Goal: Task Accomplishment & Management: Use online tool/utility

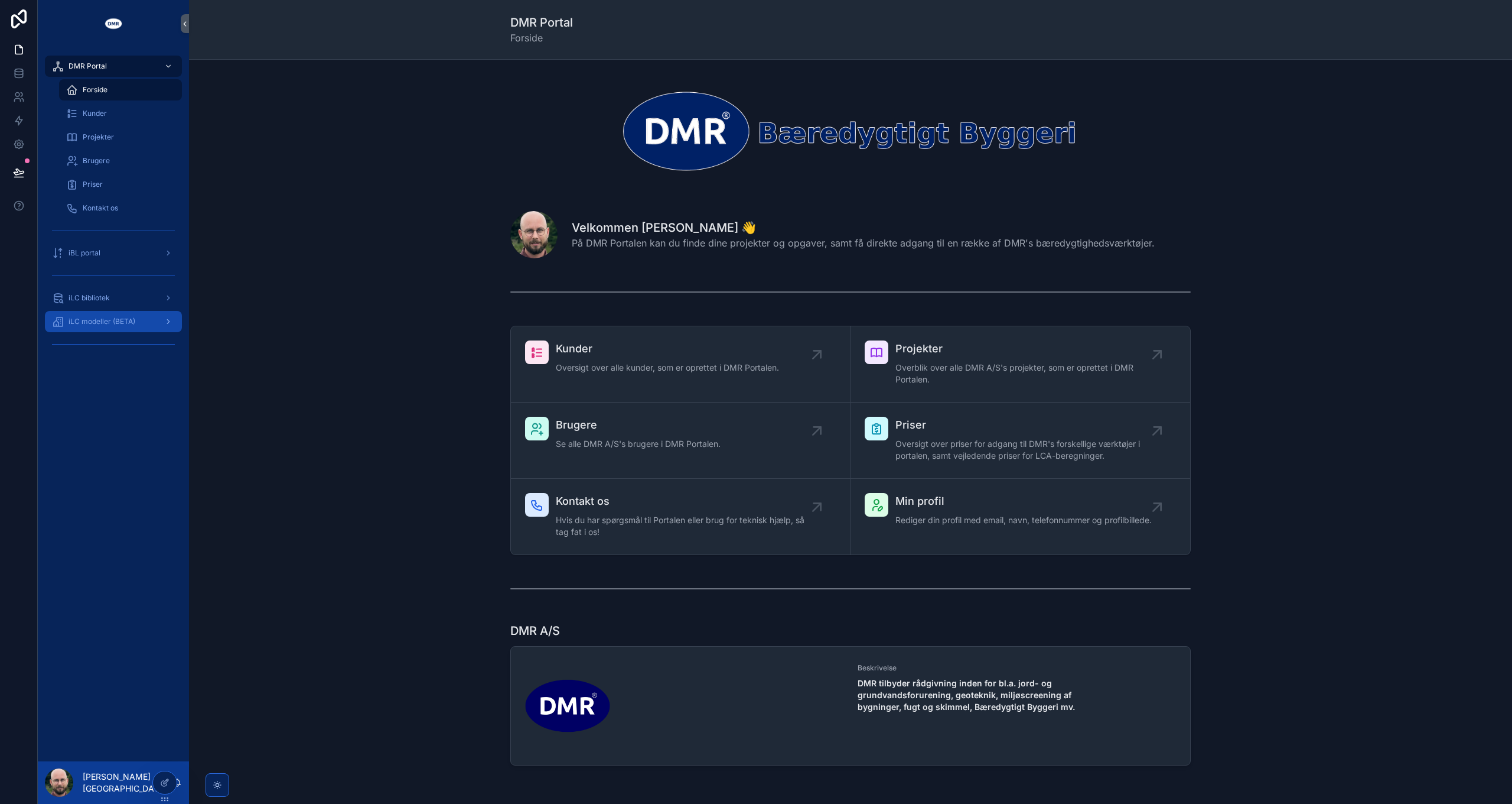
click at [129, 326] on span "iLC modeller (BETA)" at bounding box center [102, 321] width 67 height 10
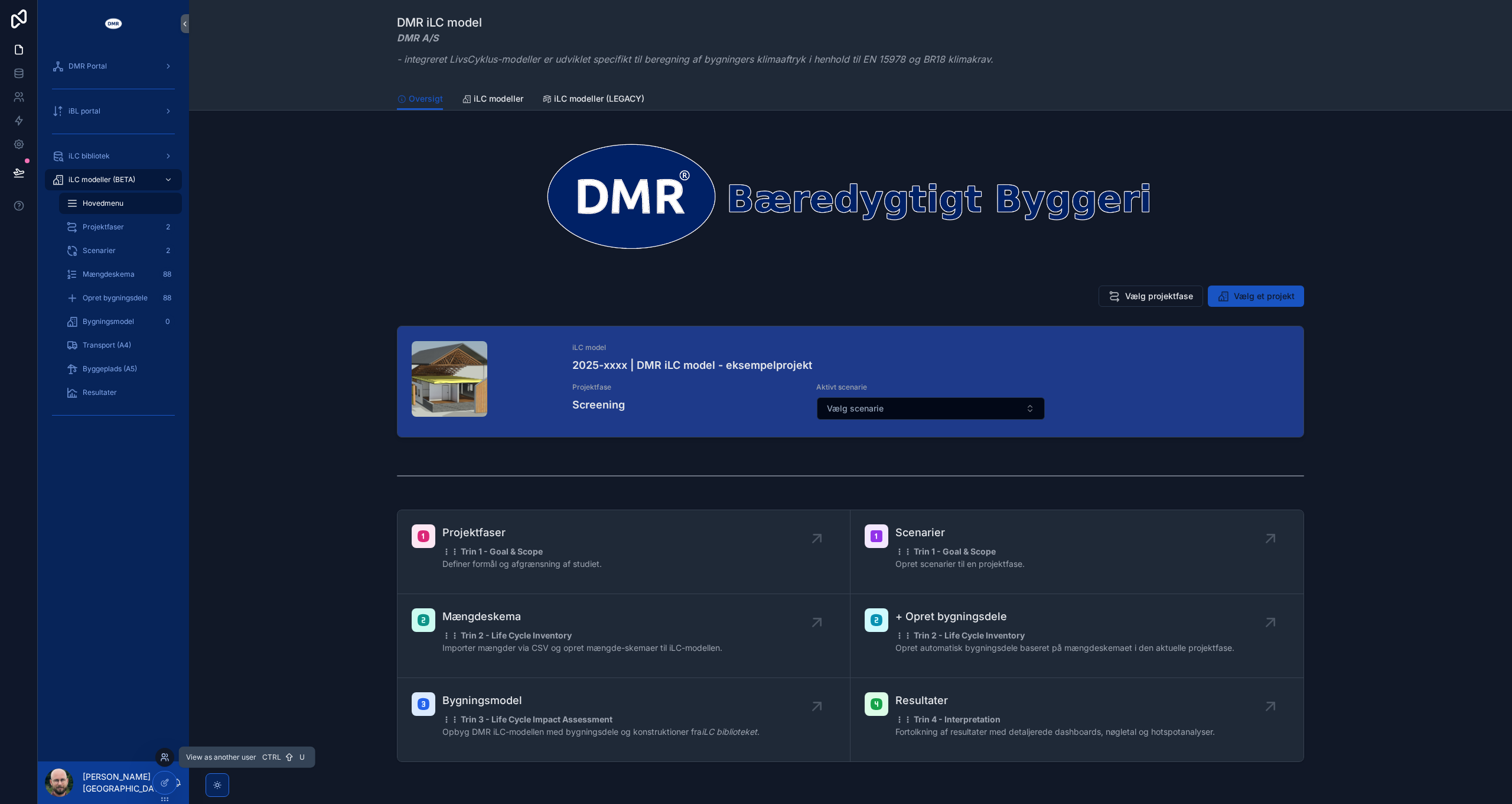
click at [167, 755] on icon at bounding box center [164, 757] width 10 height 10
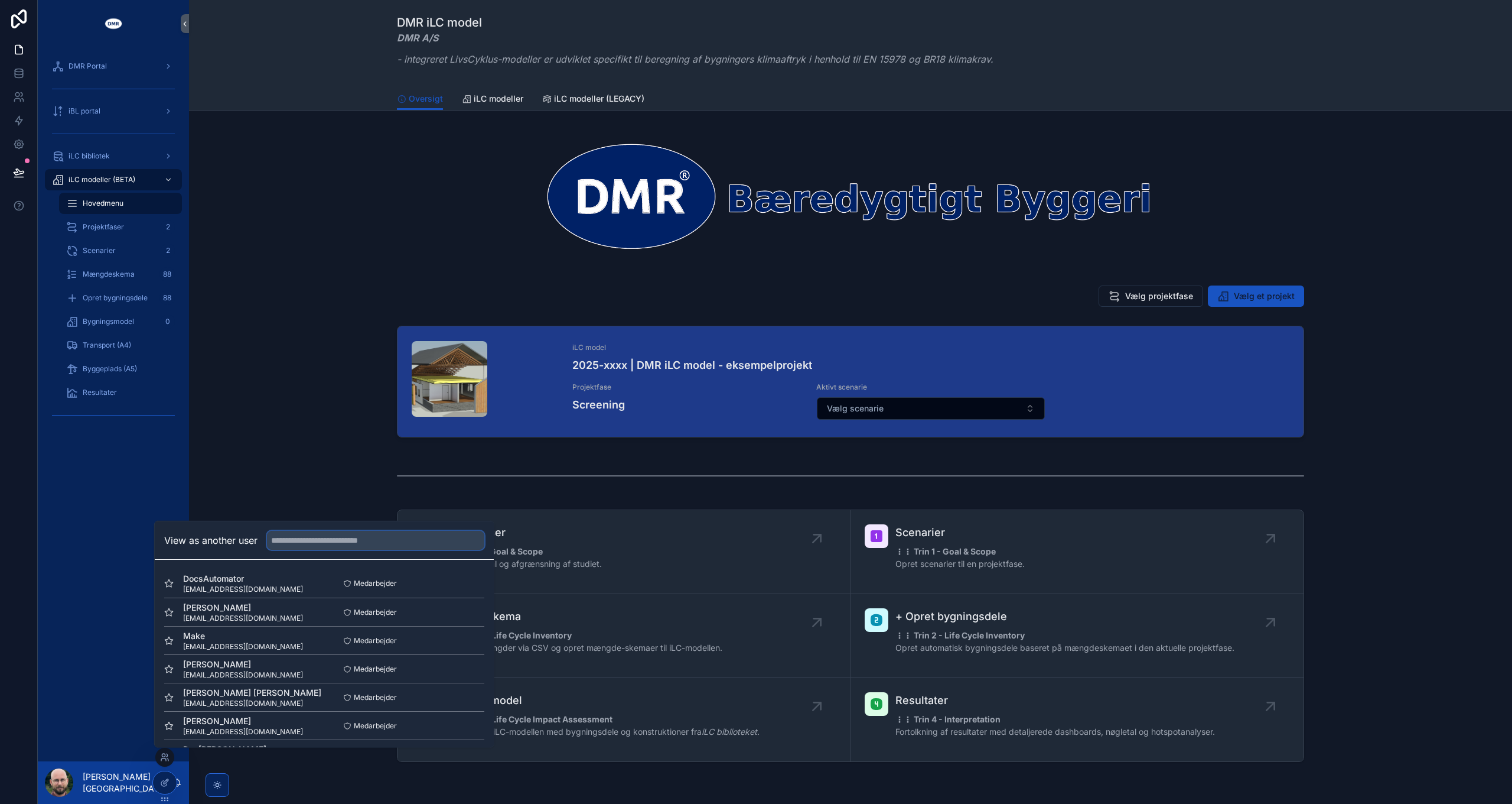
click at [327, 541] on input "text" at bounding box center [375, 540] width 217 height 19
type input "***"
click at [456, 723] on button "Select" at bounding box center [469, 725] width 31 height 17
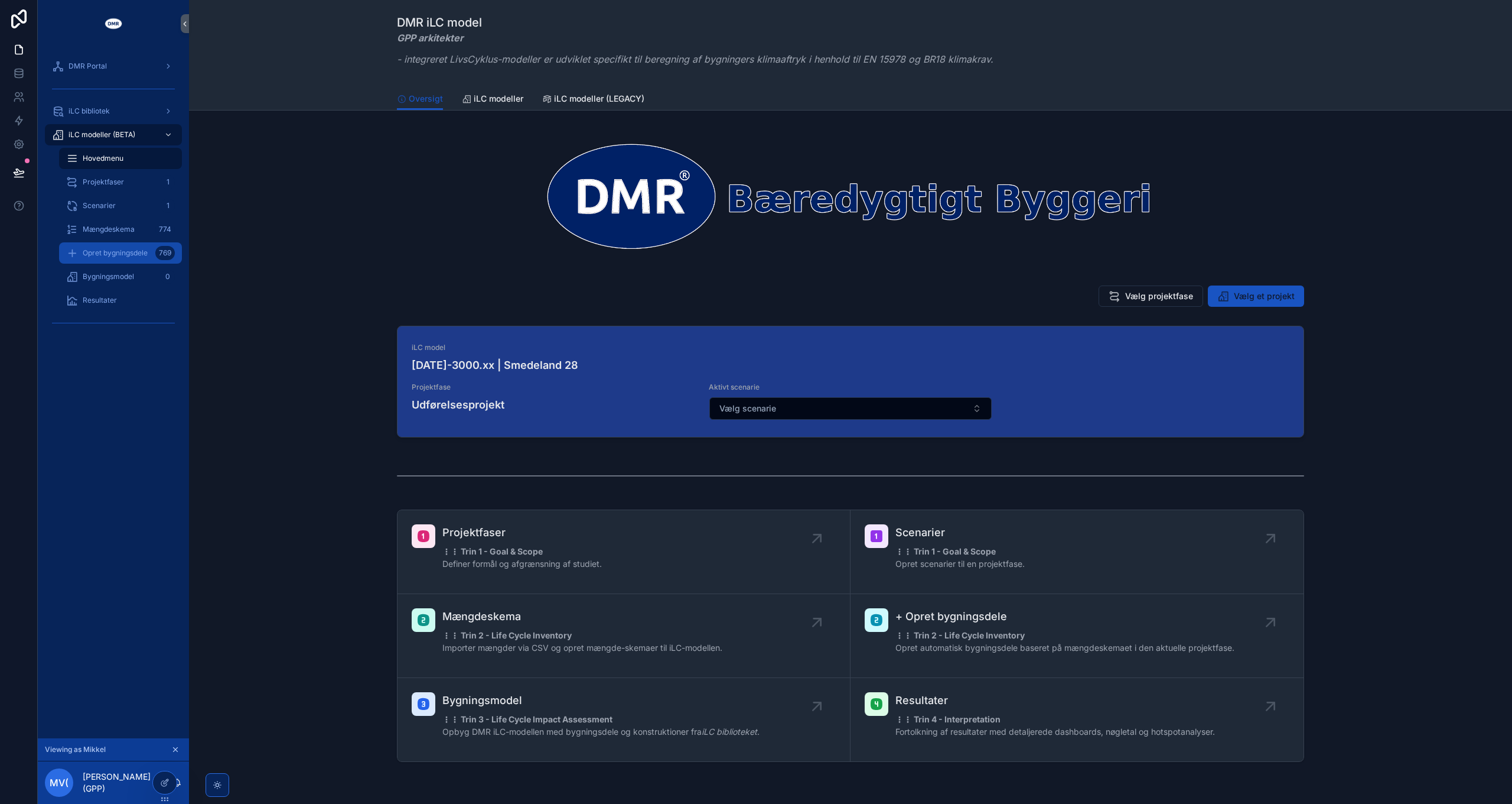
click at [126, 251] on span "Opret bygningsdele" at bounding box center [115, 252] width 65 height 10
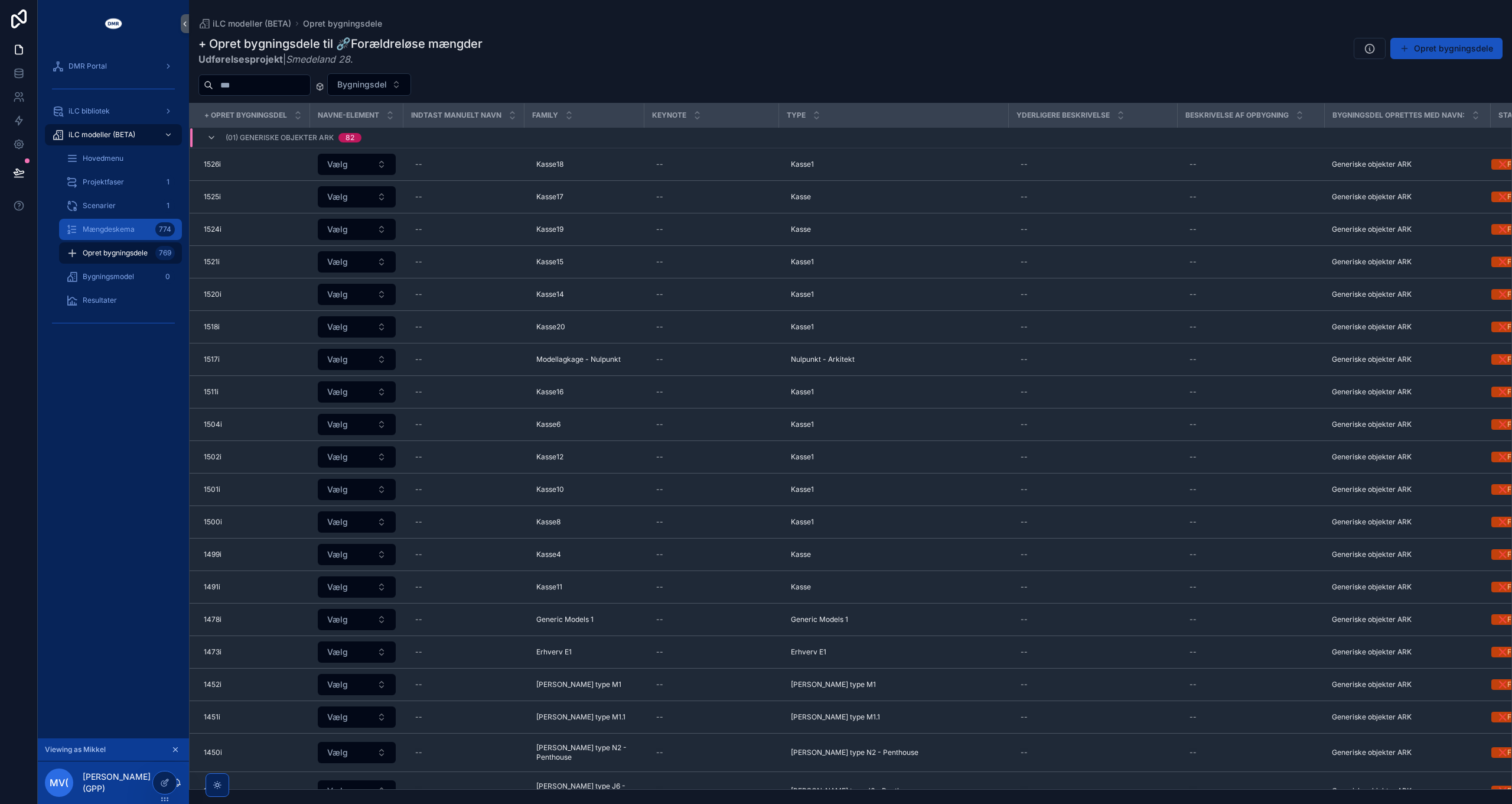
click at [121, 230] on span "Mængdeskema" at bounding box center [109, 229] width 52 height 10
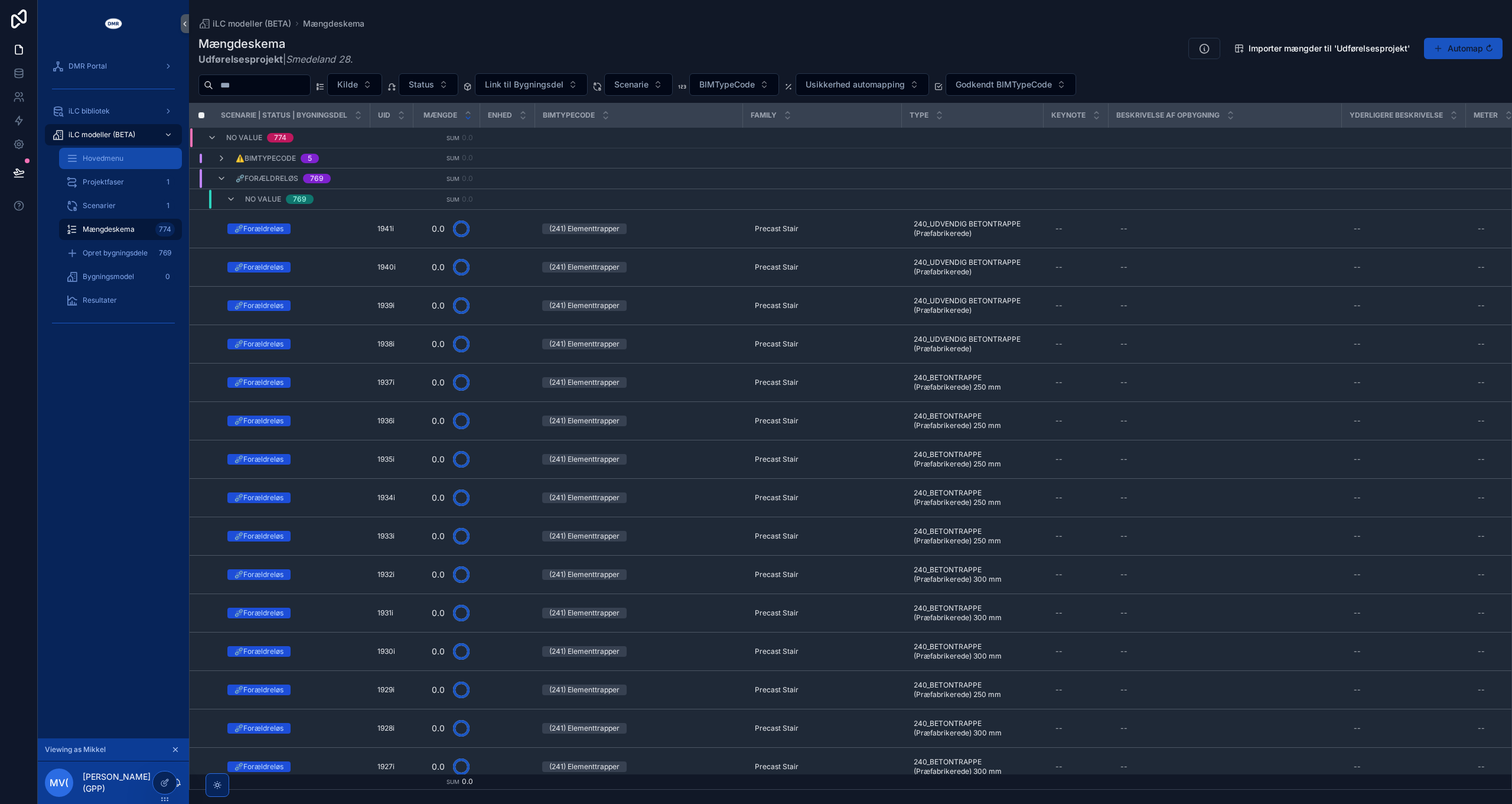
click at [111, 151] on div "Hovedmenu" at bounding box center [120, 159] width 109 height 19
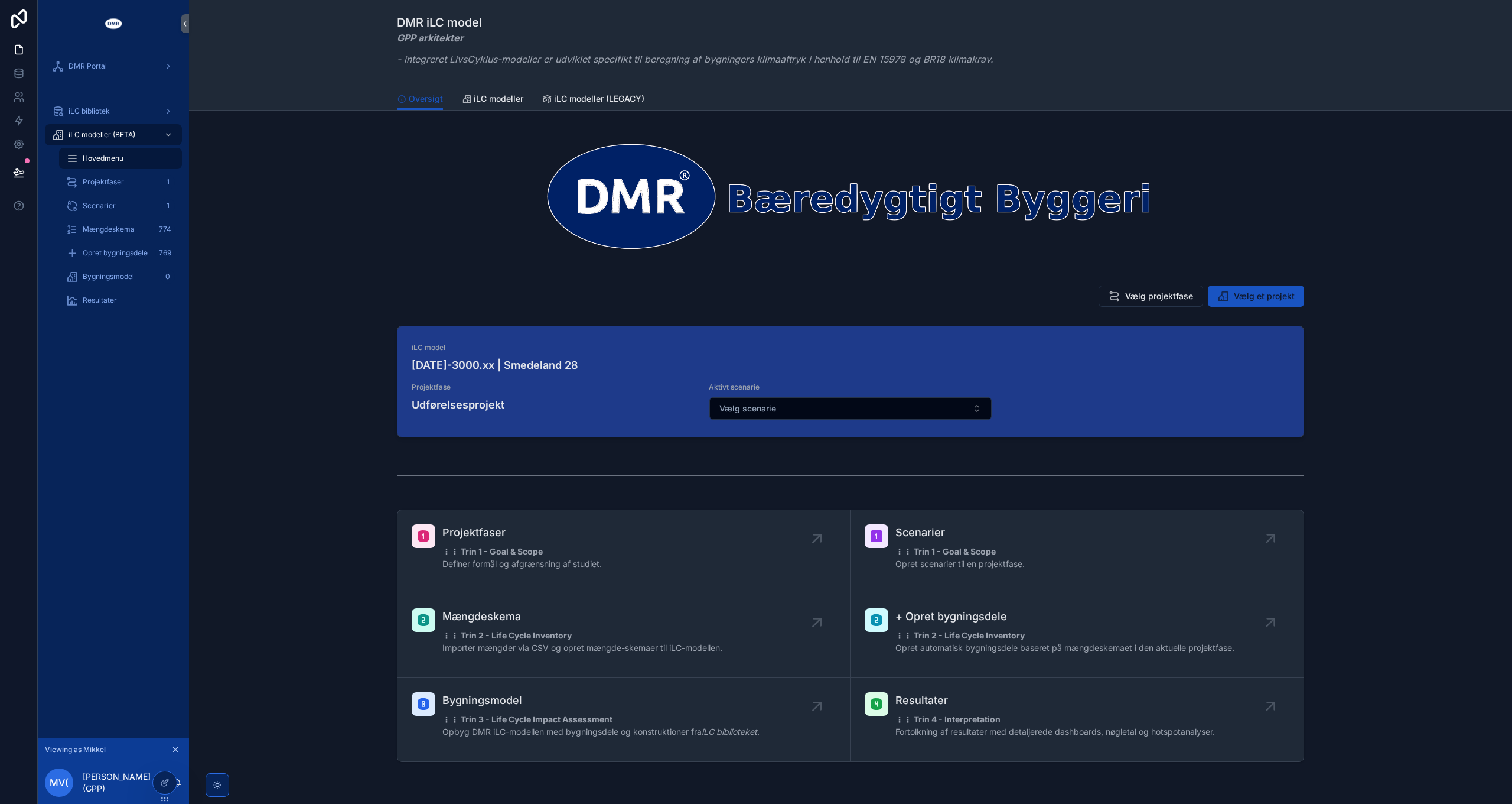
click at [176, 751] on icon "scrollable content" at bounding box center [175, 749] width 4 height 4
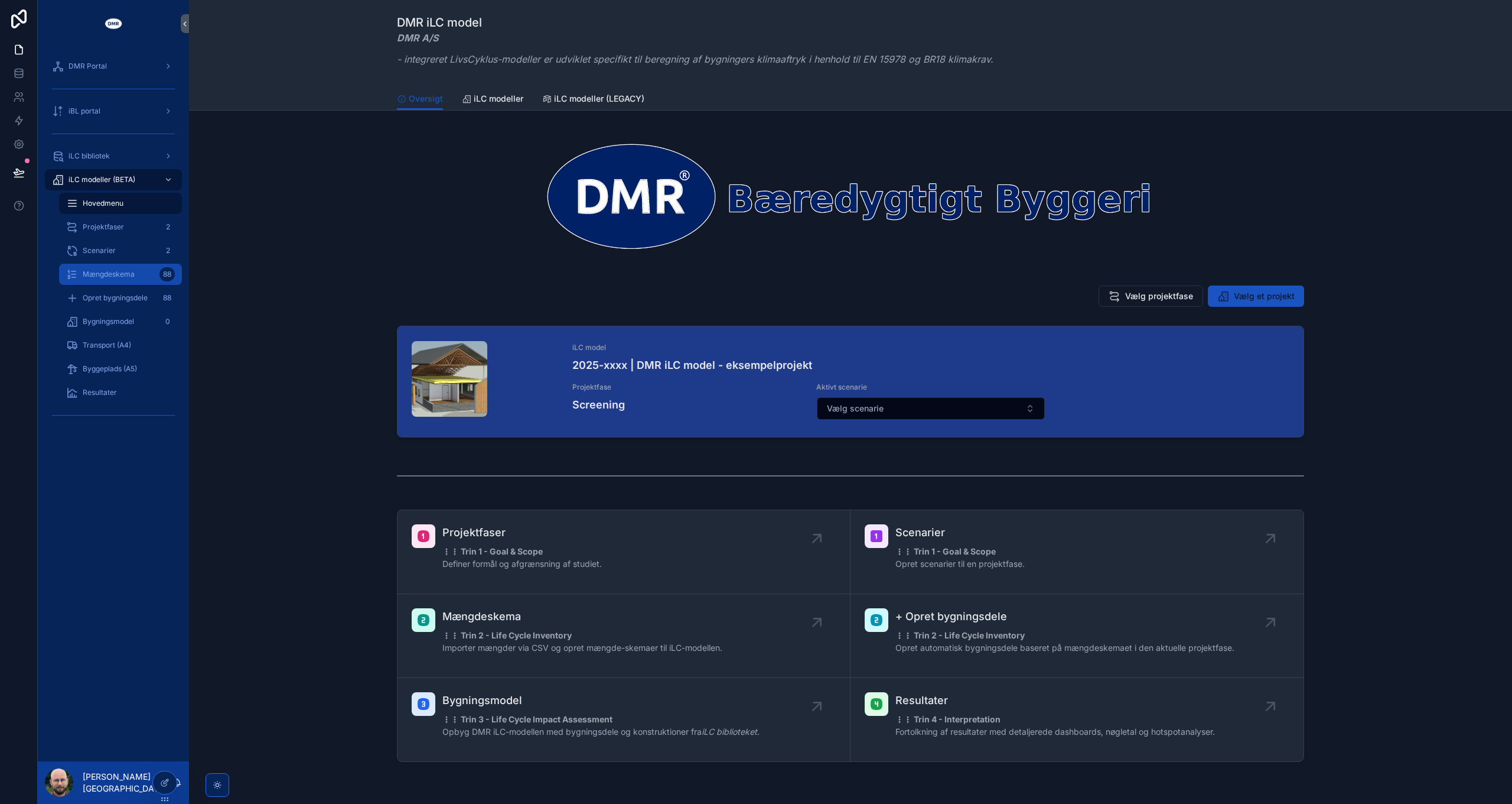
click at [128, 280] on div "Mængdeskema 88" at bounding box center [120, 274] width 109 height 19
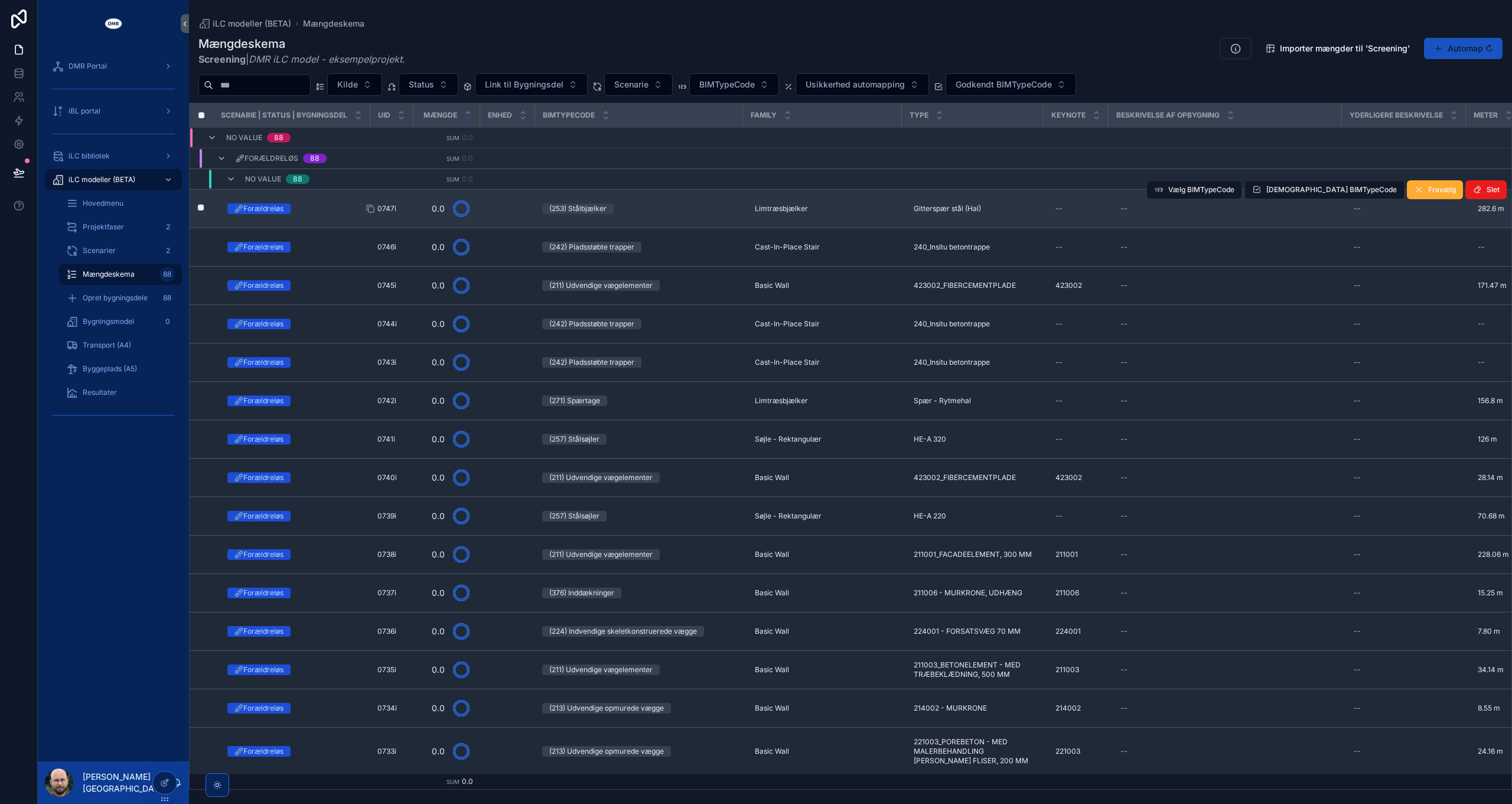
click at [392, 206] on span "0747i" at bounding box center [387, 209] width 19 height 10
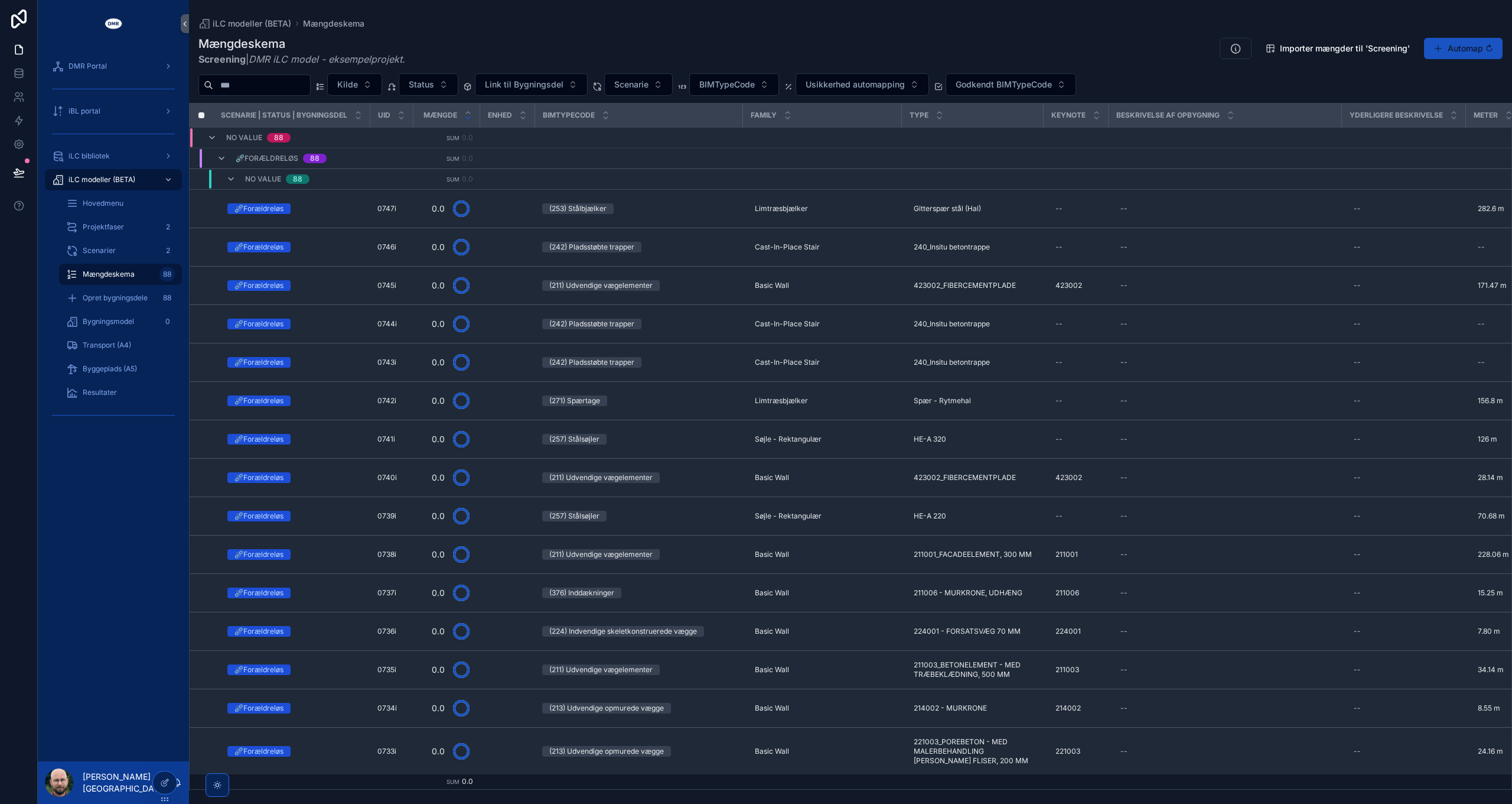
click at [224, 62] on strong "Screening" at bounding box center [222, 59] width 47 height 12
click at [561, 12] on div "iLC modeller (BETA) Mængdeskema Mængdeskema Screening | DMR iLC model - eksempe…" at bounding box center [851, 395] width 1324 height 790
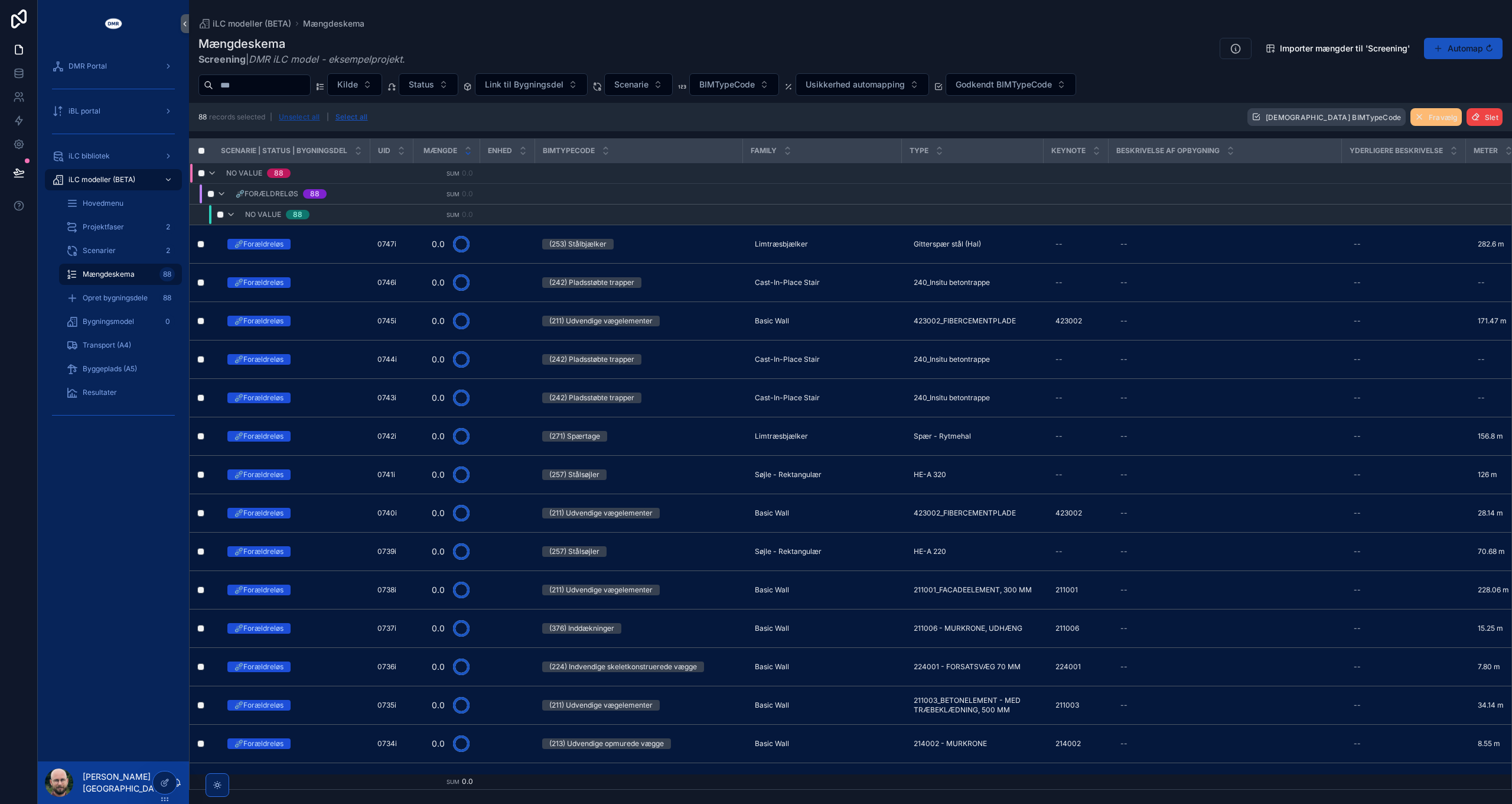
click at [298, 119] on button "Unselect all" at bounding box center [299, 117] width 50 height 19
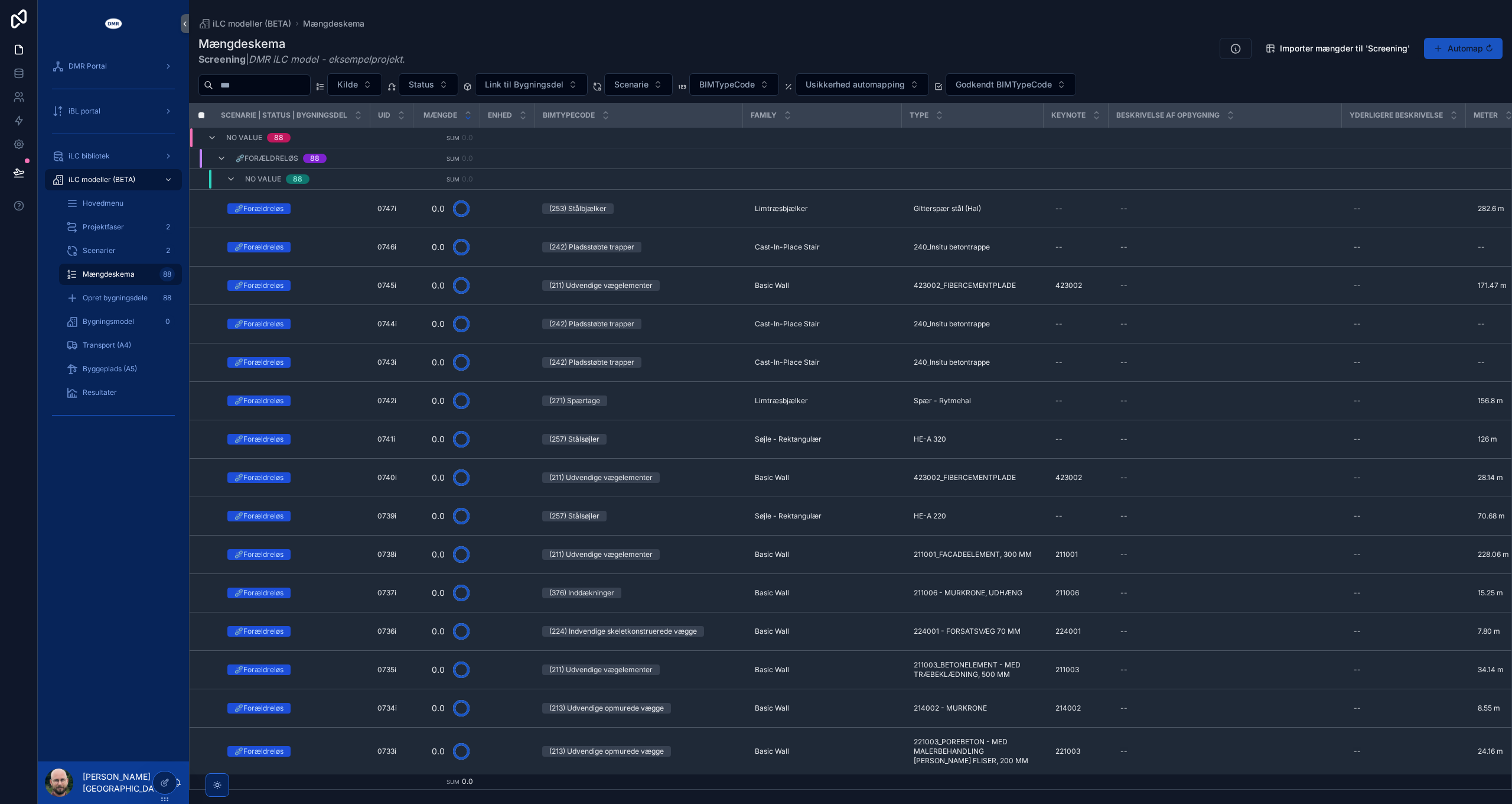
click at [563, 48] on div "Mængdeskema Screening | DMR iLC model - eksempelprojekt . Importer mængder til …" at bounding box center [850, 51] width 1304 height 31
click at [106, 235] on div "Projektfaser 2" at bounding box center [120, 227] width 109 height 19
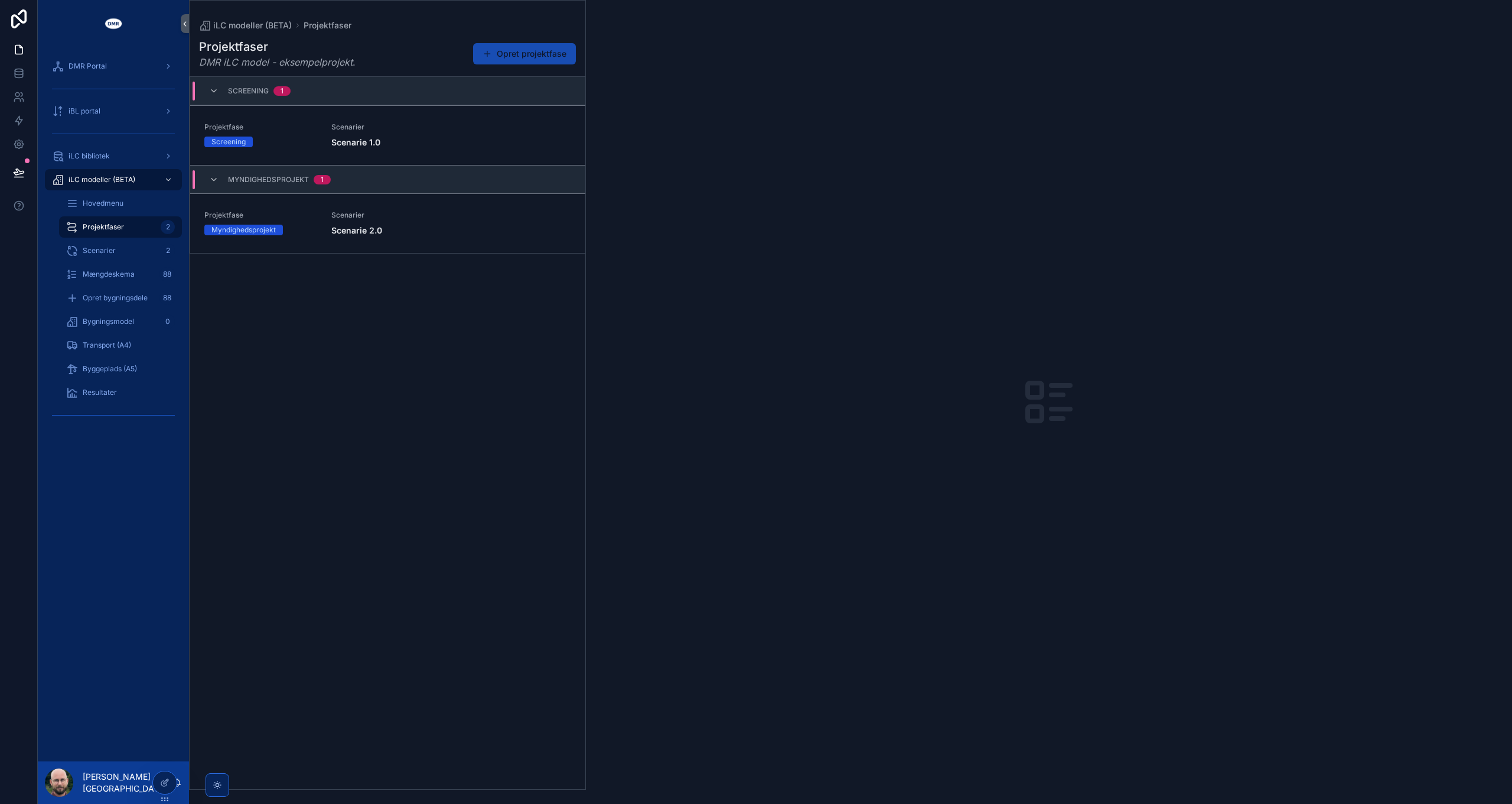
click at [528, 57] on button "Opret projektfase" at bounding box center [524, 53] width 103 height 21
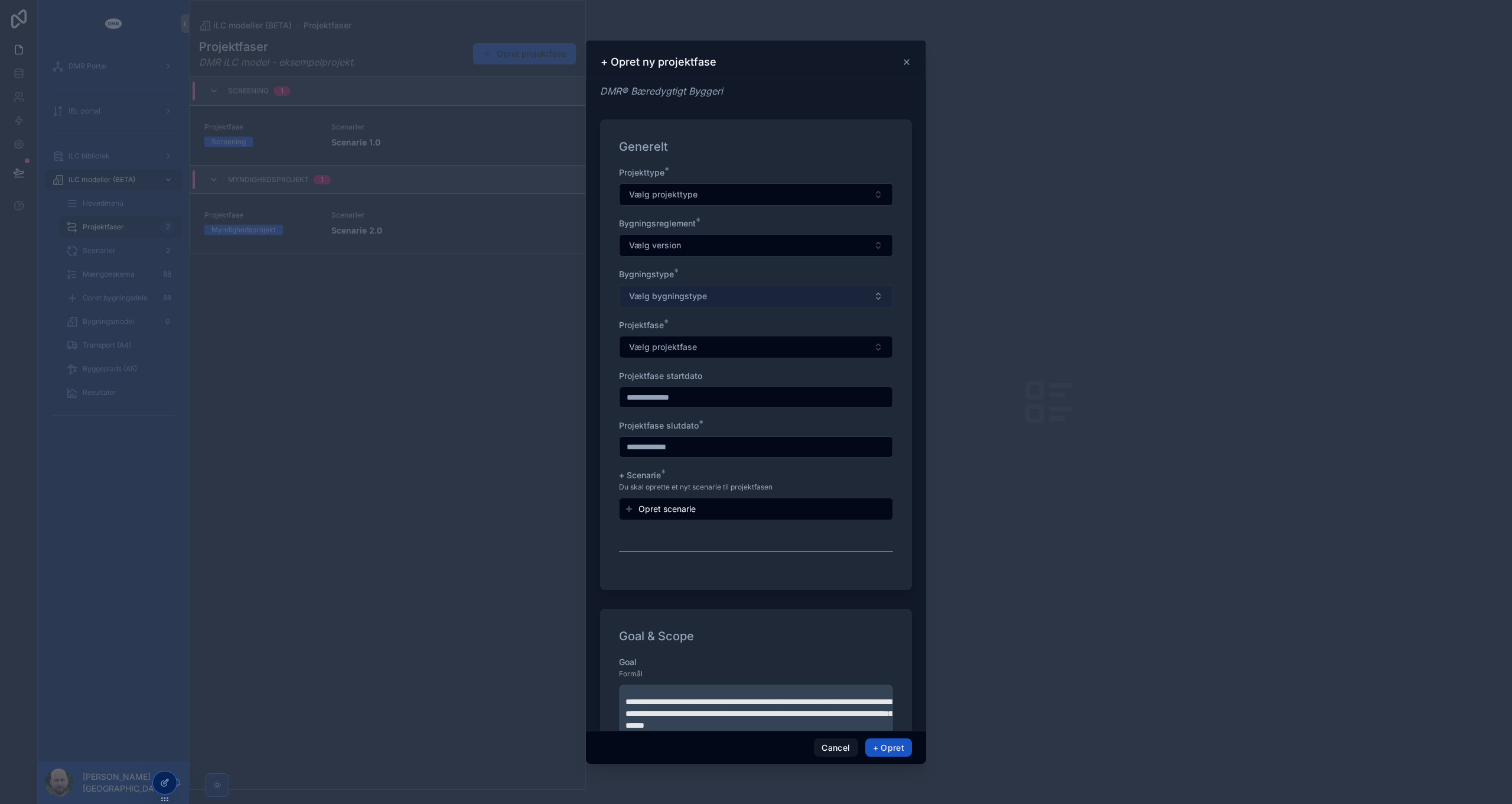
click at [690, 297] on span "Vælg bygningstype" at bounding box center [667, 296] width 78 height 12
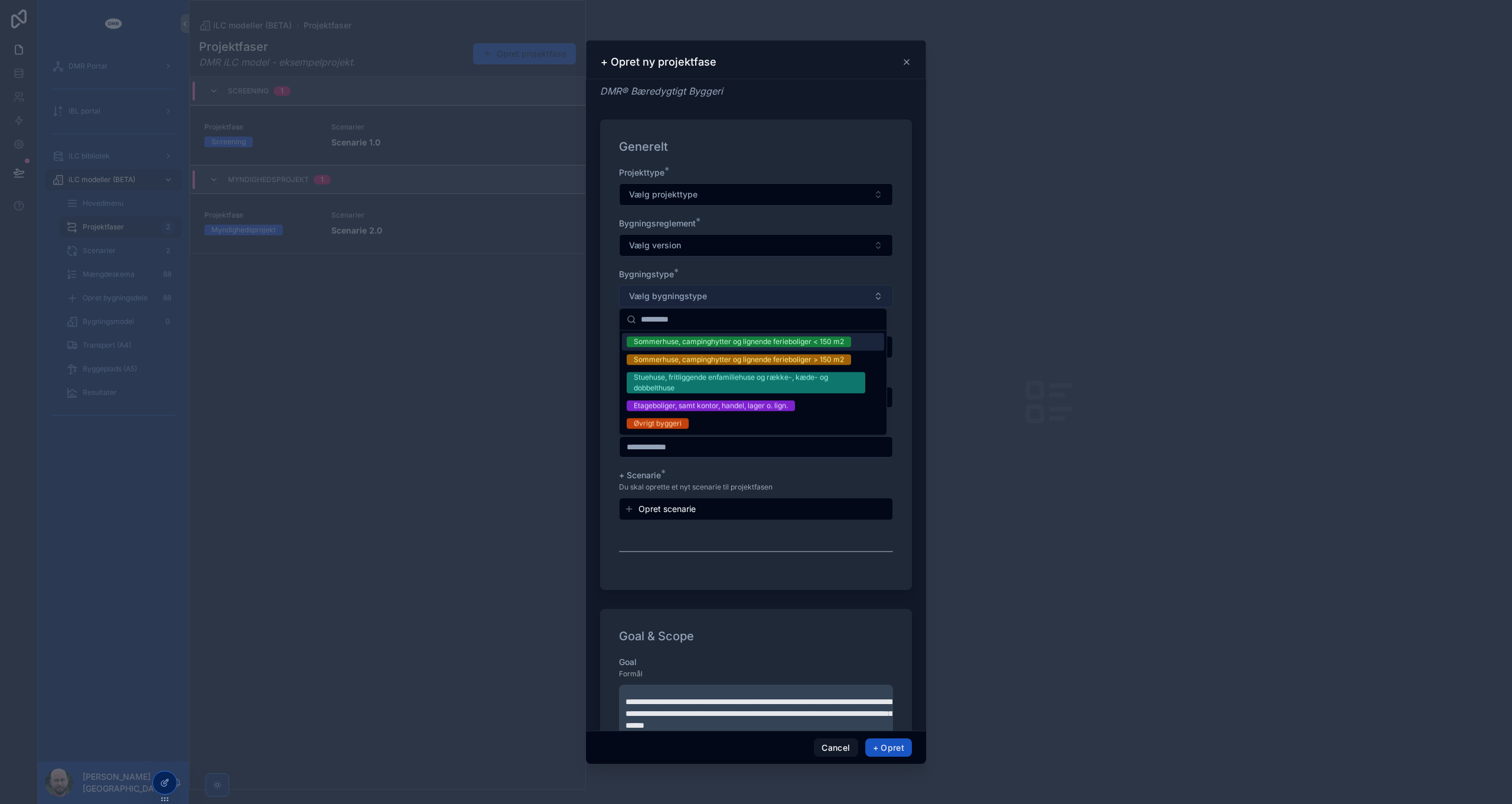
click at [690, 297] on span "Vælg bygningstype" at bounding box center [667, 296] width 78 height 12
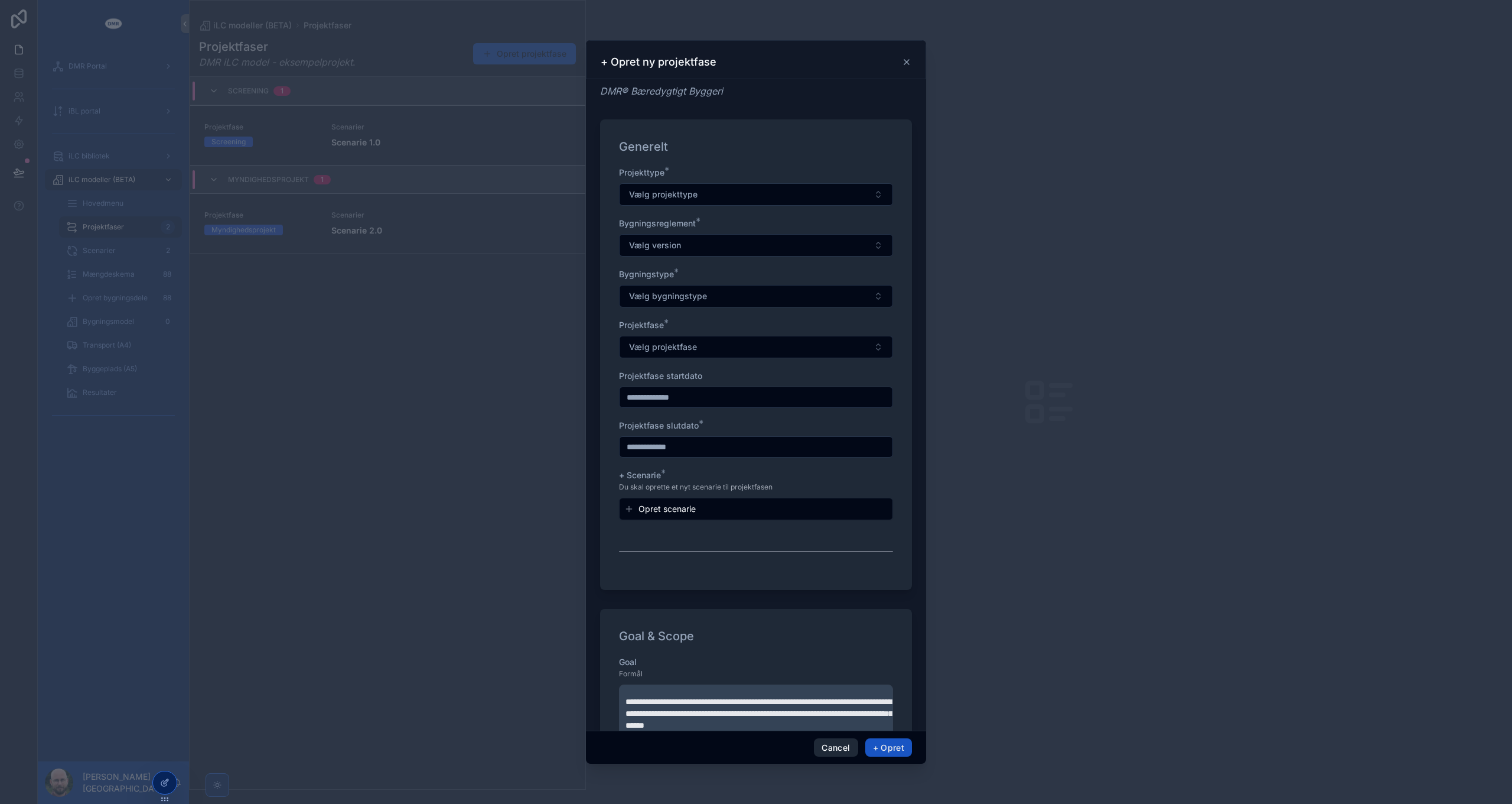
click at [828, 748] on button "Cancel" at bounding box center [836, 748] width 44 height 19
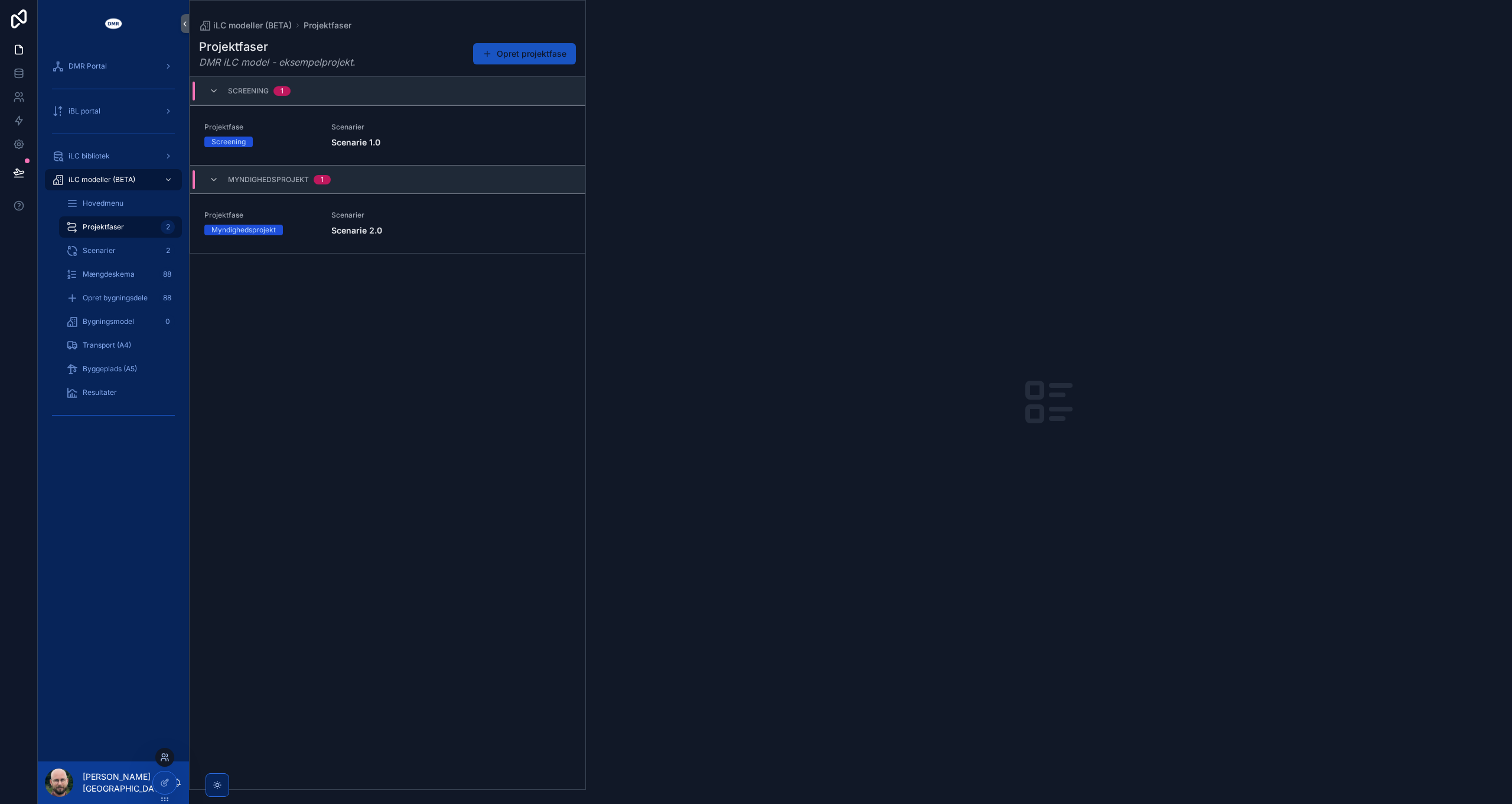
click at [161, 756] on icon at bounding box center [164, 757] width 10 height 10
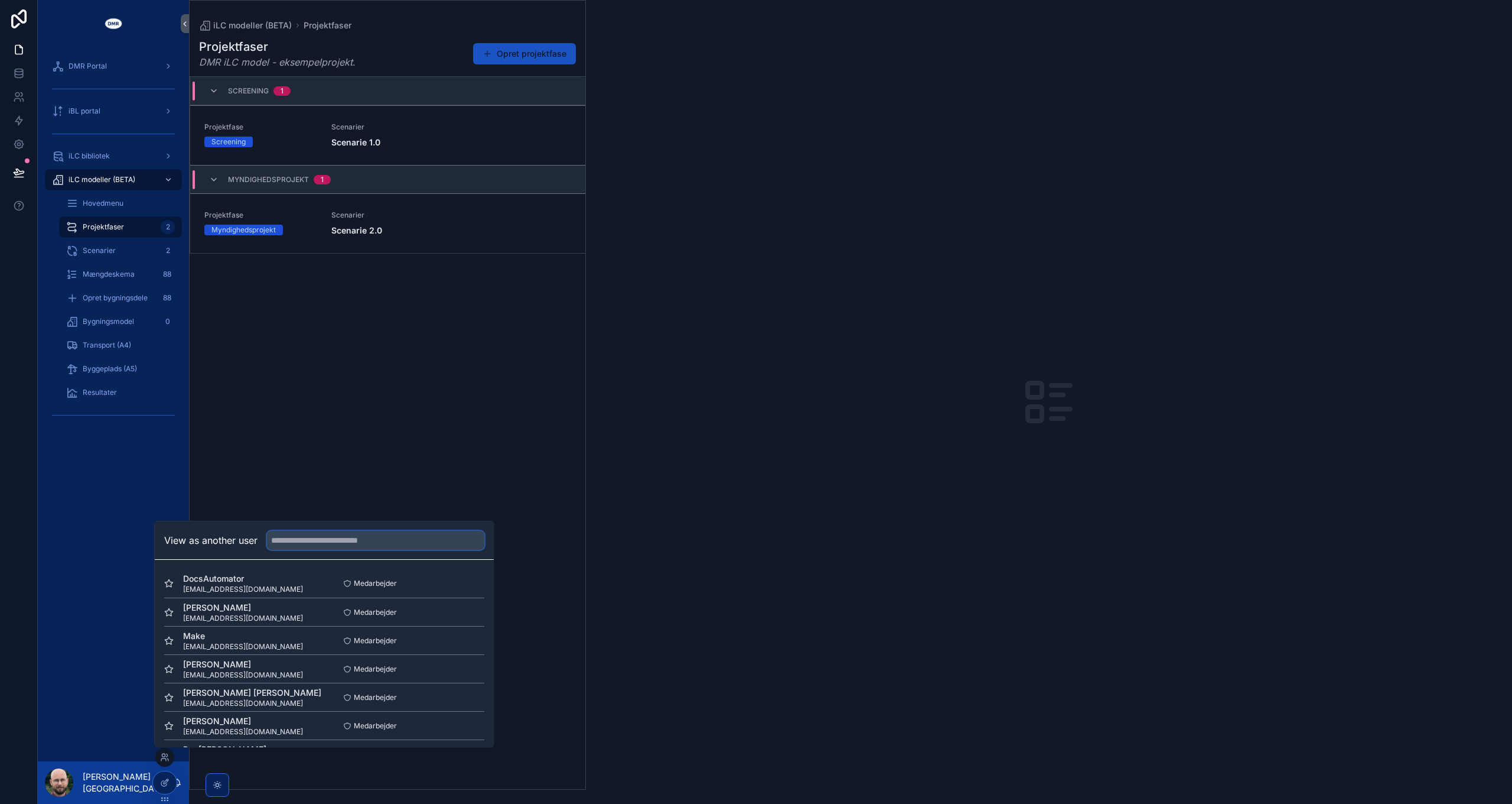
click at [319, 540] on input "text" at bounding box center [375, 540] width 217 height 19
type input "***"
click at [456, 726] on button "Select" at bounding box center [469, 725] width 31 height 17
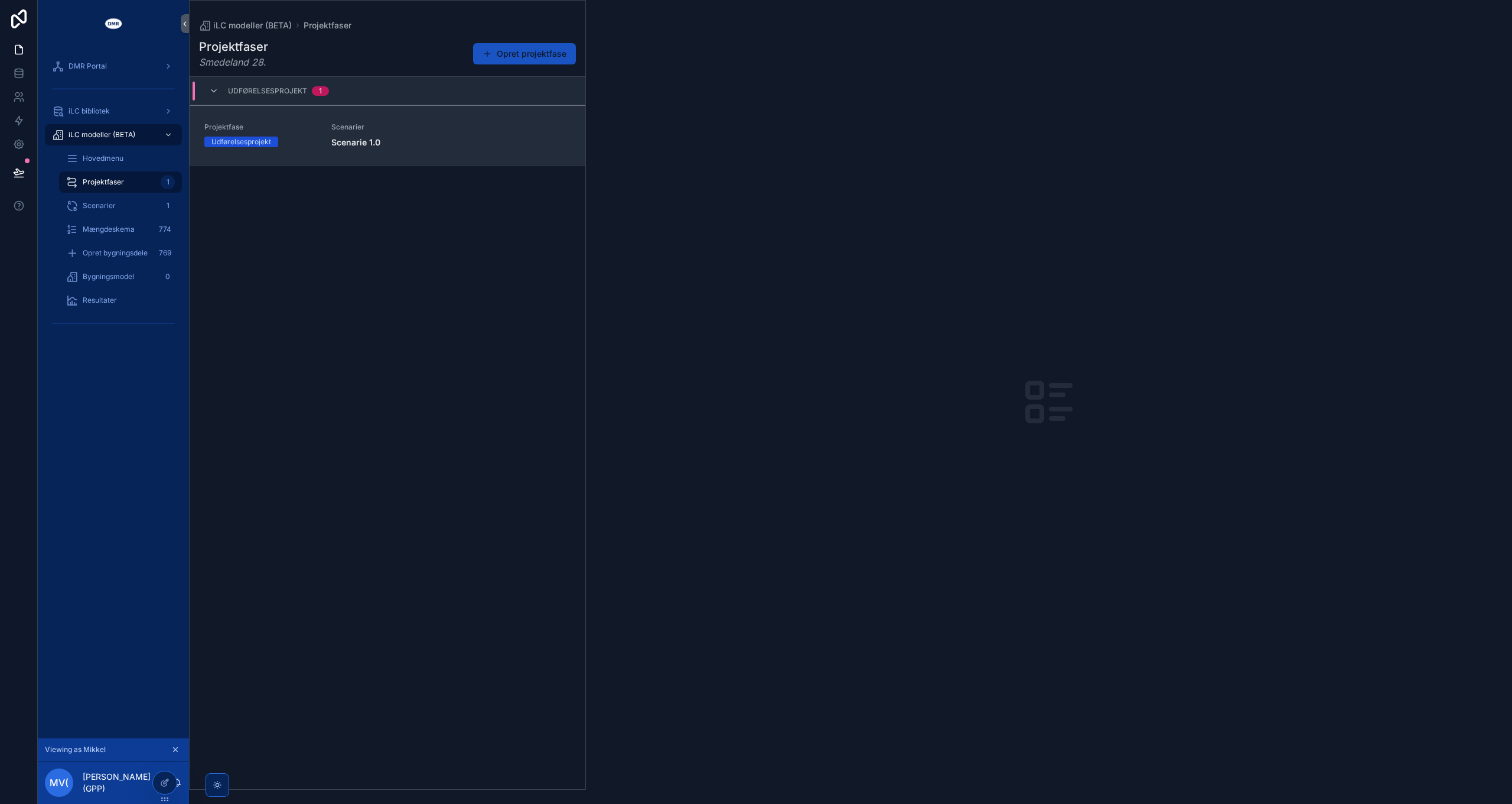
click at [427, 146] on span "Scenarie 1.0" at bounding box center [451, 142] width 240 height 12
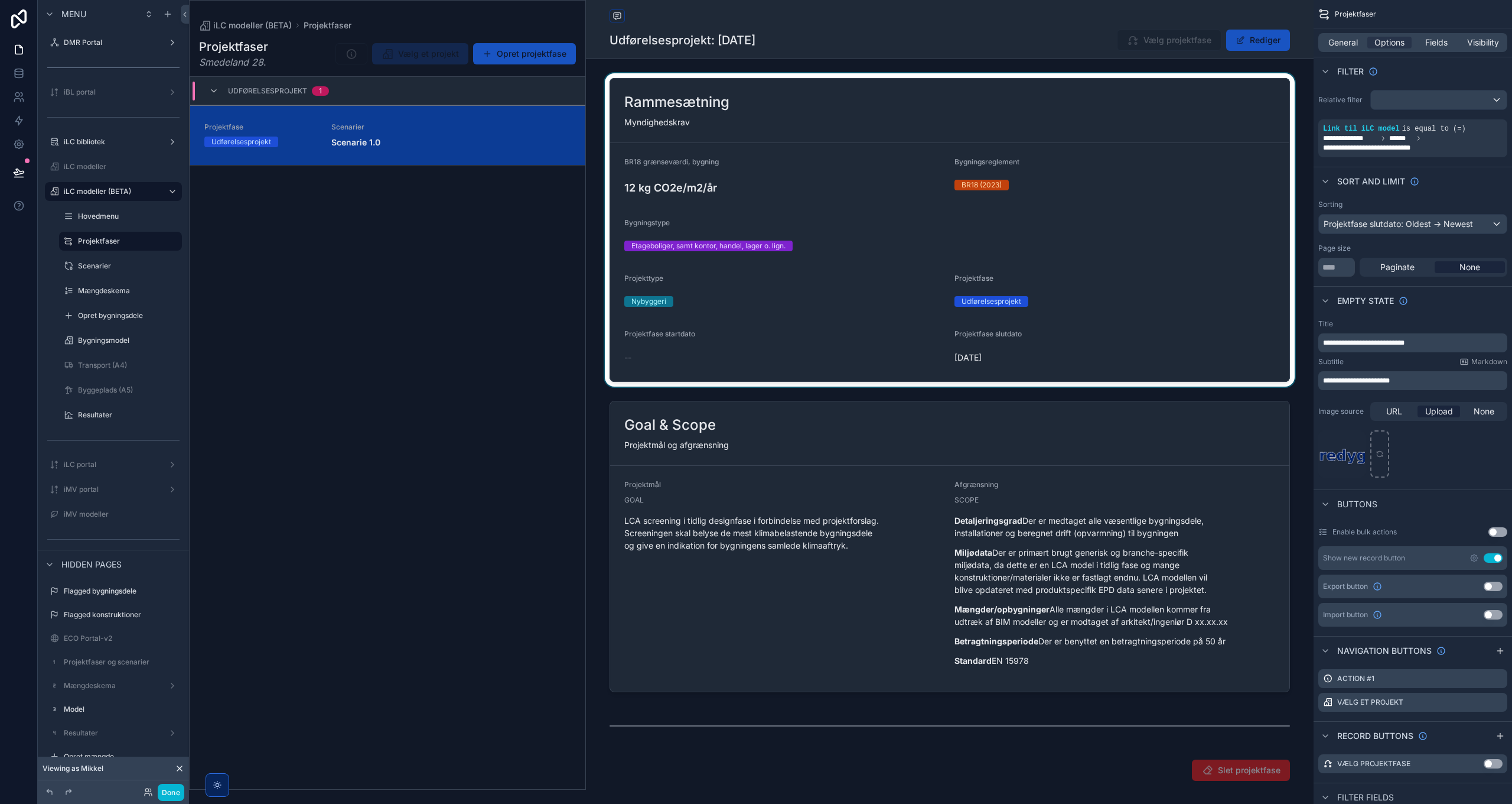
click at [730, 255] on div "scrollable content" at bounding box center [950, 230] width 728 height 313
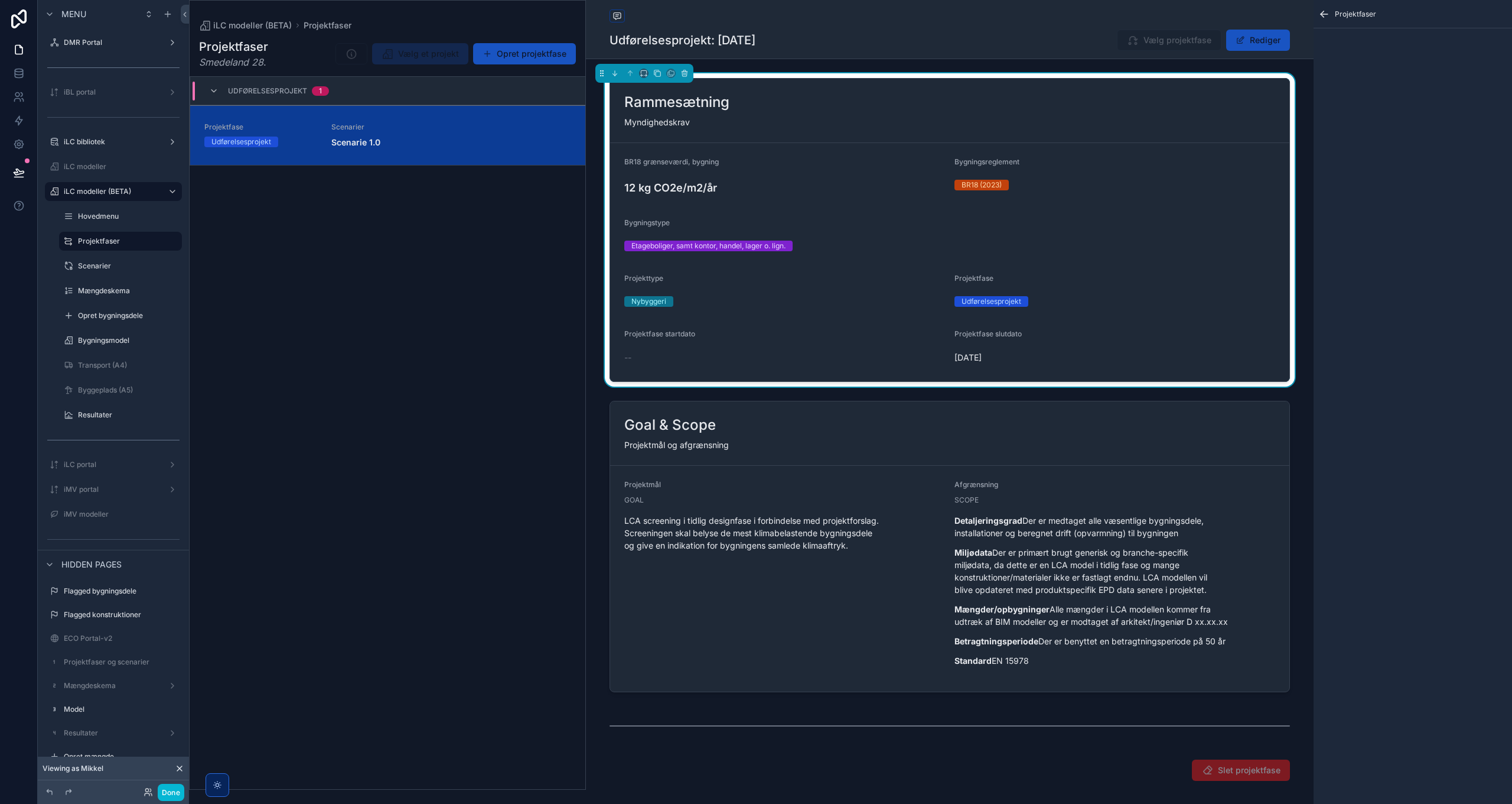
click at [785, 18] on div "Back to Projektfaser Projektfaser" at bounding box center [950, 17] width 681 height 15
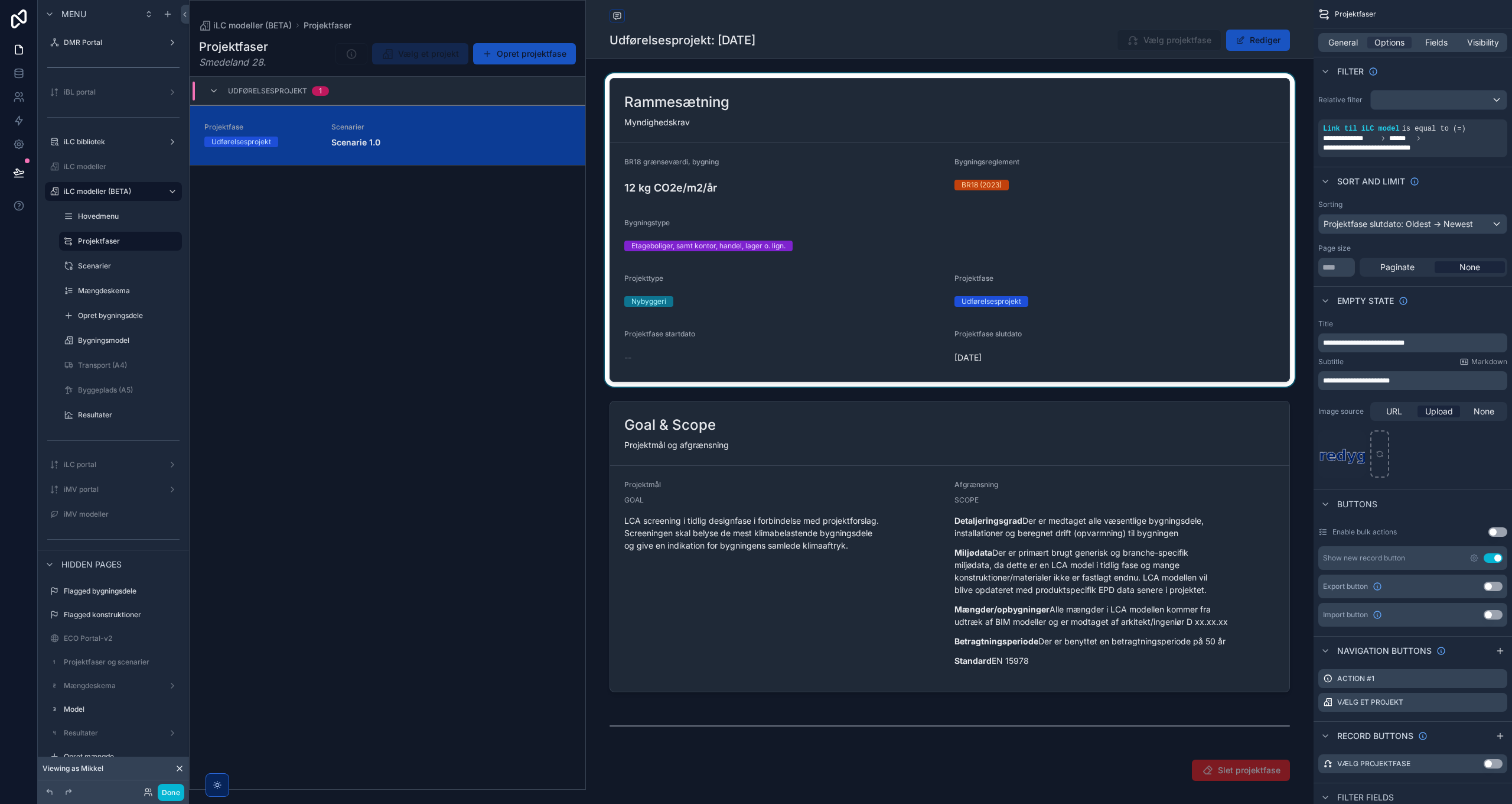
click at [936, 150] on div "scrollable content" at bounding box center [950, 230] width 728 height 313
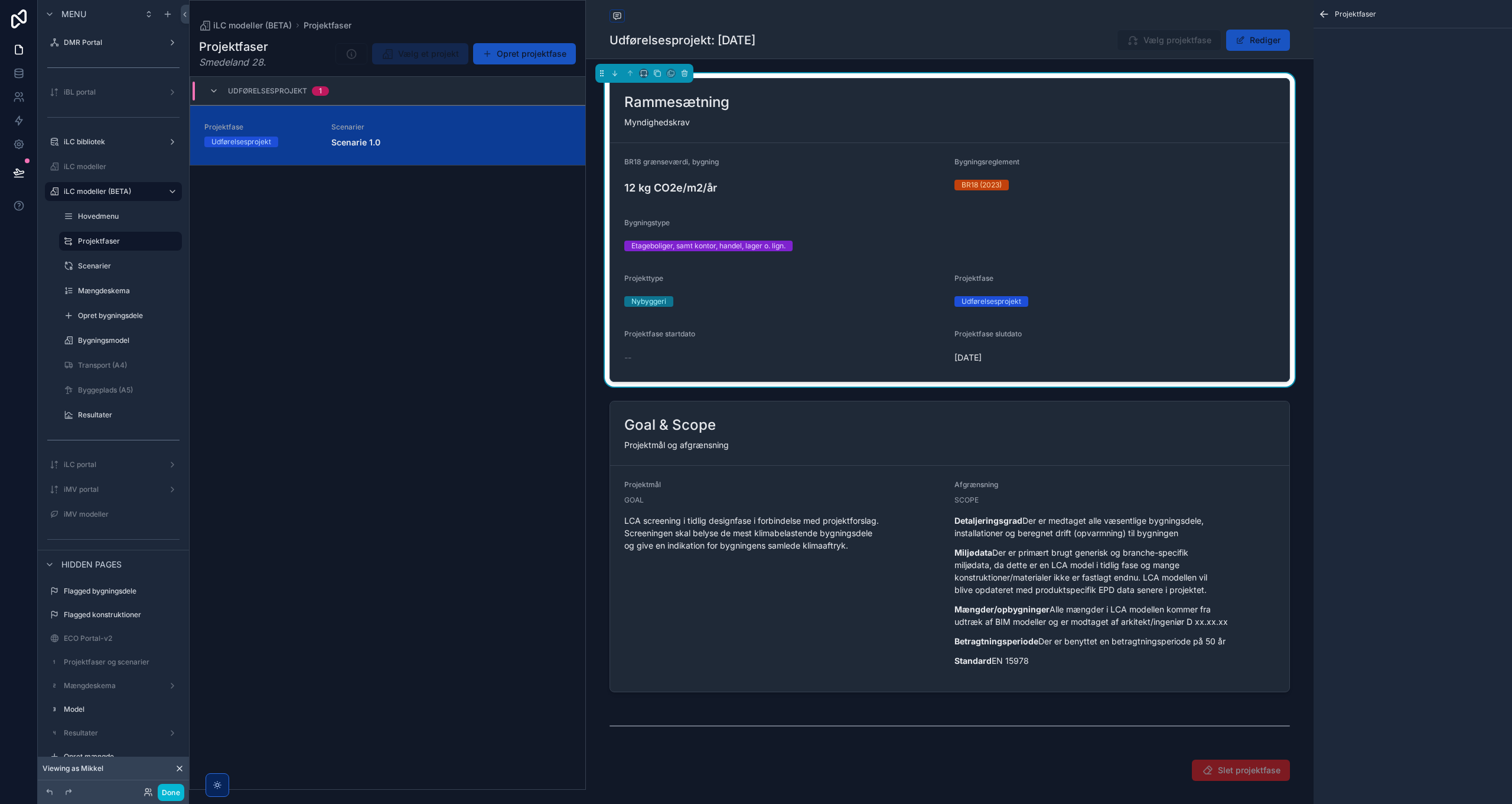
click at [1324, 14] on icon "scrollable content" at bounding box center [1324, 14] width 7 height 0
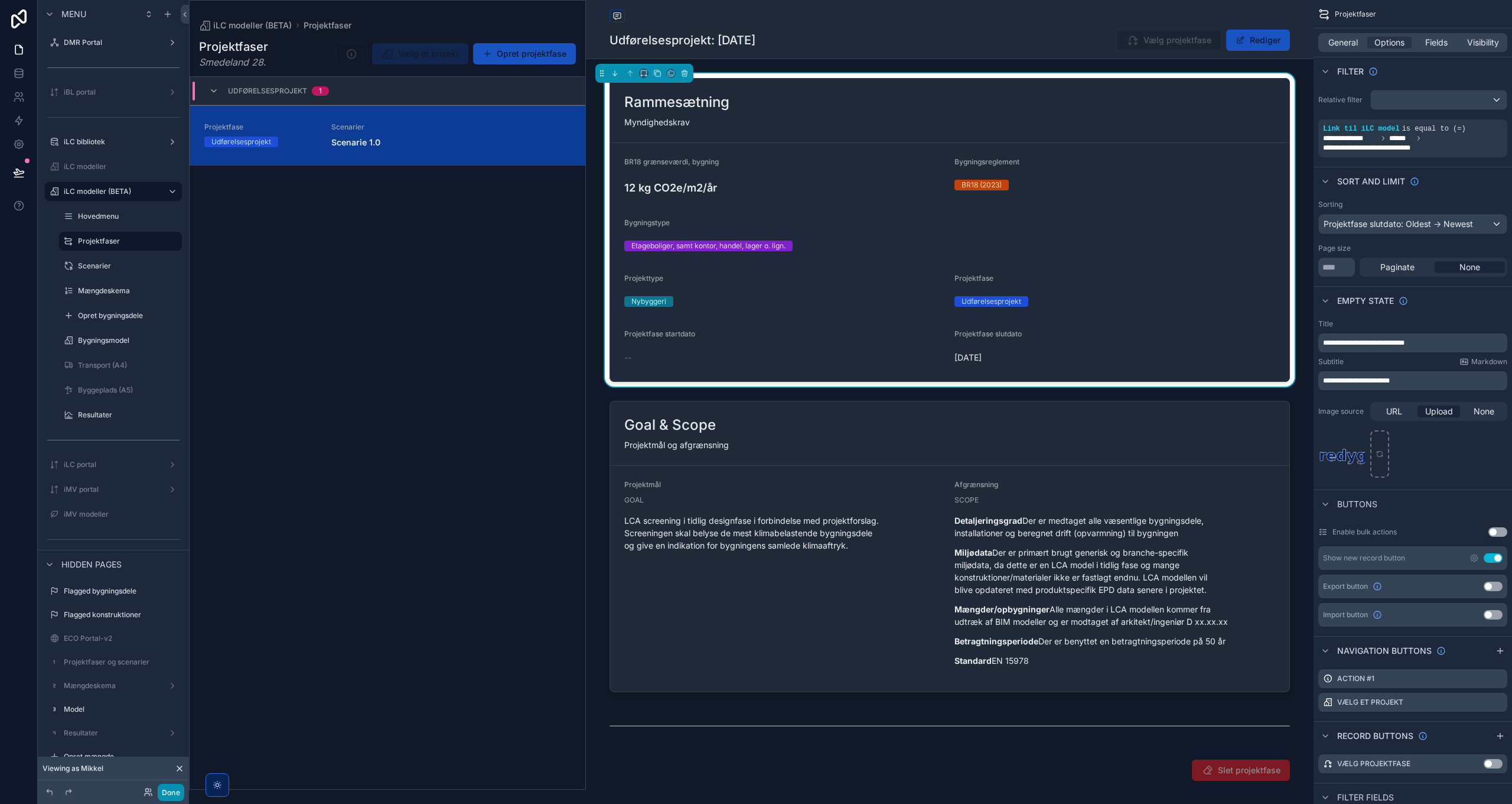
click at [171, 797] on button "Done" at bounding box center [171, 793] width 26 height 17
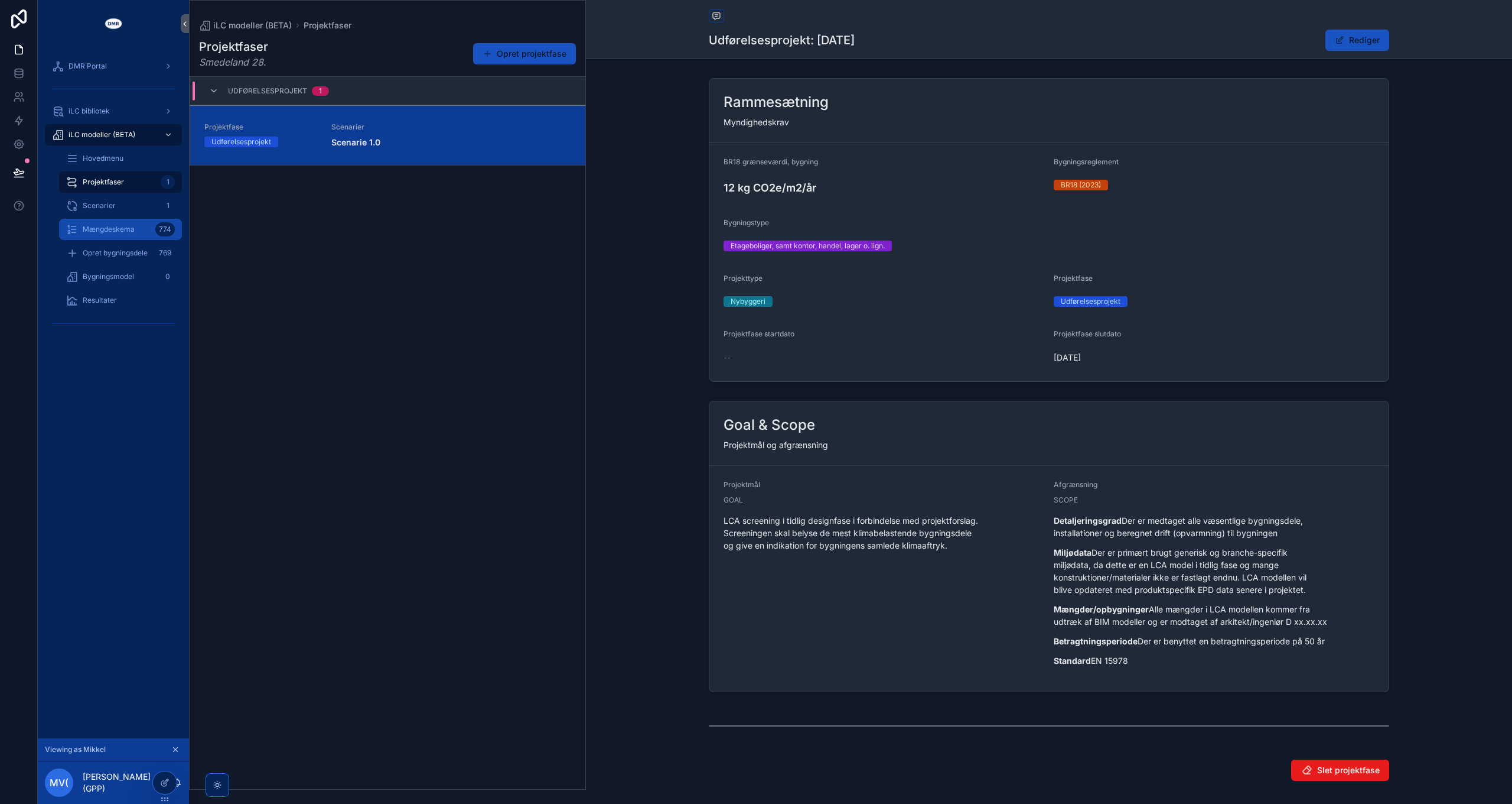
click at [126, 237] on div "Mængdeskema 774" at bounding box center [120, 230] width 109 height 19
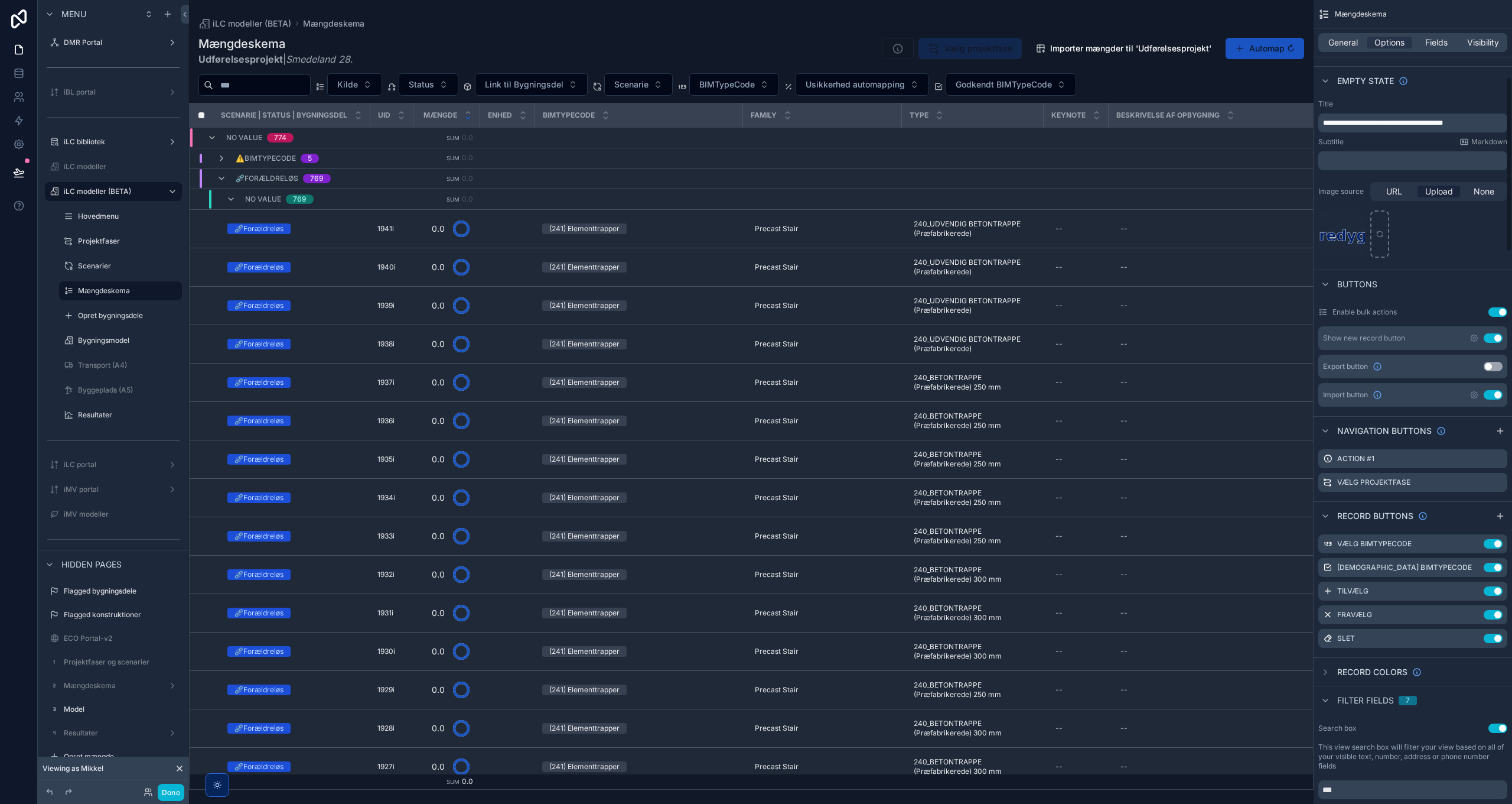
scroll to position [354, 0]
click at [1501, 424] on icon "scrollable content" at bounding box center [1500, 428] width 10 height 10
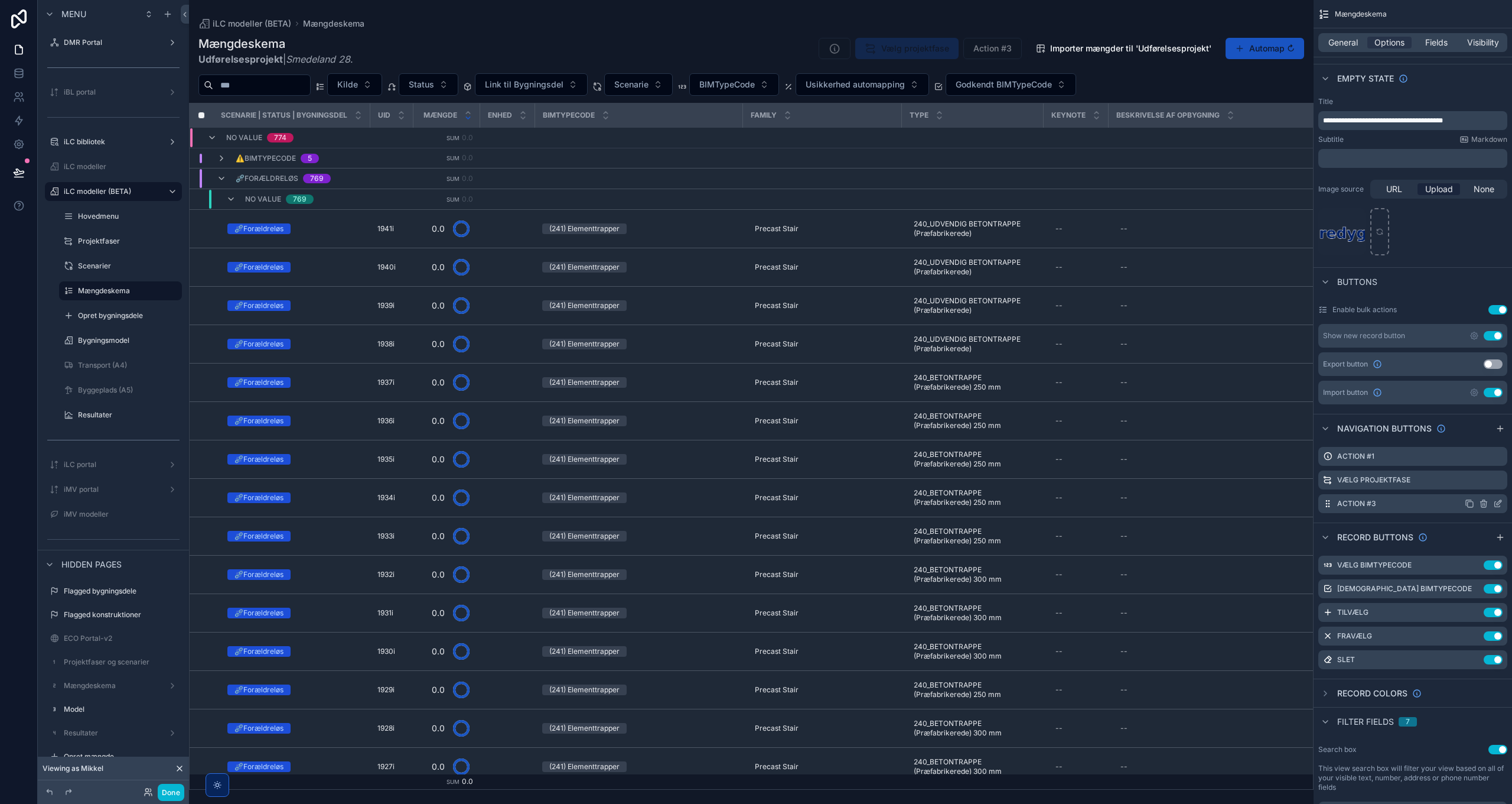
click at [1498, 503] on icon "scrollable content" at bounding box center [1498, 503] width 10 height 10
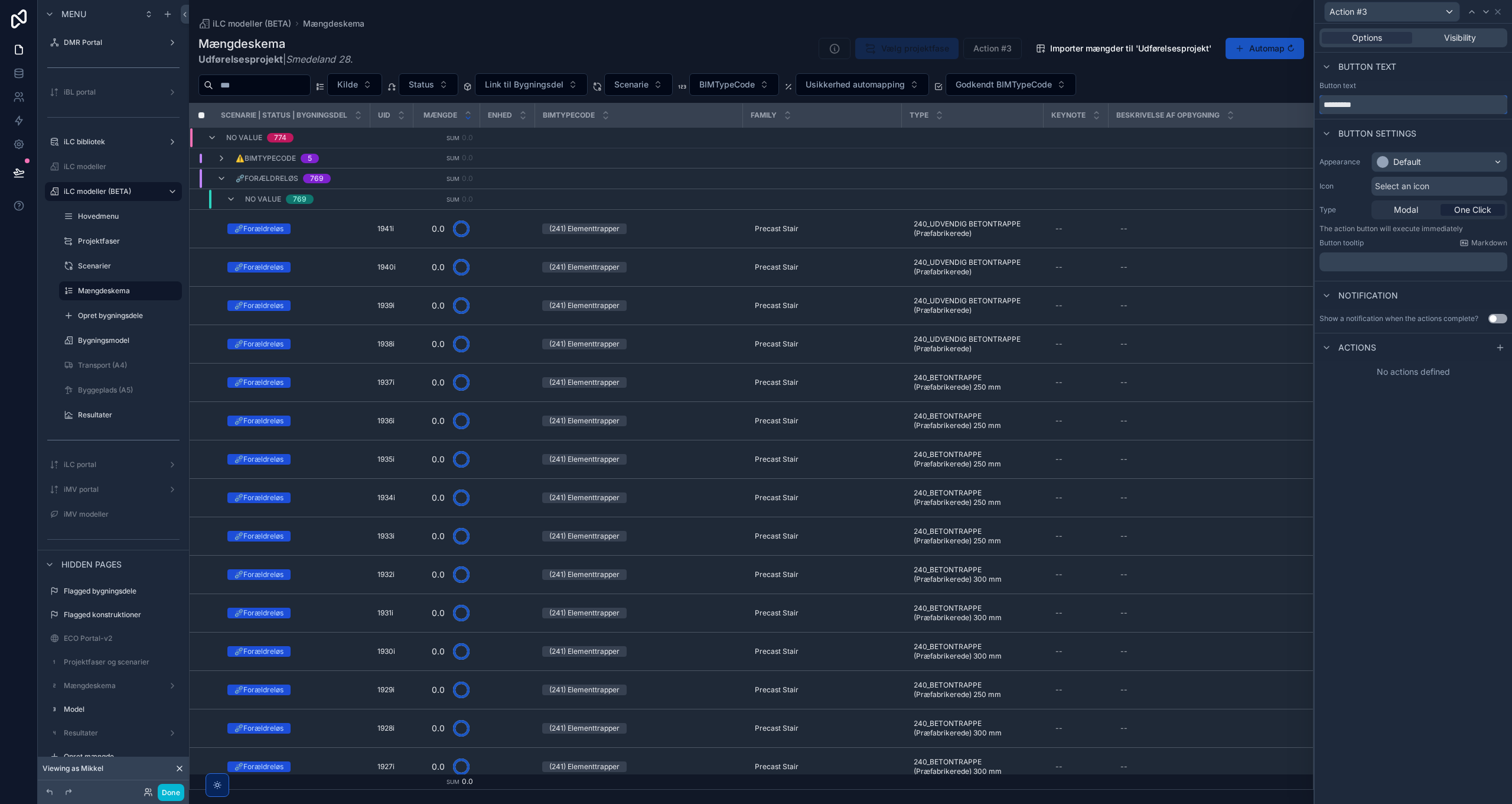
click at [1367, 107] on input "*********" at bounding box center [1413, 105] width 188 height 19
type input "**********"
click at [1411, 161] on div "Default" at bounding box center [1407, 162] width 28 height 12
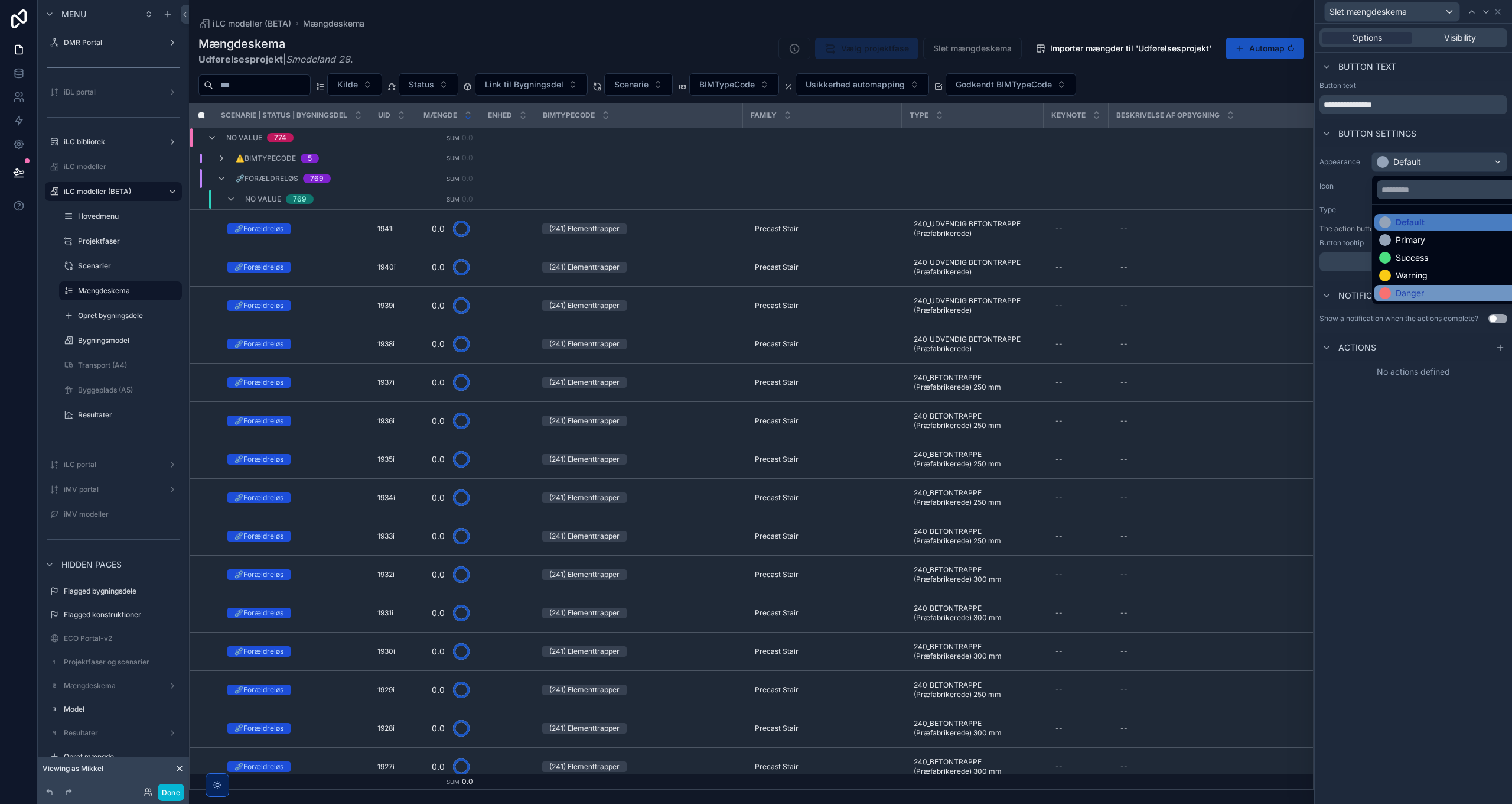
click at [1417, 287] on div "Danger" at bounding box center [1410, 293] width 28 height 12
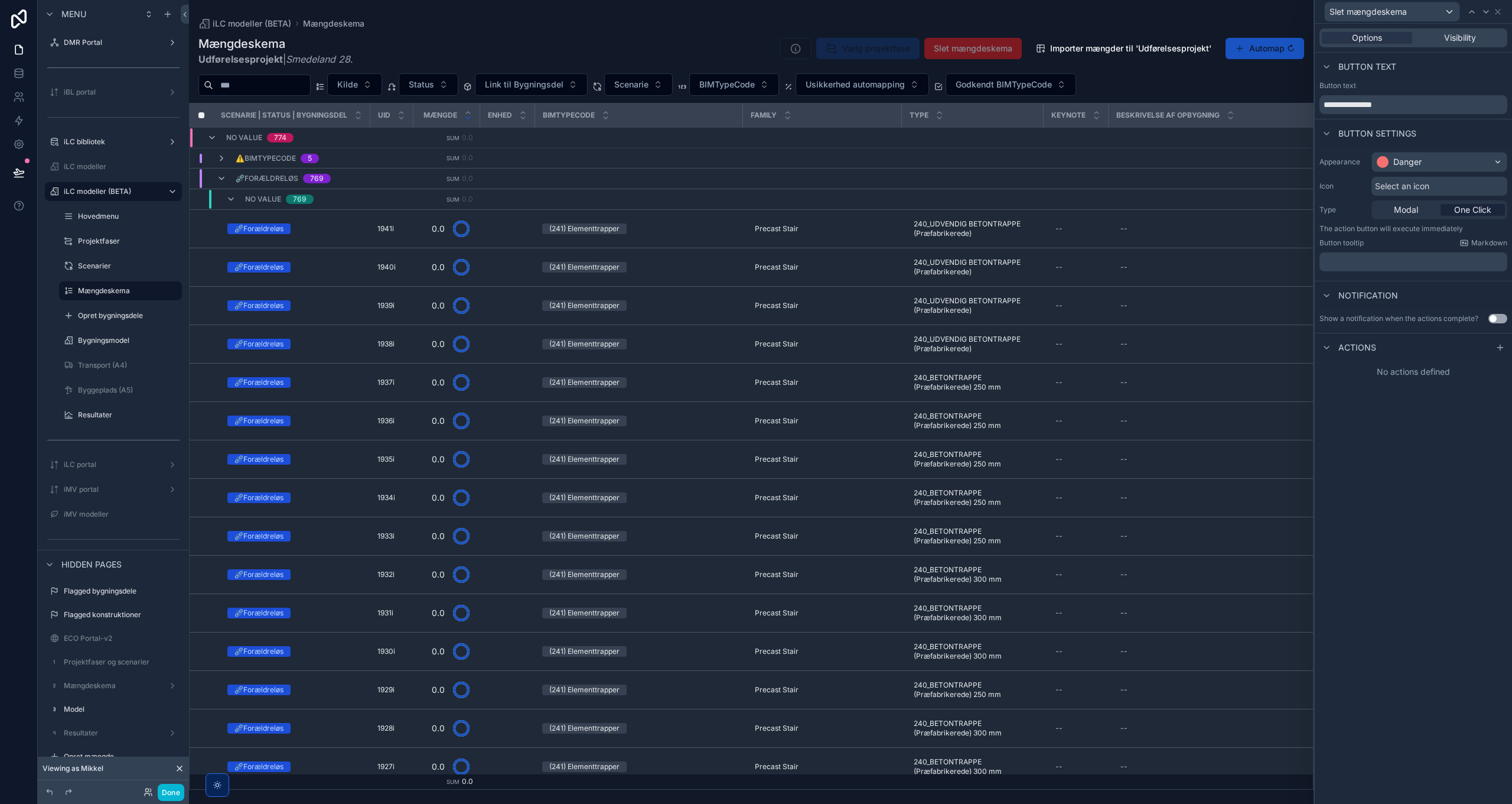
click at [1405, 184] on span "Select an icon" at bounding box center [1402, 187] width 54 height 12
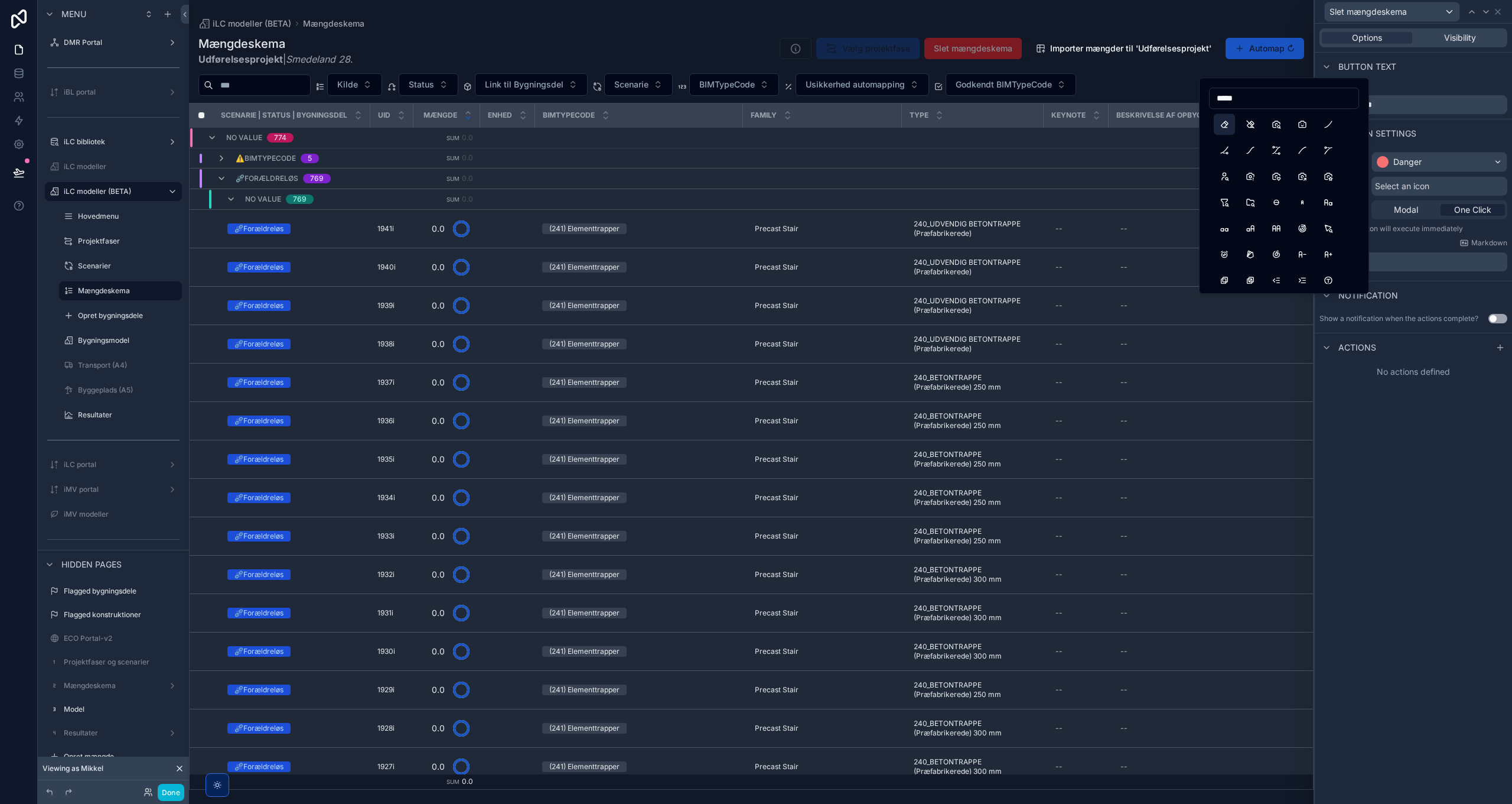
type input "*****"
click at [1225, 126] on button "Eraser" at bounding box center [1224, 124] width 21 height 21
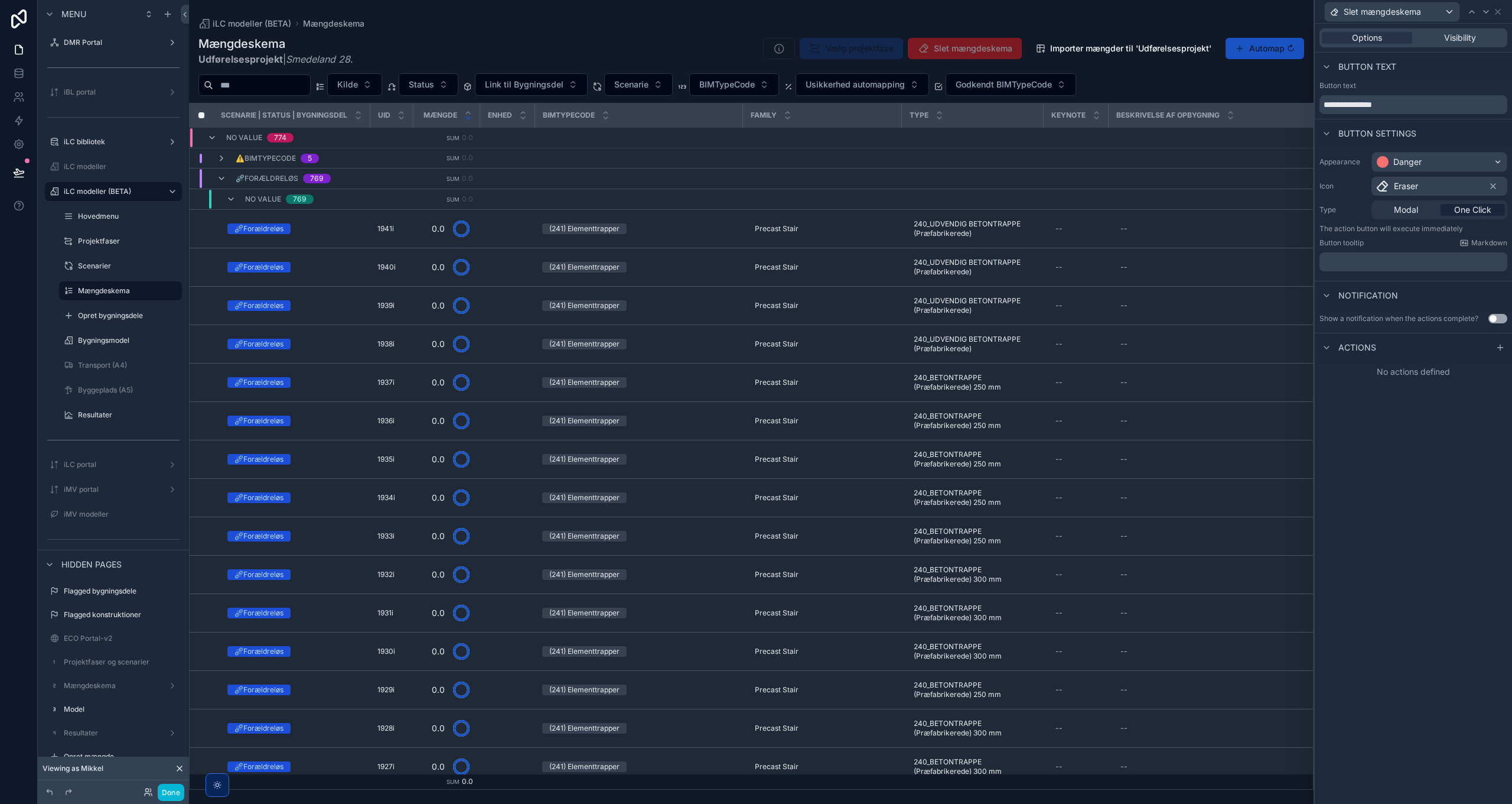
click at [1441, 481] on div "**********" at bounding box center [1413, 414] width 197 height 780
click at [1375, 258] on p "﻿" at bounding box center [1414, 262] width 181 height 12
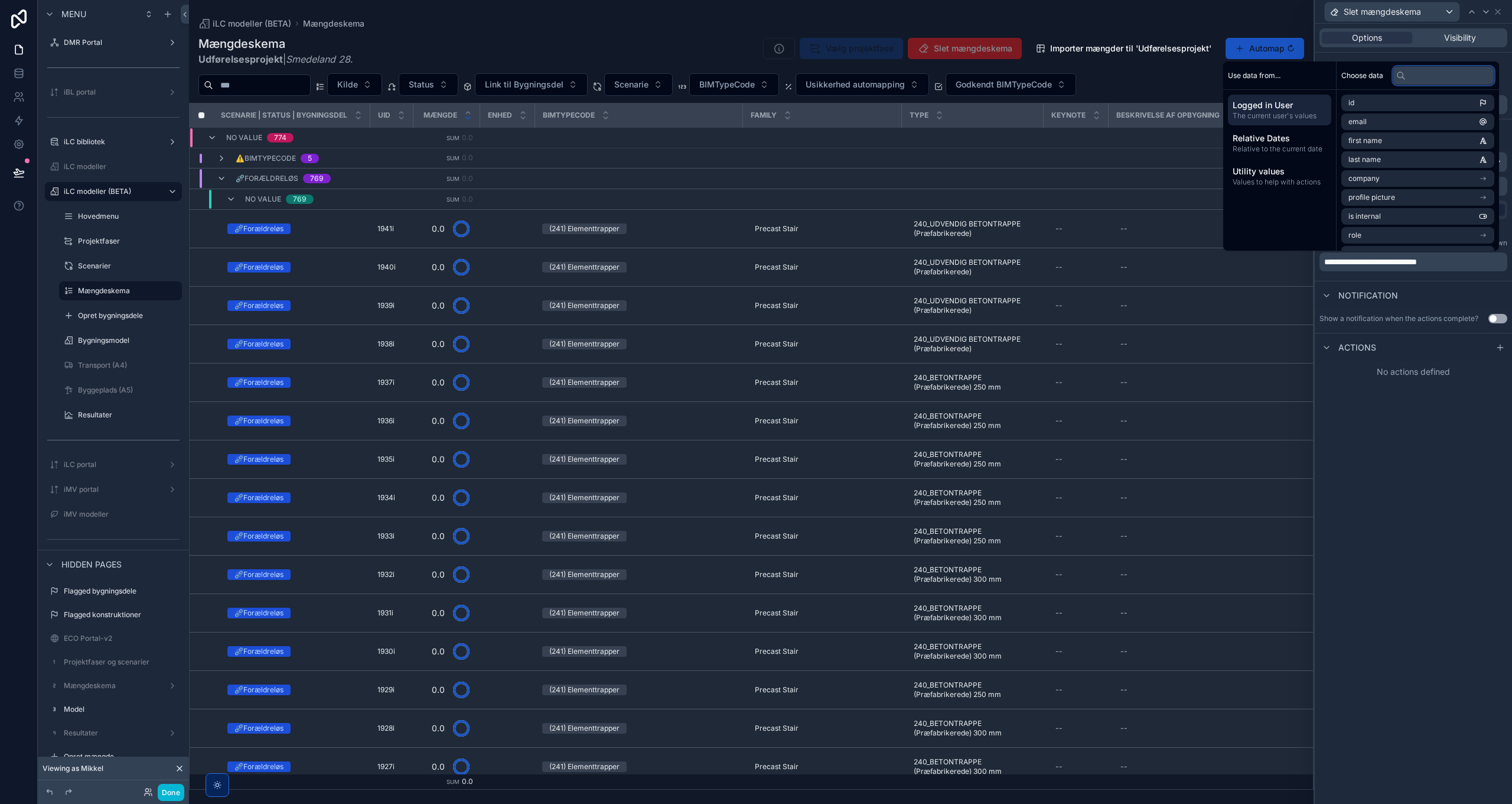
click at [1425, 76] on input "text" at bounding box center [1444, 76] width 101 height 19
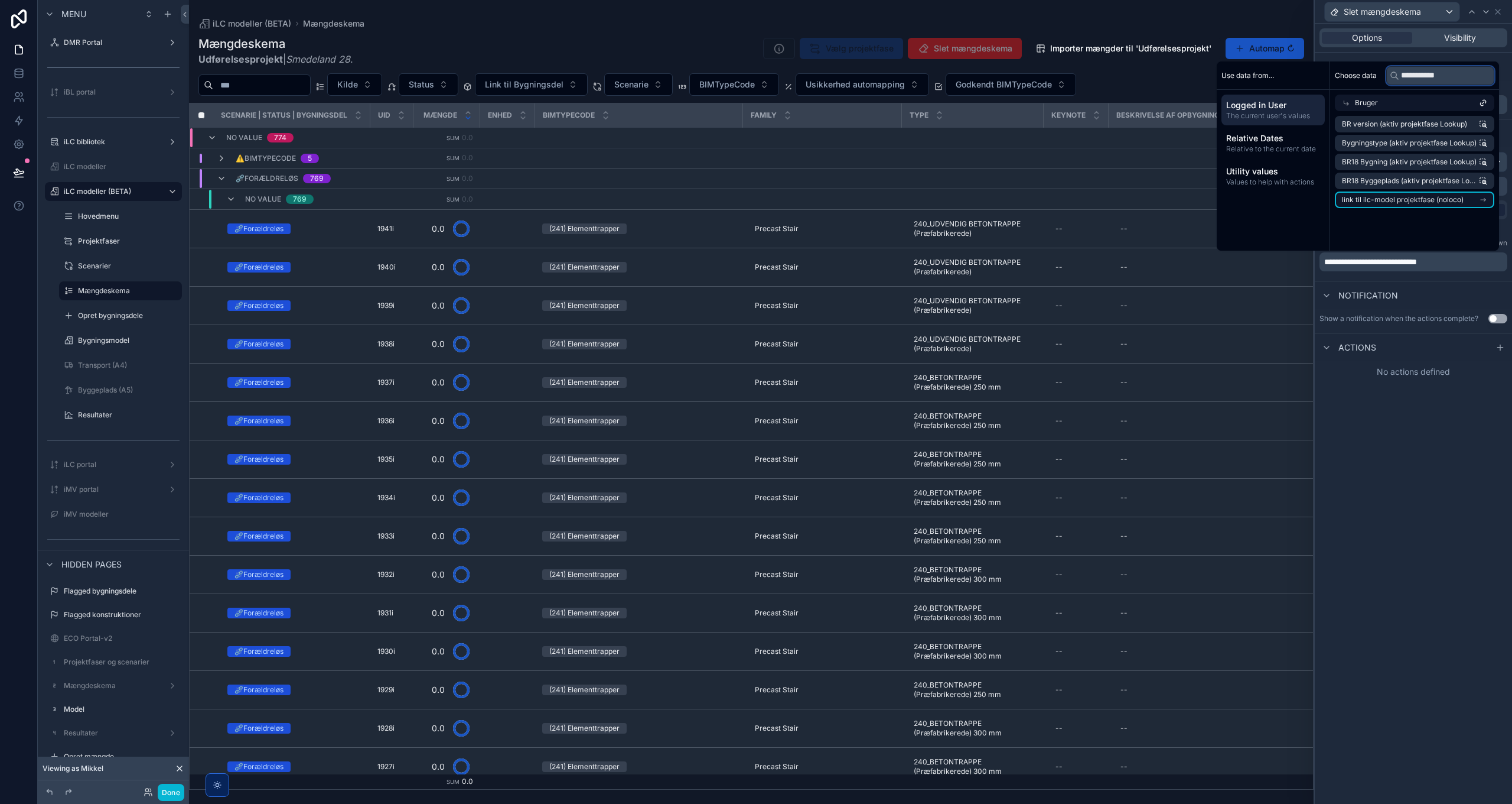
type input "**********"
click at [1398, 203] on span "link til ilc-model projektfase (noloco)" at bounding box center [1402, 199] width 121 height 10
click at [1413, 196] on li "Projektfase (LCI)" at bounding box center [1414, 199] width 160 height 17
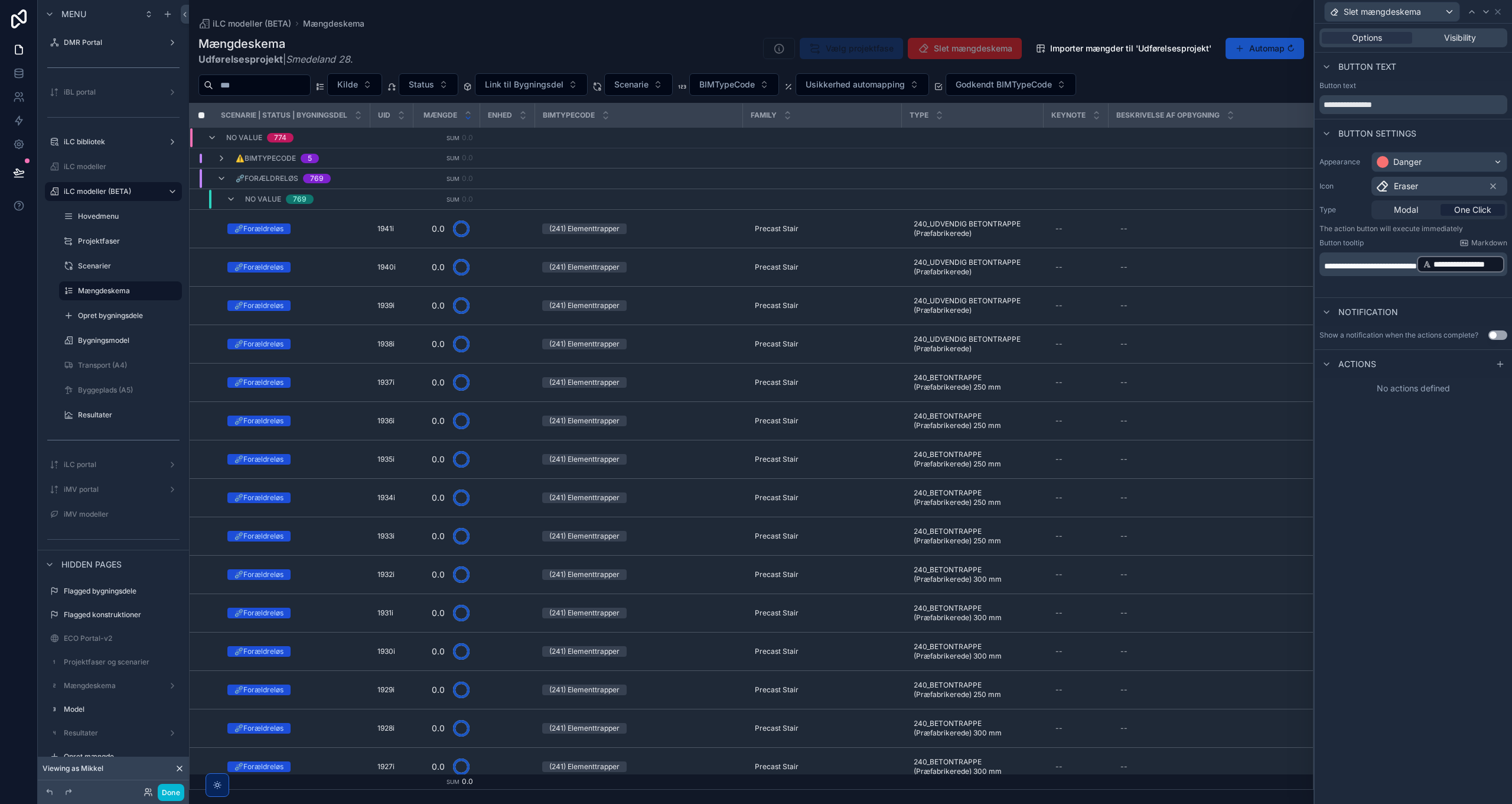
click at [1461, 258] on p "**********" at bounding box center [1414, 265] width 181 height 19
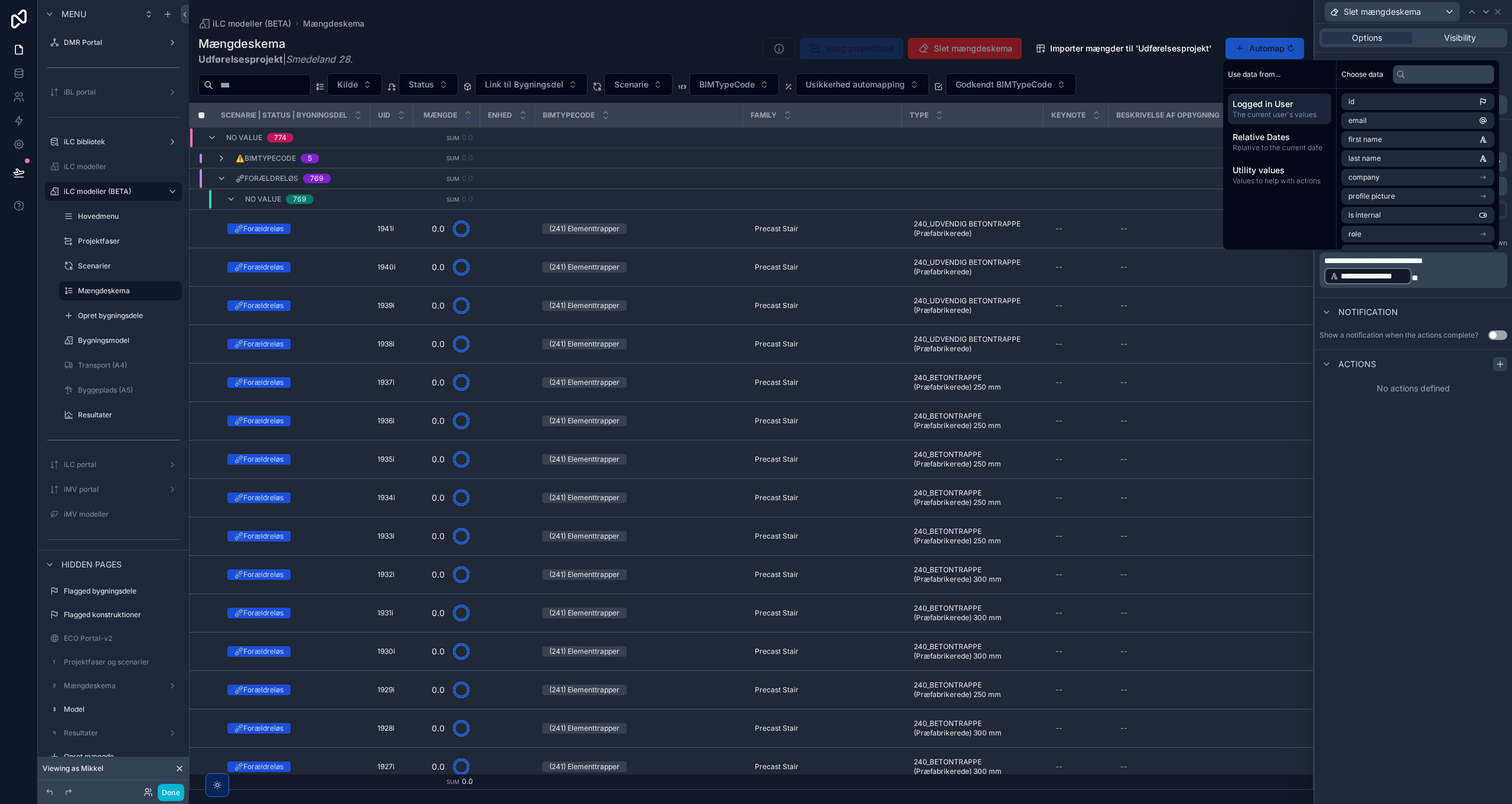
click at [1501, 365] on icon at bounding box center [1500, 364] width 10 height 10
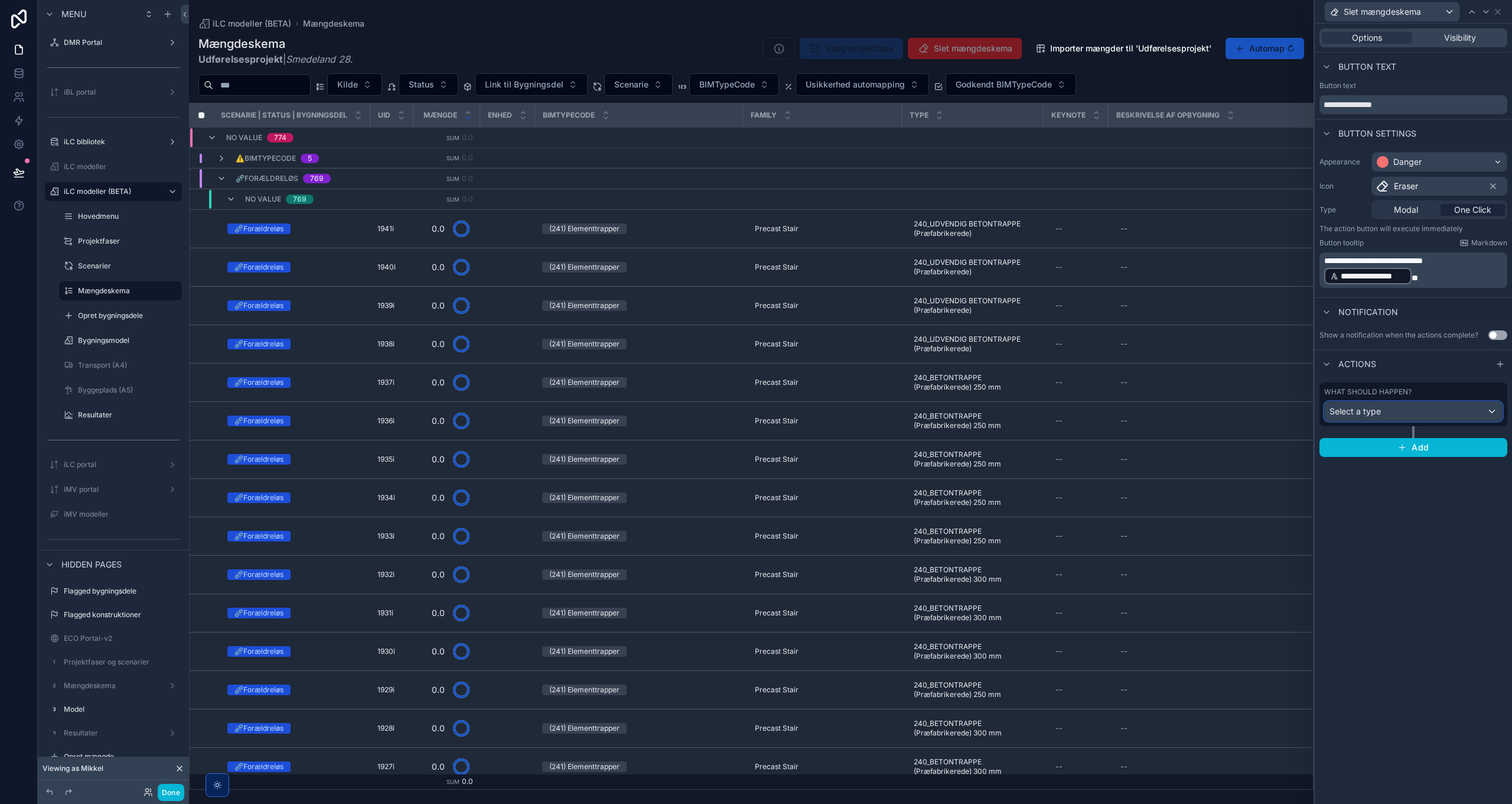
click at [1394, 410] on div "Select a type" at bounding box center [1413, 411] width 177 height 19
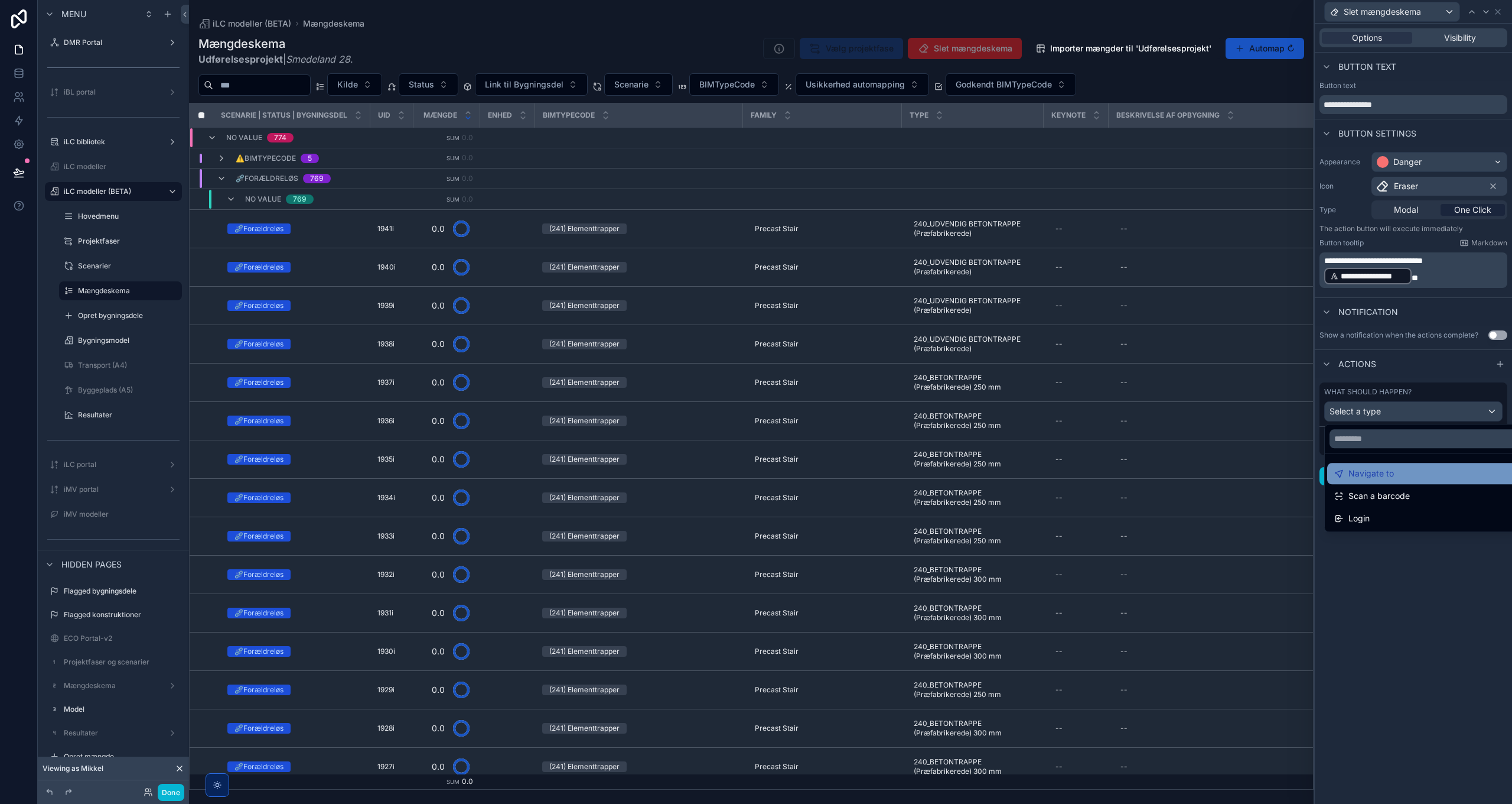
click at [1361, 474] on span "Navigate to" at bounding box center [1372, 473] width 45 height 14
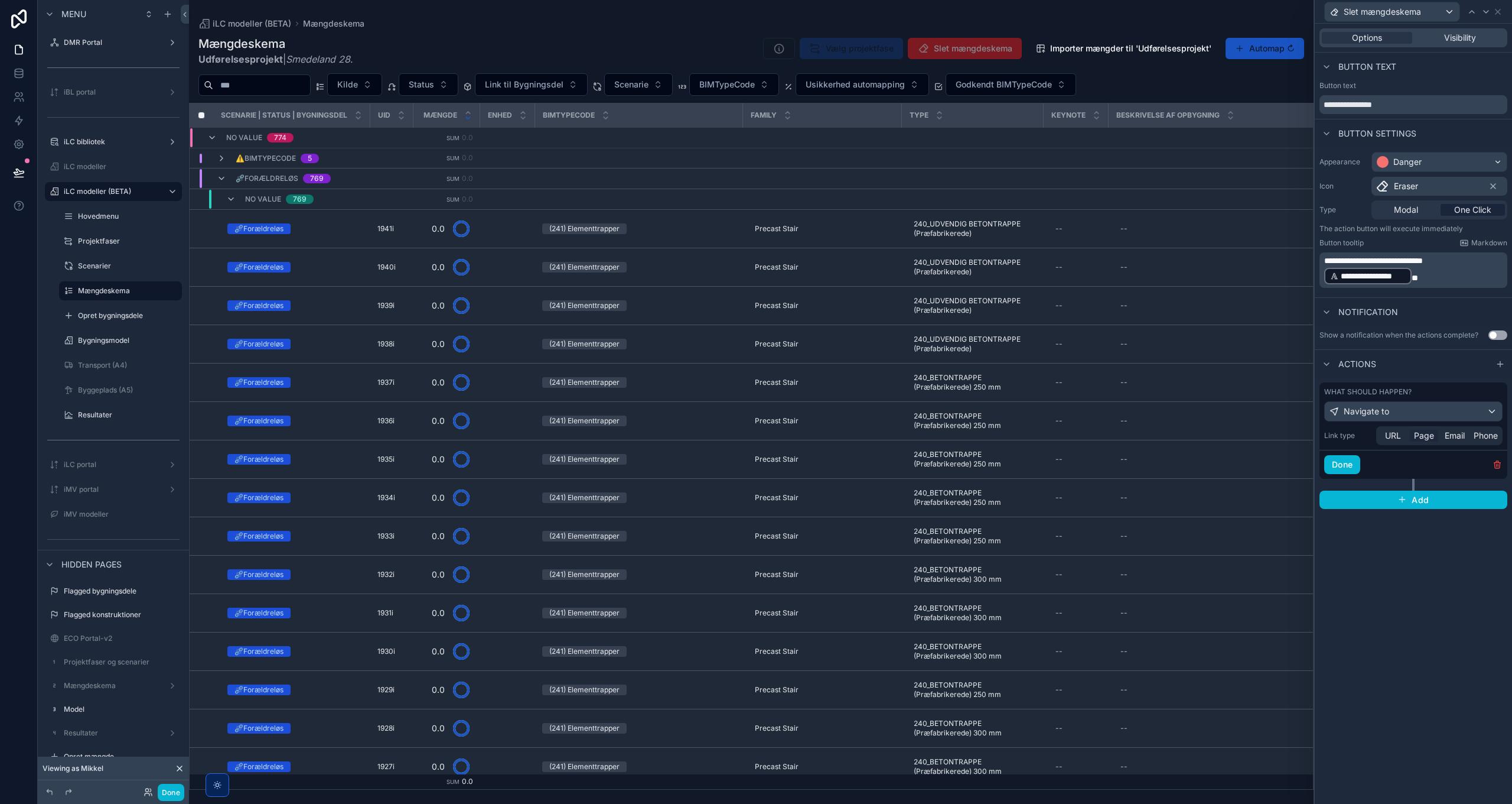
click at [1427, 436] on span "Page" at bounding box center [1424, 436] width 20 height 12
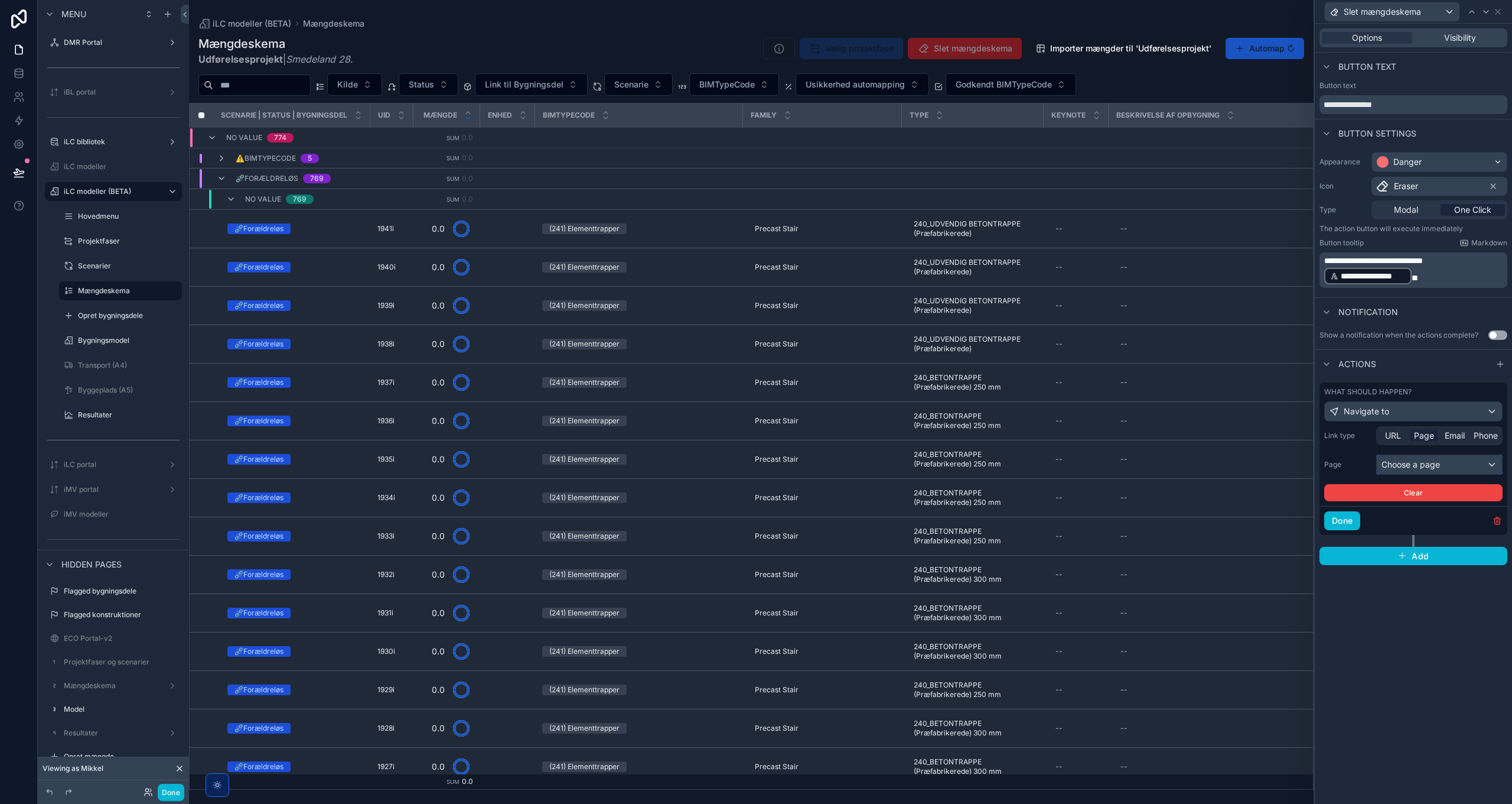
click at [1427, 466] on div "Choose a page" at bounding box center [1440, 464] width 126 height 19
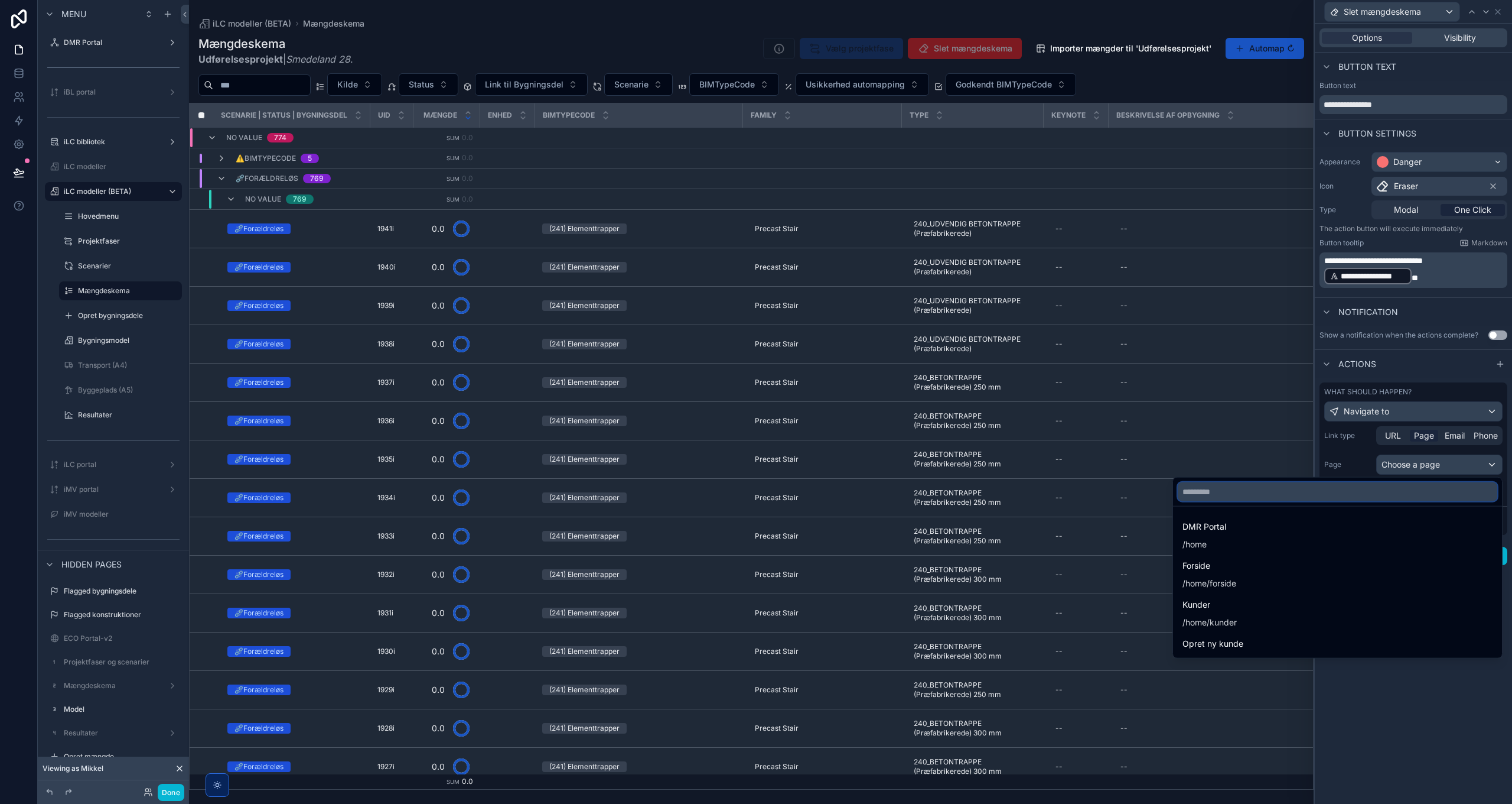
click at [1305, 490] on input "text" at bounding box center [1338, 491] width 319 height 19
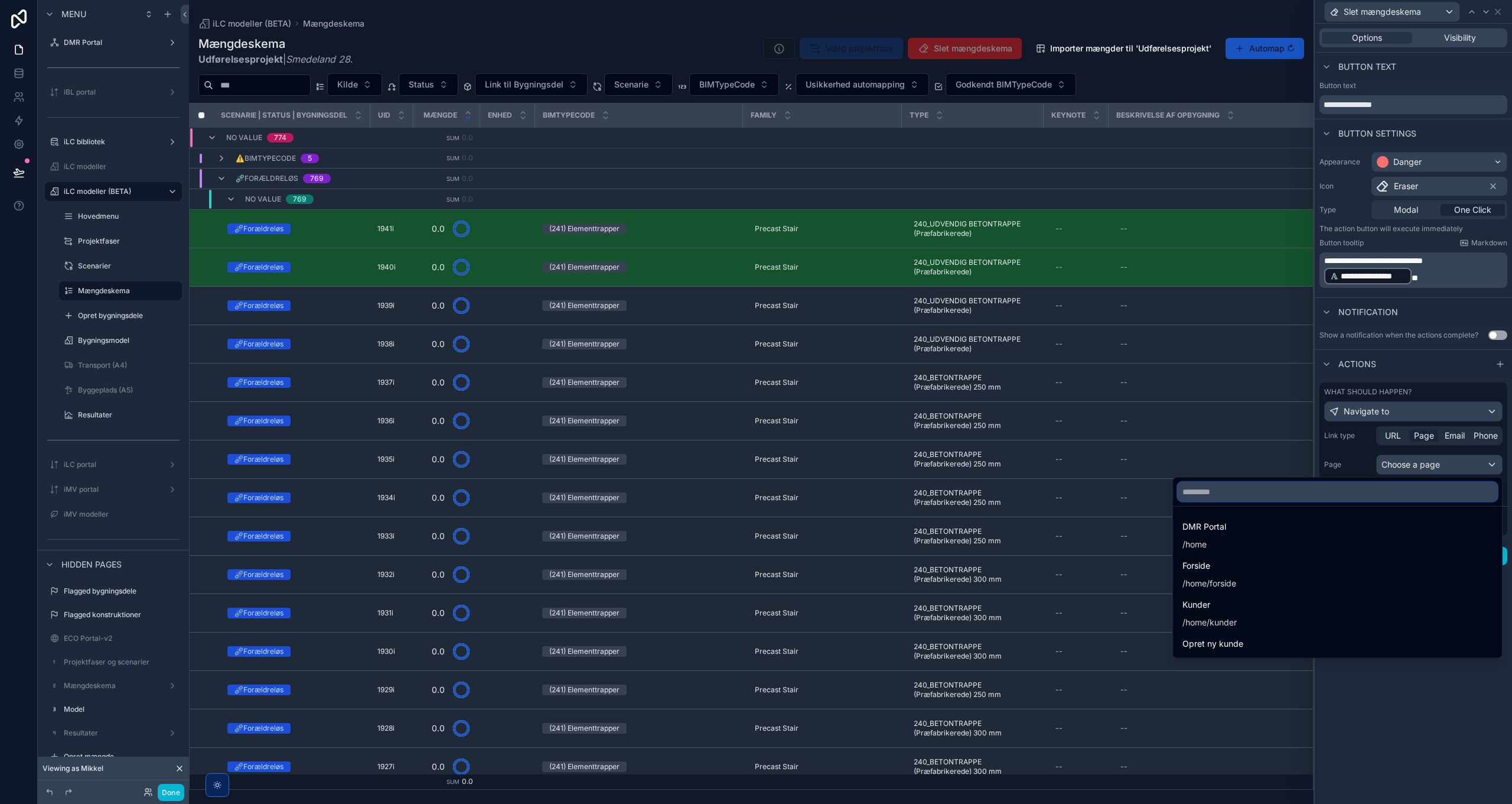
click at [1246, 492] on input "text" at bounding box center [1338, 491] width 319 height 19
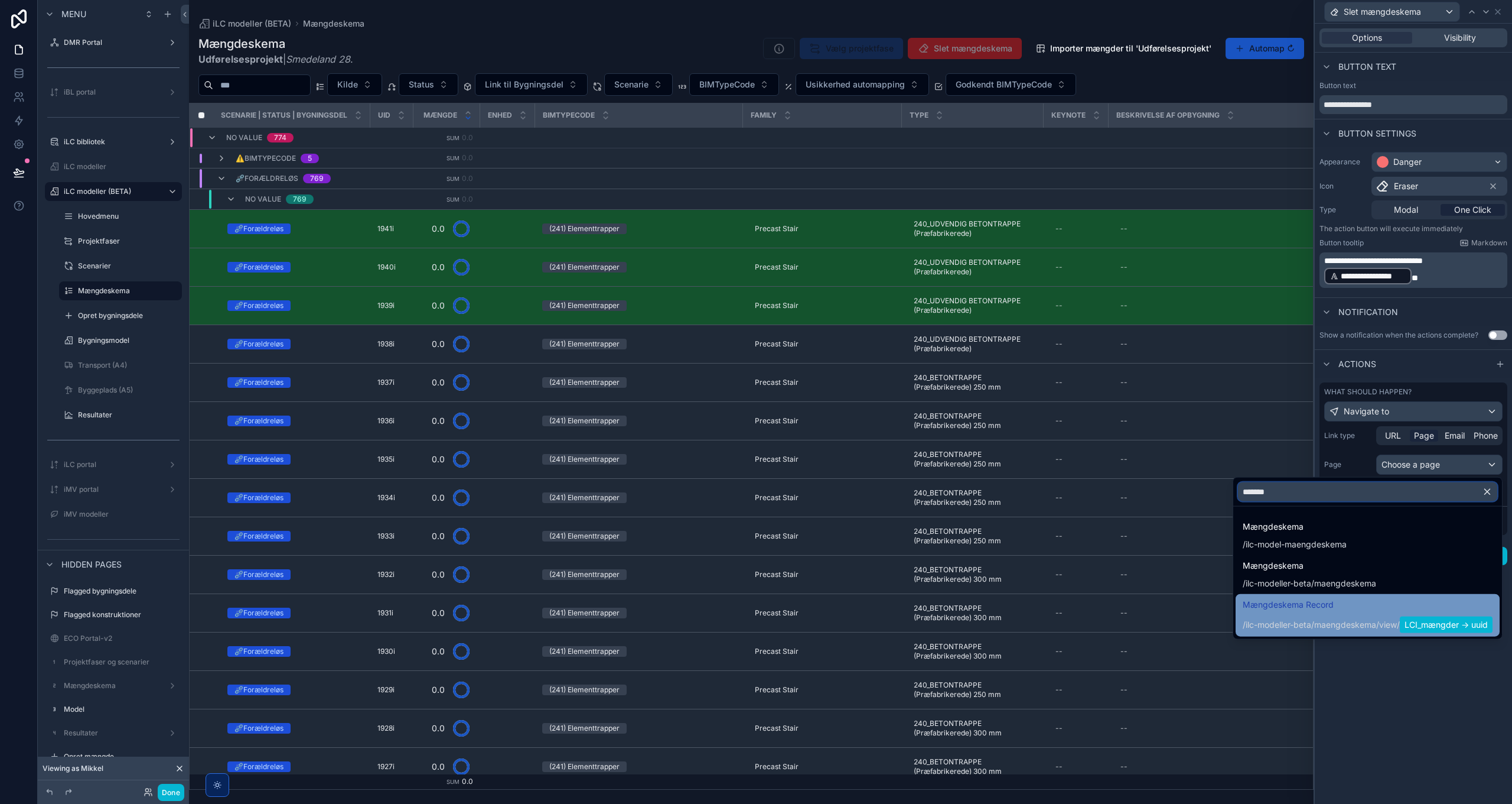
type input "*******"
click at [1340, 614] on span "/ilc-modeller-beta/maengdeskema / view / LCI_mængder -> uuid" at bounding box center [1368, 623] width 250 height 19
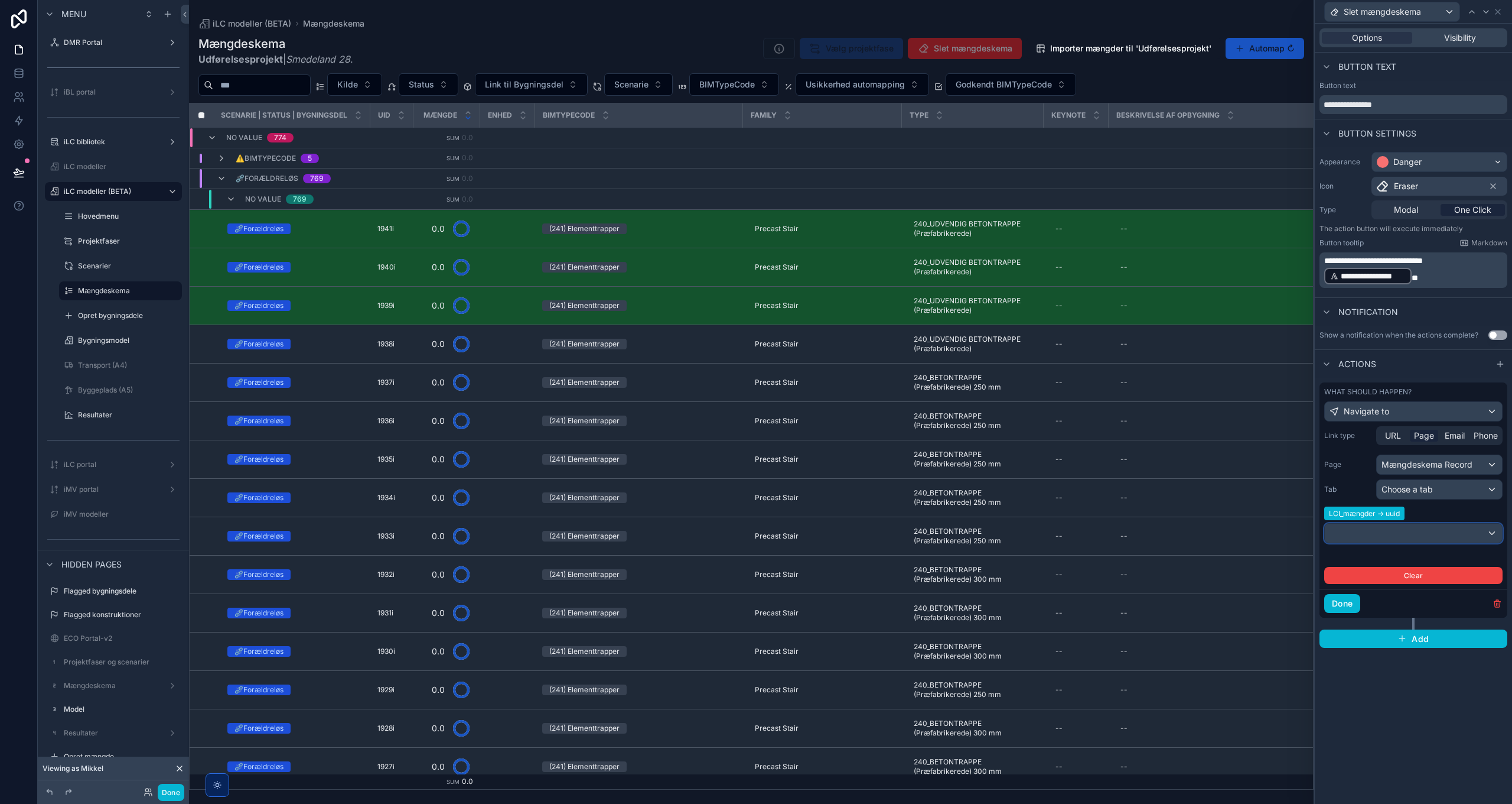
click at [1423, 526] on div at bounding box center [1413, 533] width 177 height 19
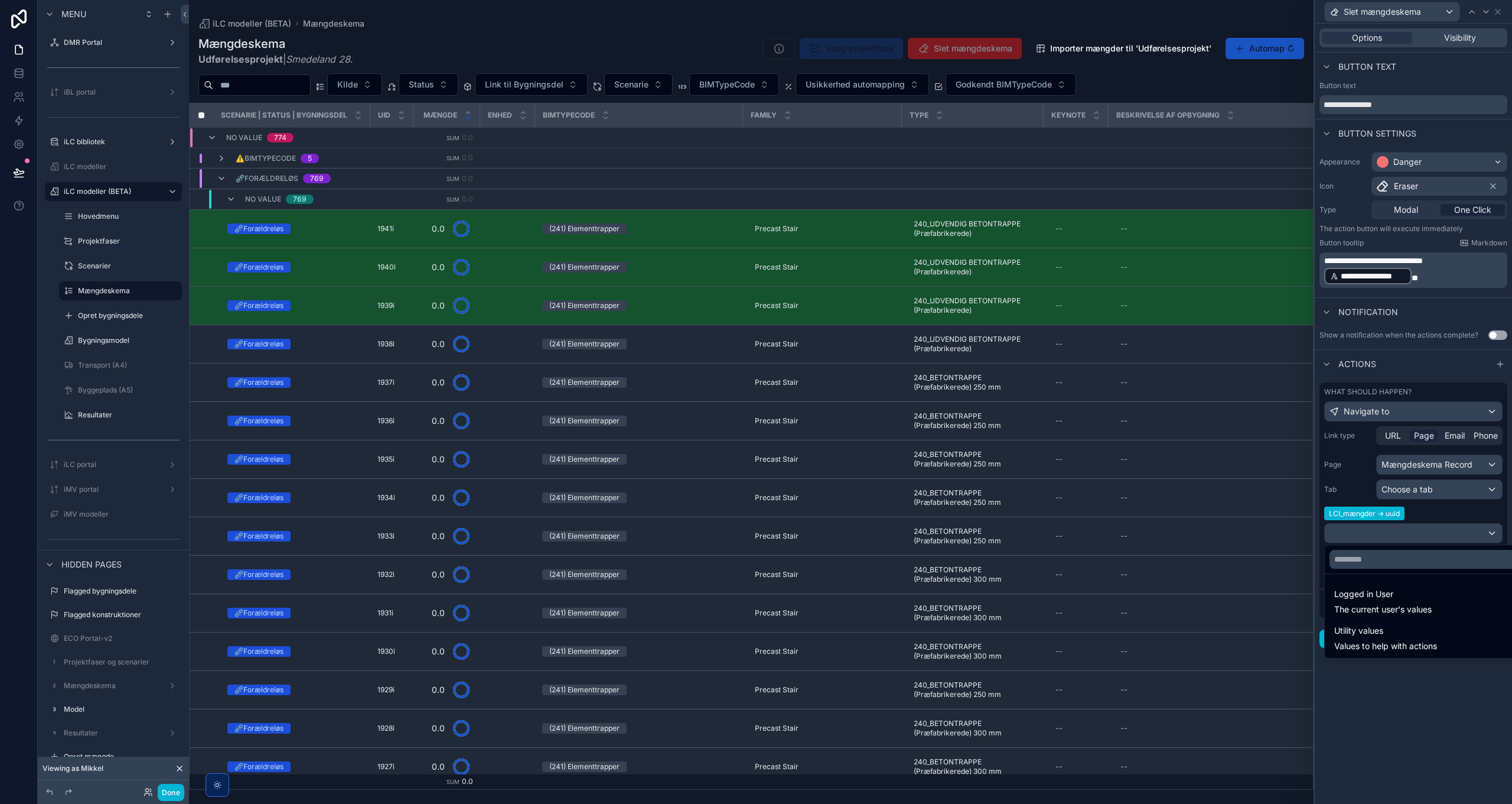
click at [1423, 526] on div at bounding box center [1413, 402] width 197 height 804
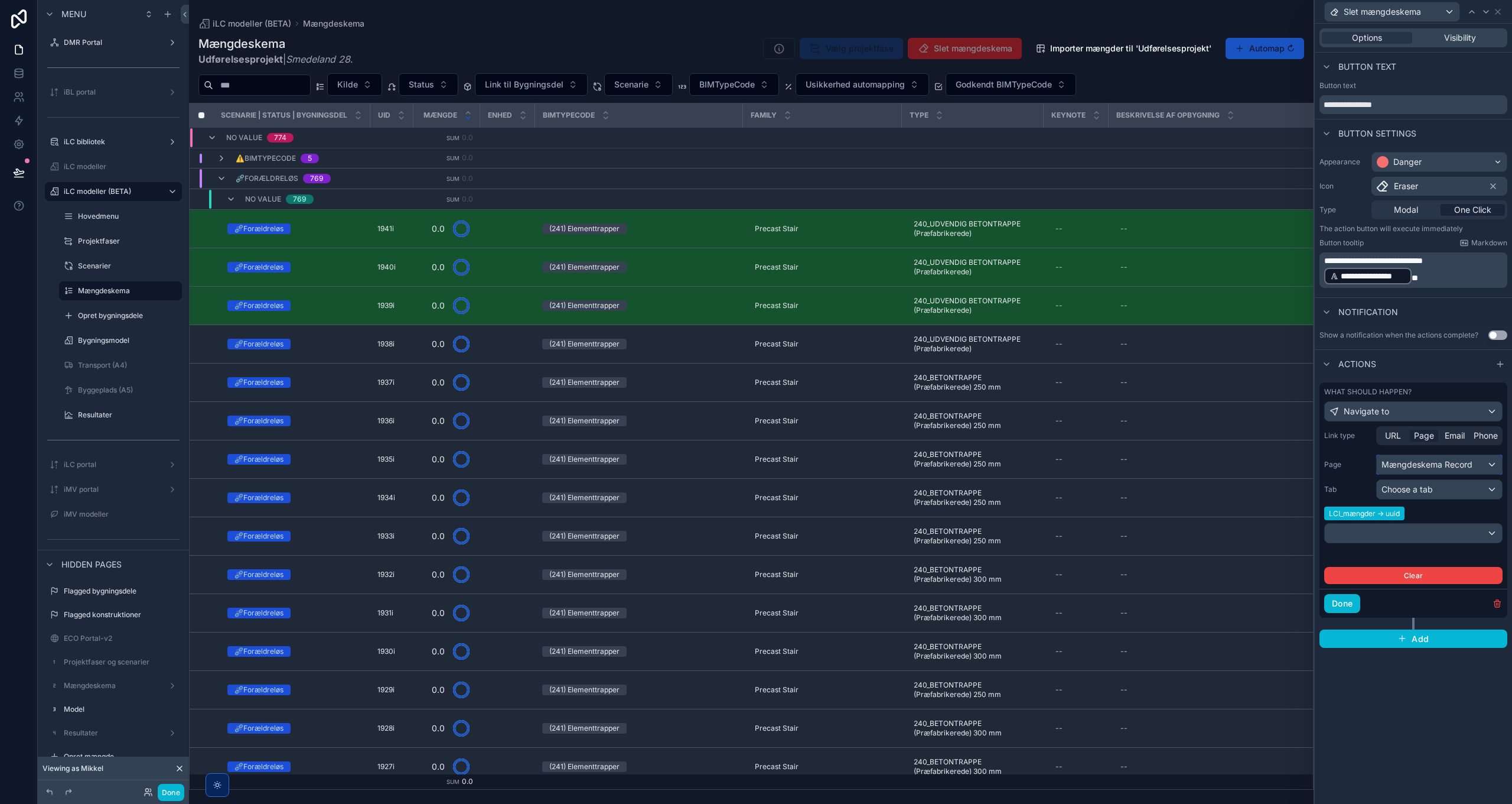
click at [1425, 466] on div "Mængdeskema Record" at bounding box center [1440, 464] width 126 height 19
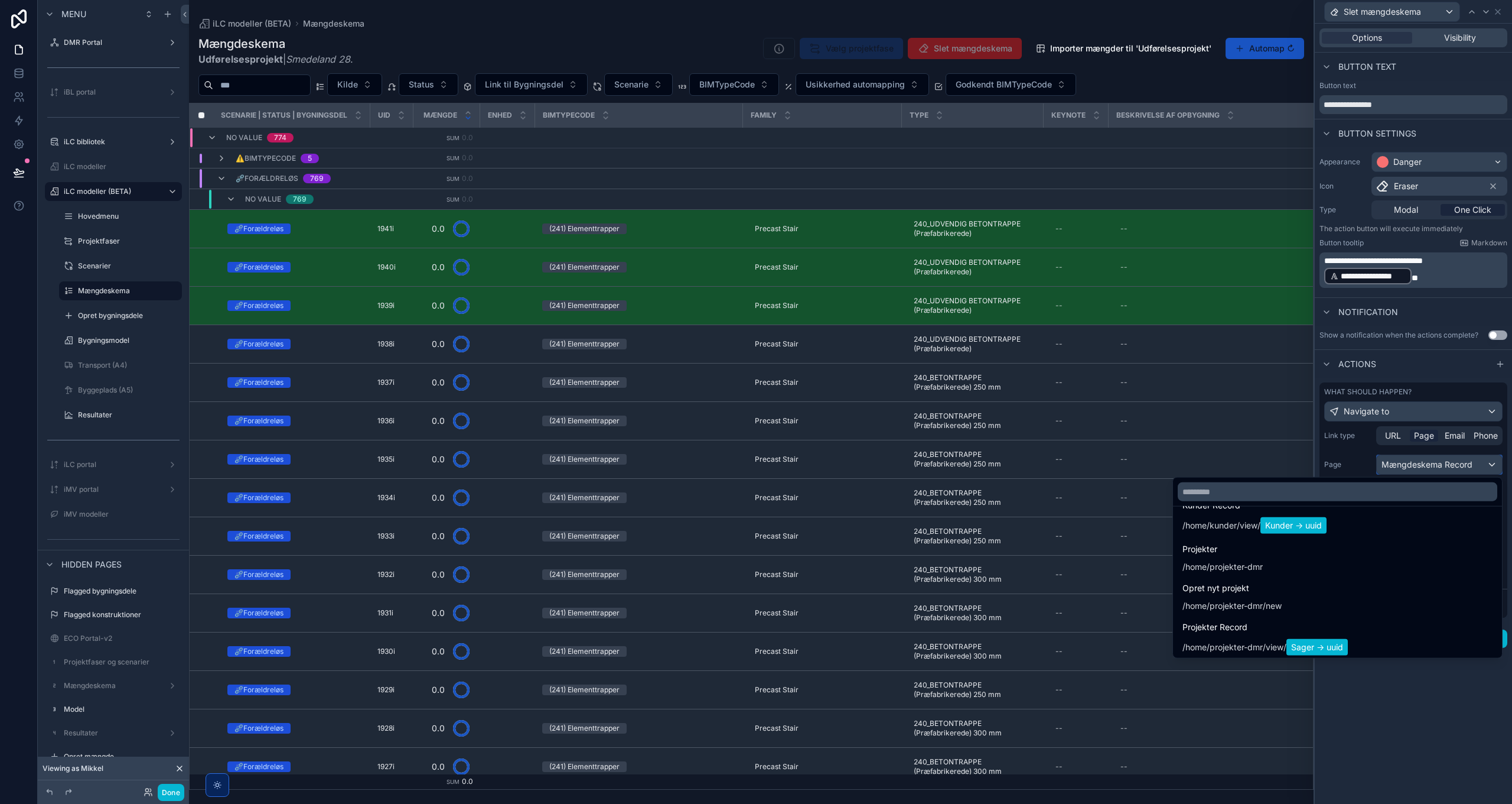
scroll to position [118, 0]
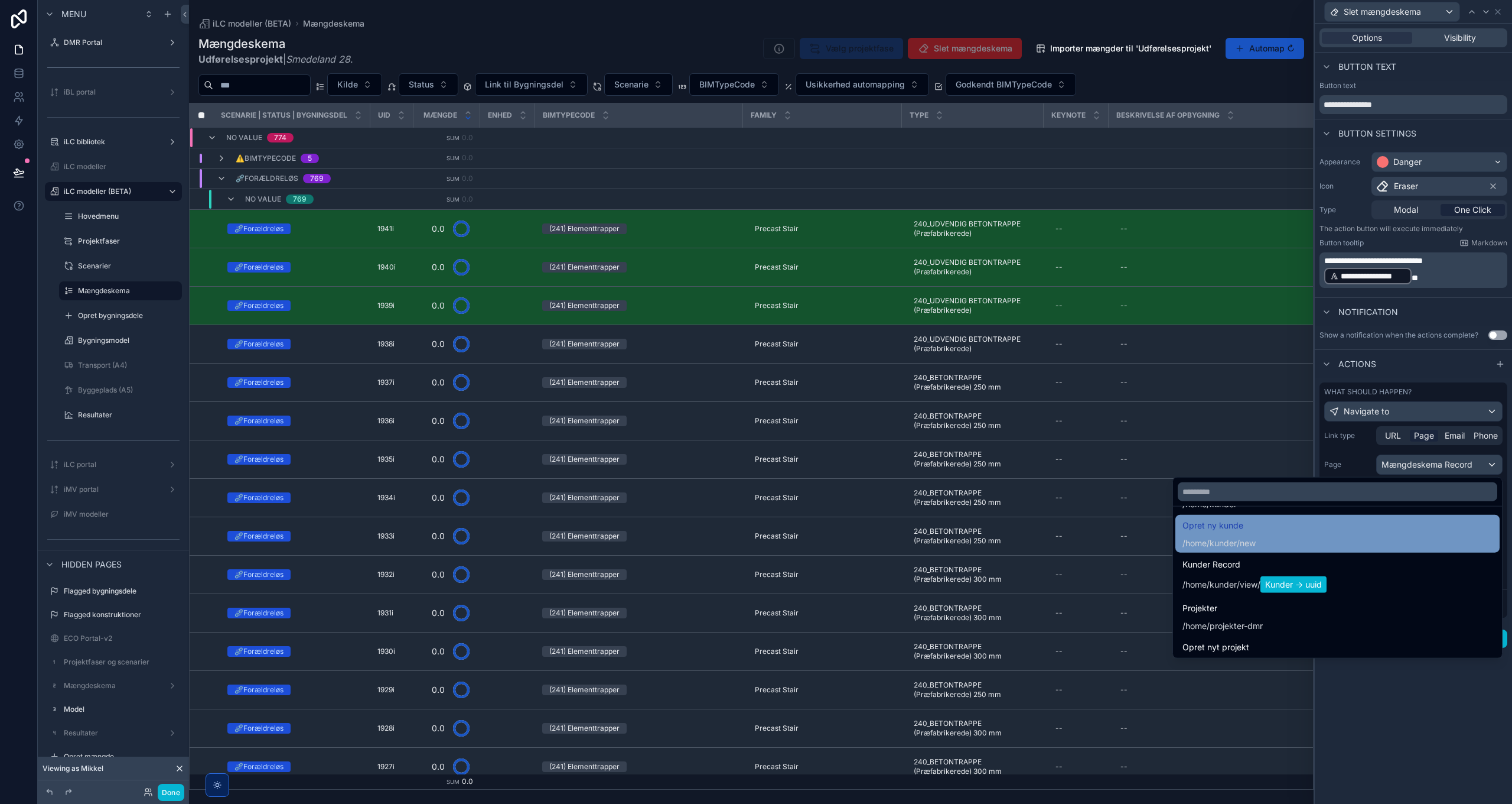
click at [1237, 532] on div "Opret ny kunde /home/kunder /new" at bounding box center [1219, 533] width 73 height 31
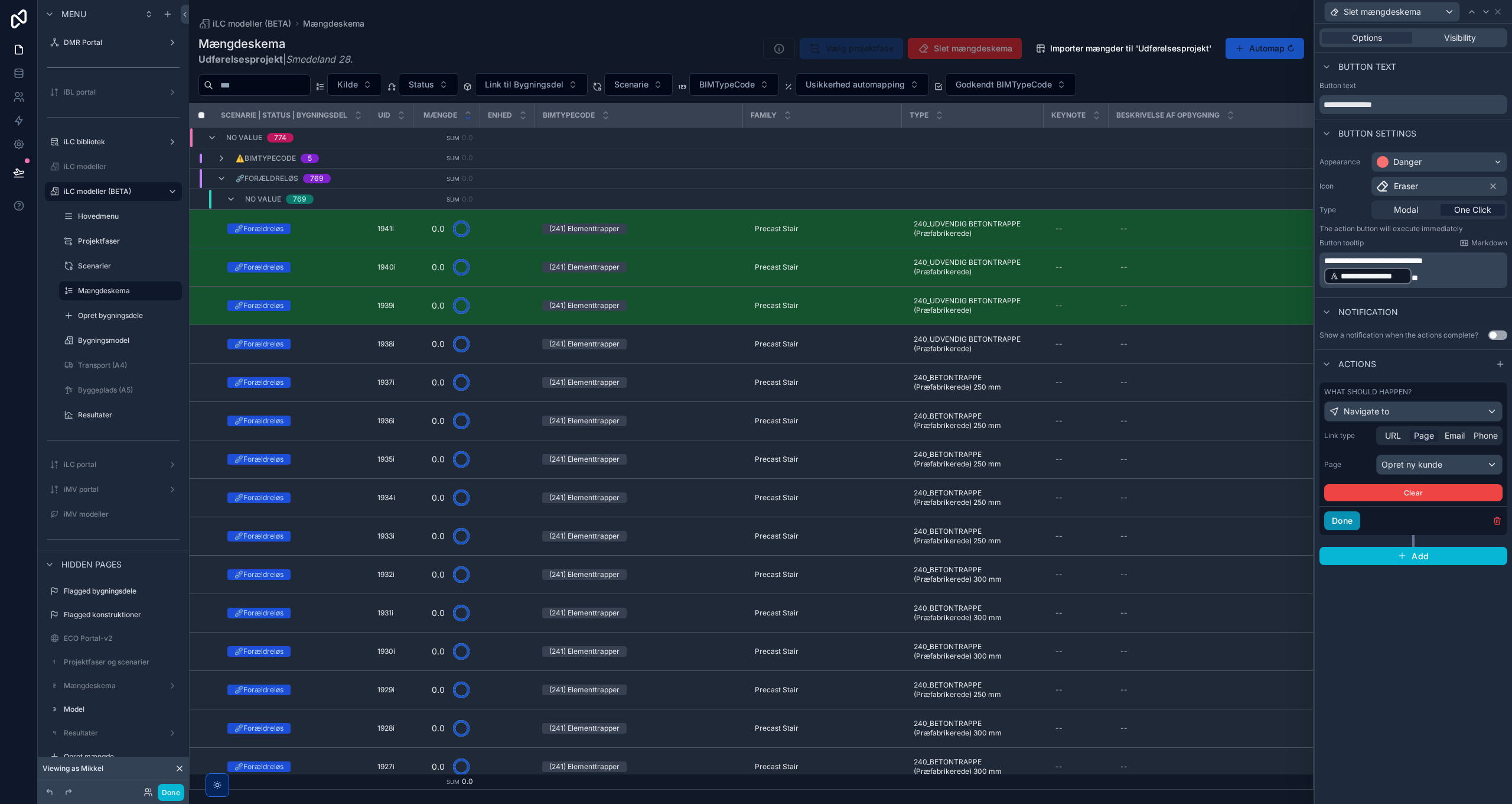
click at [1357, 514] on button "Done" at bounding box center [1342, 521] width 36 height 19
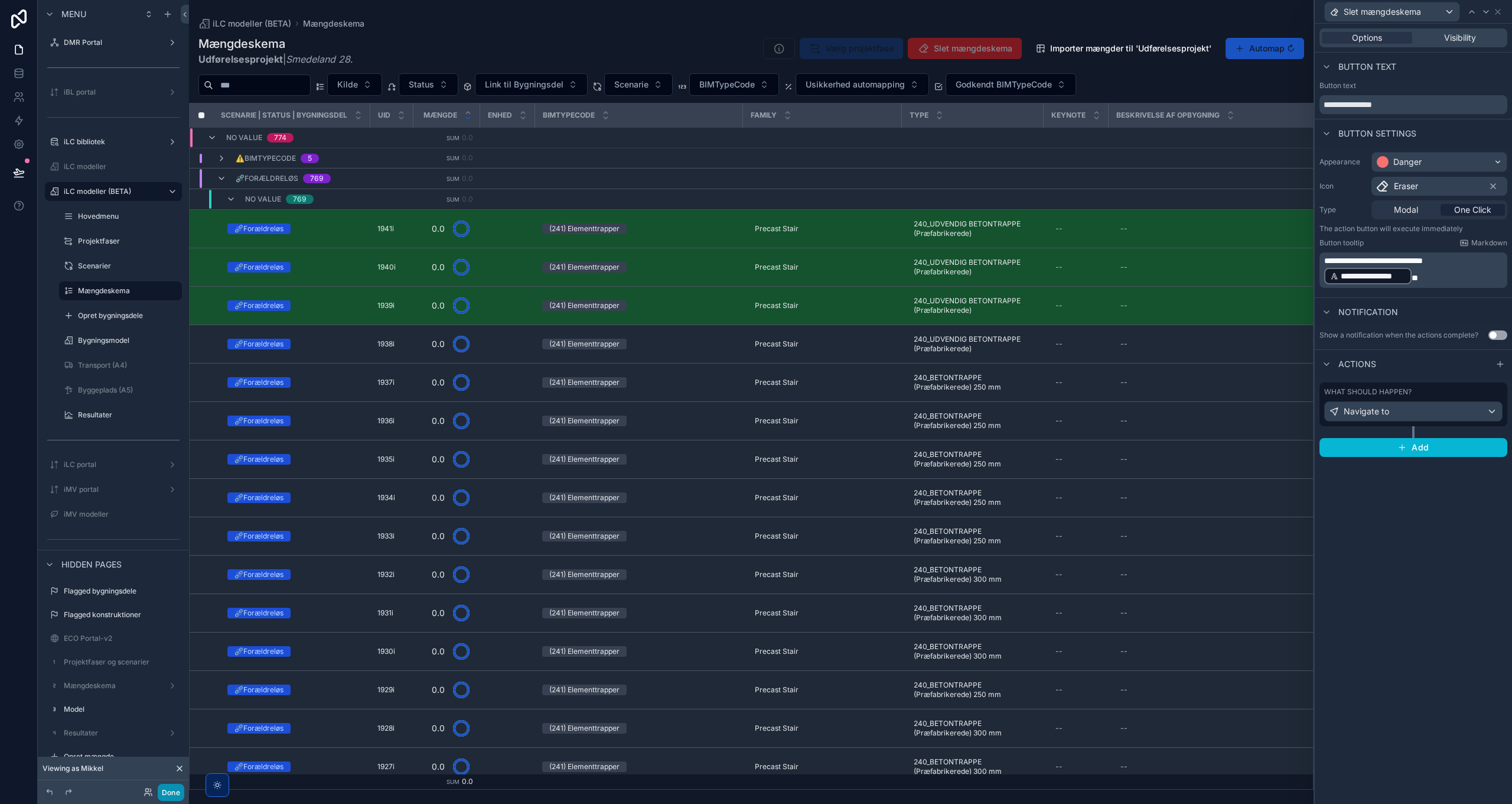
click at [169, 794] on button "Done" at bounding box center [171, 793] width 26 height 17
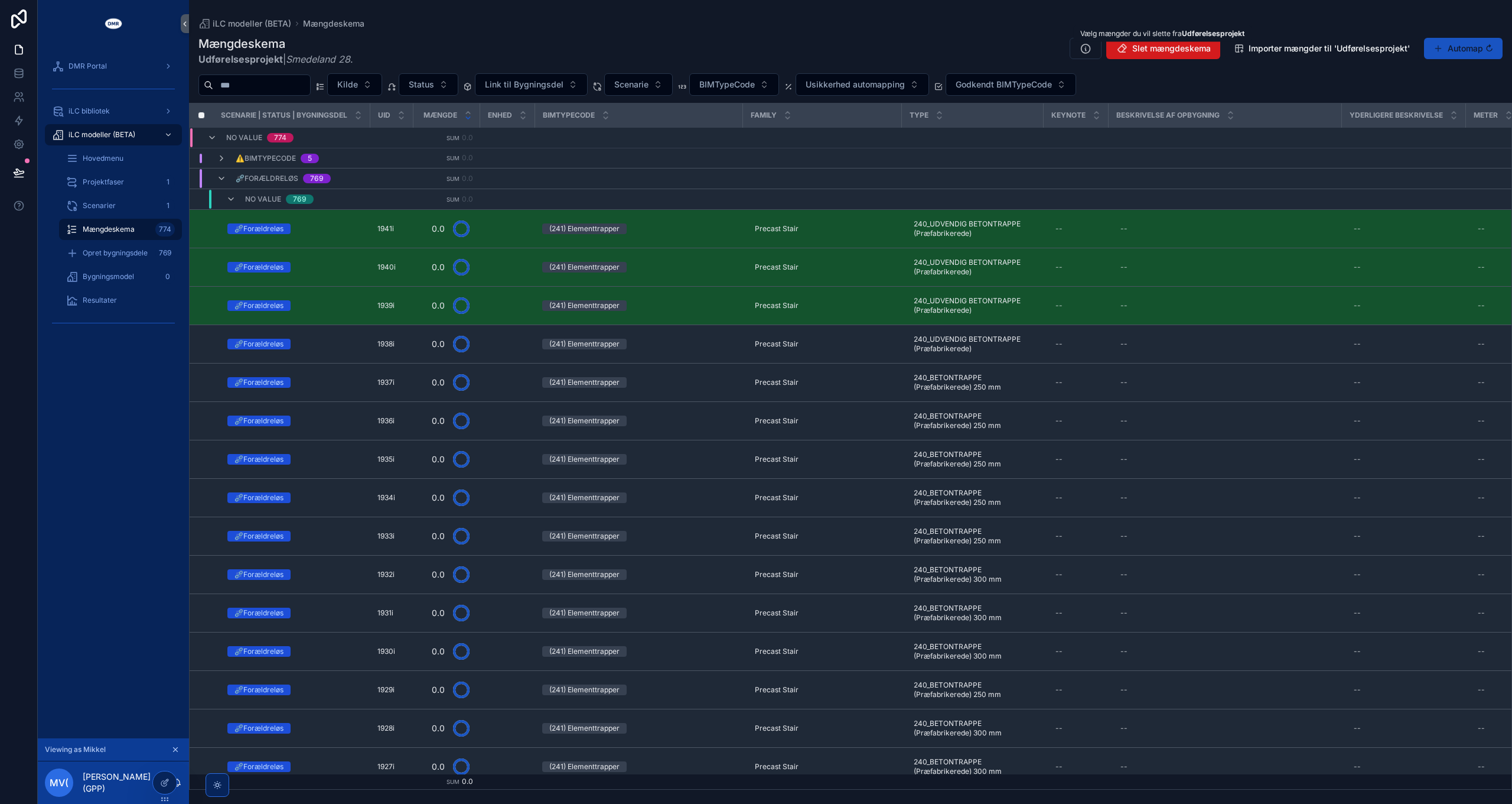
click at [1153, 52] on span "Slet mængdeskema" at bounding box center [1172, 49] width 79 height 12
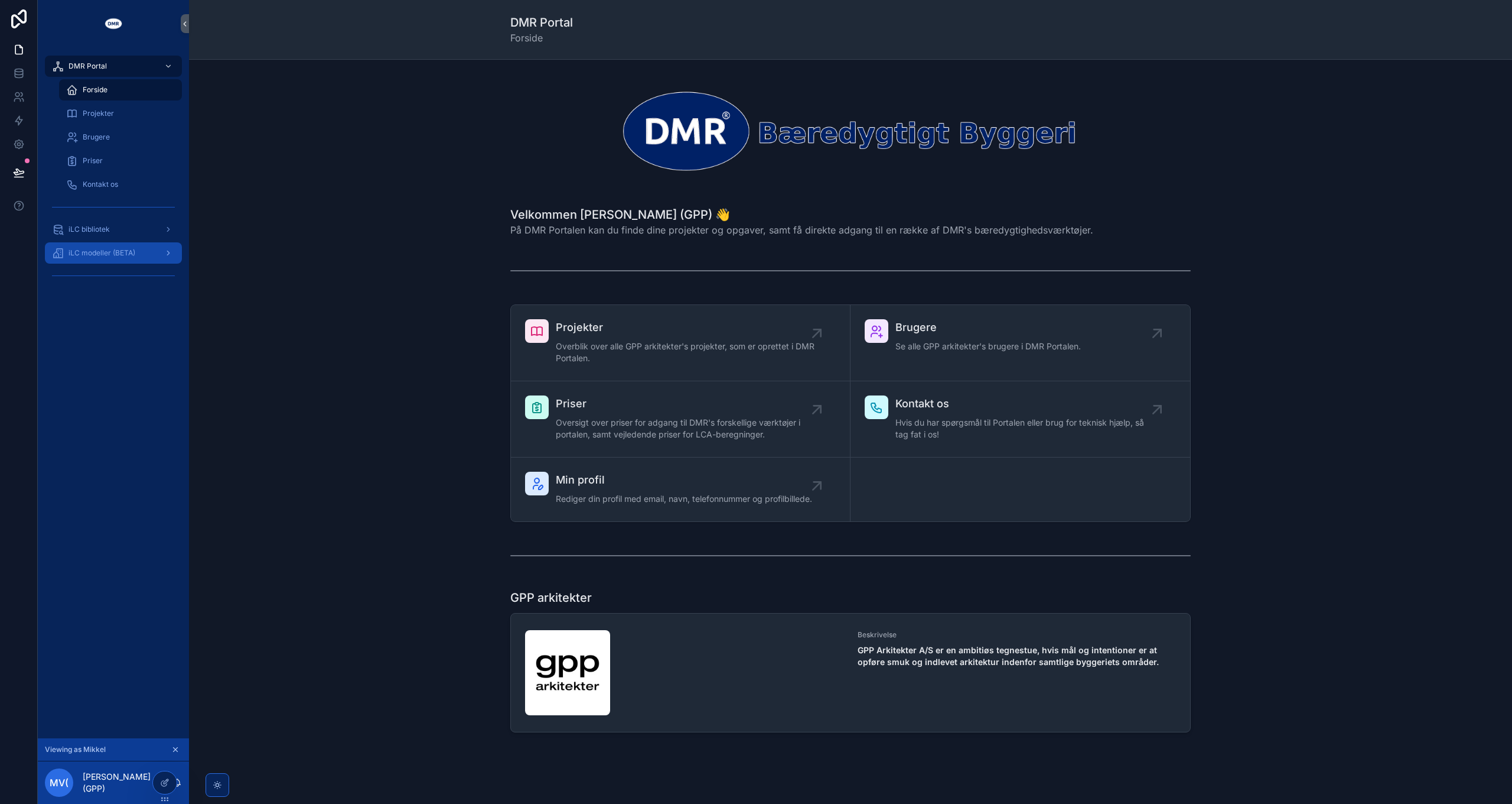
click at [91, 251] on span "iLC modeller (BETA)" at bounding box center [102, 252] width 67 height 10
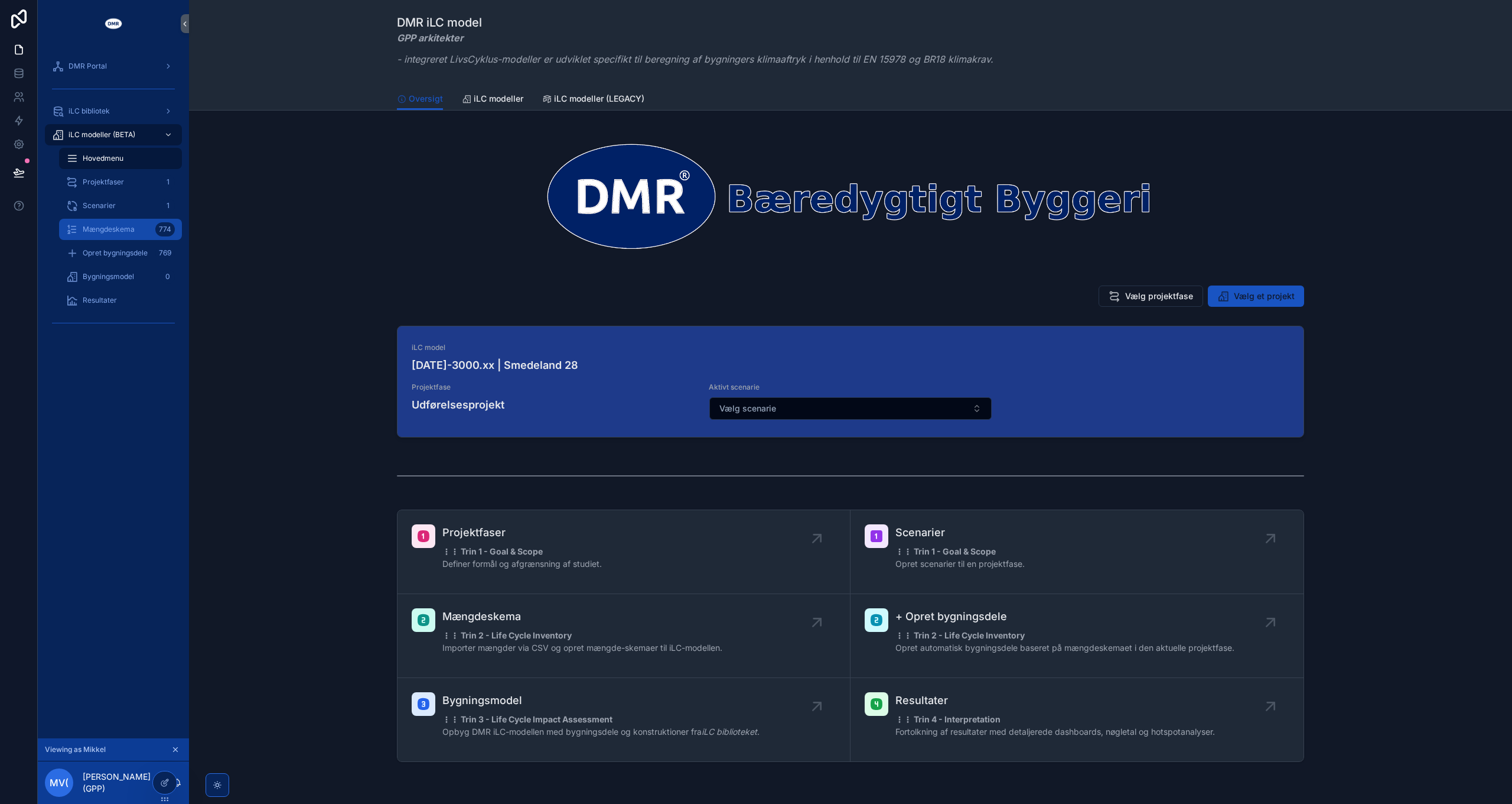
click at [113, 234] on div "Mængdeskema 774" at bounding box center [120, 230] width 109 height 19
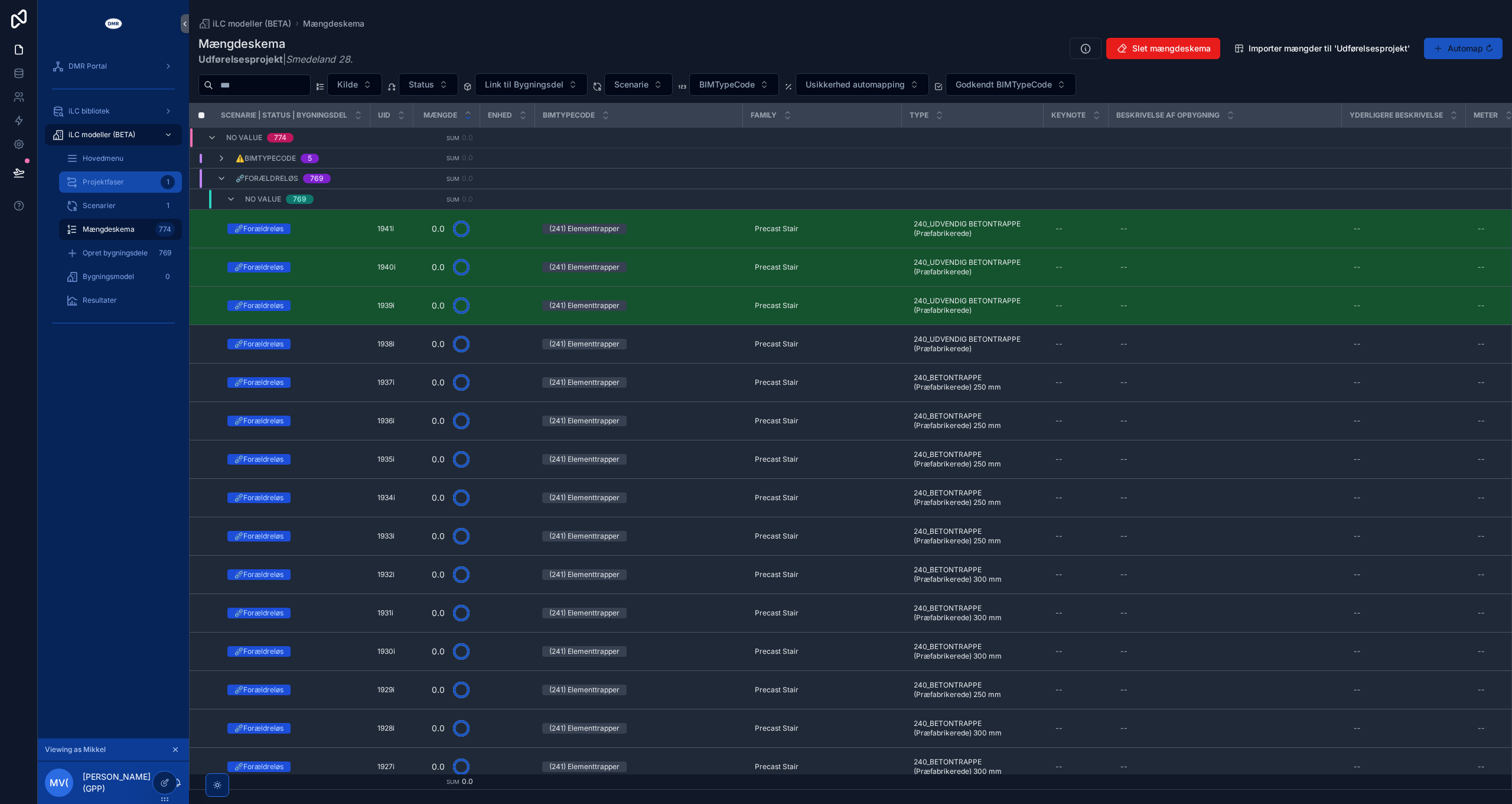
click at [106, 185] on span "Projektfaser" at bounding box center [103, 182] width 41 height 10
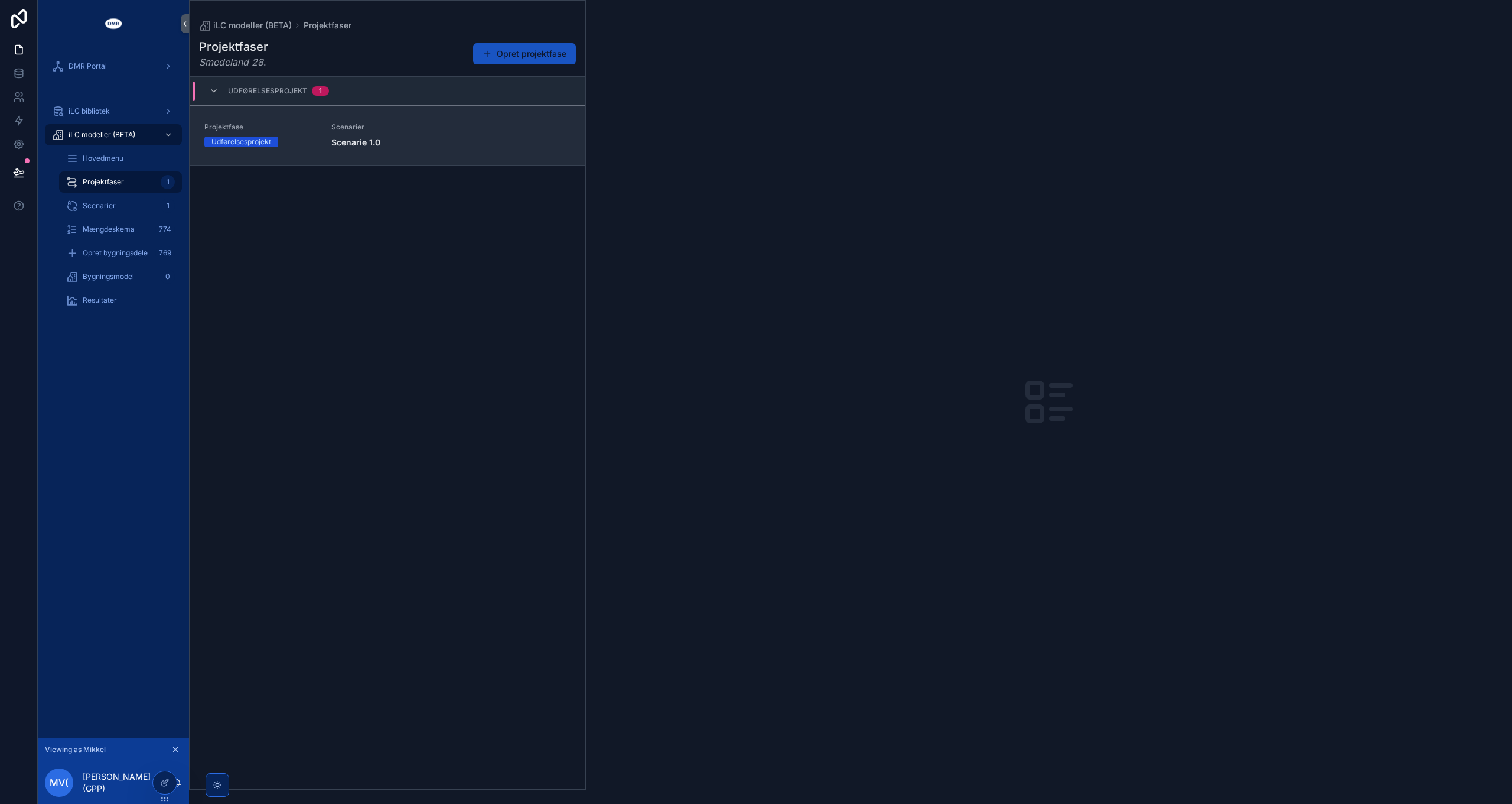
click at [410, 157] on link "Projektfase Udførelsesprojekt Scenarier Scenarie 1.0" at bounding box center [387, 135] width 395 height 59
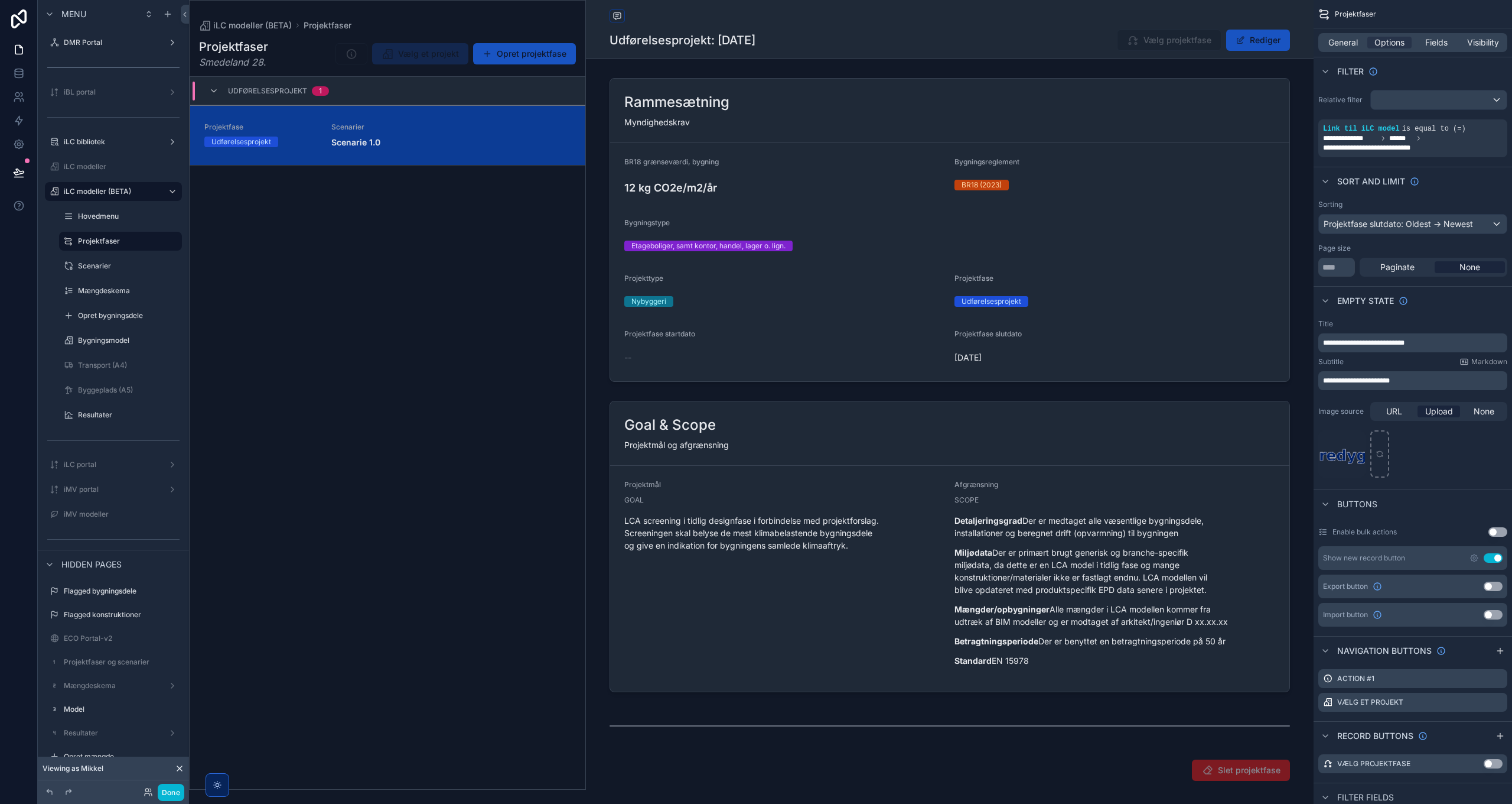
click at [1344, 31] on div "General Options Fields Visibility" at bounding box center [1413, 42] width 198 height 28
click at [1344, 37] on span "General" at bounding box center [1344, 43] width 30 height 12
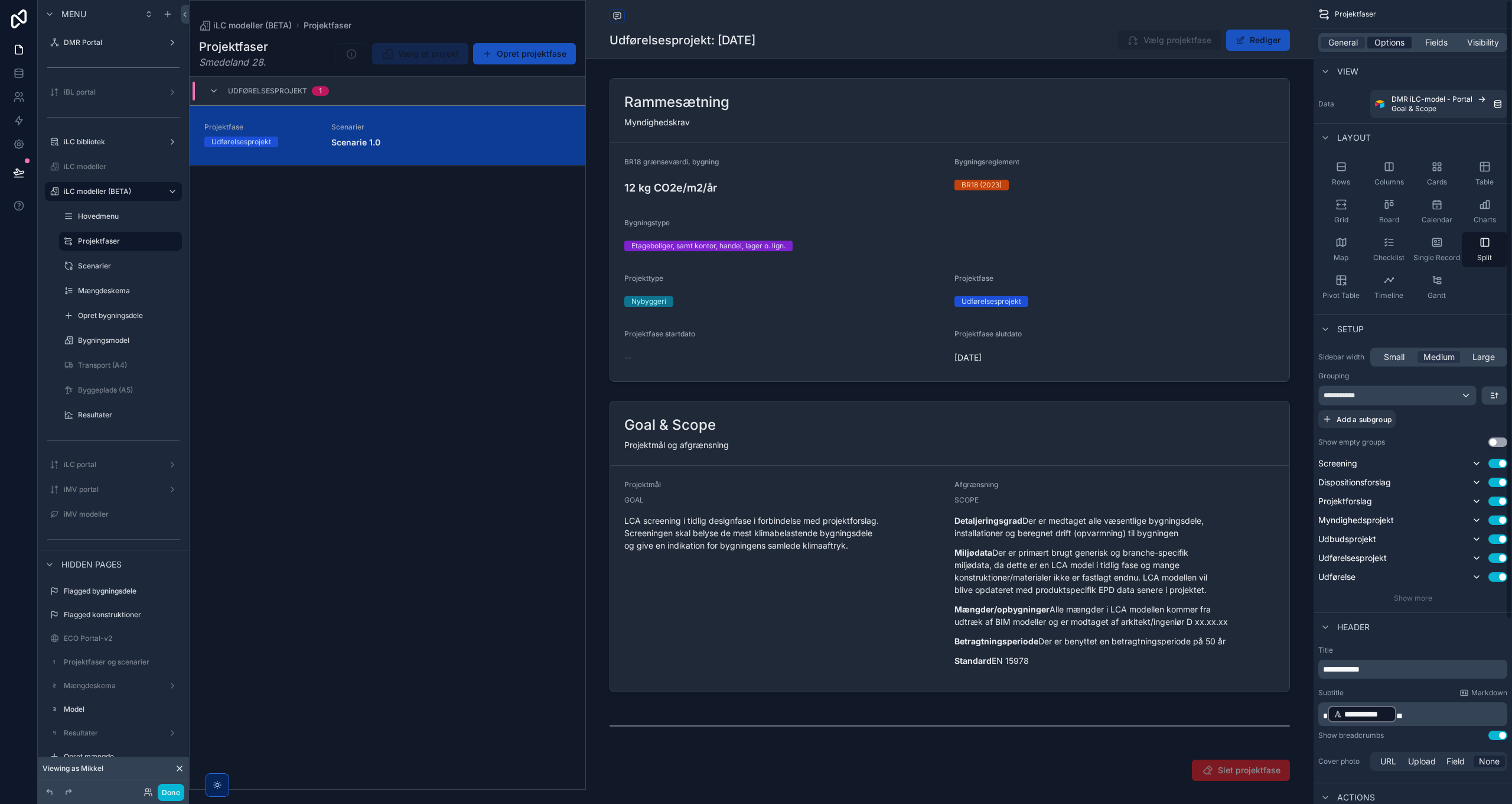
click at [1387, 45] on span "Options" at bounding box center [1390, 43] width 31 height 12
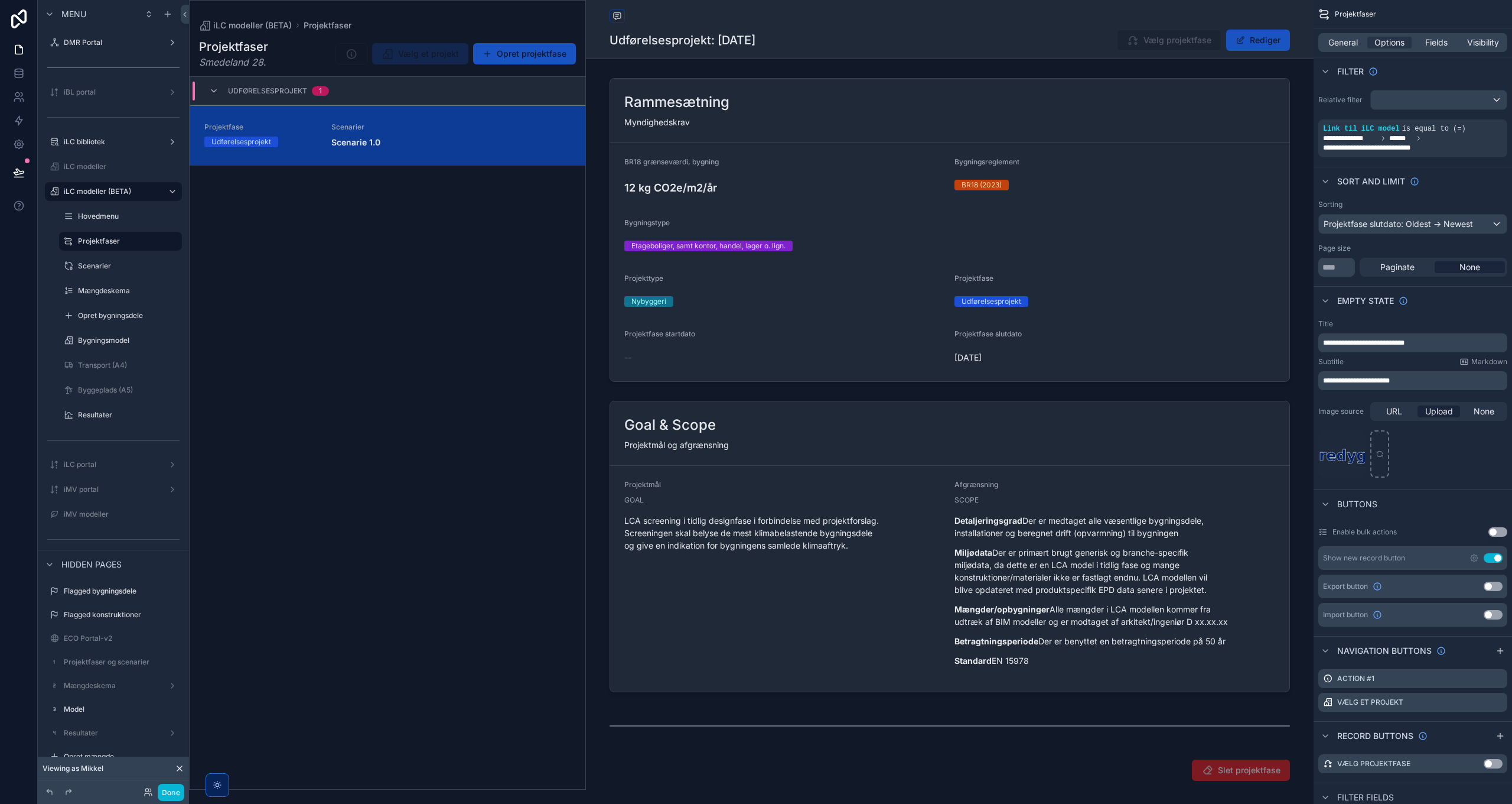
click at [836, 72] on div "Projektfaser Udførelsesprojekt: 12/09/2025 Vælg projektfase Rediger Rammesætnin…" at bounding box center [950, 660] width 728 height 1320
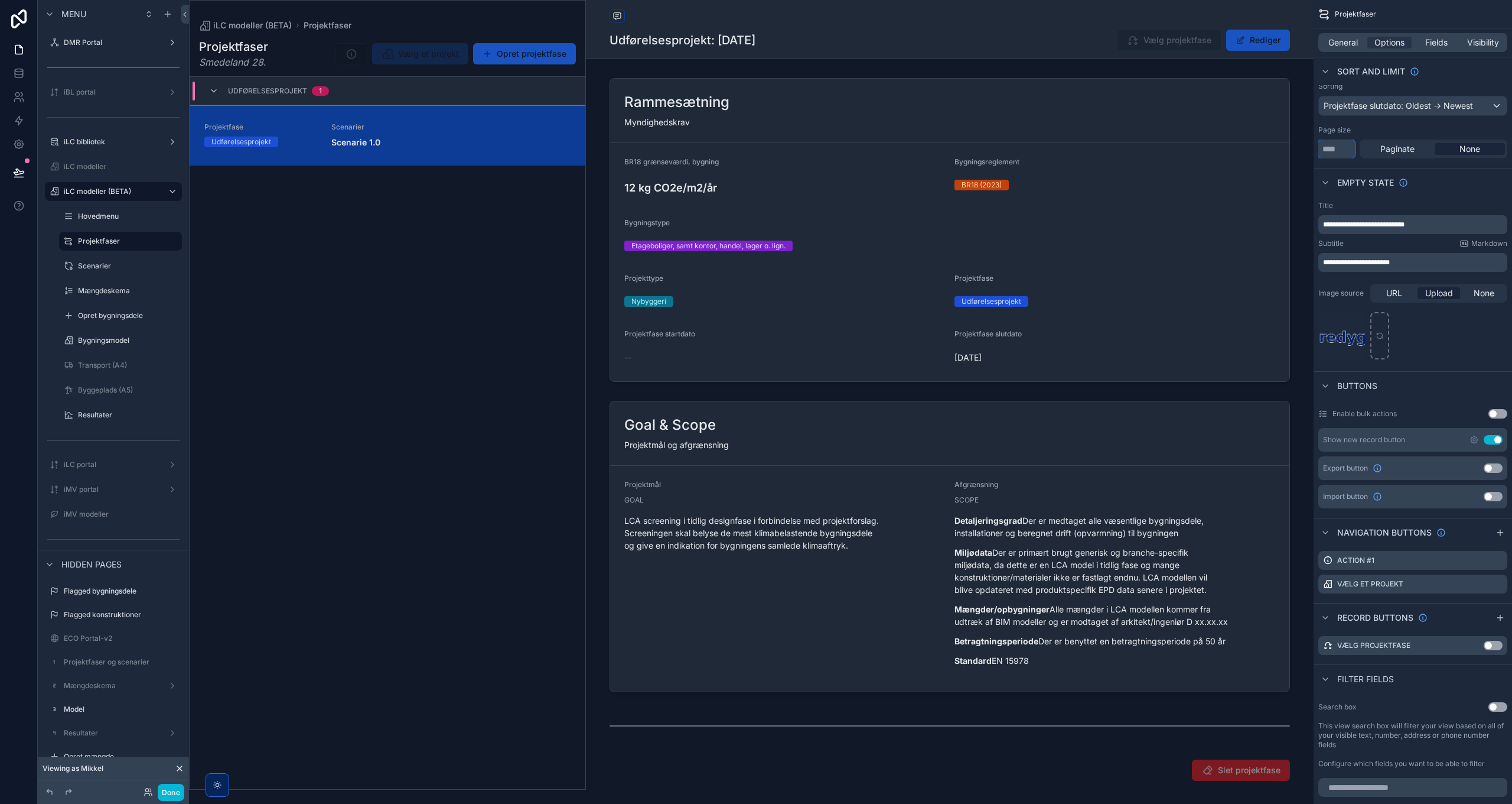
click at [1345, 150] on input "***" at bounding box center [1337, 149] width 37 height 19
type input "**"
click at [1376, 127] on div "Page size" at bounding box center [1413, 130] width 189 height 10
click at [498, 154] on link "Projektfase Udførelsesprojekt Scenarier Scenarie 1.0" at bounding box center [387, 135] width 395 height 59
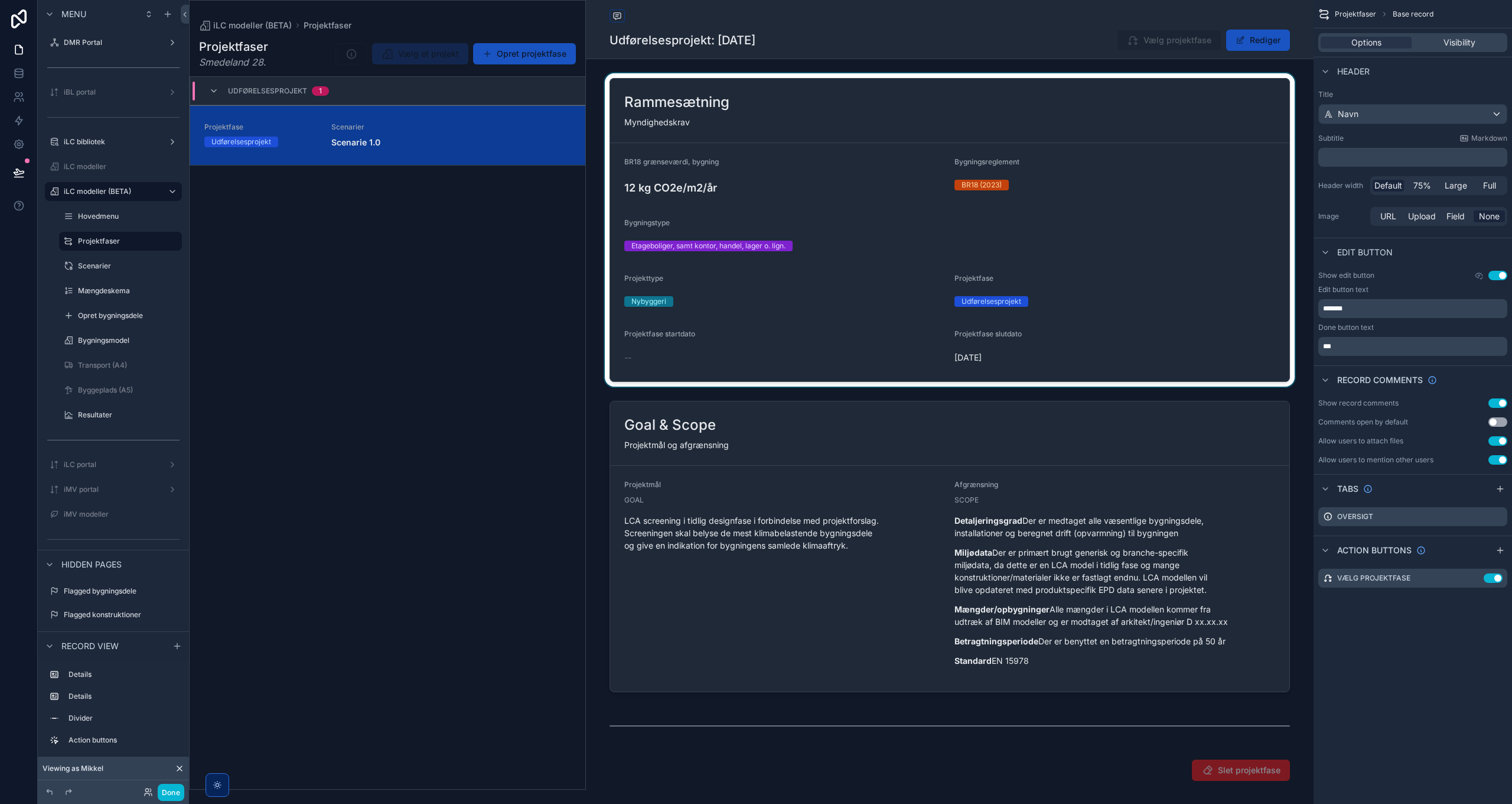
click at [804, 149] on div "scrollable content" at bounding box center [950, 230] width 728 height 313
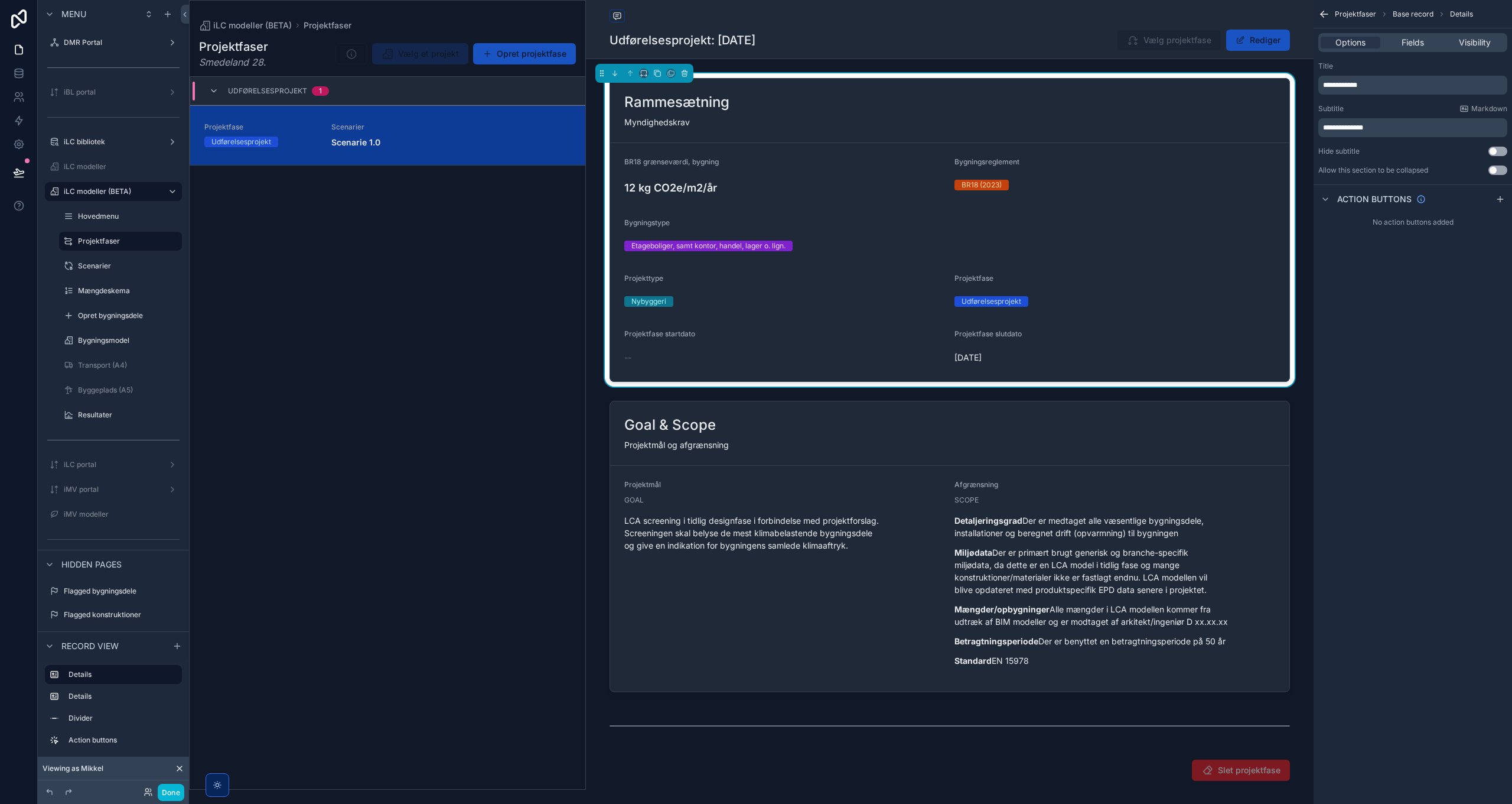
click at [1322, 16] on icon "scrollable content" at bounding box center [1322, 15] width 3 height 3
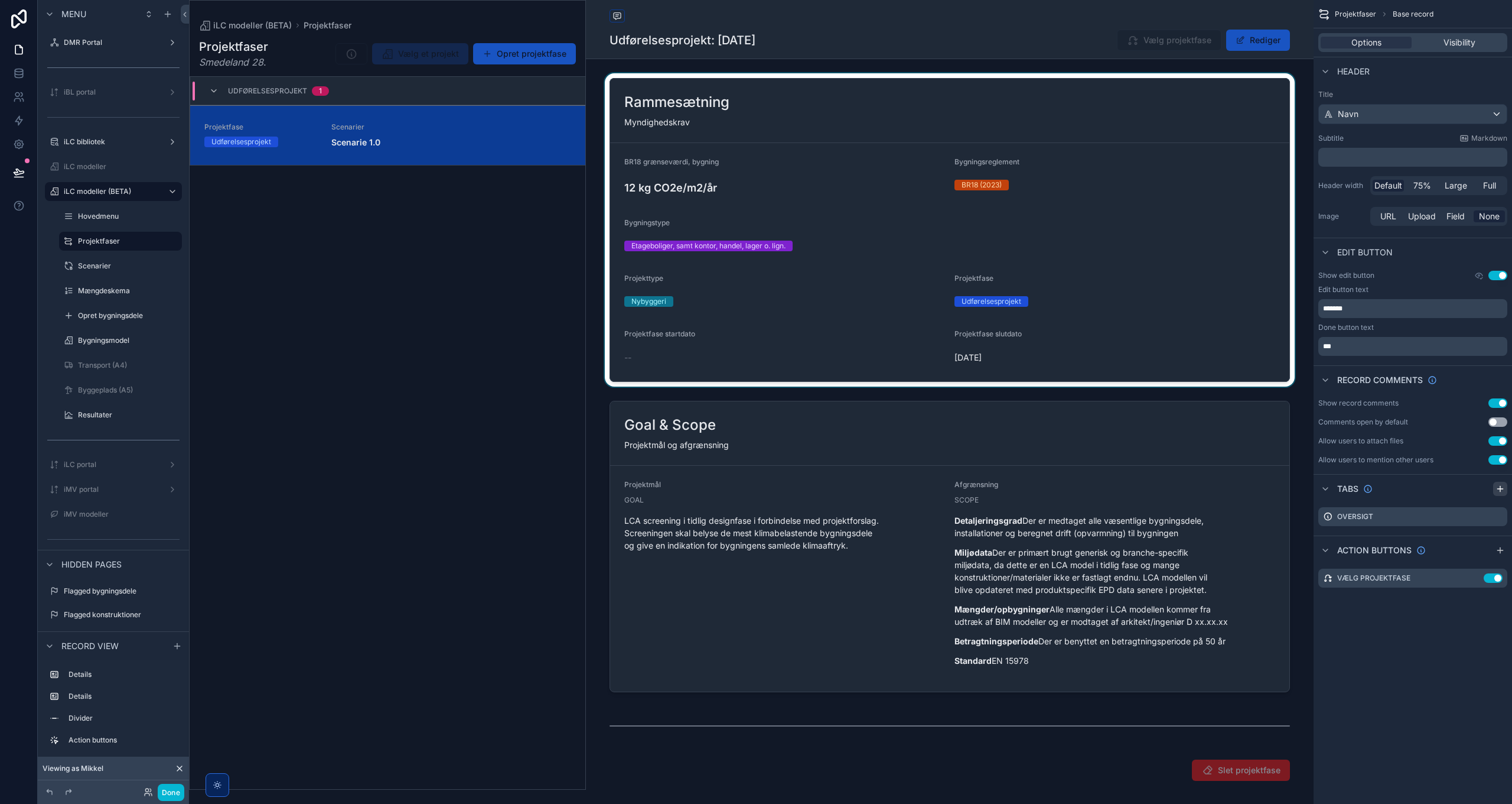
click at [1502, 489] on icon "scrollable content" at bounding box center [1500, 489] width 5 height 0
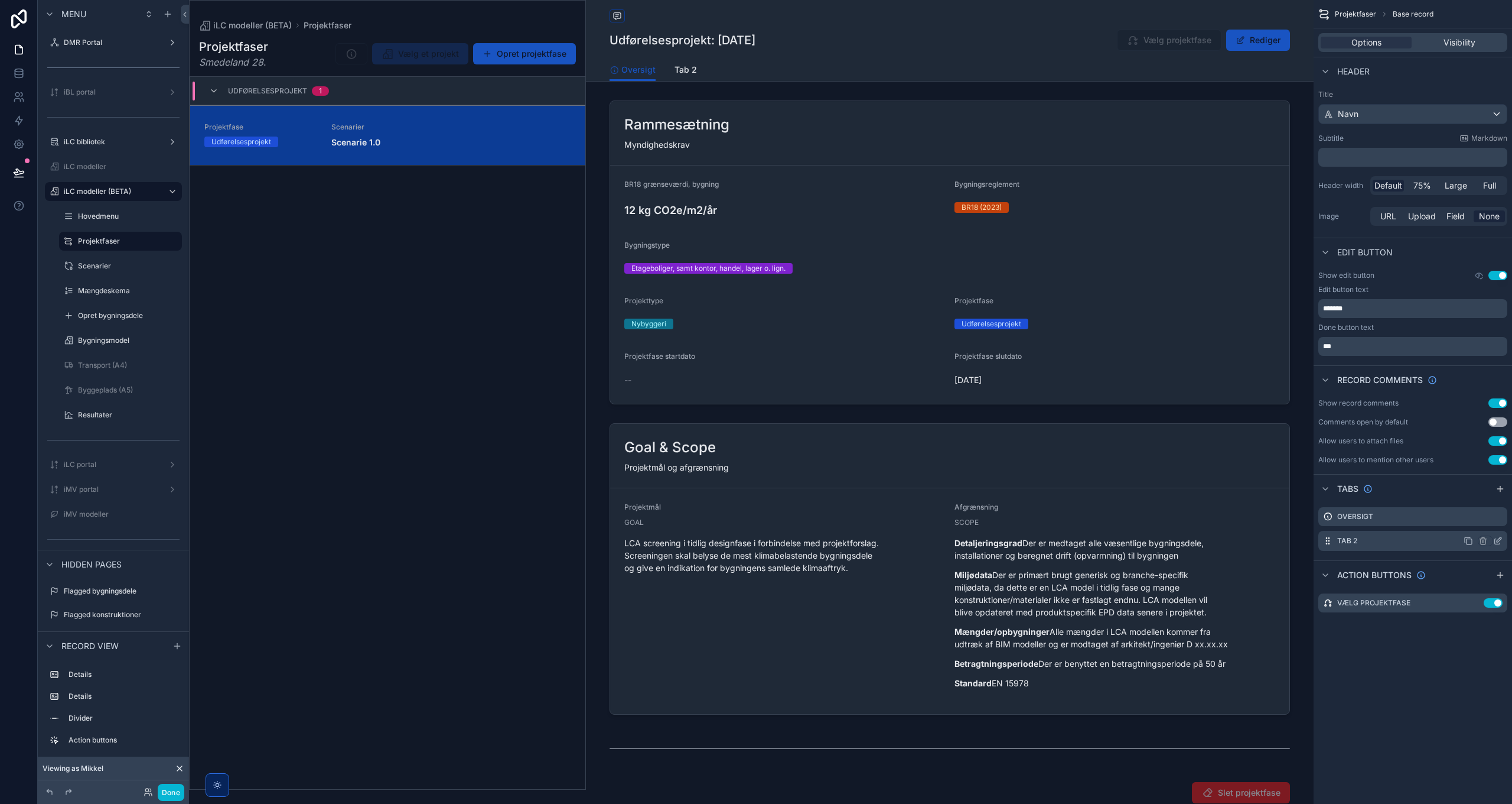
click at [1497, 540] on icon "scrollable content" at bounding box center [1499, 539] width 4 height 4
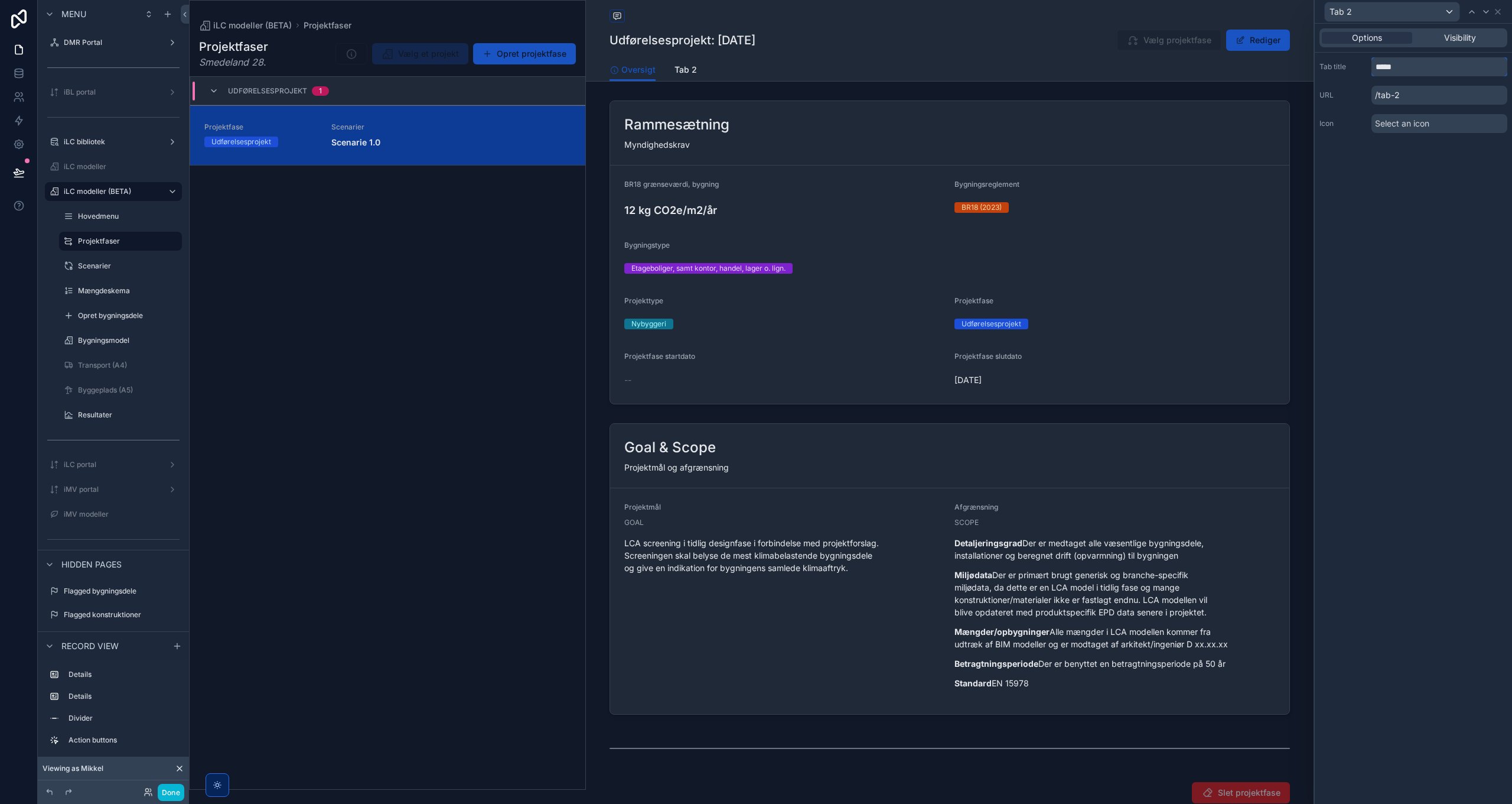
drag, startPoint x: 1413, startPoint y: 66, endPoint x: 1324, endPoint y: 66, distance: 89.0
click at [1324, 66] on div "Tab title *****" at bounding box center [1413, 67] width 188 height 19
type input "**********"
click at [1453, 39] on span "Visibility" at bounding box center [1460, 38] width 32 height 12
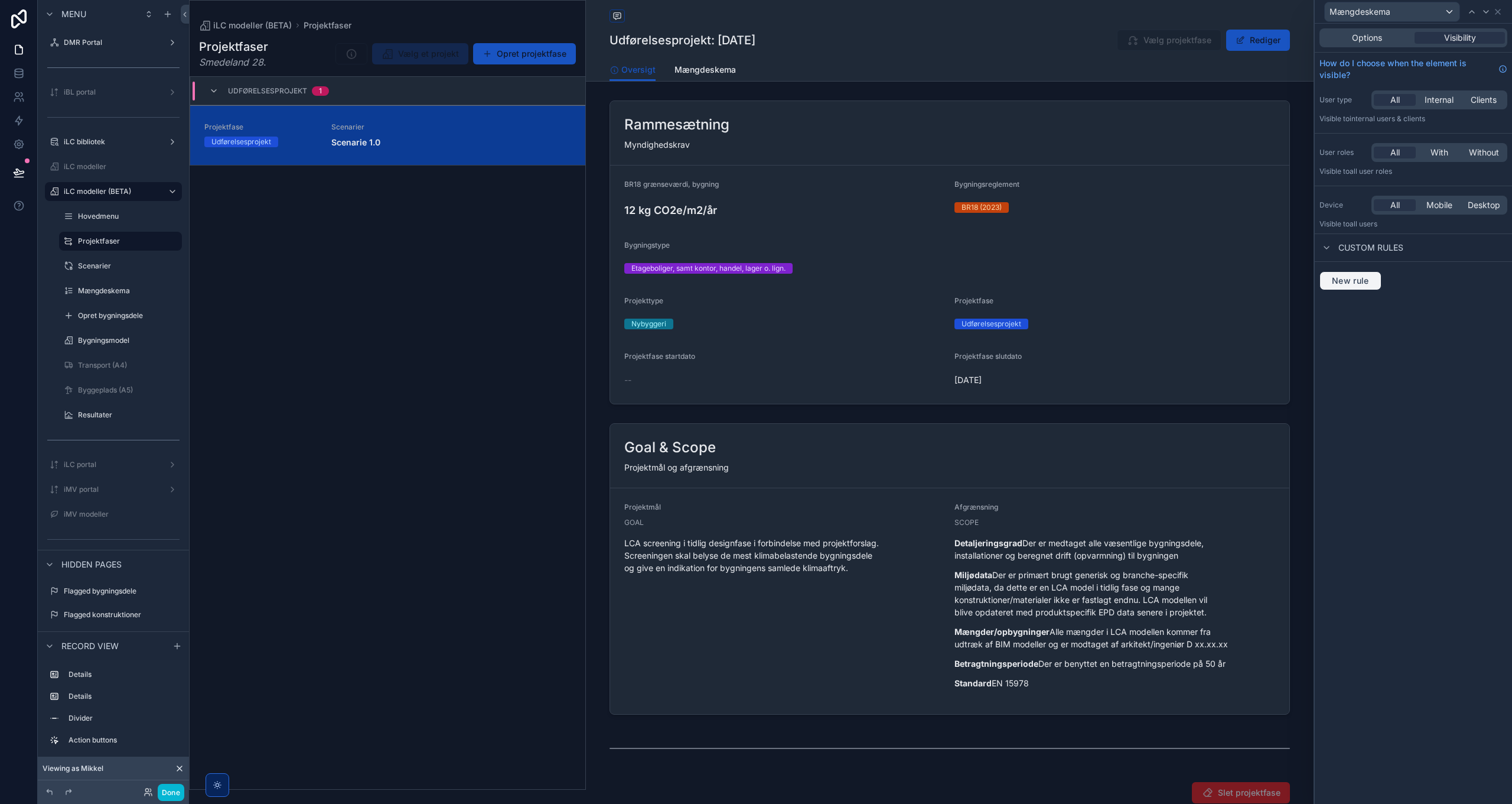
click at [1363, 281] on span "New rule" at bounding box center [1350, 281] width 46 height 10
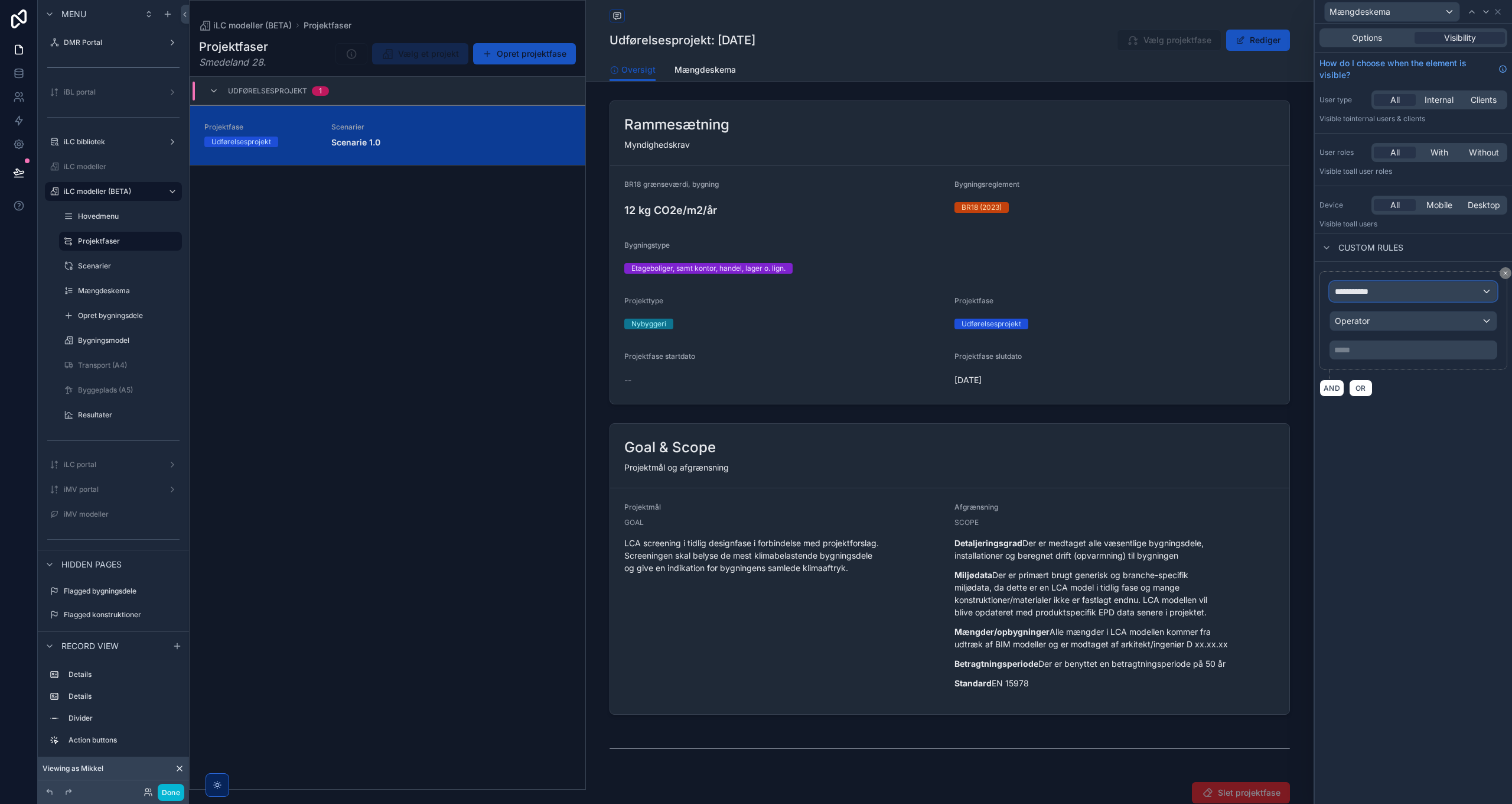
click at [1368, 296] on span "**********" at bounding box center [1357, 292] width 44 height 12
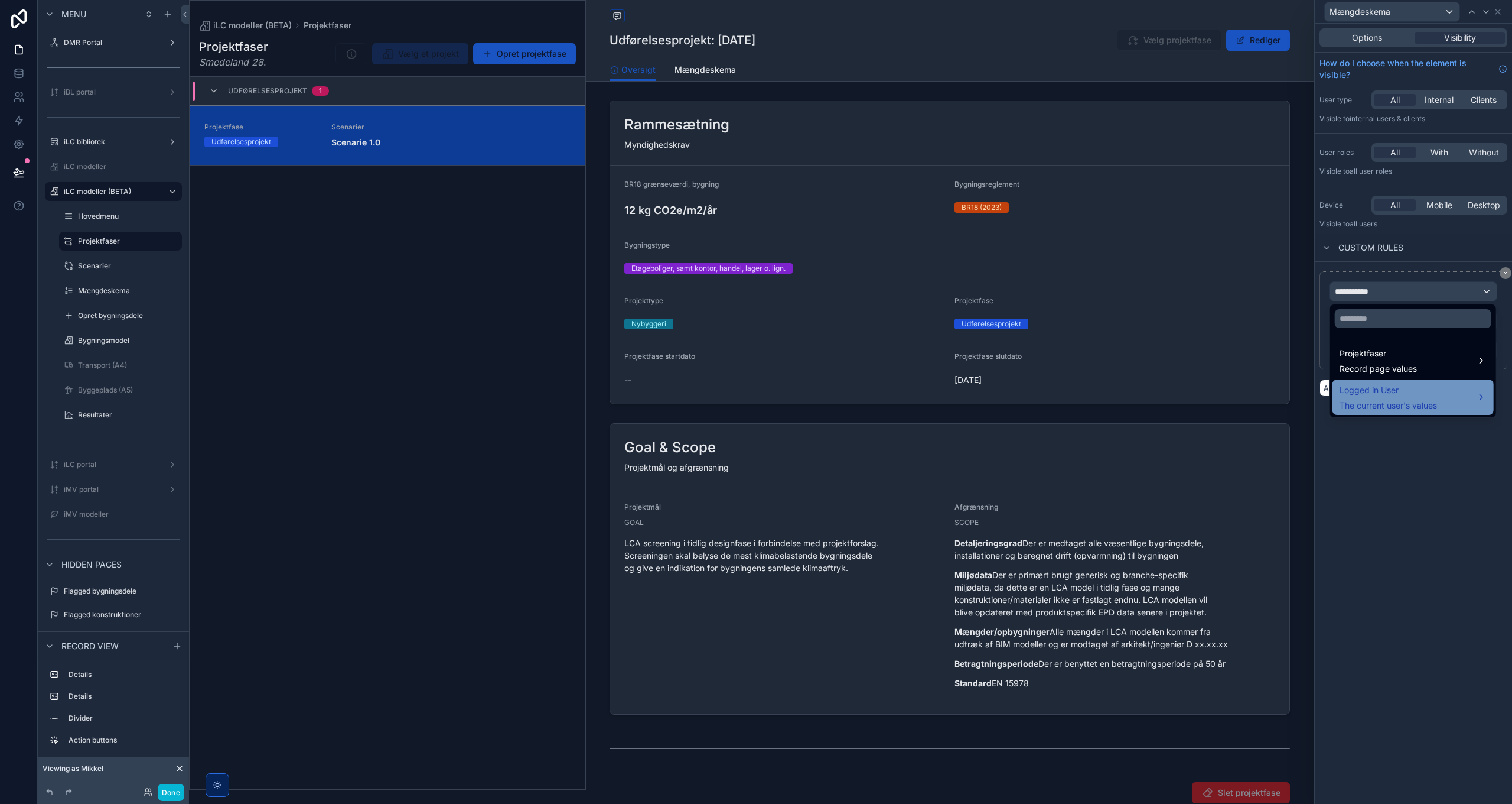
click at [1397, 401] on span "The current user's values" at bounding box center [1389, 406] width 98 height 12
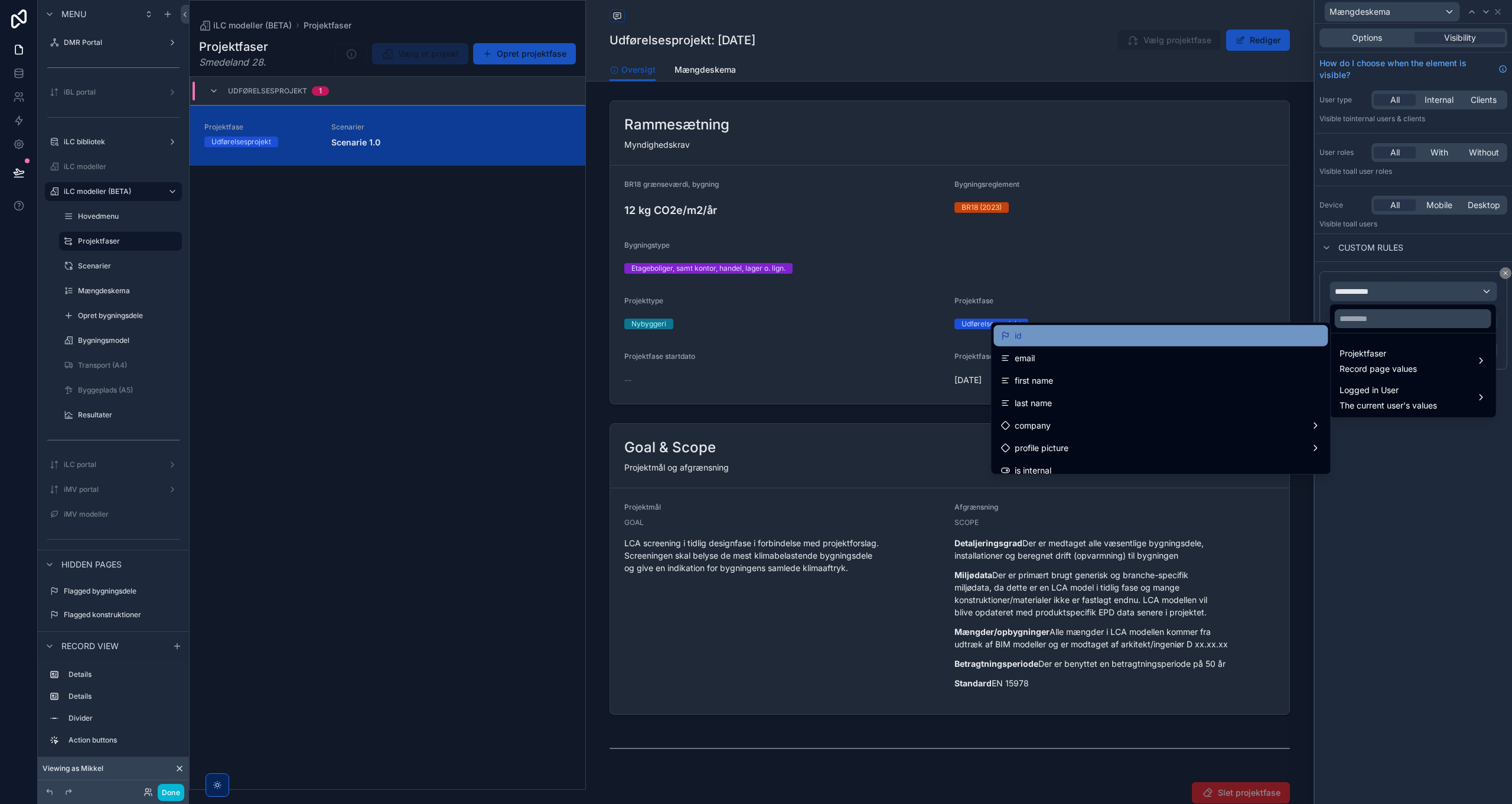
click at [1150, 338] on div "id" at bounding box center [1160, 335] width 320 height 14
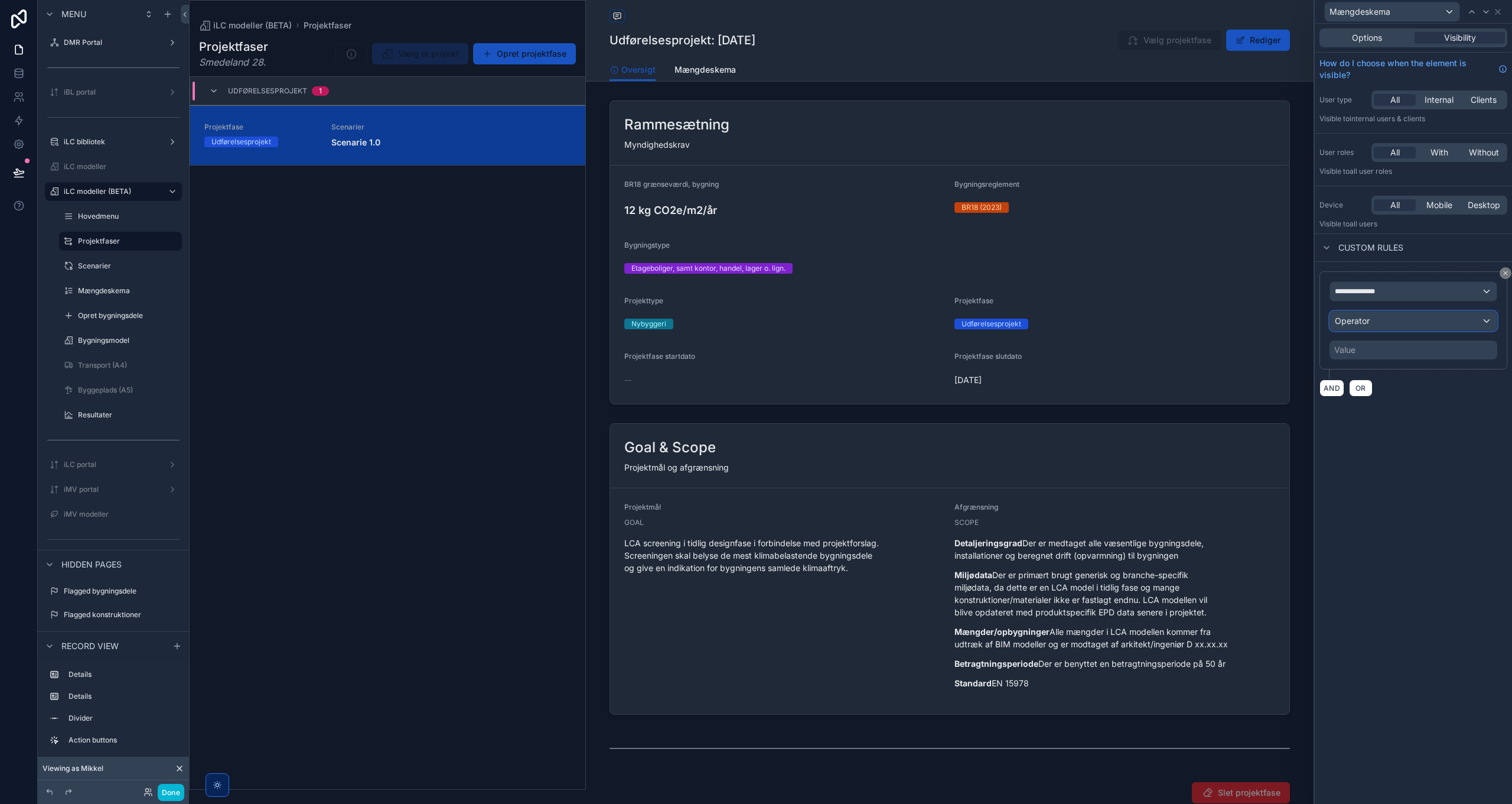
click at [1369, 320] on span "Operator" at bounding box center [1352, 321] width 35 height 10
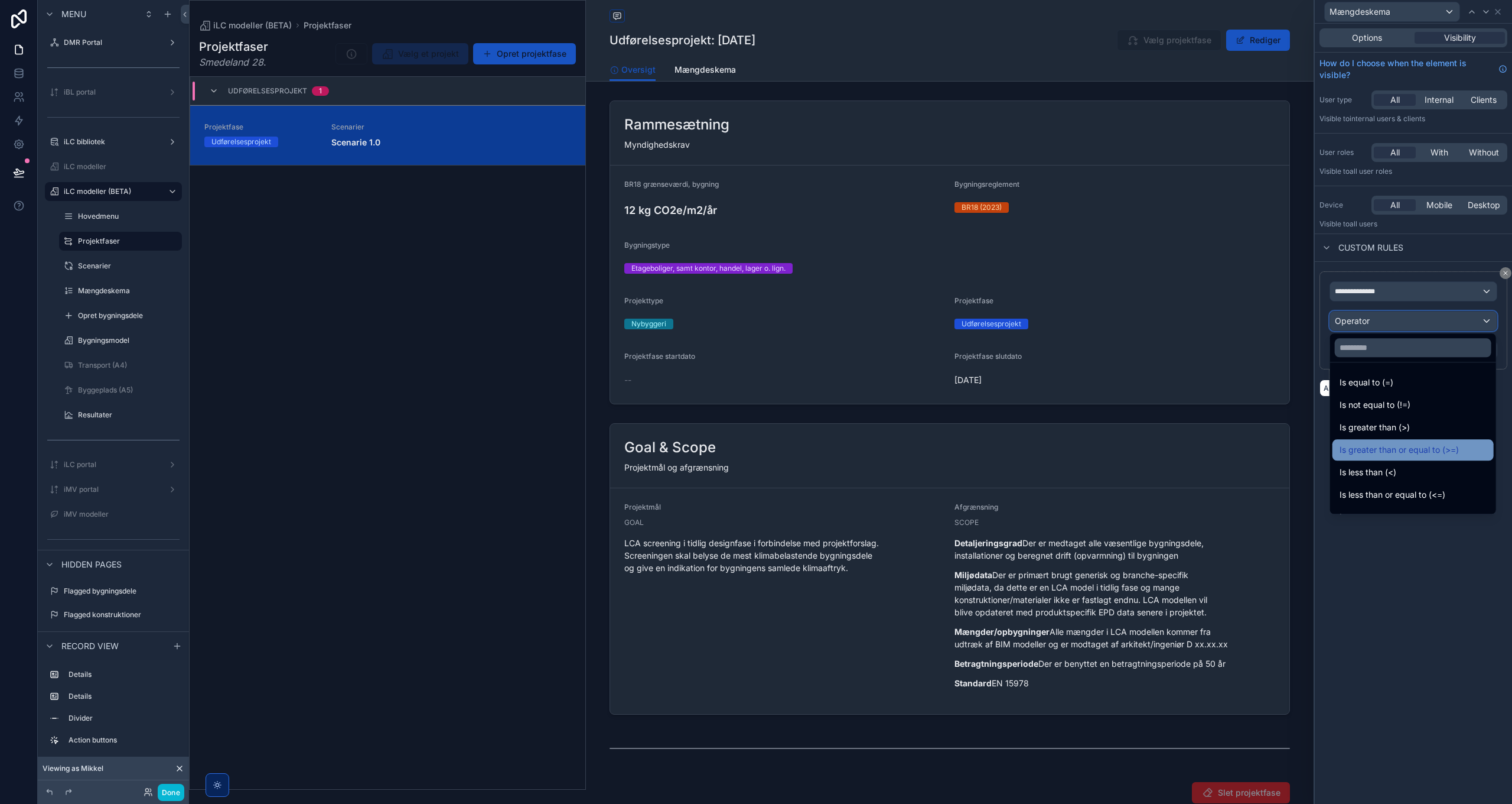
scroll to position [84, 0]
click at [1393, 435] on div "Is empty" at bounding box center [1413, 433] width 147 height 14
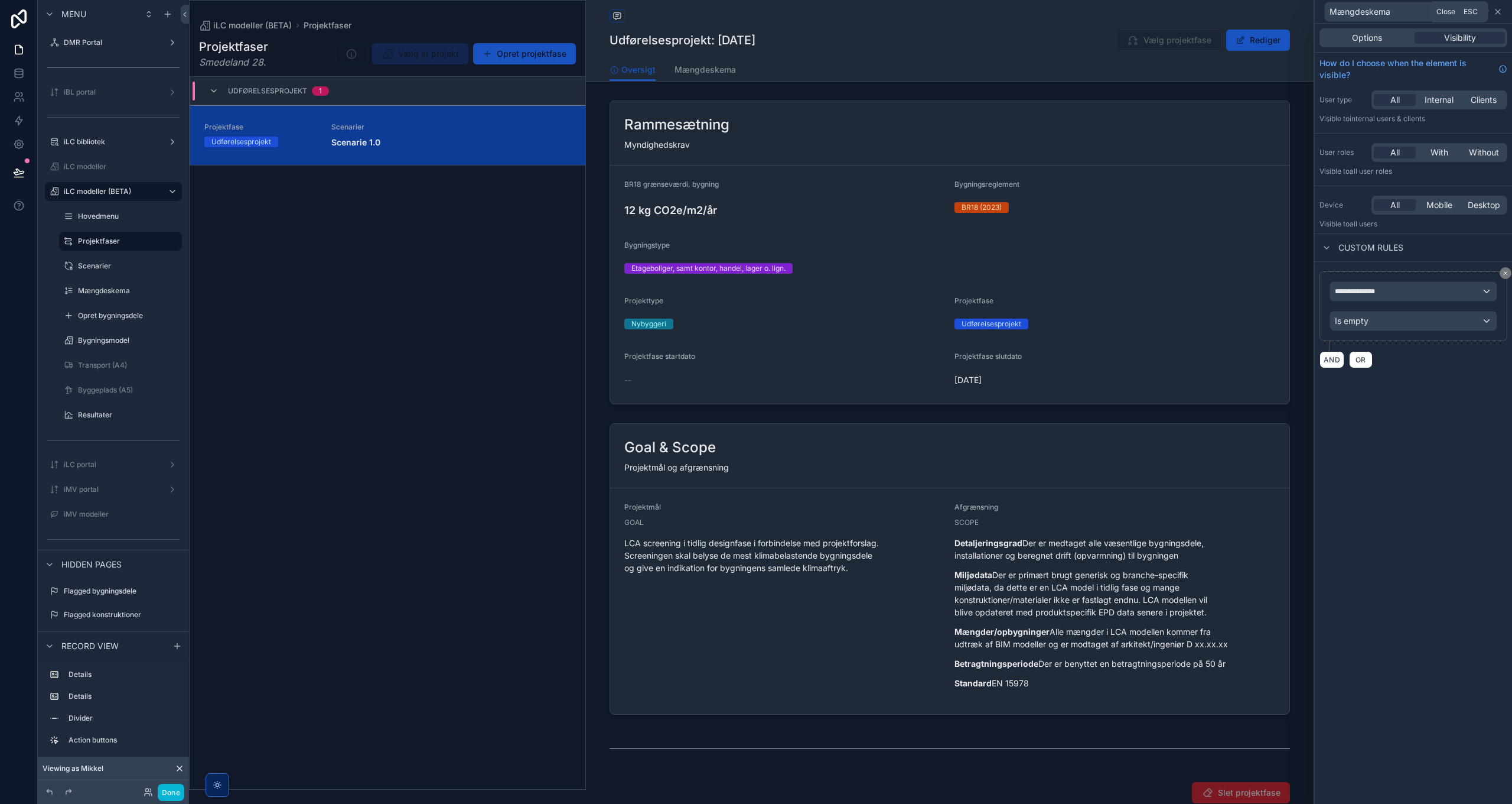
click at [1495, 15] on icon at bounding box center [1498, 11] width 10 height 10
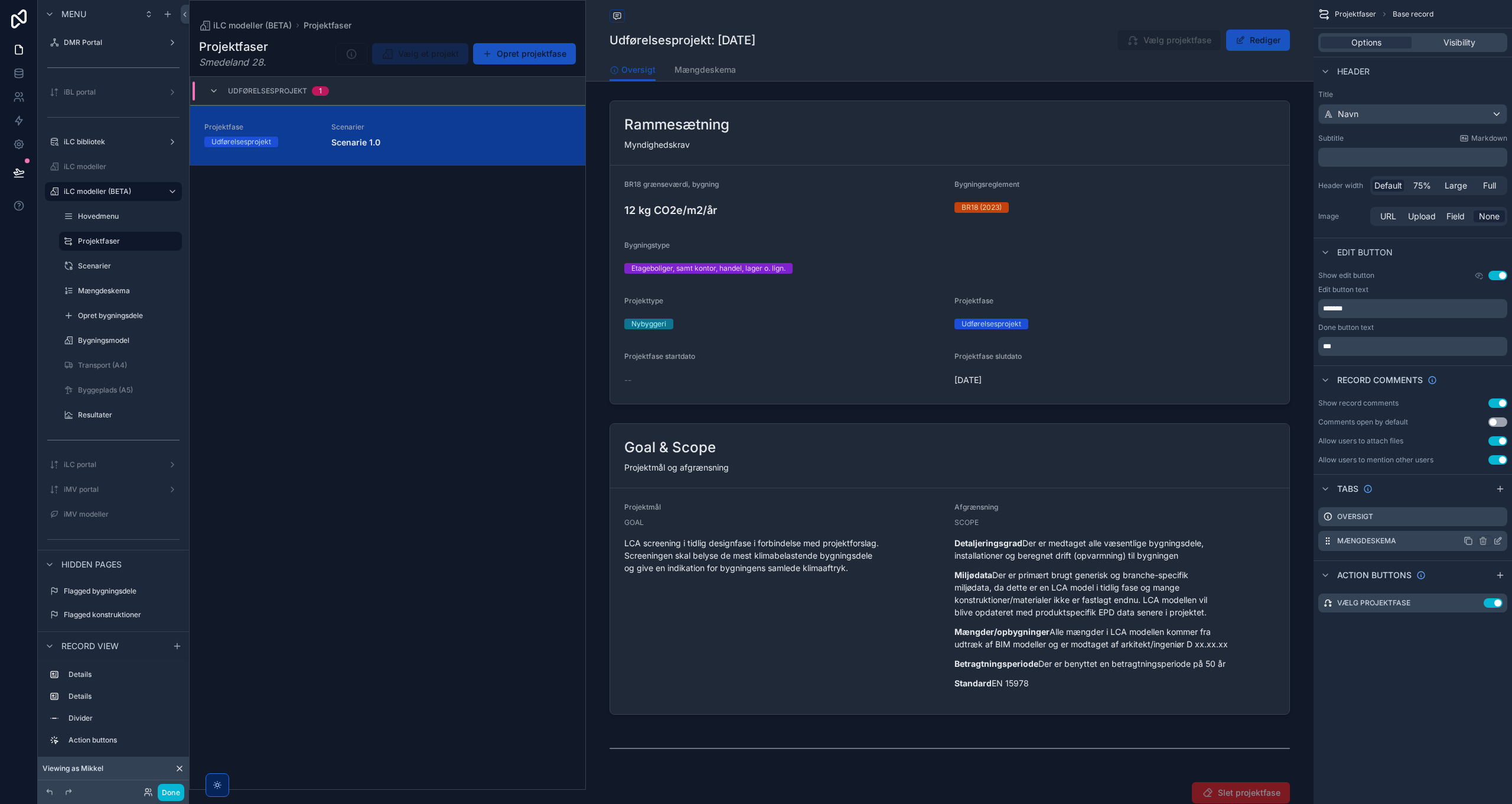
click at [1498, 540] on icon "scrollable content" at bounding box center [1498, 540] width 10 height 10
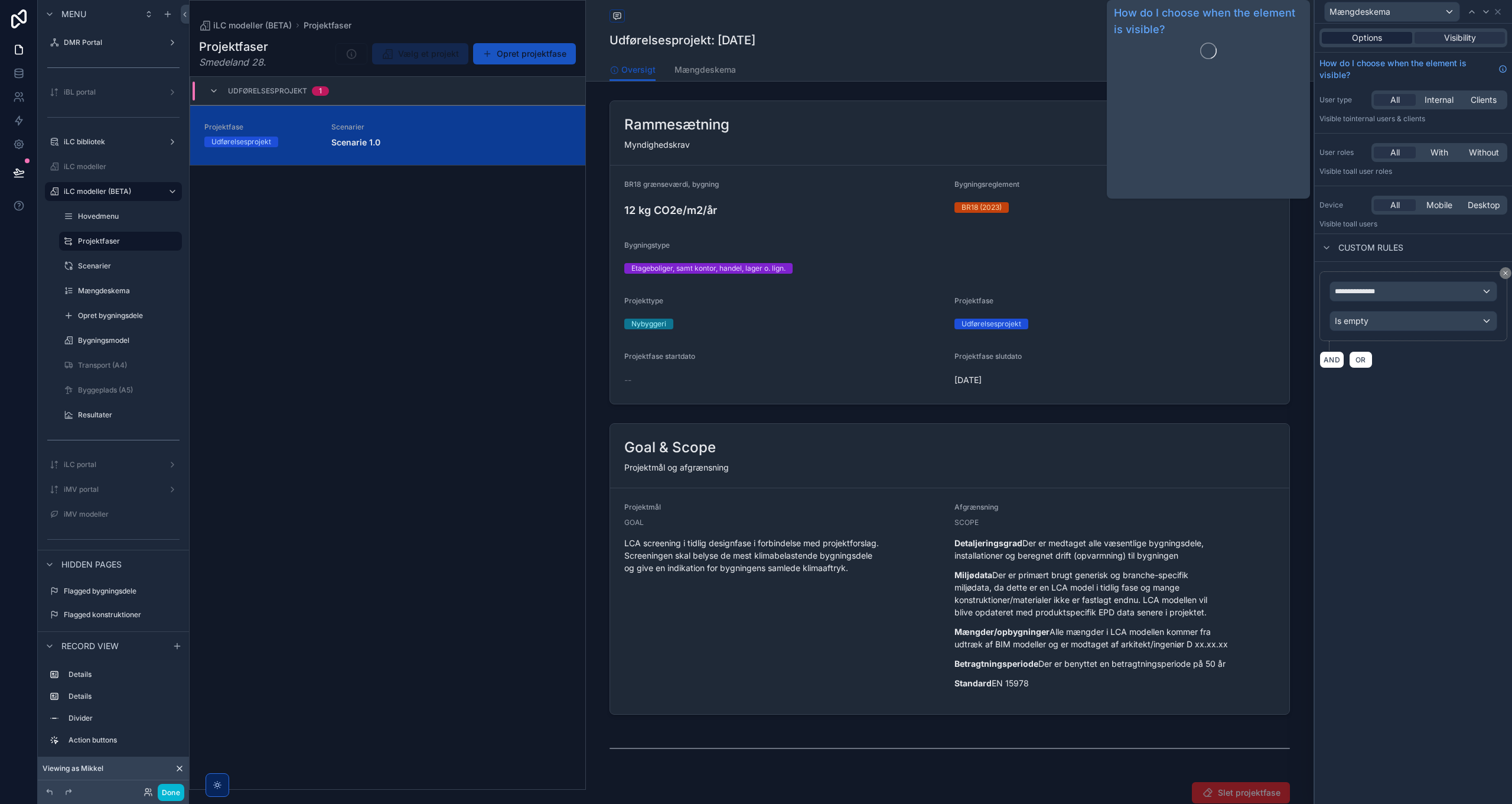
click at [1375, 42] on span "Options" at bounding box center [1367, 38] width 31 height 12
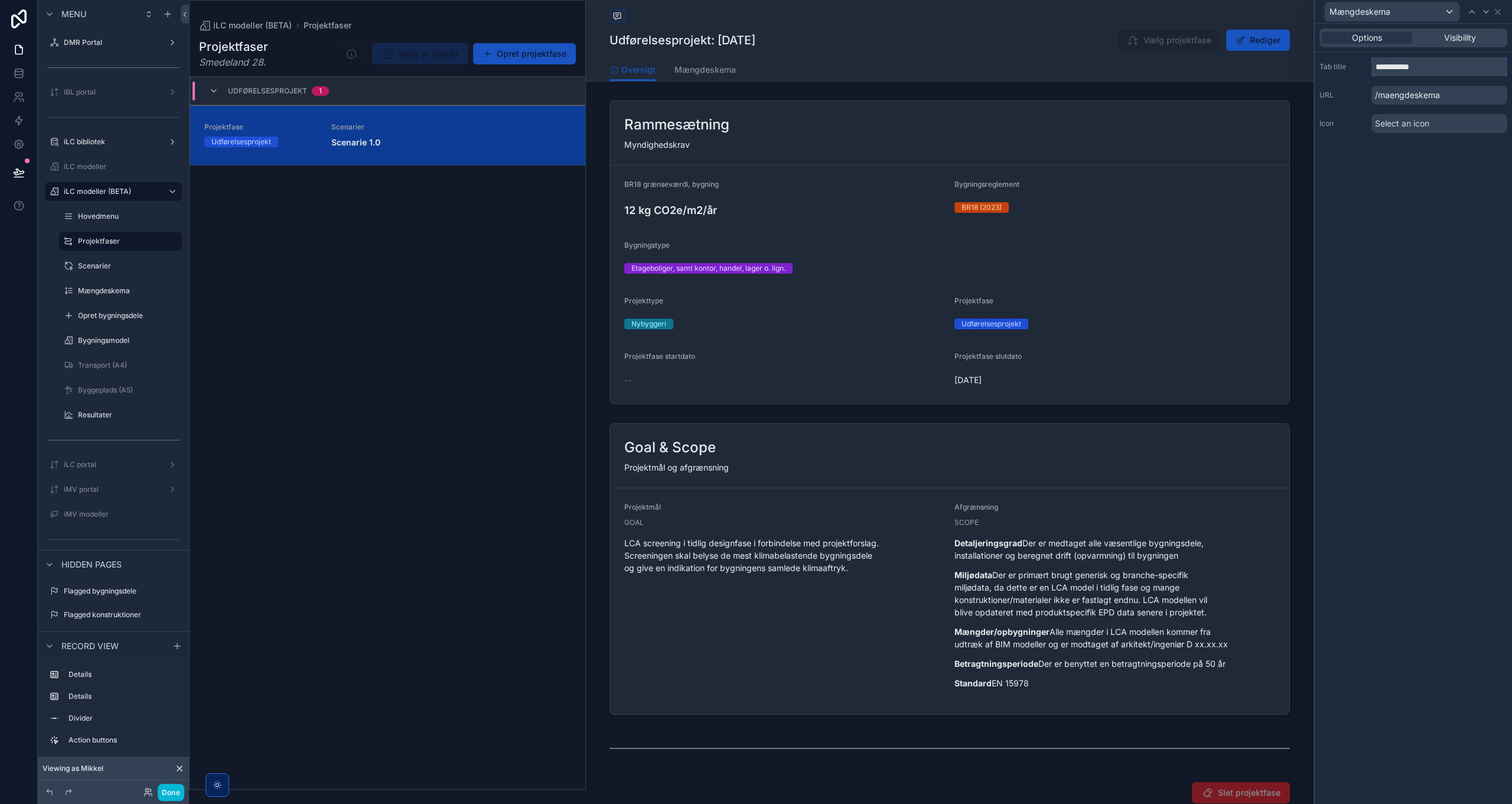
click at [1377, 67] on input "**********" at bounding box center [1440, 67] width 136 height 19
type input "**********"
click at [1399, 123] on span "Select an icon" at bounding box center [1402, 124] width 54 height 12
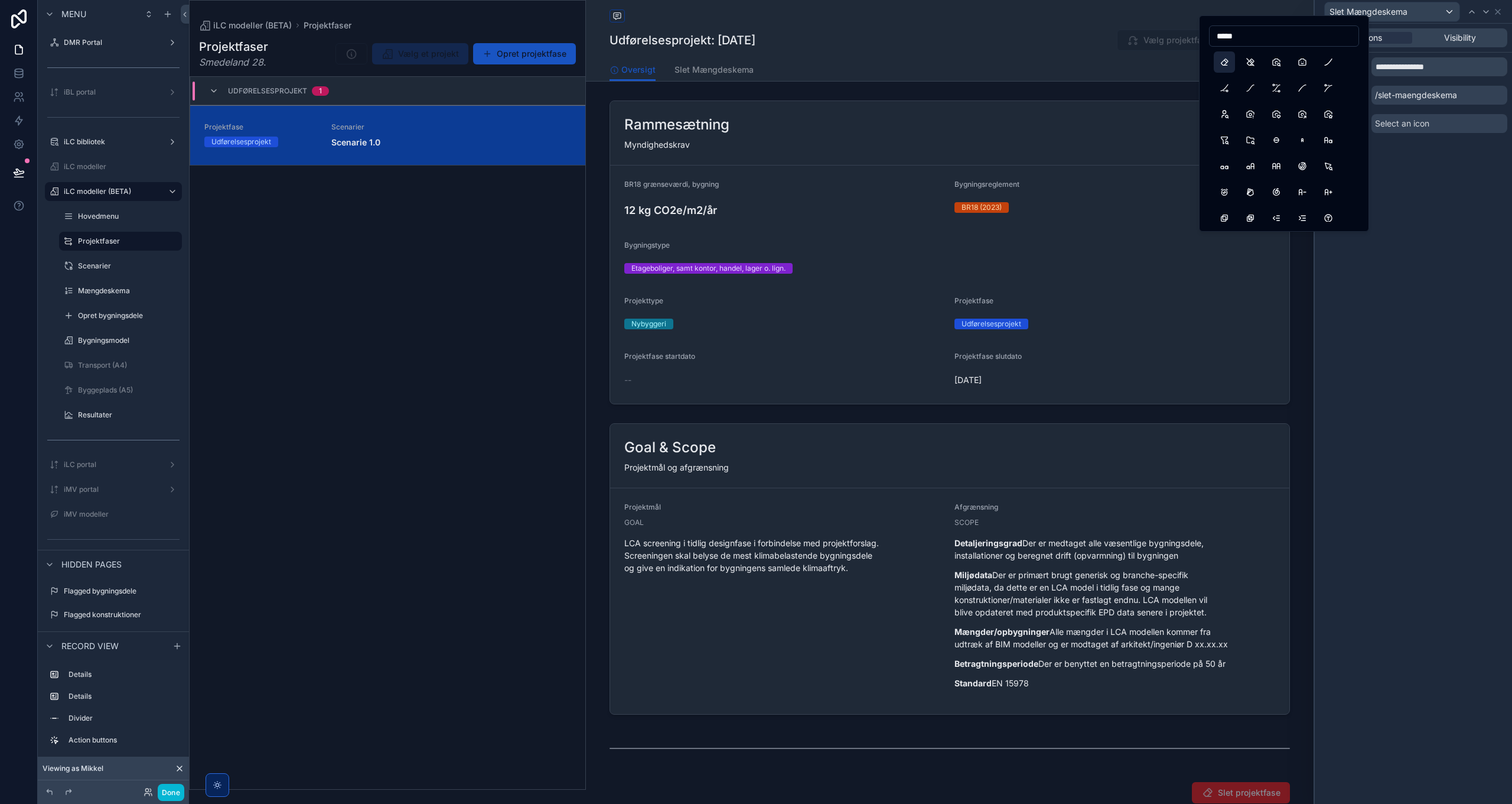
type input "*****"
click at [1225, 59] on button "Eraser" at bounding box center [1224, 62] width 21 height 21
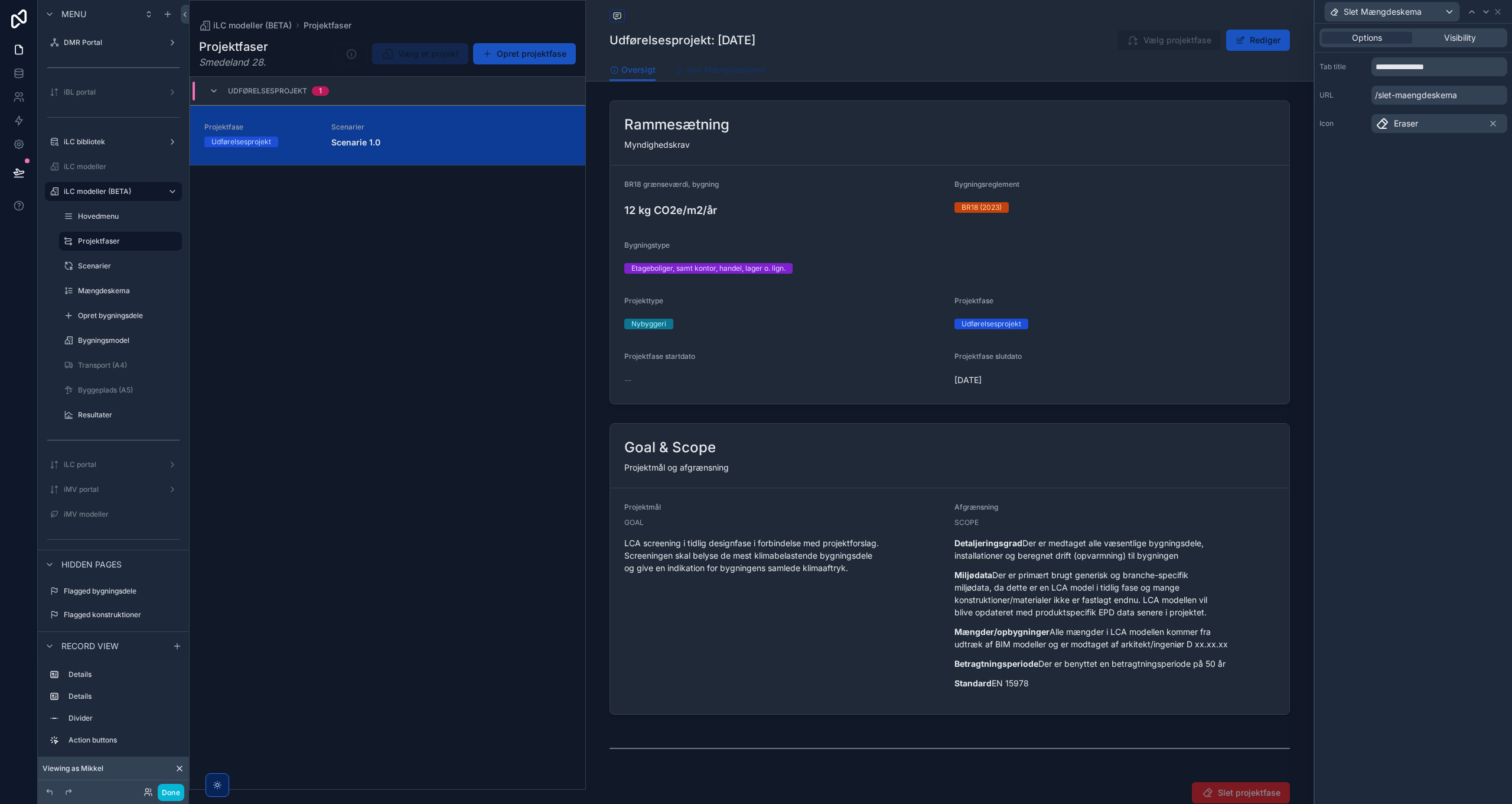
click at [727, 72] on span "Slet Mængdeskema" at bounding box center [726, 70] width 79 height 12
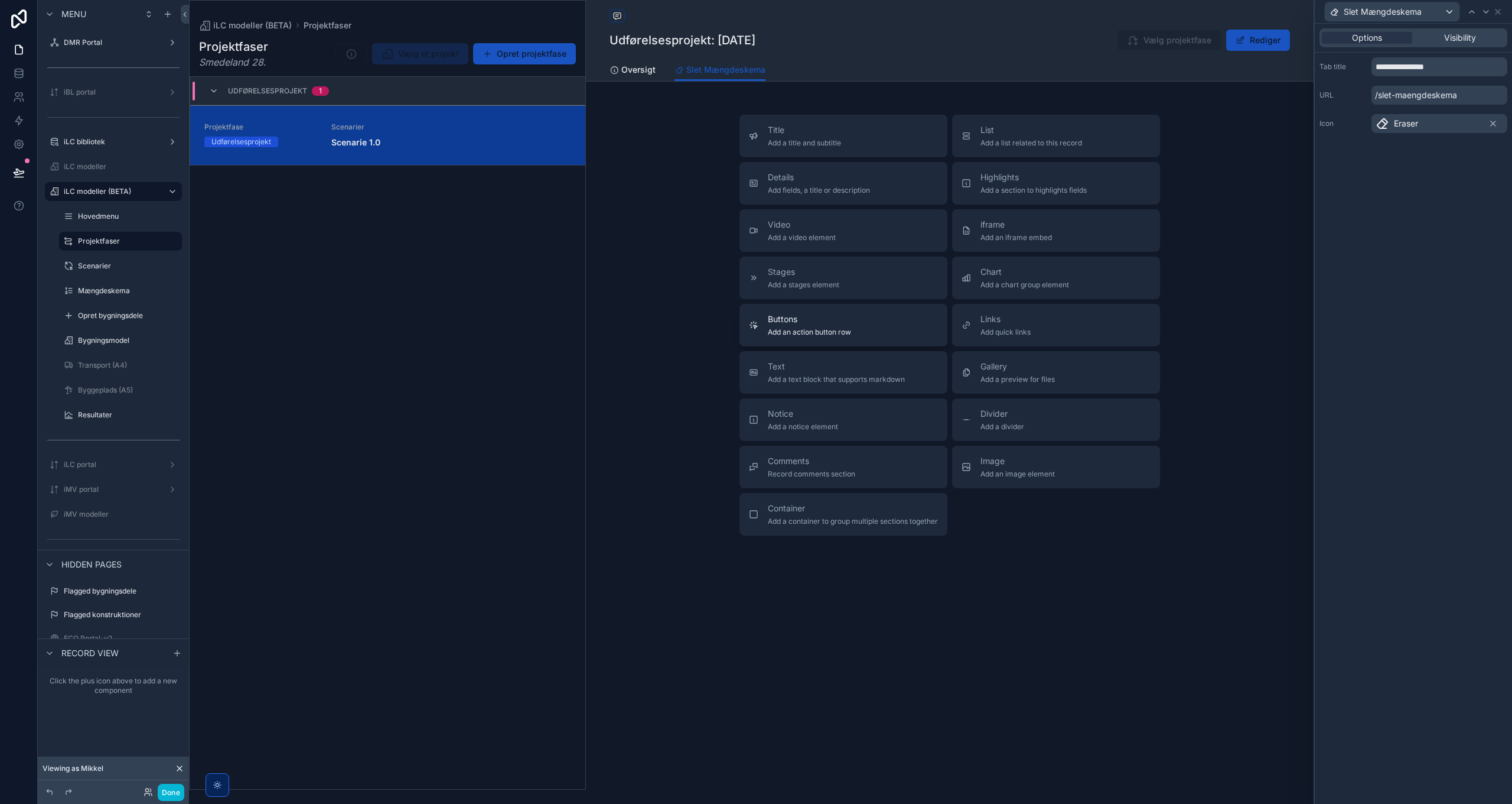
click at [841, 324] on span "Buttons" at bounding box center [809, 320] width 83 height 12
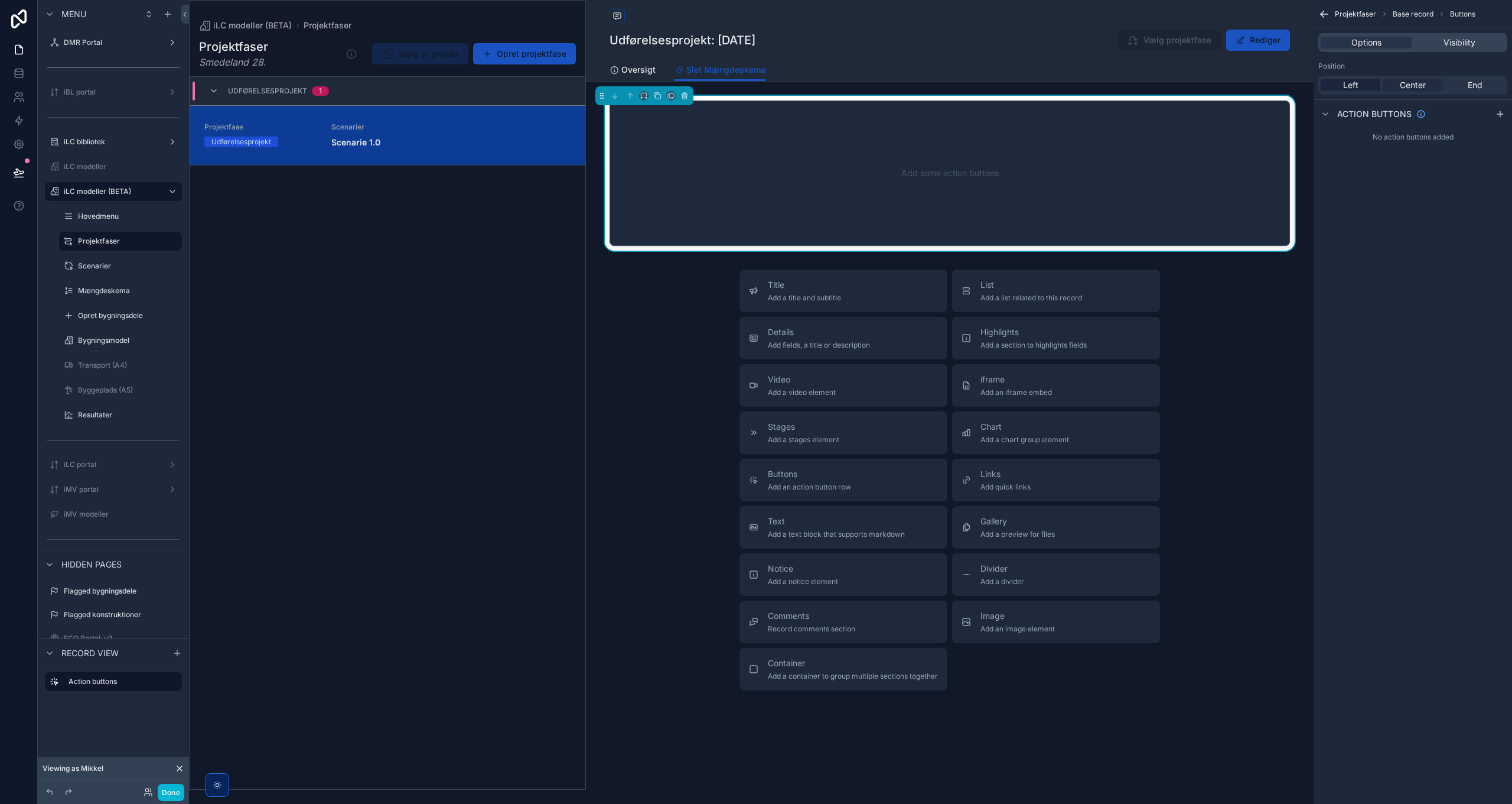
drag, startPoint x: 1415, startPoint y: 84, endPoint x: 1477, endPoint y: 104, distance: 65.1
click at [1416, 84] on span "Center" at bounding box center [1413, 86] width 26 height 12
click at [1502, 114] on icon "scrollable content" at bounding box center [1500, 113] width 10 height 10
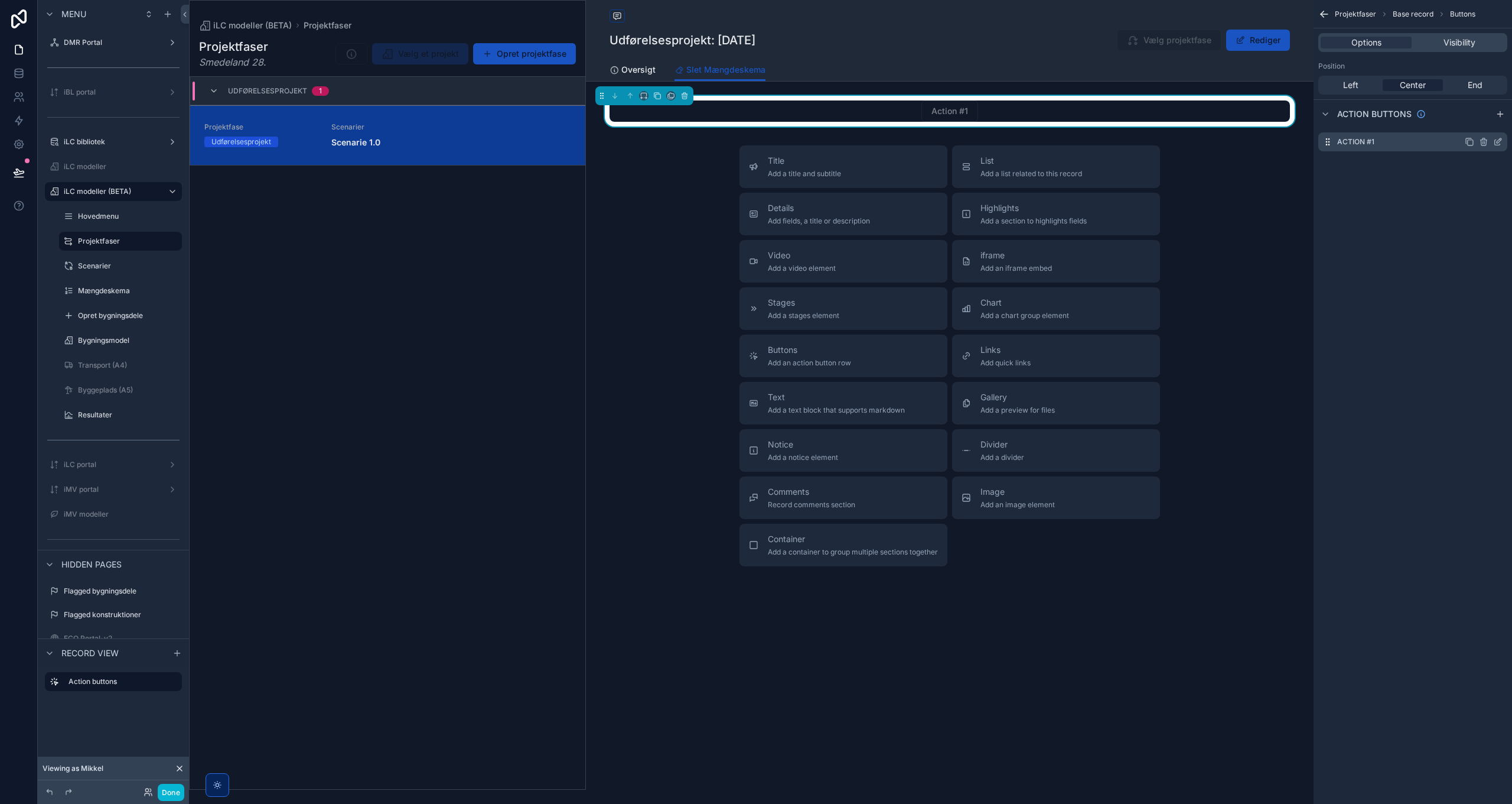
click at [1501, 142] on icon "scrollable content" at bounding box center [1498, 141] width 10 height 10
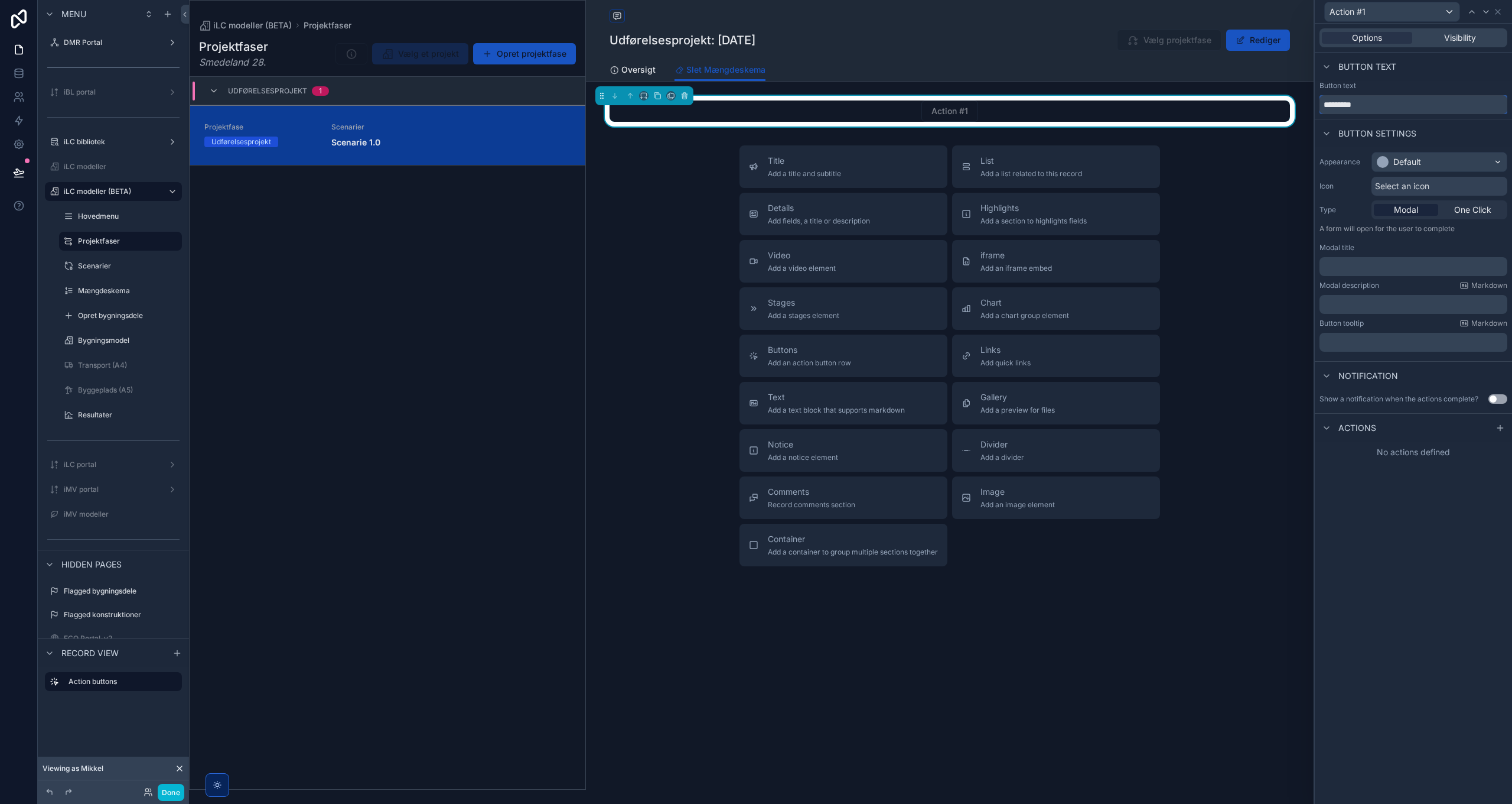
click at [1385, 104] on input "*********" at bounding box center [1413, 105] width 188 height 19
type input "**********"
click at [1427, 159] on div "Default" at bounding box center [1440, 162] width 134 height 19
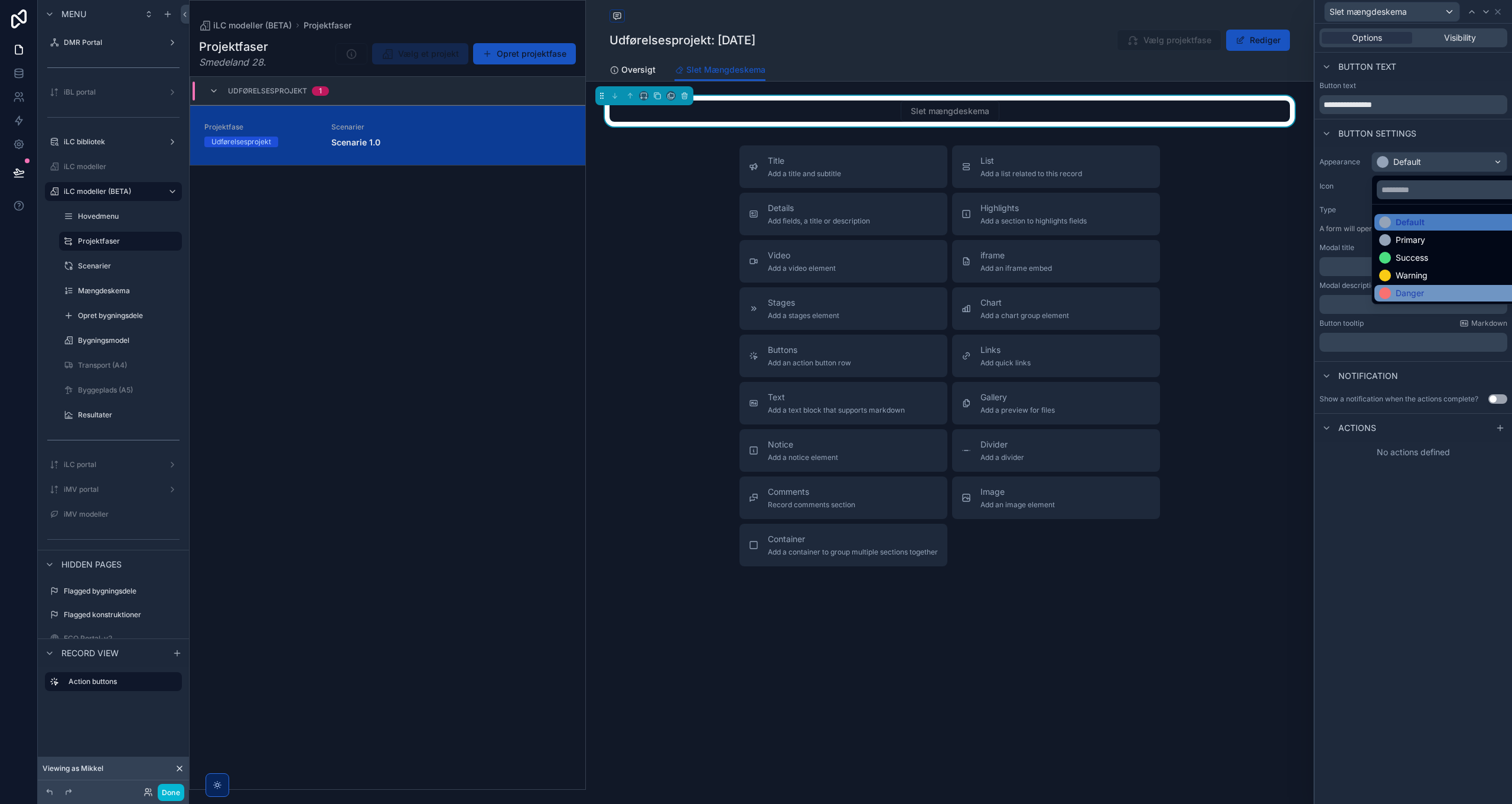
click at [1415, 290] on div "Danger" at bounding box center [1410, 293] width 28 height 12
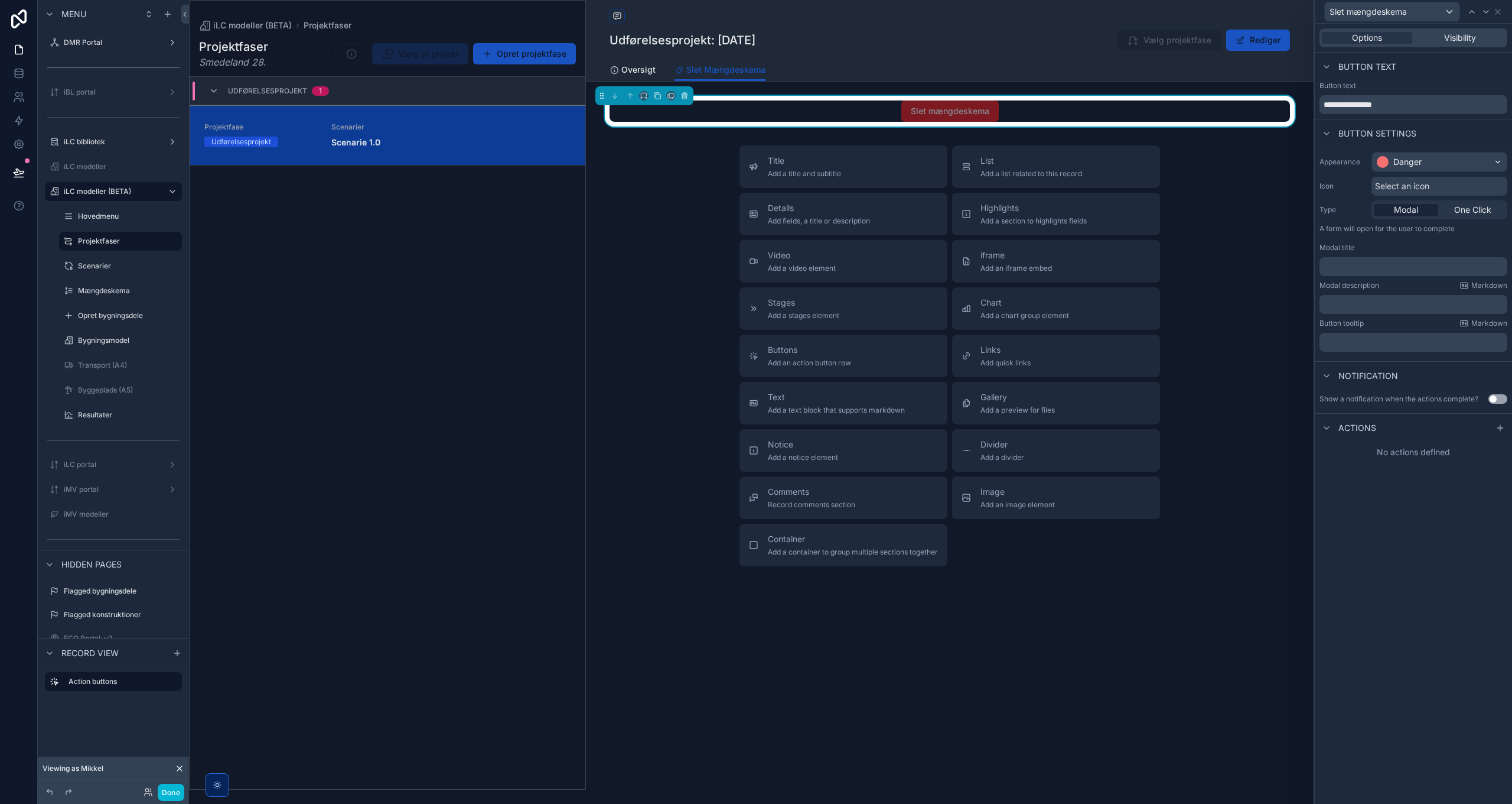
click at [1409, 183] on span "Select an icon" at bounding box center [1402, 187] width 54 height 12
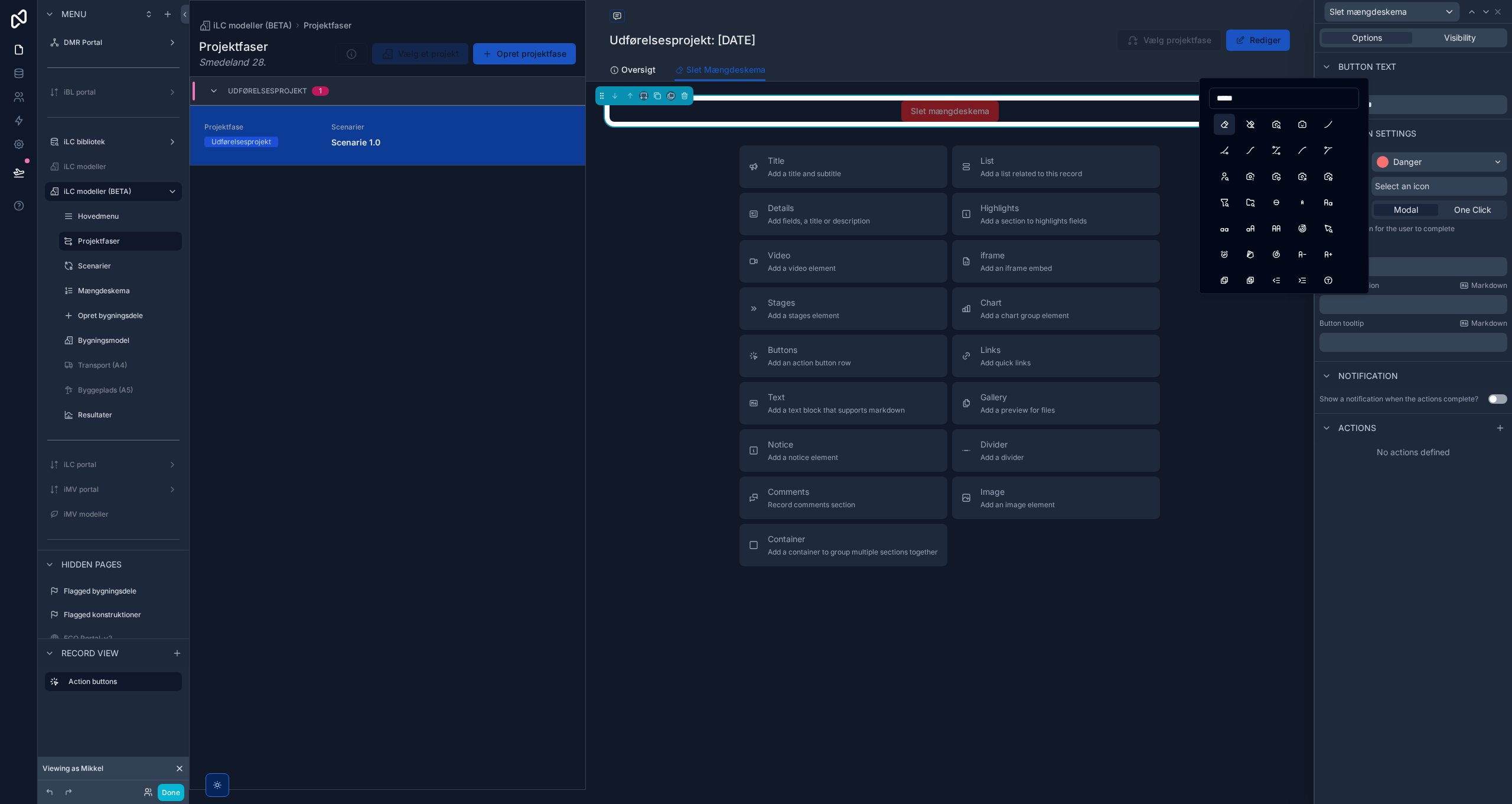
type input "*****"
click at [1227, 123] on button "Eraser" at bounding box center [1224, 124] width 21 height 21
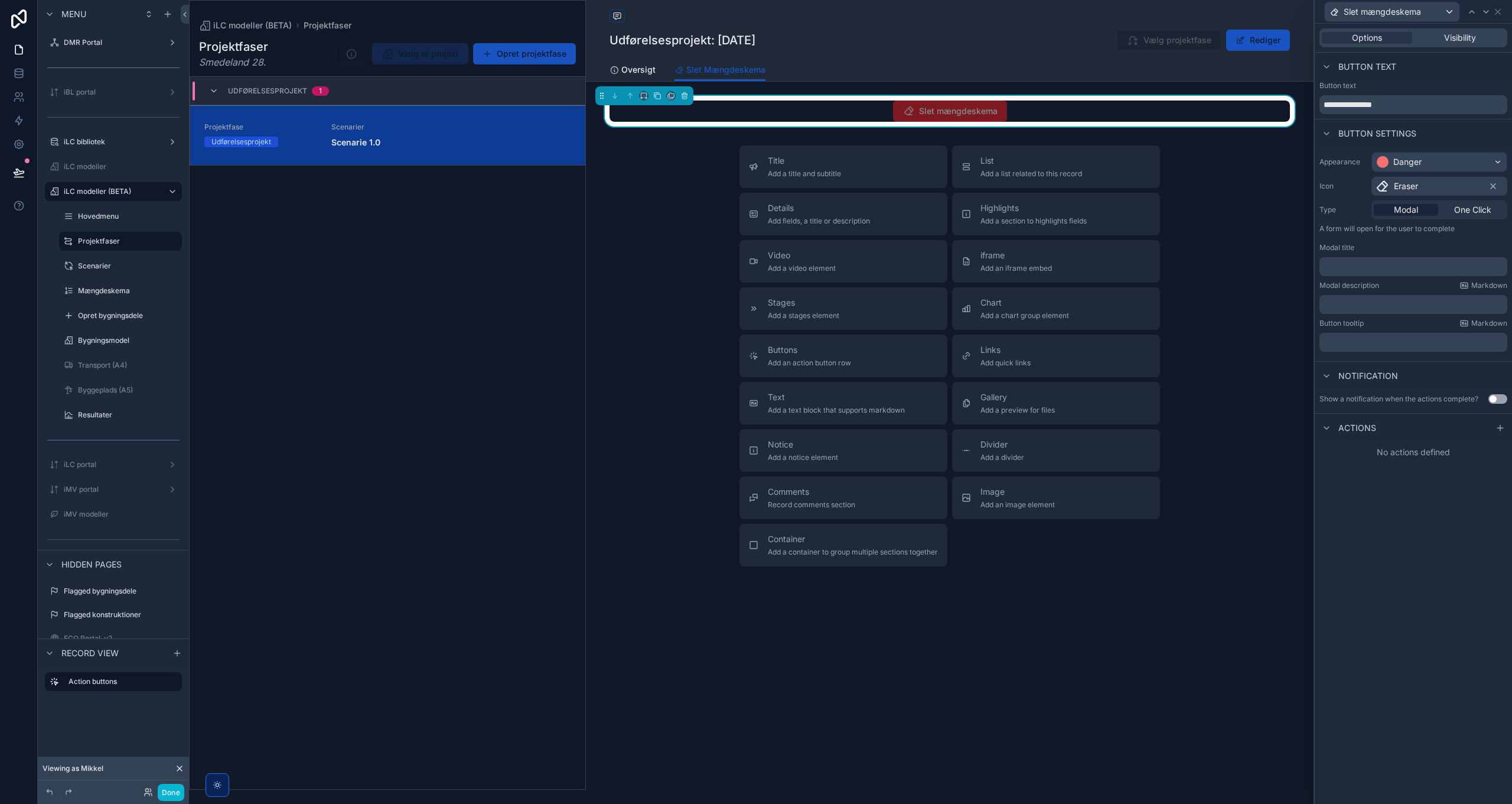
click at [1391, 526] on div "**********" at bounding box center [1413, 414] width 197 height 780
click at [1502, 429] on icon at bounding box center [1500, 428] width 10 height 10
click at [1398, 477] on div "Select a type" at bounding box center [1413, 476] width 177 height 19
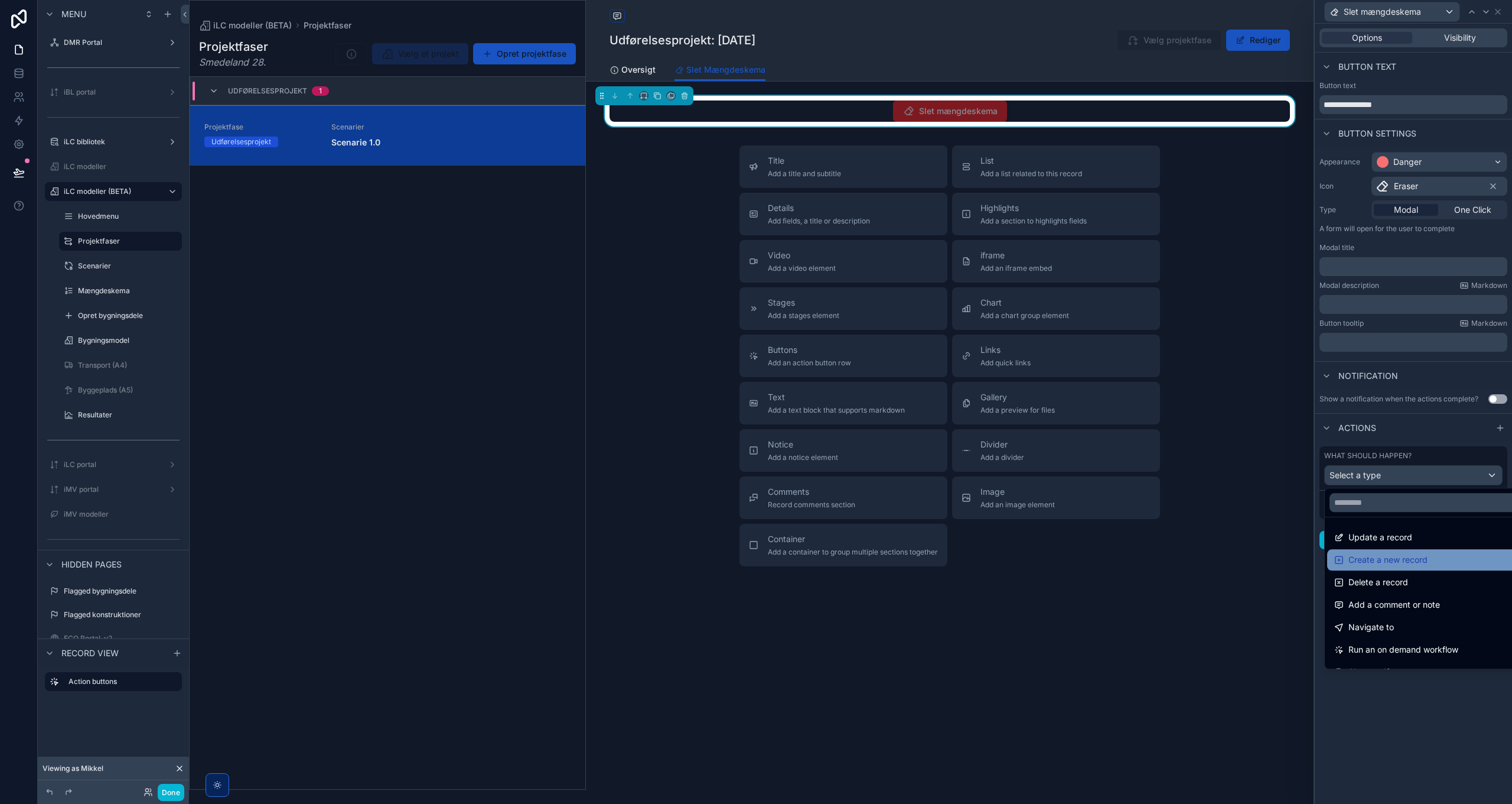
click at [1397, 557] on span "Create a new record" at bounding box center [1388, 560] width 79 height 14
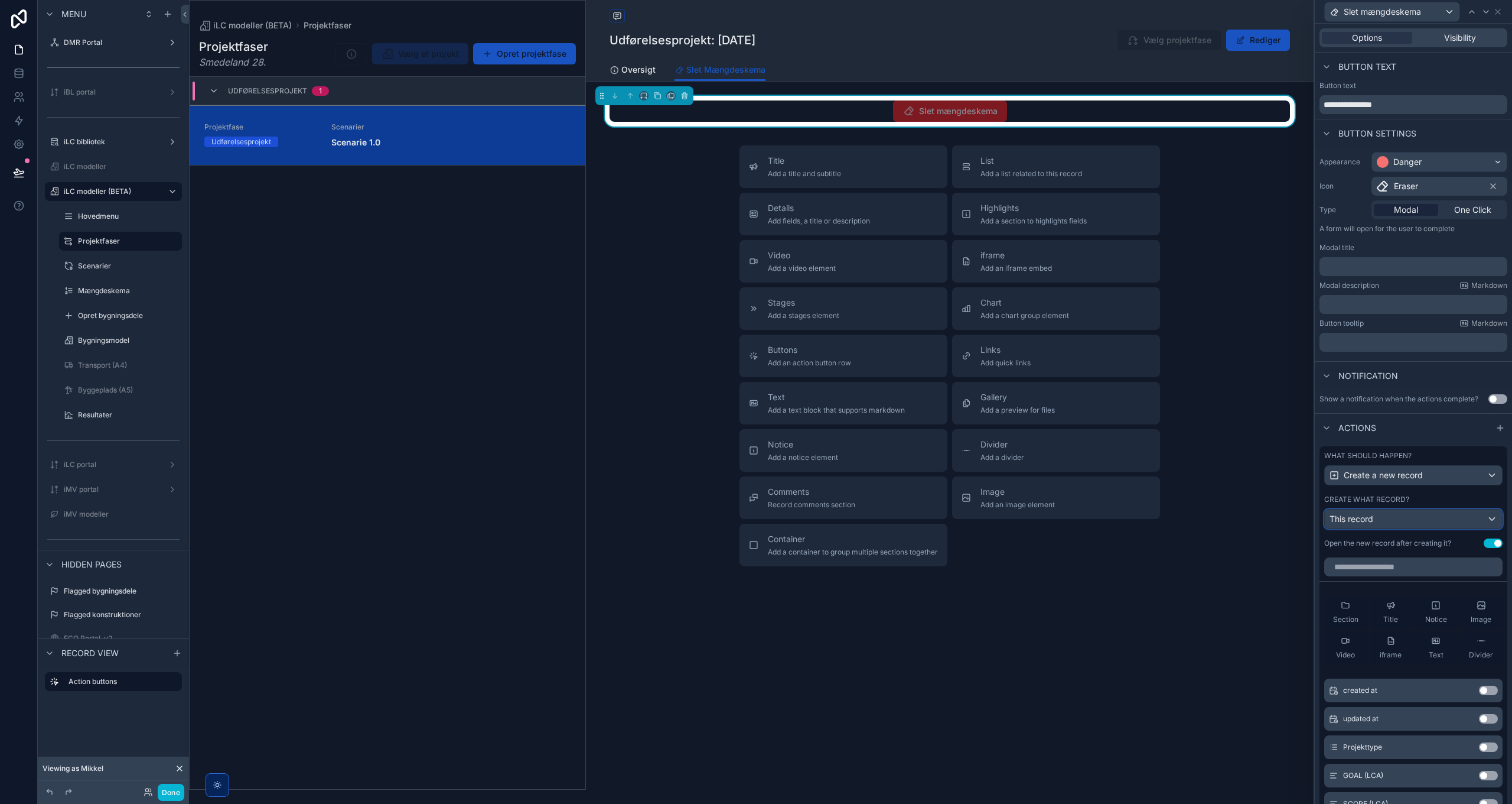
click at [1387, 527] on div "This record" at bounding box center [1413, 519] width 177 height 19
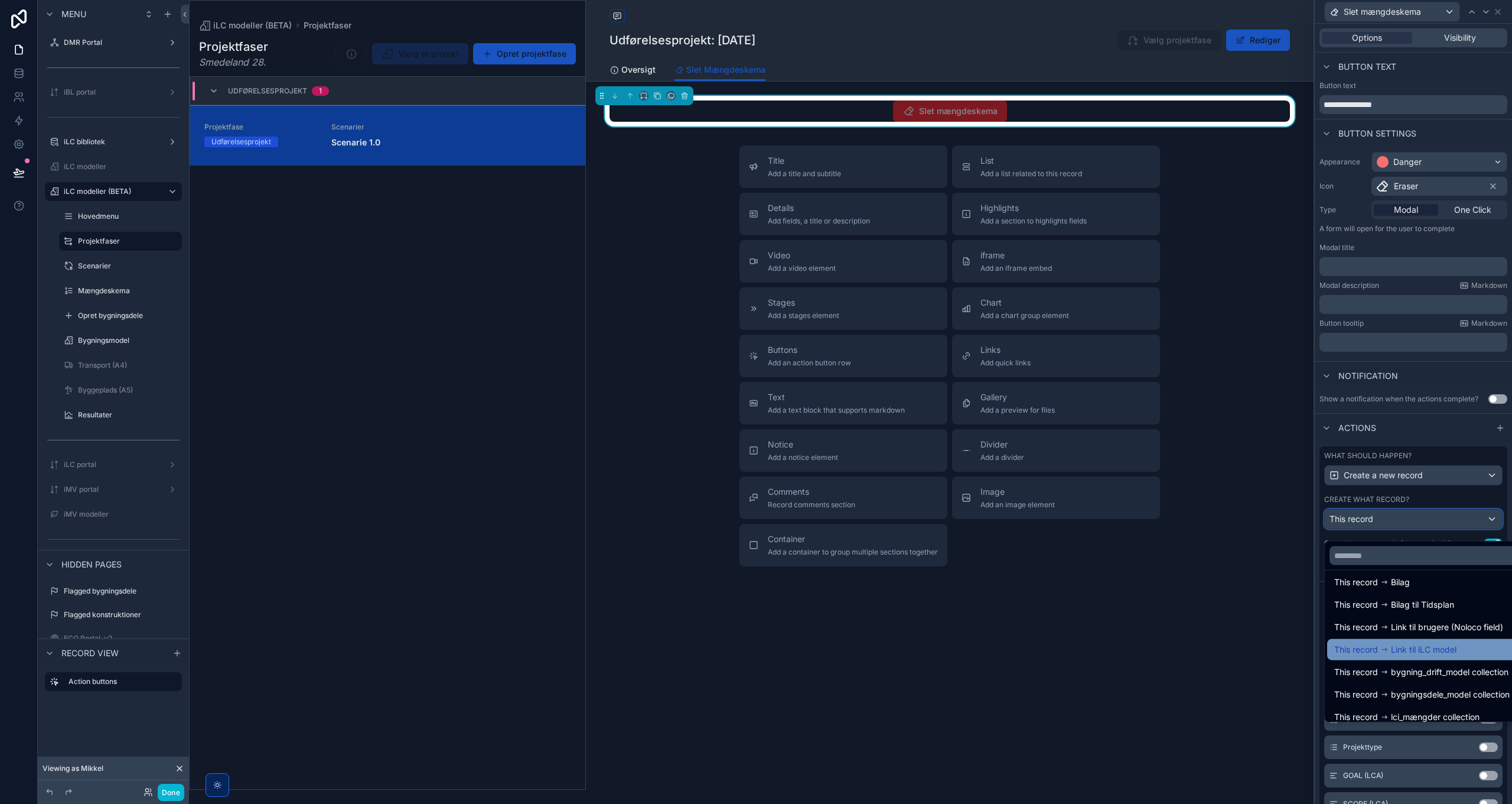
scroll to position [17, 0]
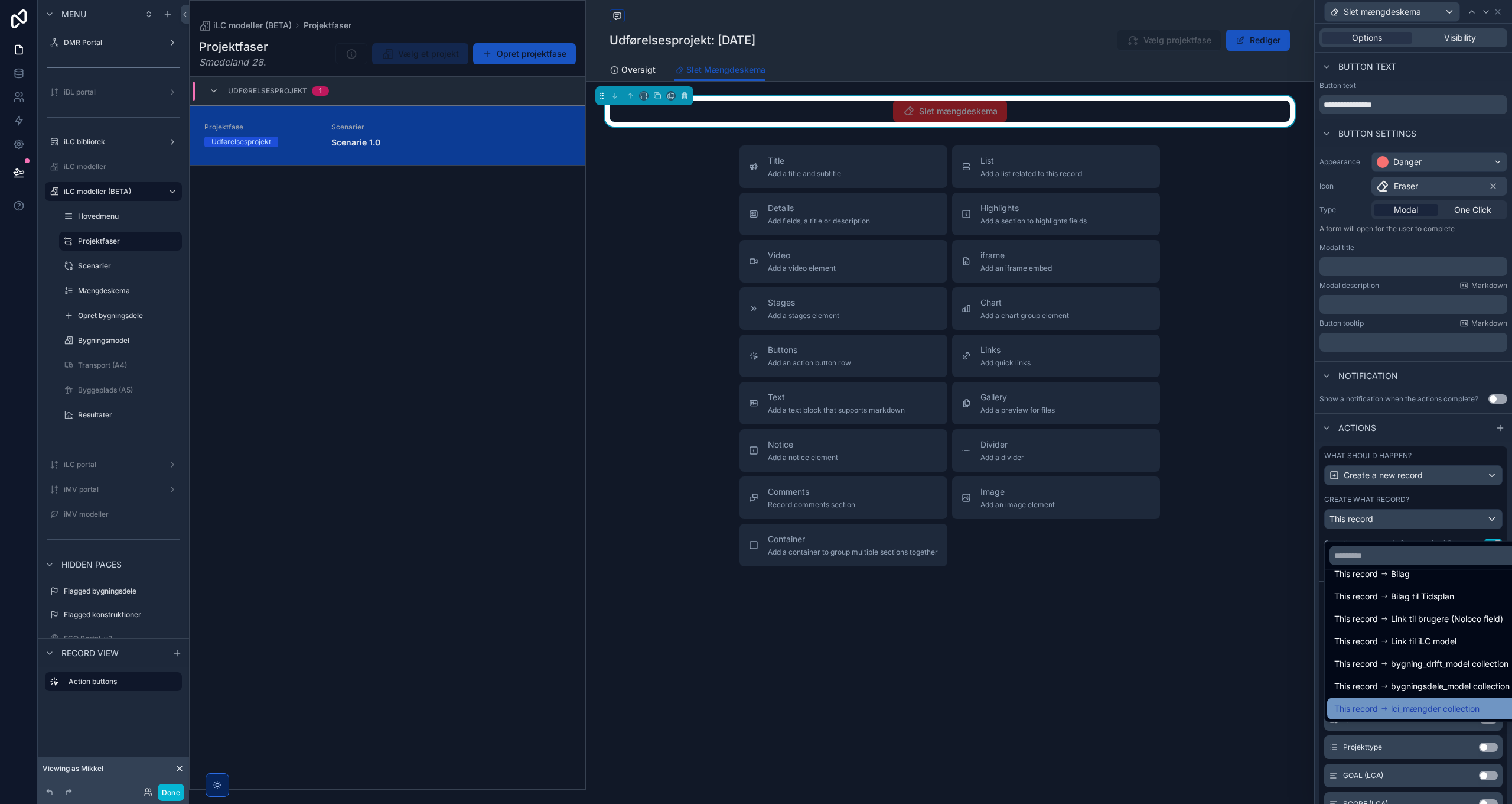
click at [1435, 710] on span "lci_mængder collection" at bounding box center [1435, 709] width 89 height 14
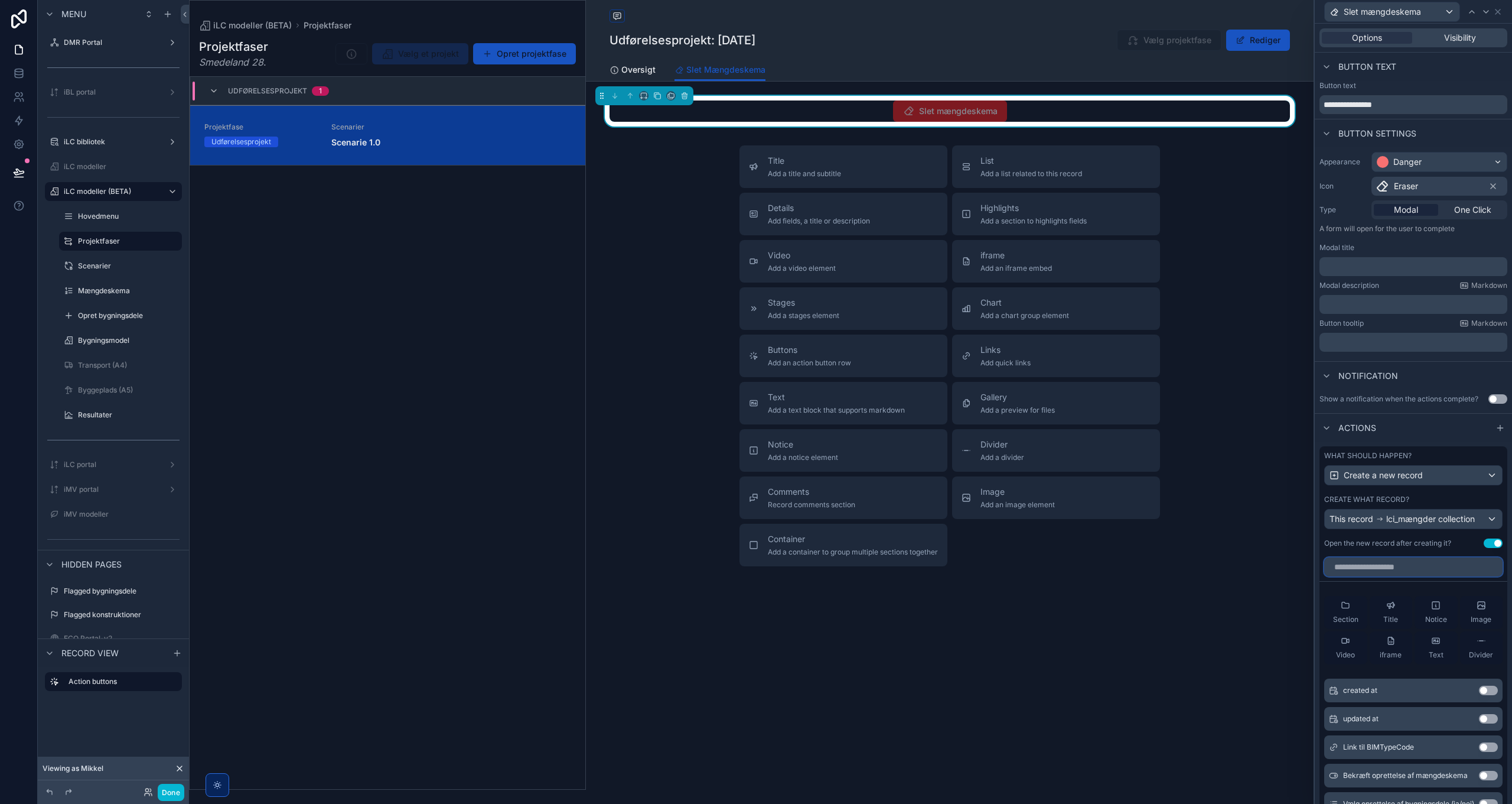
click at [1382, 574] on input "text" at bounding box center [1413, 567] width 178 height 19
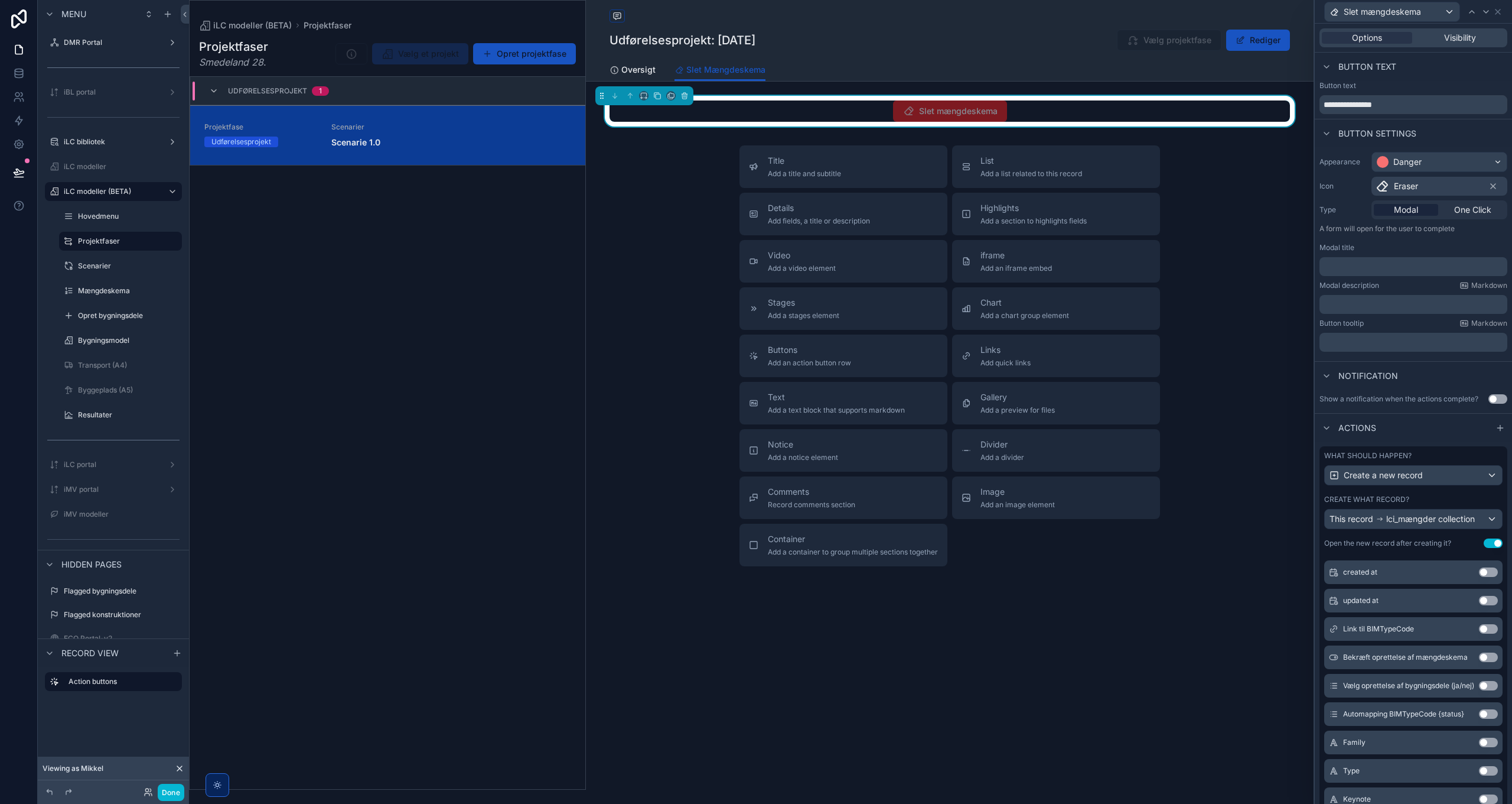
click at [1479, 747] on button "Use setting" at bounding box center [1488, 742] width 19 height 10
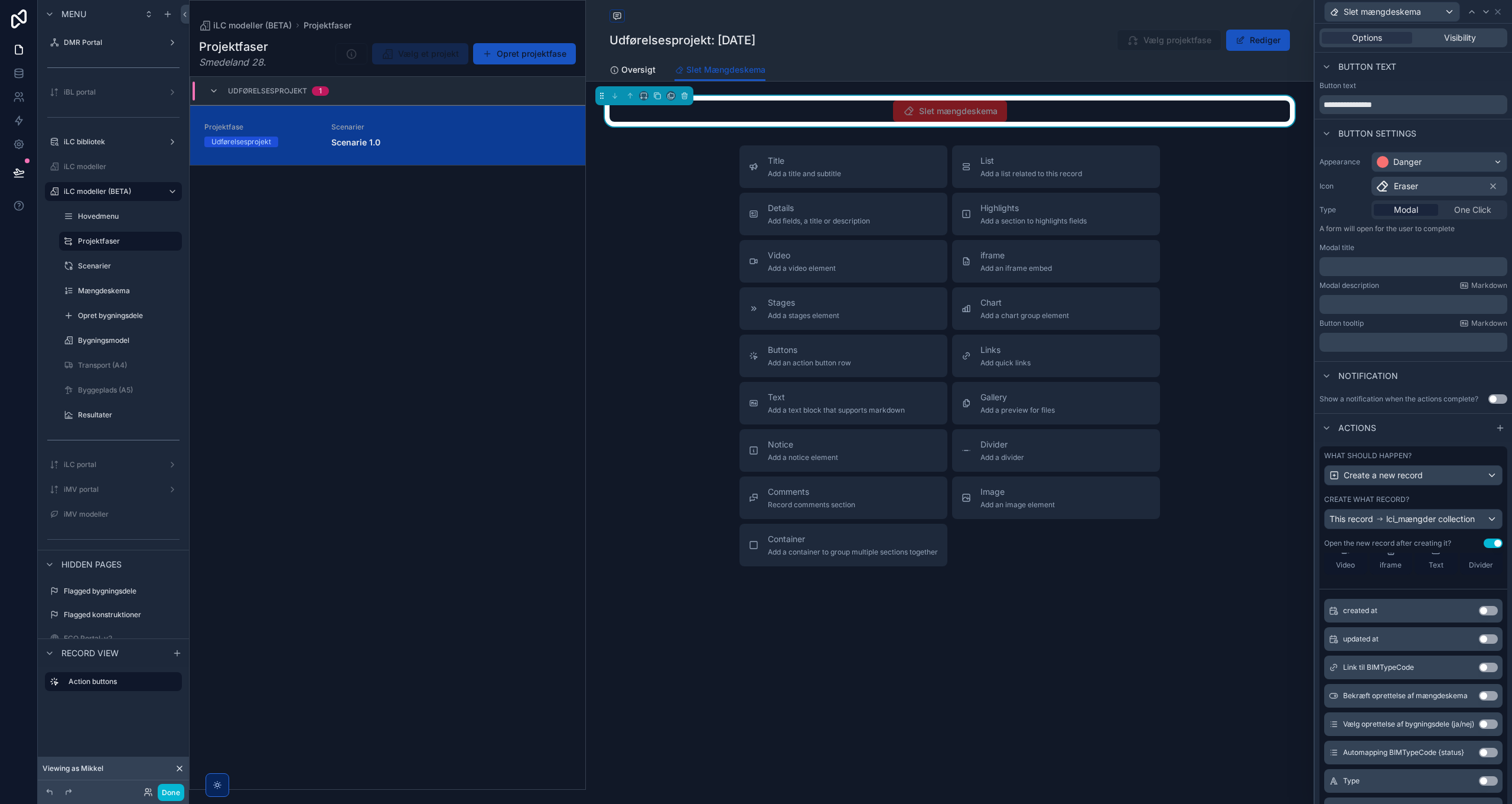
scroll to position [0, 0]
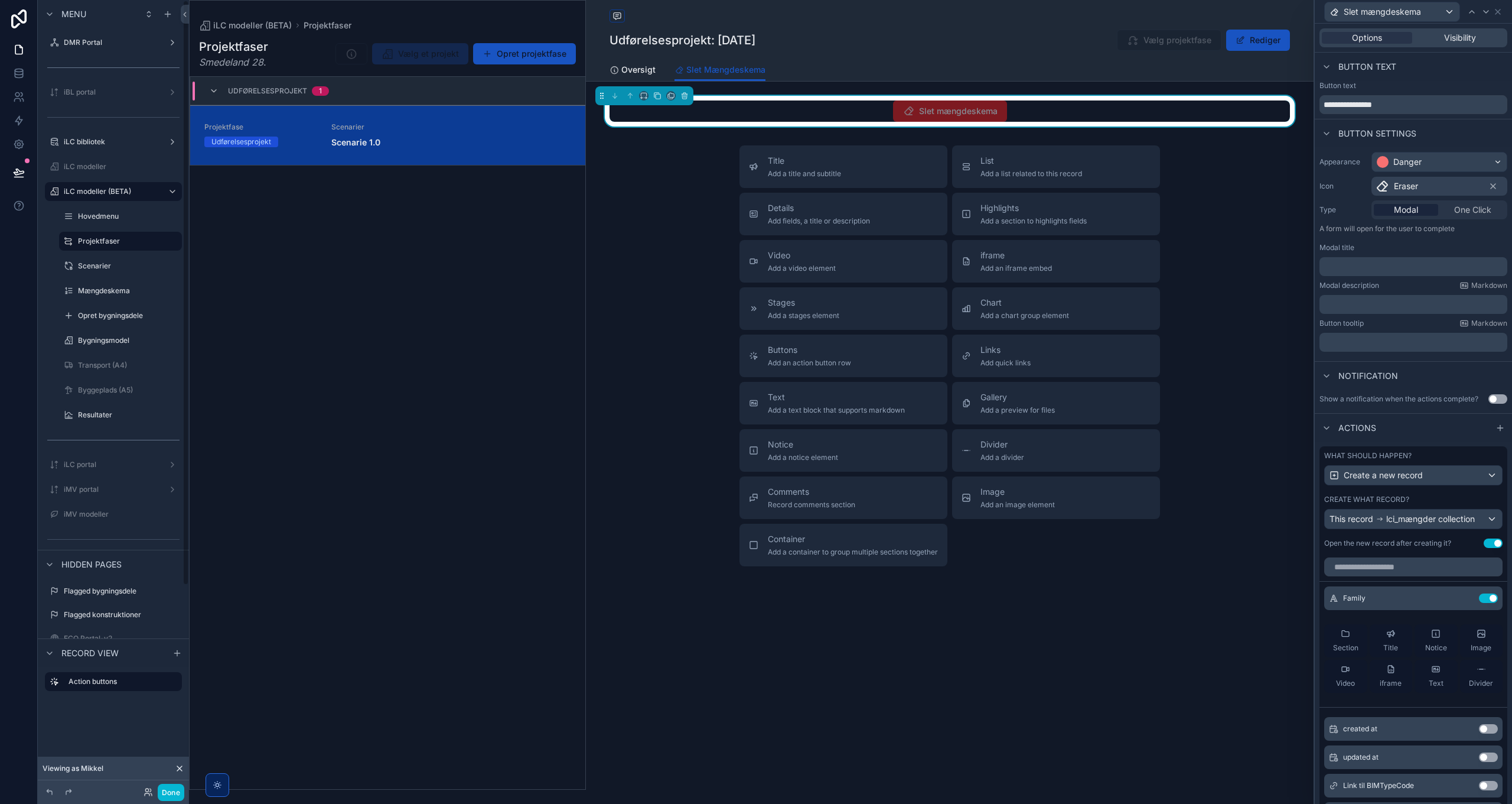
click at [107, 281] on div "Mængdeskema" at bounding box center [120, 291] width 118 height 19
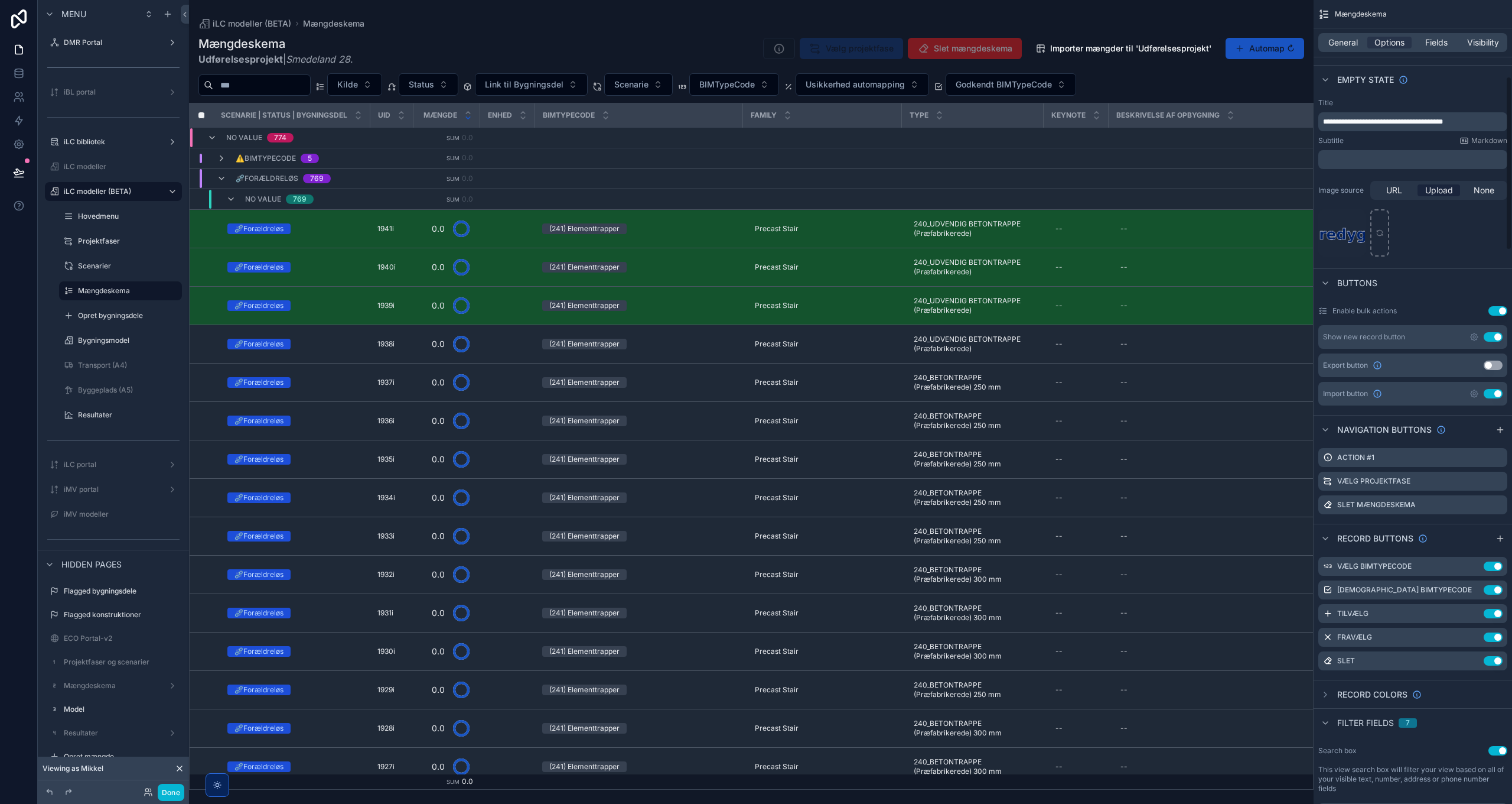
scroll to position [354, 0]
click at [1495, 503] on icon "scrollable content" at bounding box center [1498, 503] width 10 height 10
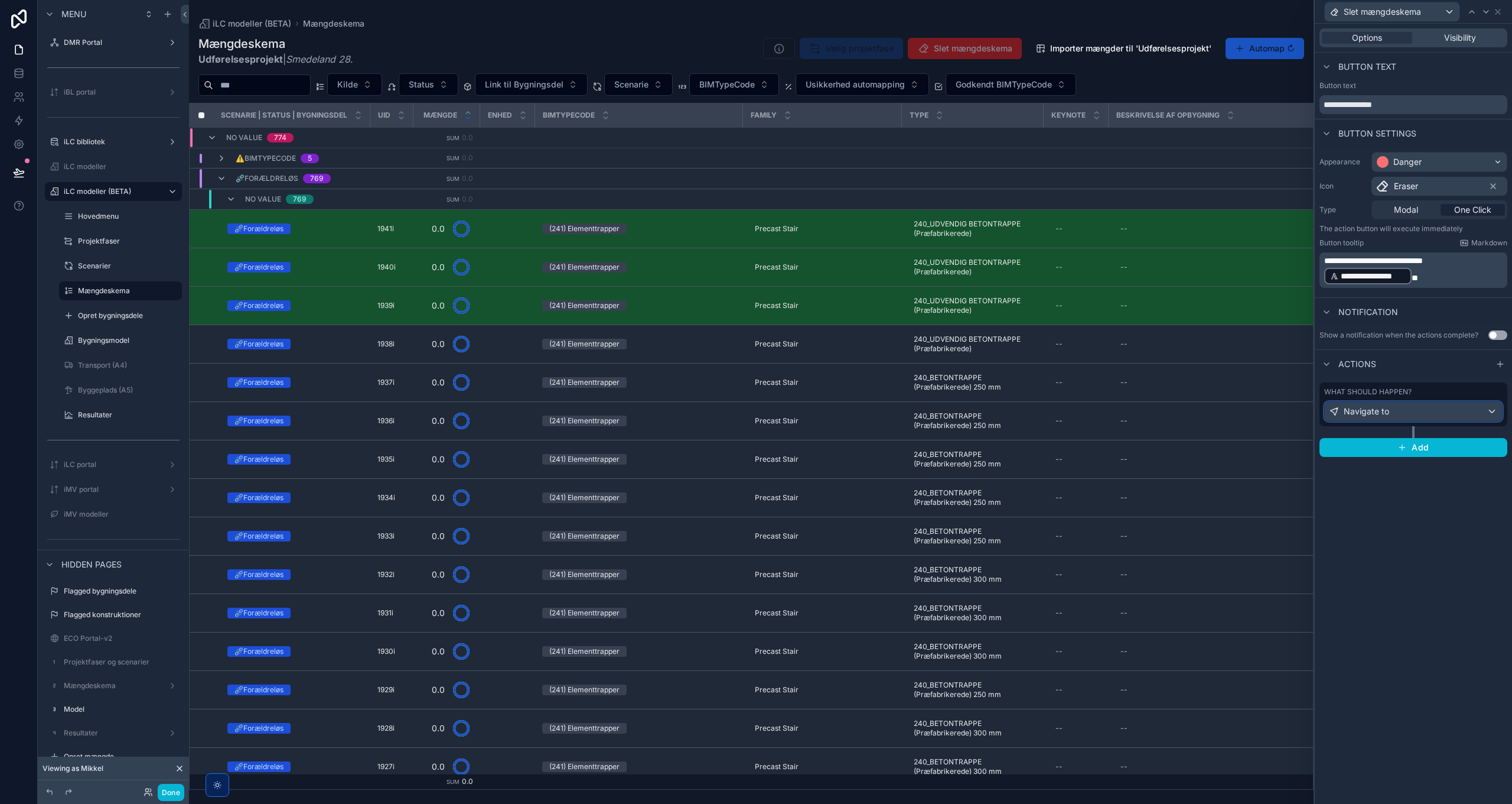
click at [1409, 407] on div "Navigate to" at bounding box center [1413, 411] width 177 height 19
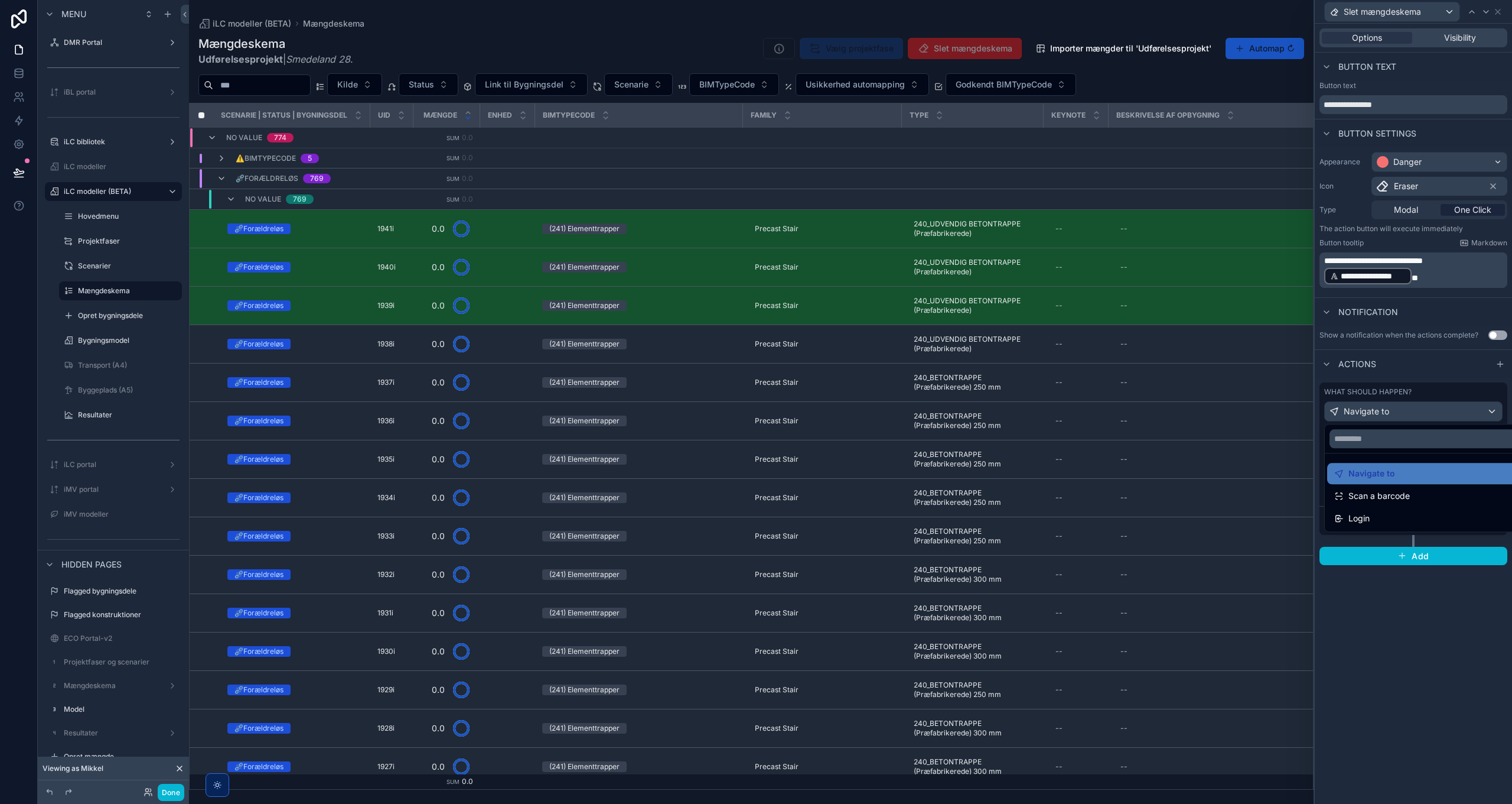
click at [1410, 409] on div at bounding box center [1413, 402] width 197 height 804
click at [1412, 462] on div "Opret ny kunde" at bounding box center [1440, 464] width 126 height 19
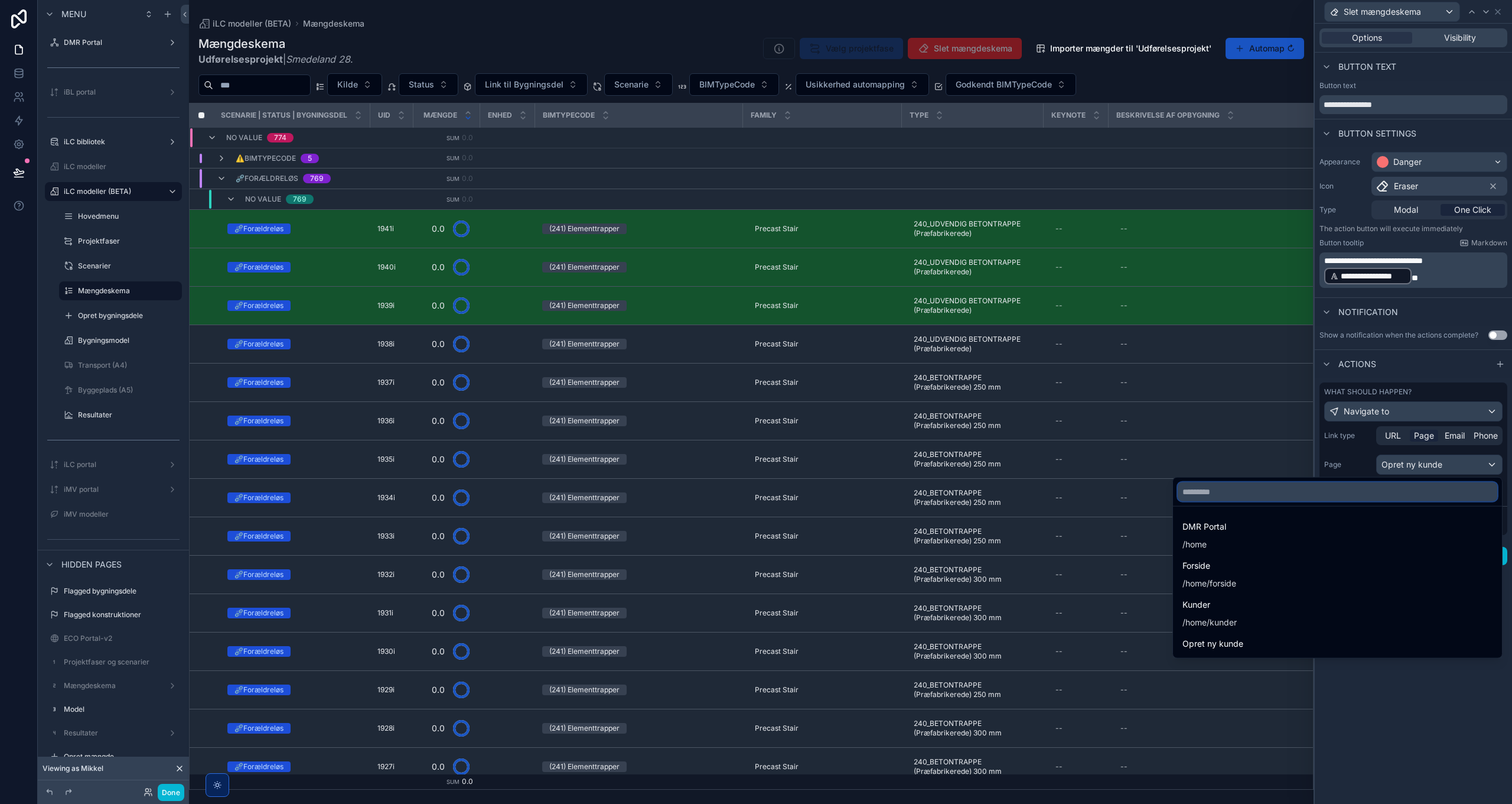
click at [1370, 490] on input "text" at bounding box center [1338, 491] width 319 height 19
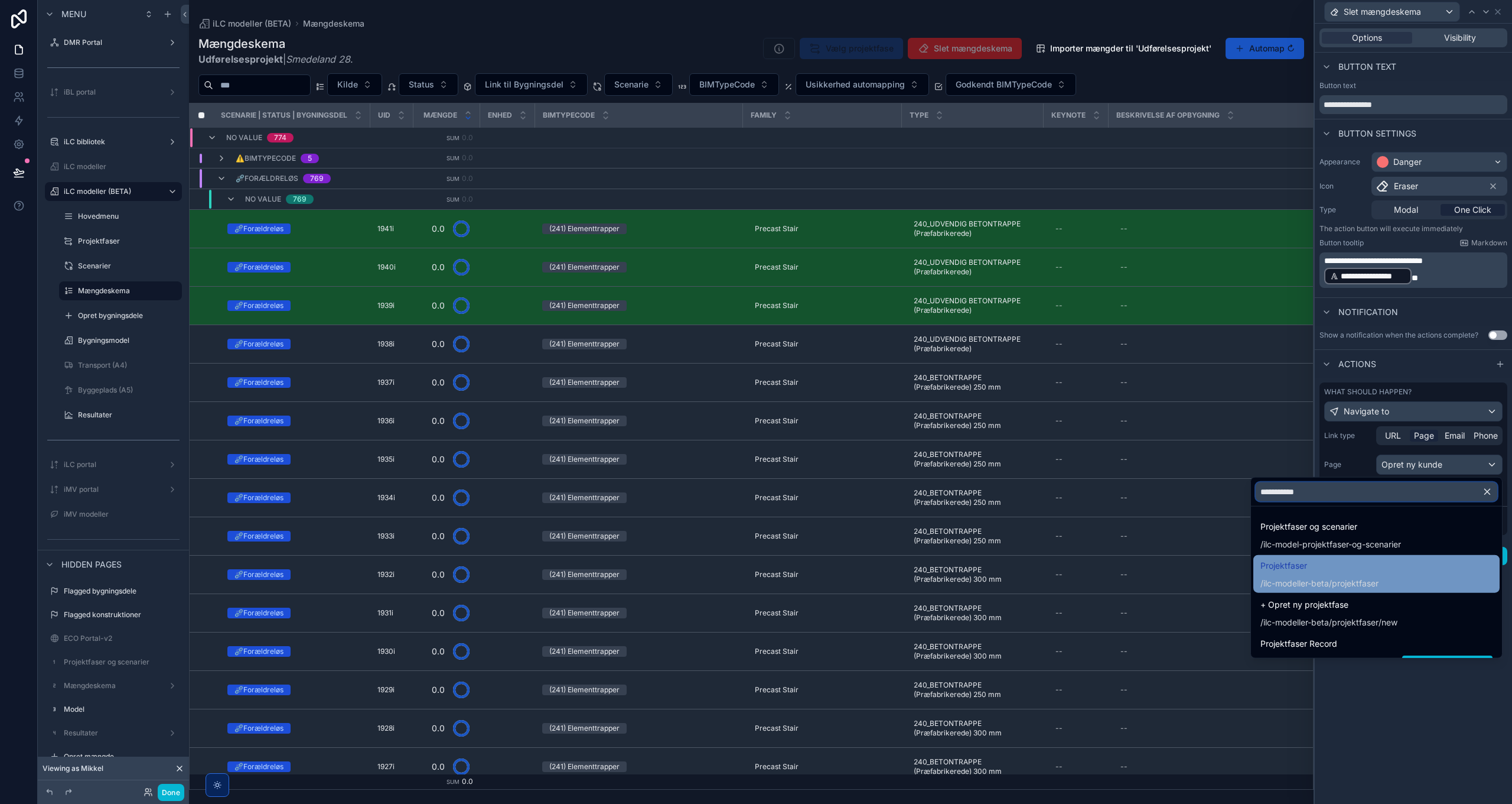
scroll to position [20, 0]
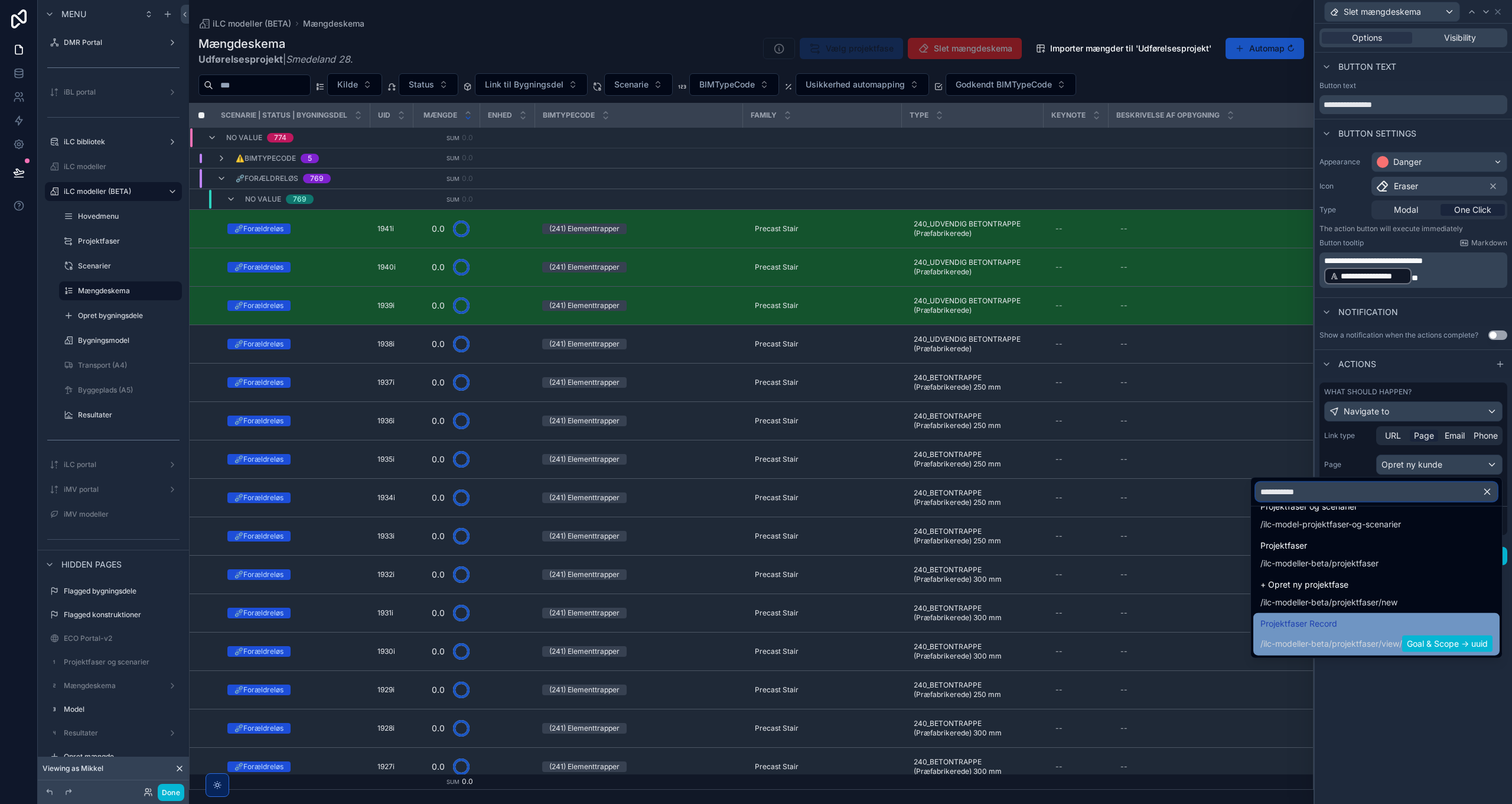
type input "**********"
click at [1340, 634] on span "/ilc-modeller-beta/projektfaser / view / Goal & Scope -> uuid" at bounding box center [1377, 643] width 232 height 19
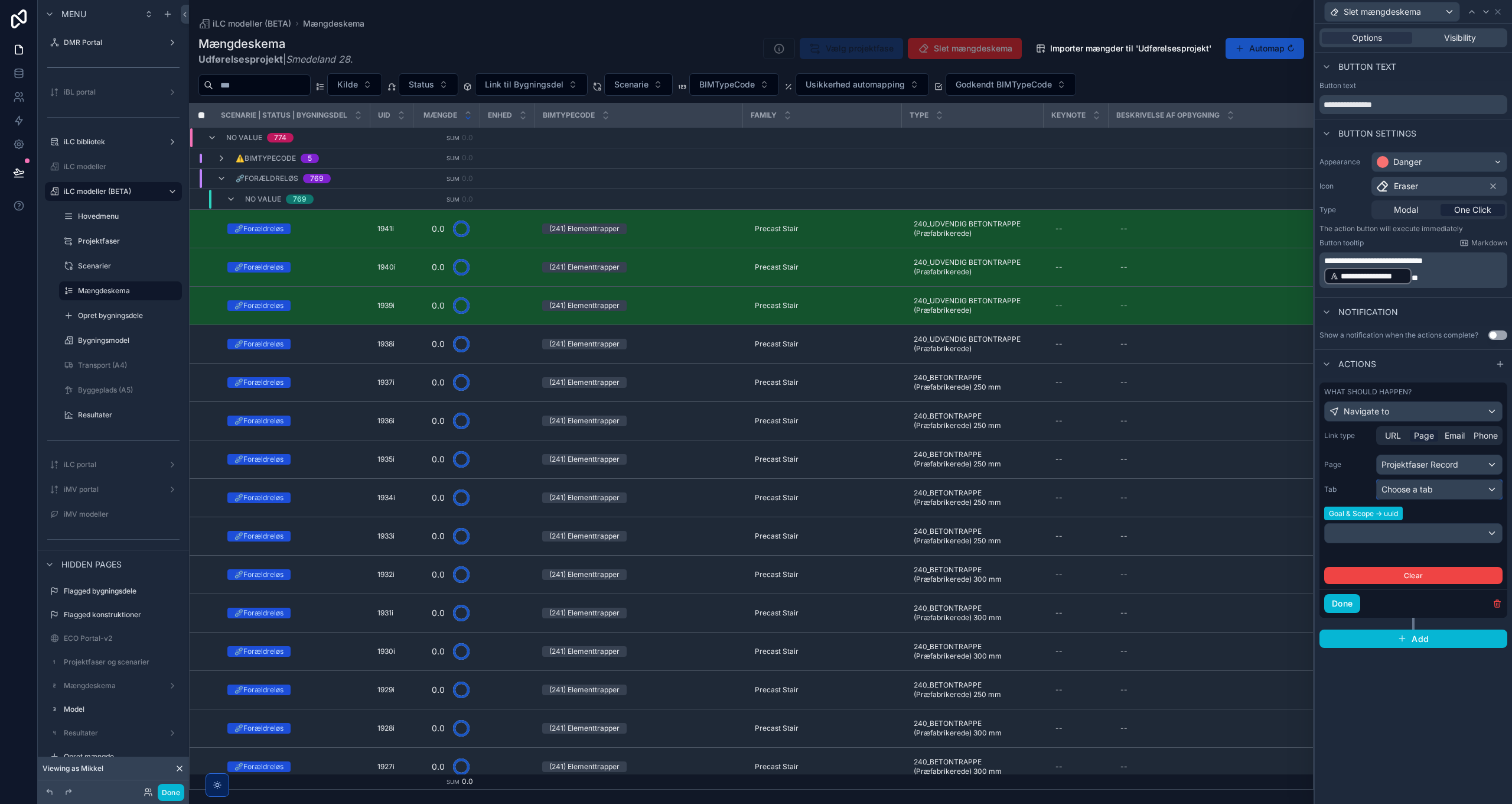
click at [1432, 486] on span "Choose a tab" at bounding box center [1407, 490] width 51 height 10
click at [1433, 574] on span "Slet Mængdeskema" at bounding box center [1425, 574] width 78 height 14
click at [1385, 532] on div at bounding box center [1413, 533] width 177 height 19
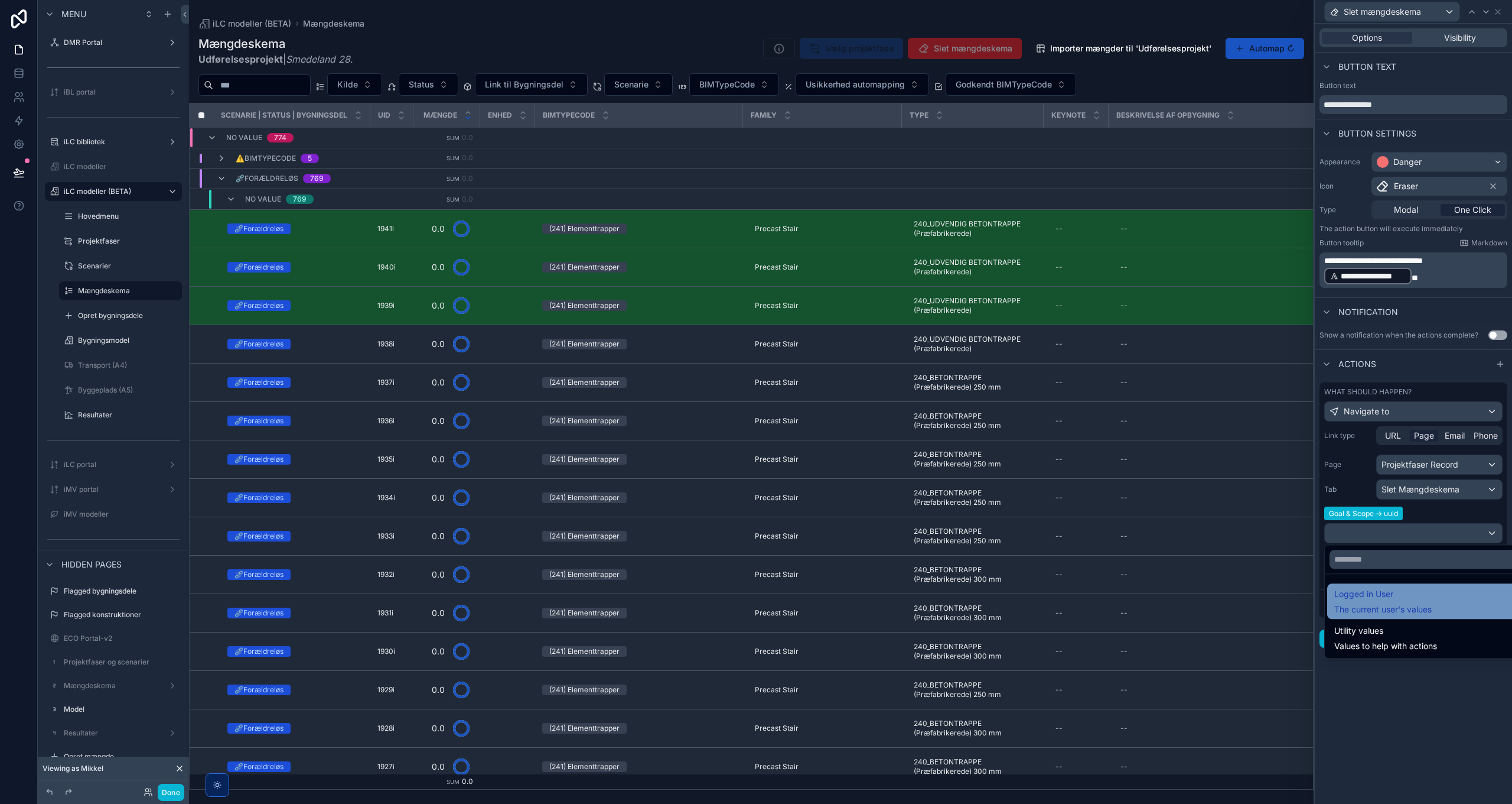
click at [1390, 603] on span "The current user's values" at bounding box center [1384, 609] width 98 height 12
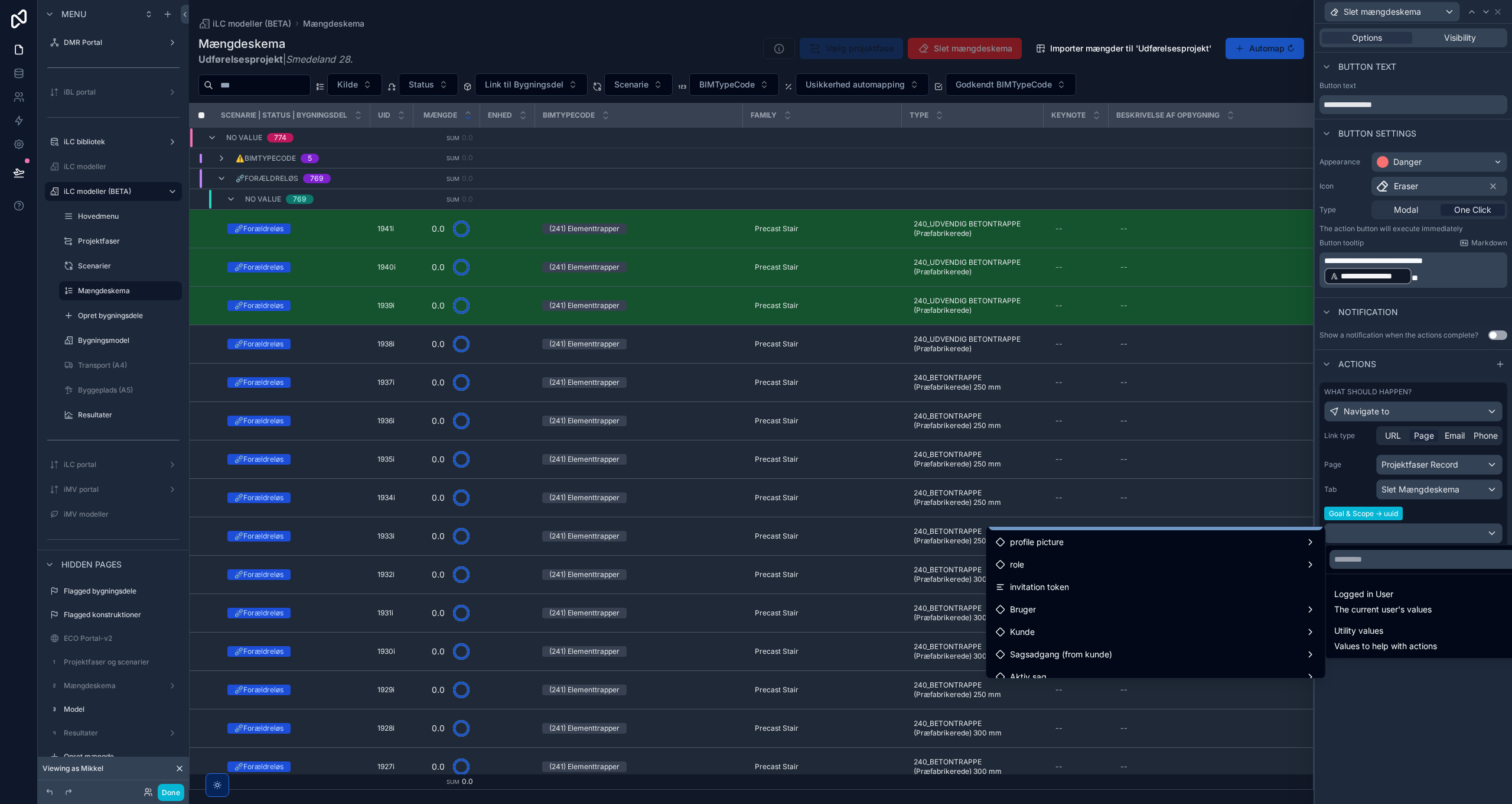
scroll to position [118, 0]
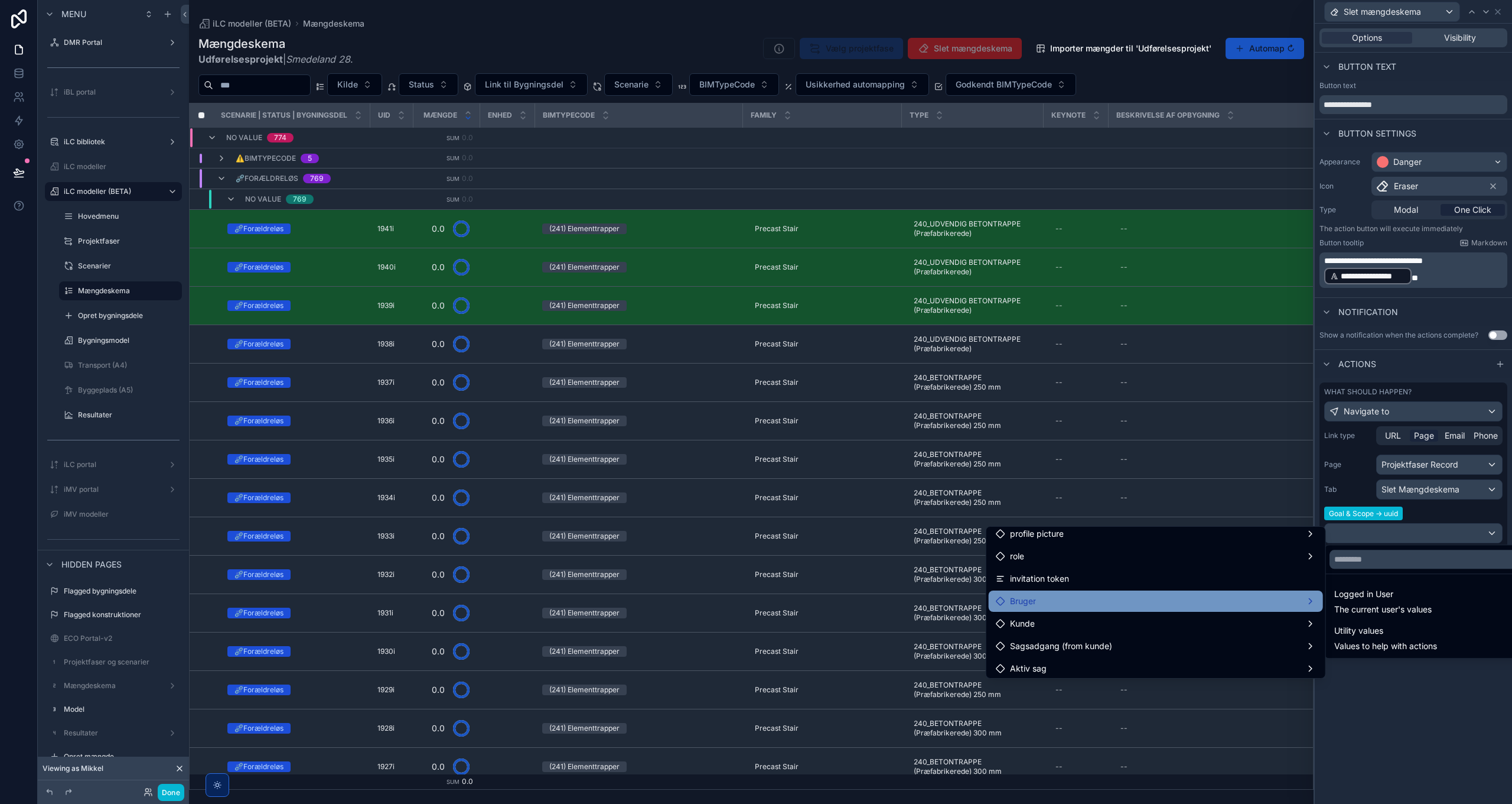
click at [1058, 604] on div "Bruger" at bounding box center [1156, 601] width 320 height 14
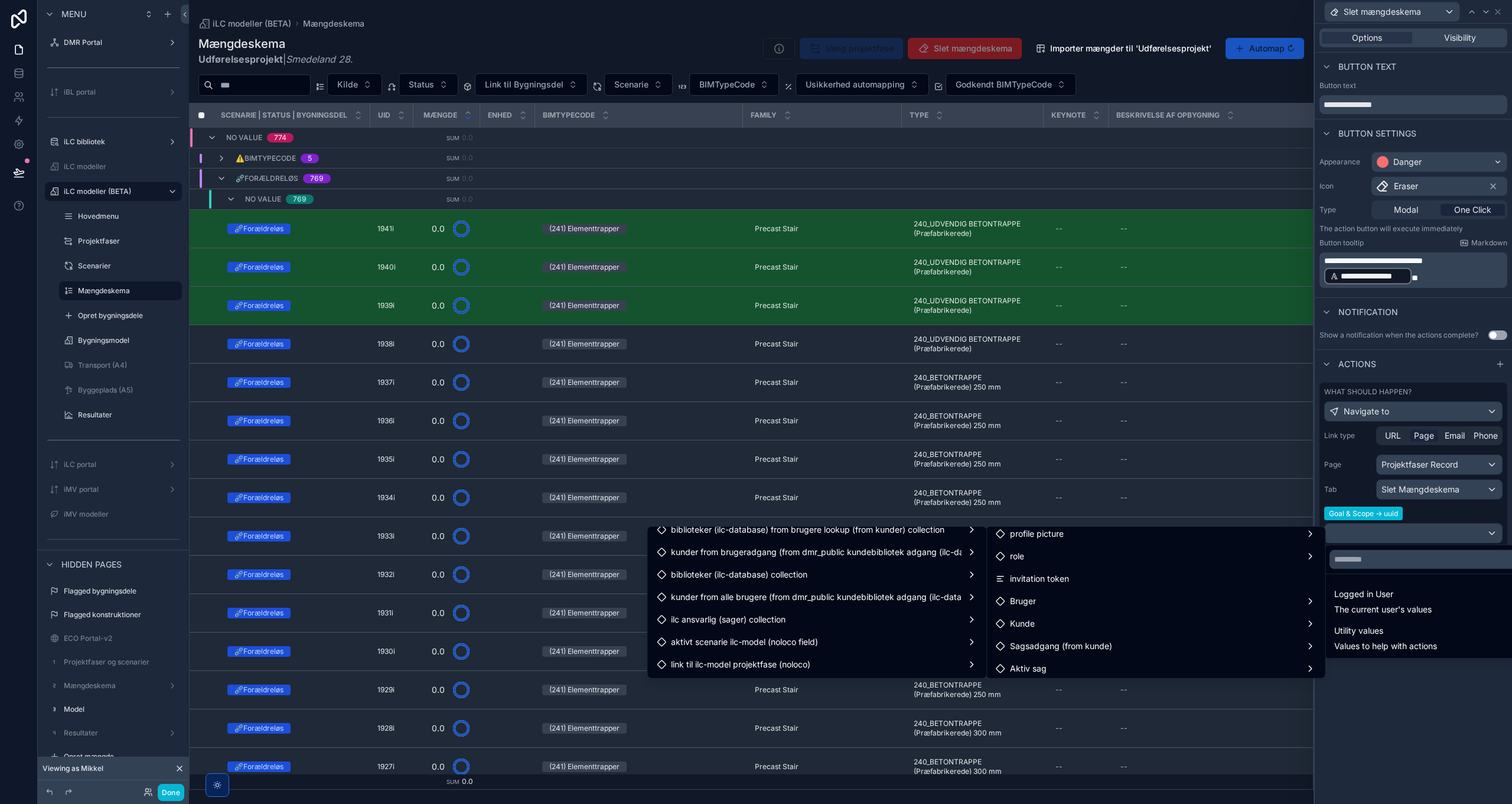
scroll to position [684, 0]
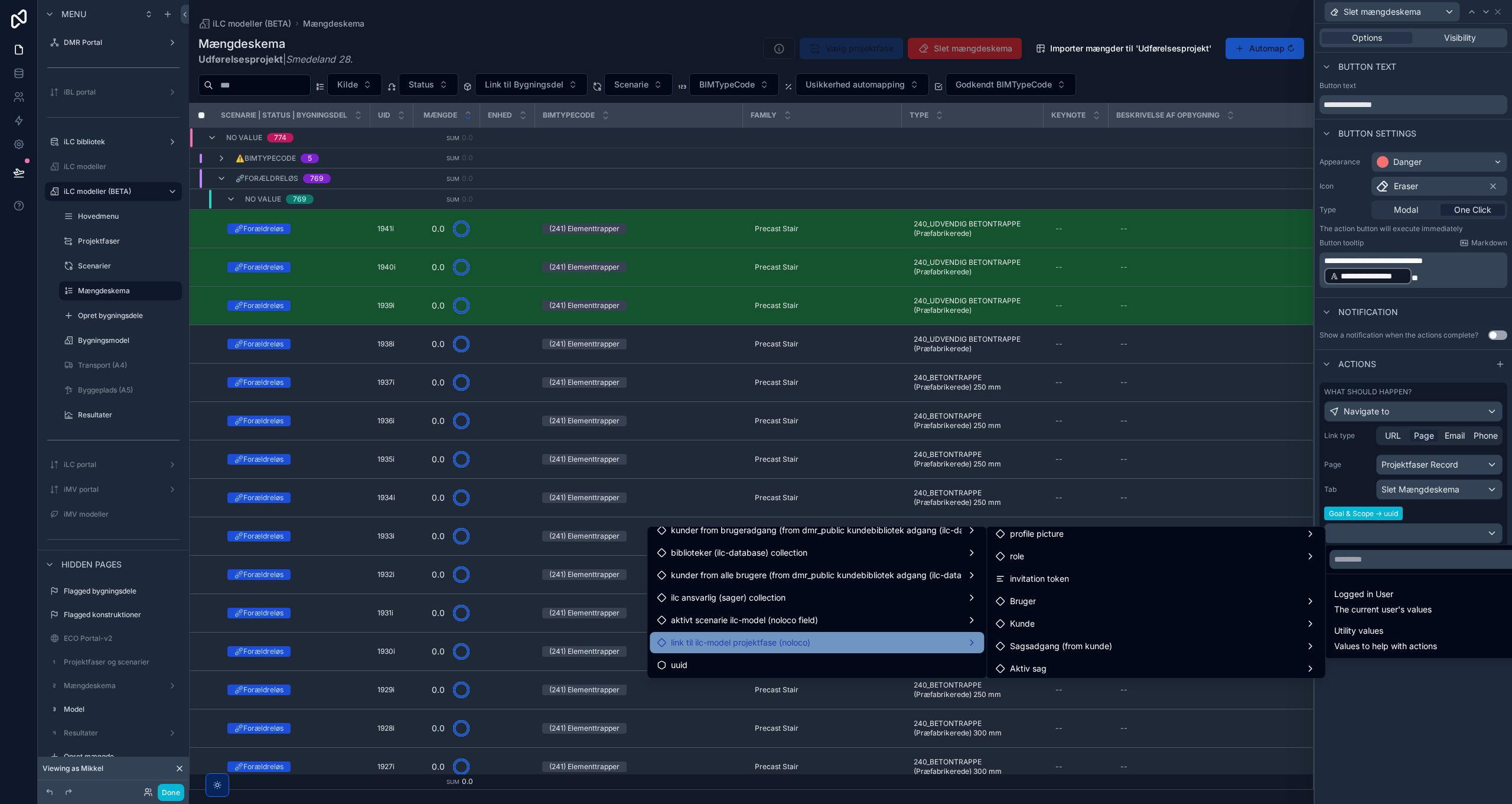
click at [748, 645] on span "link til ilc-model projektfase (noloco)" at bounding box center [741, 643] width 140 height 14
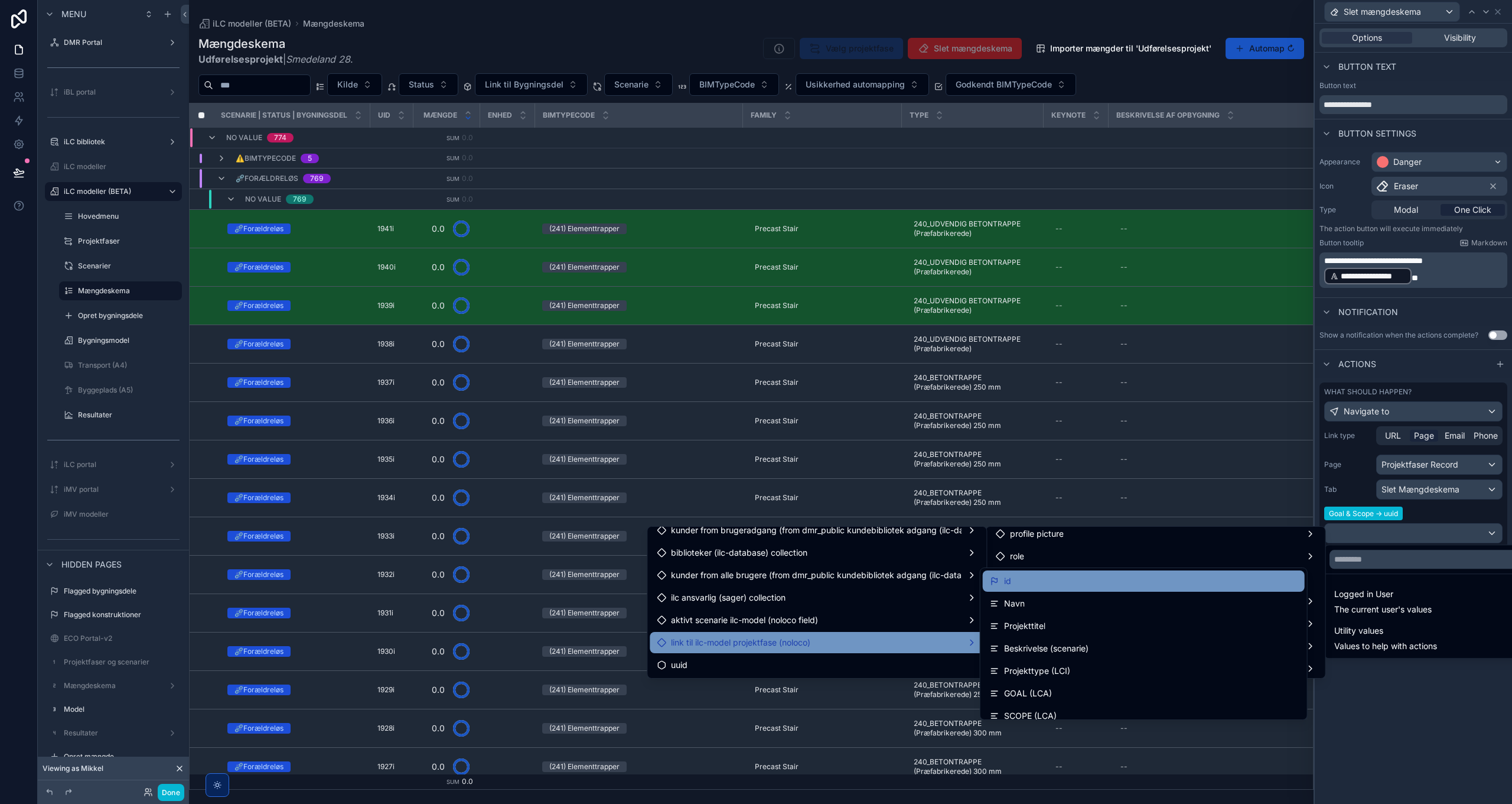
click at [1016, 590] on div "id" at bounding box center [1144, 581] width 322 height 21
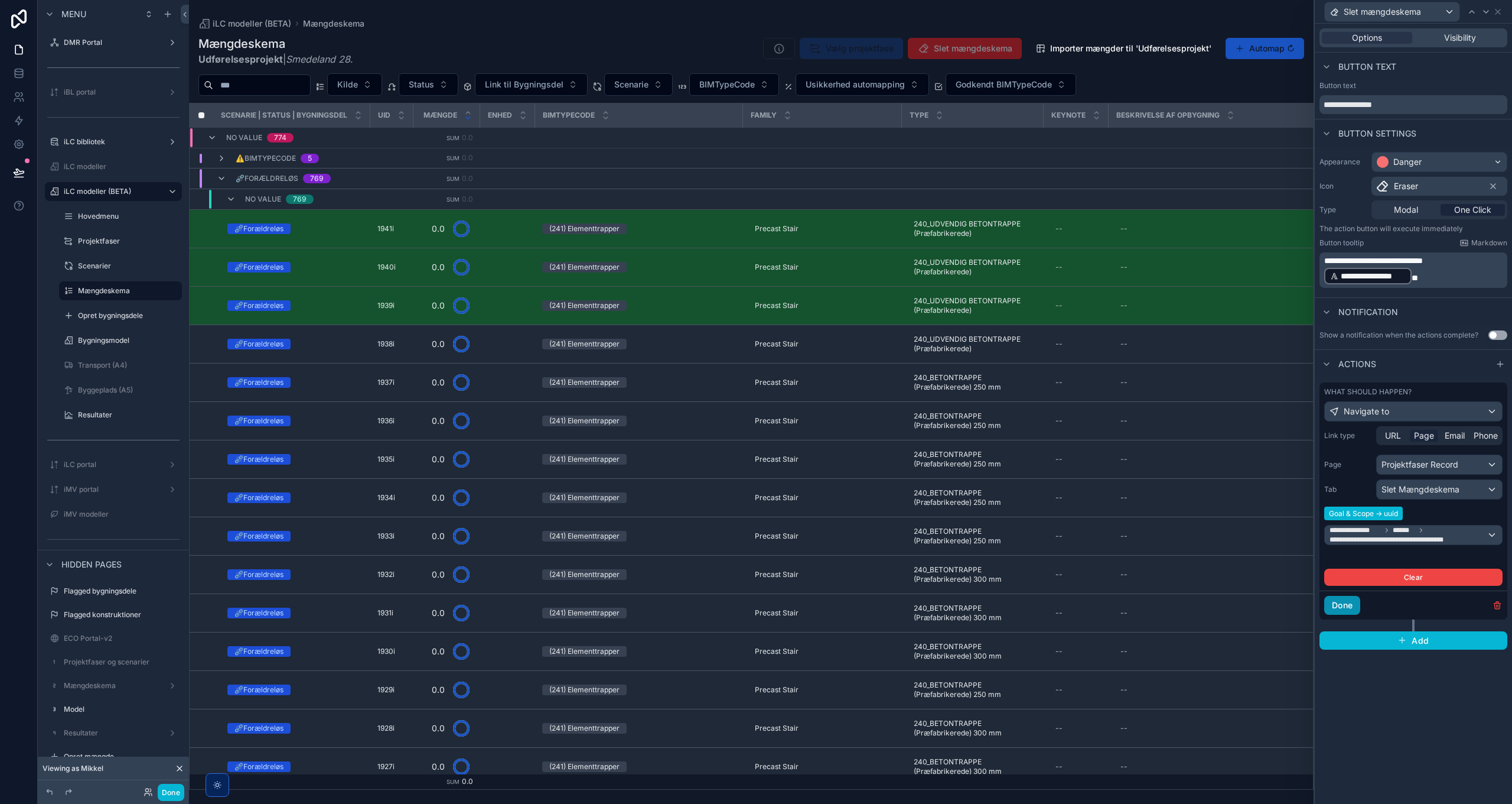
click at [1348, 601] on button "Done" at bounding box center [1342, 605] width 36 height 19
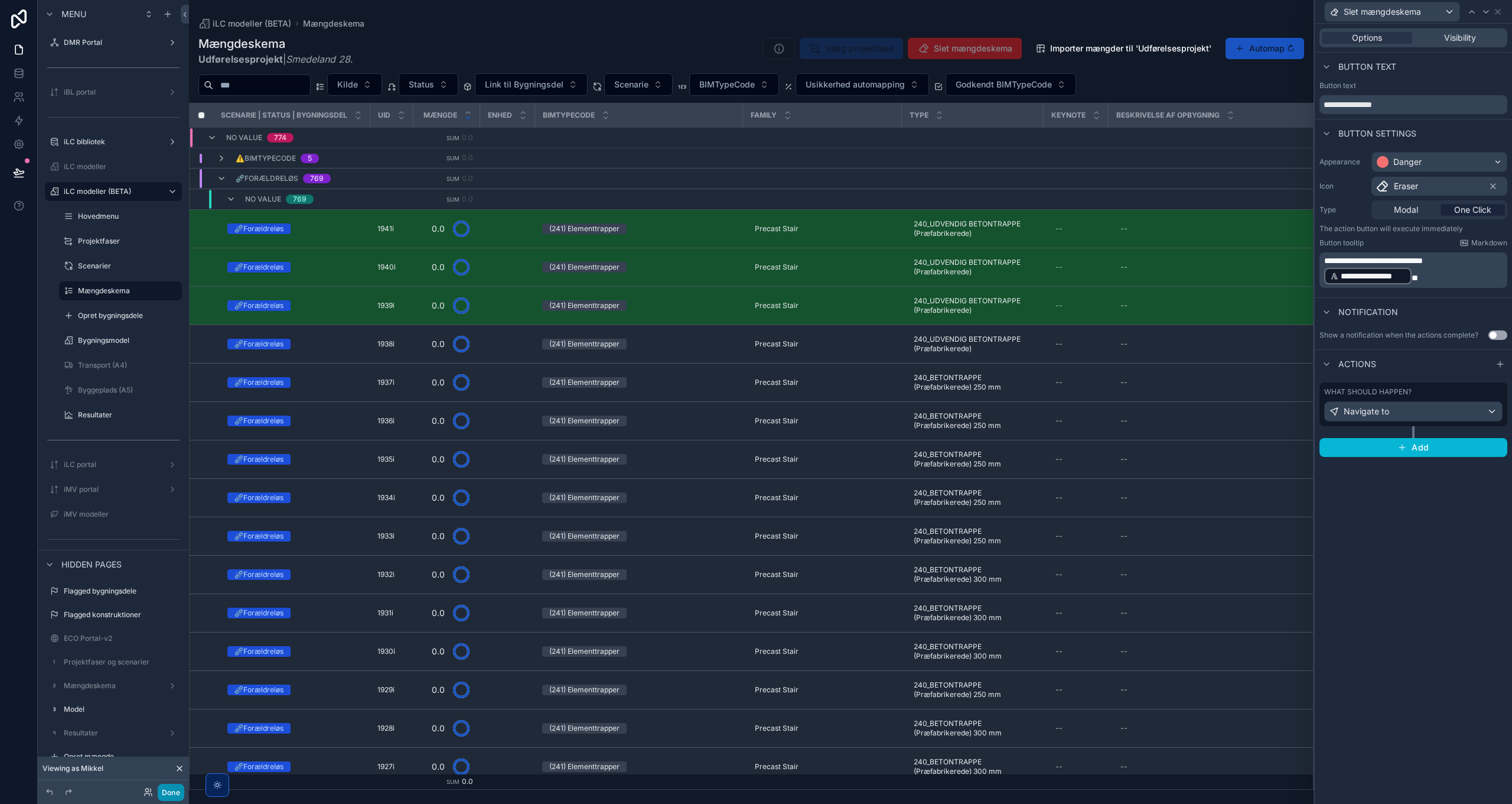
click at [174, 789] on button "Done" at bounding box center [171, 793] width 26 height 17
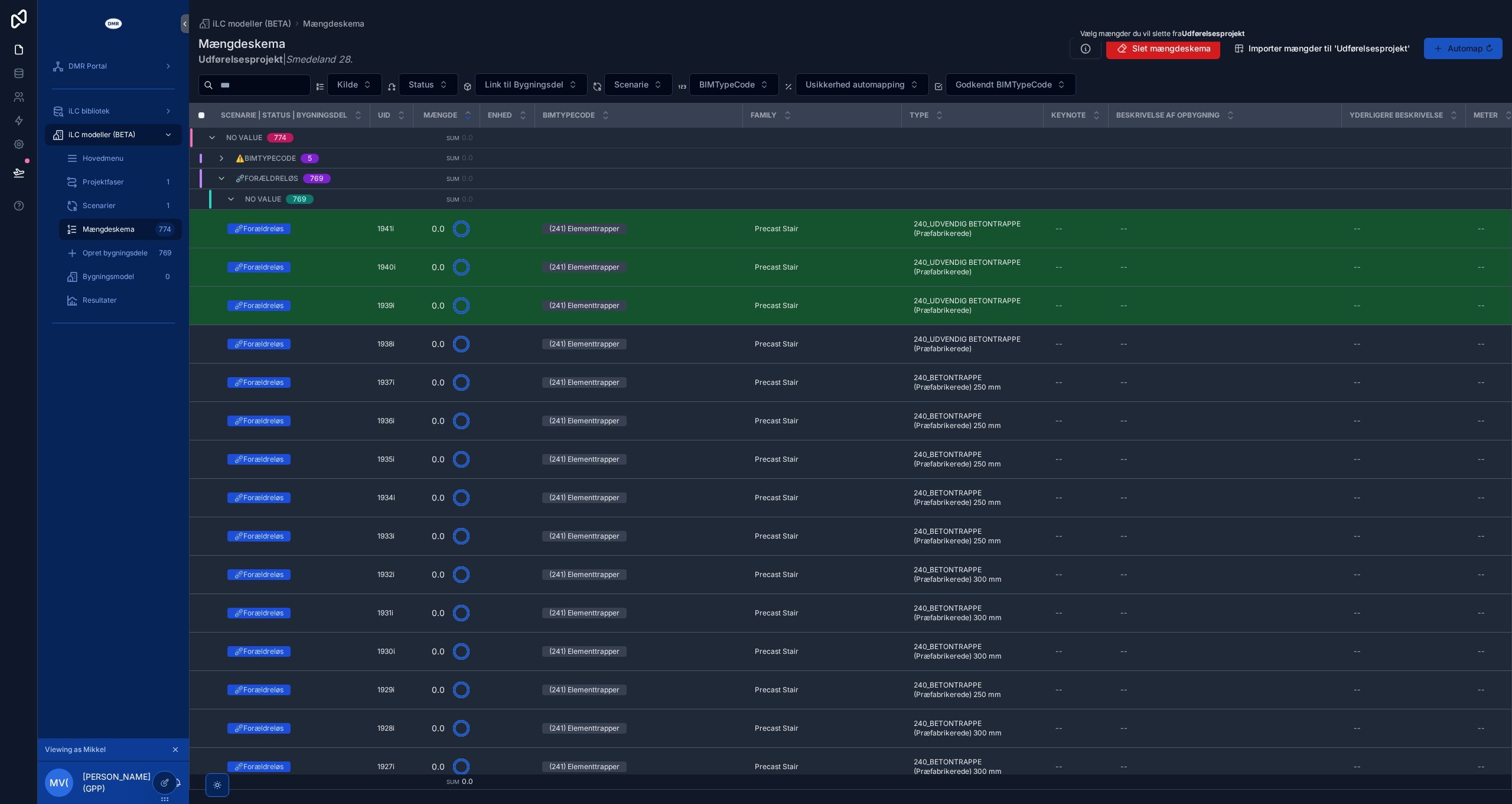
click at [1154, 46] on span "Slet mængdeskema" at bounding box center [1172, 49] width 79 height 12
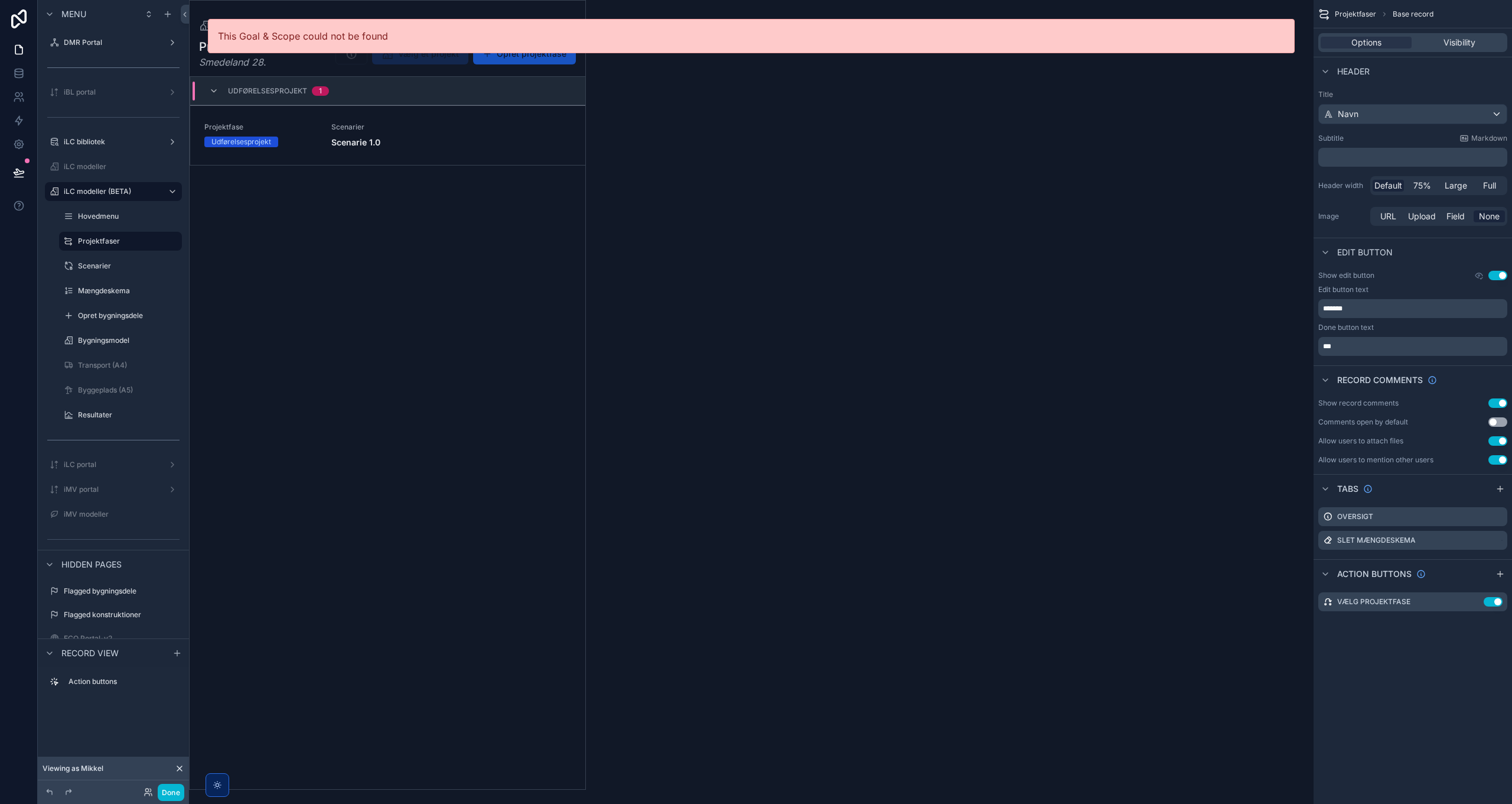
click at [391, 129] on div "scrollable content" at bounding box center [387, 395] width 396 height 788
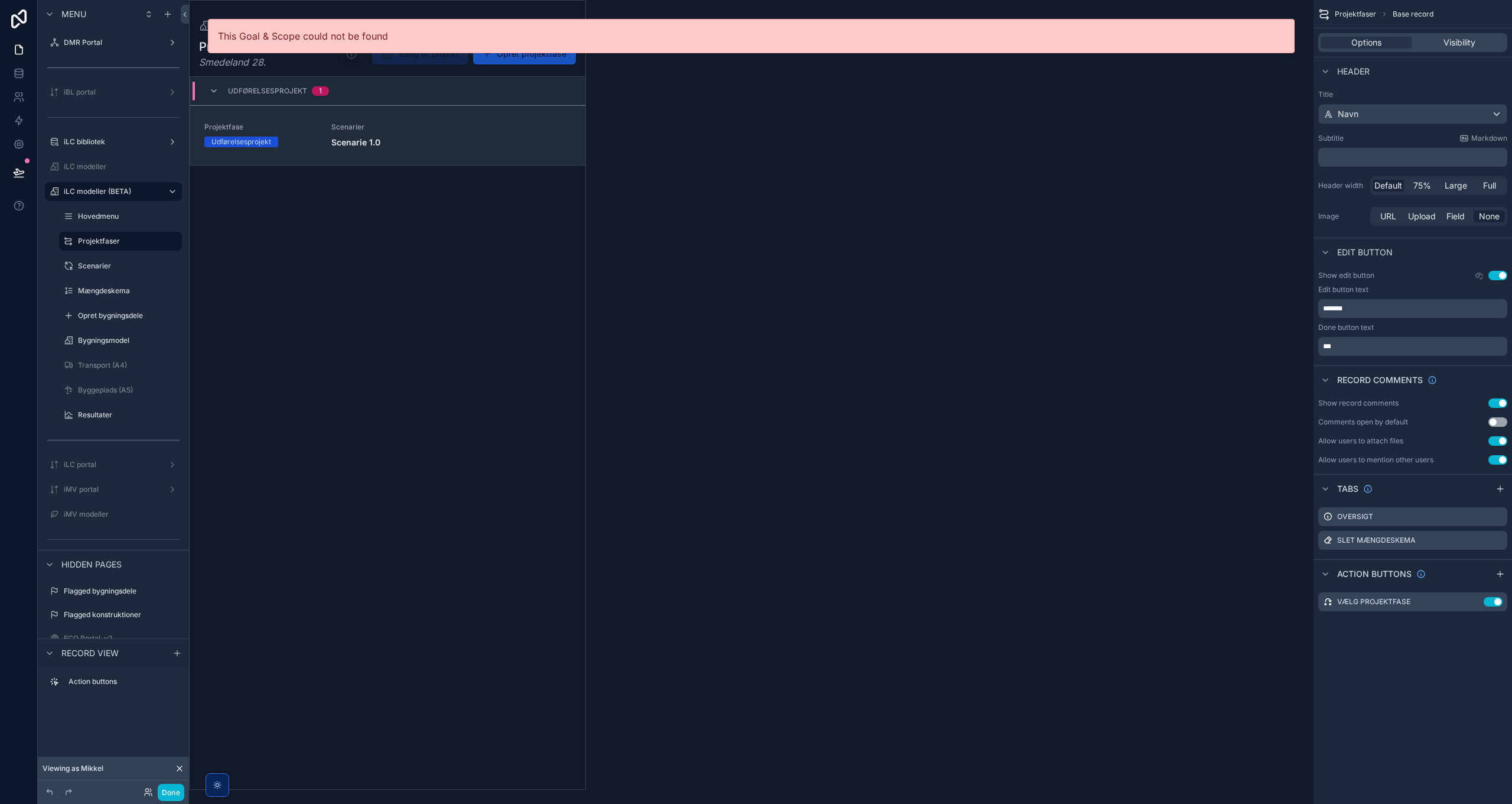
click at [414, 148] on link "Projektfase Udførelsesprojekt Scenarier Scenarie 1.0" at bounding box center [387, 135] width 395 height 59
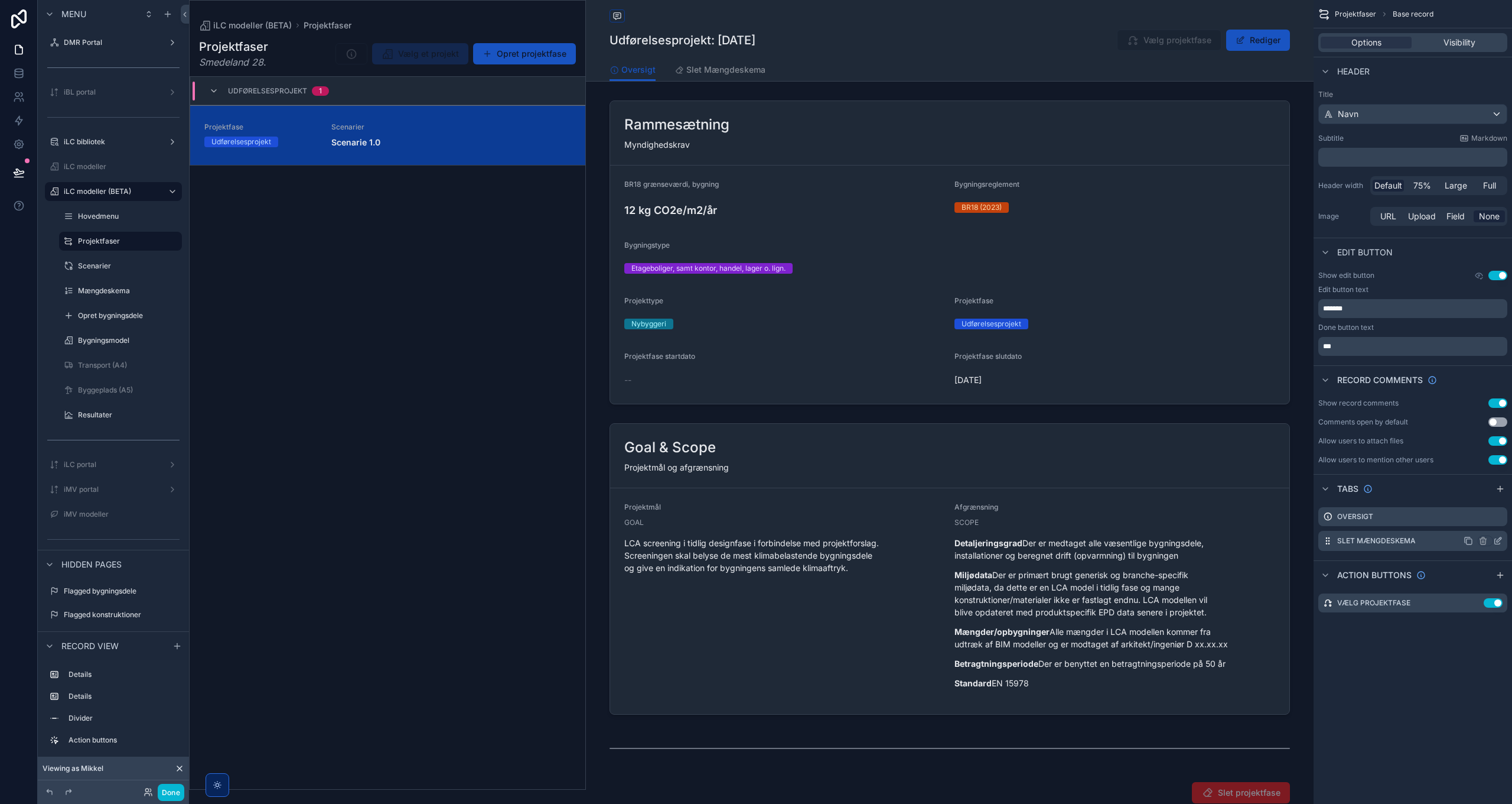
click at [1498, 539] on icon "scrollable content" at bounding box center [1499, 539] width 4 height 4
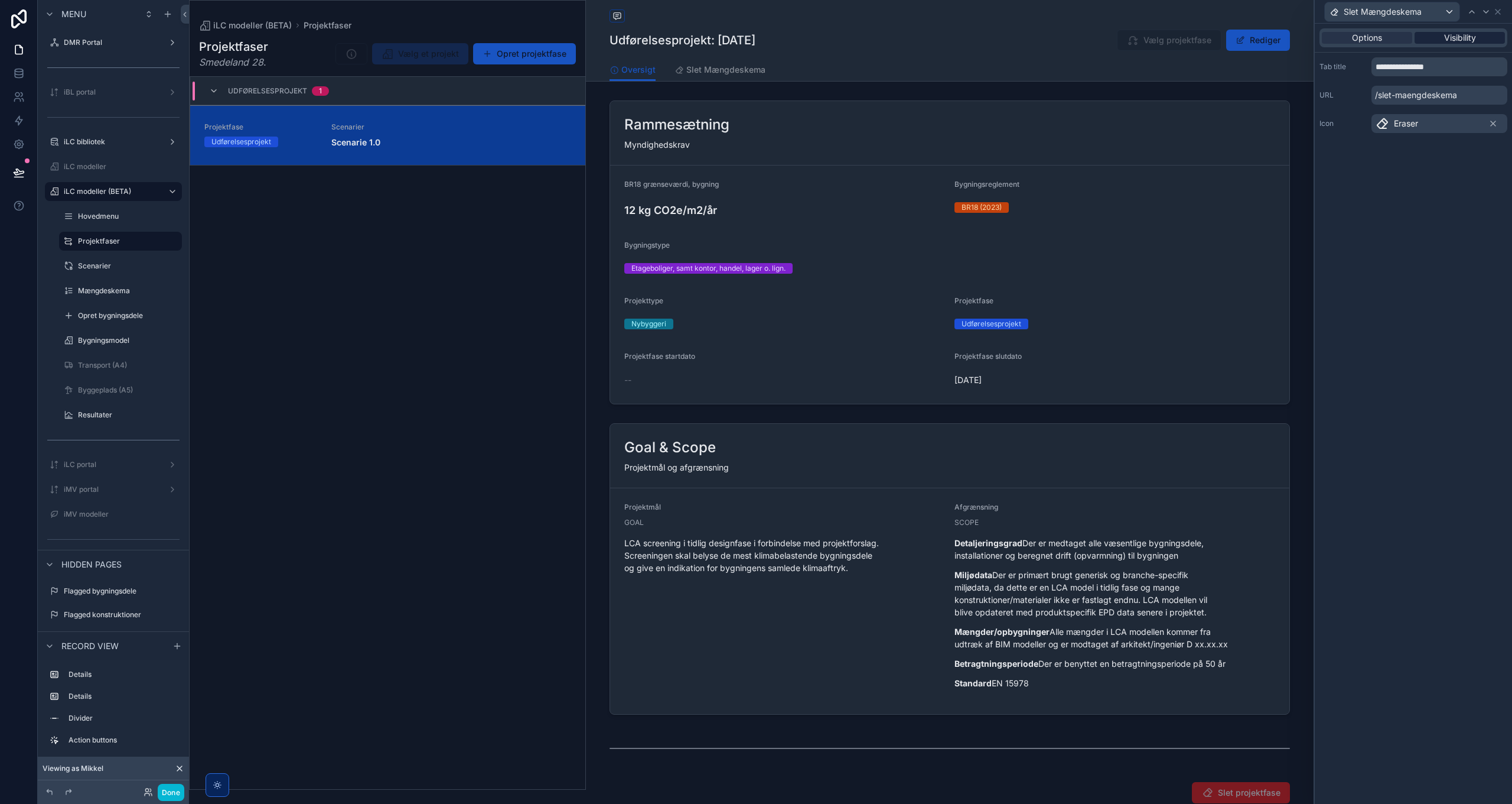
click at [1460, 39] on span "Visibility" at bounding box center [1460, 38] width 32 height 12
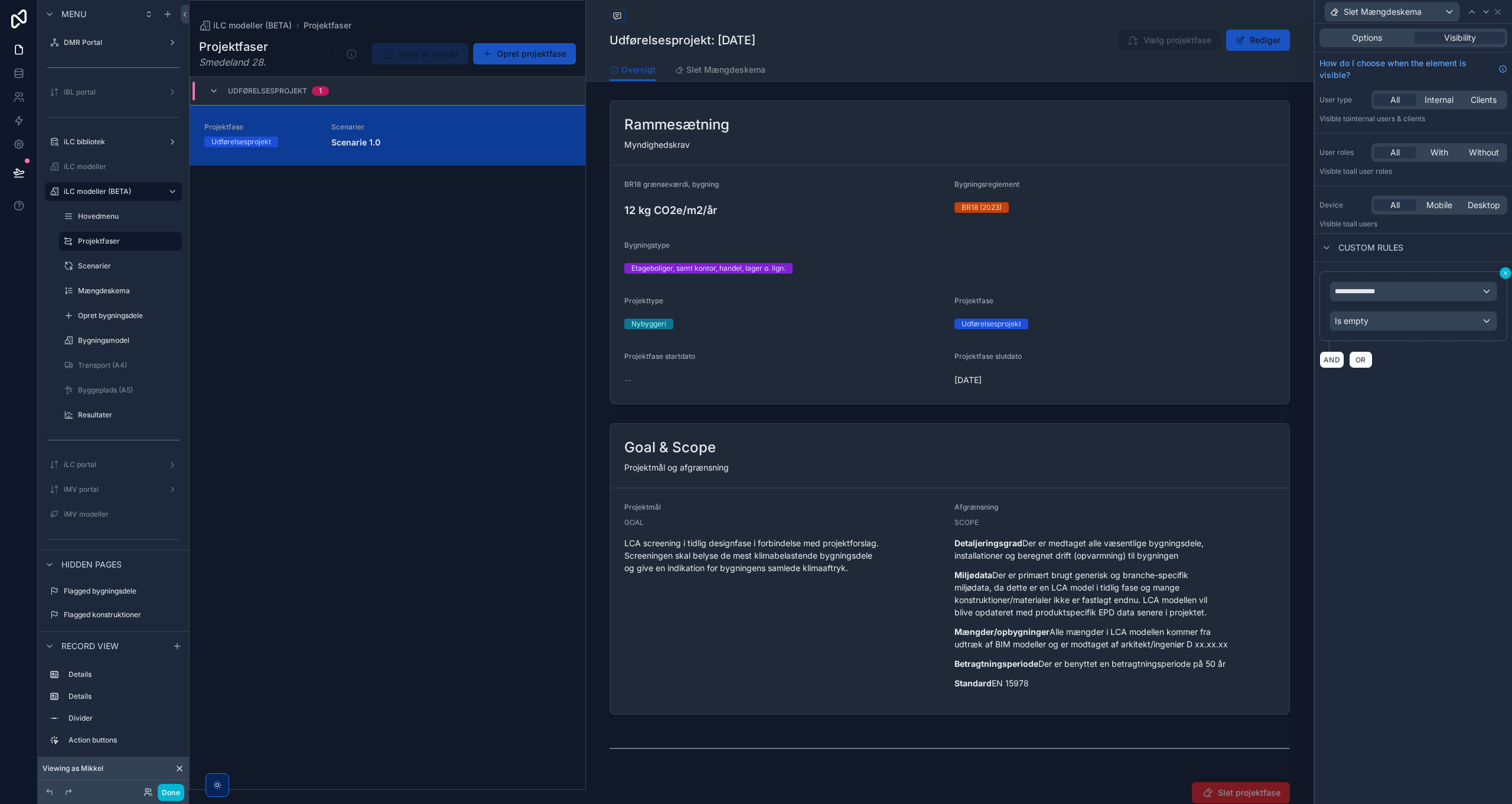
click at [1505, 273] on icon at bounding box center [1506, 273] width 3 height 3
click at [167, 796] on button "Done" at bounding box center [171, 793] width 26 height 17
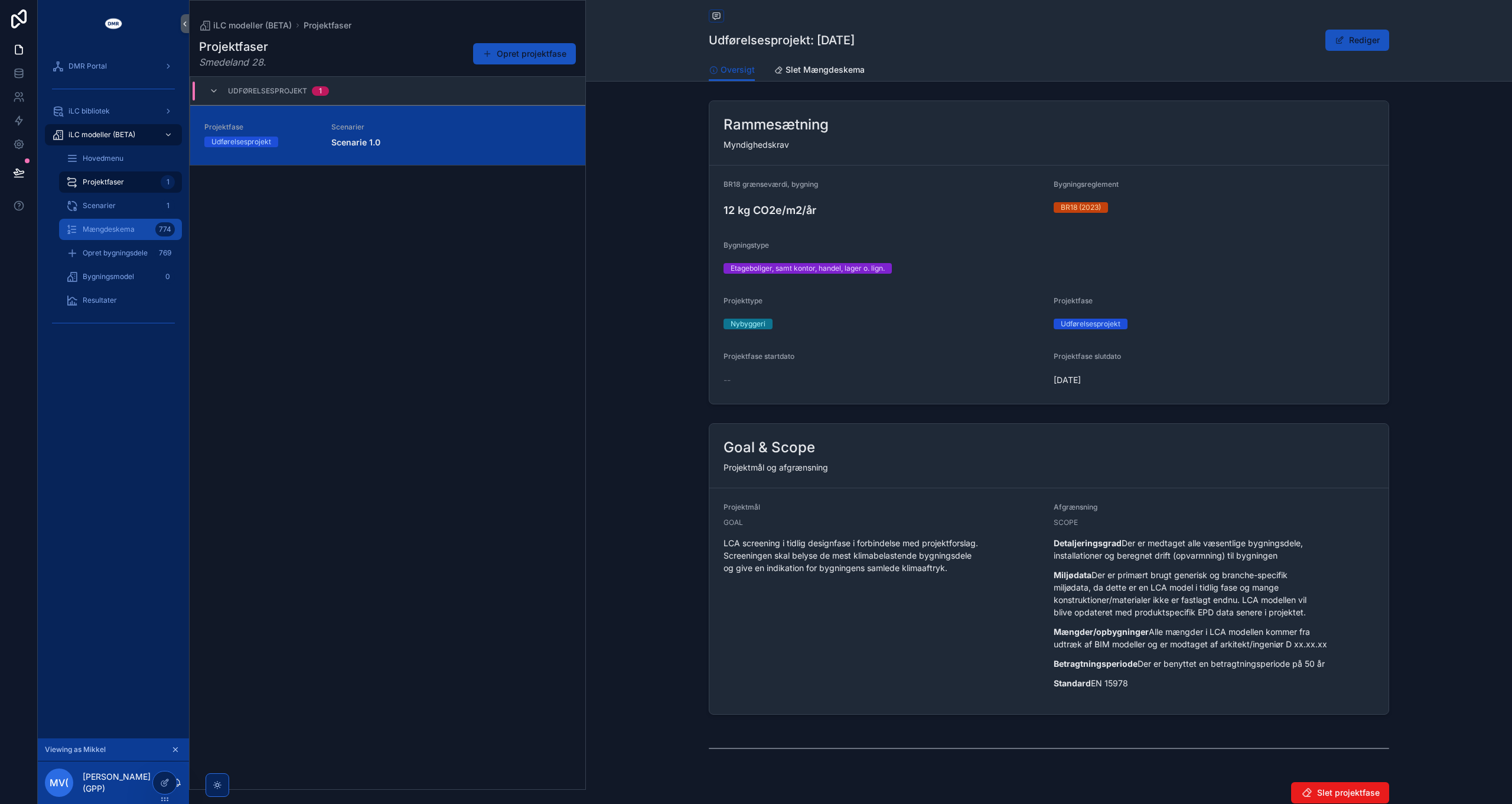
click at [110, 231] on span "Mængdeskema" at bounding box center [109, 229] width 52 height 10
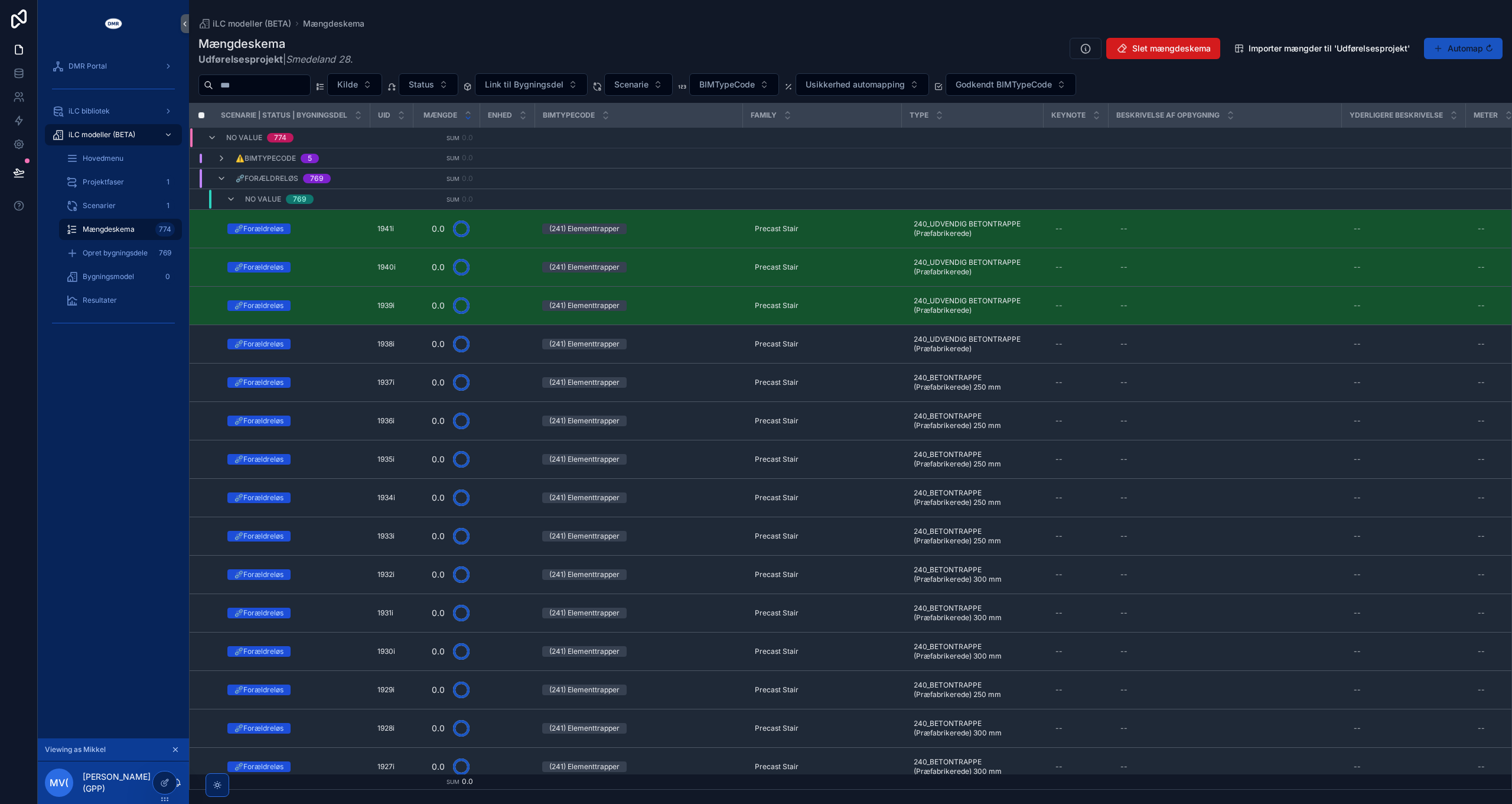
click at [1146, 44] on span "Slet mængdeskema" at bounding box center [1172, 49] width 79 height 12
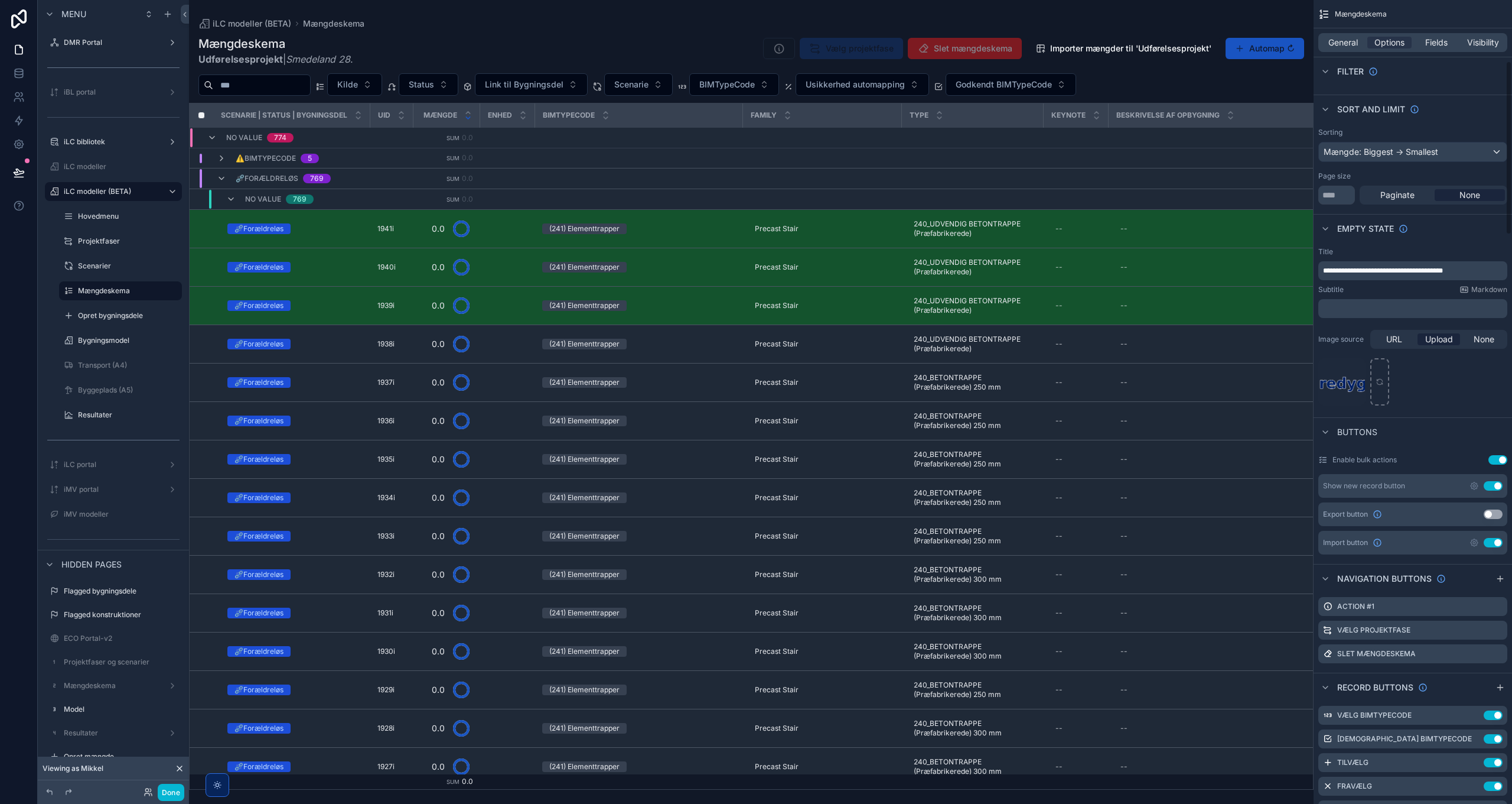
scroll to position [591, 0]
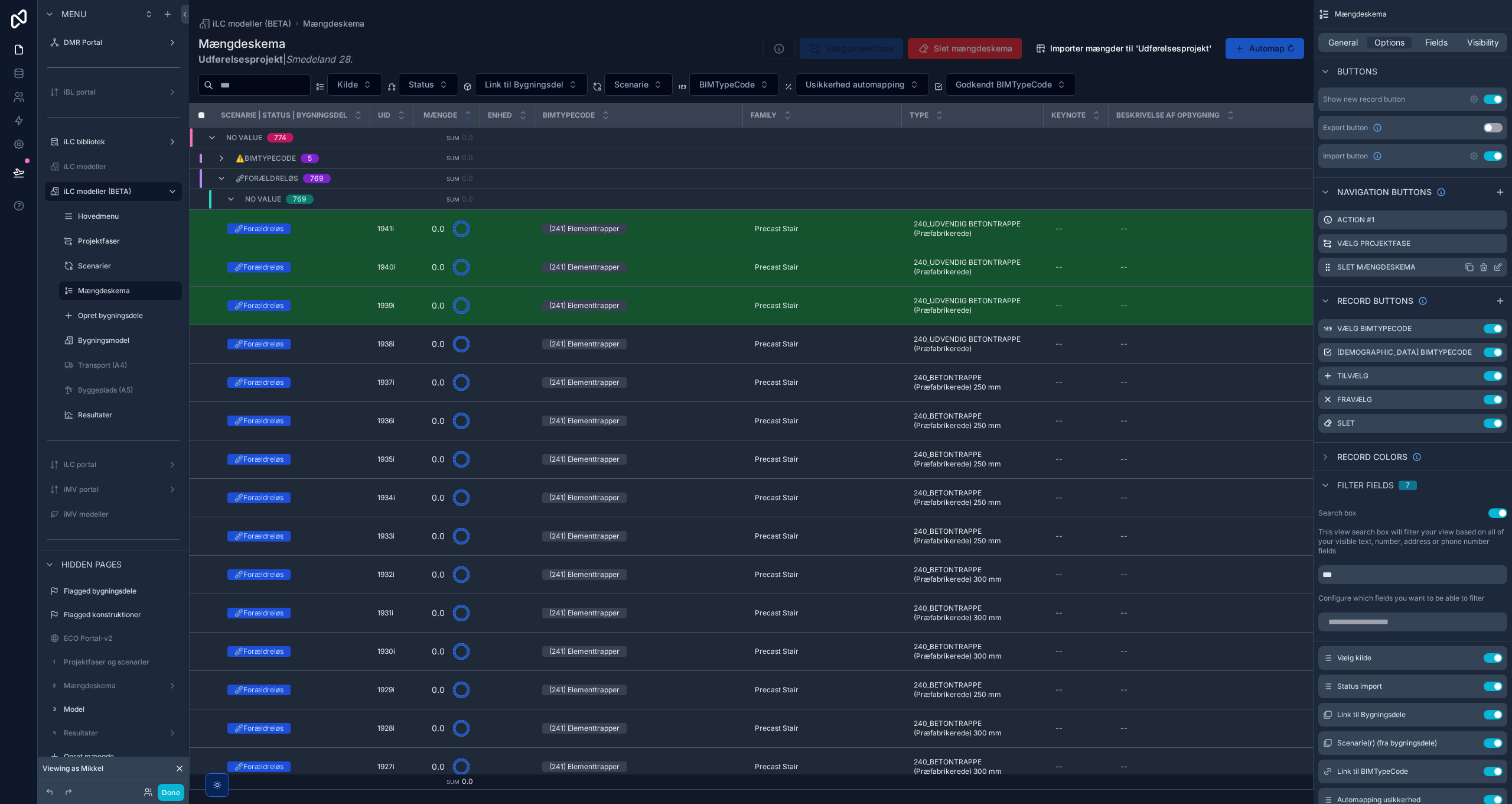
click at [1499, 266] on icon "scrollable content" at bounding box center [1499, 265] width 4 height 4
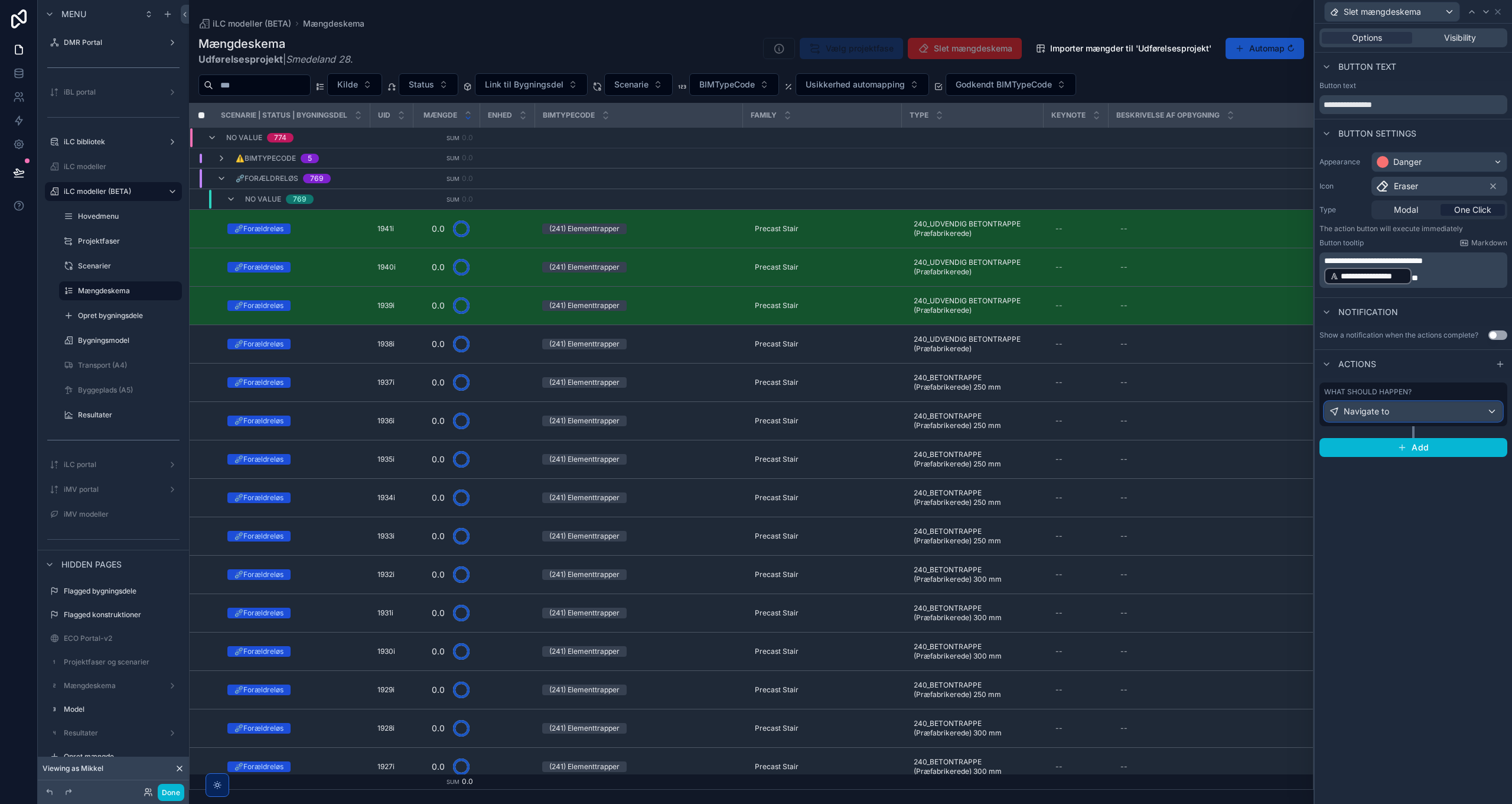
click at [1382, 409] on span "Navigate to" at bounding box center [1366, 411] width 45 height 12
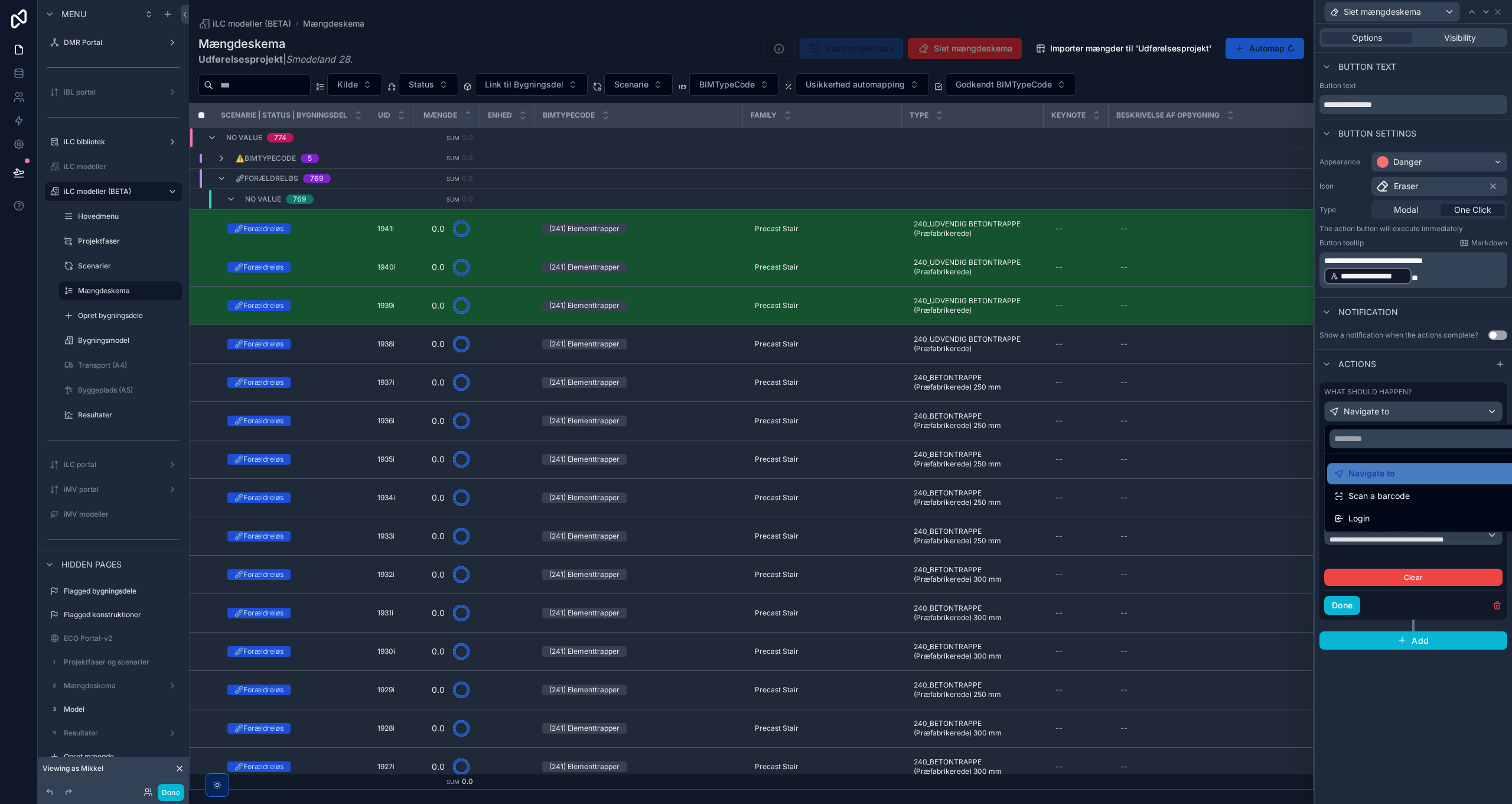
click at [1383, 411] on div at bounding box center [1413, 402] width 197 height 804
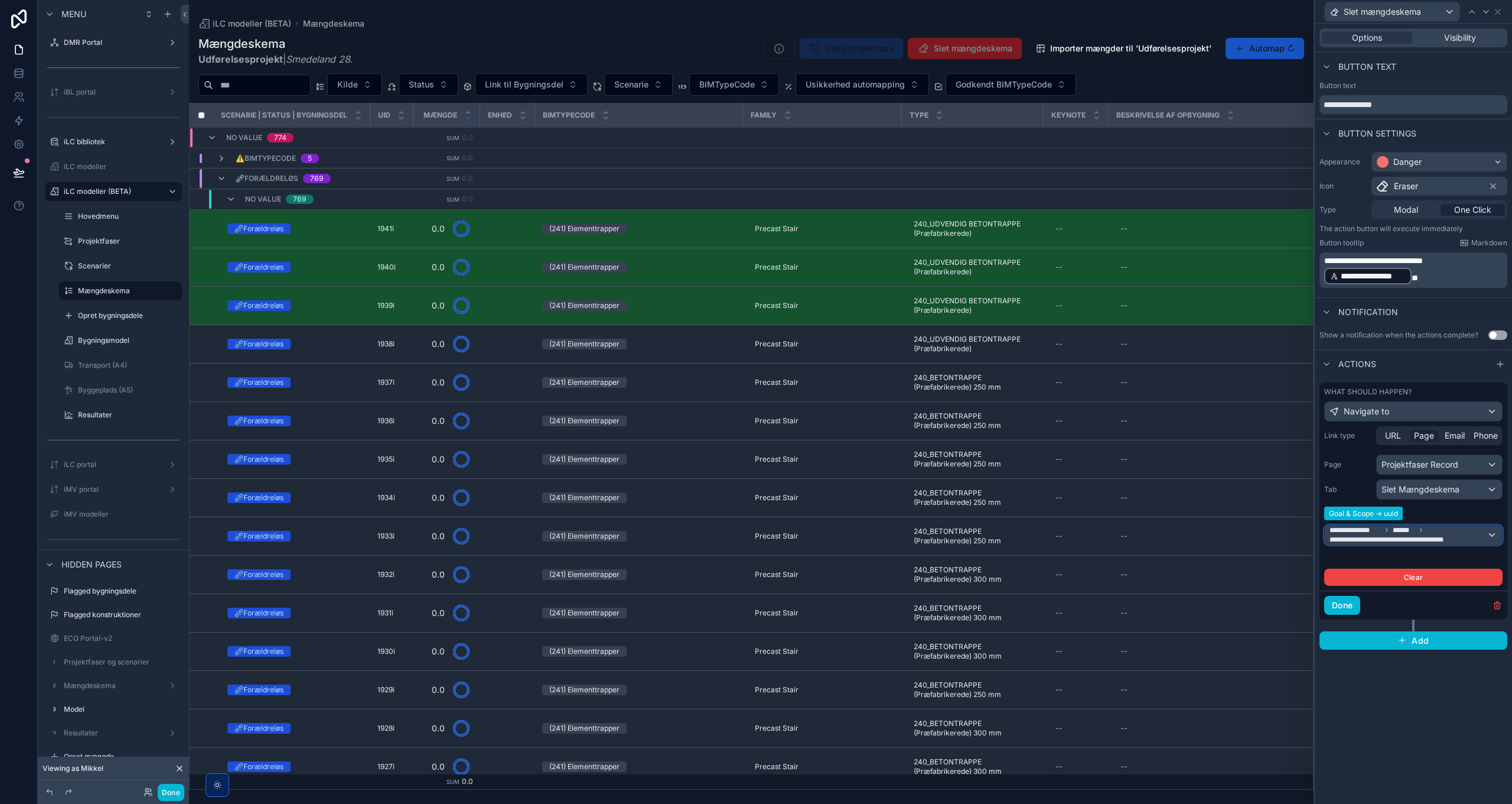
click at [1459, 529] on span "**********" at bounding box center [1408, 535] width 157 height 19
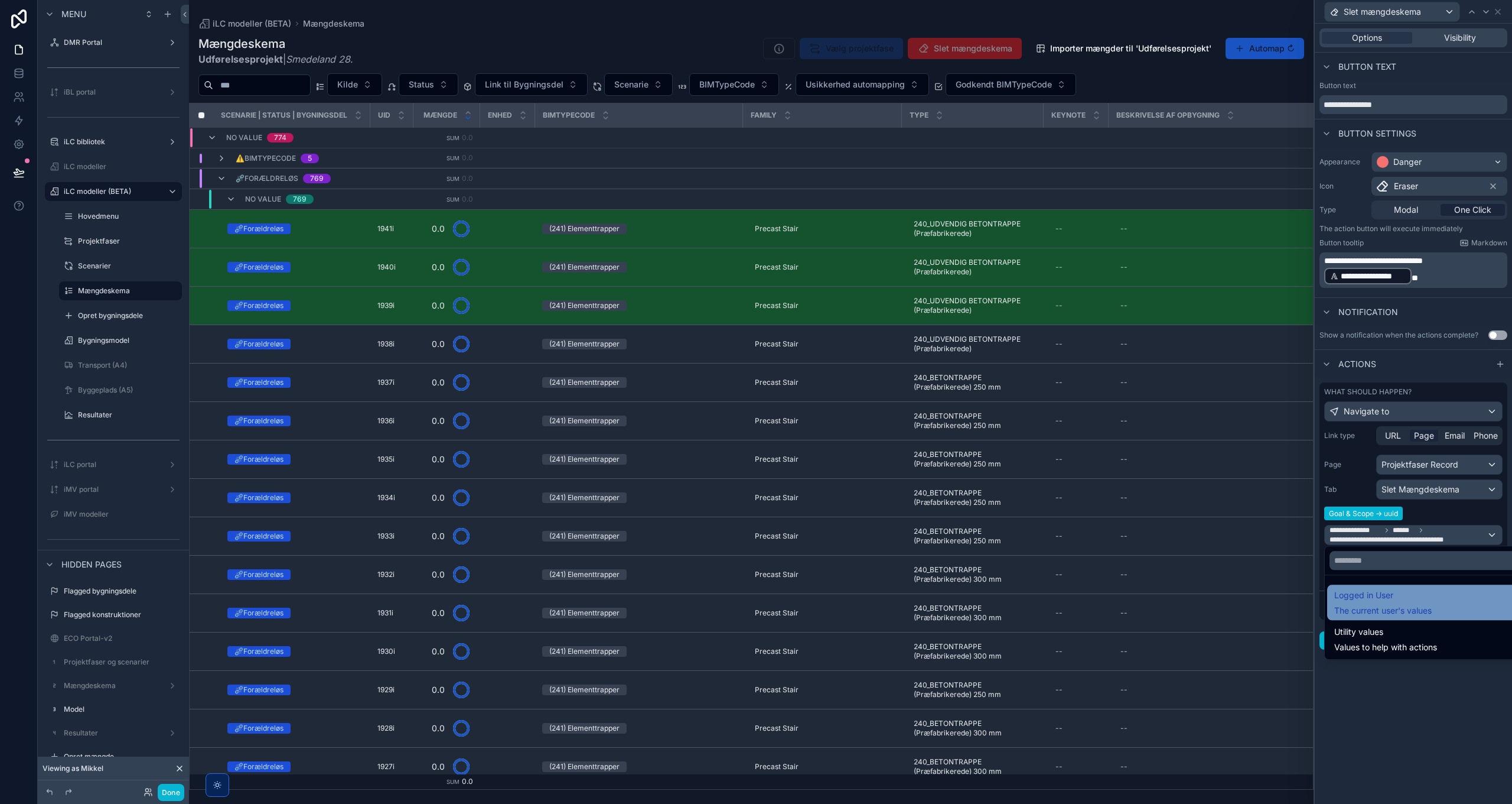
click at [1377, 597] on span "Logged in User" at bounding box center [1384, 595] width 98 height 14
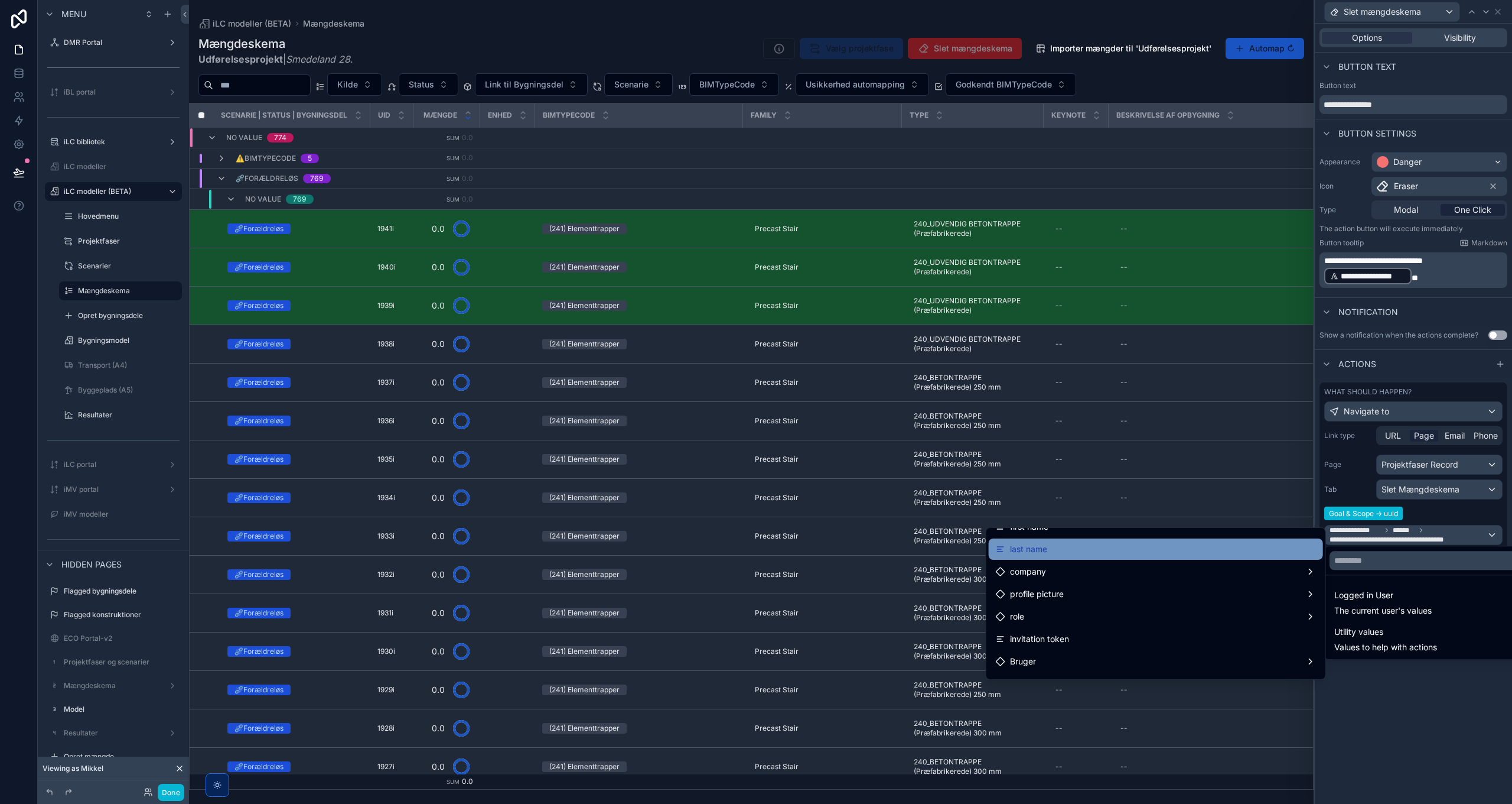
scroll to position [118, 0]
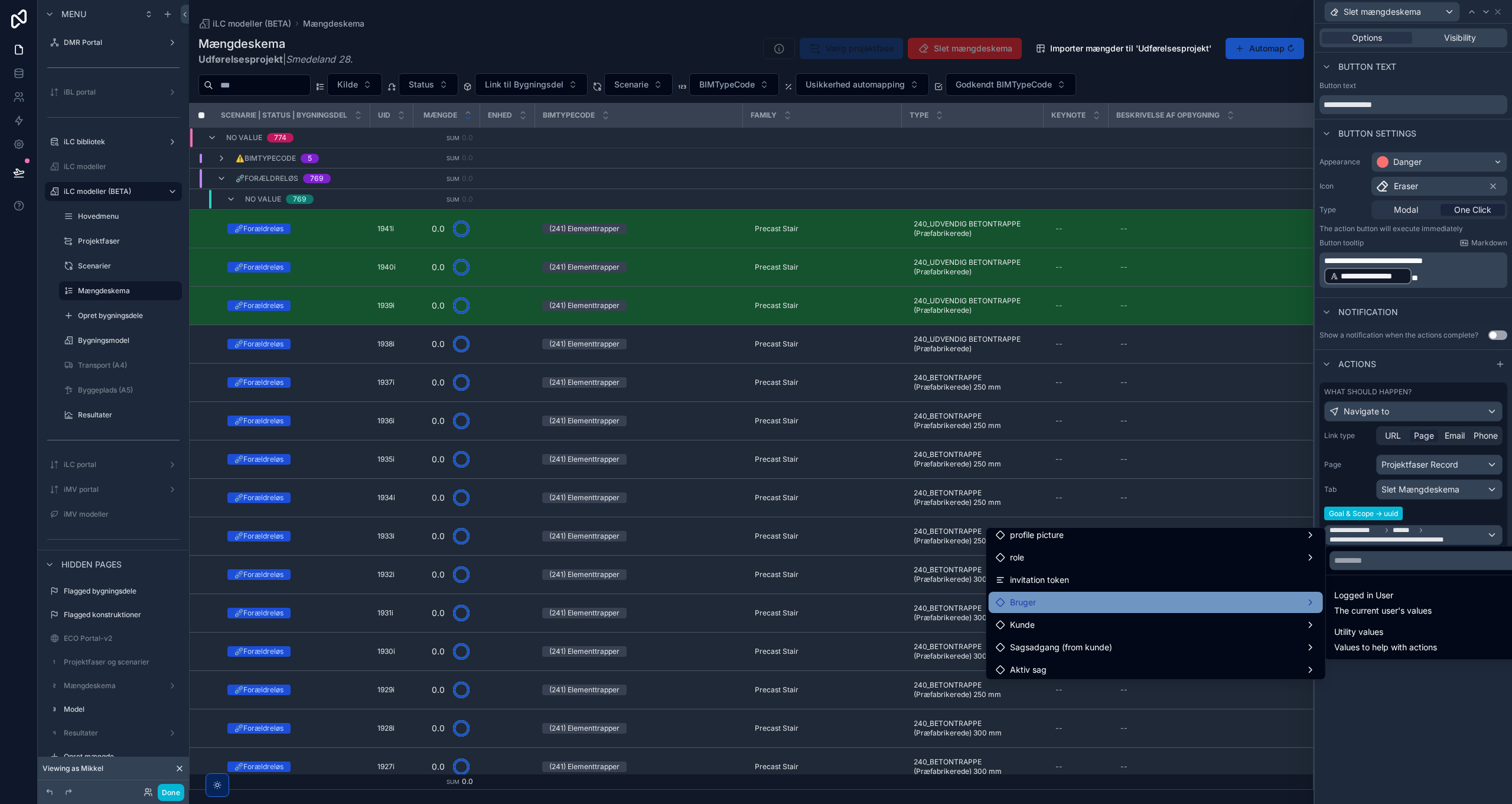
click at [1085, 608] on div "Bruger" at bounding box center [1156, 602] width 320 height 14
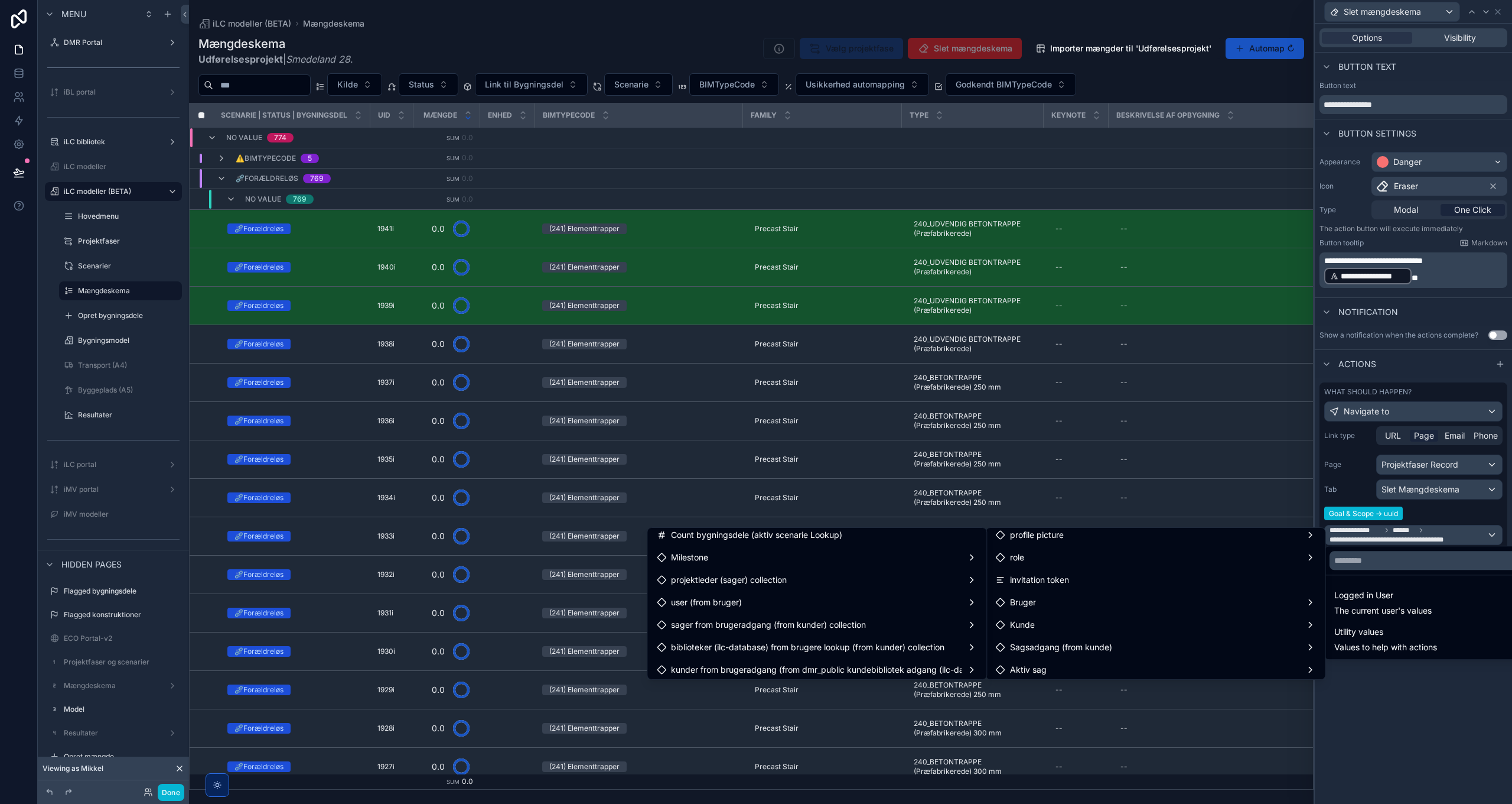
scroll to position [684, 0]
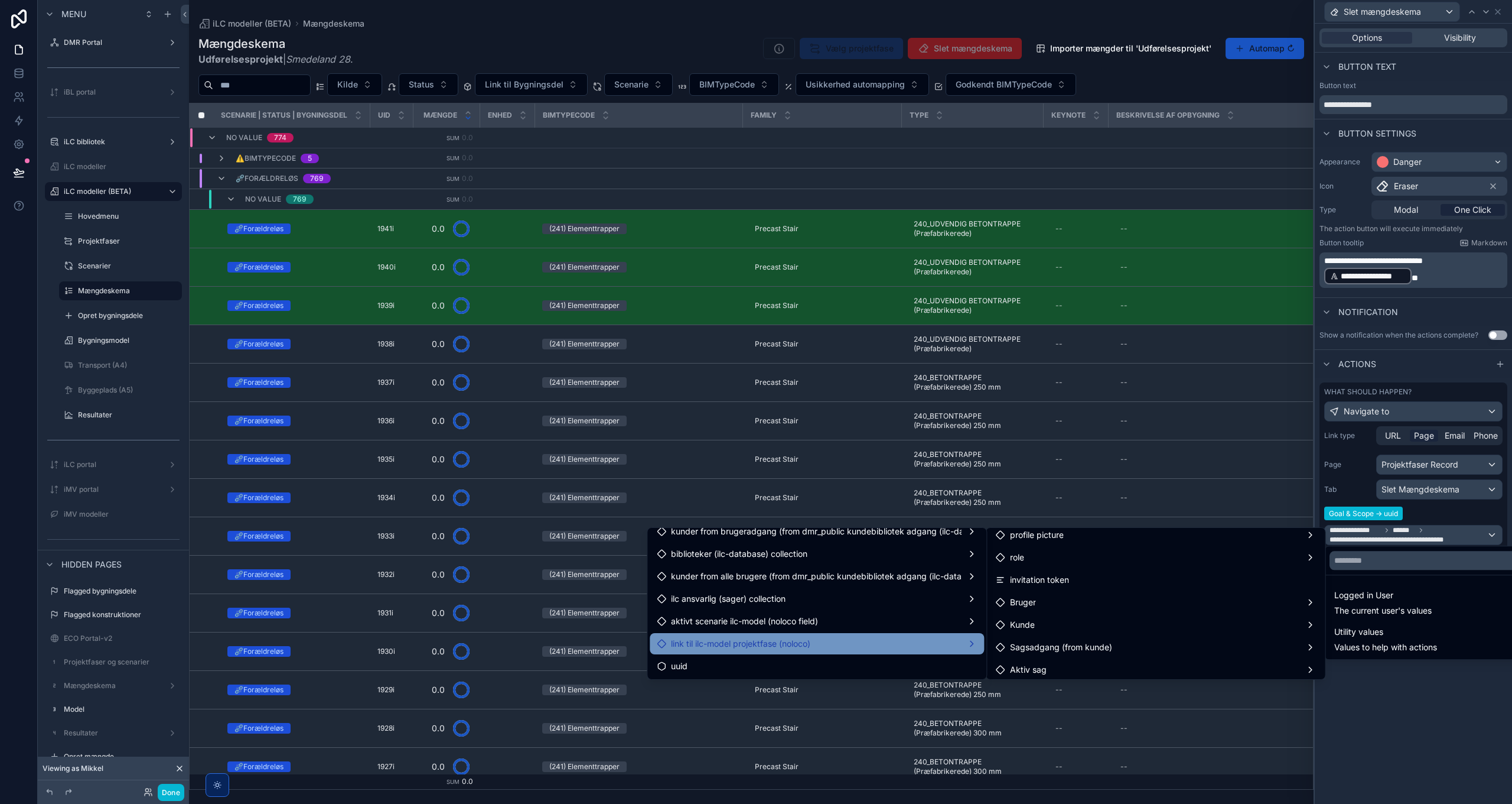
click at [753, 647] on span "link til ilc-model projektfase (noloco)" at bounding box center [741, 643] width 140 height 14
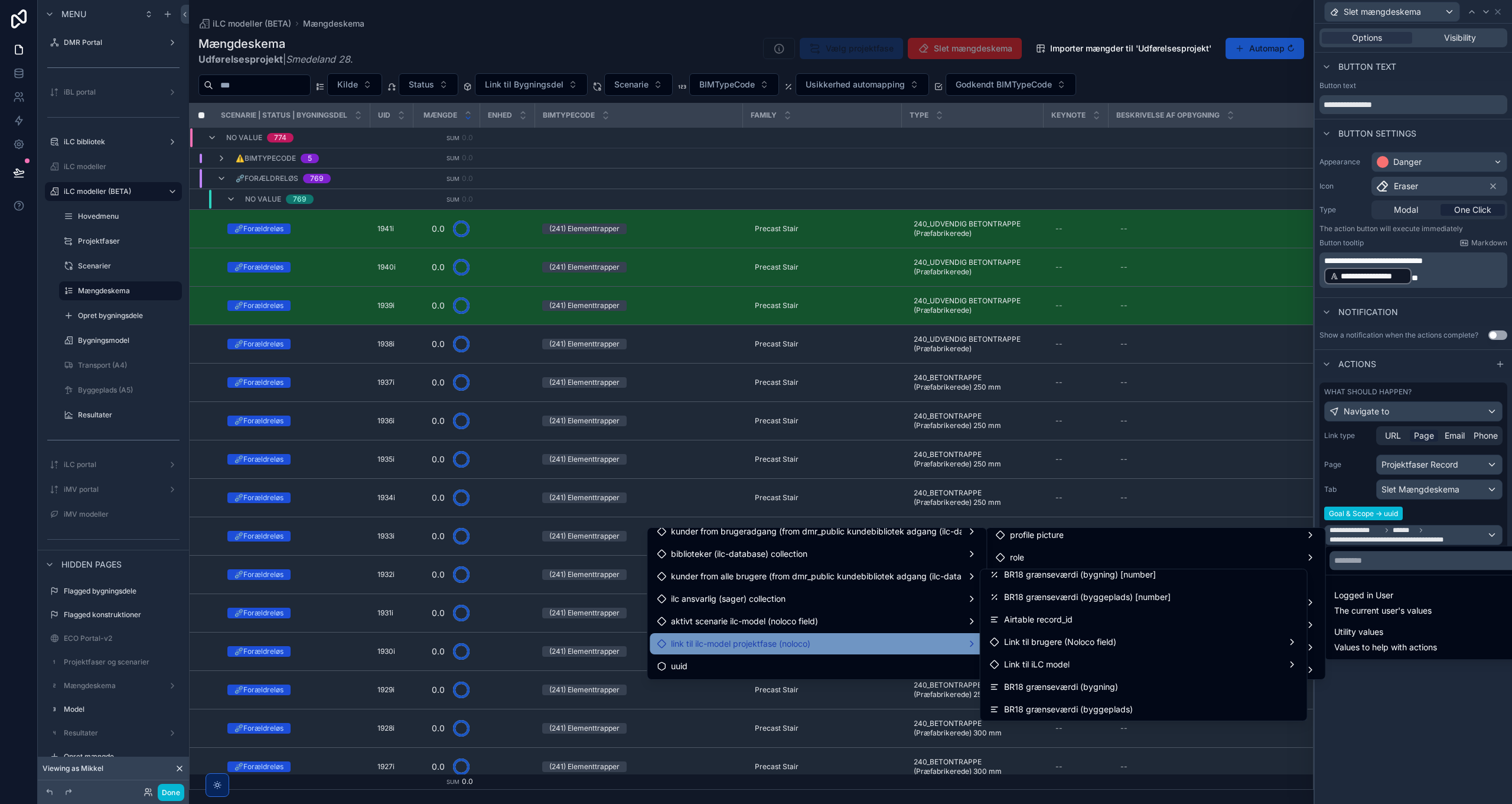
scroll to position [380, 0]
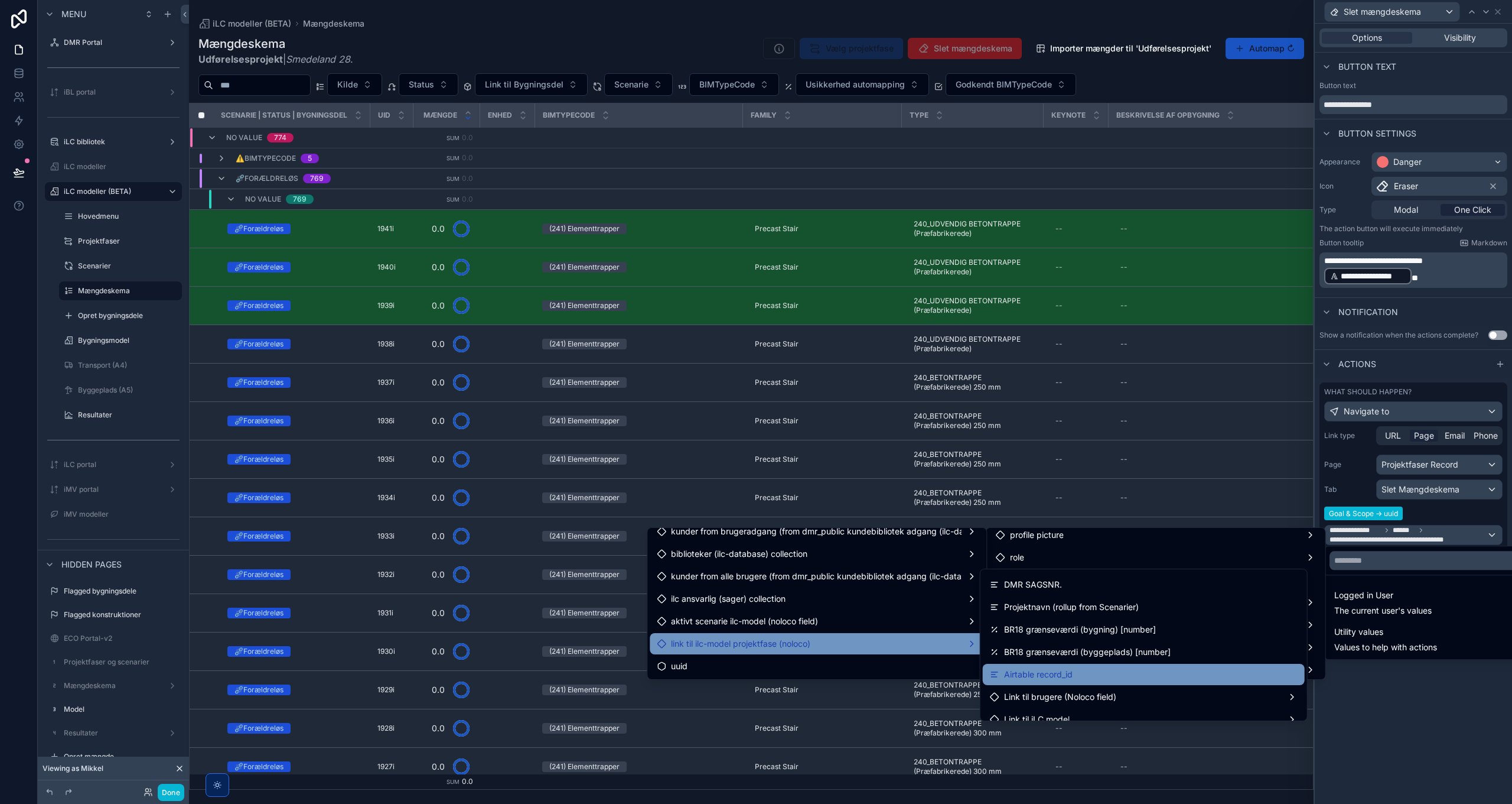
click at [1052, 673] on span "Airtable record_id" at bounding box center [1038, 674] width 69 height 14
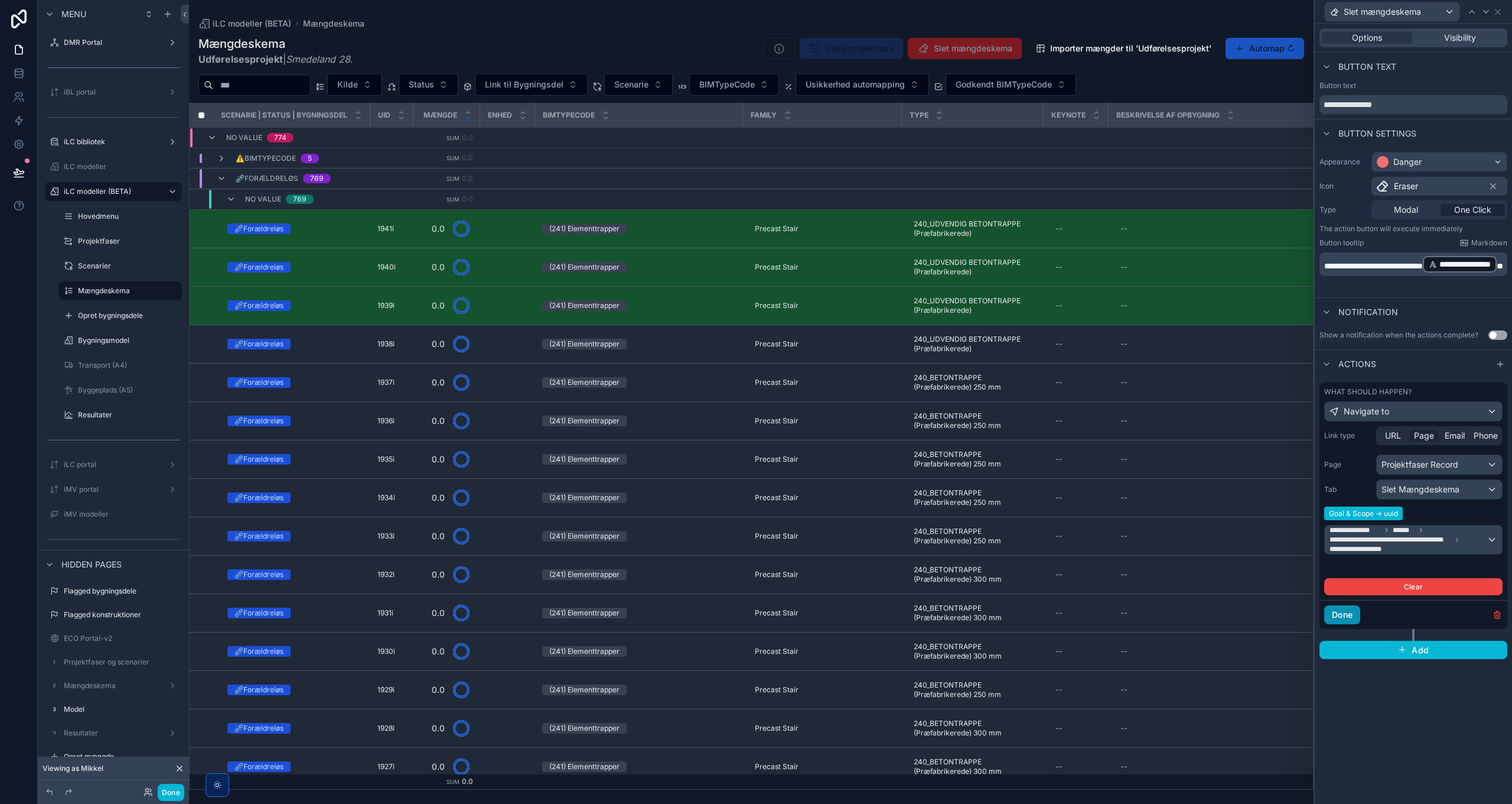
click at [1347, 611] on button "Done" at bounding box center [1342, 615] width 36 height 19
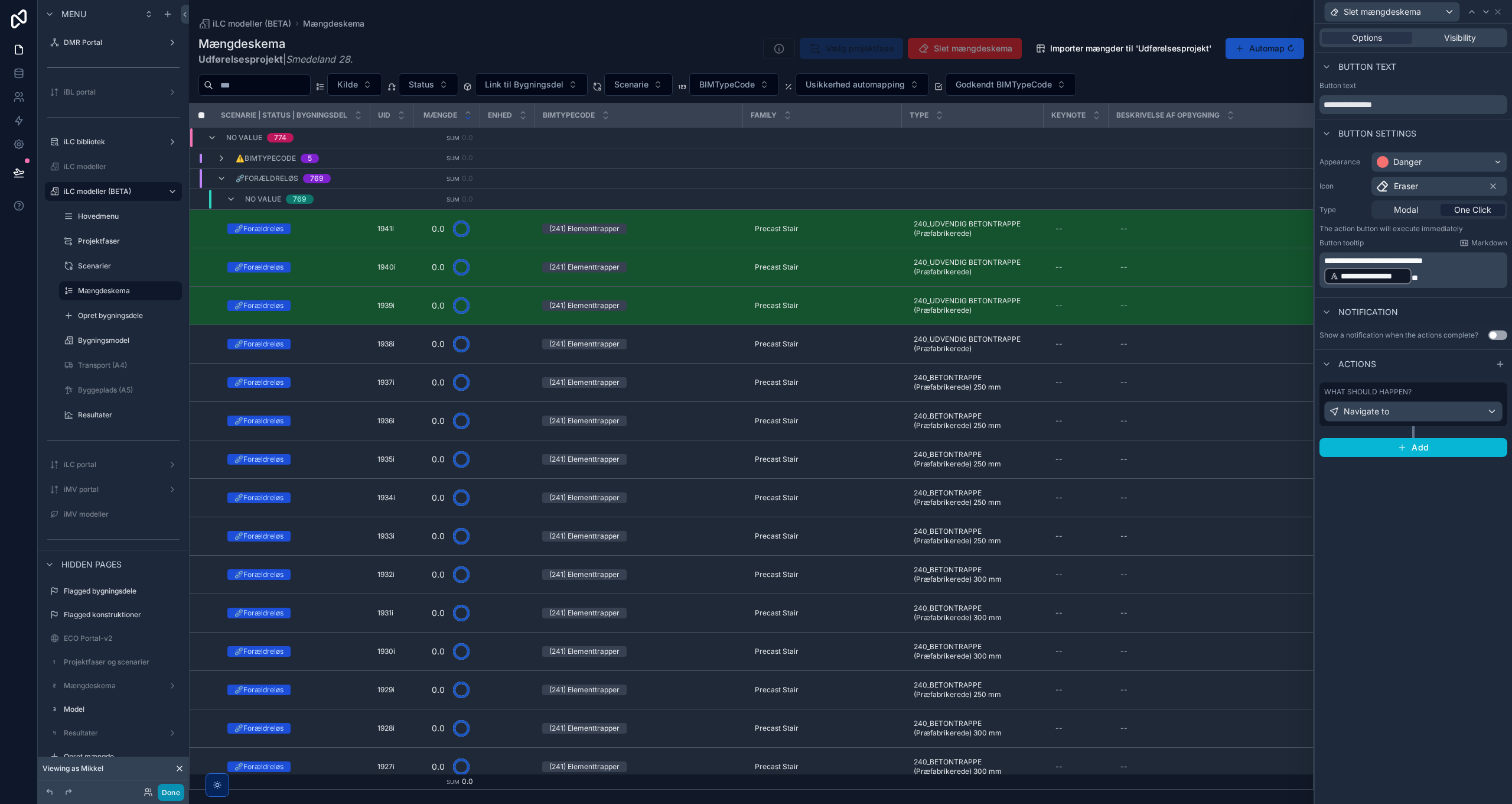
click at [167, 794] on button "Done" at bounding box center [171, 793] width 26 height 17
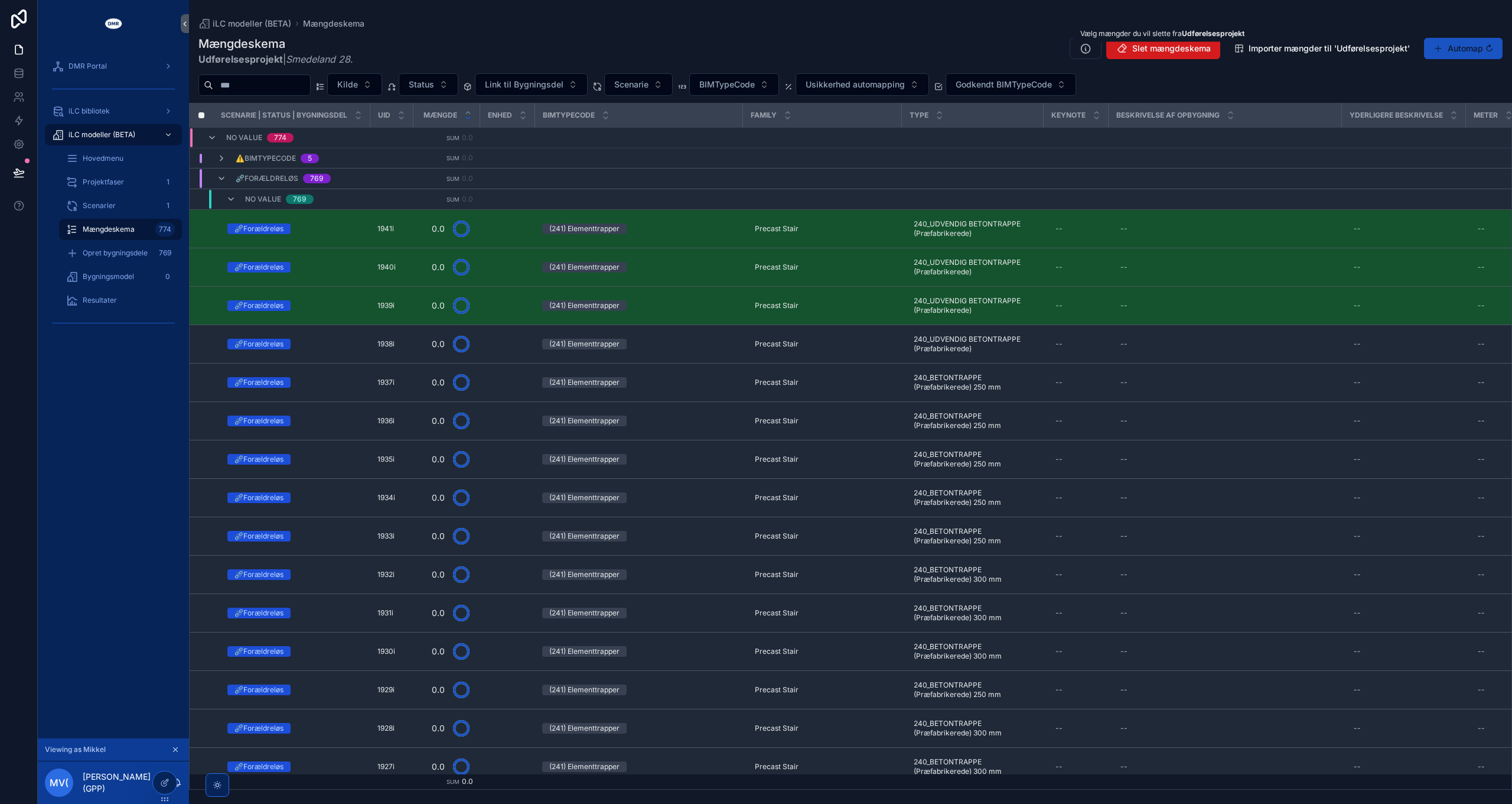
click at [1175, 47] on span "Slet mængdeskema" at bounding box center [1172, 49] width 79 height 12
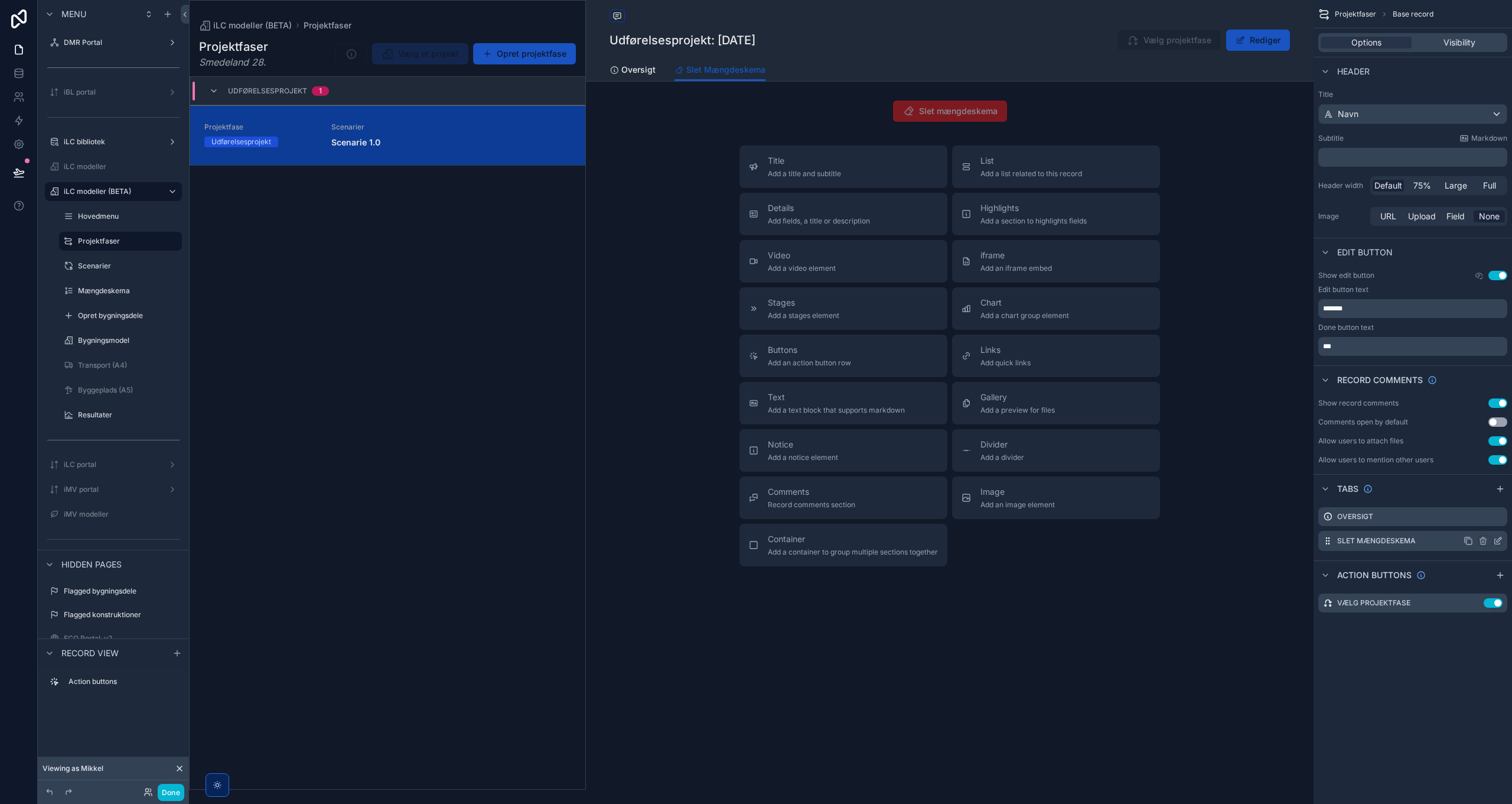
click at [1499, 540] on icon "scrollable content" at bounding box center [1499, 539] width 4 height 4
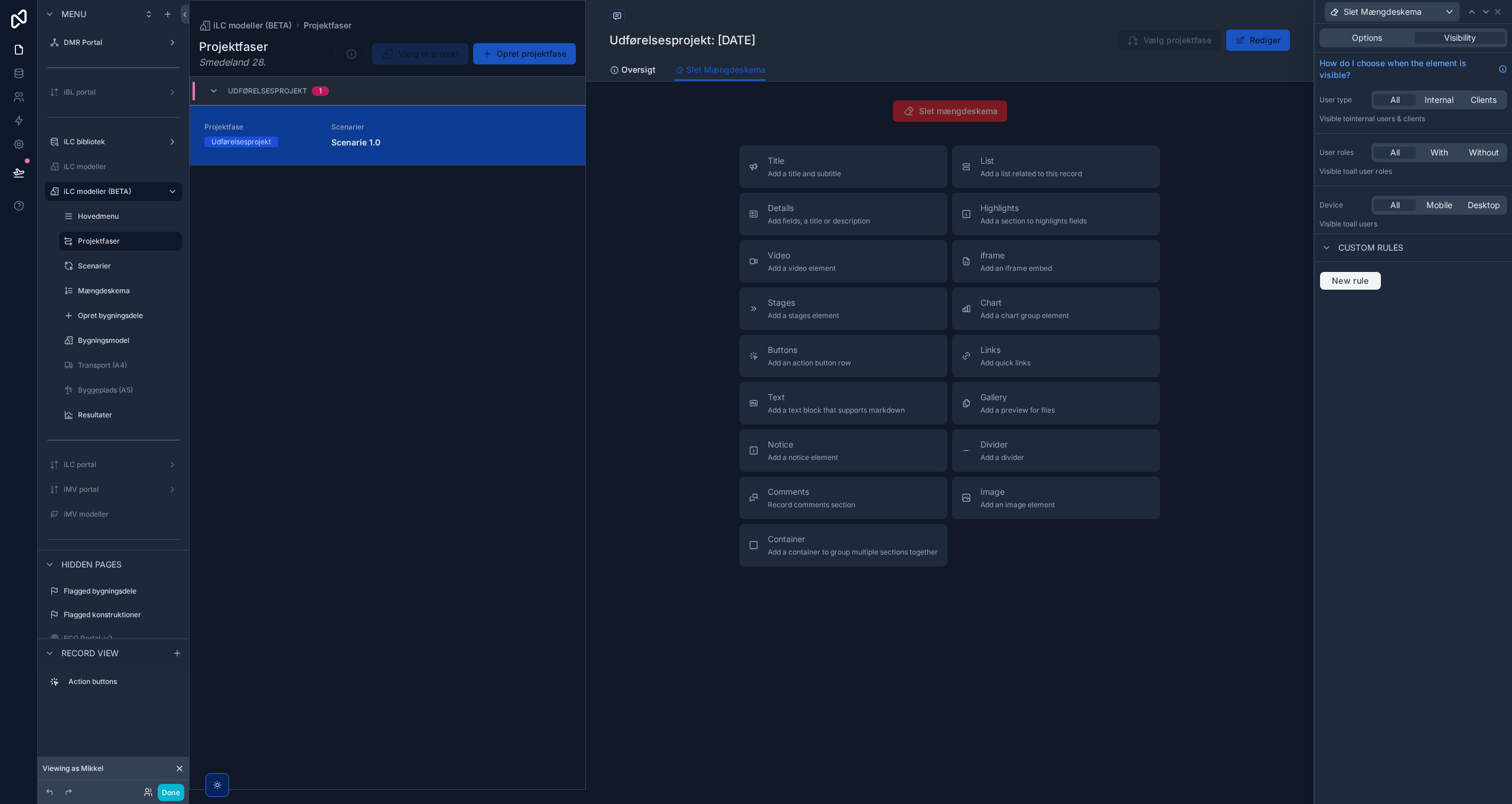
click at [1353, 280] on span "New rule" at bounding box center [1350, 281] width 46 height 10
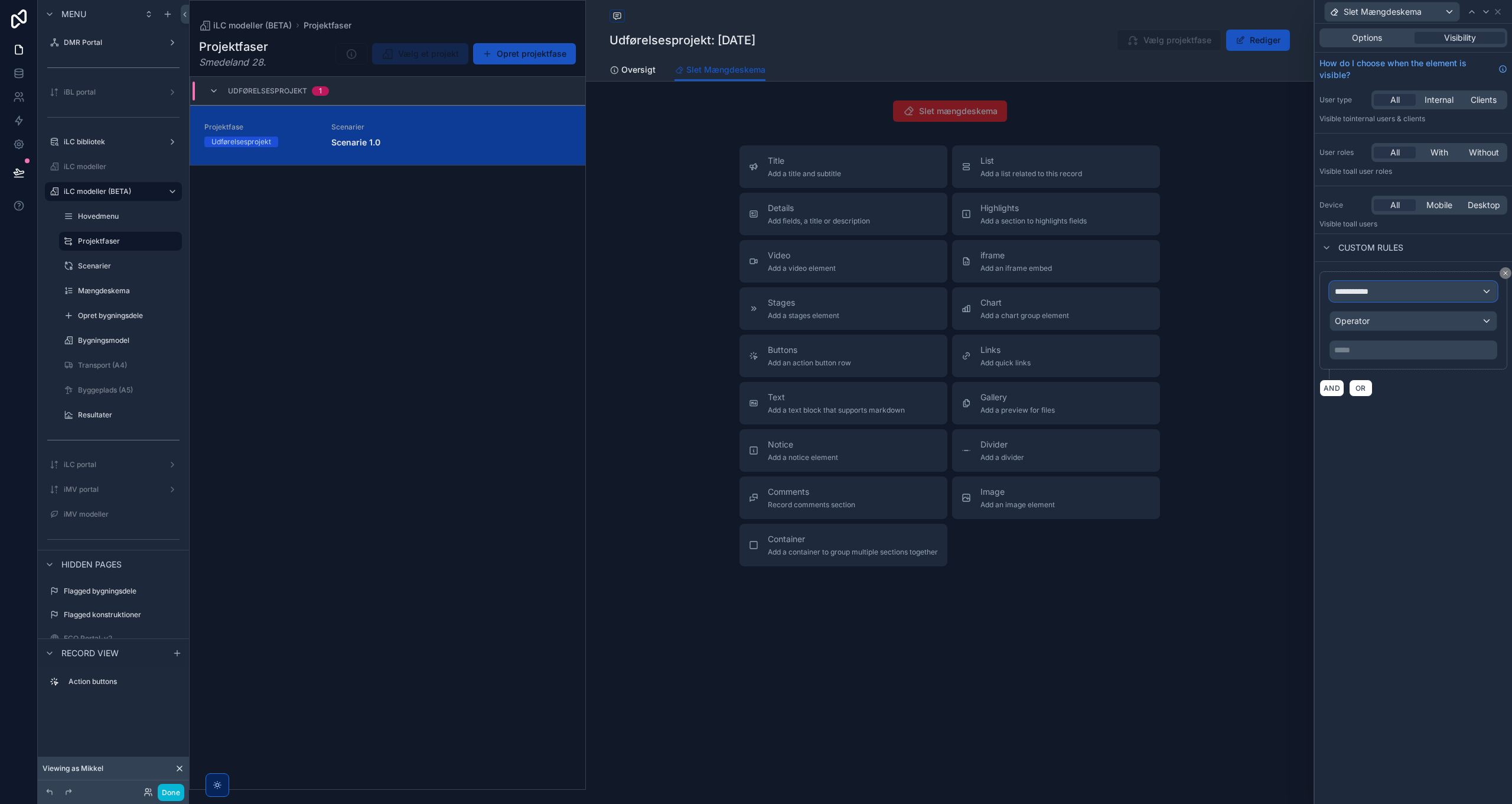
click at [1368, 285] on span "**********" at bounding box center [1357, 292] width 44 height 12
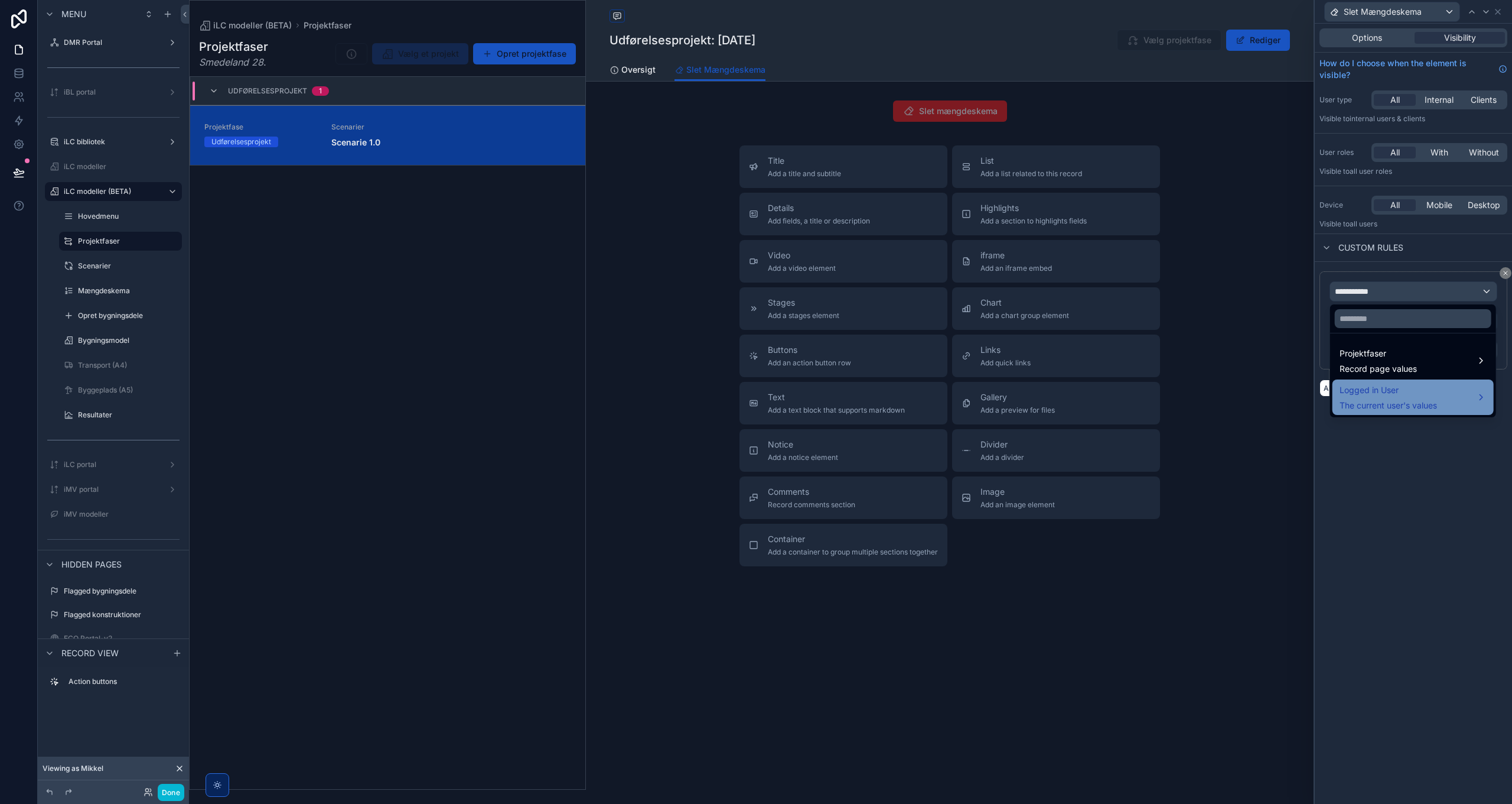
click at [1389, 397] on div "Logged in User The current user's values" at bounding box center [1389, 397] width 98 height 28
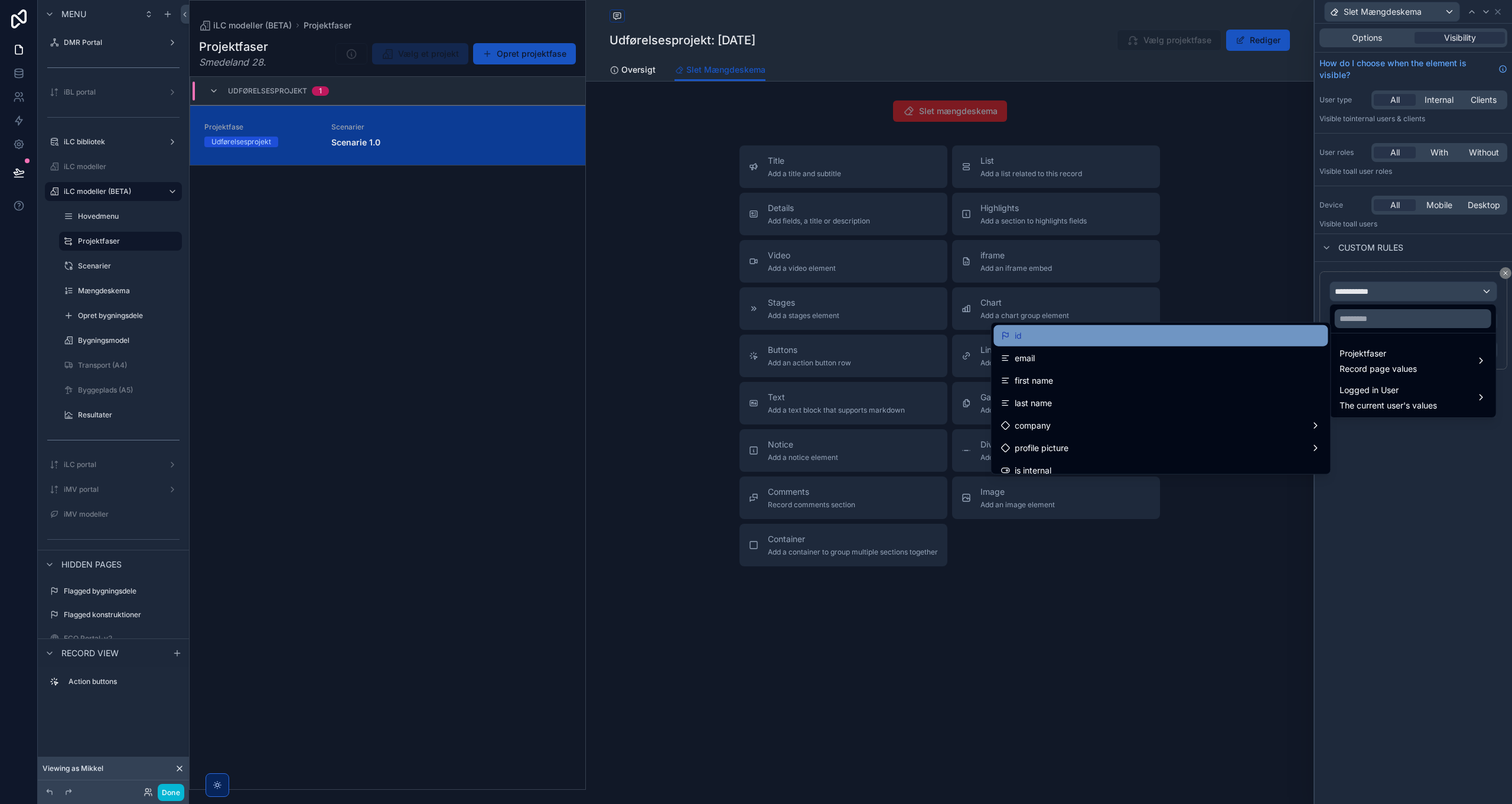
click at [1093, 341] on div "id" at bounding box center [1160, 335] width 320 height 14
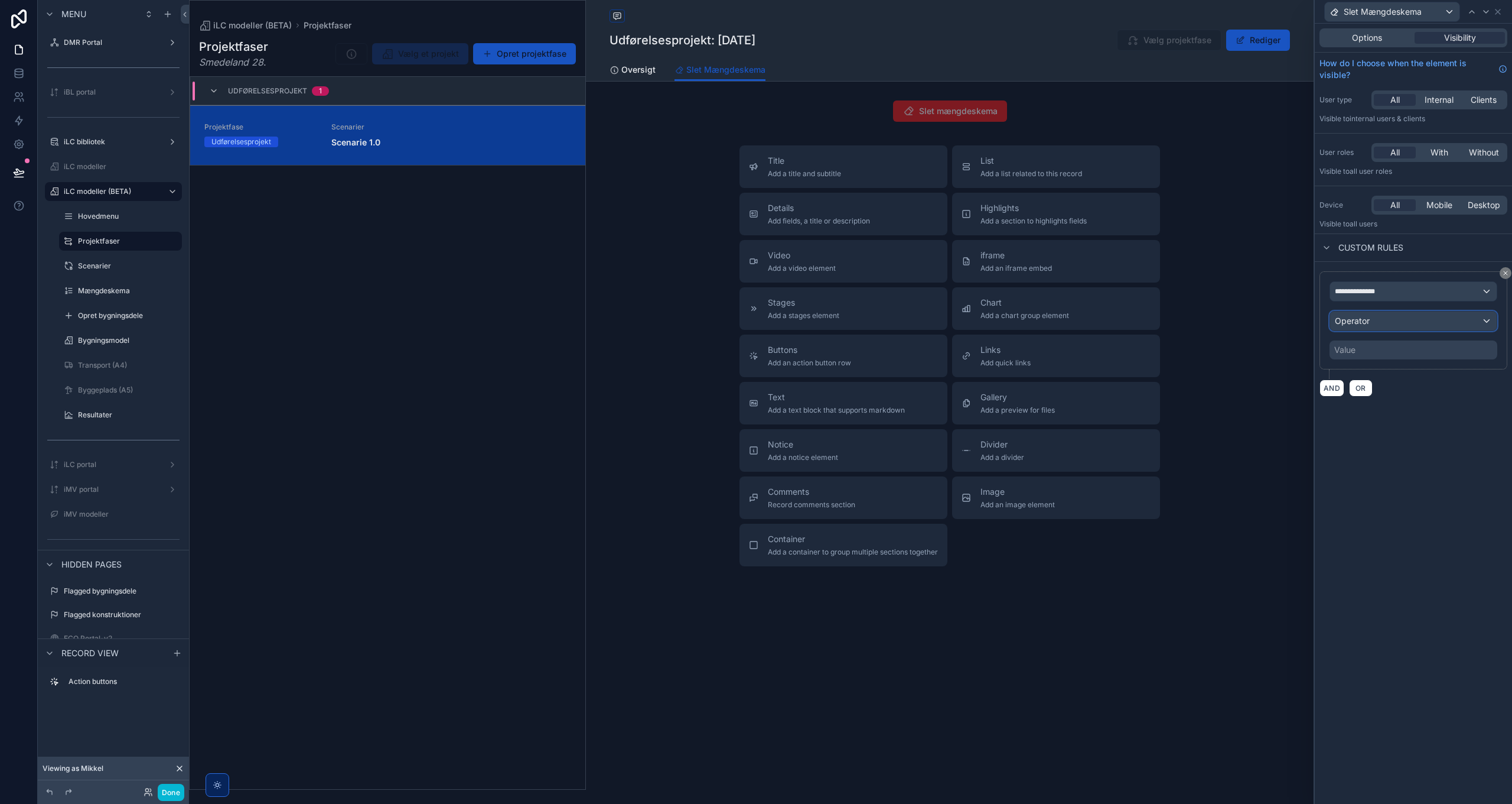
click at [1367, 324] on span "Operator" at bounding box center [1352, 321] width 35 height 12
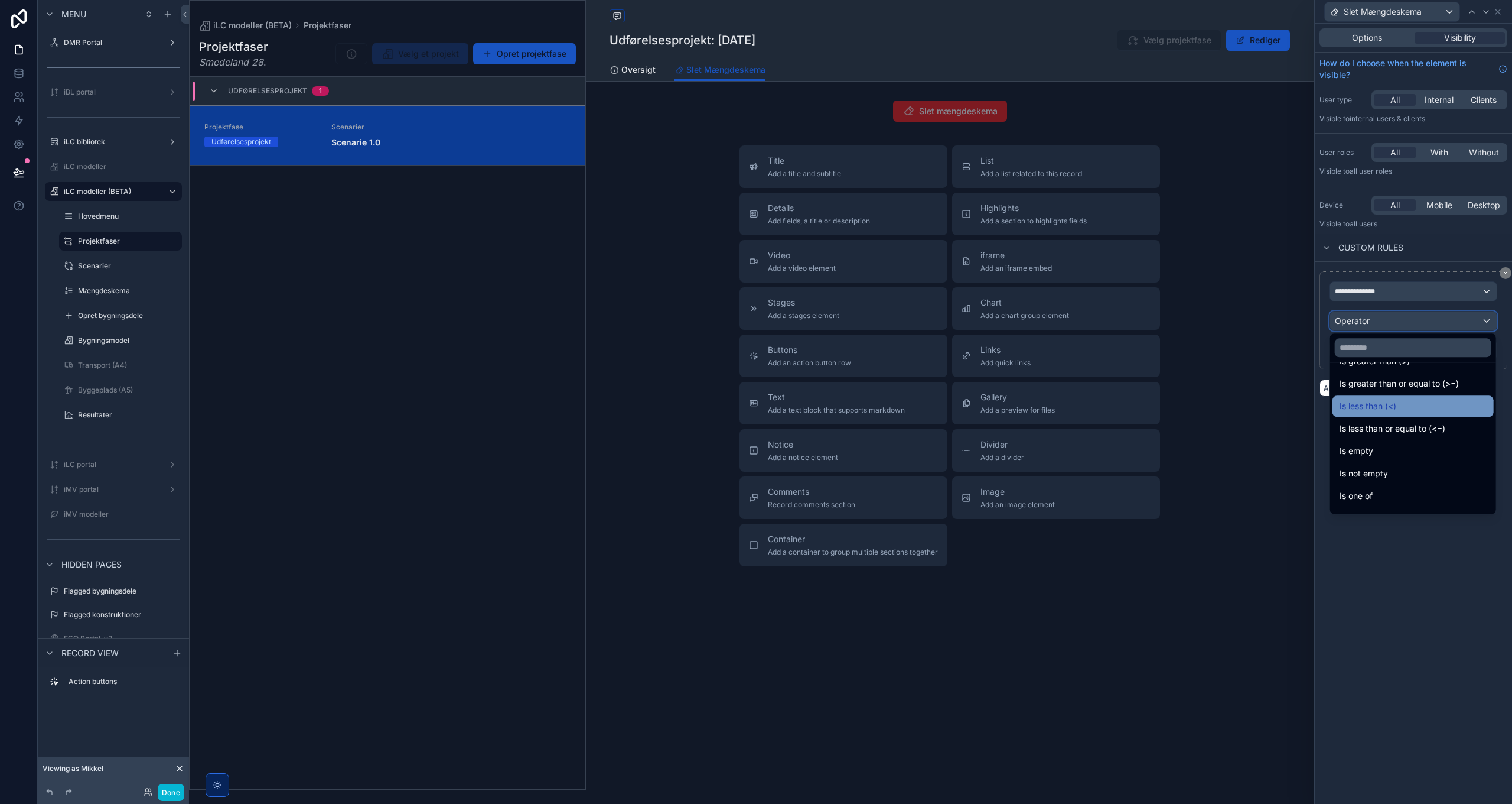
scroll to position [84, 0]
click at [1387, 436] on div "Is empty" at bounding box center [1413, 433] width 147 height 14
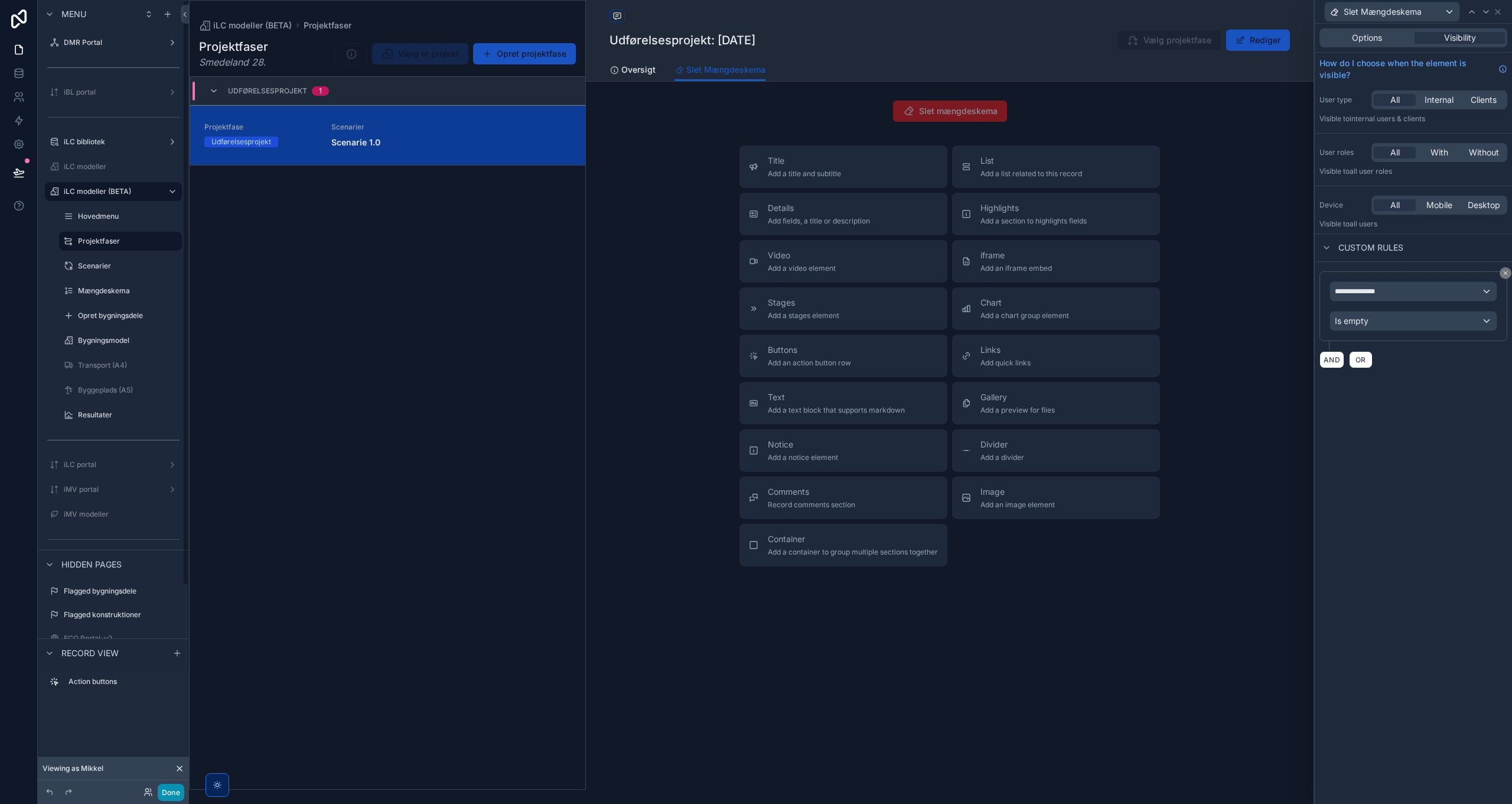
click at [171, 797] on button "Done" at bounding box center [171, 793] width 26 height 17
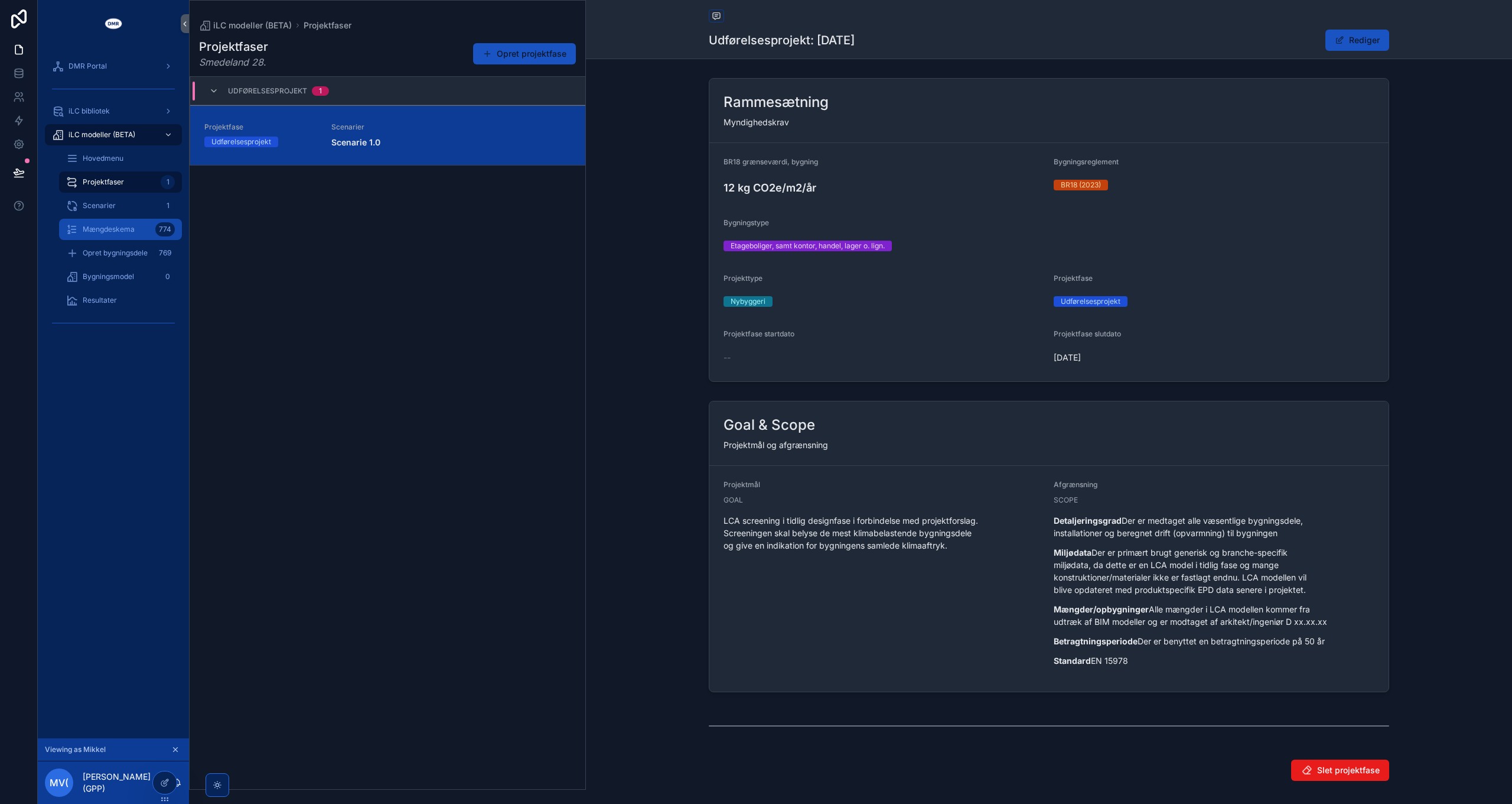
click at [127, 234] on div "Mængdeskema 774" at bounding box center [120, 230] width 109 height 19
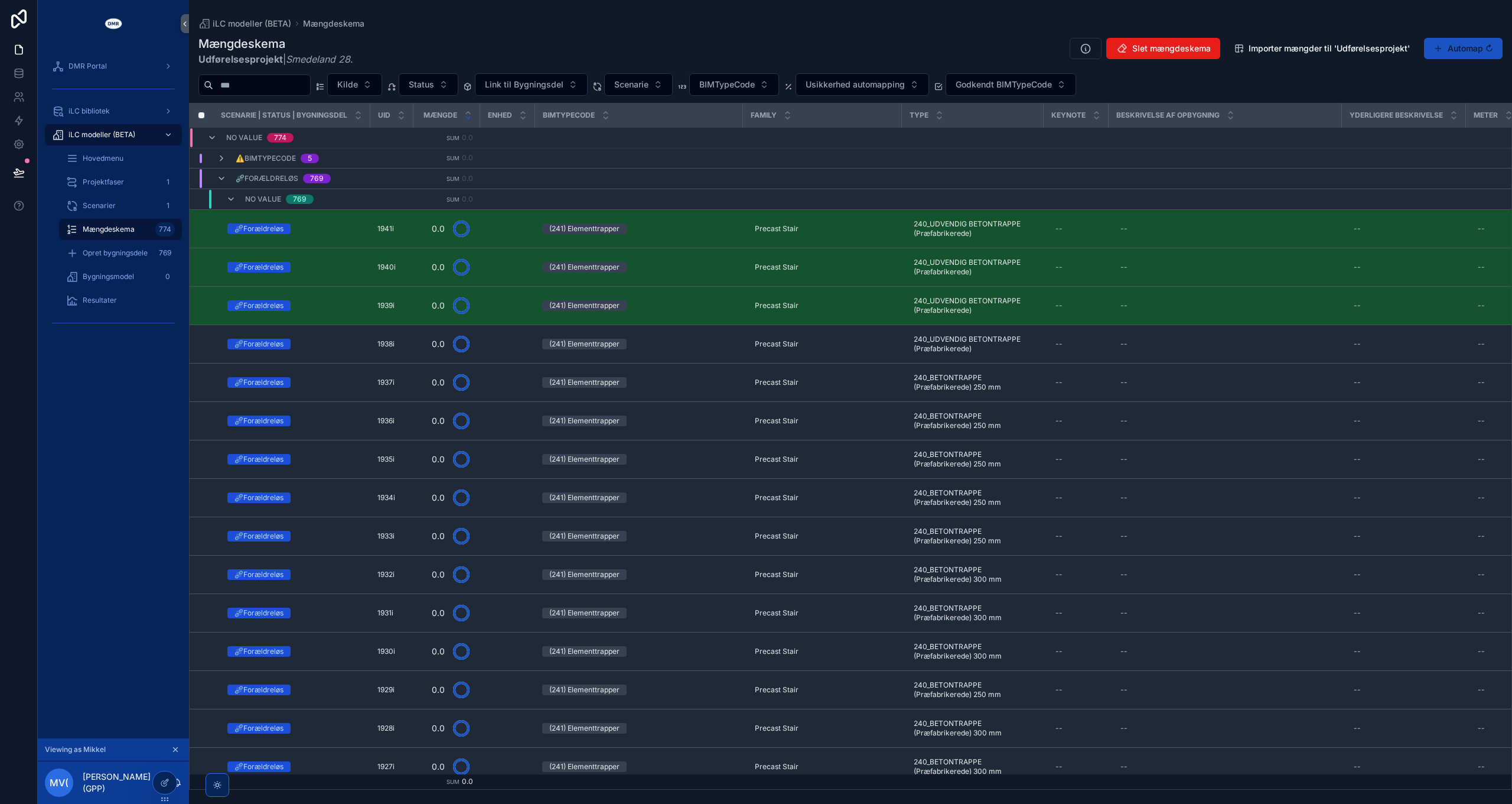
click at [1157, 50] on span "Slet mængdeskema" at bounding box center [1172, 49] width 79 height 12
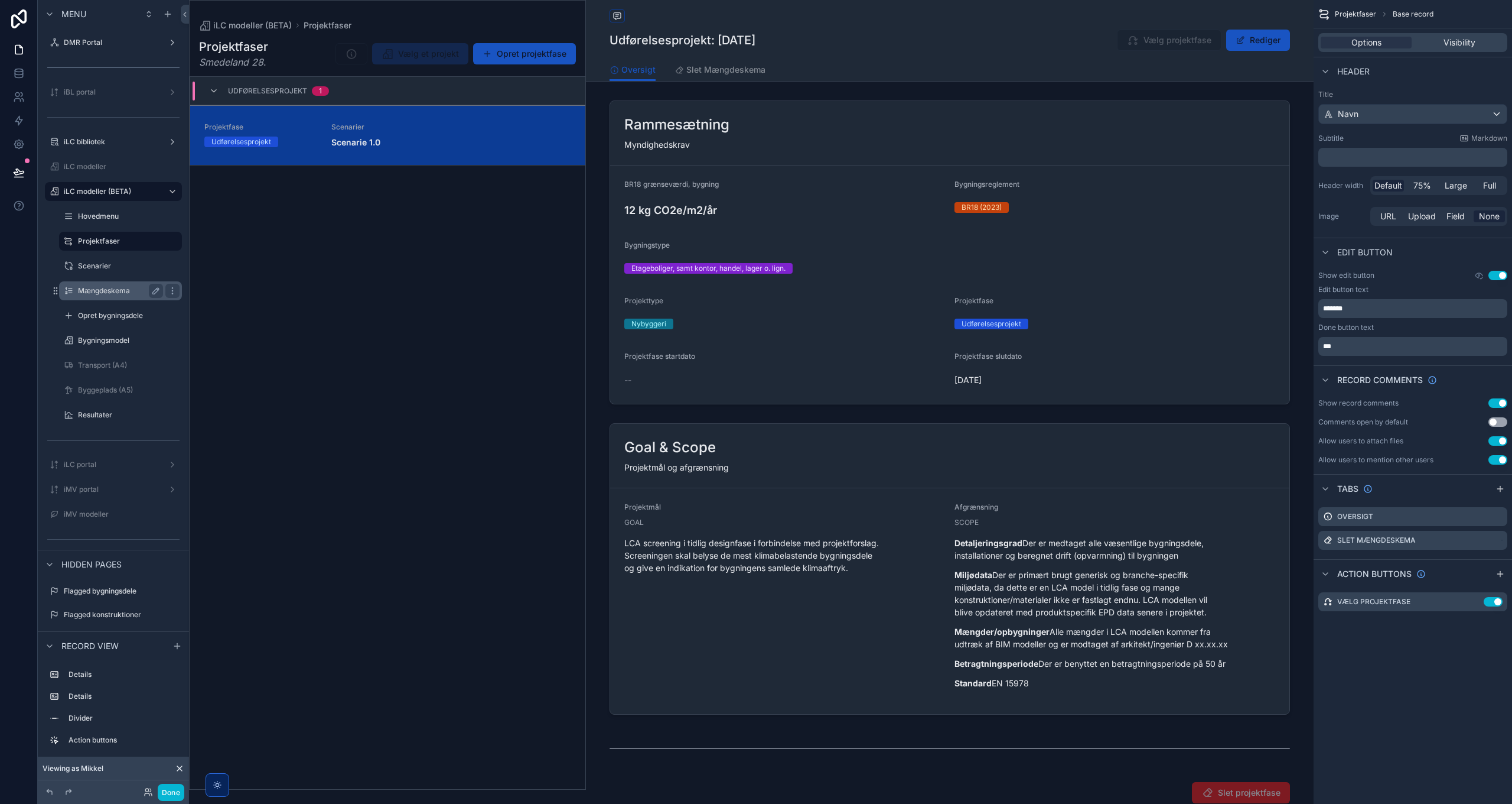
click at [106, 294] on label "Mængdeskema" at bounding box center [118, 291] width 80 height 10
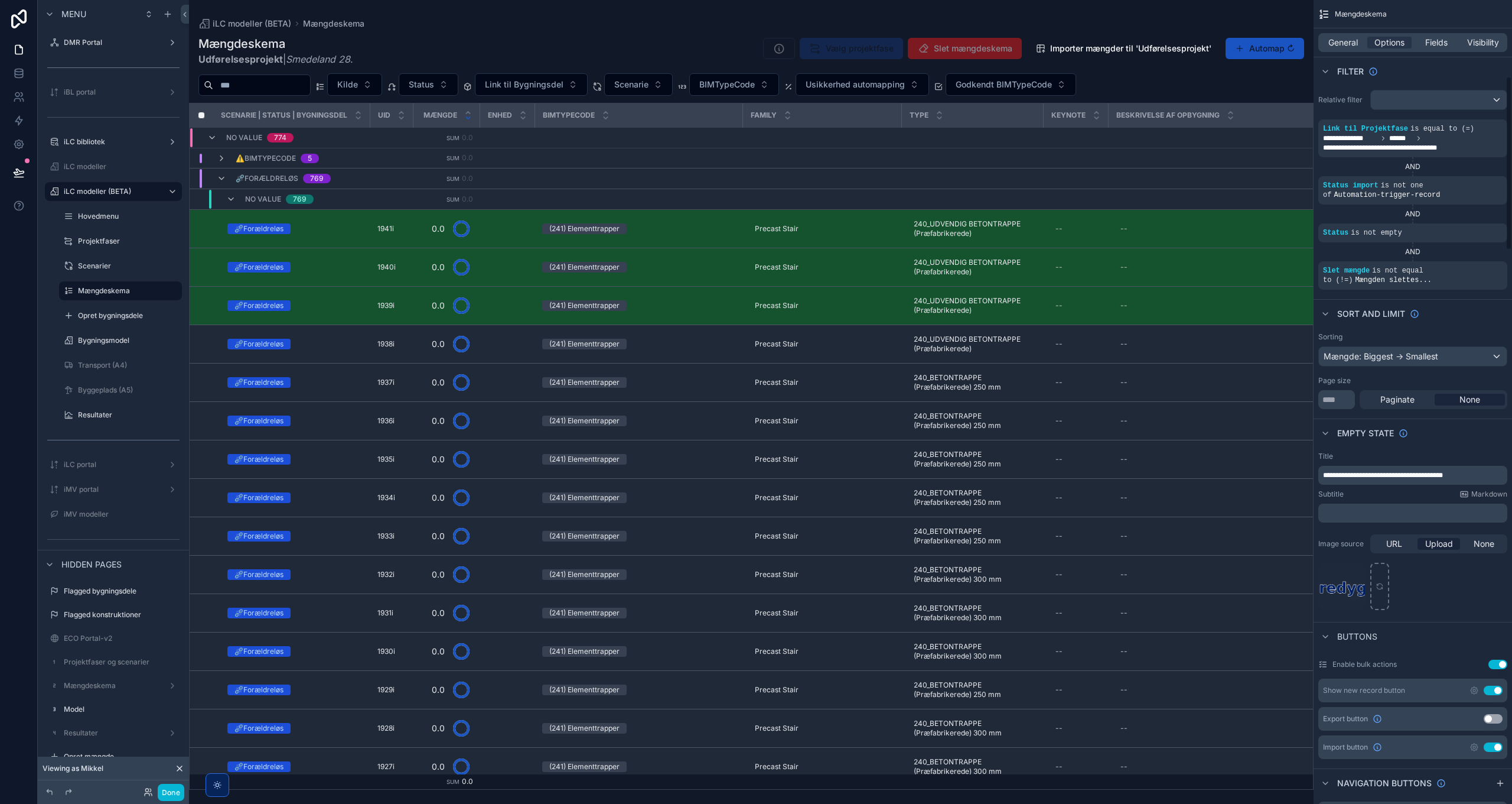
scroll to position [354, 0]
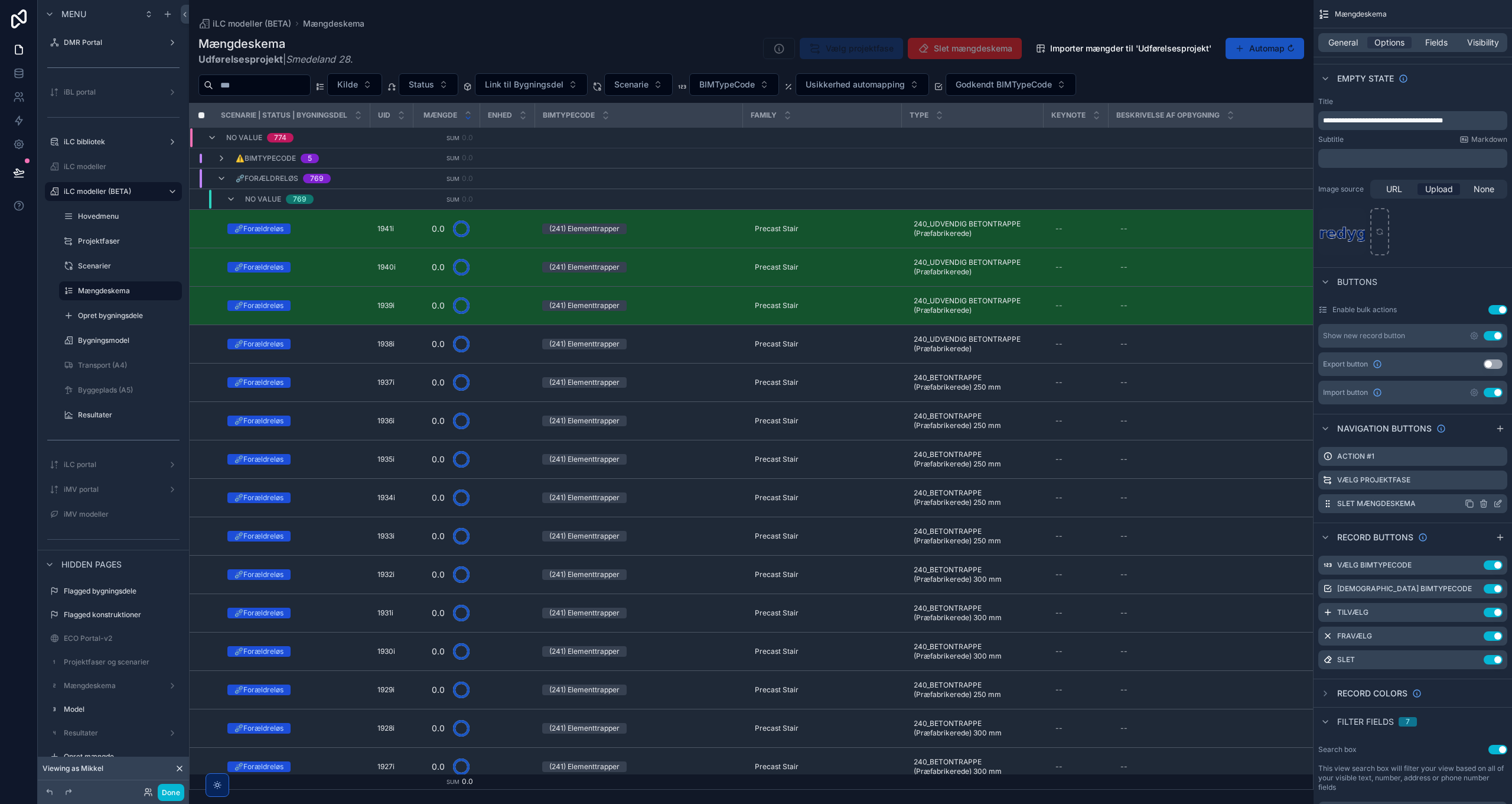
click at [1499, 501] on icon "scrollable content" at bounding box center [1498, 503] width 10 height 10
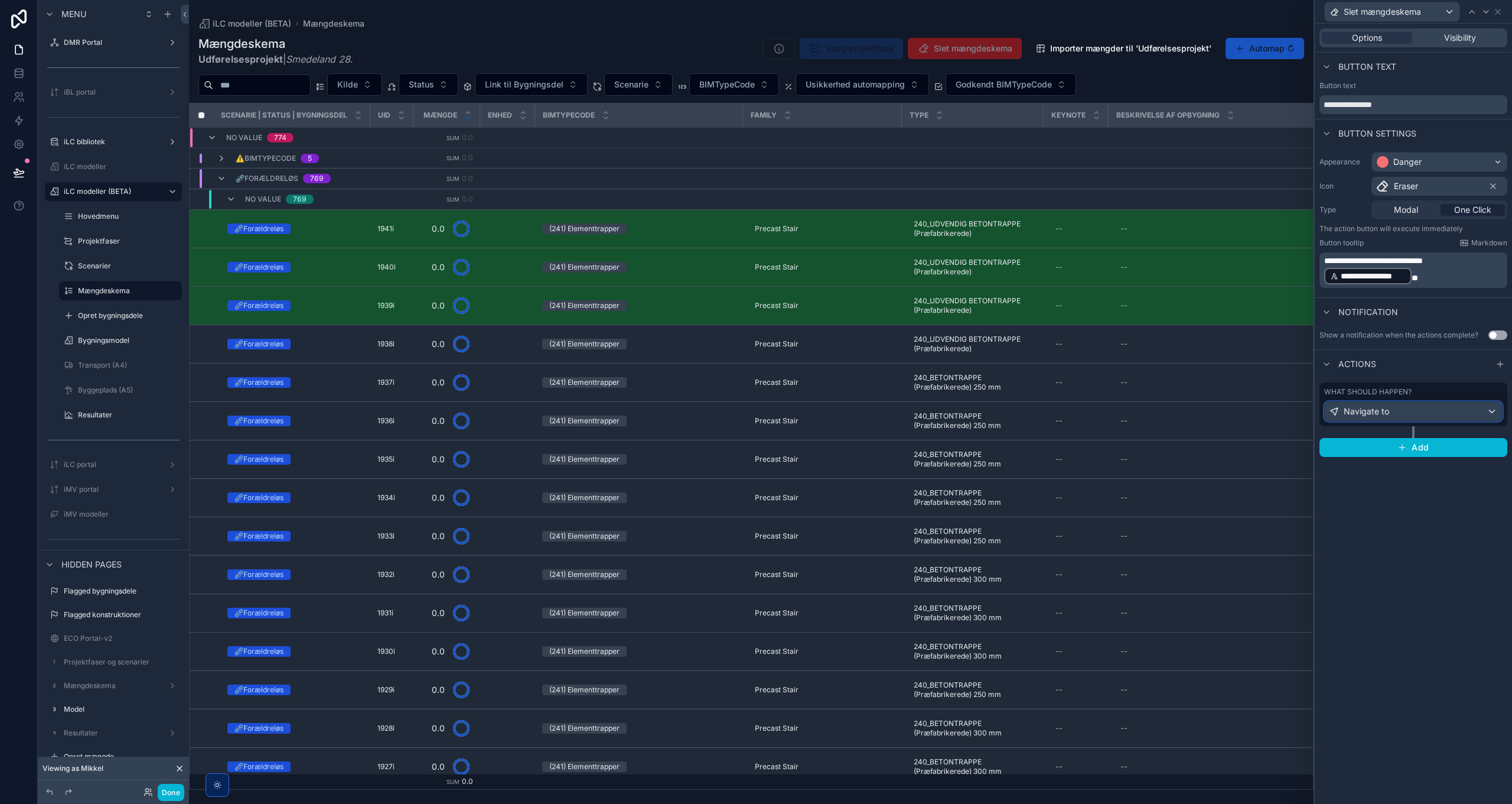
click at [1398, 412] on div "Navigate to" at bounding box center [1413, 411] width 177 height 19
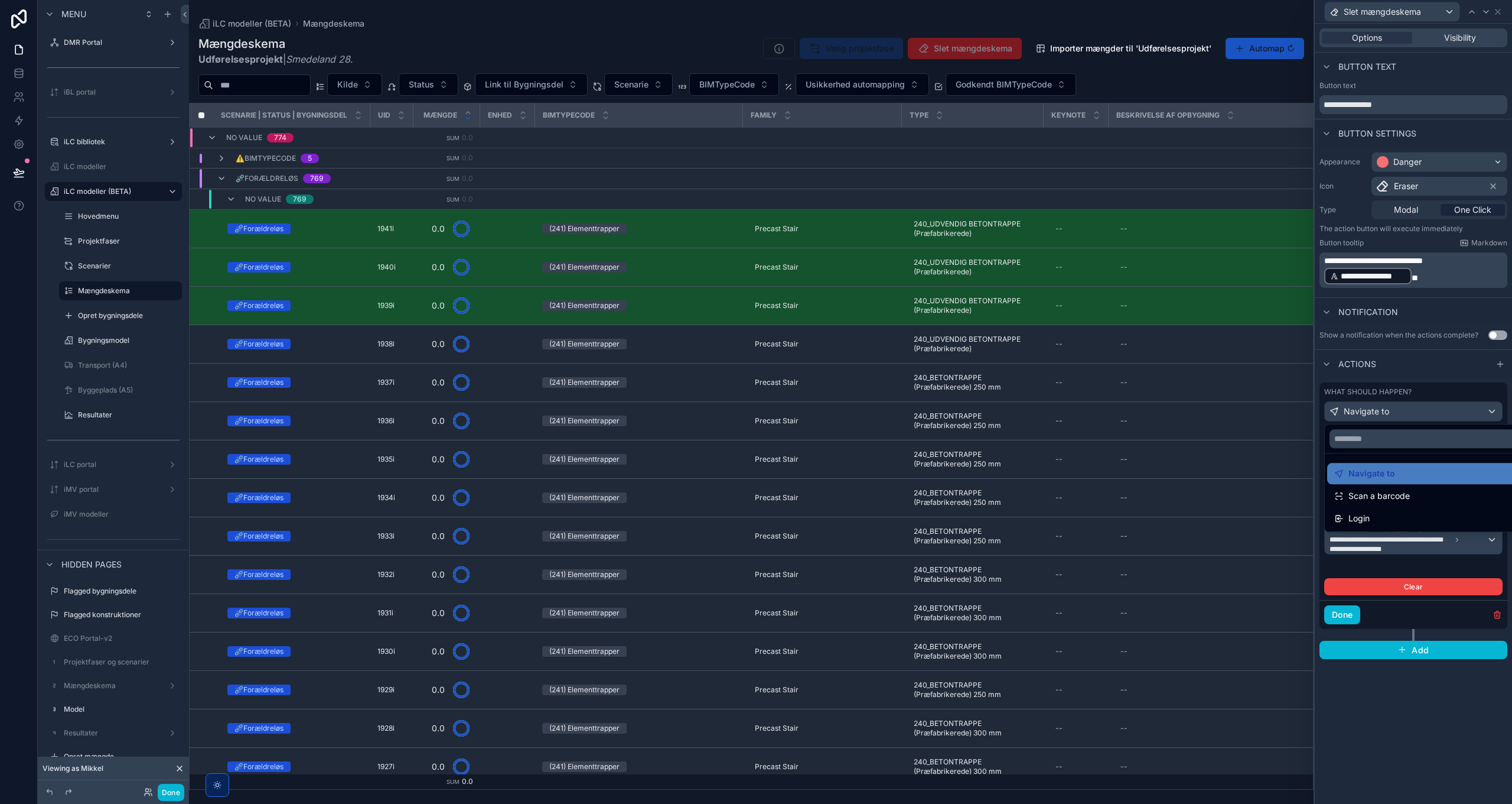
click at [1400, 413] on div at bounding box center [1413, 402] width 197 height 804
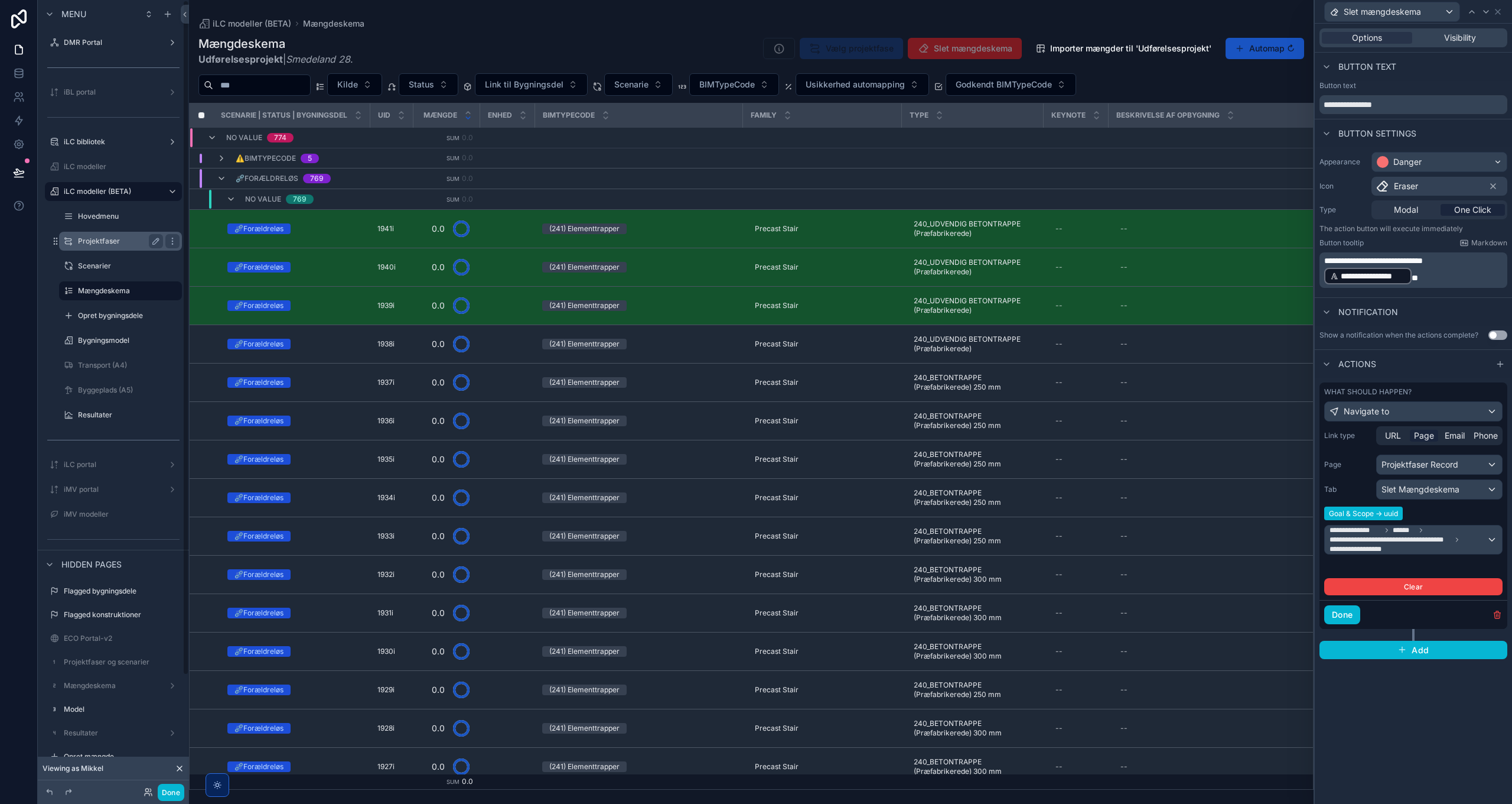
click at [92, 240] on label "Projektfaser" at bounding box center [118, 241] width 80 height 10
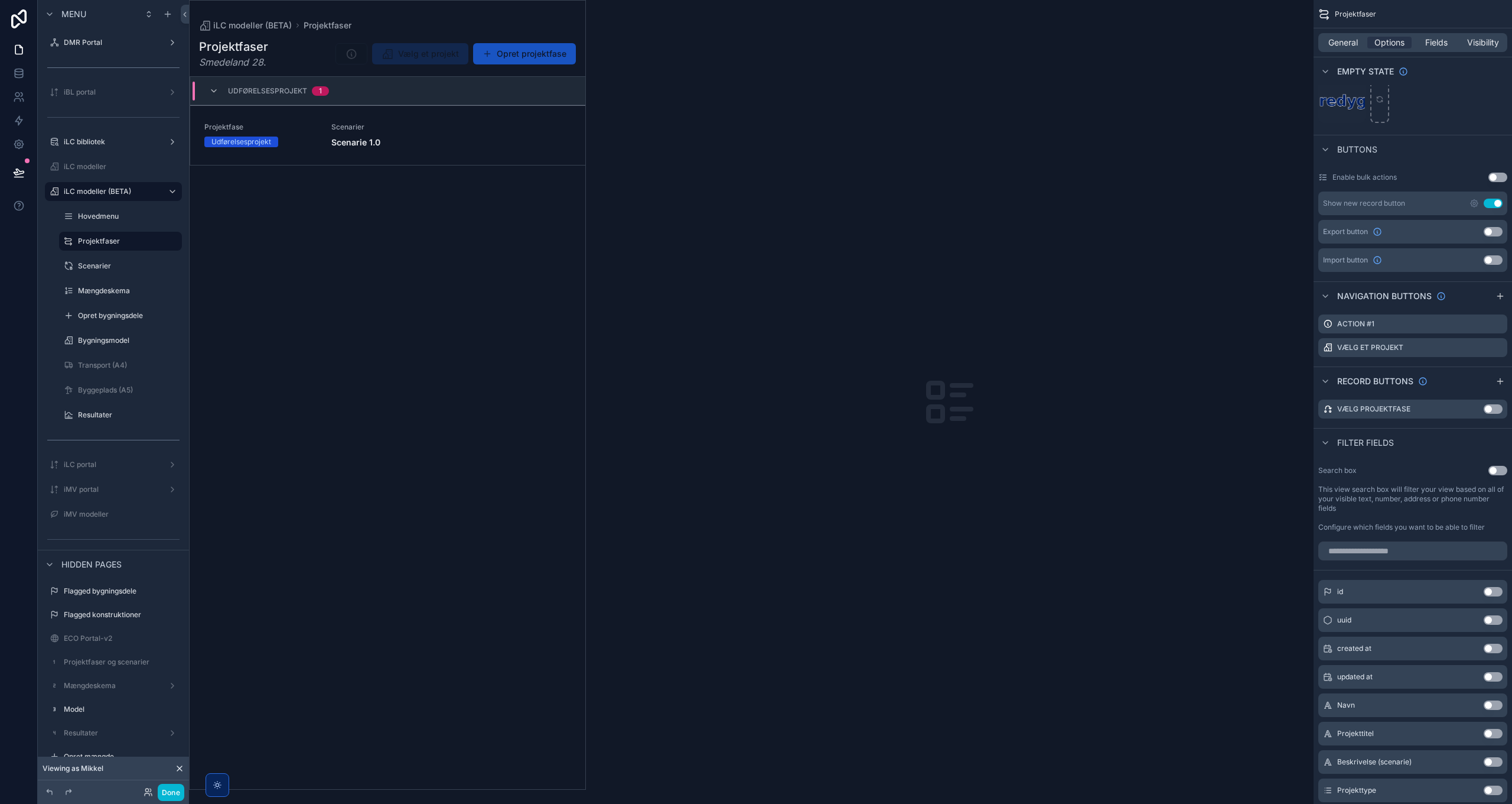
click at [352, 141] on div "scrollable content" at bounding box center [387, 395] width 396 height 788
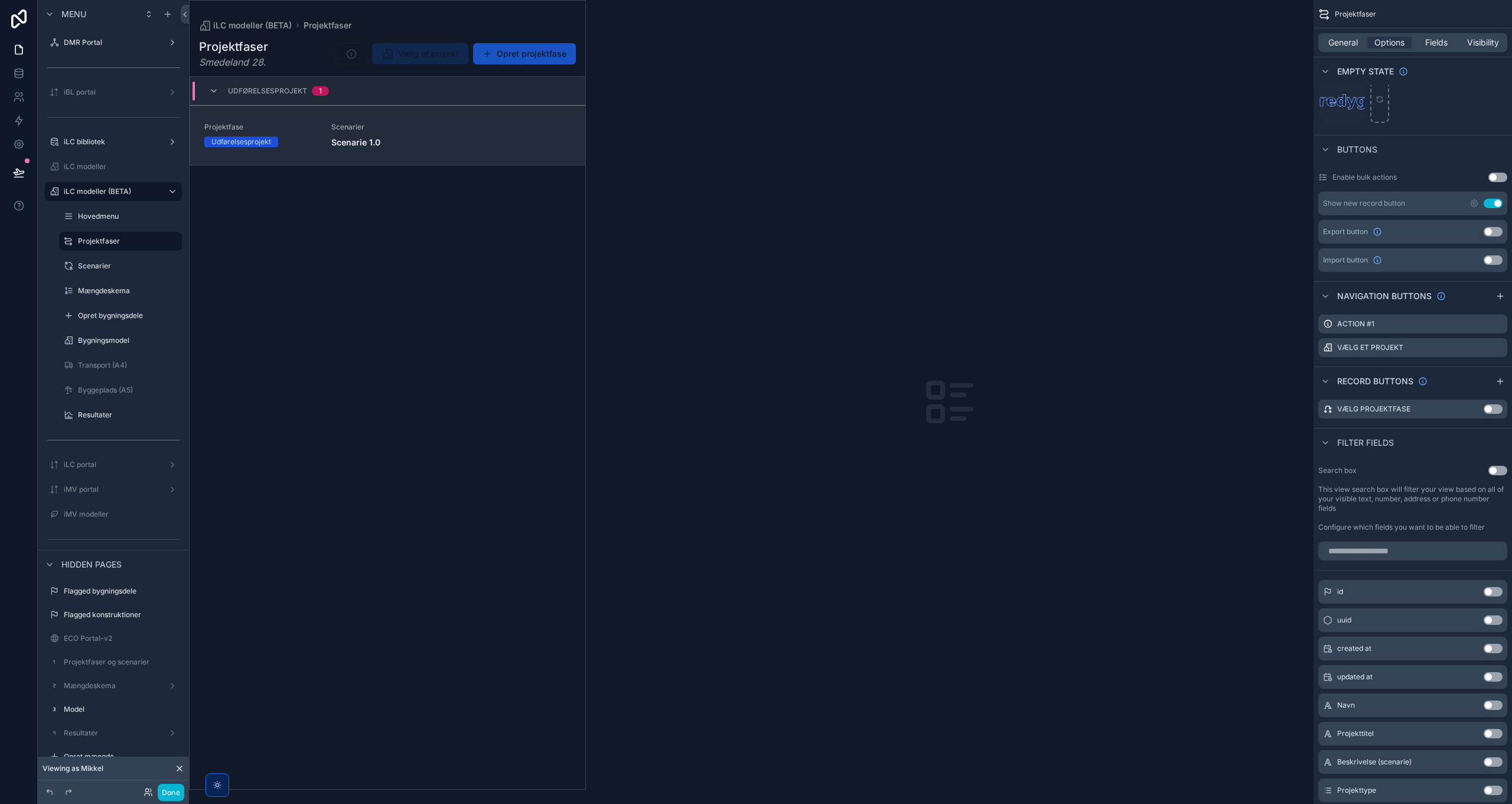
click at [428, 138] on span "Scenarie 1.0" at bounding box center [451, 142] width 240 height 12
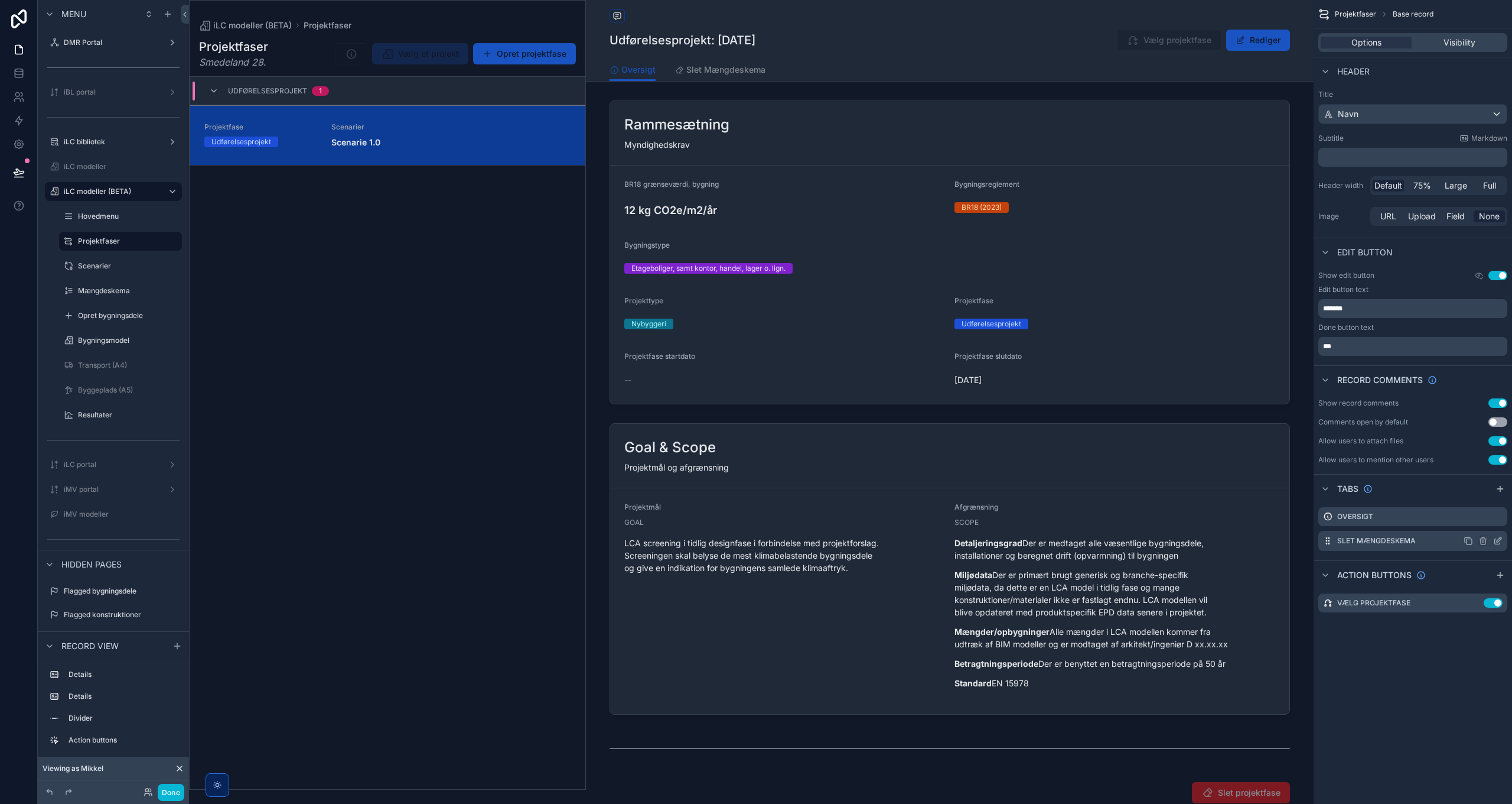
click at [1499, 542] on icon "scrollable content" at bounding box center [1498, 540] width 10 height 10
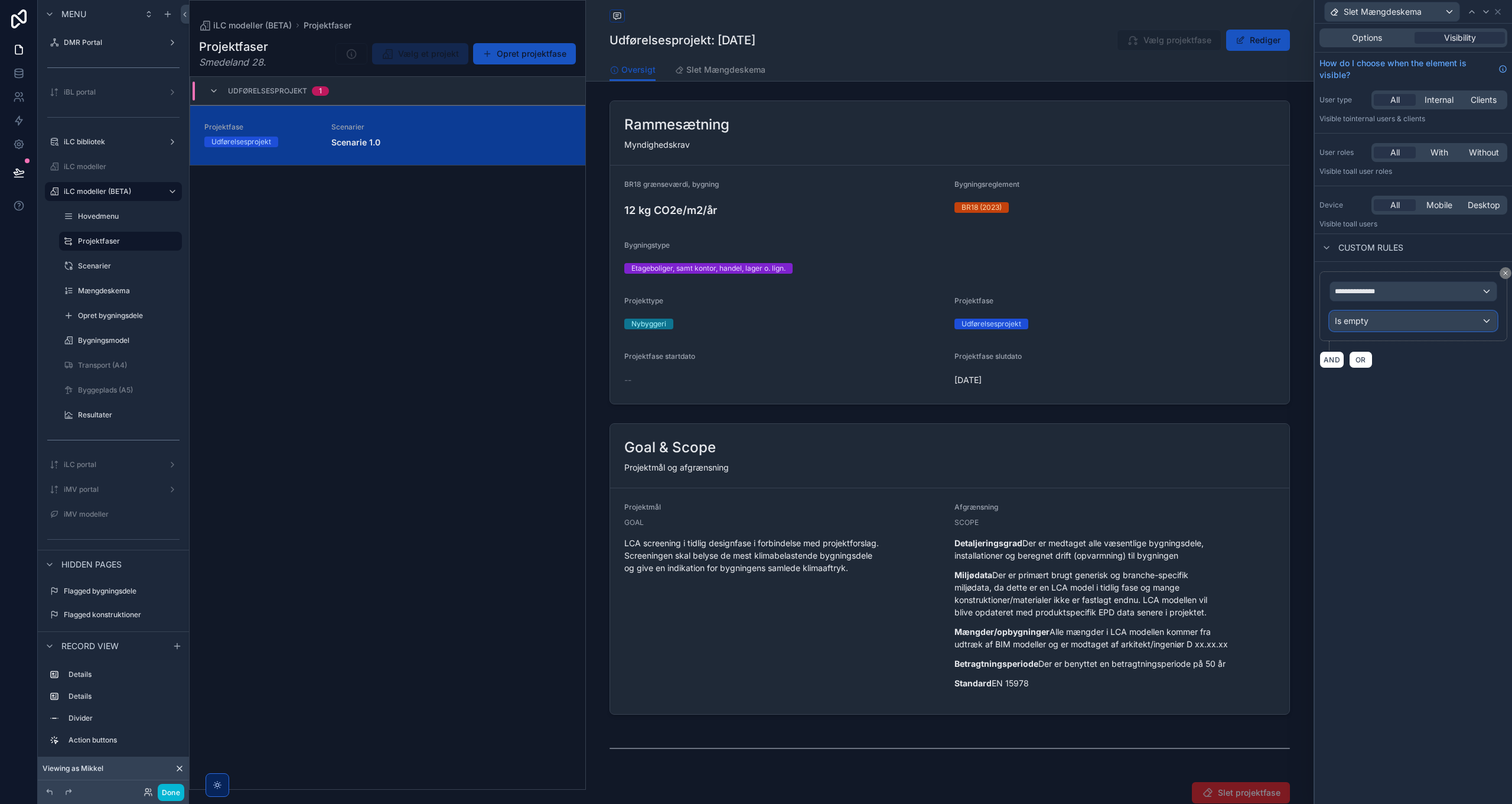
click at [1383, 321] on div "Is empty" at bounding box center [1413, 321] width 167 height 19
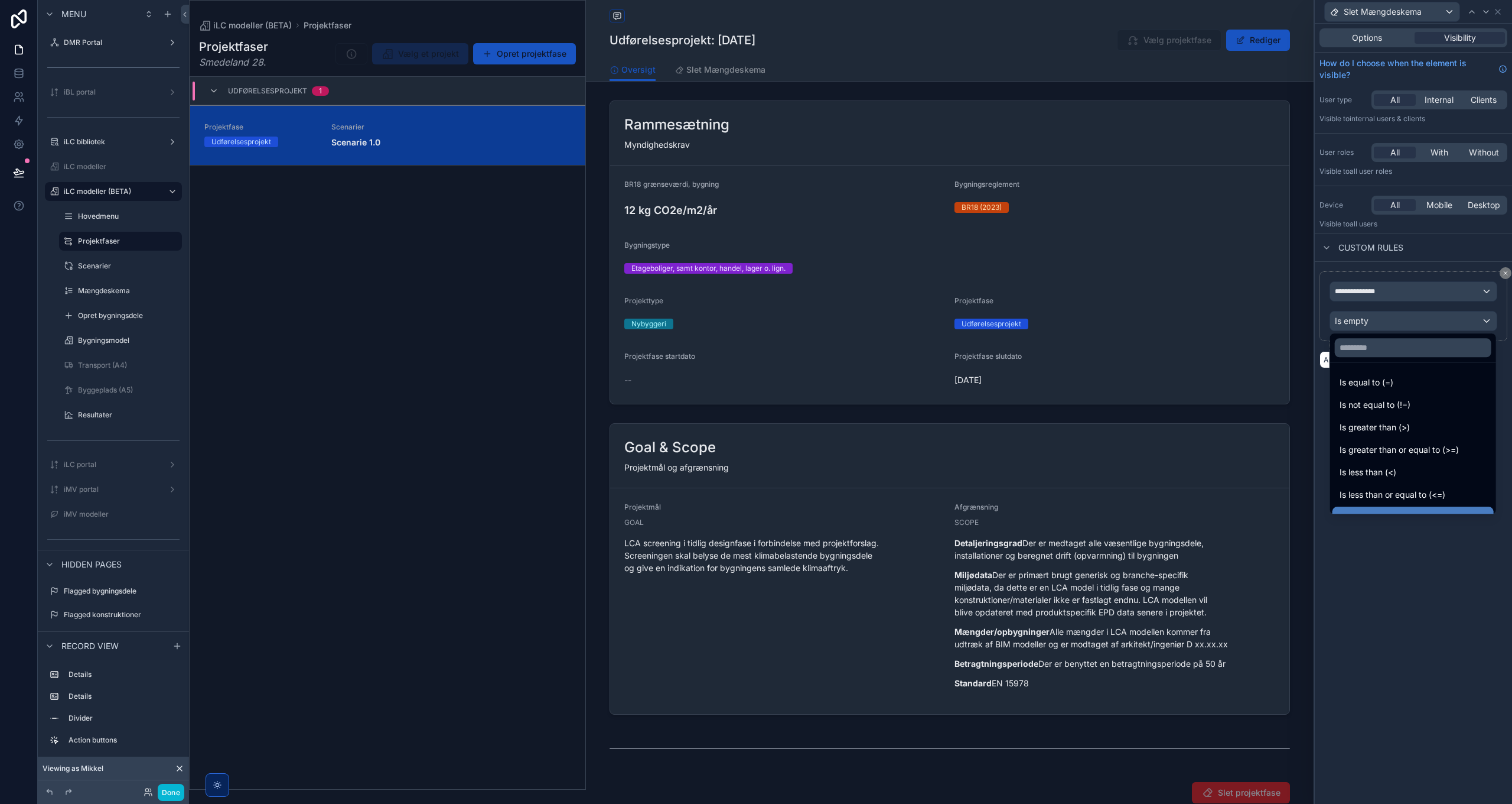
click at [1385, 294] on div at bounding box center [1413, 402] width 197 height 804
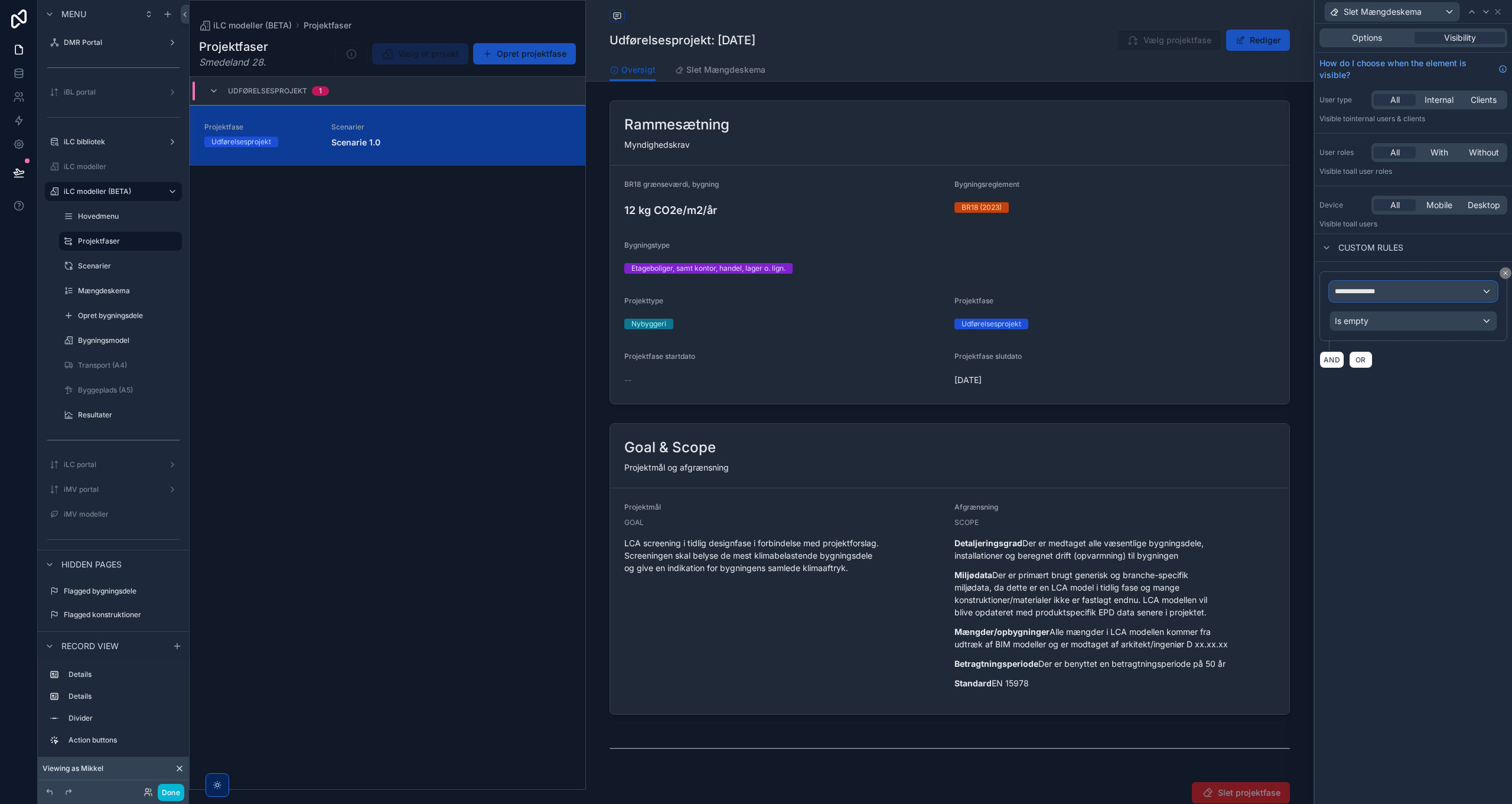
click at [1385, 294] on span "**********" at bounding box center [1360, 291] width 51 height 10
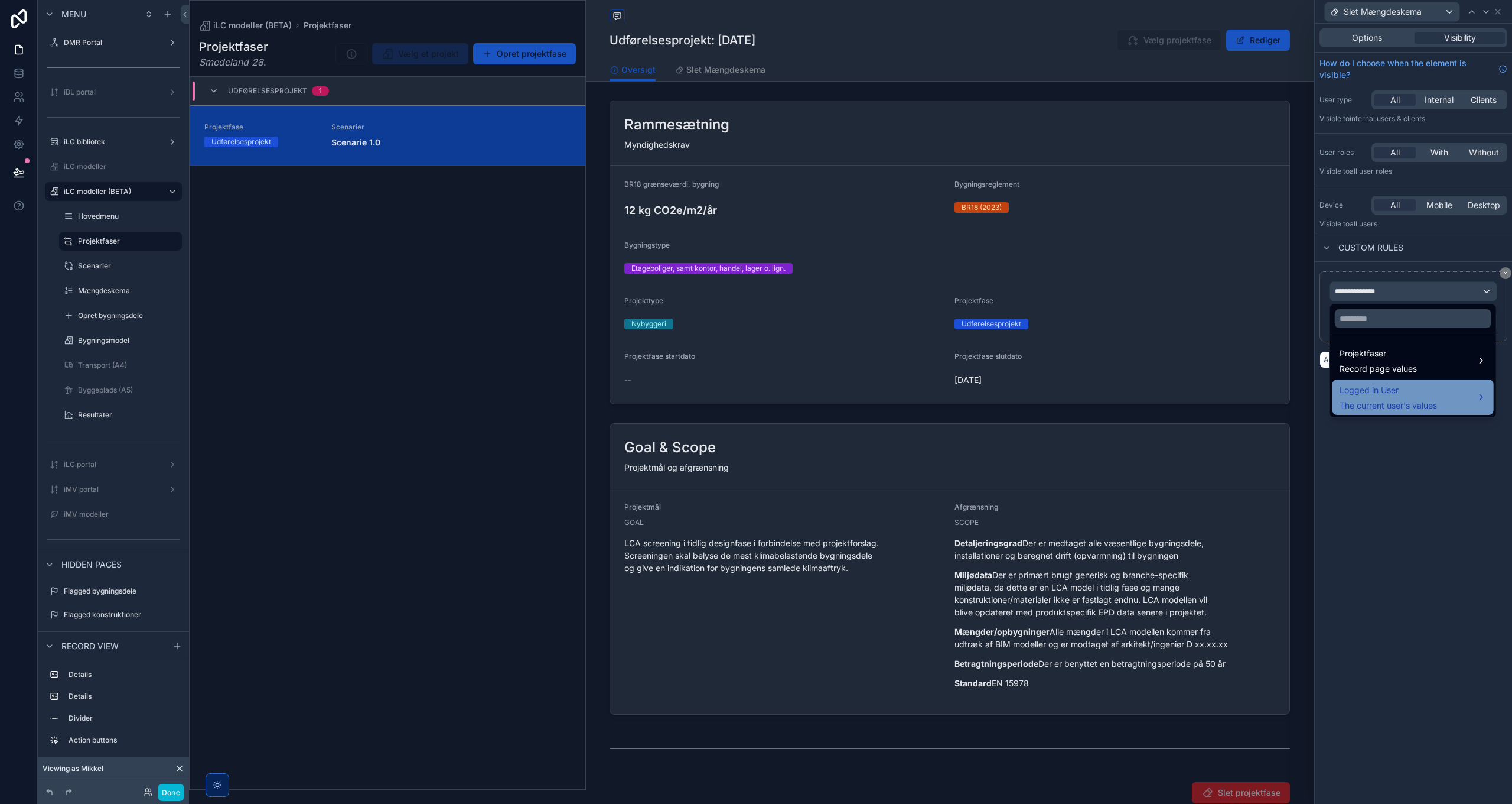
click at [1385, 395] on span "Logged in User" at bounding box center [1389, 390] width 98 height 14
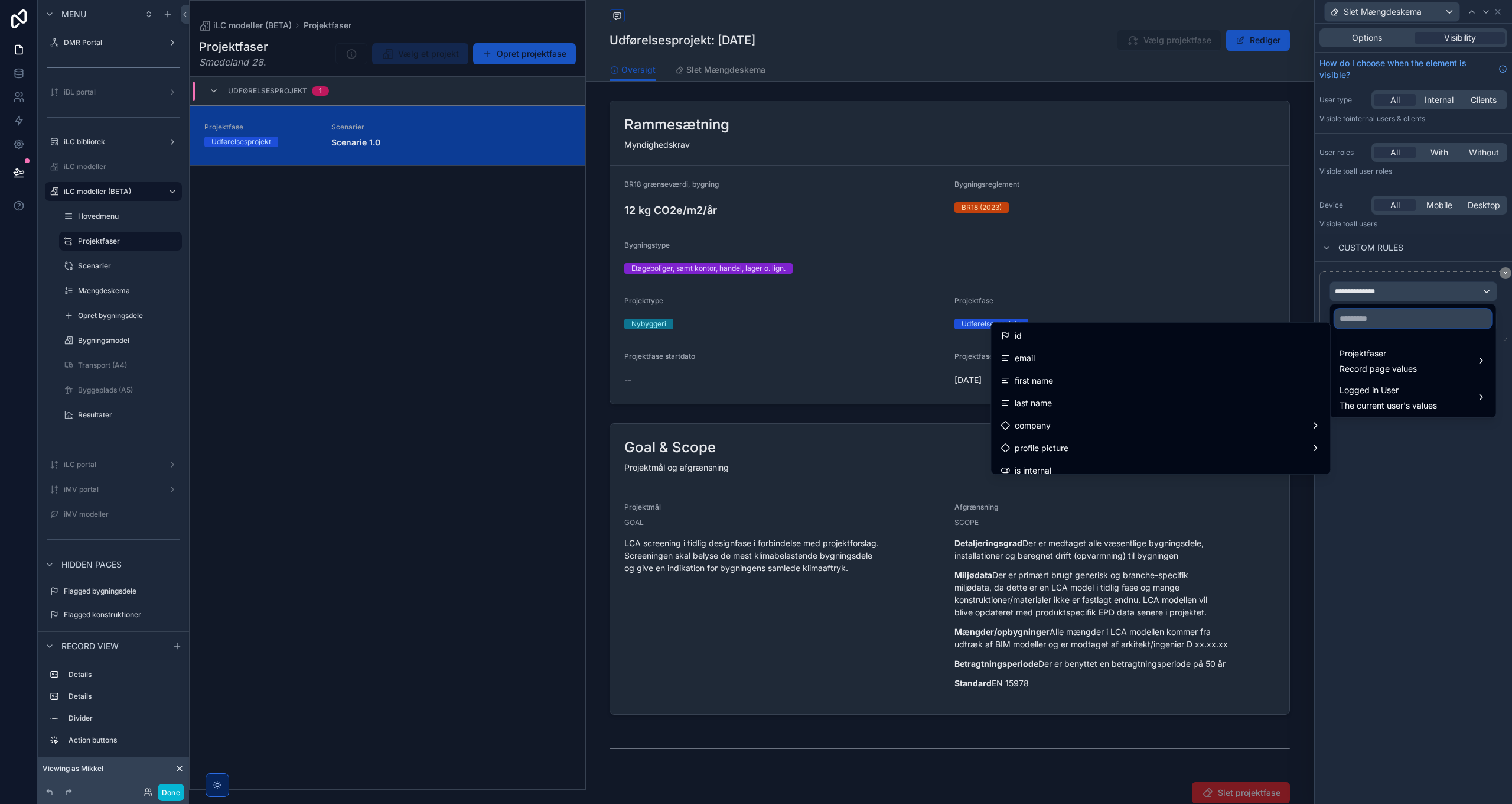
click at [1362, 323] on input "text" at bounding box center [1413, 319] width 156 height 19
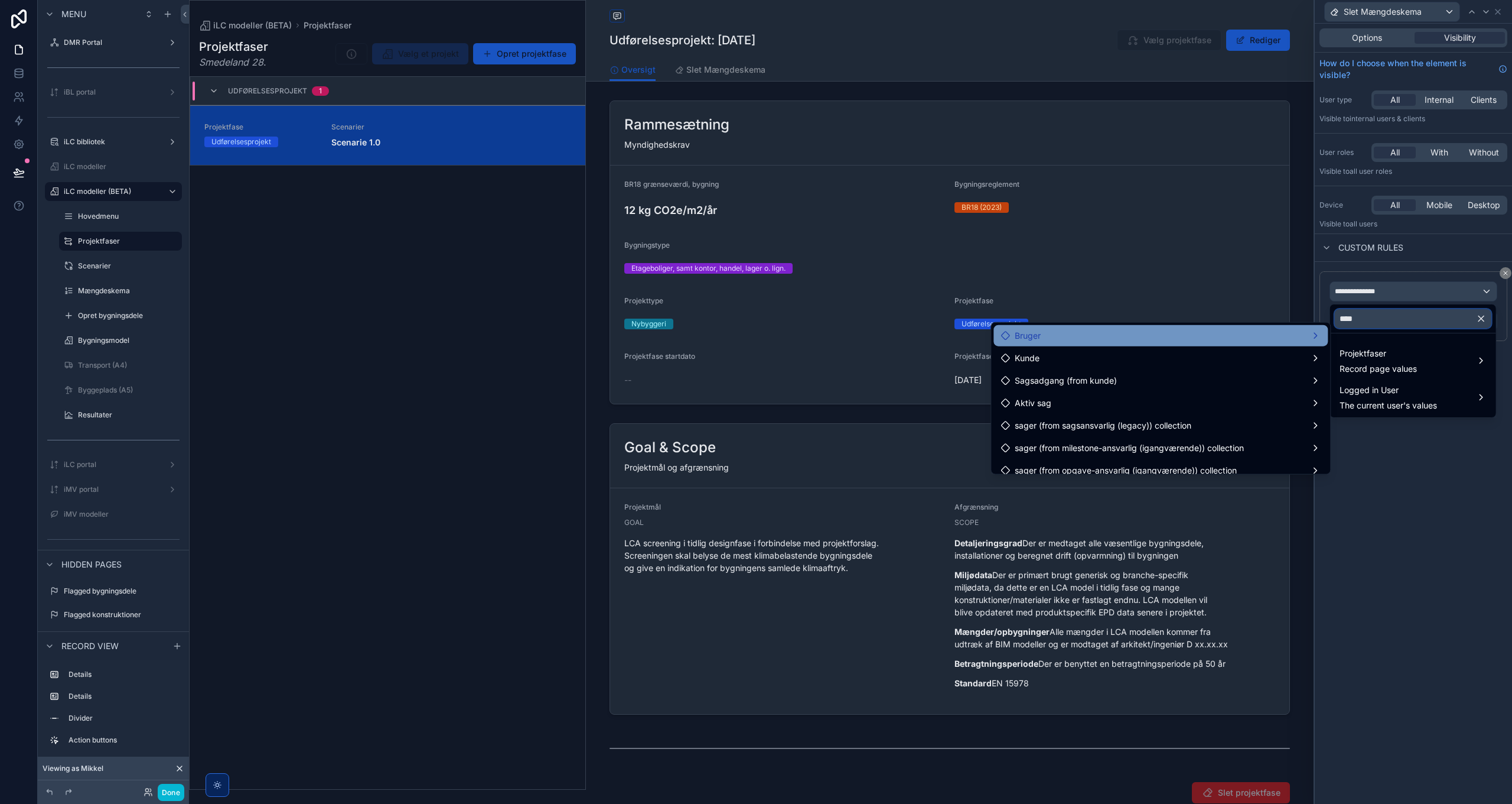
type input "****"
click at [1208, 344] on div "Bruger" at bounding box center [1160, 335] width 334 height 21
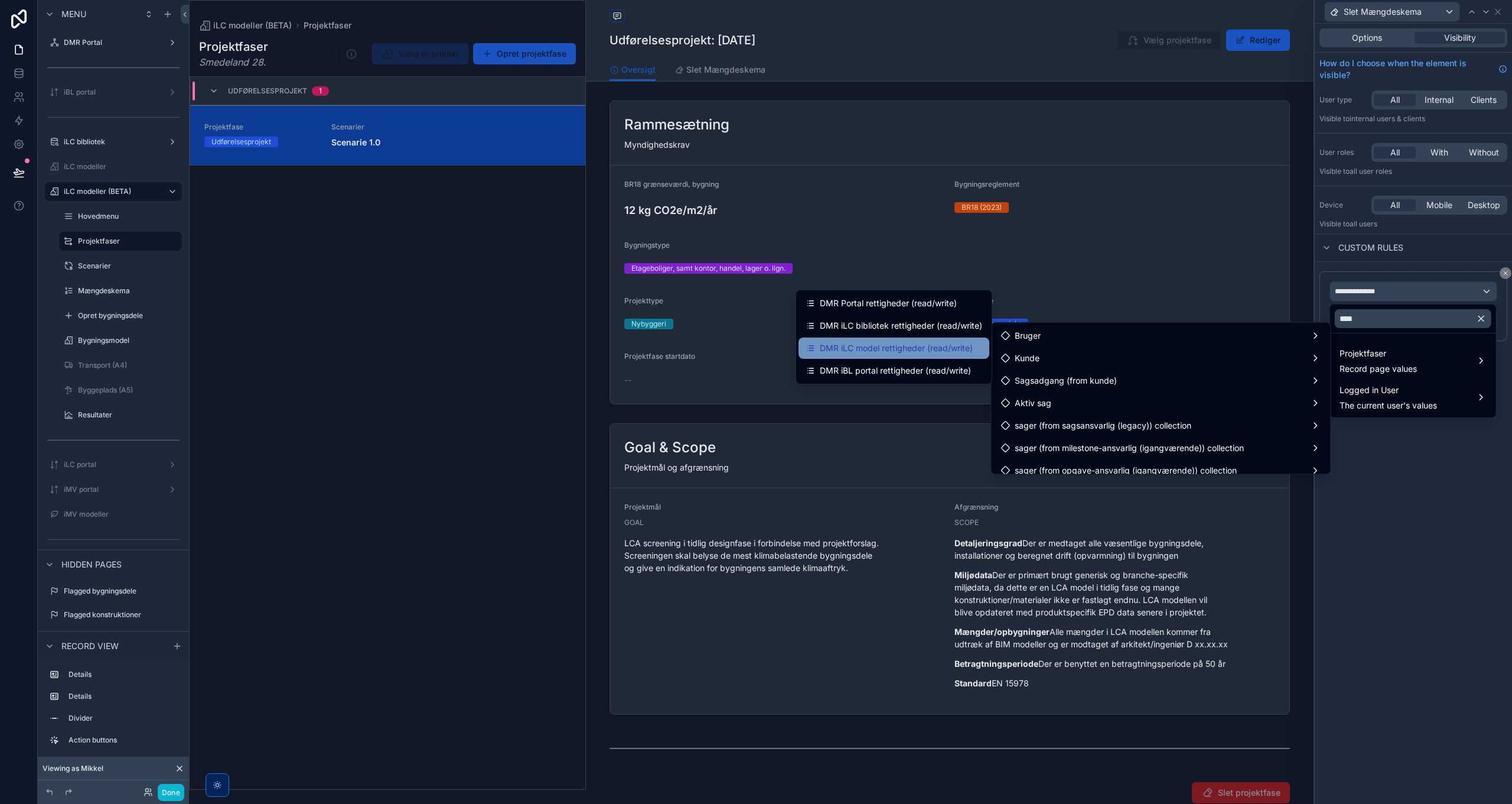
click at [907, 346] on span "DMR iLC model rettigheder (read/write)" at bounding box center [896, 348] width 153 height 14
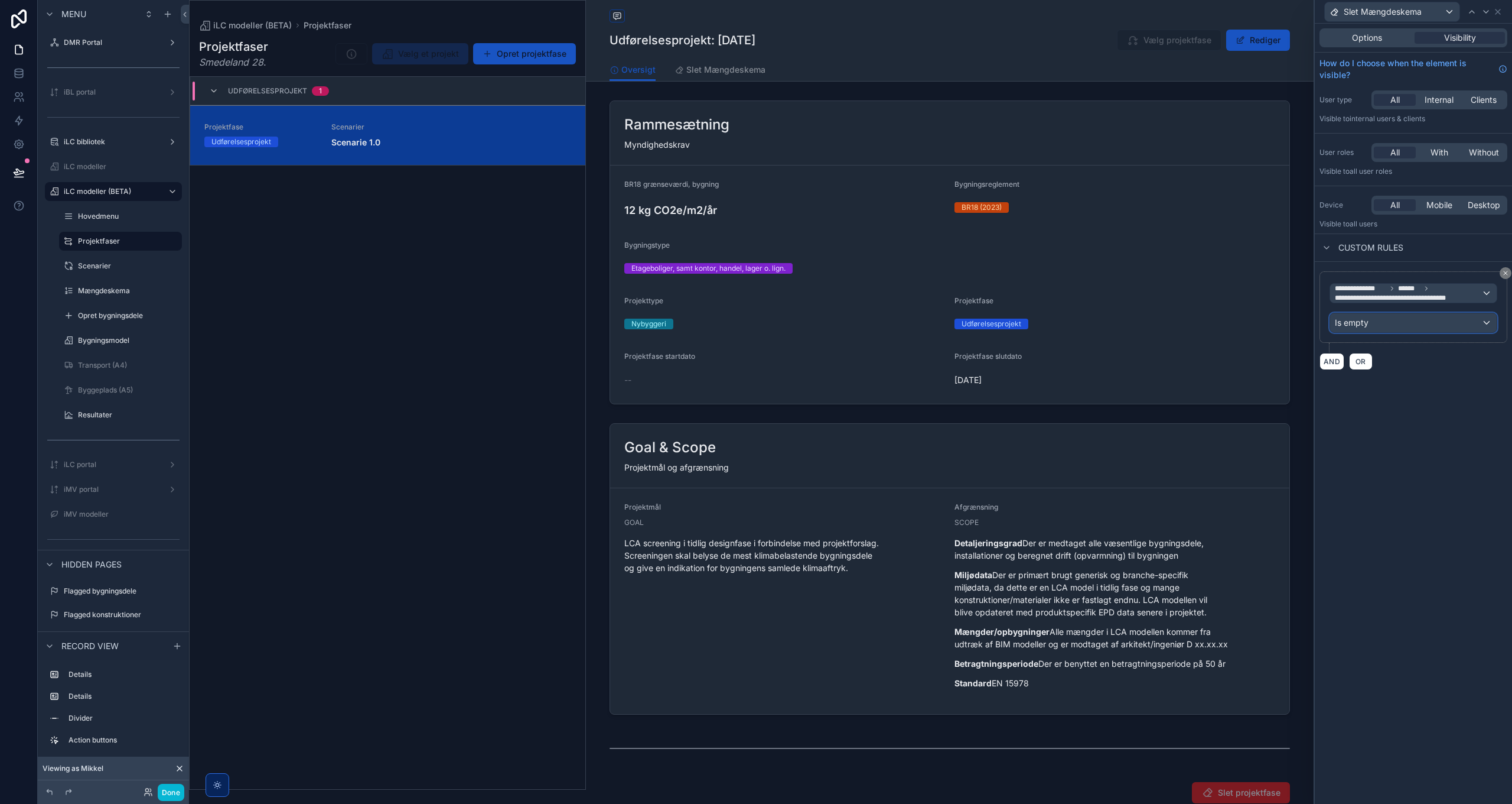
click at [1365, 323] on span "Is empty" at bounding box center [1351, 323] width 34 height 12
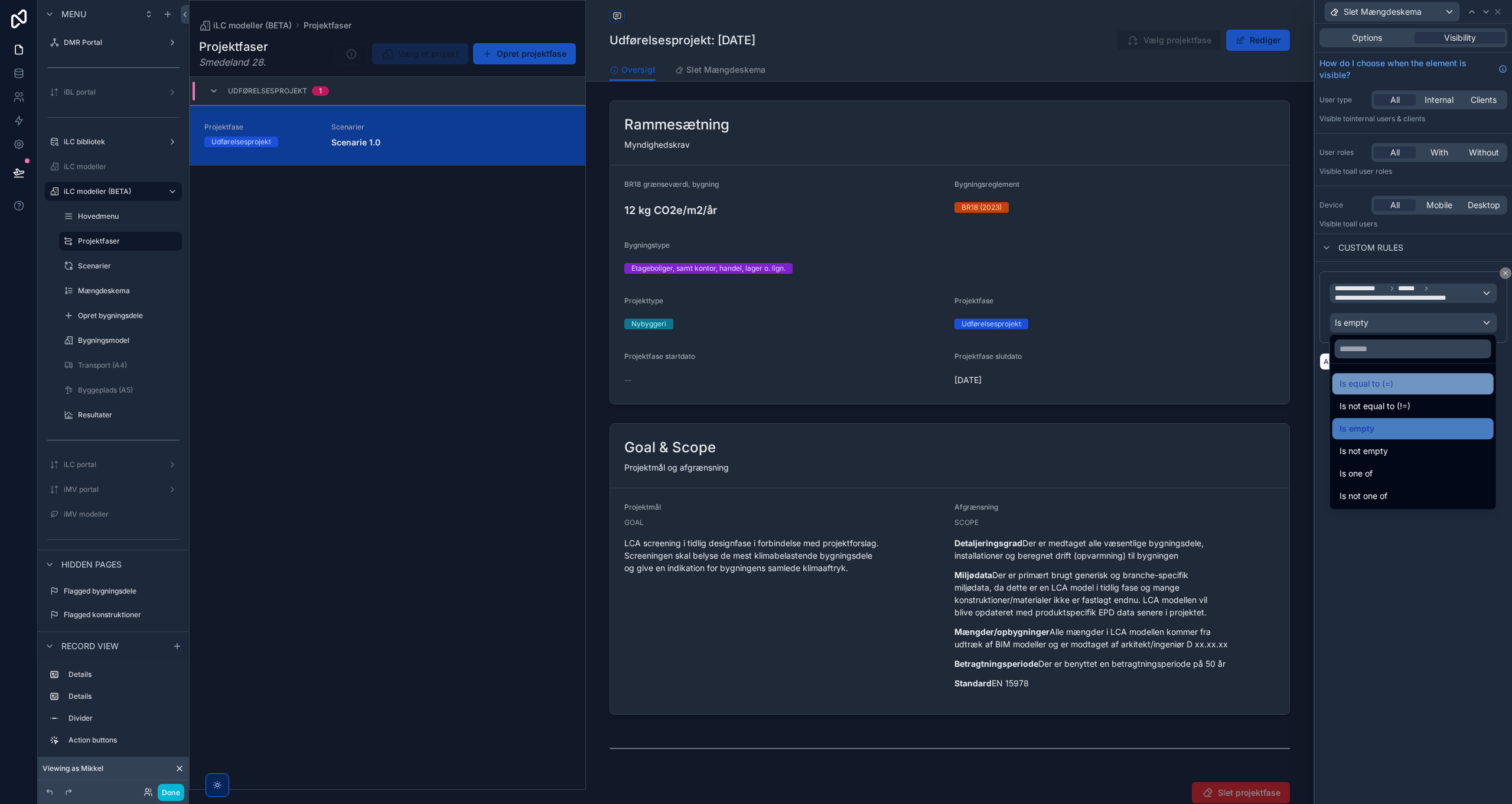
click at [1392, 382] on span "Is equal to (=)" at bounding box center [1367, 383] width 54 height 14
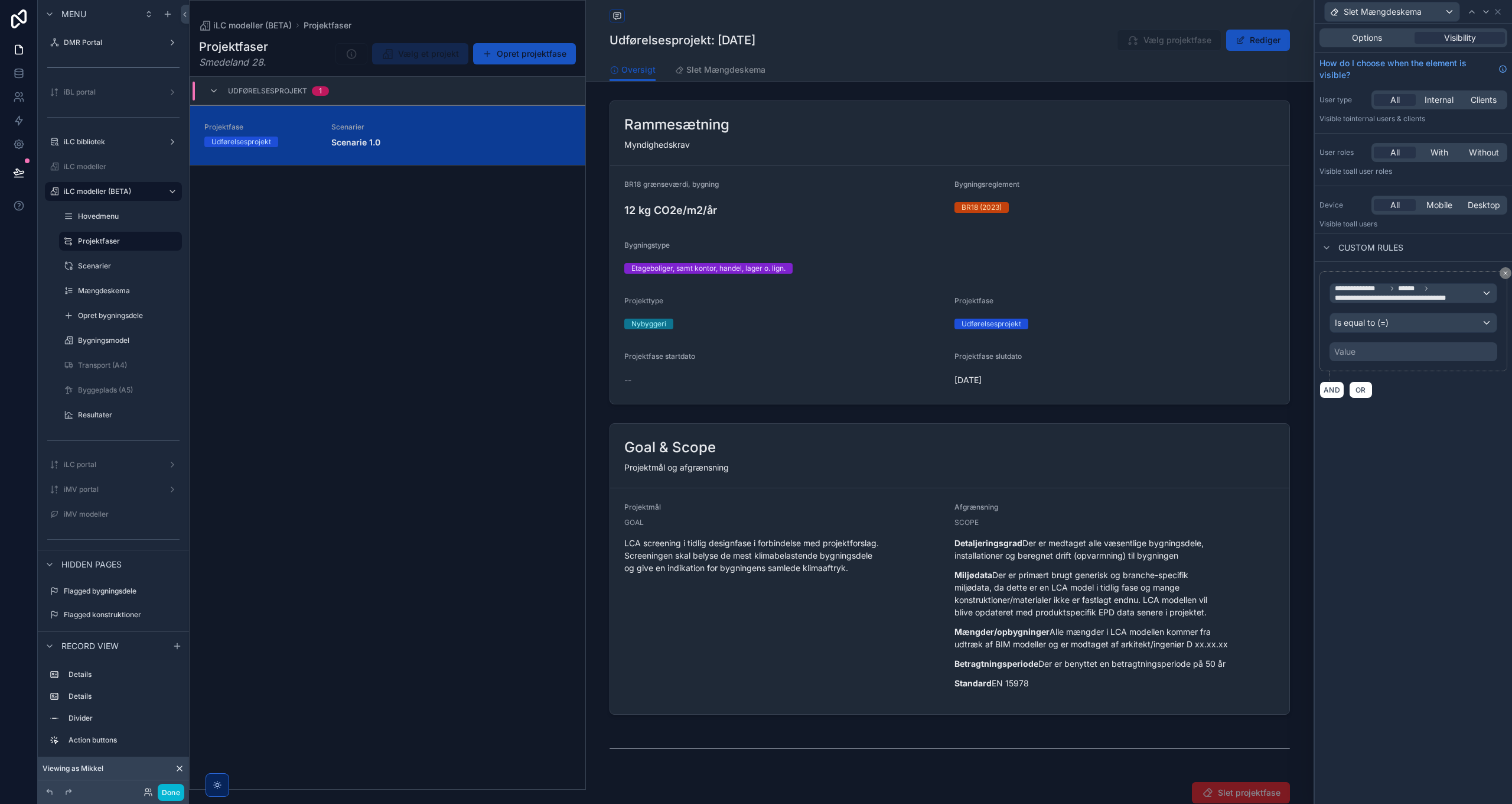
click at [1352, 356] on div "Value" at bounding box center [1413, 352] width 168 height 19
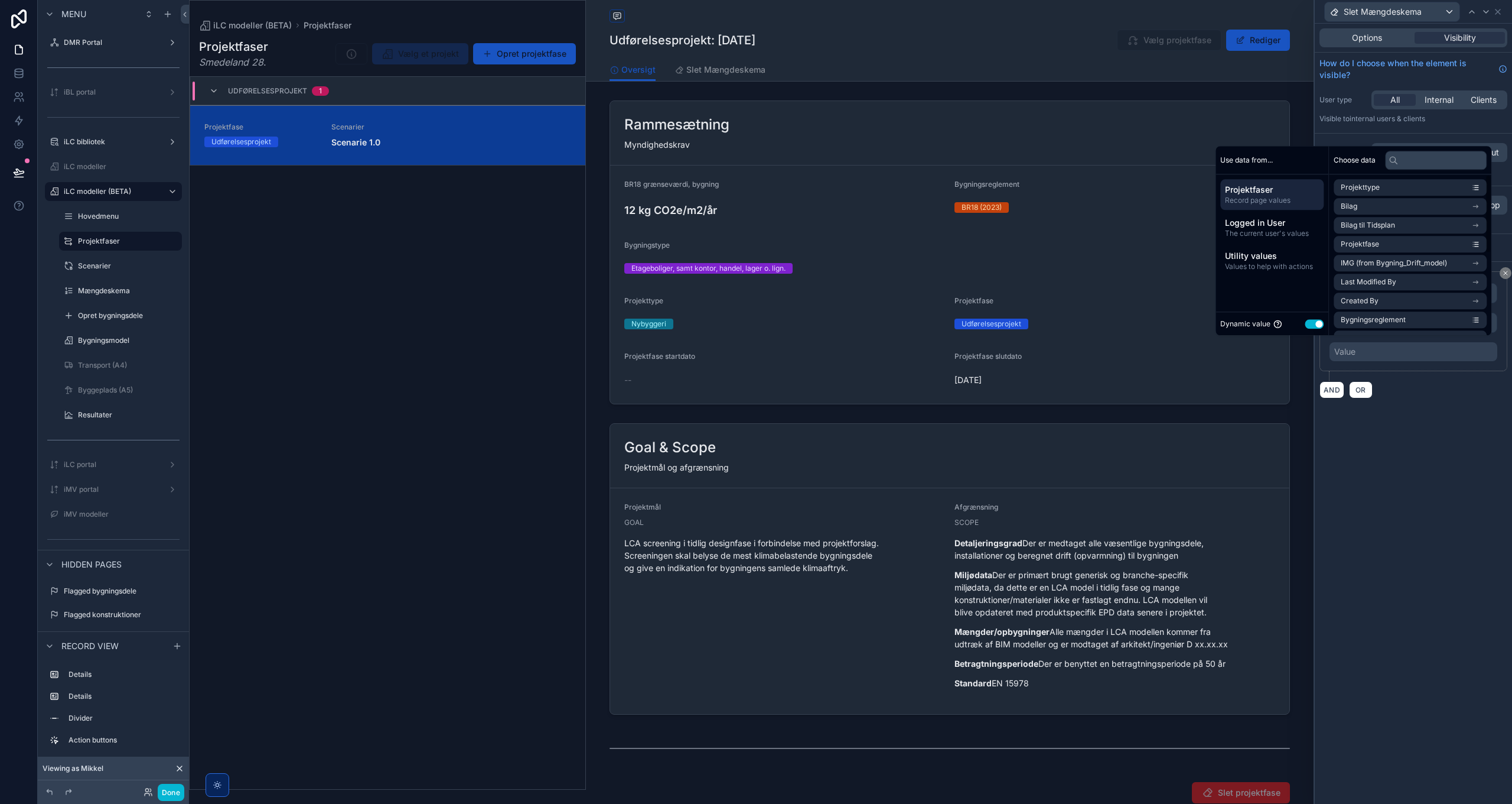
click at [1309, 323] on button "Use setting" at bounding box center [1315, 324] width 19 height 10
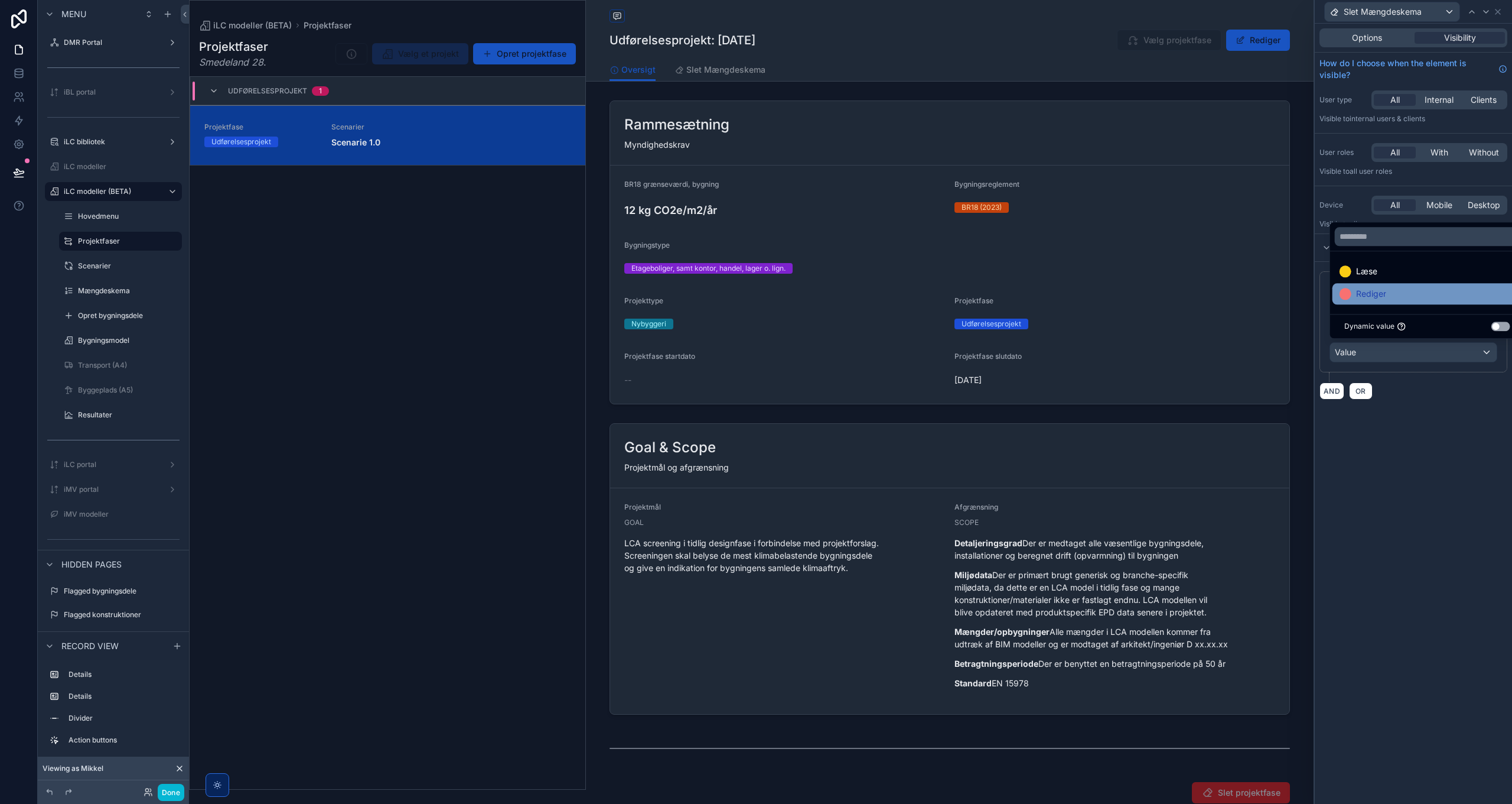
click at [1385, 294] on span "Rediger" at bounding box center [1372, 293] width 31 height 14
click at [1404, 519] on div "**********" at bounding box center [1413, 414] width 197 height 780
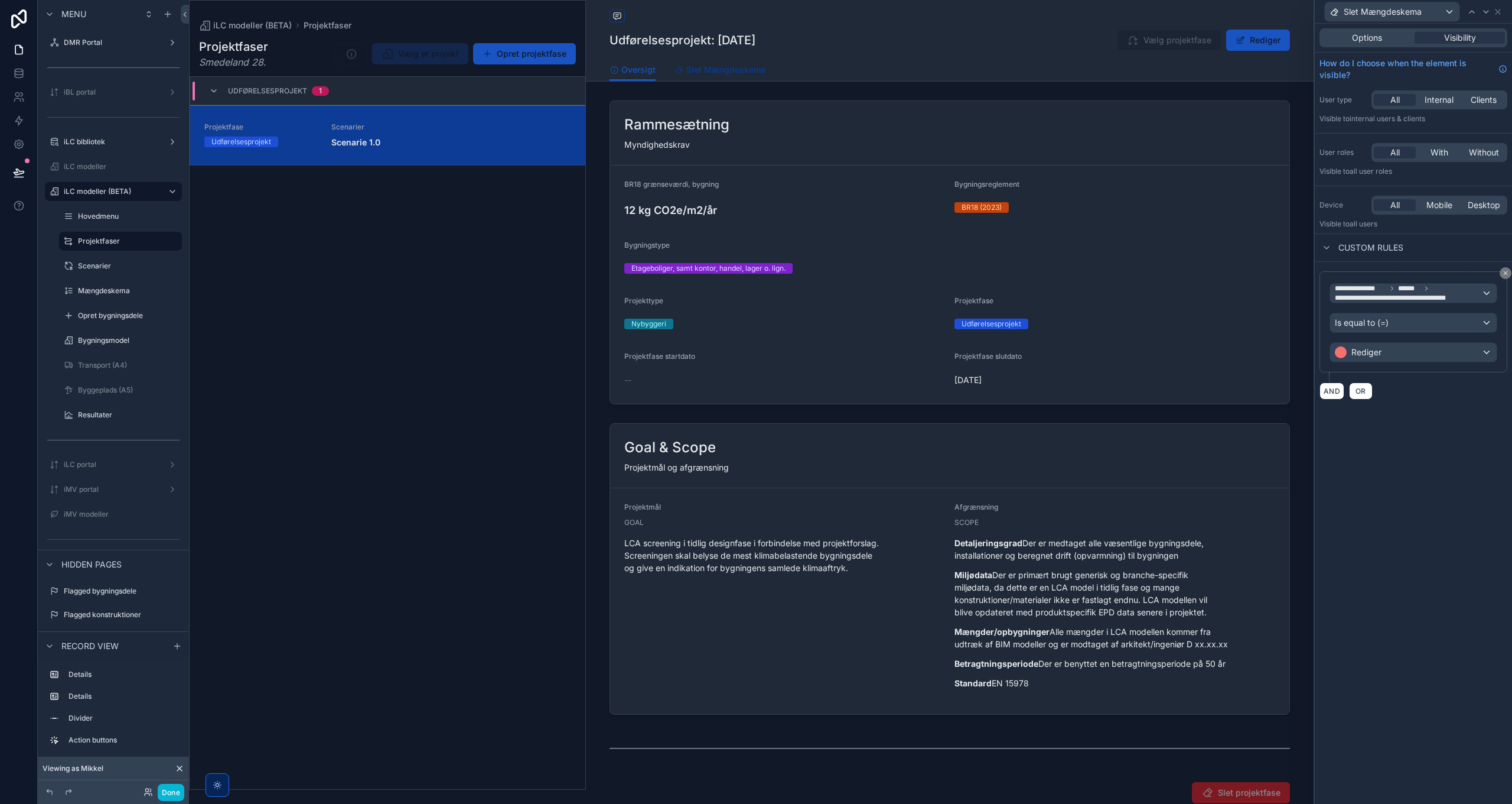
click at [718, 69] on span "Slet Mængdeskema" at bounding box center [726, 70] width 79 height 12
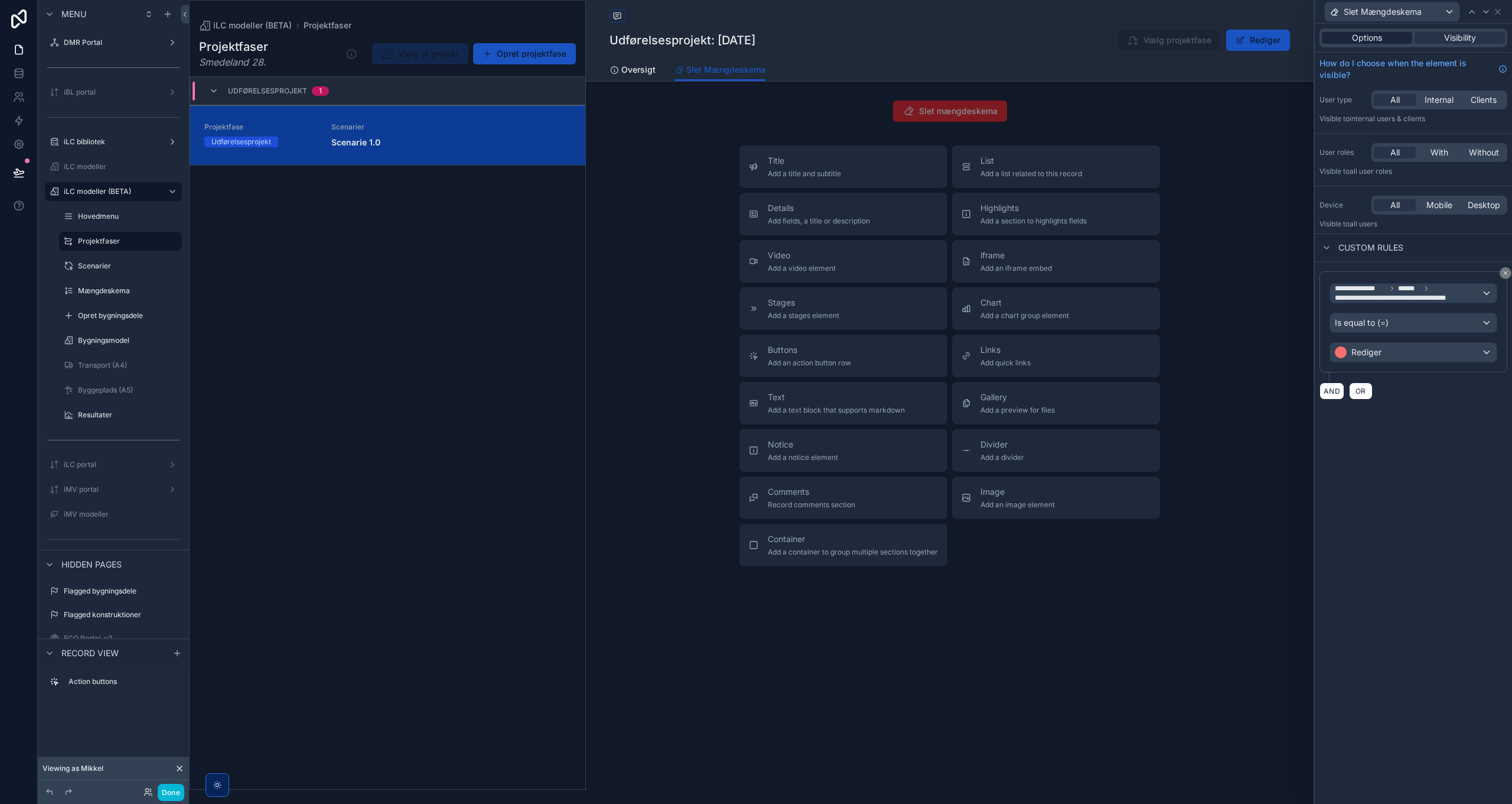
click at [1352, 33] on span "Options" at bounding box center [1367, 38] width 31 height 12
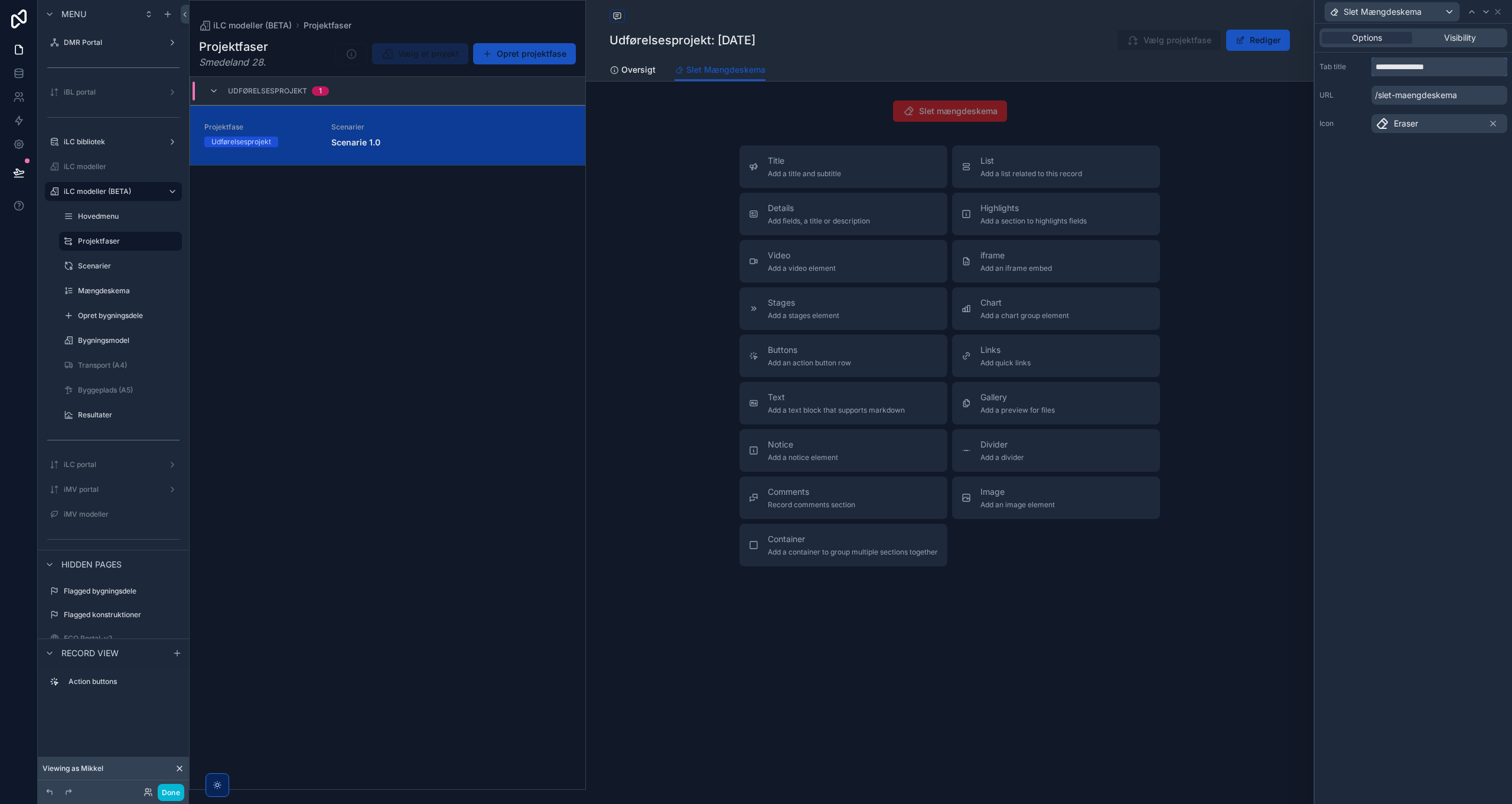
click at [1400, 66] on input "**********" at bounding box center [1440, 67] width 136 height 19
click at [1480, 65] on input "**********" at bounding box center [1440, 67] width 136 height 19
type input "**********"
click at [1498, 12] on icon at bounding box center [1498, 11] width 10 height 10
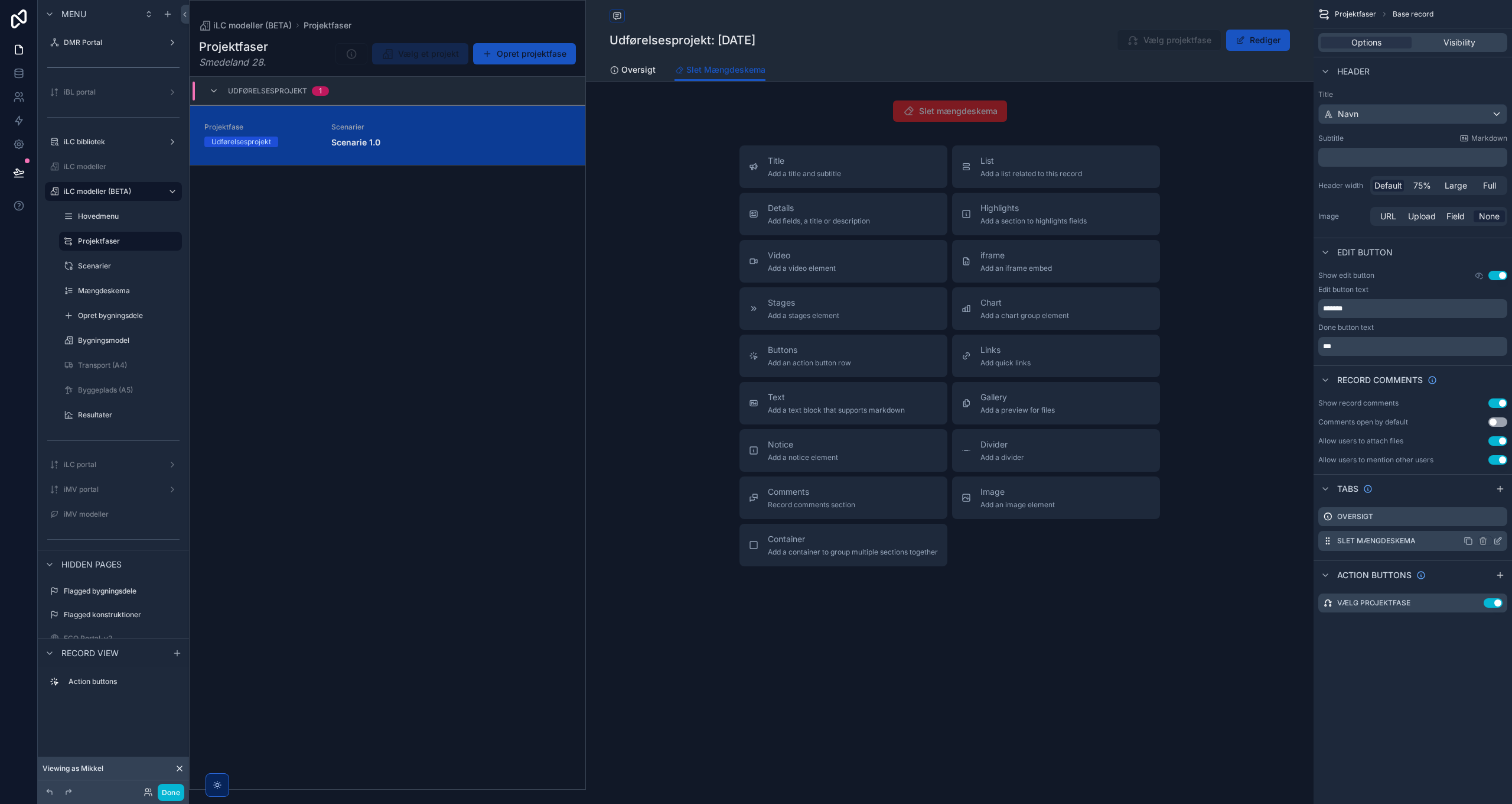
click at [1499, 538] on icon "scrollable content" at bounding box center [1499, 539] width 4 height 4
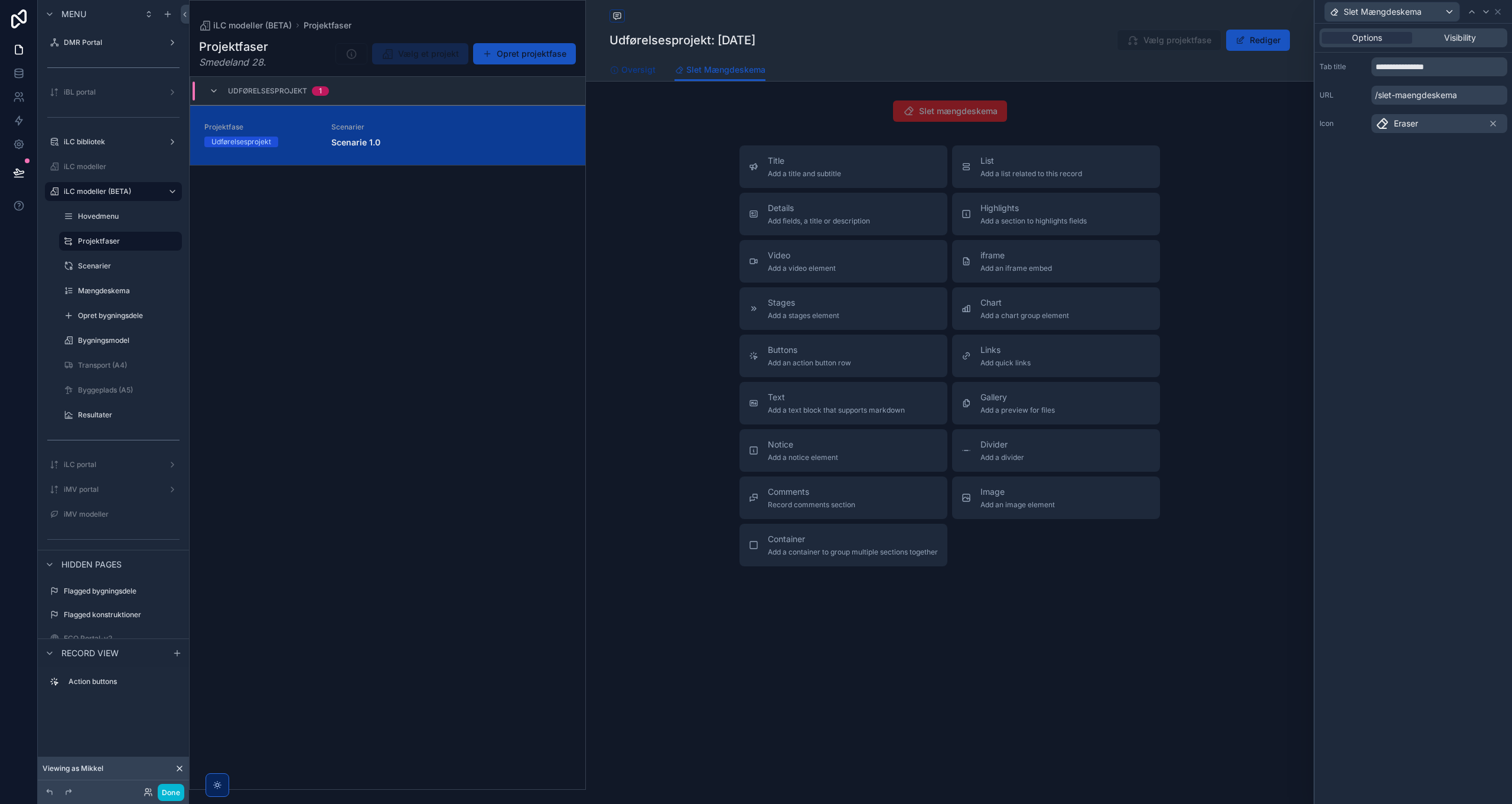
click at [628, 65] on span "Oversigt" at bounding box center [638, 70] width 34 height 12
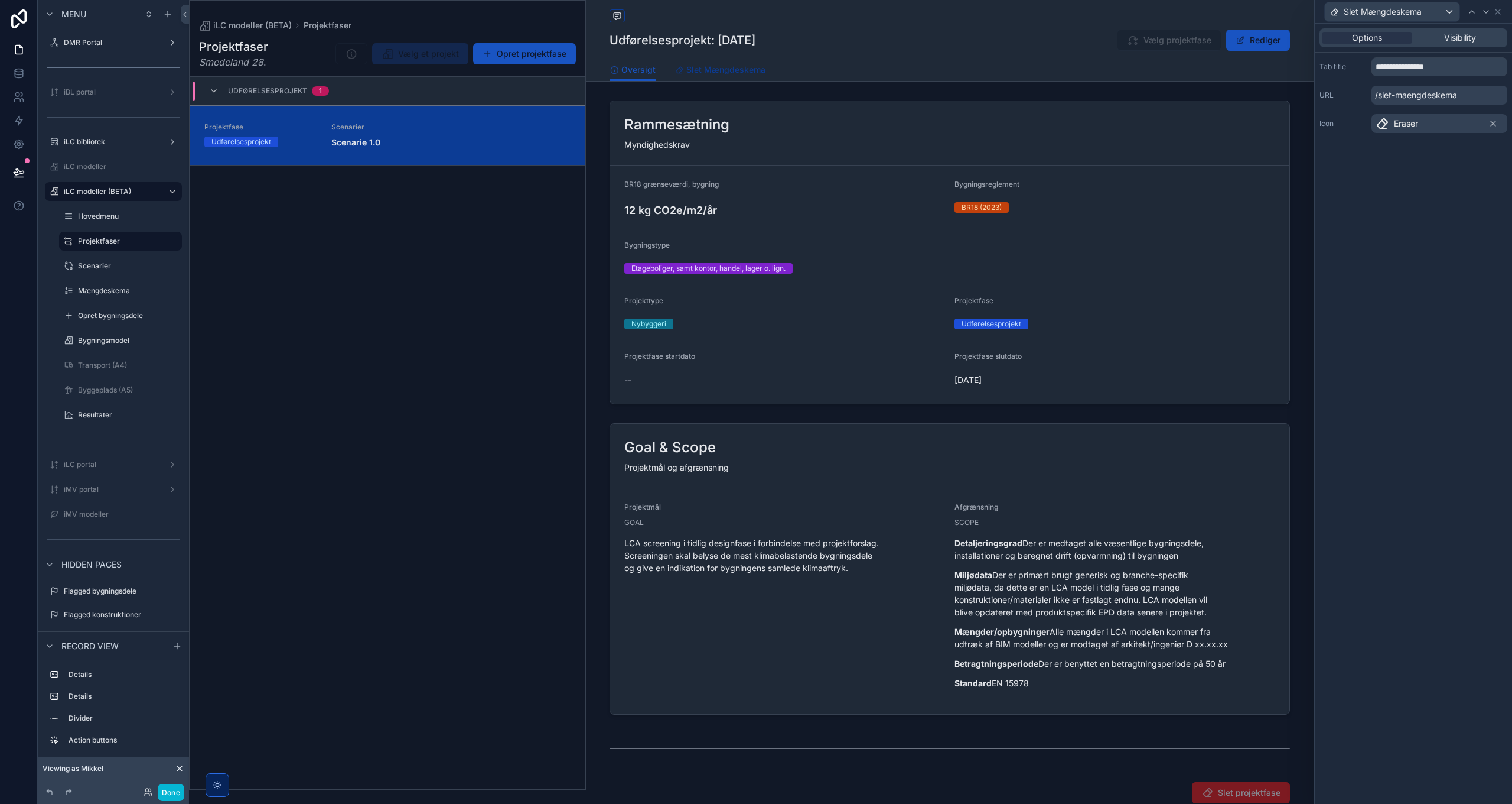
click at [714, 72] on span "Slet Mængdeskema" at bounding box center [726, 70] width 79 height 12
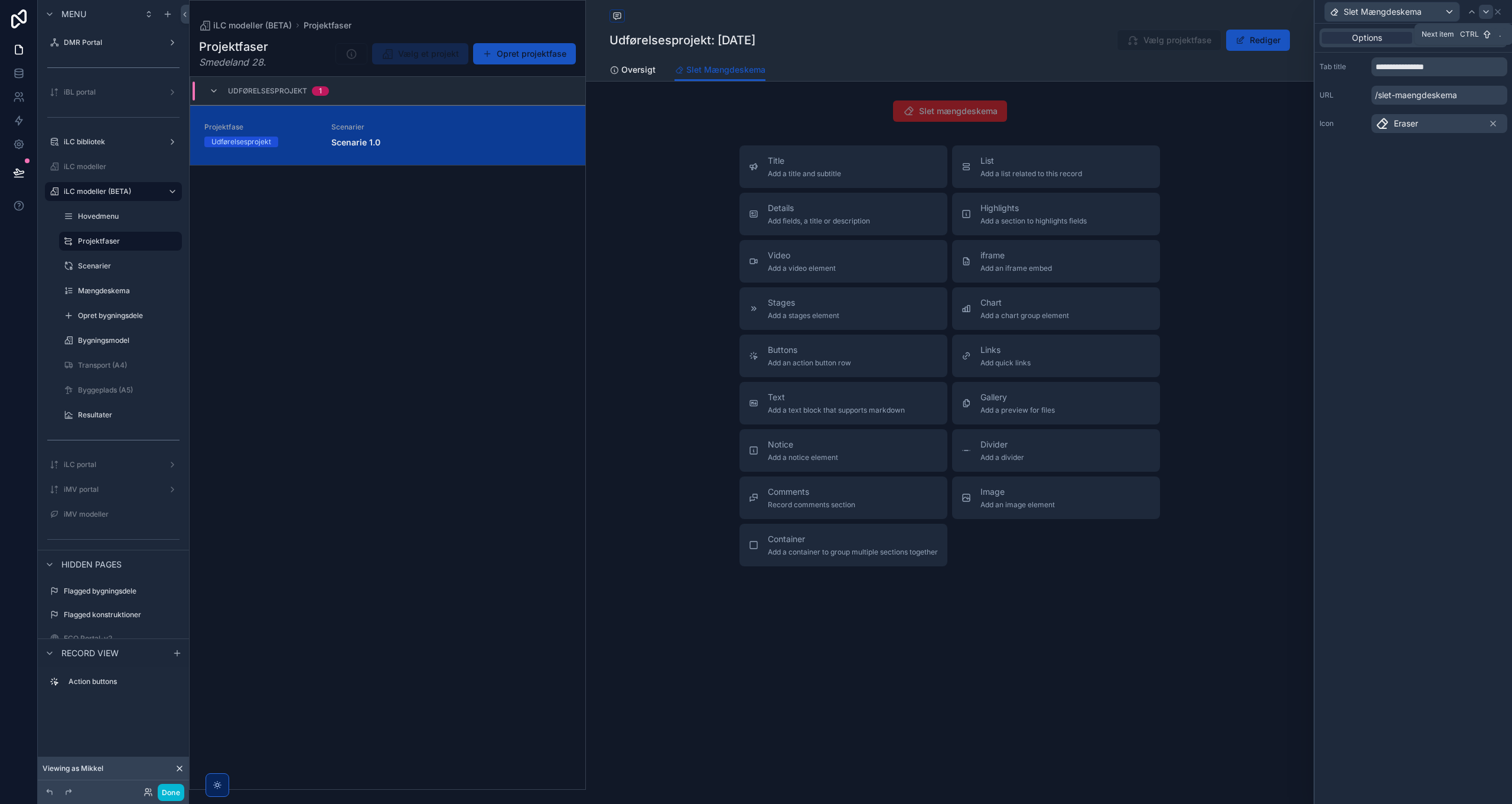
click at [1484, 11] on icon at bounding box center [1486, 11] width 10 height 10
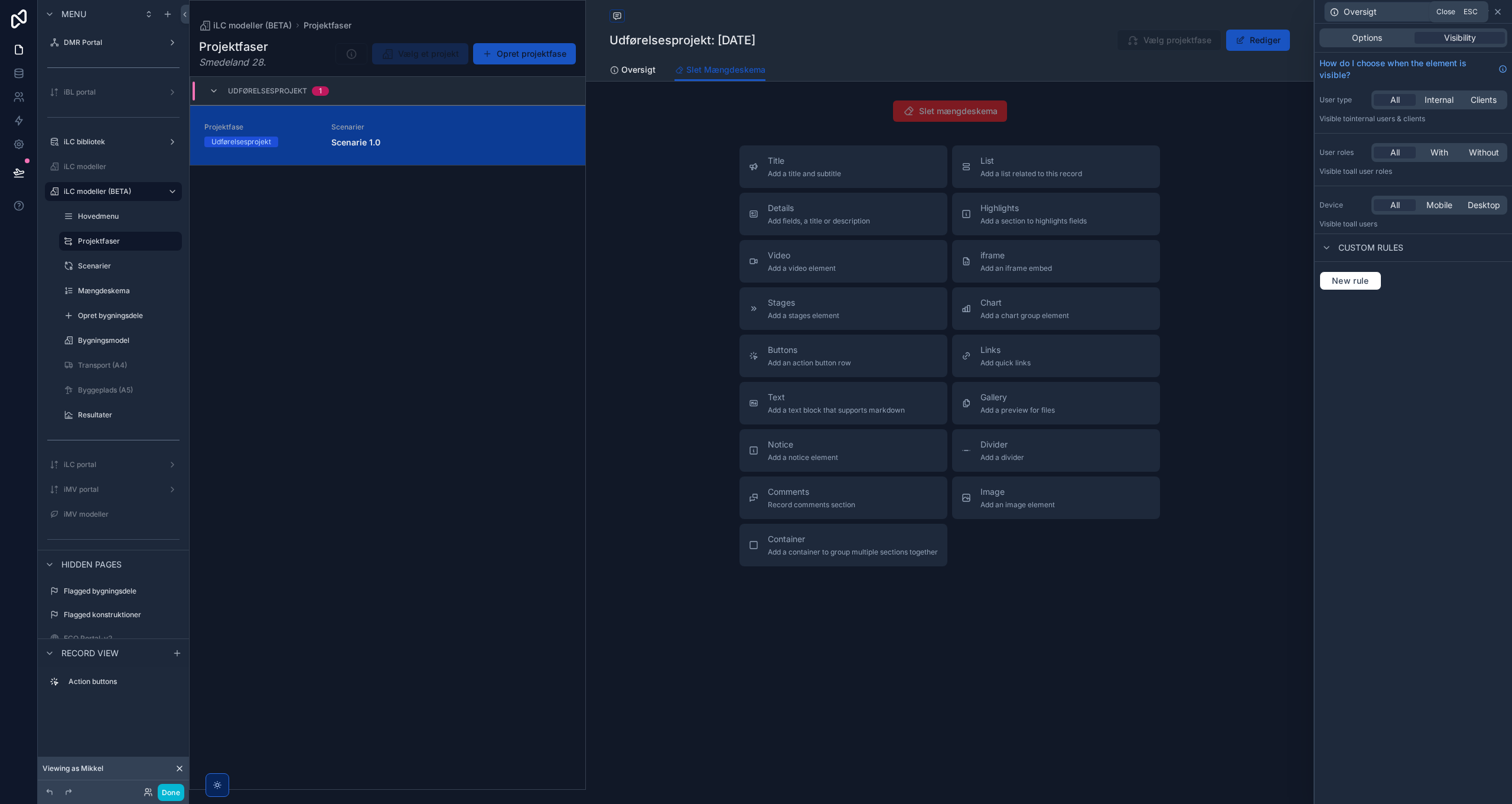
click at [1502, 10] on icon at bounding box center [1498, 11] width 10 height 10
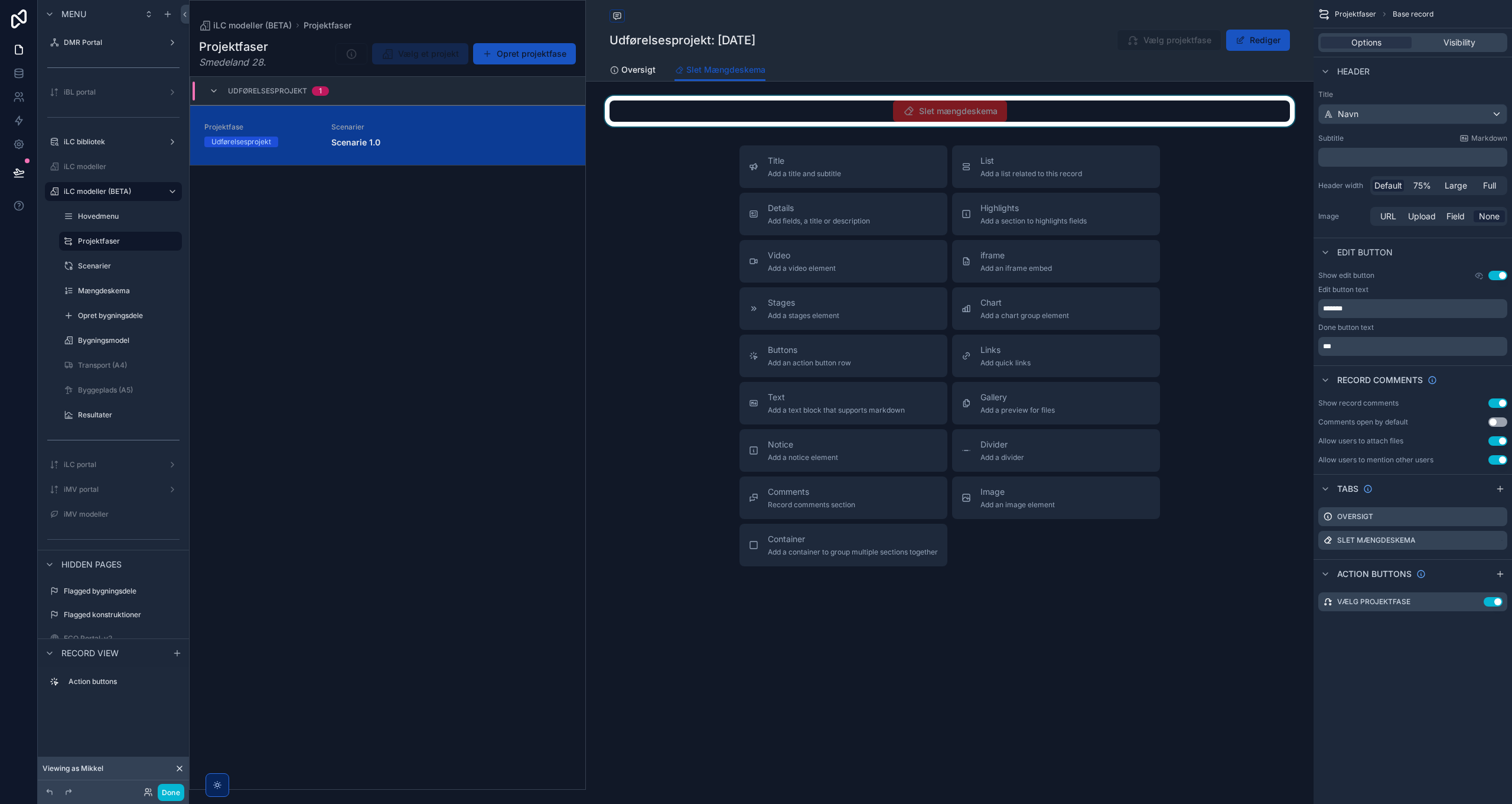
click at [957, 117] on div "scrollable content" at bounding box center [950, 111] width 728 height 31
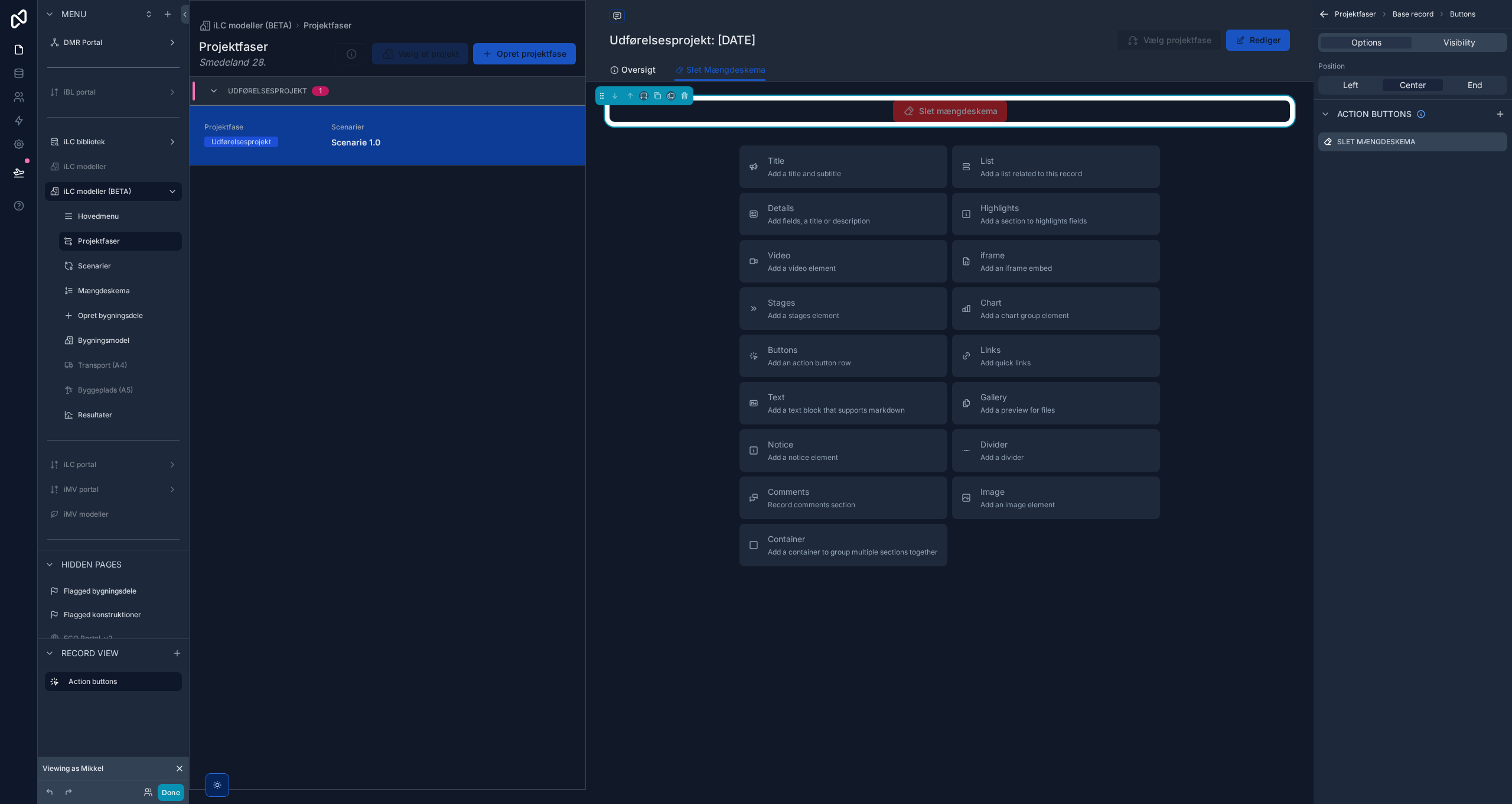
click at [168, 797] on button "Done" at bounding box center [171, 793] width 26 height 17
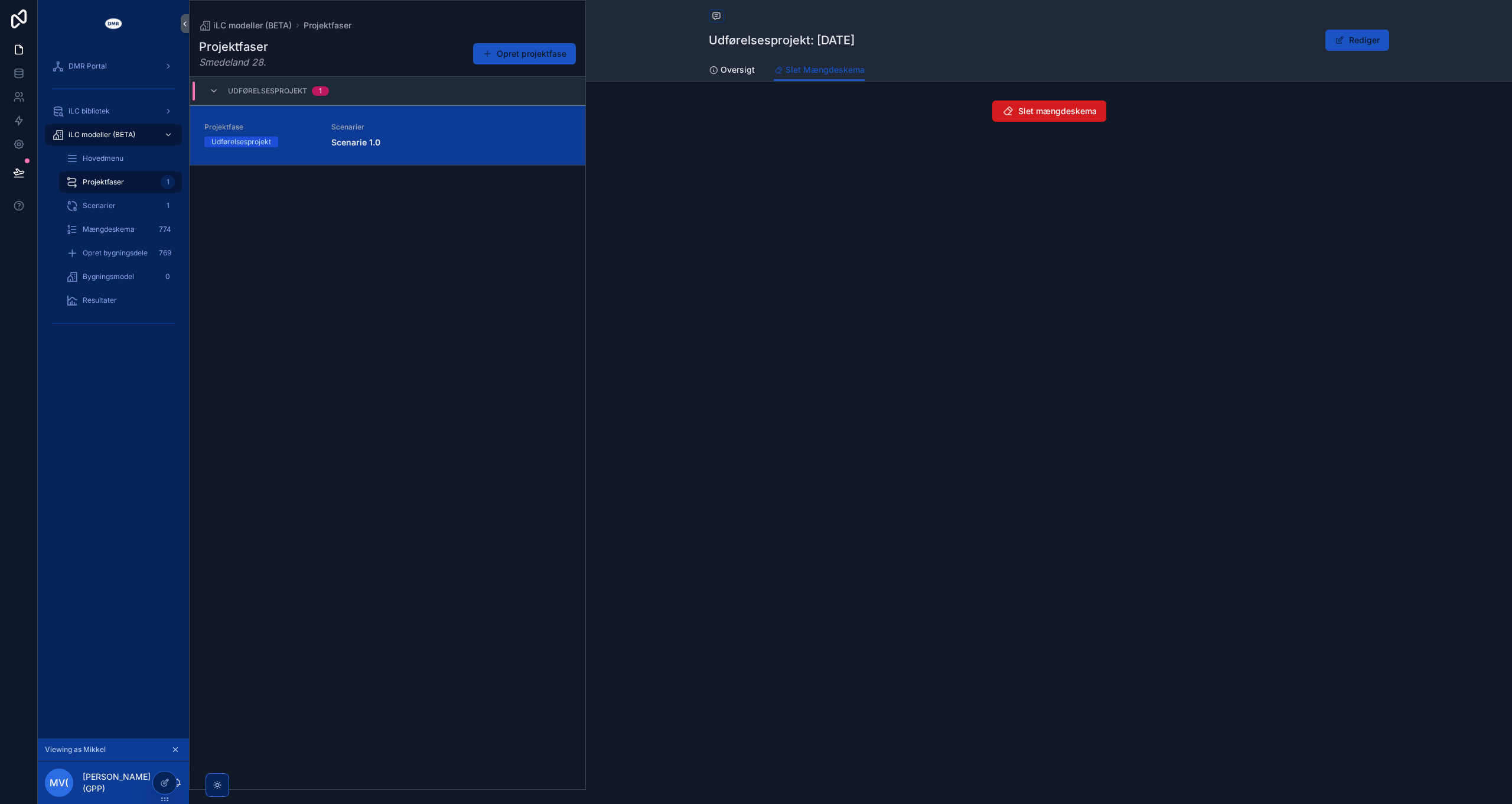
click at [1040, 112] on span "Slet mængdeskema" at bounding box center [1057, 112] width 79 height 12
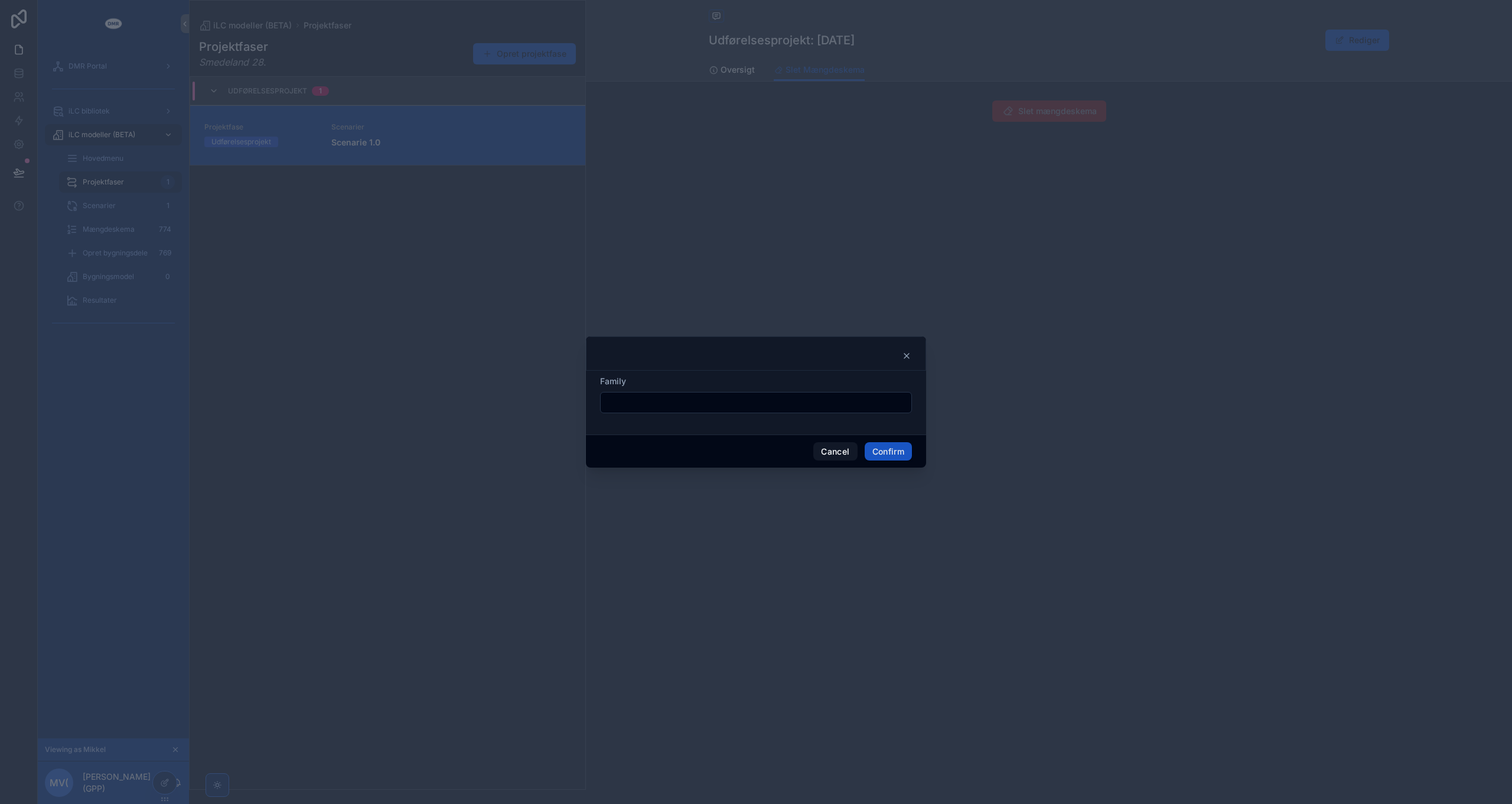
click at [908, 357] on icon at bounding box center [907, 355] width 4 height 4
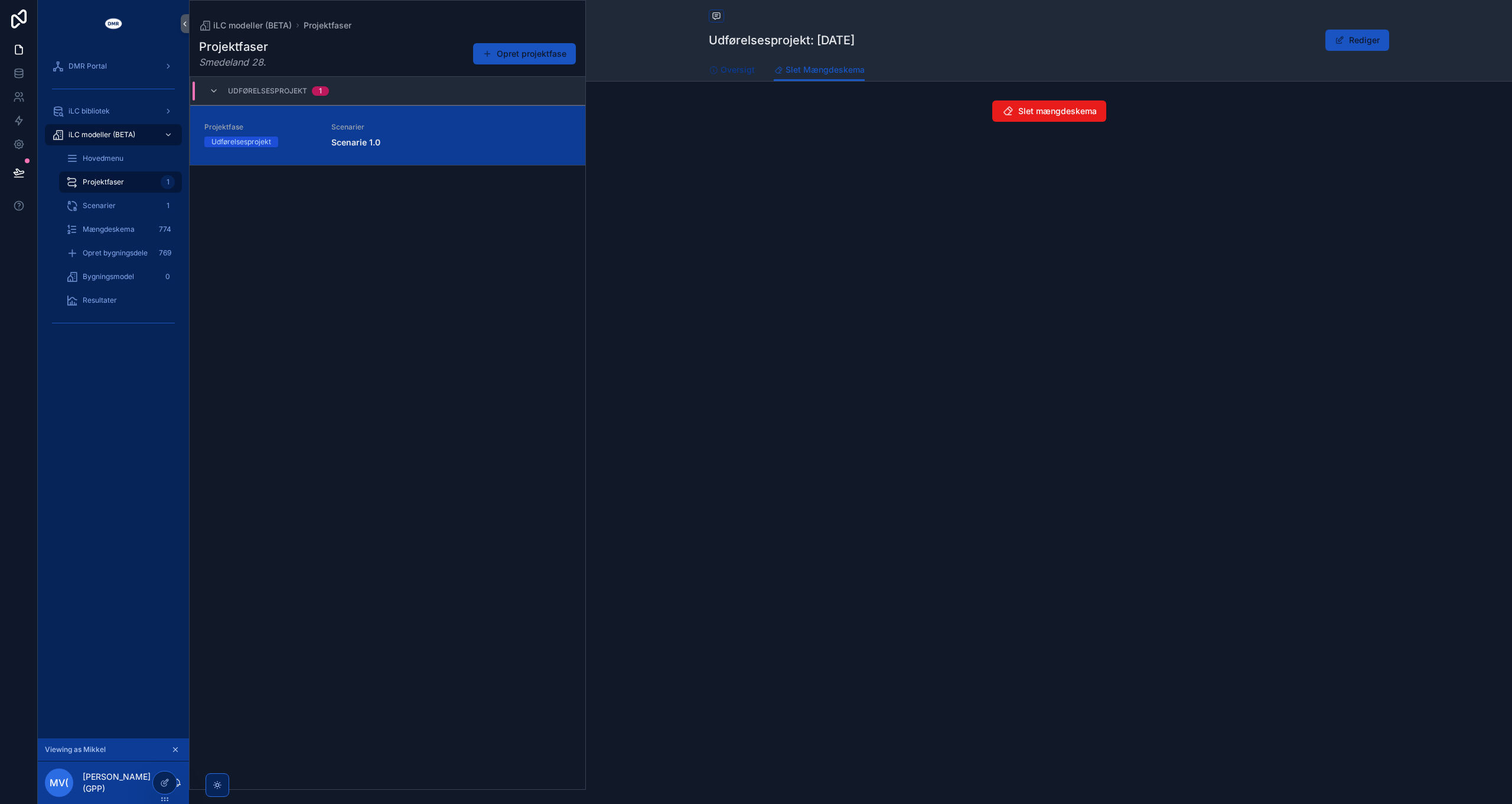
click at [722, 69] on span "Oversigt" at bounding box center [737, 70] width 34 height 12
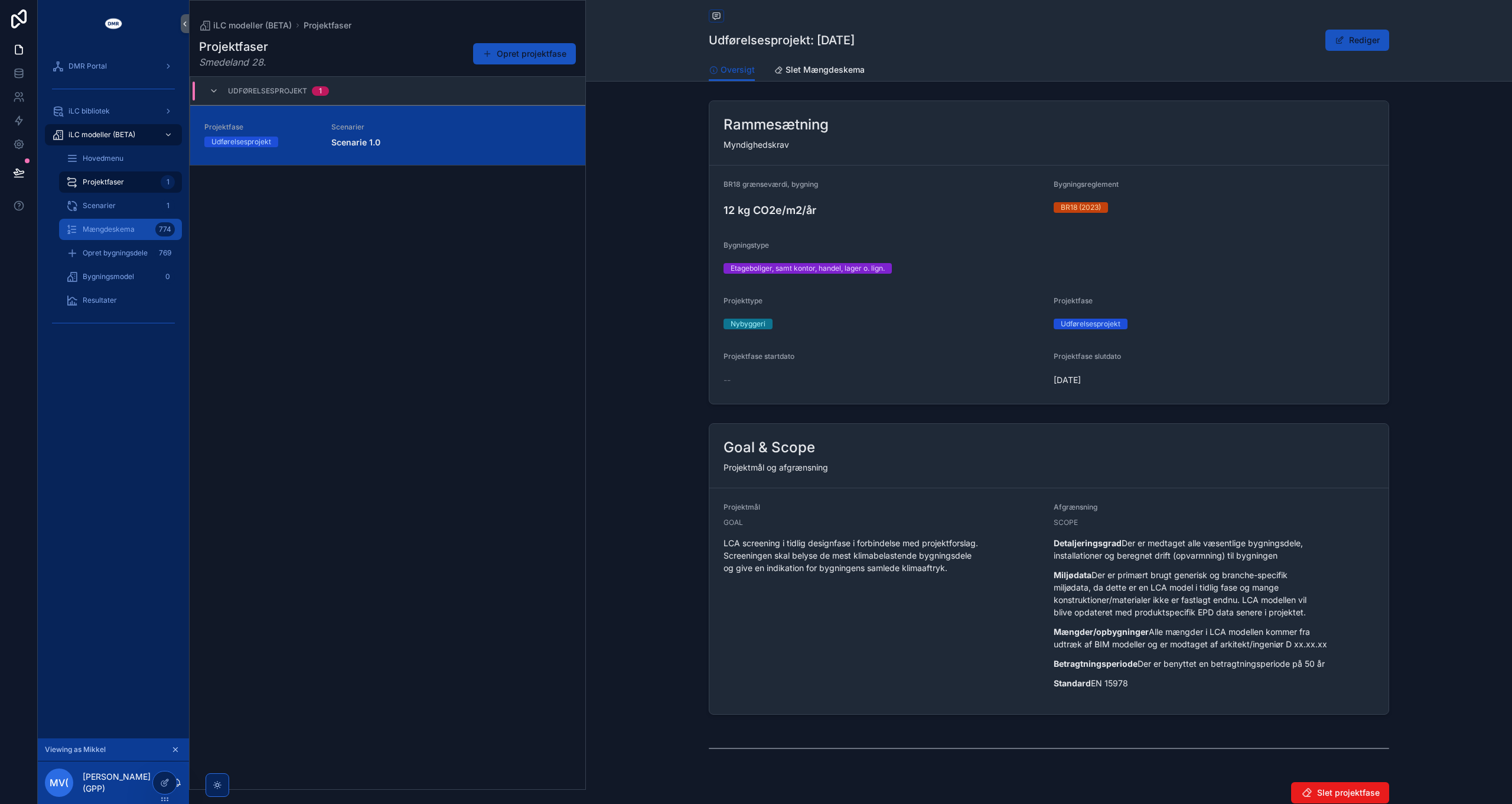
click at [120, 230] on span "Mængdeskema" at bounding box center [109, 229] width 52 height 10
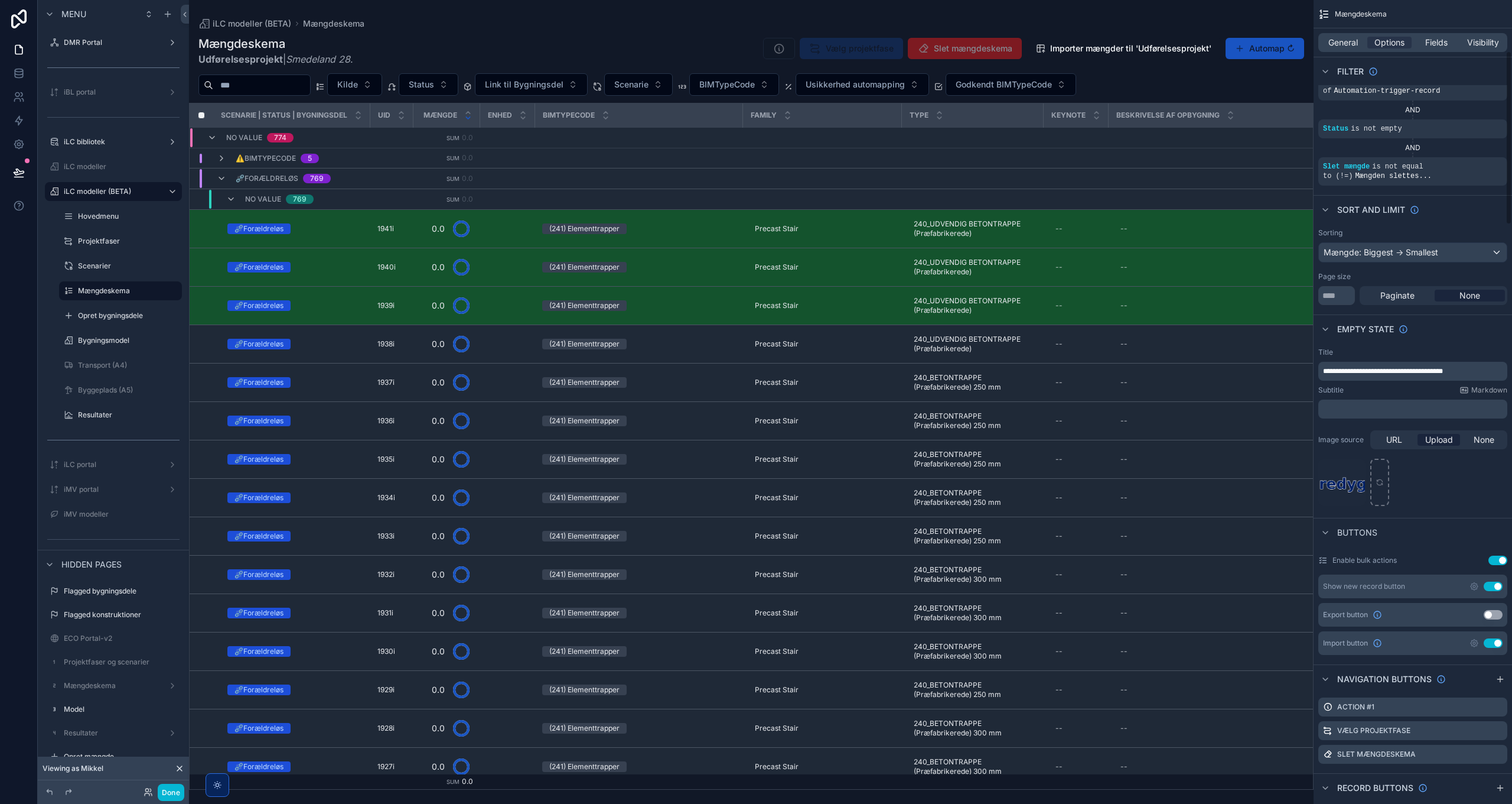
scroll to position [237, 0]
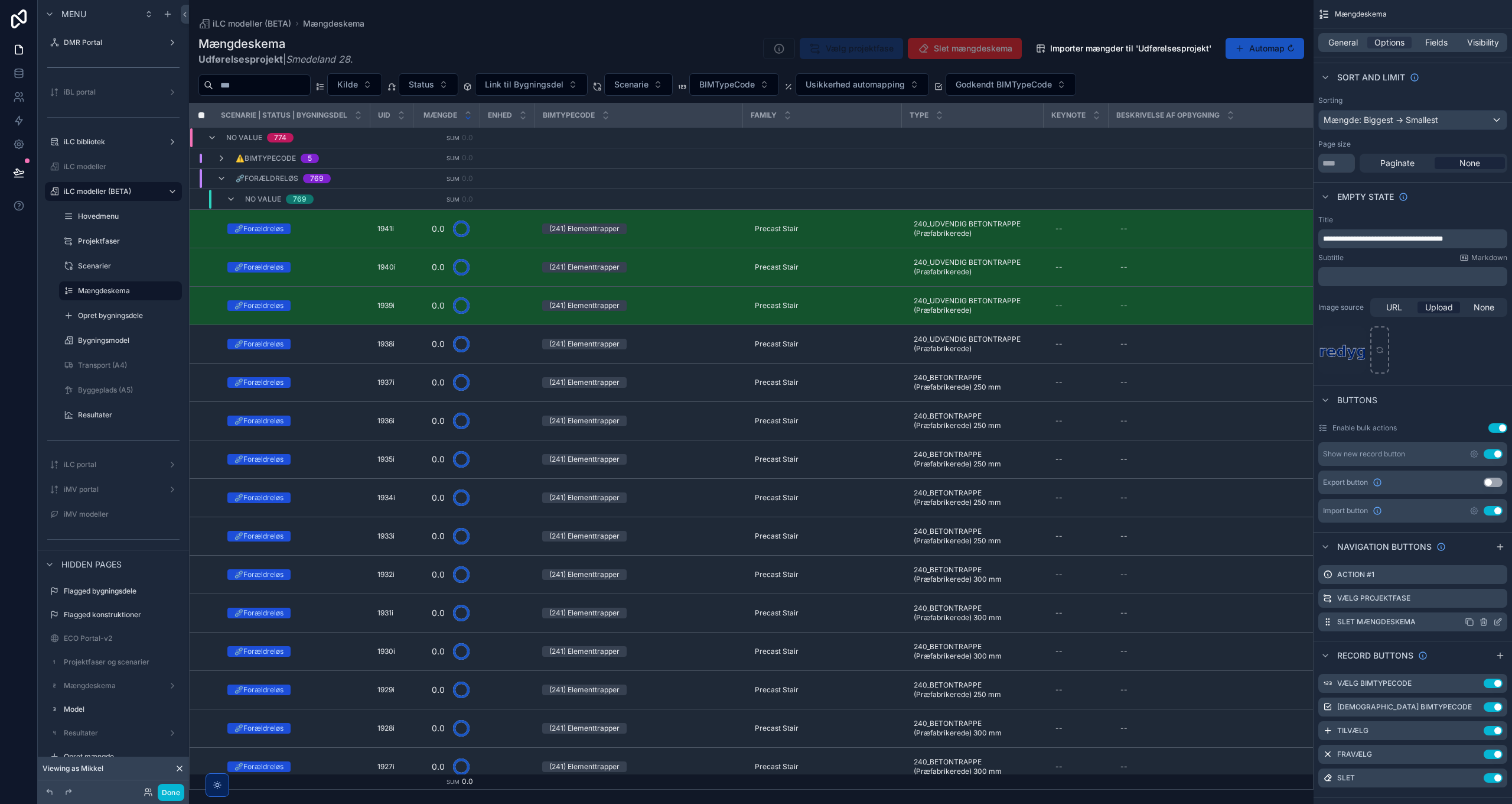
click at [1501, 622] on icon "scrollable content" at bounding box center [1498, 622] width 10 height 10
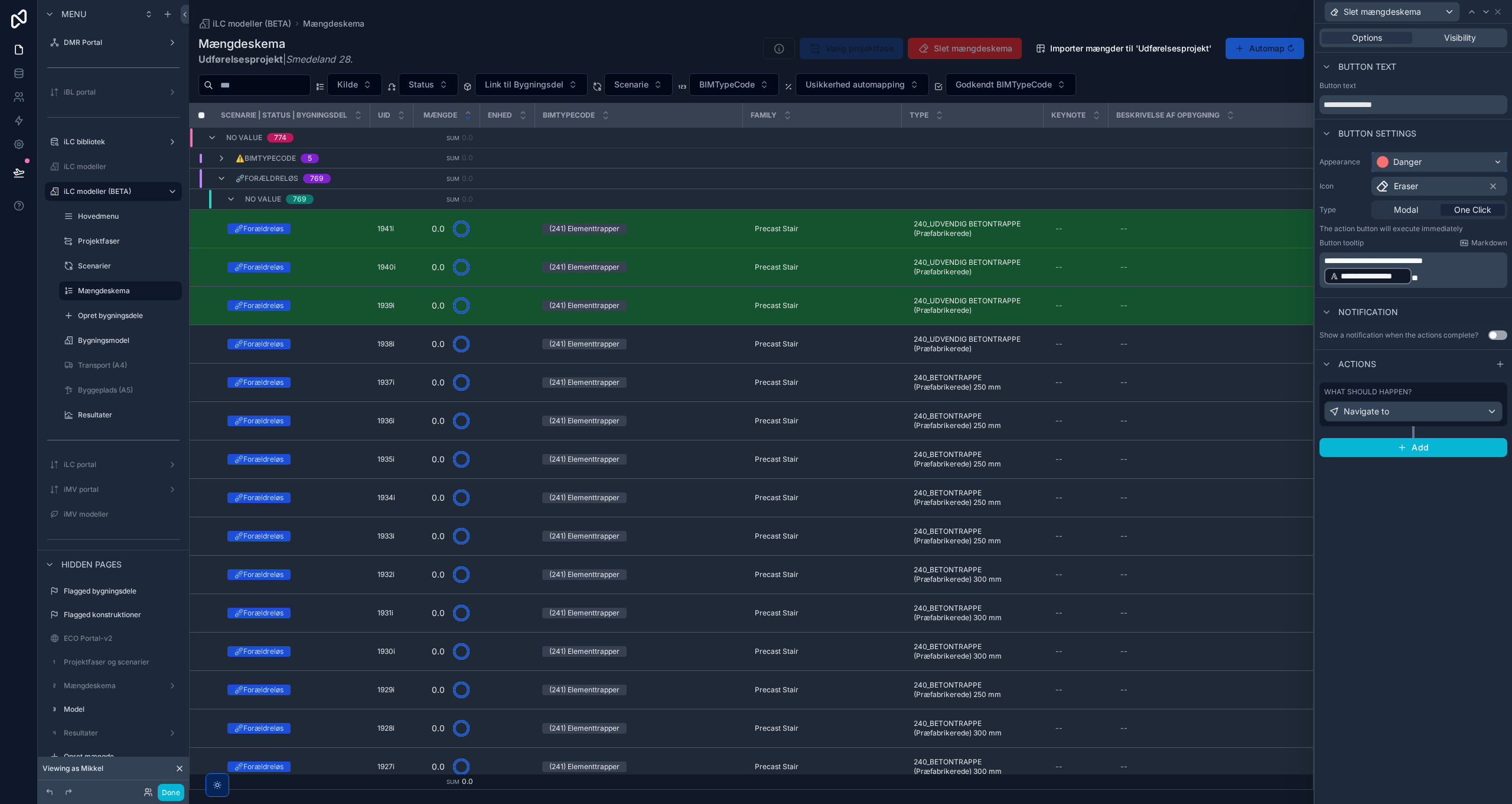
click at [1425, 158] on div "Danger" at bounding box center [1440, 162] width 134 height 19
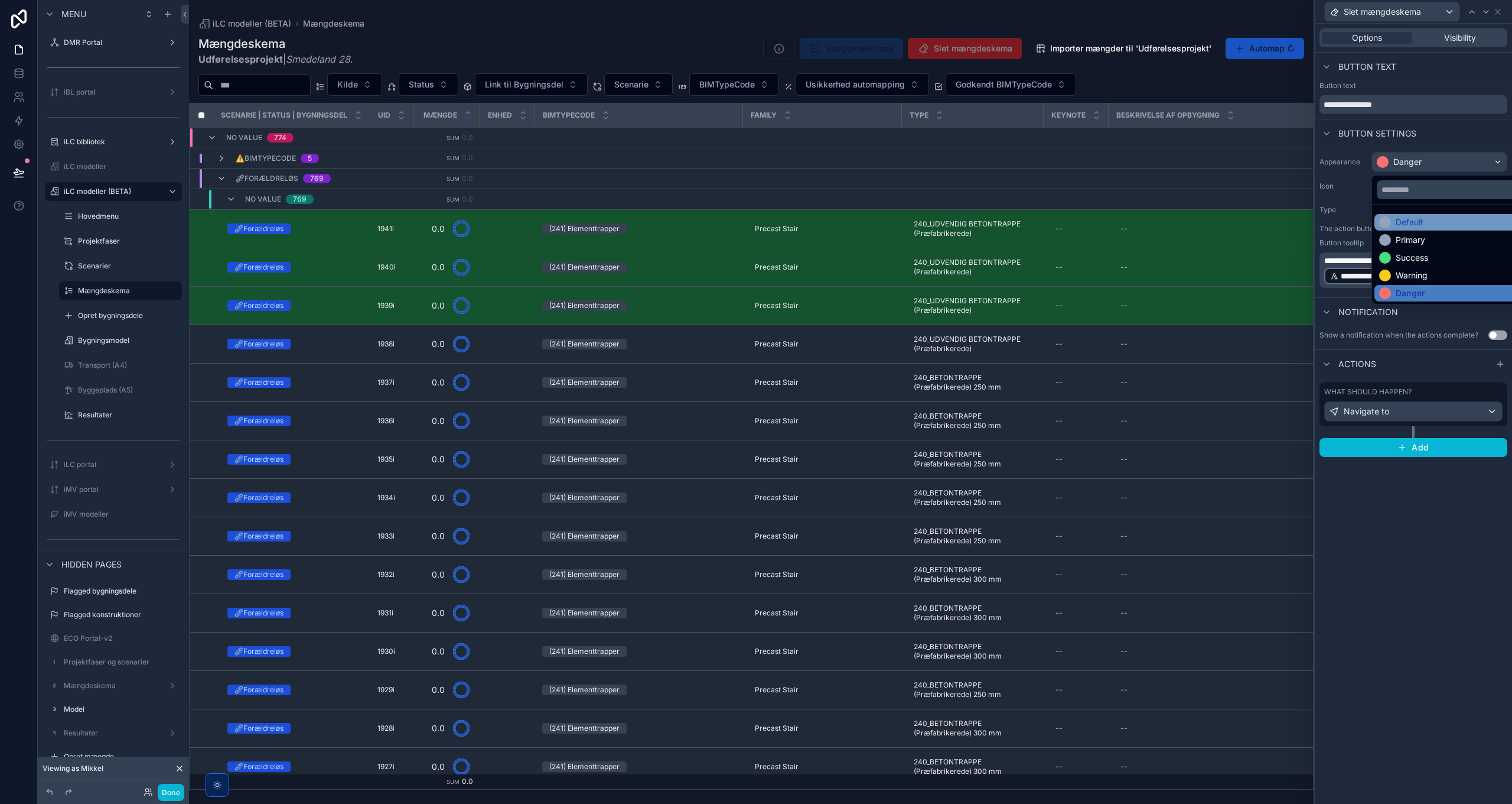
click at [1421, 223] on div "Default" at bounding box center [1410, 223] width 28 height 12
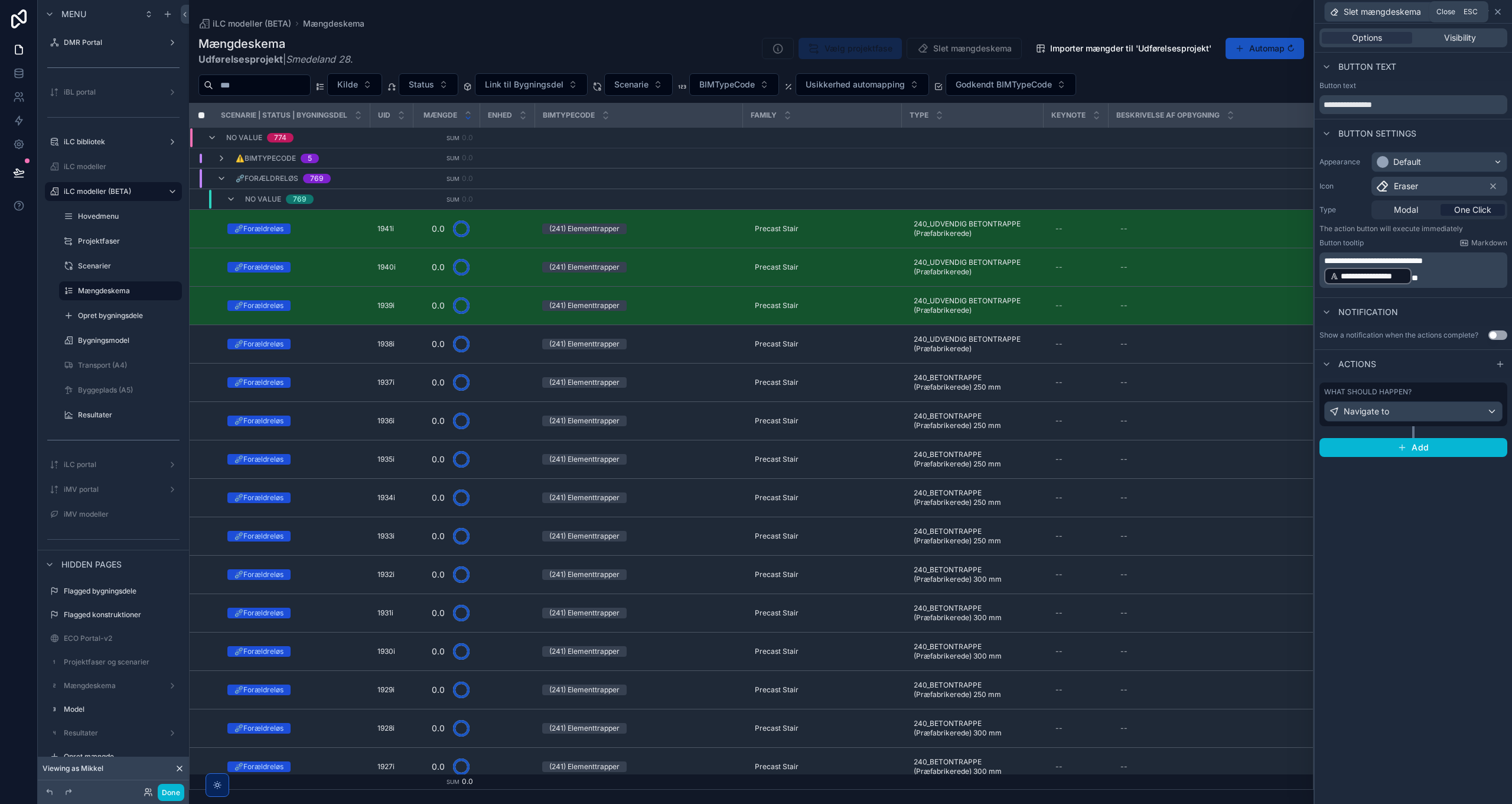
click at [1497, 12] on icon at bounding box center [1497, 11] width 4 height 4
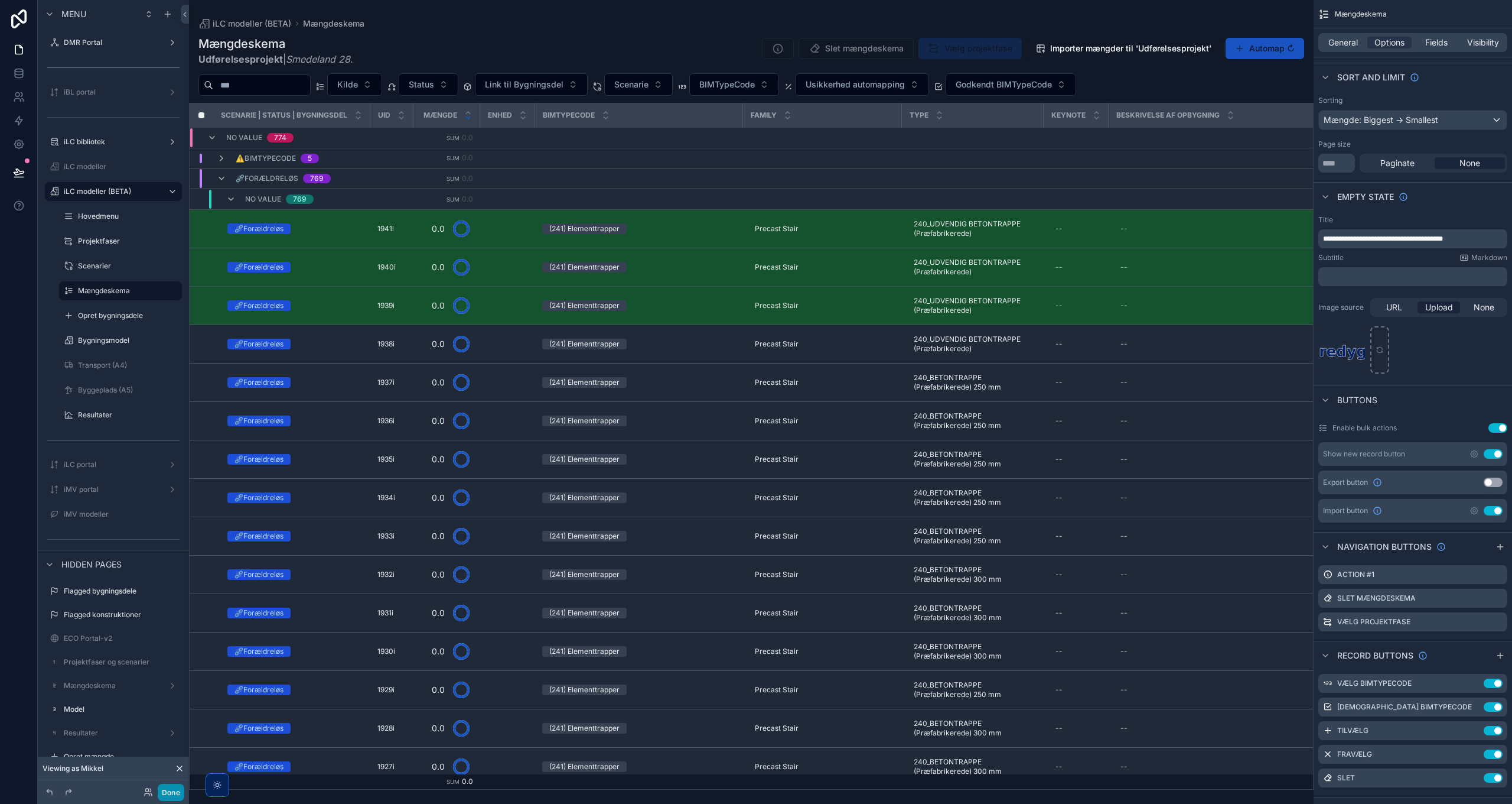
click at [169, 794] on button "Done" at bounding box center [171, 793] width 26 height 17
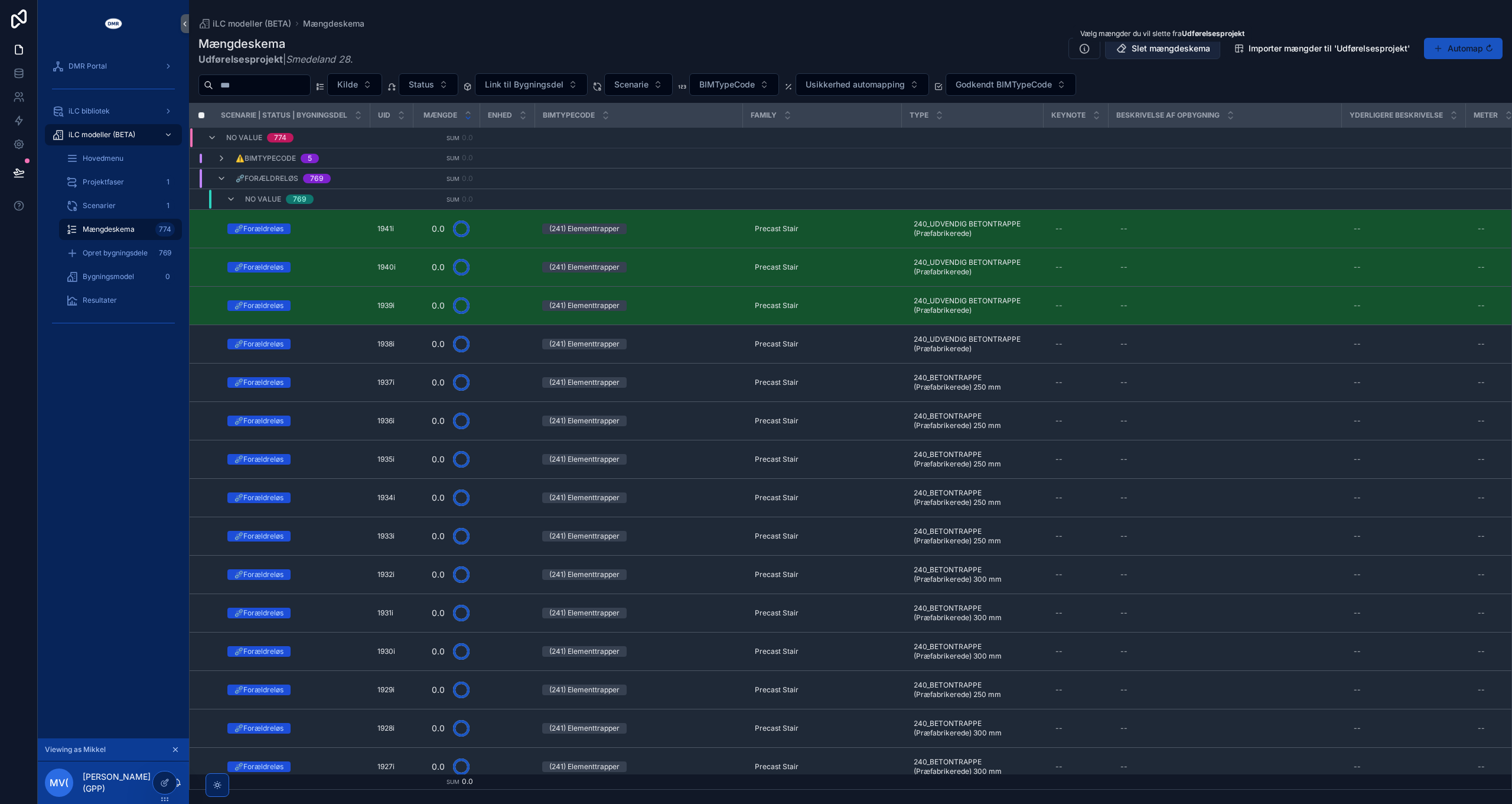
click at [1160, 49] on span "Slet mængdeskema" at bounding box center [1171, 49] width 79 height 12
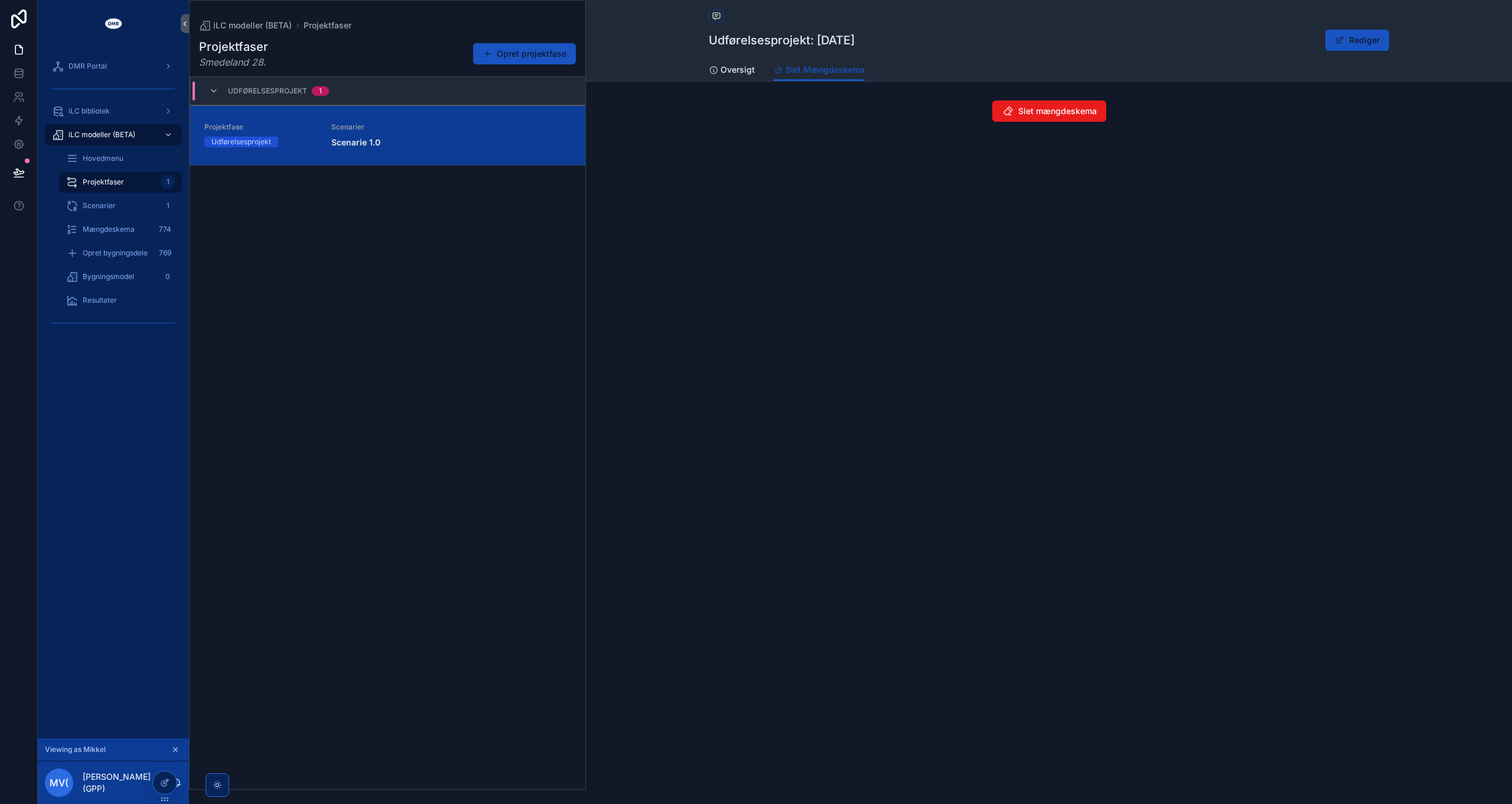
click at [420, 134] on div "Scenarier Scenarie 1.0" at bounding box center [451, 135] width 240 height 26
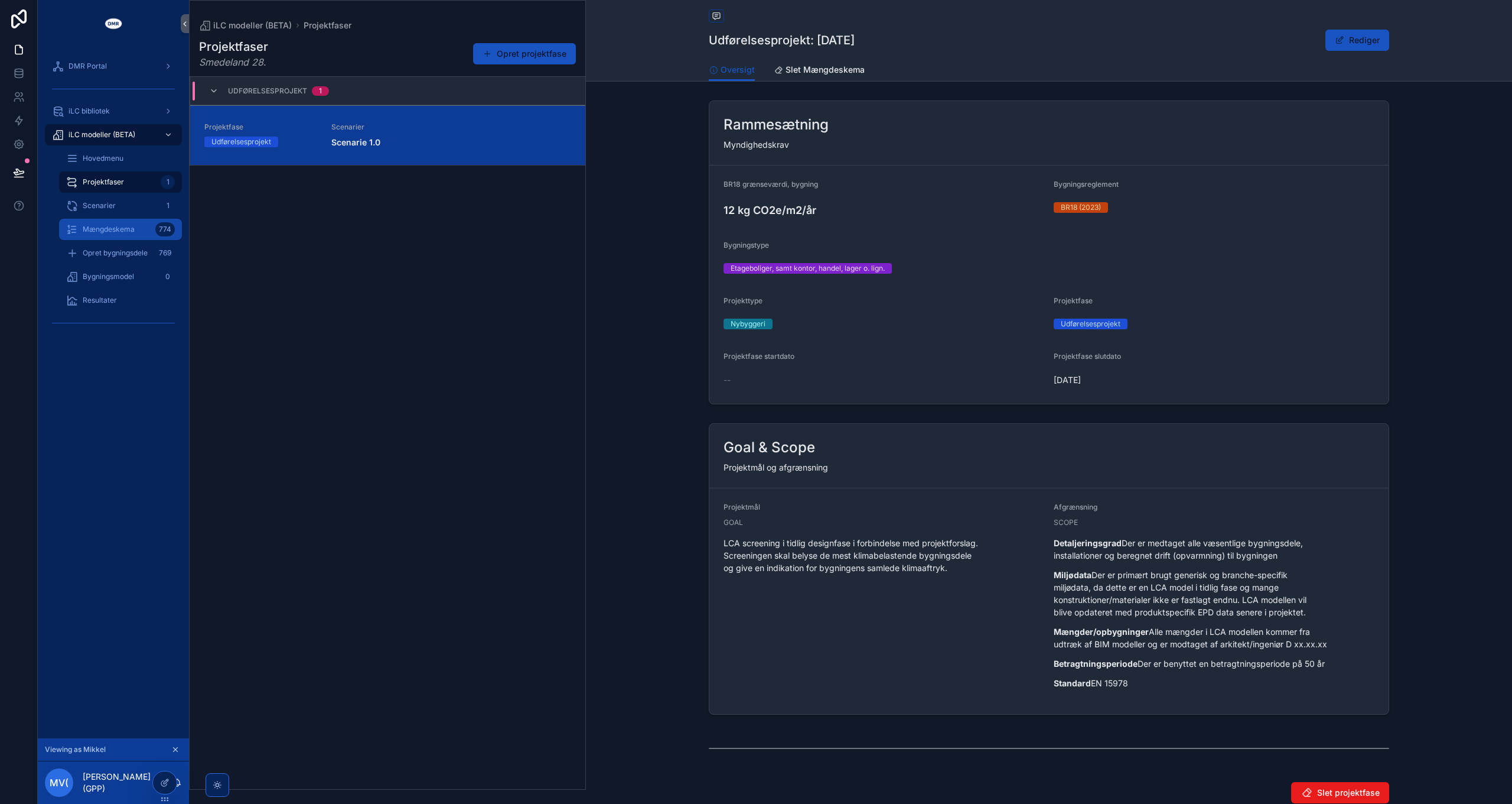
click at [104, 226] on span "Mængdeskema" at bounding box center [109, 229] width 52 height 10
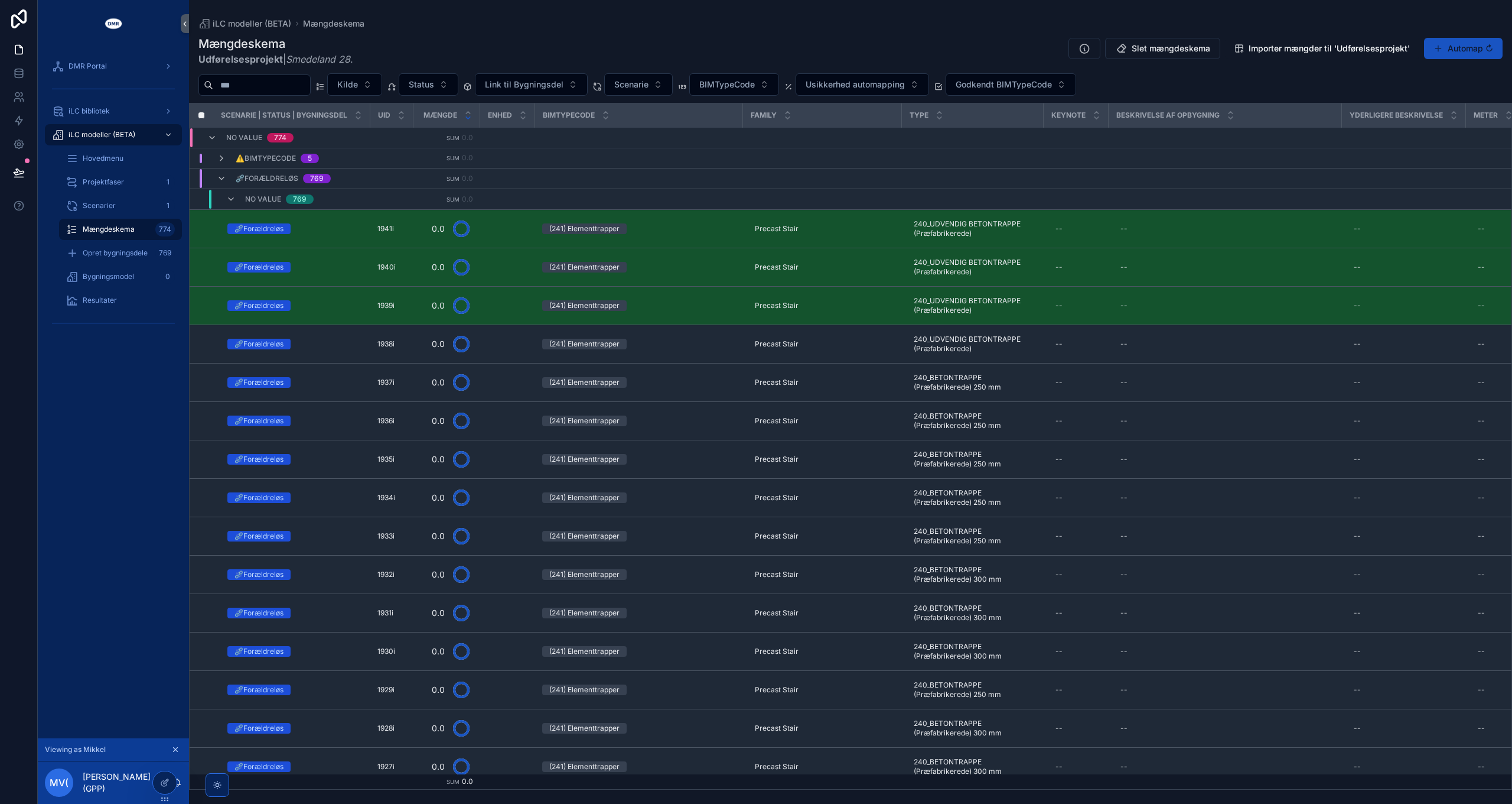
click at [108, 231] on span "Mængdeskema" at bounding box center [109, 229] width 52 height 10
click at [174, 750] on icon "scrollable content" at bounding box center [174, 749] width 8 height 8
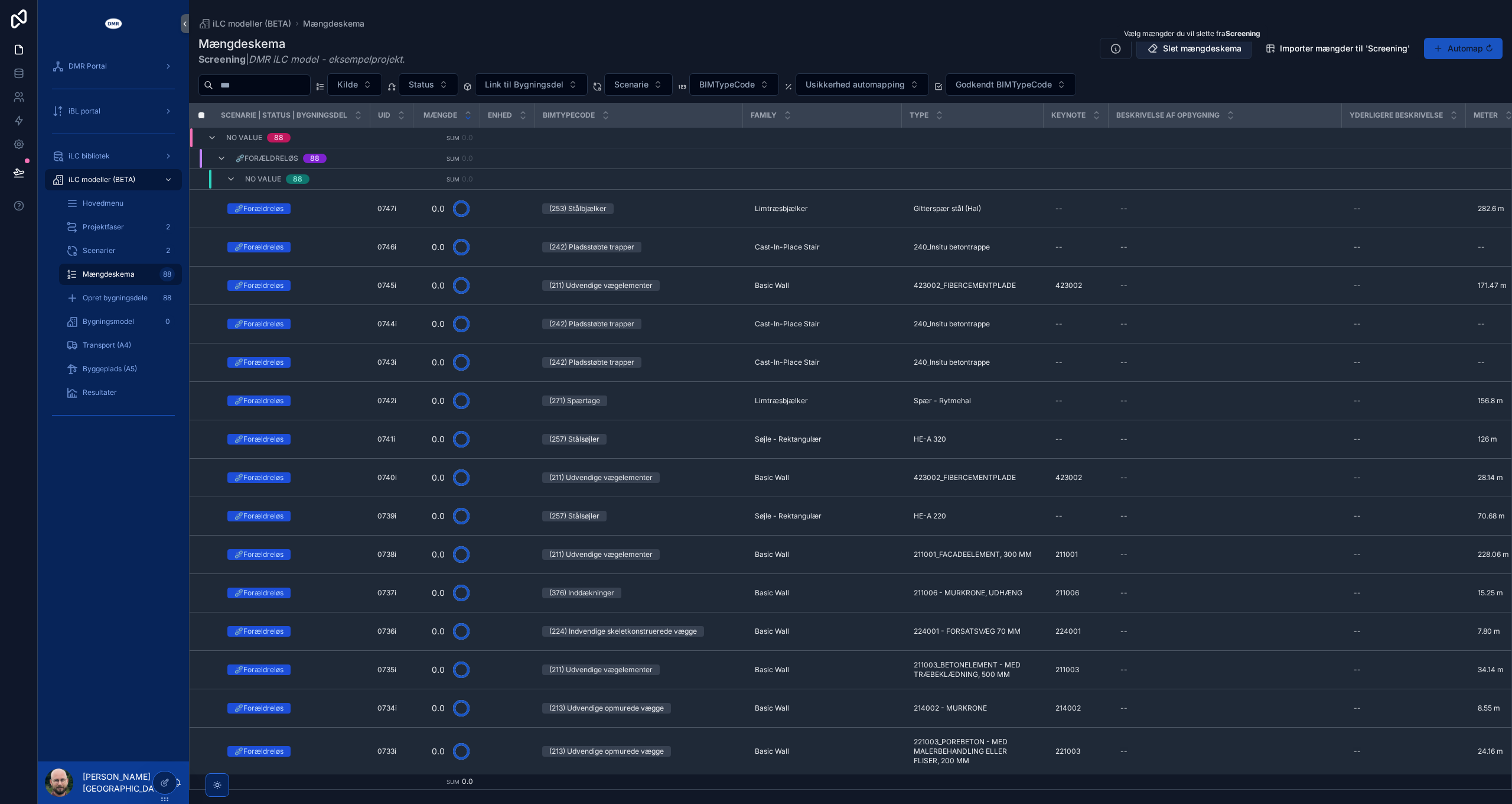
click at [1183, 51] on span "Slet mængdeskema" at bounding box center [1202, 49] width 79 height 12
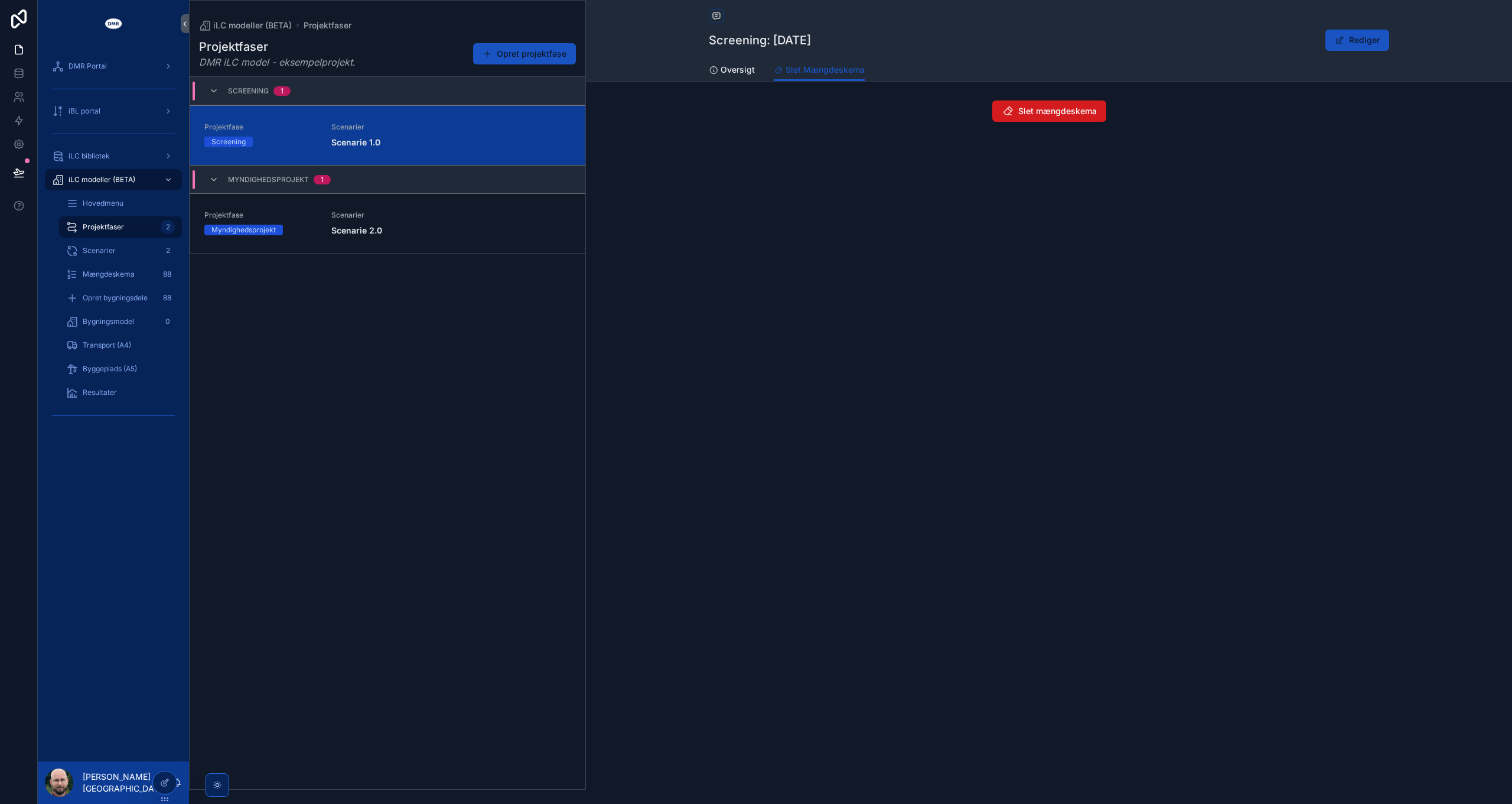
click at [1054, 110] on span "Slet mængdeskema" at bounding box center [1057, 112] width 79 height 12
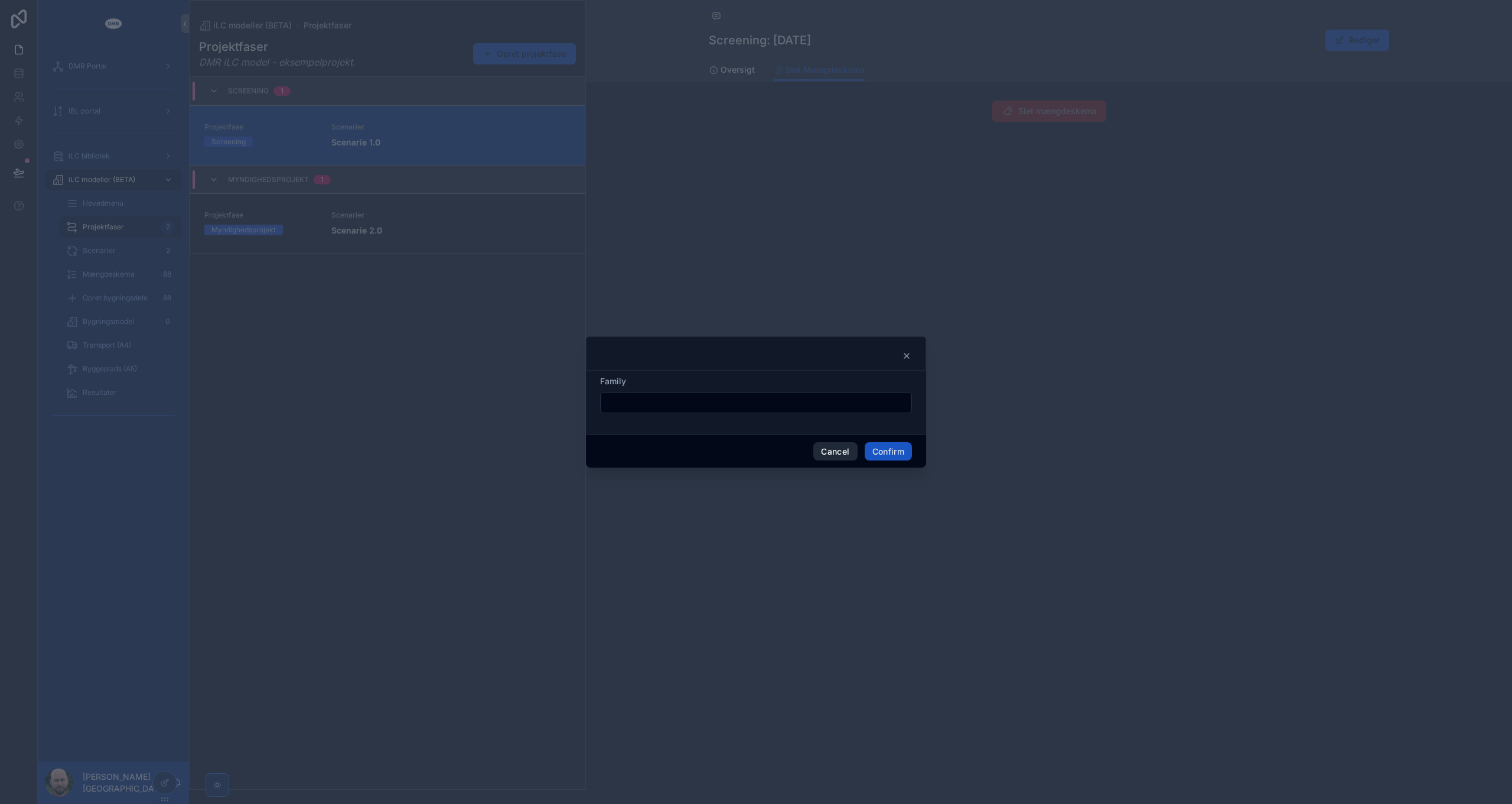
click at [824, 454] on button "Cancel" at bounding box center [835, 451] width 44 height 19
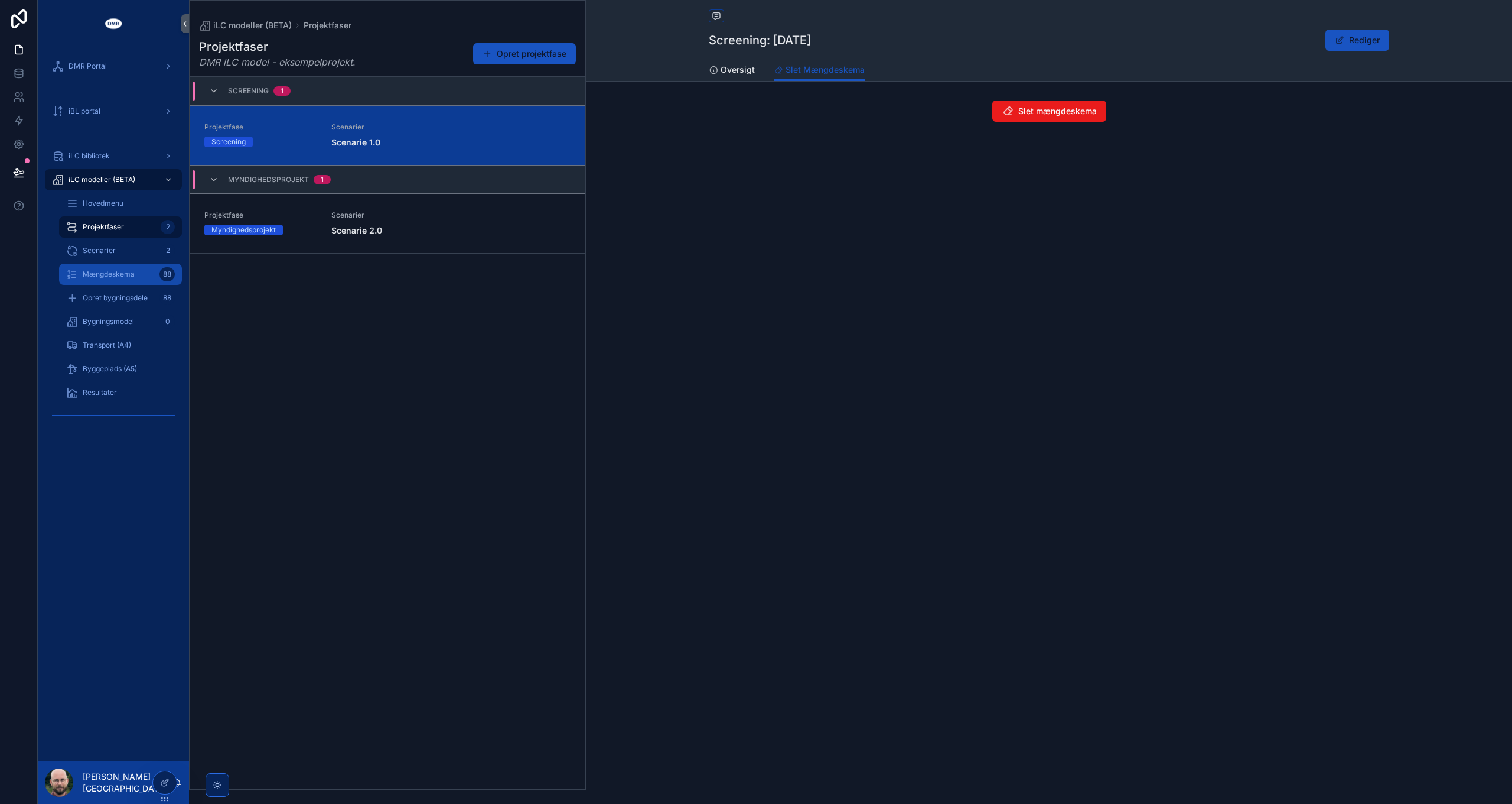
click at [105, 274] on span "Mængdeskema" at bounding box center [109, 274] width 52 height 10
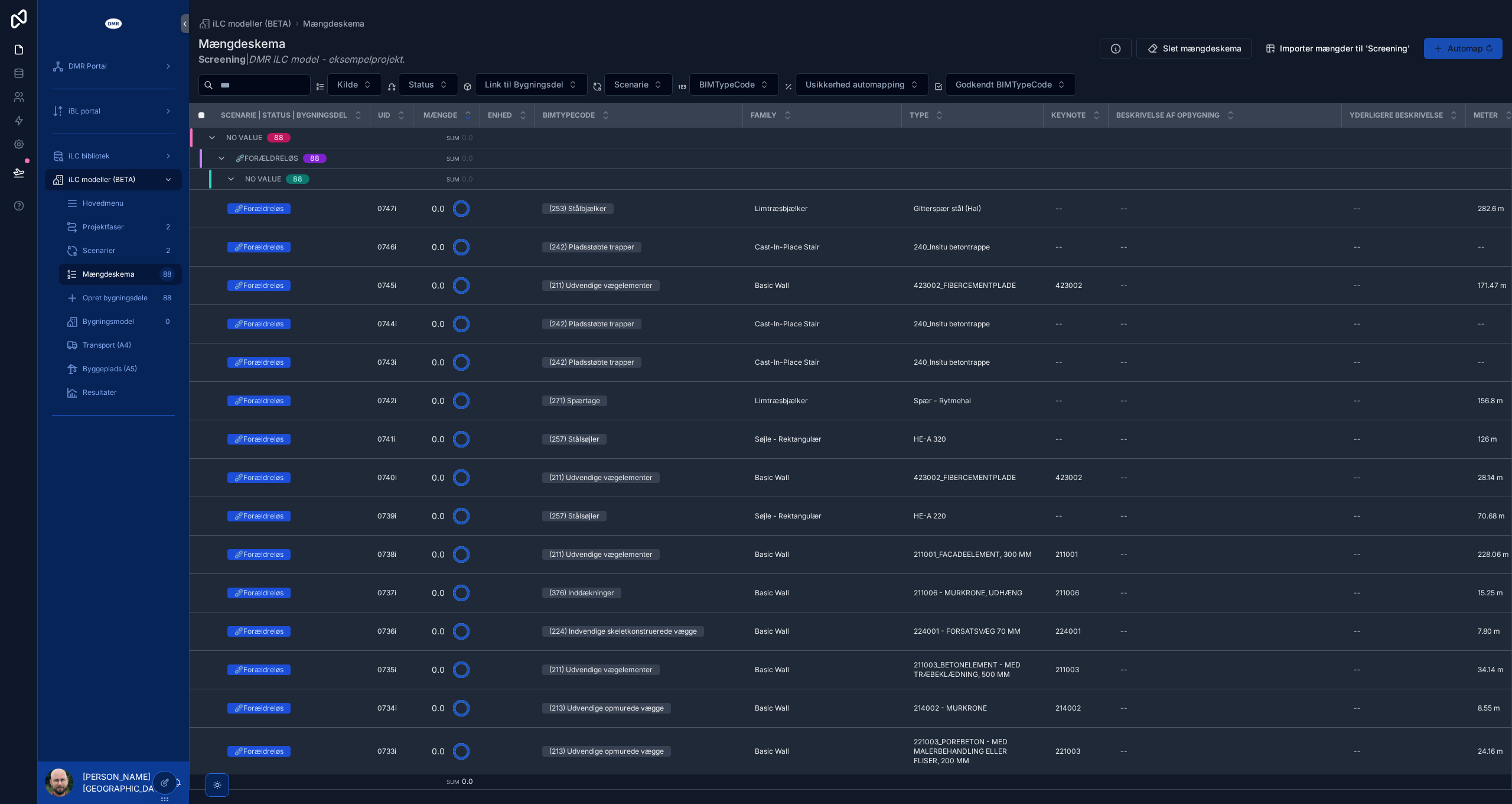
click at [1438, 52] on span "scrollable content" at bounding box center [1438, 48] width 10 height 10
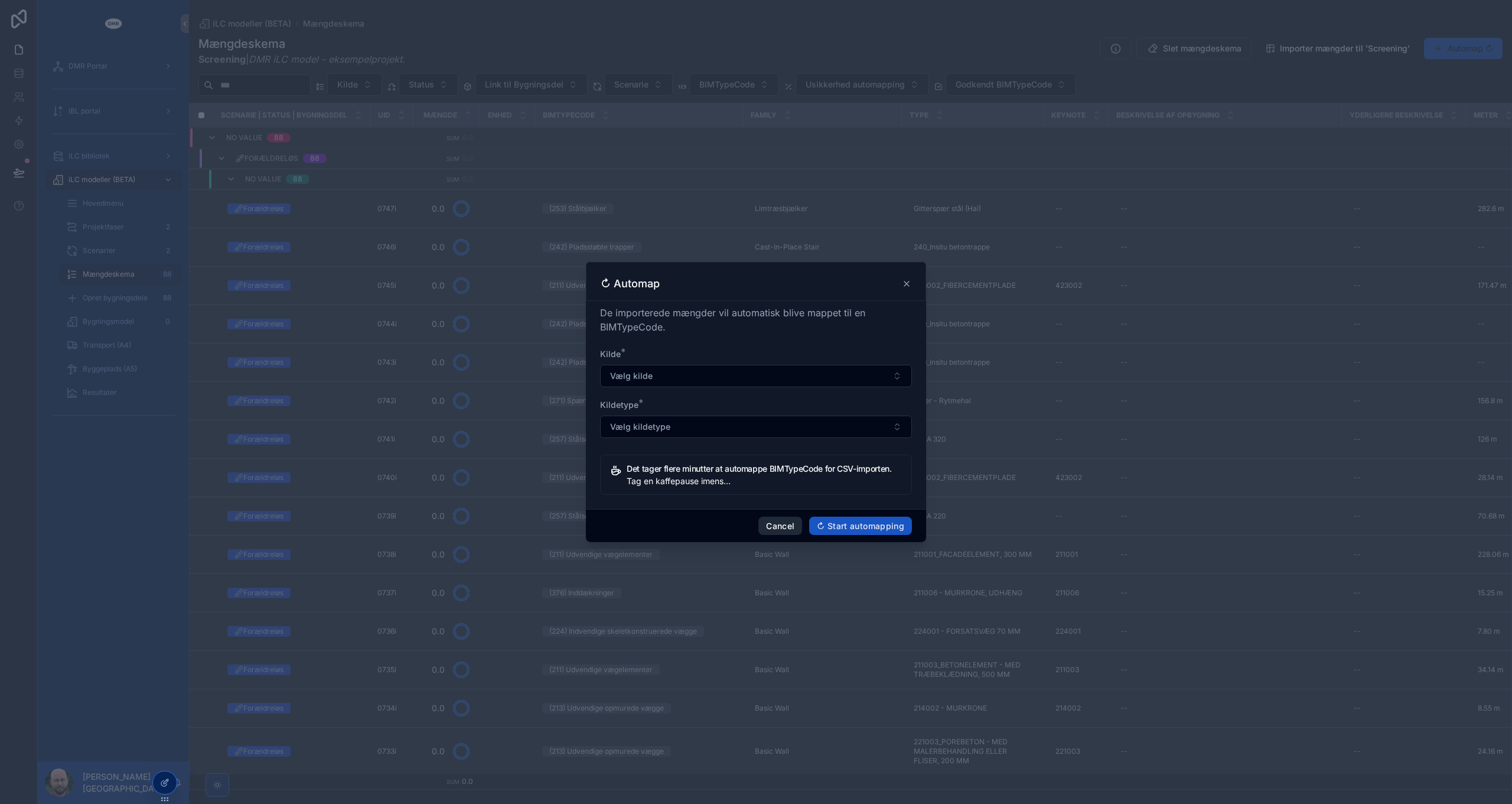
click at [781, 530] on button "Cancel" at bounding box center [780, 526] width 44 height 19
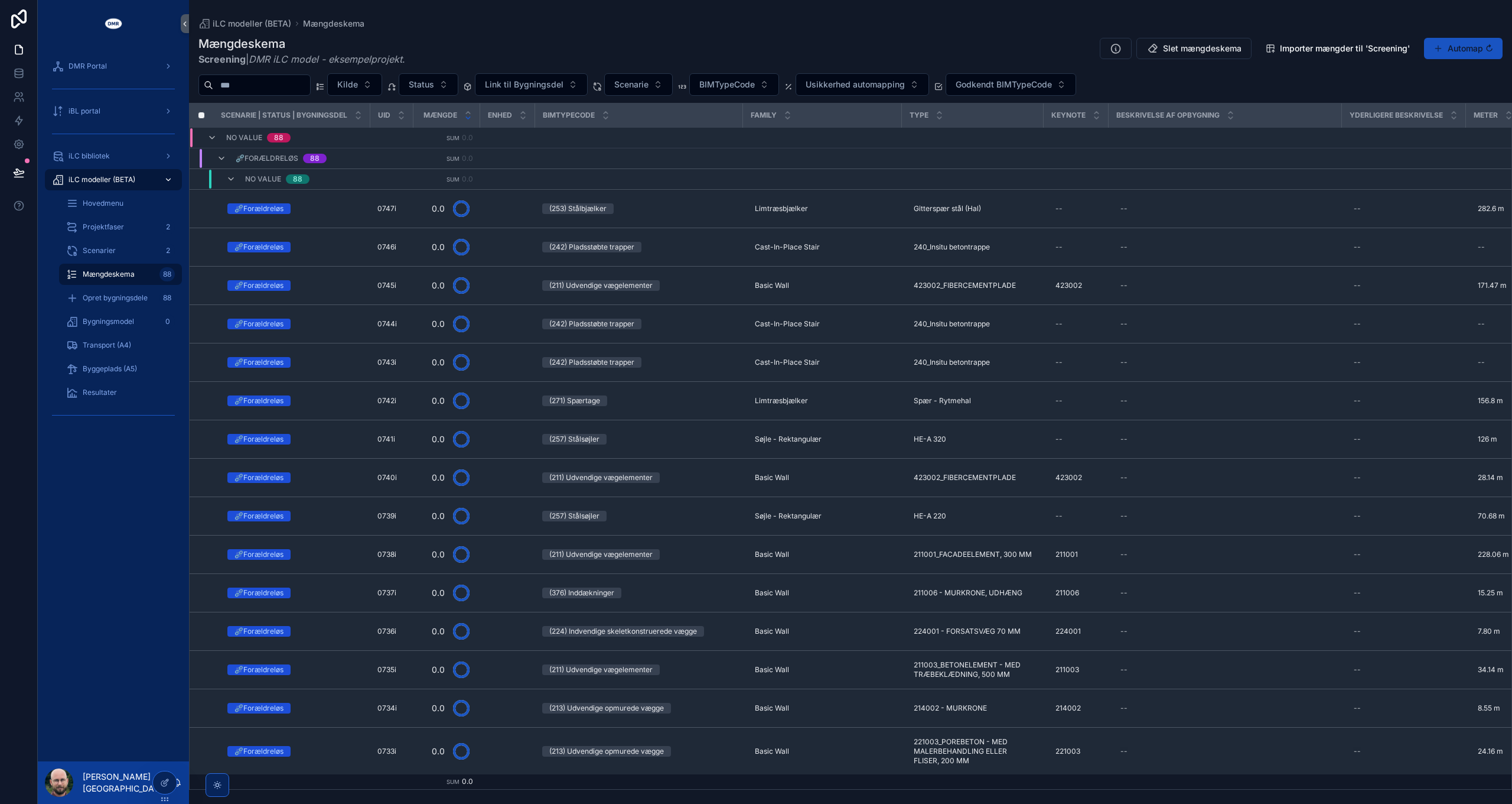
click at [169, 176] on icon "scrollable content" at bounding box center [168, 179] width 8 height 8
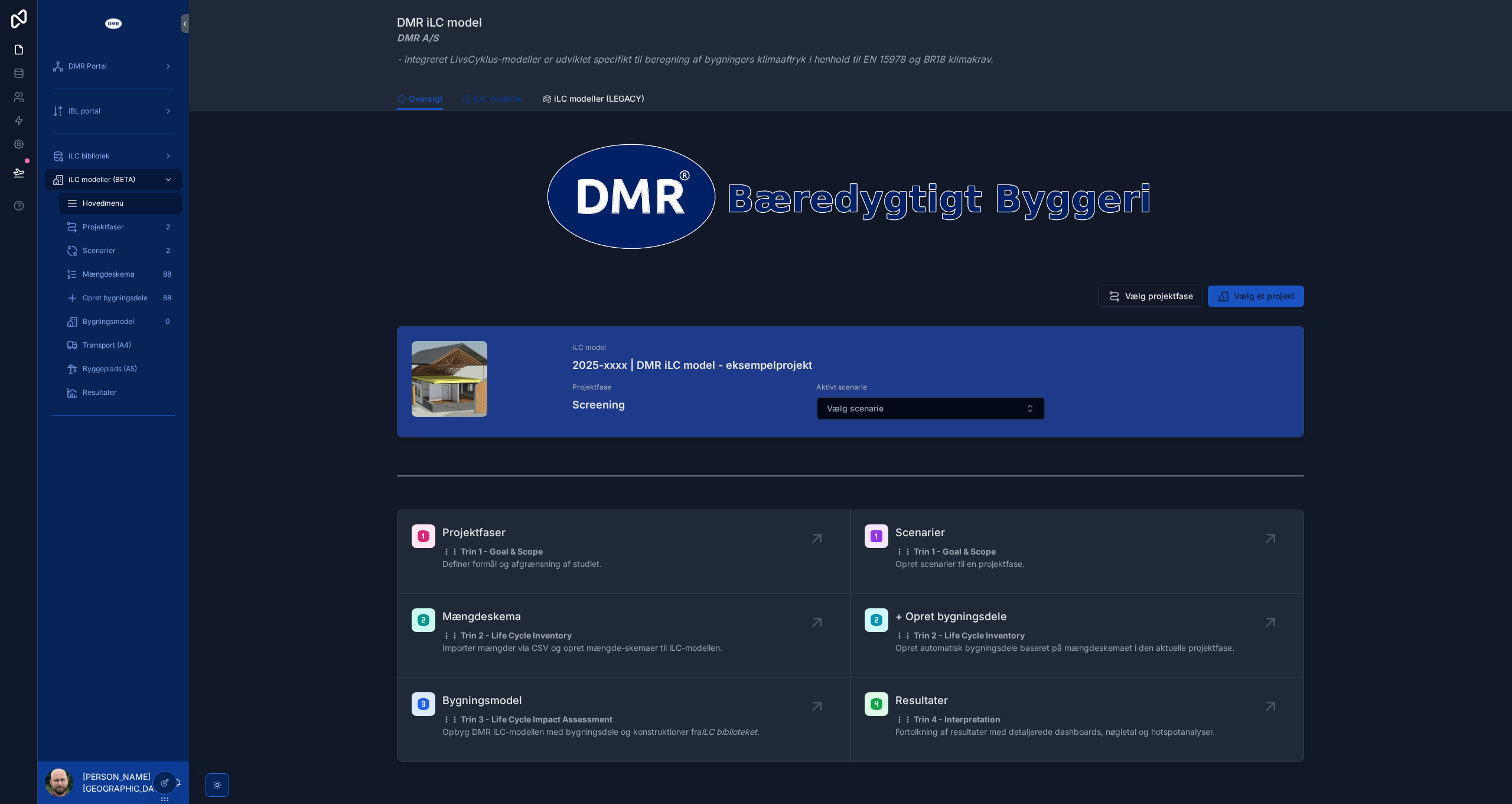
click at [480, 97] on span "iLC modeller" at bounding box center [498, 99] width 50 height 12
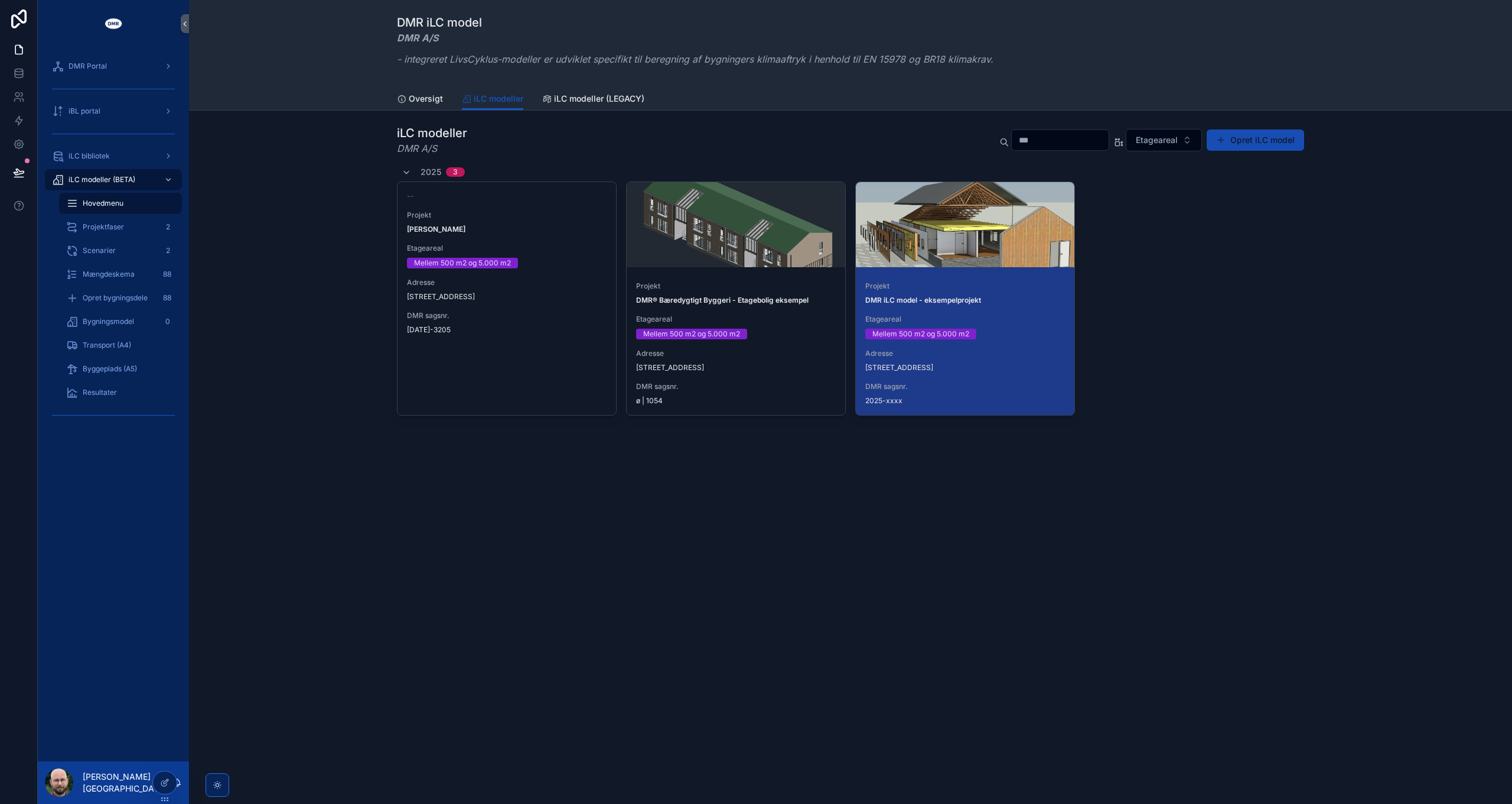
click at [1269, 140] on button "Opret iLC model" at bounding box center [1255, 140] width 98 height 21
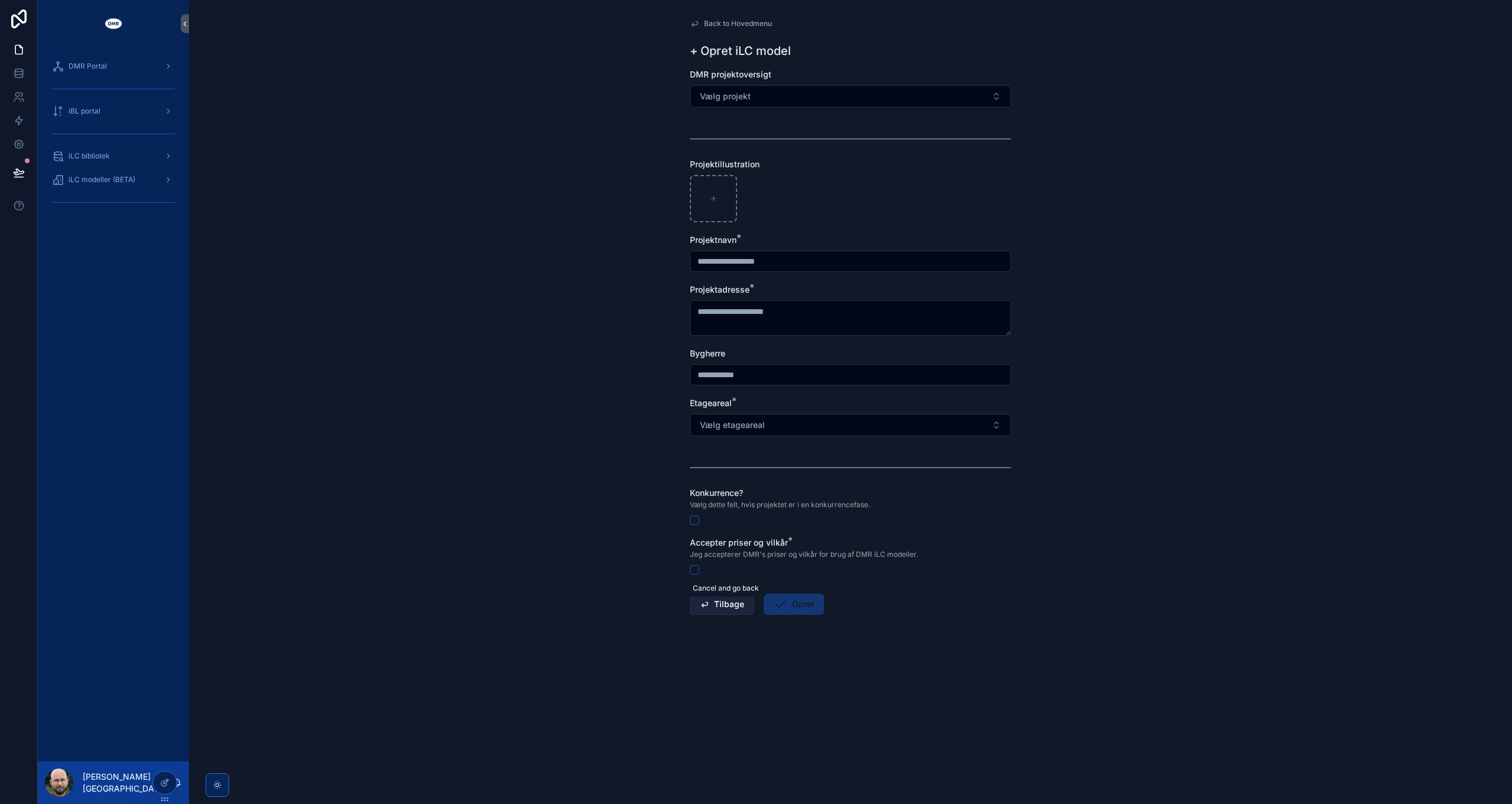
click at [720, 608] on button "Tilbage" at bounding box center [722, 604] width 65 height 21
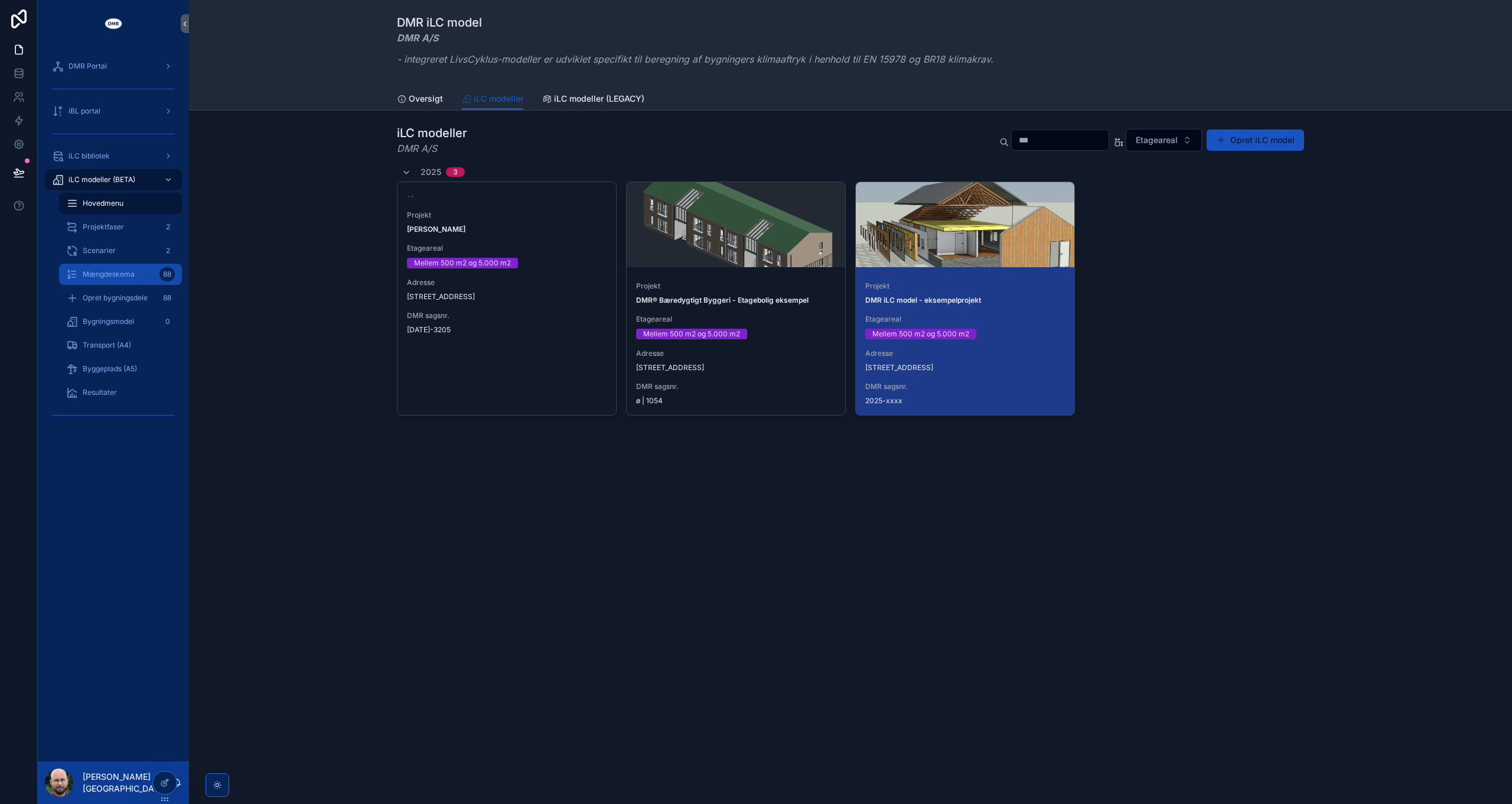
click at [114, 274] on span "Mængdeskema" at bounding box center [109, 274] width 52 height 10
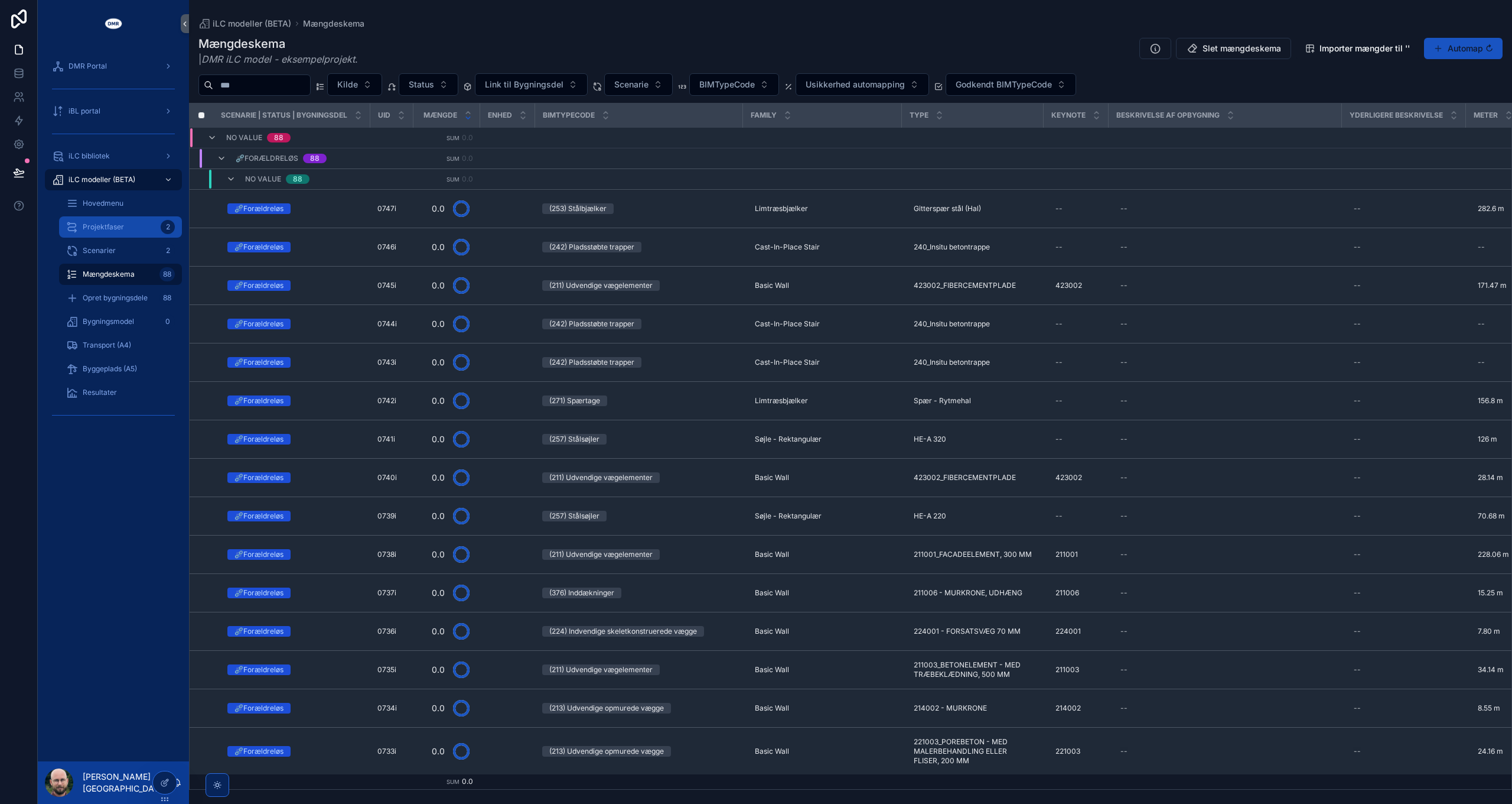
click at [109, 233] on div "Projektfaser 2" at bounding box center [120, 227] width 109 height 19
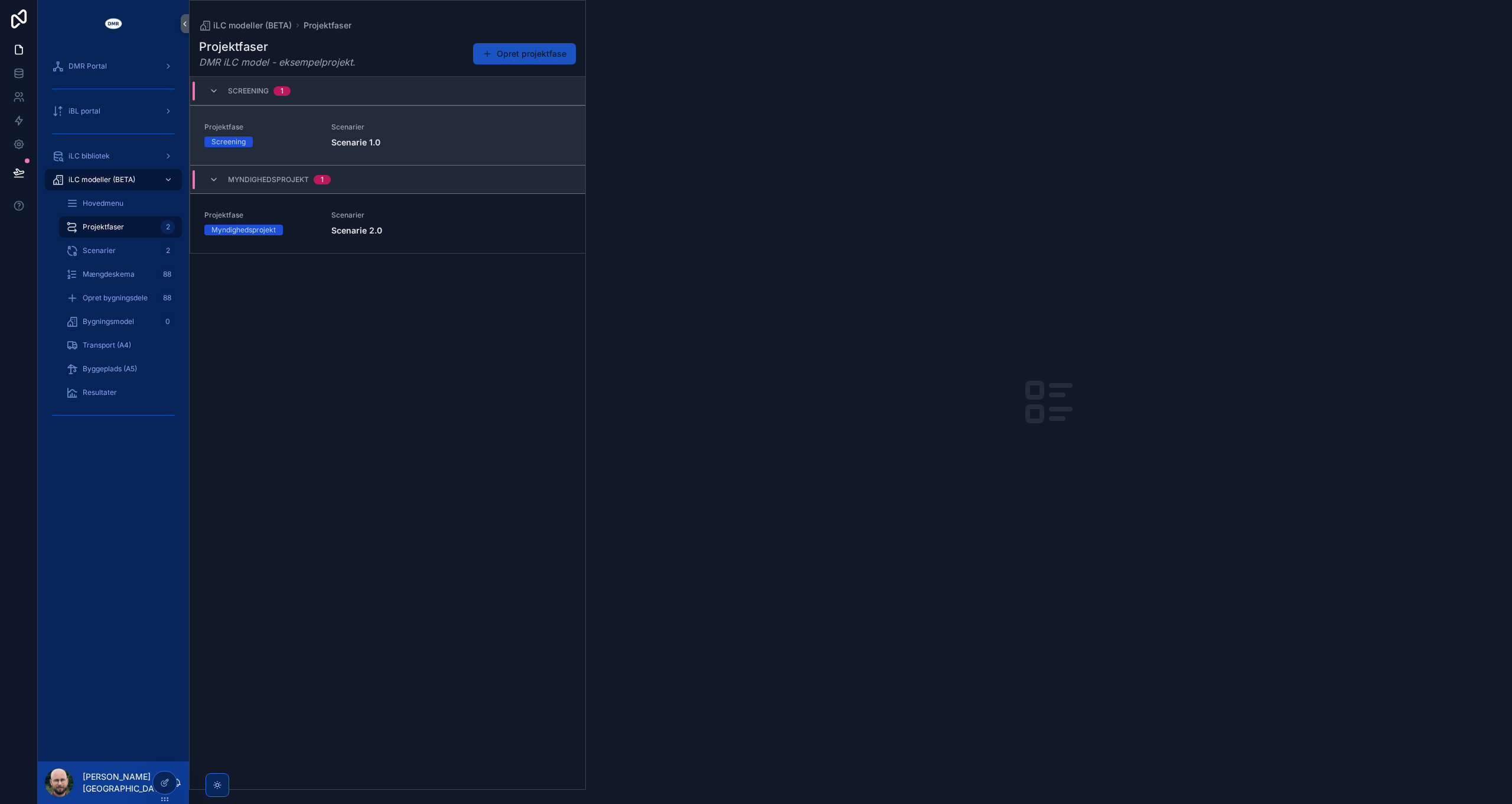
click at [355, 138] on strong "Scenarie 1.0" at bounding box center [356, 142] width 49 height 10
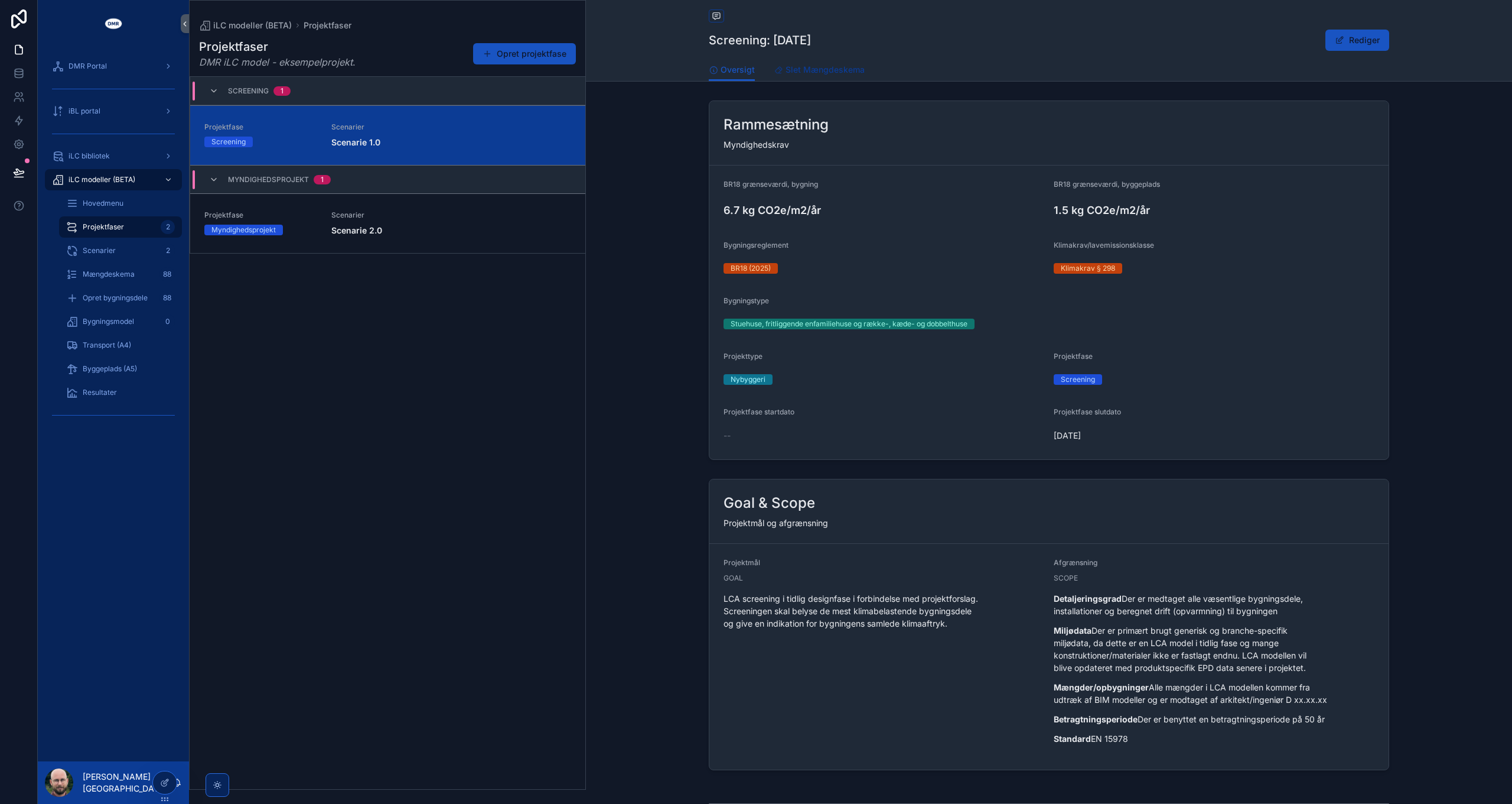
click at [806, 73] on span "Slet Mængdeskema" at bounding box center [825, 70] width 79 height 12
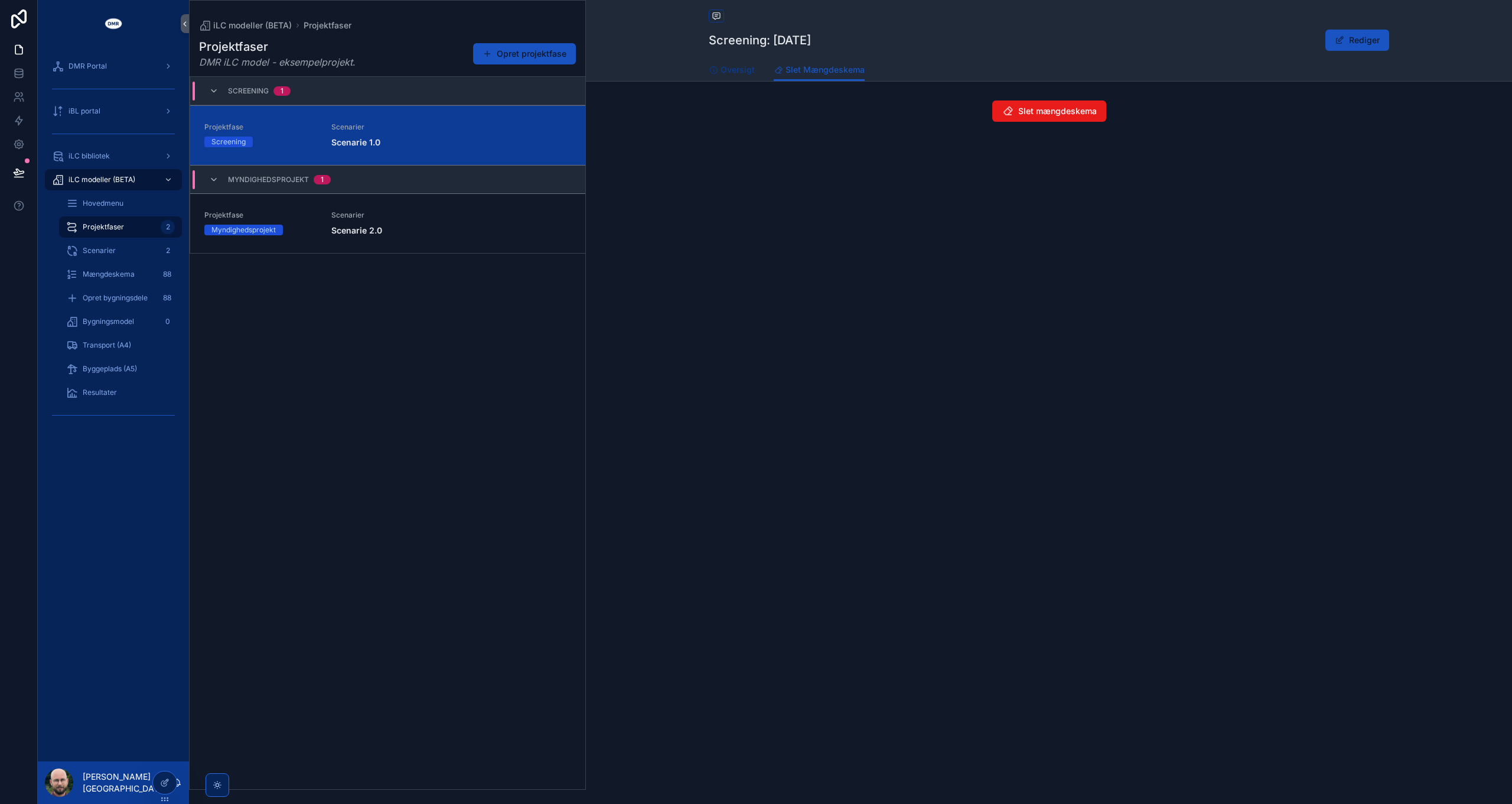
click at [740, 74] on span "Oversigt" at bounding box center [737, 70] width 34 height 12
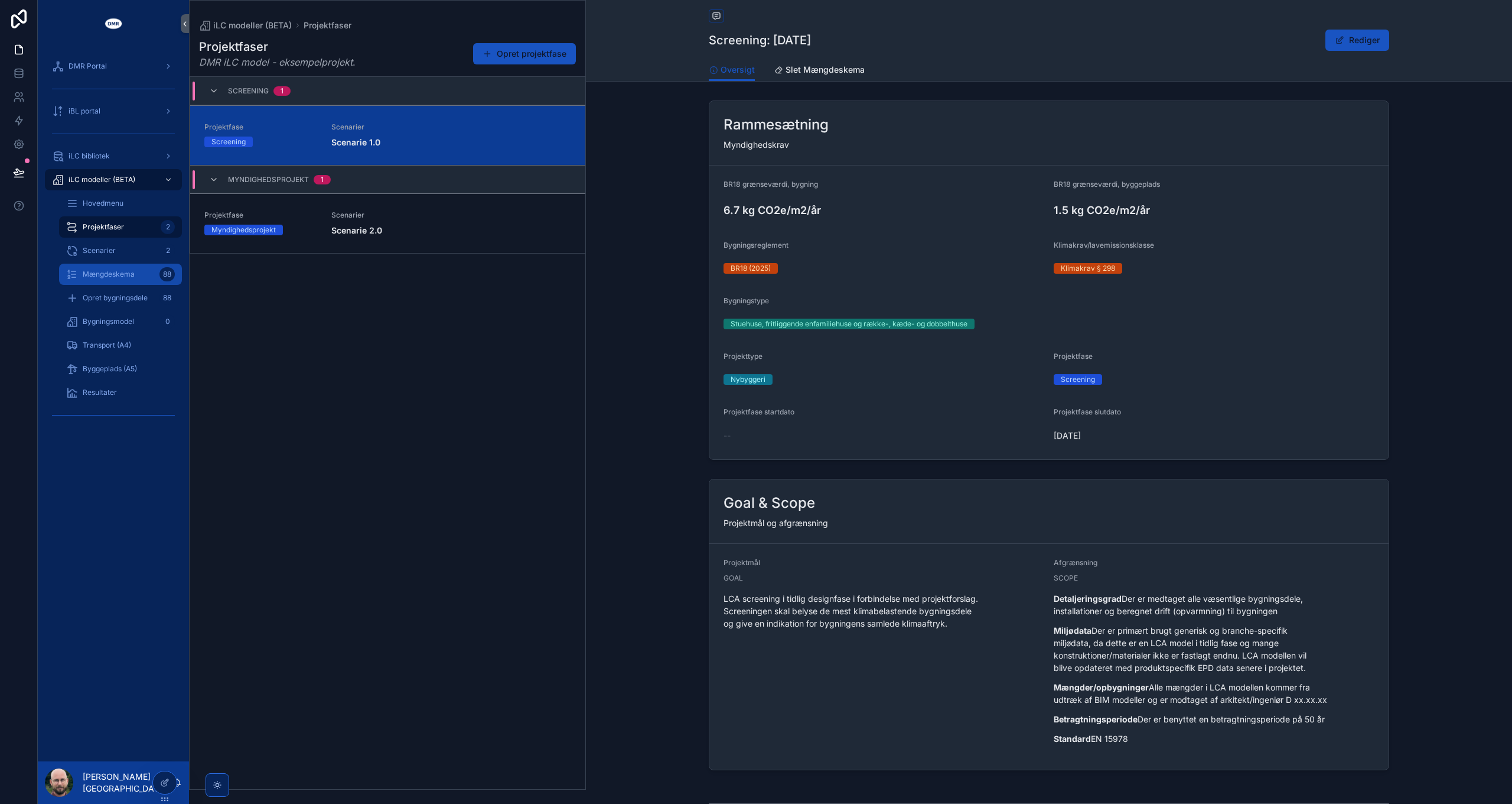
click at [131, 281] on div "Mængdeskema 88" at bounding box center [120, 274] width 109 height 19
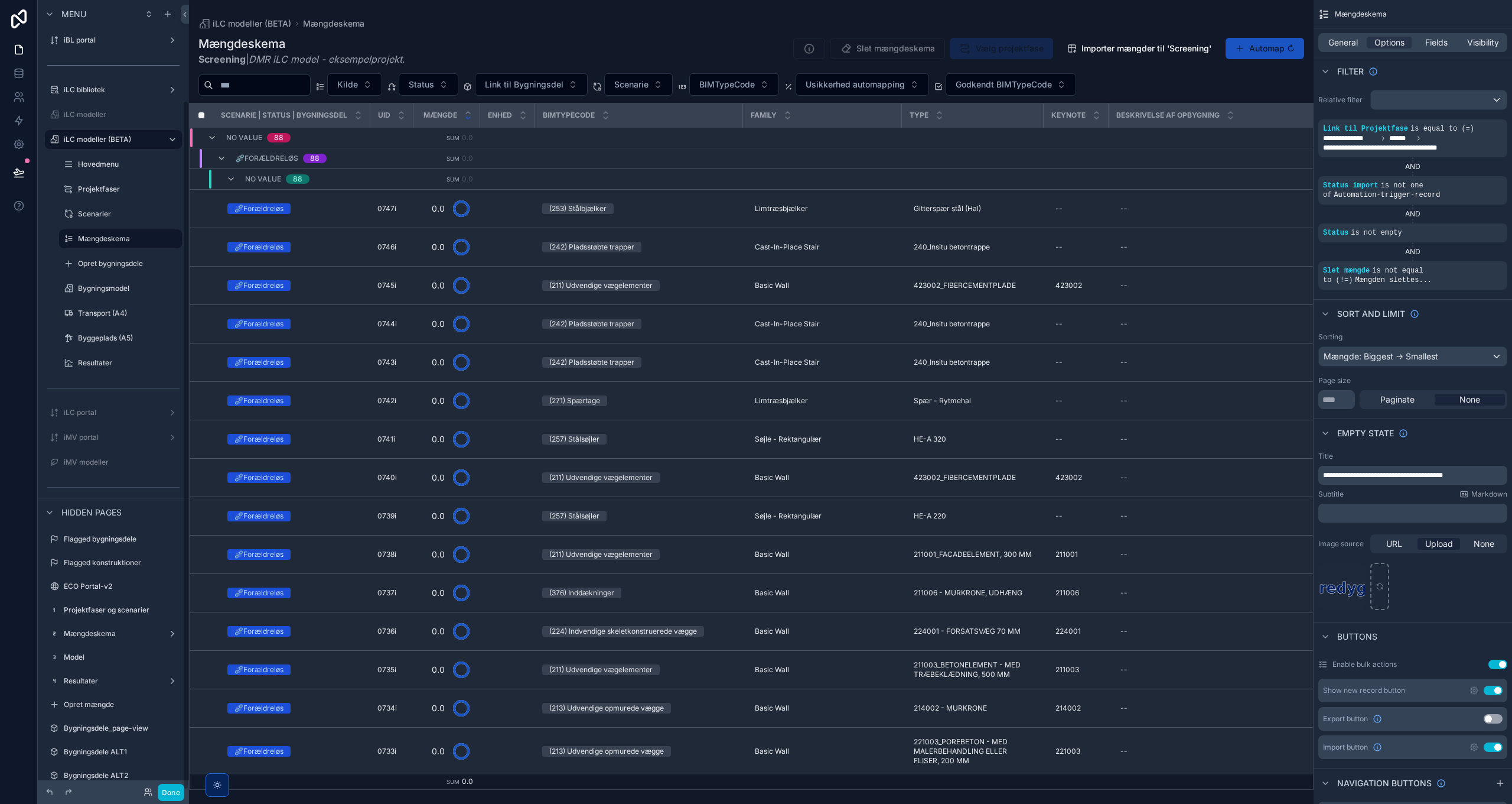
scroll to position [114, 0]
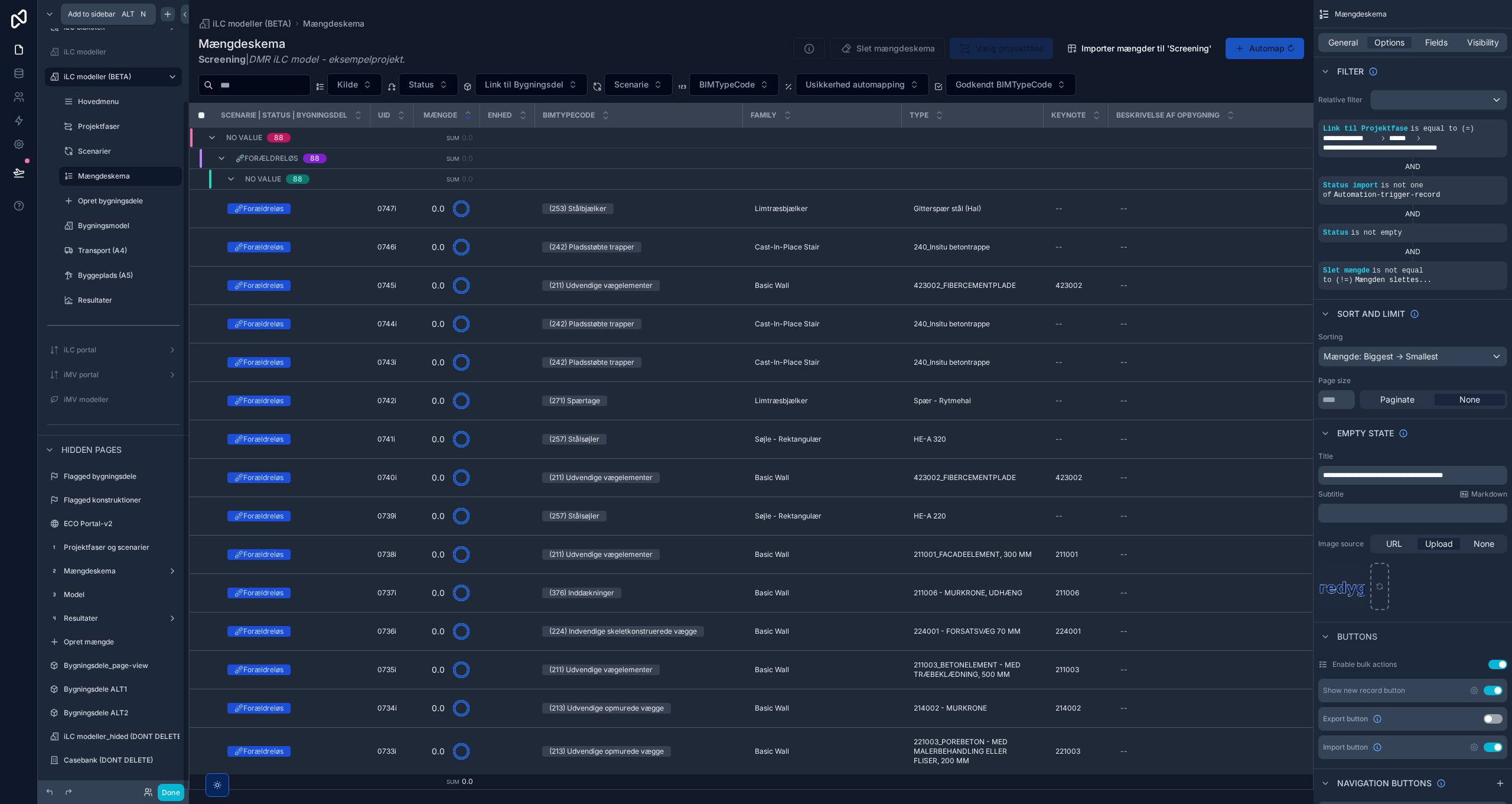
click at [169, 16] on icon "scrollable content" at bounding box center [168, 14] width 10 height 10
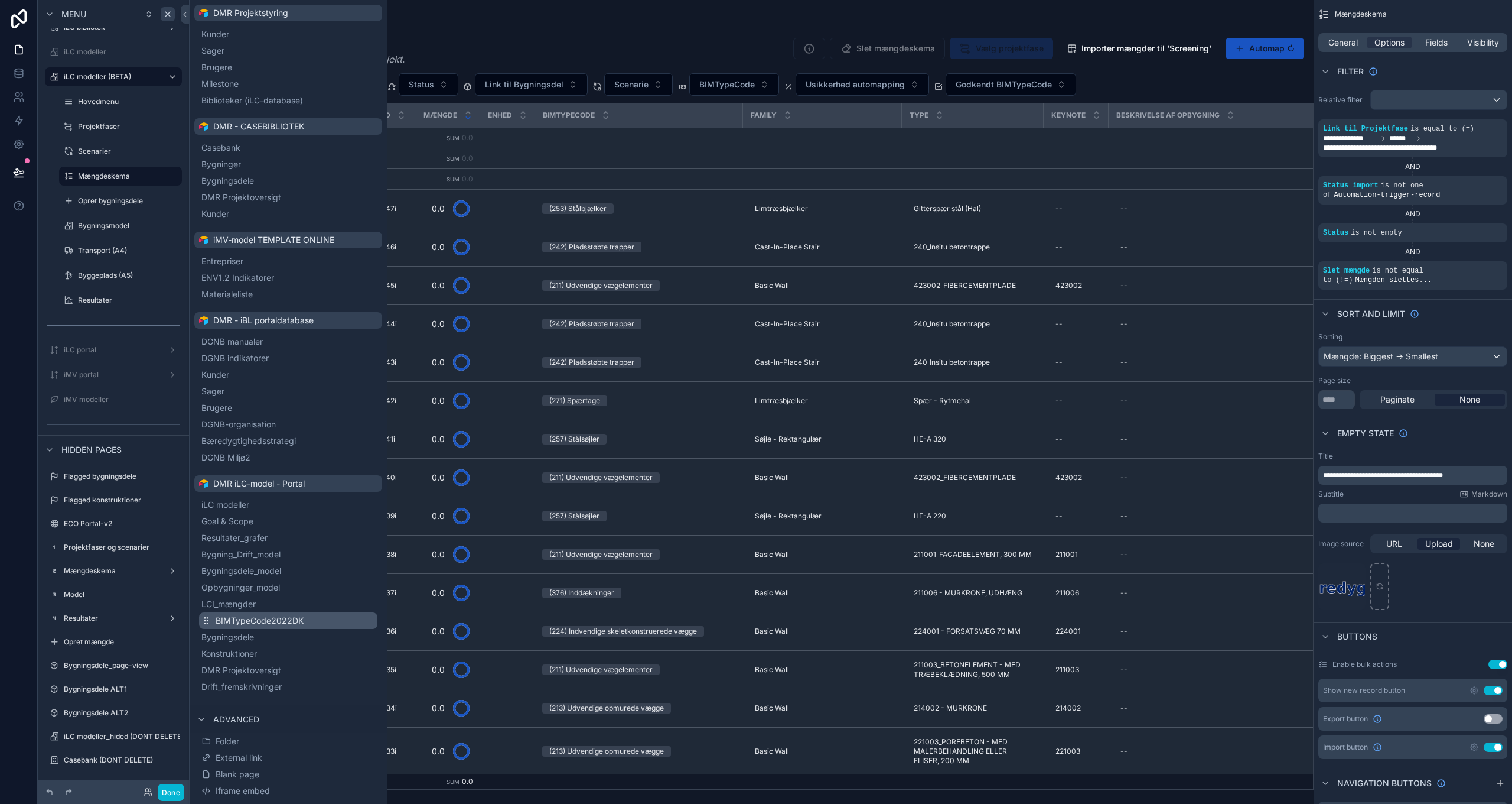
scroll to position [393, 0]
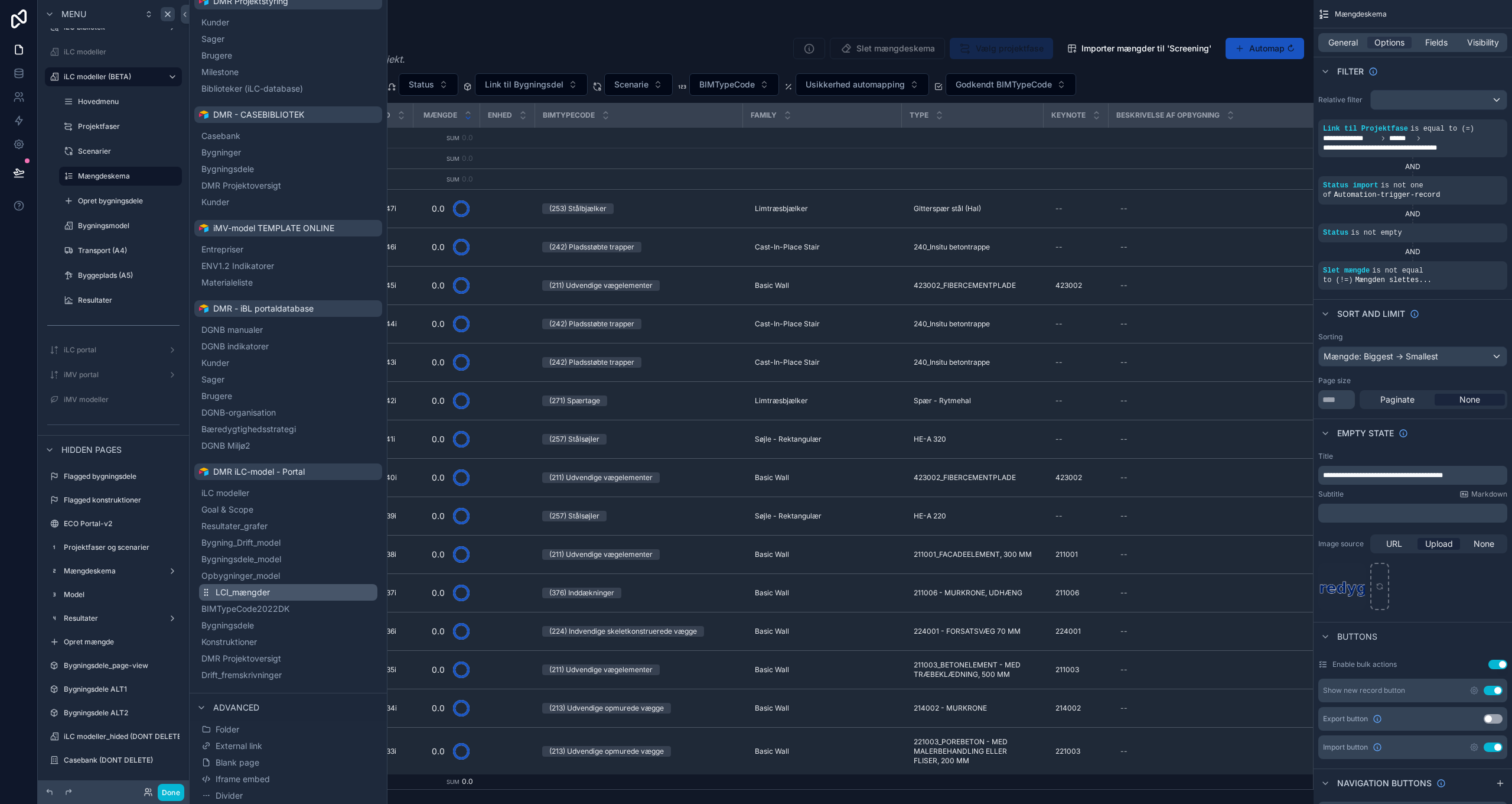
click at [249, 594] on span "LCI_mængder" at bounding box center [243, 593] width 54 height 12
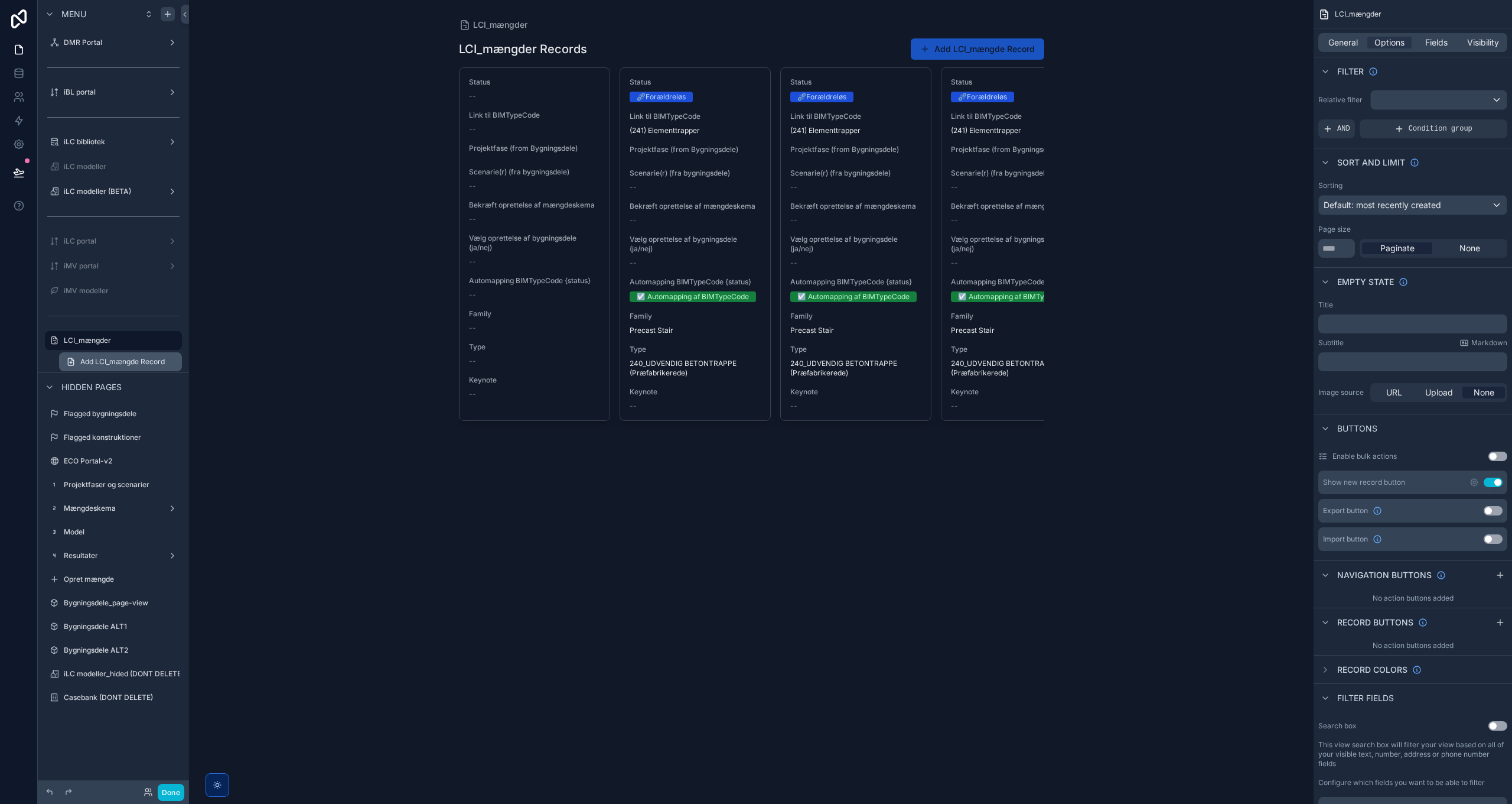
click at [121, 360] on span "Add LCI_mængde Record" at bounding box center [122, 361] width 85 height 10
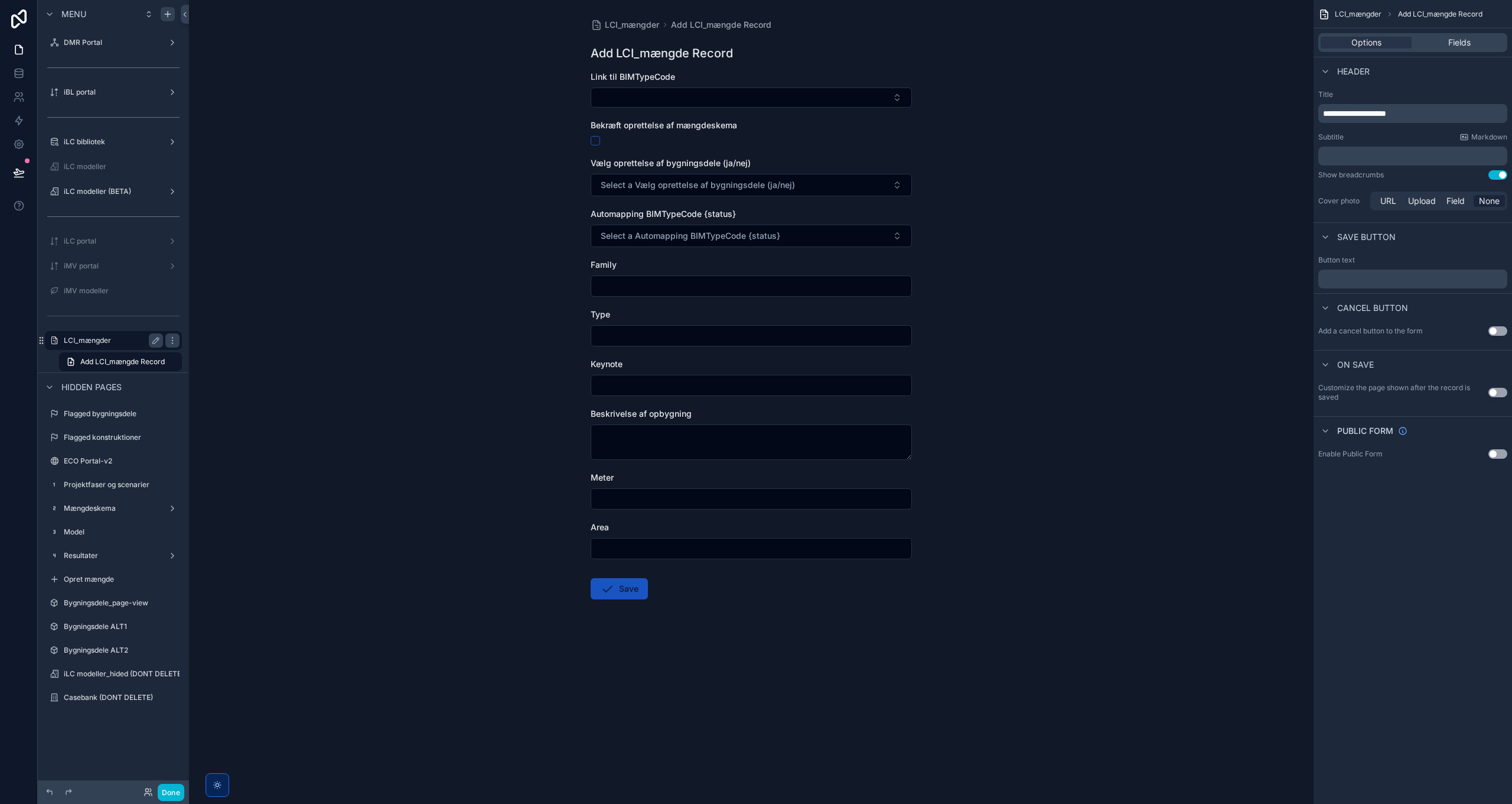
click at [103, 340] on label "LCI_mængder" at bounding box center [111, 340] width 94 height 10
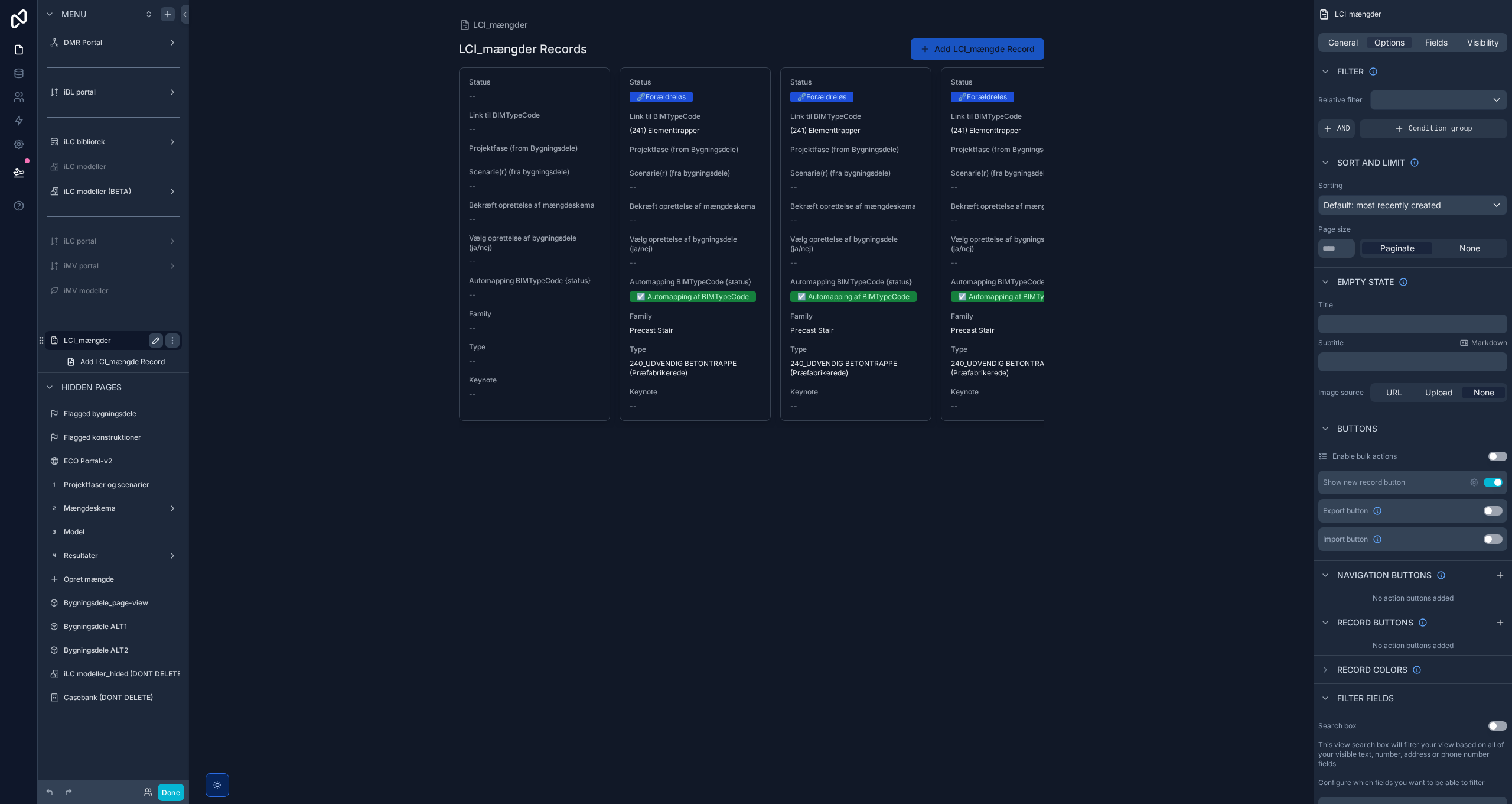
click at [160, 341] on icon "scrollable content" at bounding box center [155, 340] width 10 height 10
click at [109, 344] on input "**********" at bounding box center [104, 340] width 80 height 14
type input "**********"
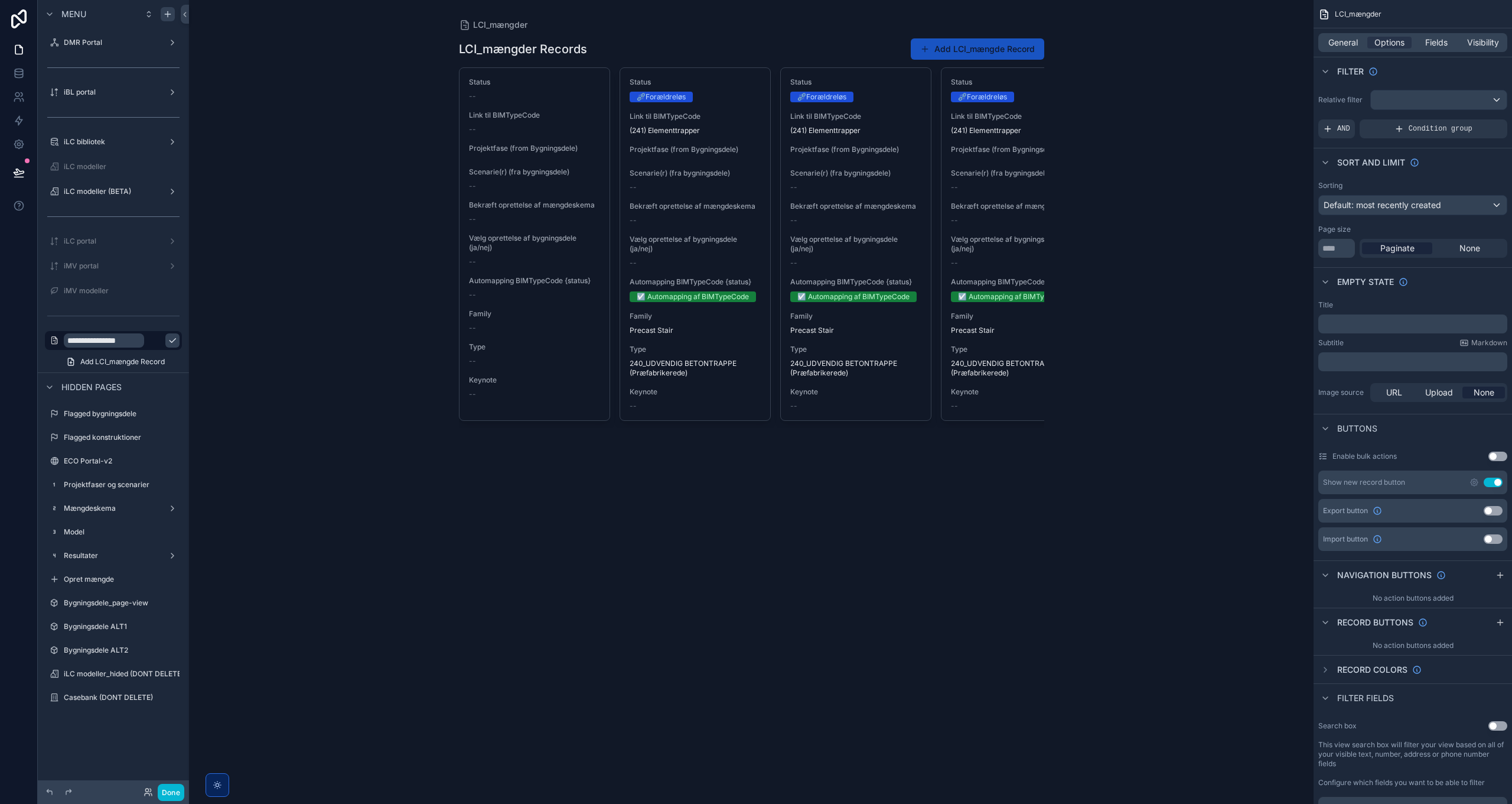
click at [168, 338] on icon "scrollable content" at bounding box center [172, 340] width 10 height 10
click at [1331, 128] on icon "scrollable content" at bounding box center [1328, 128] width 10 height 10
click at [1476, 118] on icon "scrollable content" at bounding box center [1478, 120] width 7 height 7
click at [1208, 111] on span "Select a field" at bounding box center [1199, 111] width 51 height 10
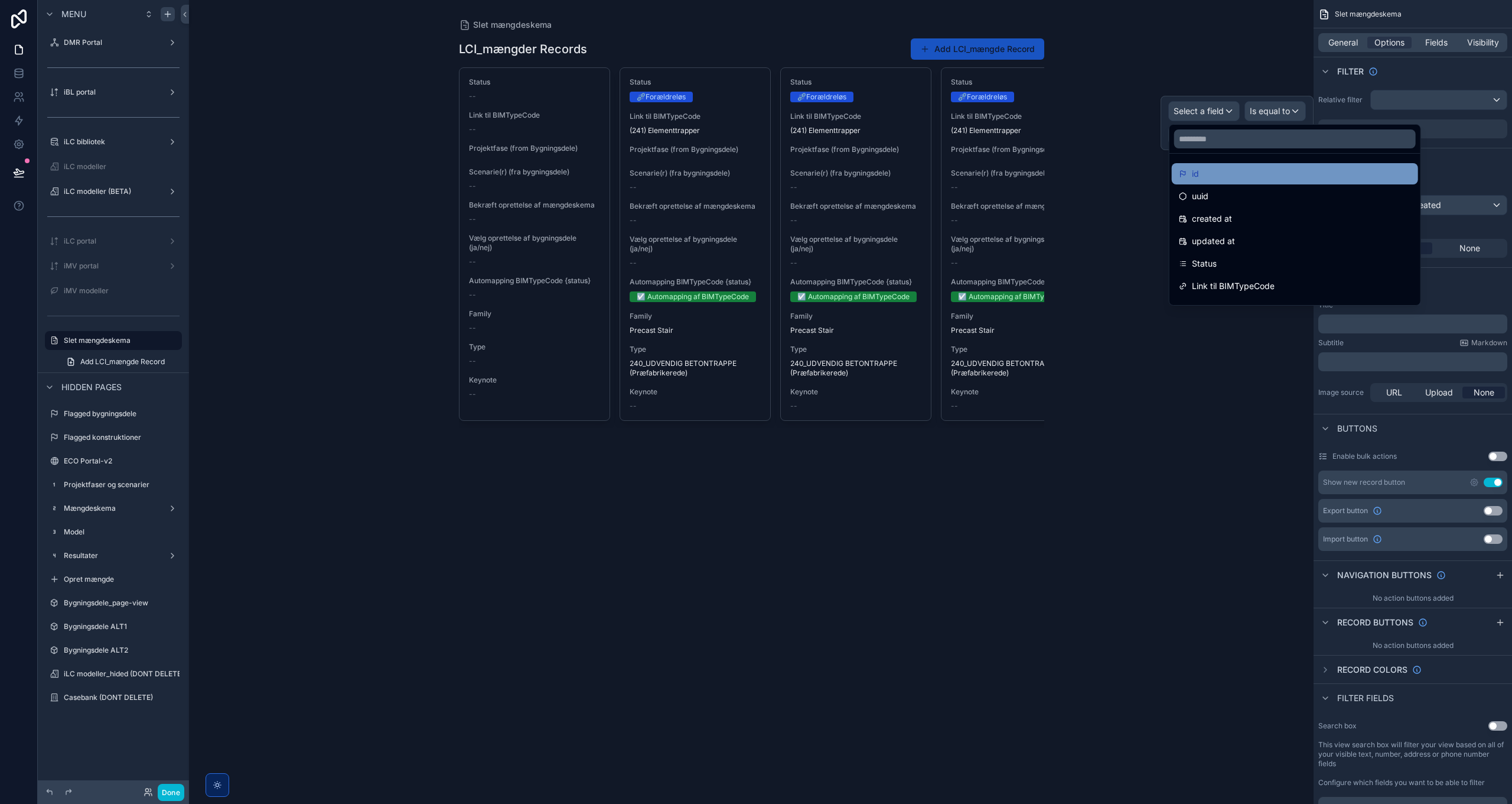
click at [1218, 174] on div "id" at bounding box center [1295, 174] width 232 height 14
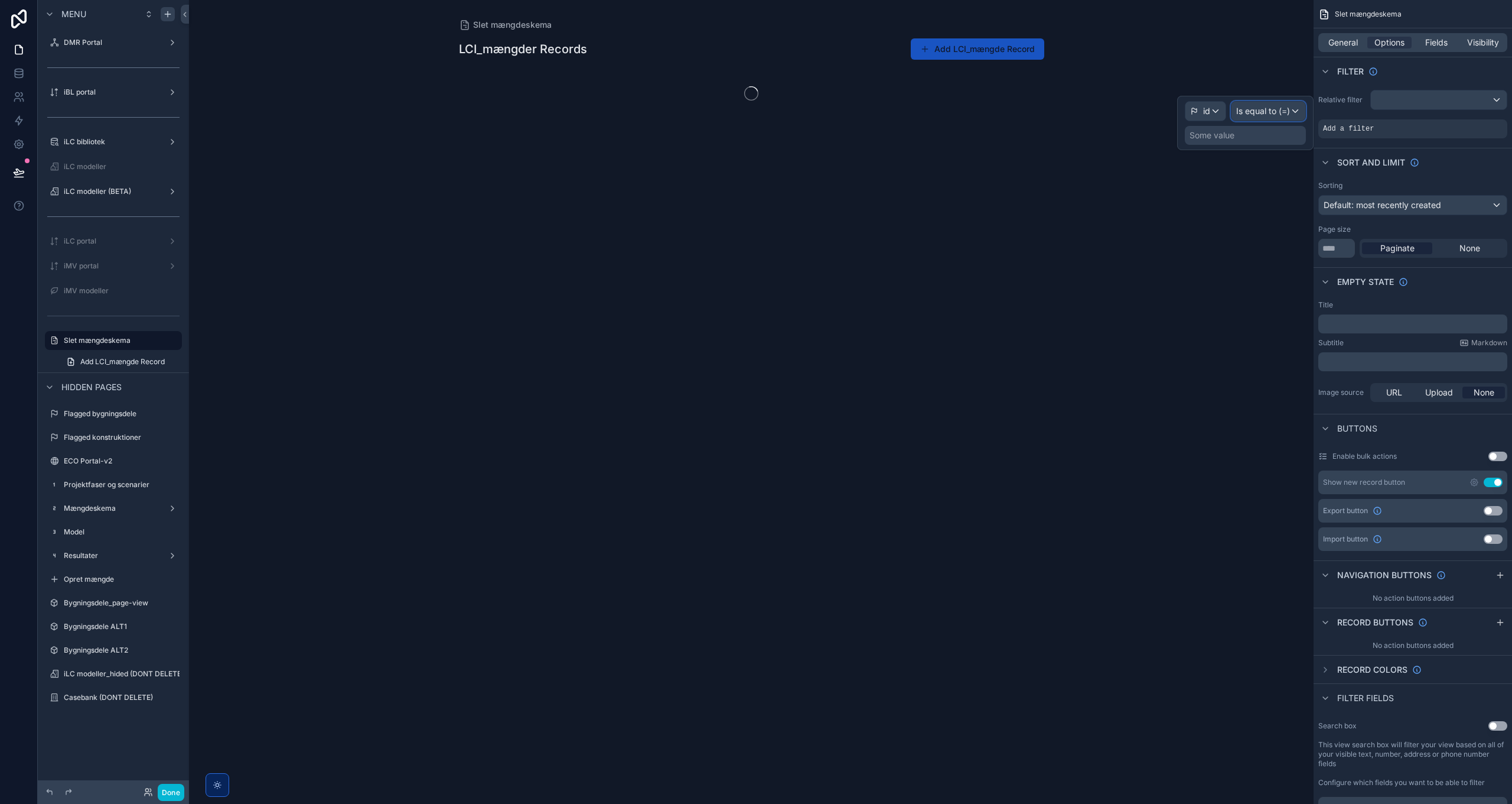
click at [1281, 109] on span "Is equal to (=)" at bounding box center [1263, 112] width 54 height 12
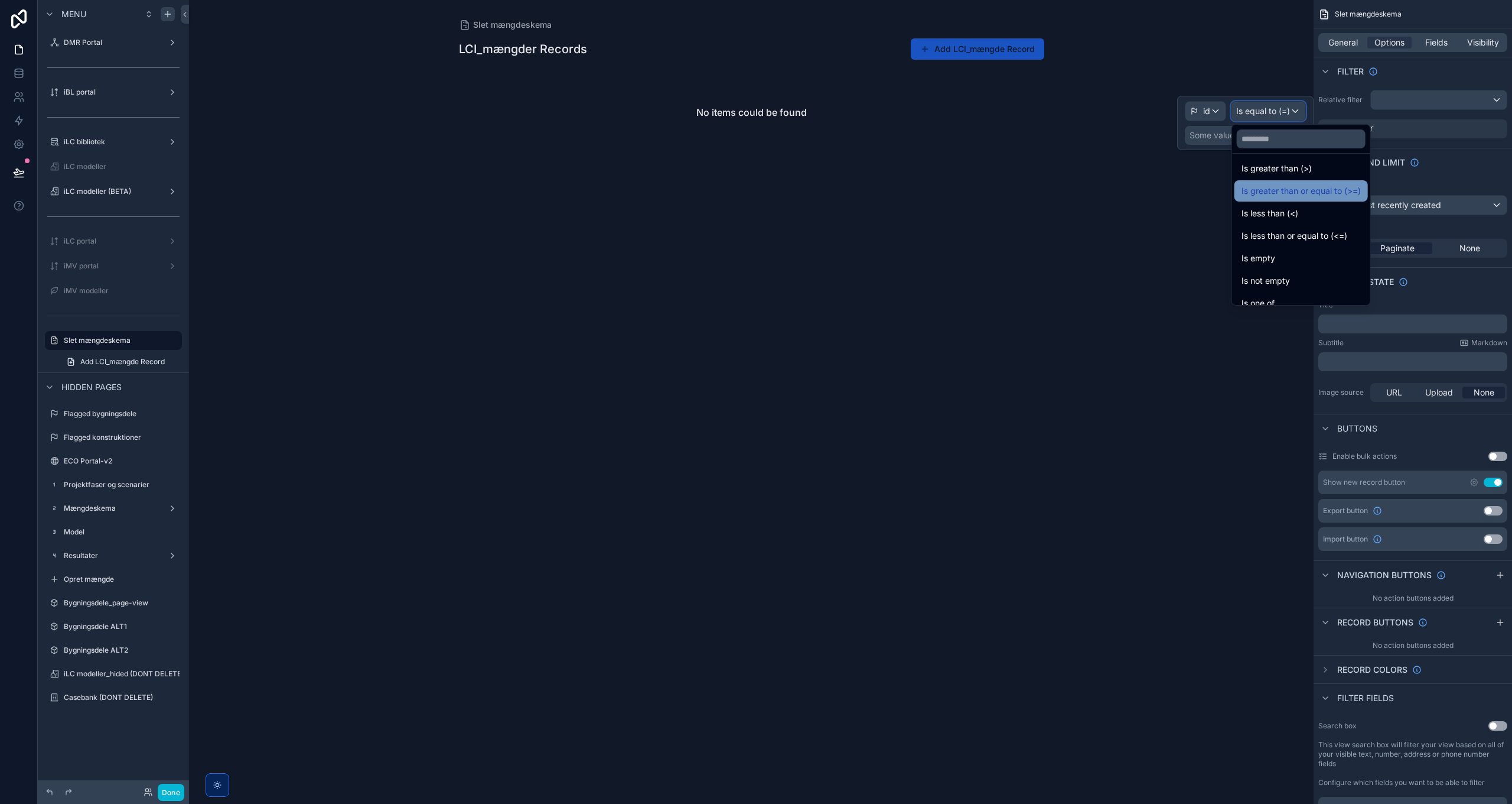
scroll to position [84, 0]
click at [1292, 225] on div "Is empty" at bounding box center [1301, 224] width 120 height 14
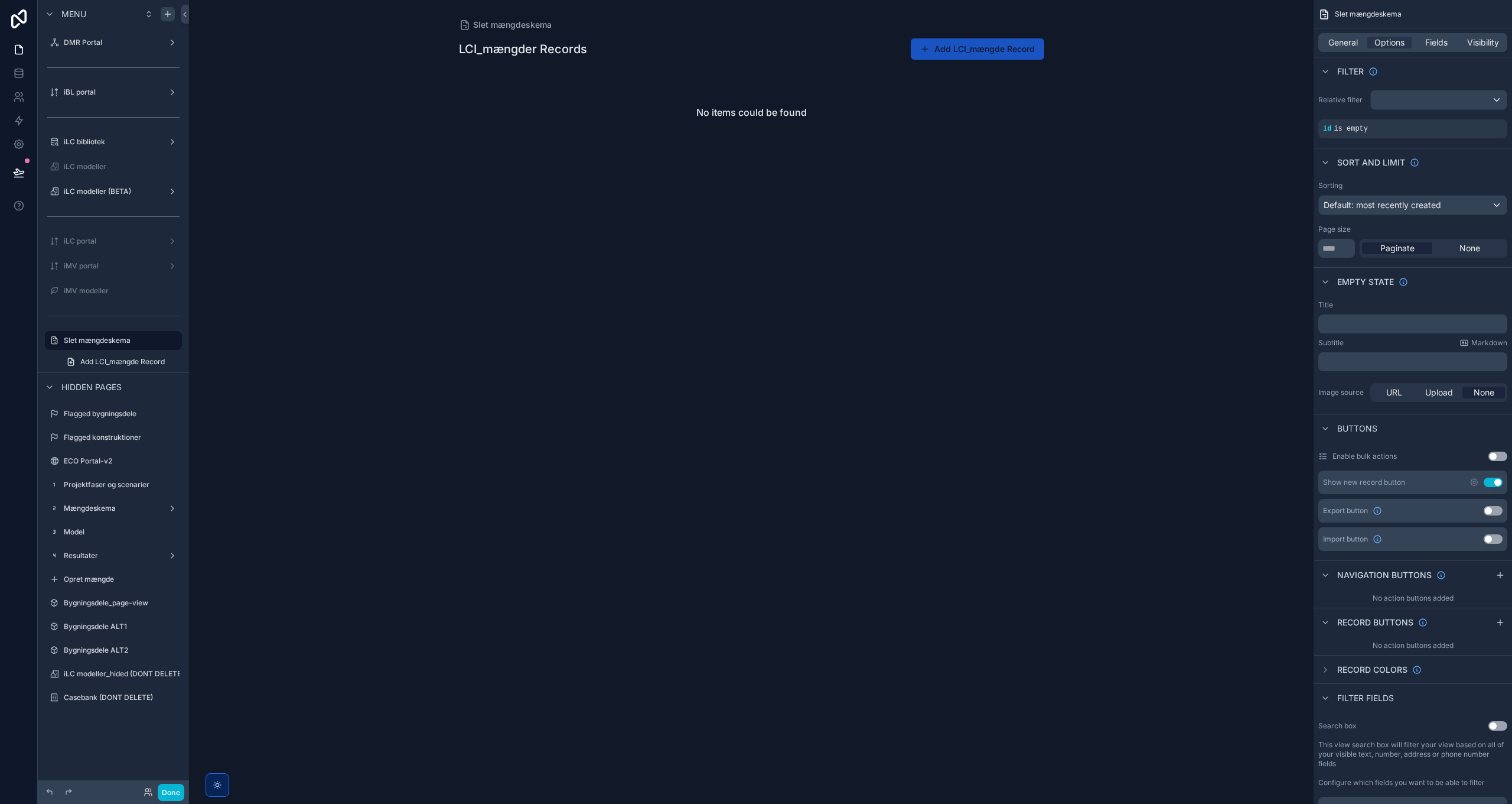
click at [935, 255] on div "Slet mængdeskema LCI_mængder Records Add LCI_mængde Record No items could be fo…" at bounding box center [751, 402] width 1125 height 804
click at [1344, 37] on span "General" at bounding box center [1344, 43] width 30 height 12
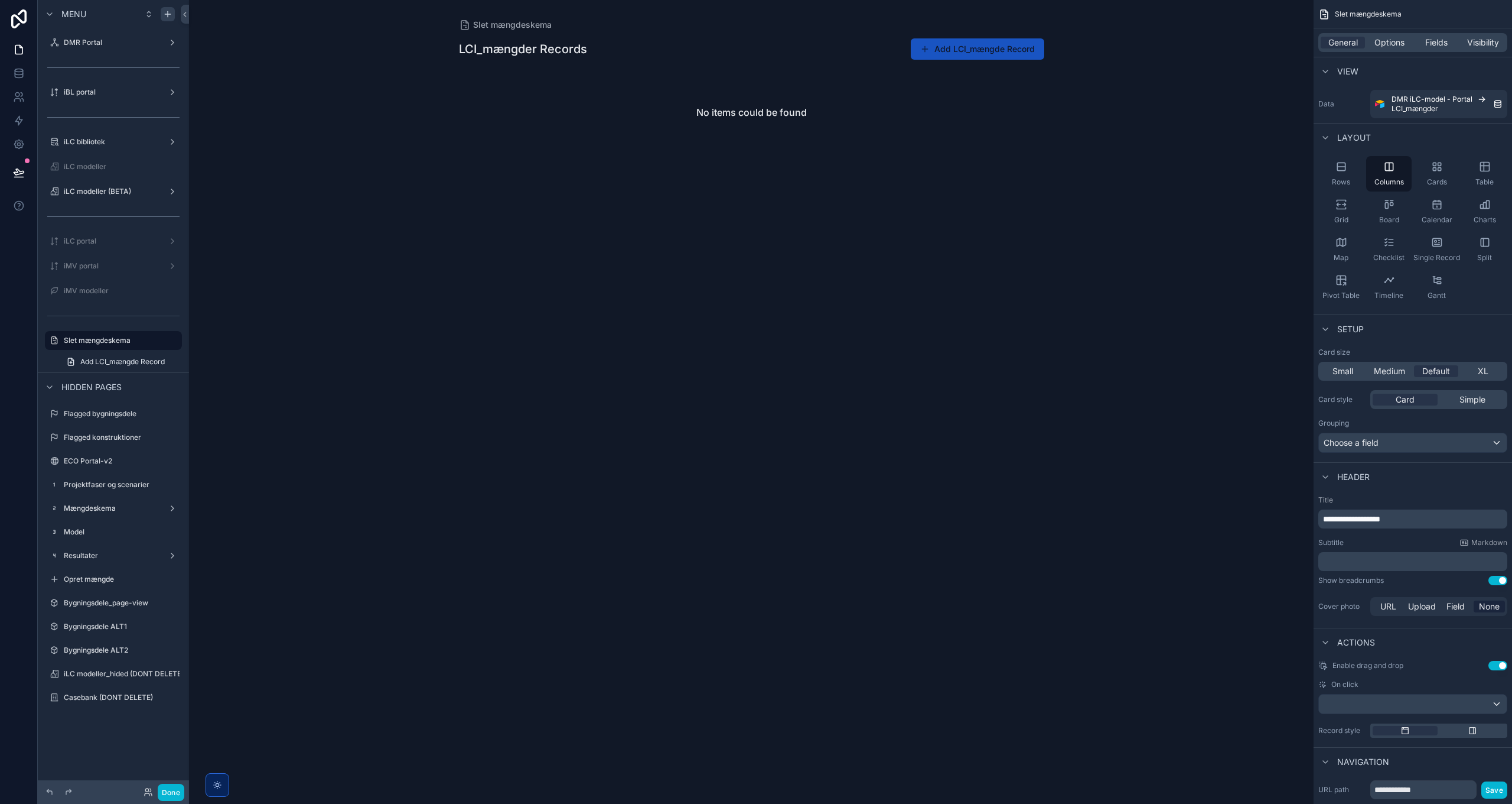
click at [1377, 517] on span "**********" at bounding box center [1352, 519] width 58 height 8
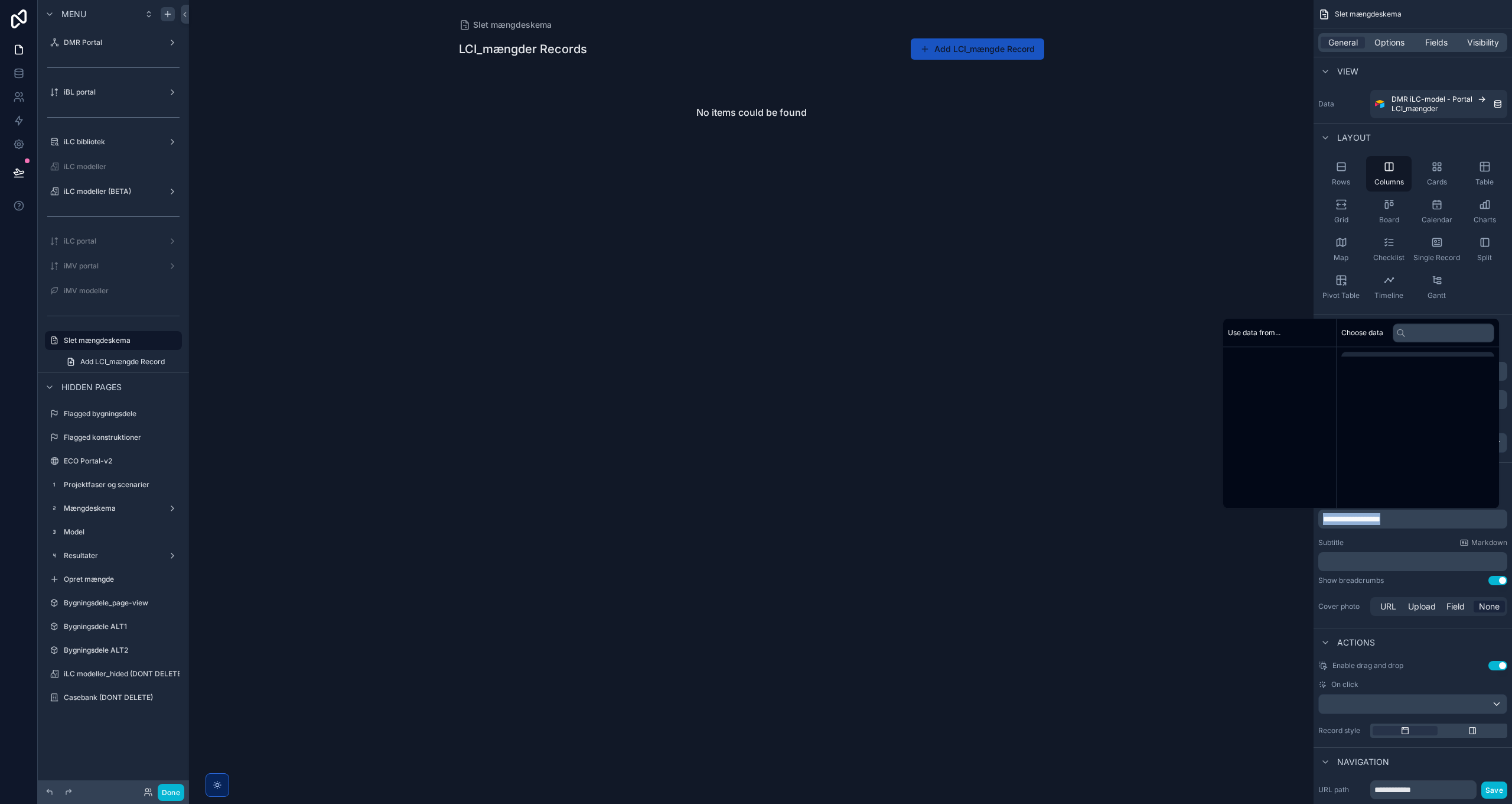
click at [1377, 517] on span "**********" at bounding box center [1352, 519] width 58 height 8
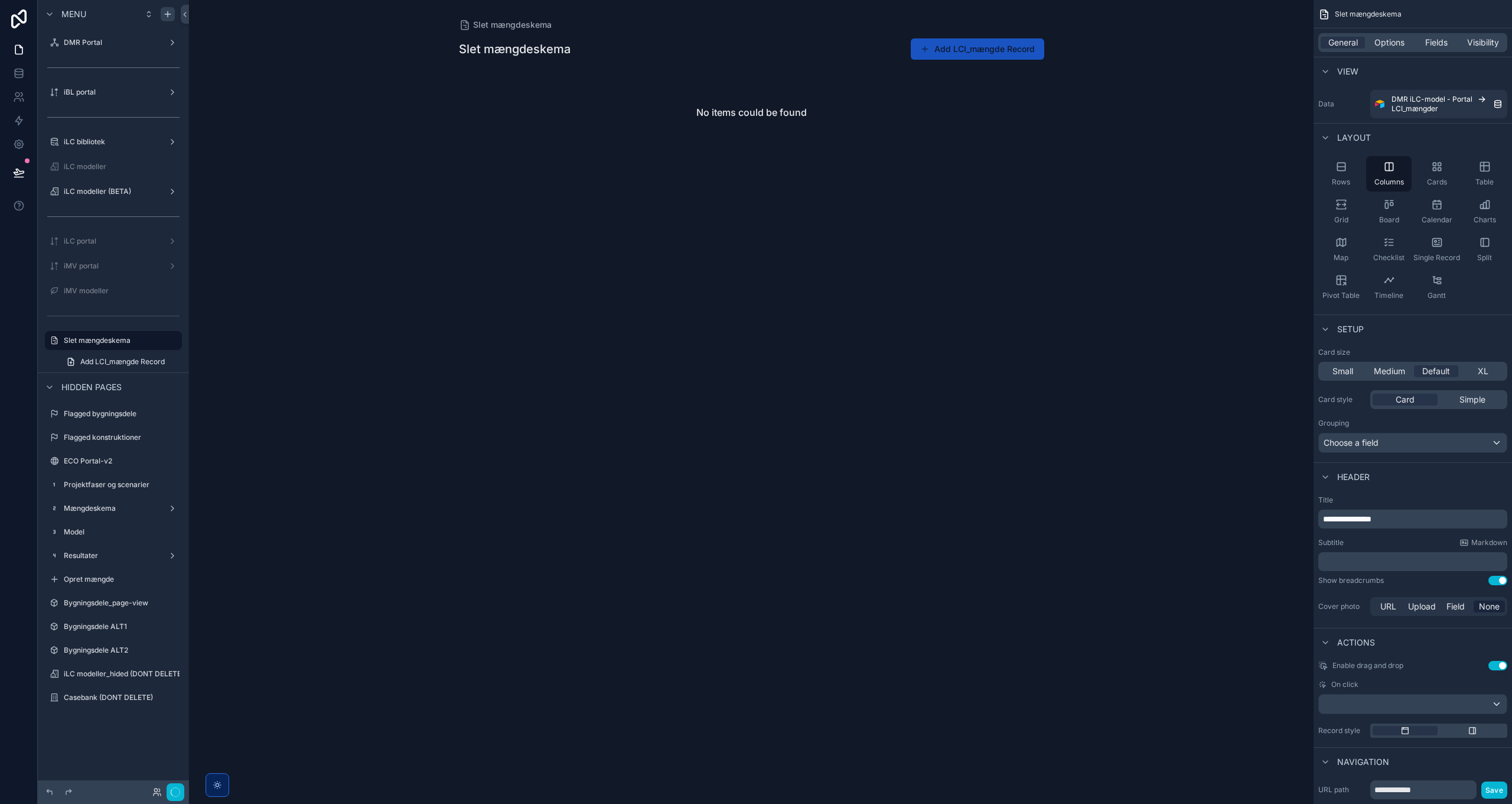
click at [1379, 563] on p "﻿" at bounding box center [1414, 561] width 182 height 12
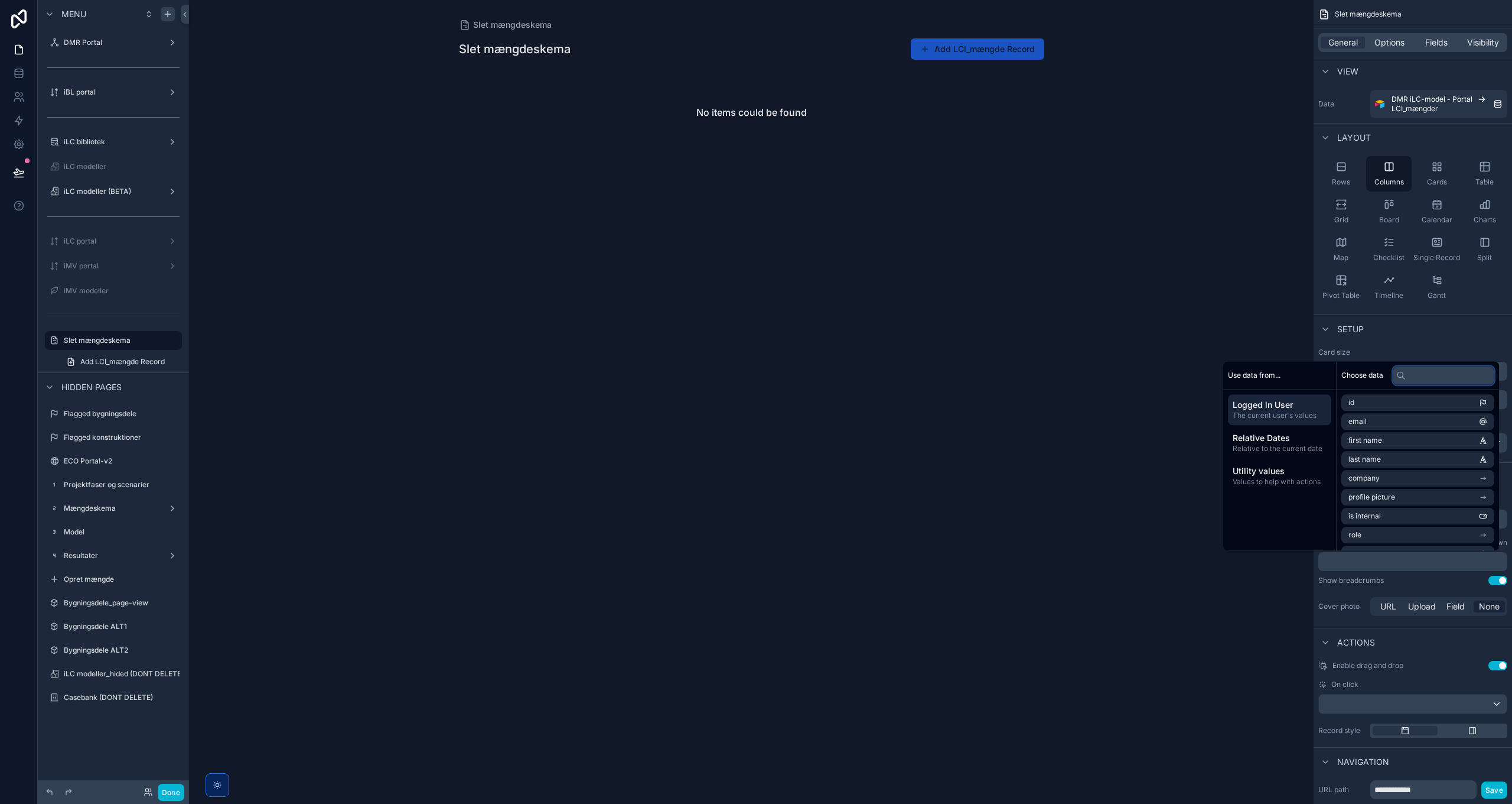
click at [1423, 373] on input "text" at bounding box center [1444, 375] width 101 height 19
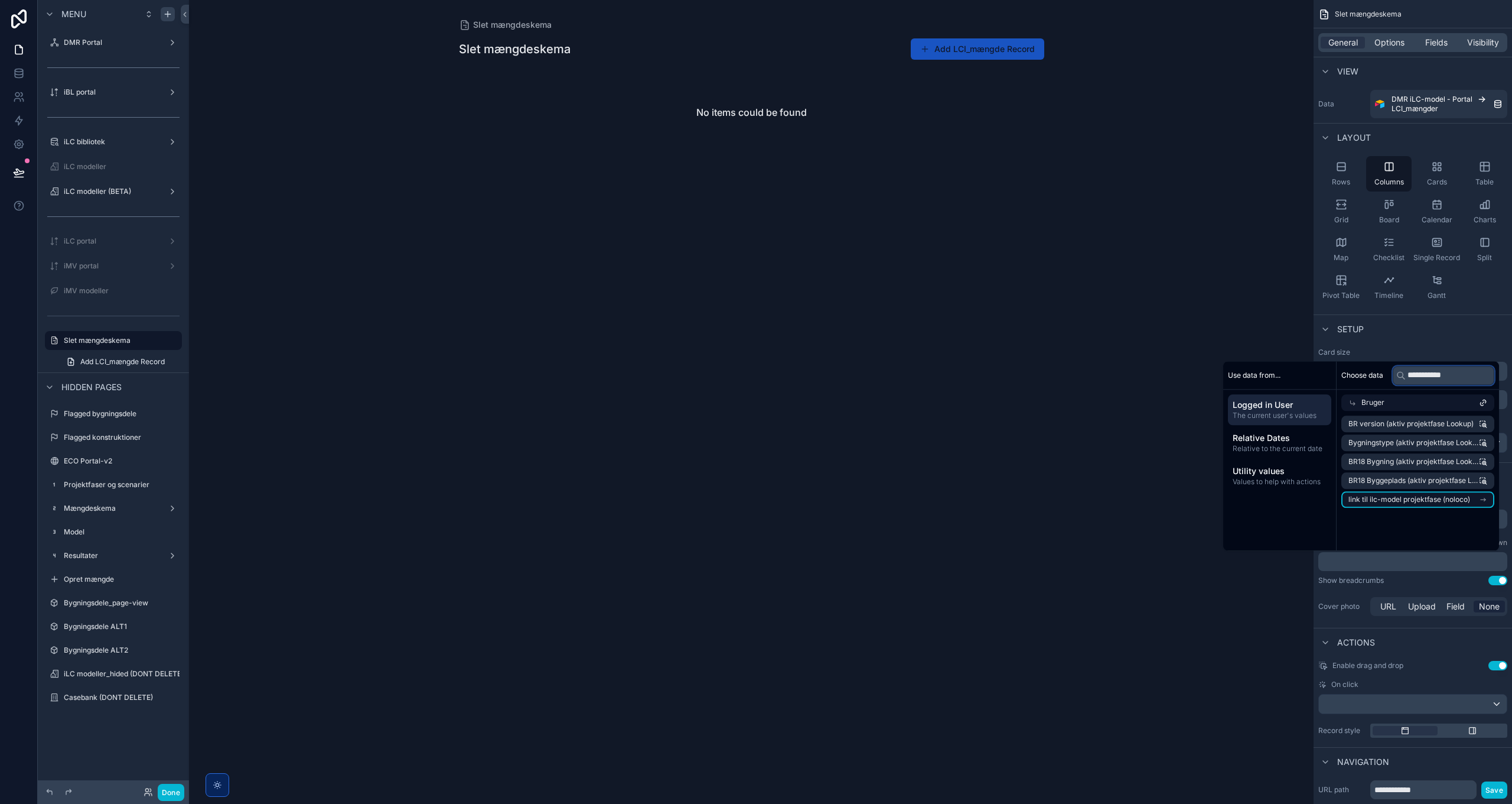
type input "**********"
click at [1393, 504] on span "link til ilc-model projektfase (noloco)" at bounding box center [1409, 499] width 121 height 10
click at [1396, 497] on span "Projektfase (LCI)" at bounding box center [1372, 499] width 56 height 10
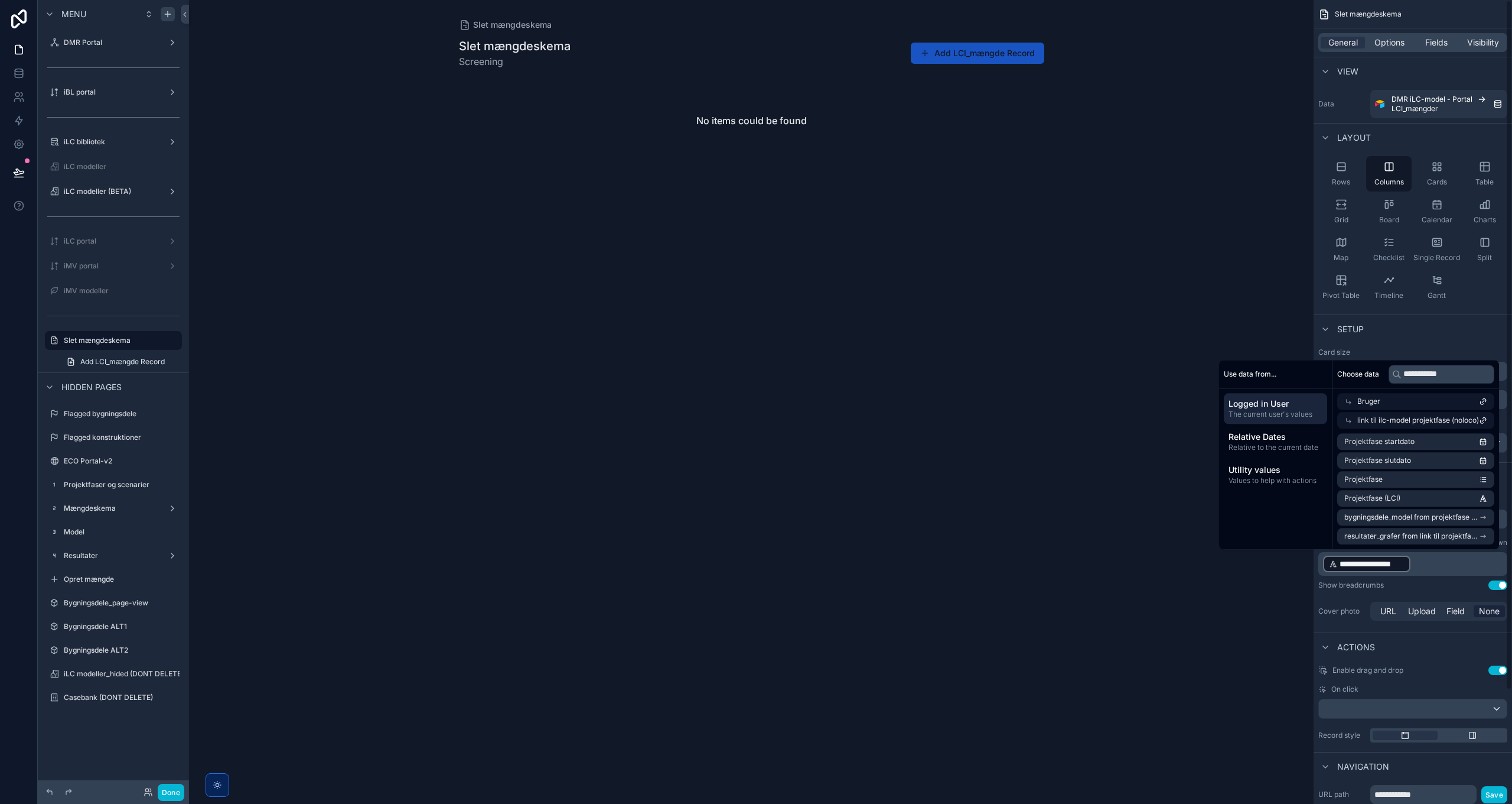
click at [1430, 588] on div "Show breadcrumbs Use setting" at bounding box center [1413, 585] width 189 height 10
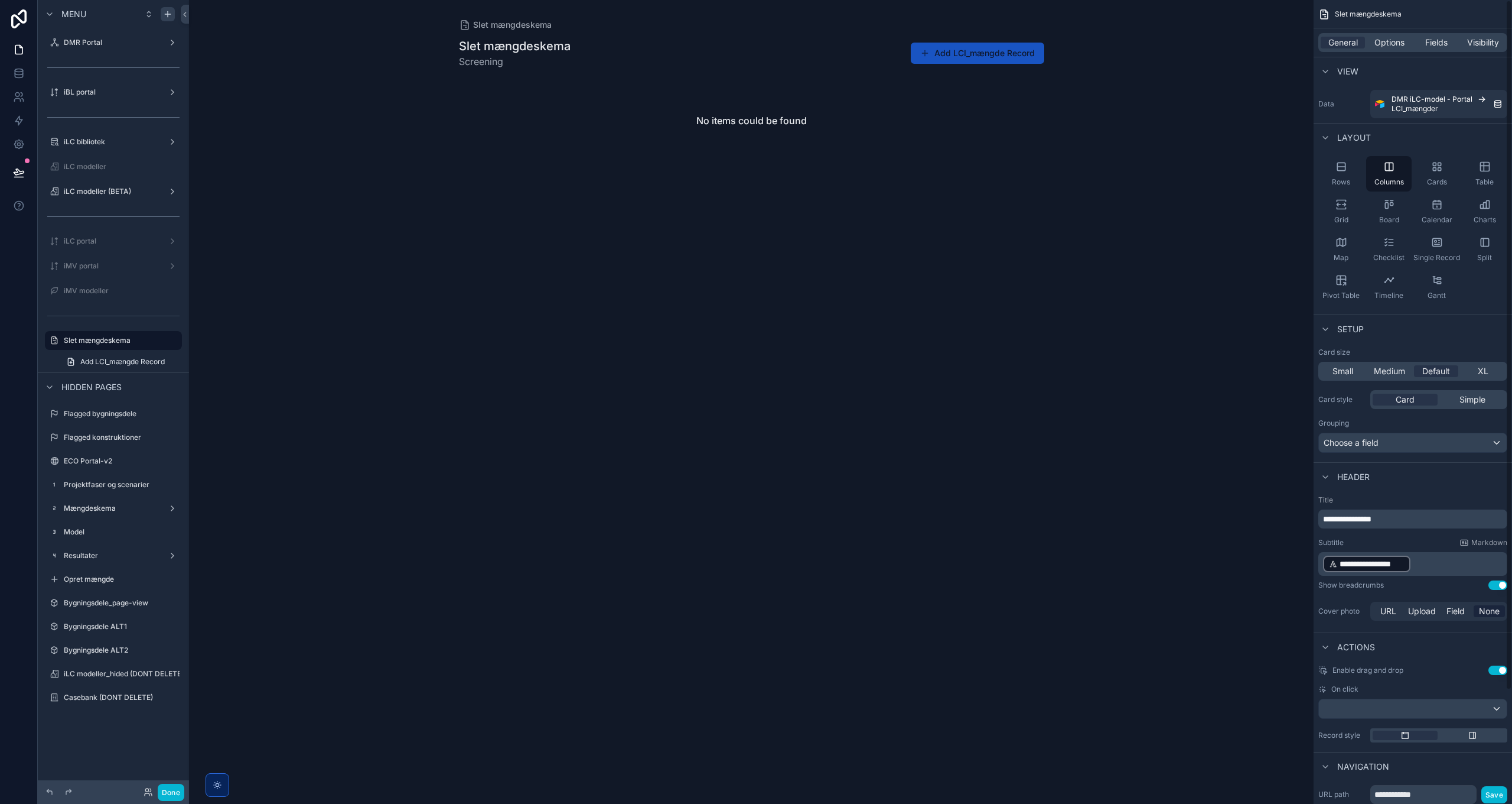
click at [1433, 560] on p "**********" at bounding box center [1414, 564] width 182 height 19
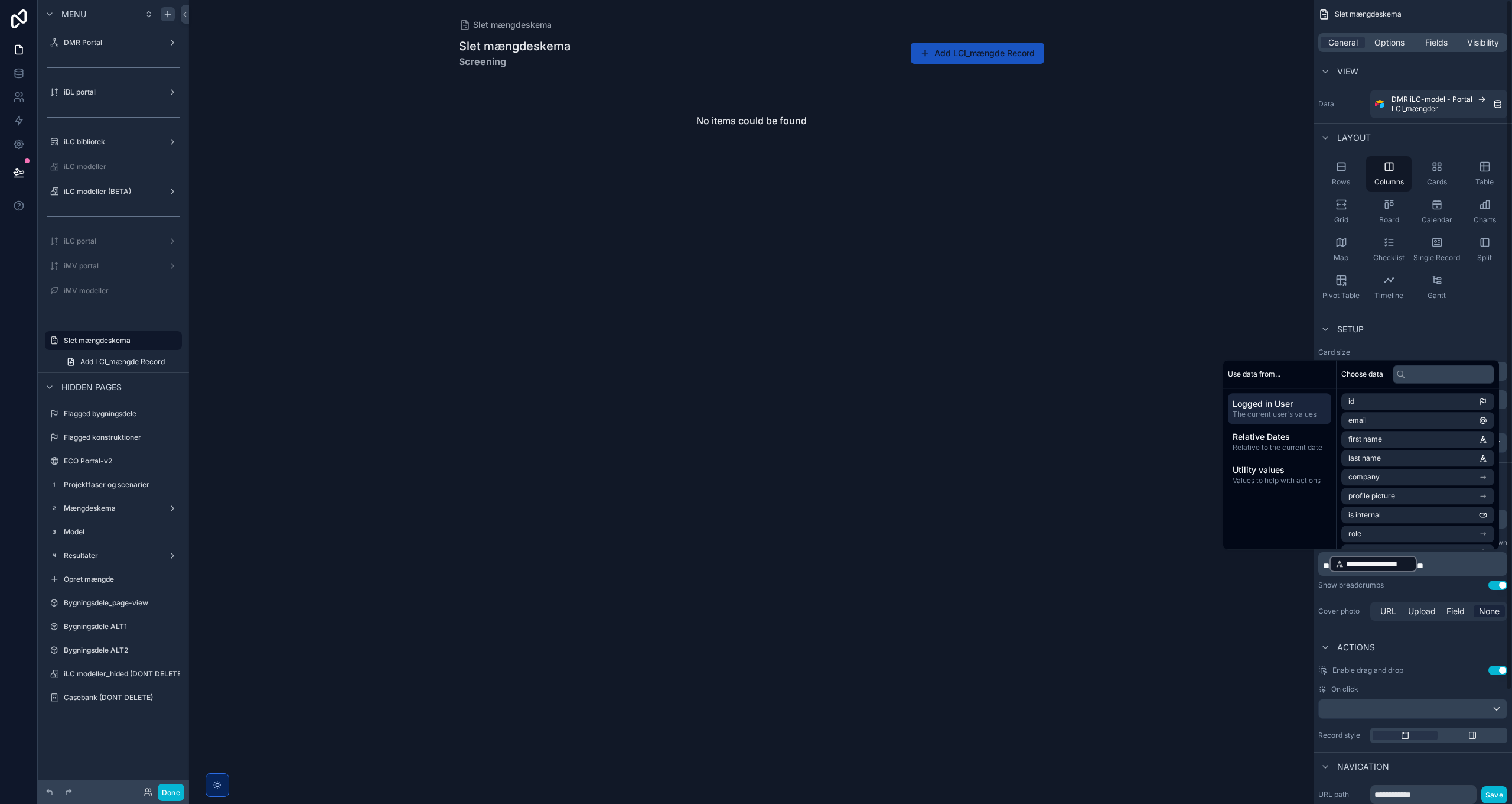
click at [1431, 585] on div "Show breadcrumbs Use setting" at bounding box center [1413, 585] width 189 height 10
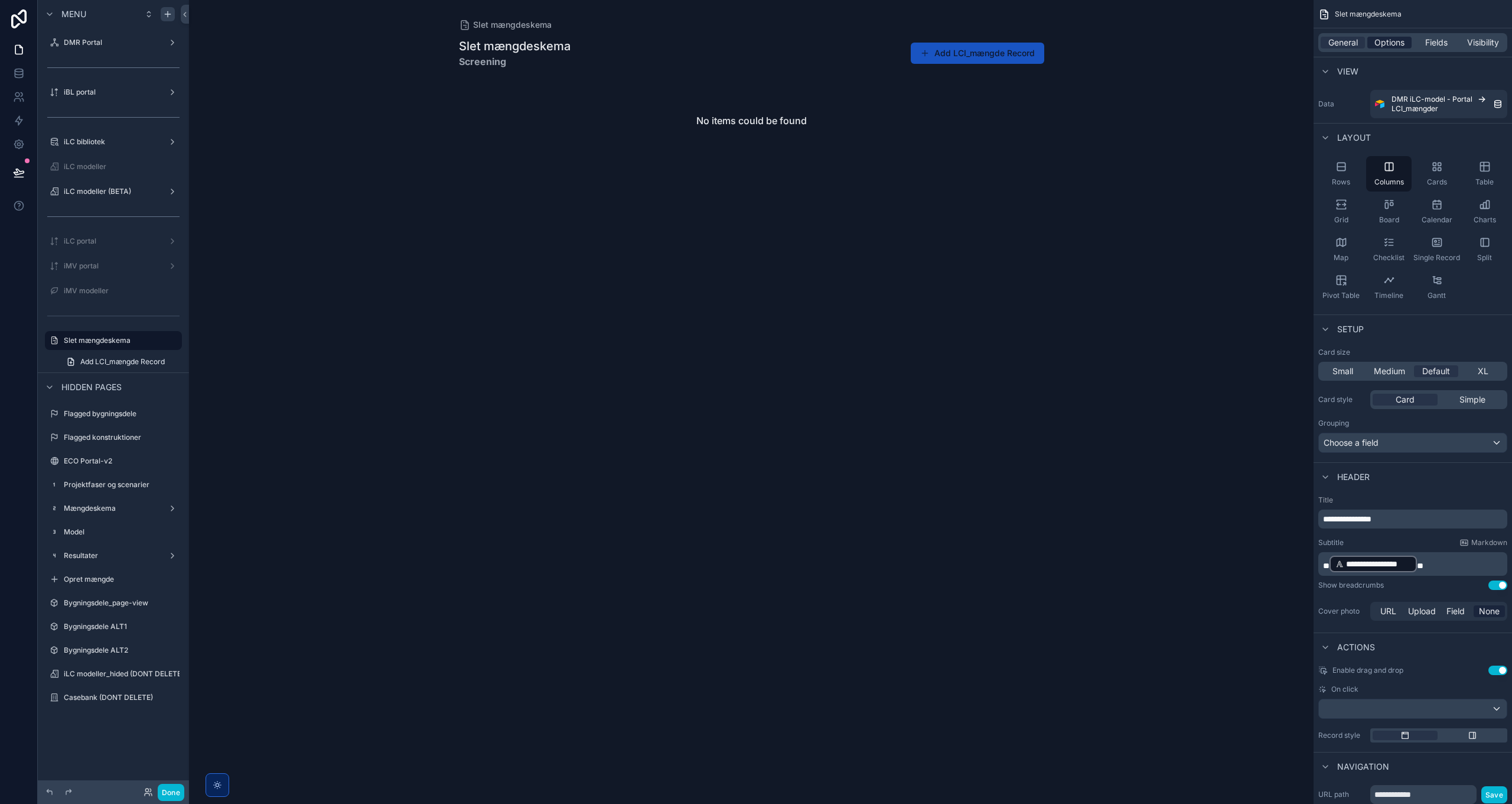
click at [1392, 38] on span "Options" at bounding box center [1390, 43] width 31 height 12
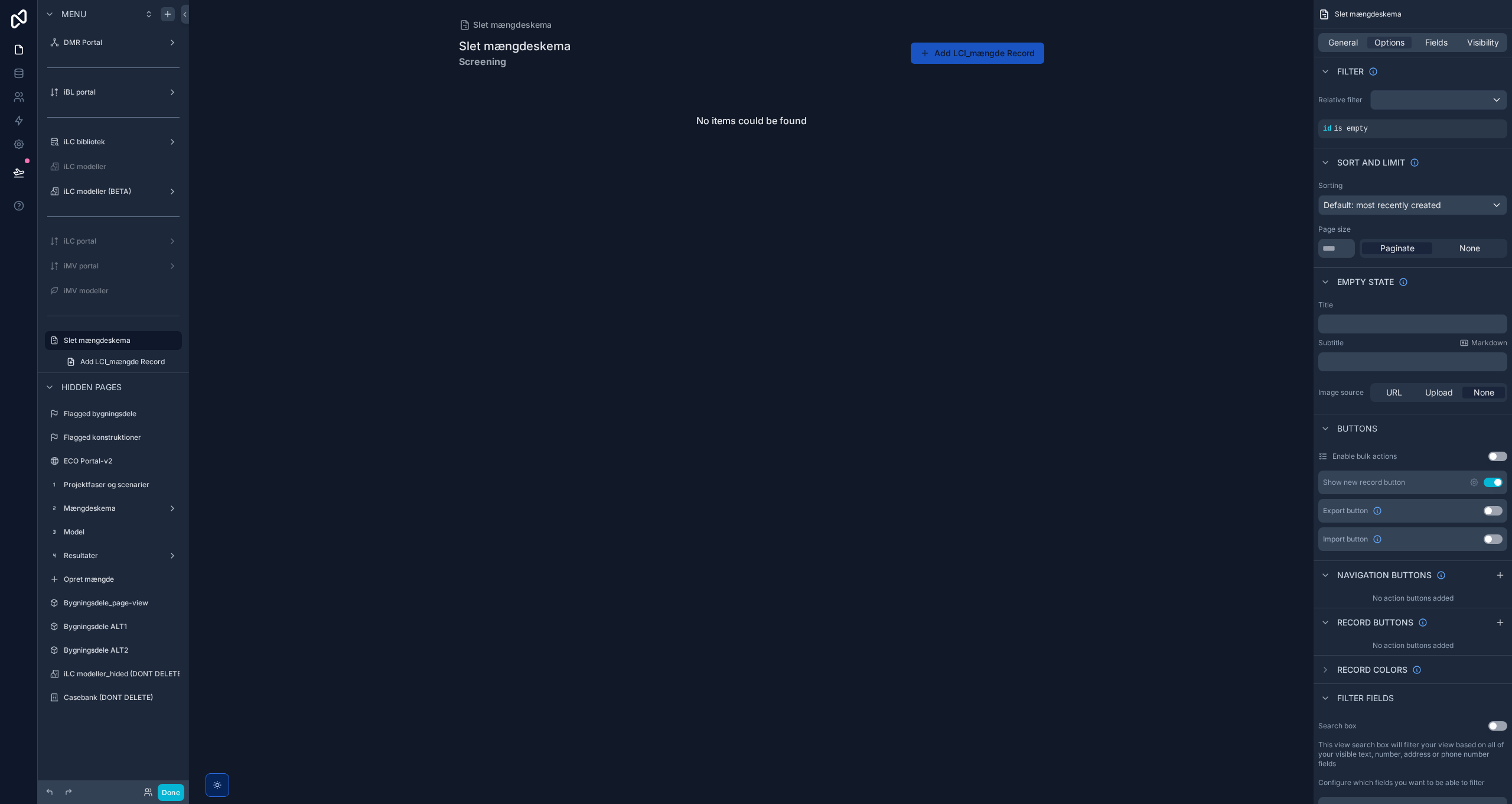
click at [1374, 320] on p "﻿" at bounding box center [1414, 324] width 182 height 10
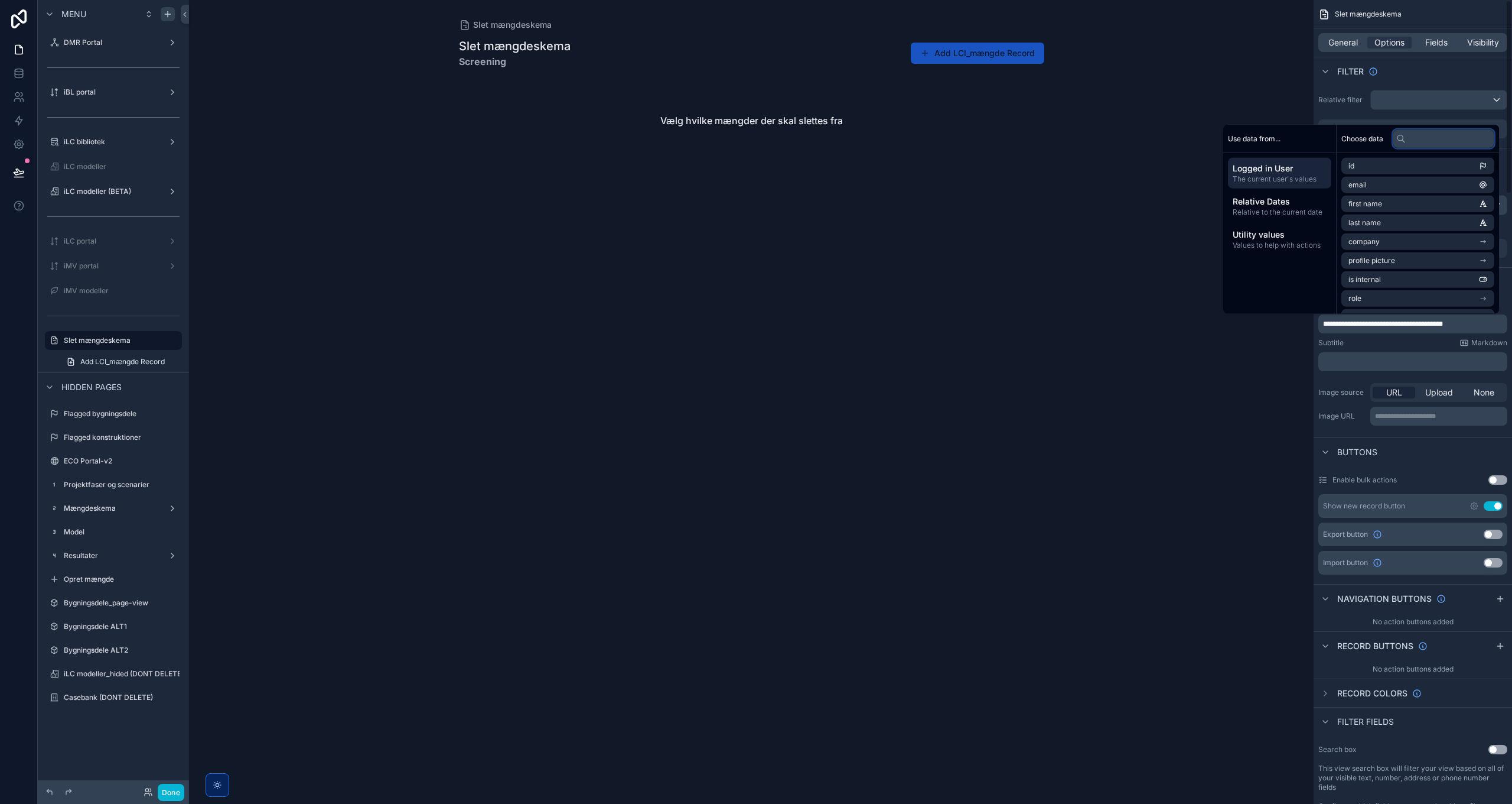
click at [1415, 140] on input "text" at bounding box center [1444, 139] width 101 height 19
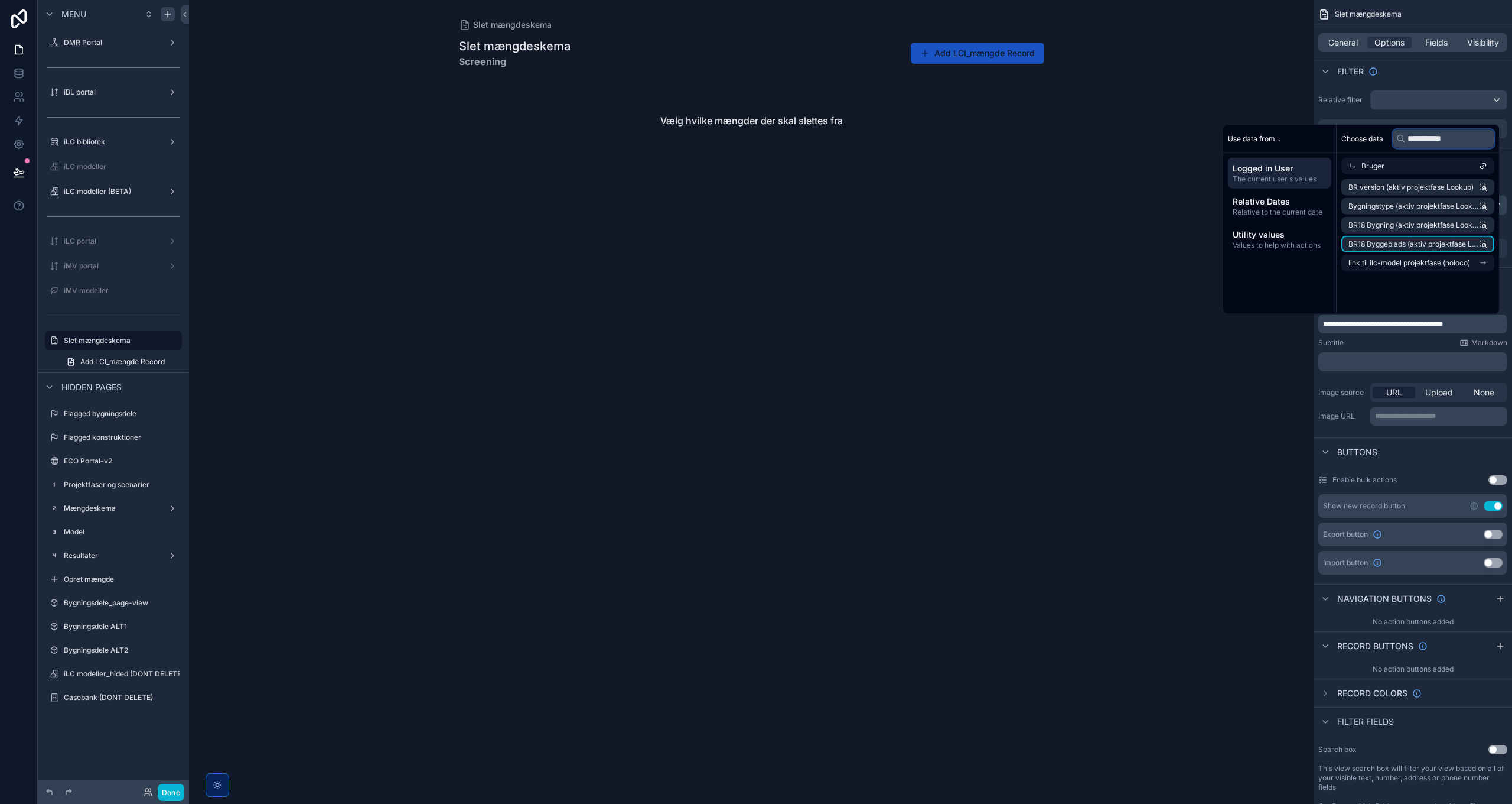
type input "**********"
click at [1375, 266] on span "link til ilc-model projektfase (noloco)" at bounding box center [1409, 263] width 121 height 10
click at [1383, 263] on span "Projektfase (LCI)" at bounding box center [1372, 263] width 56 height 10
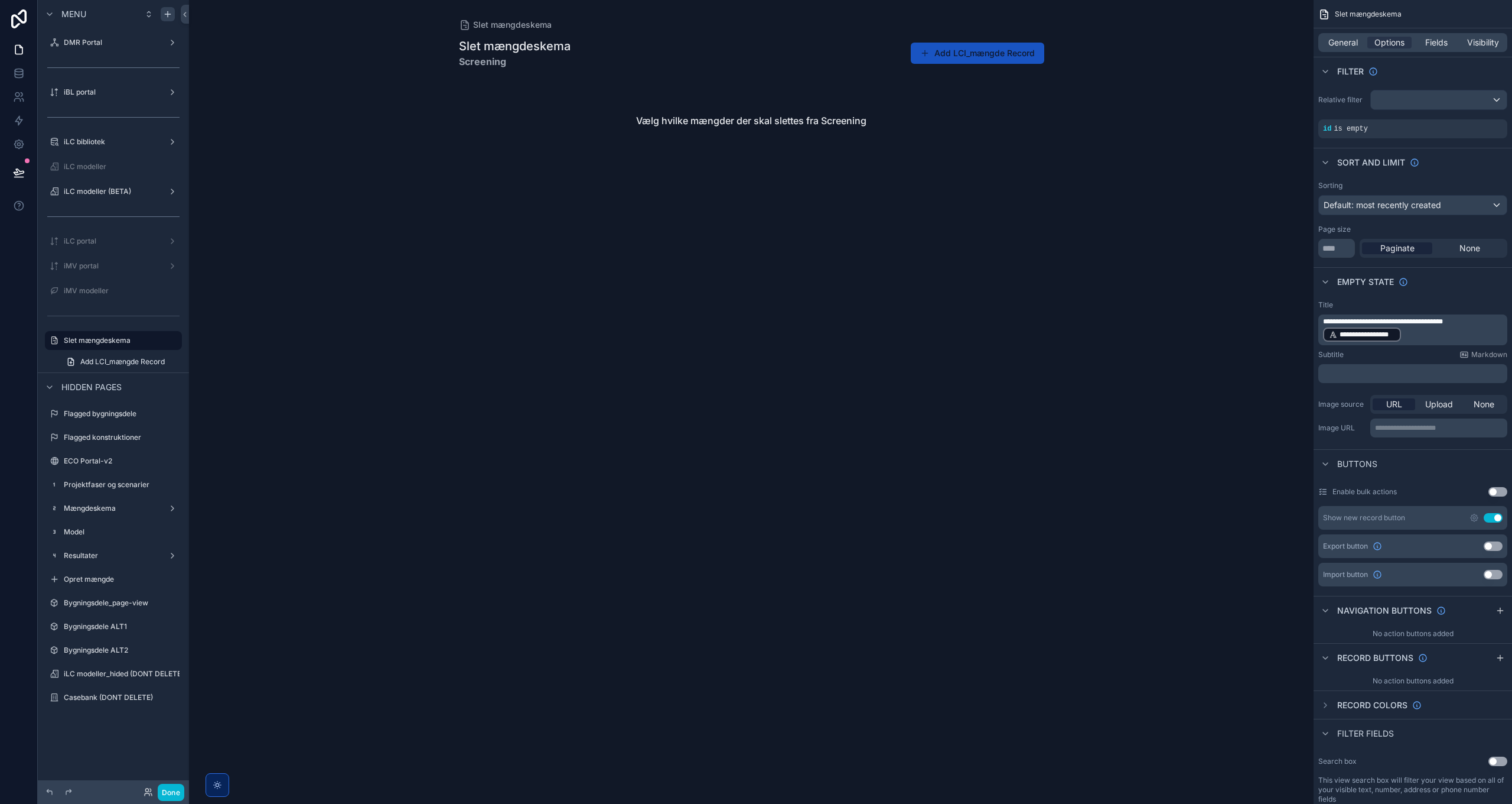
click at [1427, 354] on div "Subtitle Markdown" at bounding box center [1413, 354] width 189 height 10
click at [1426, 333] on p "**********" at bounding box center [1414, 330] width 182 height 26
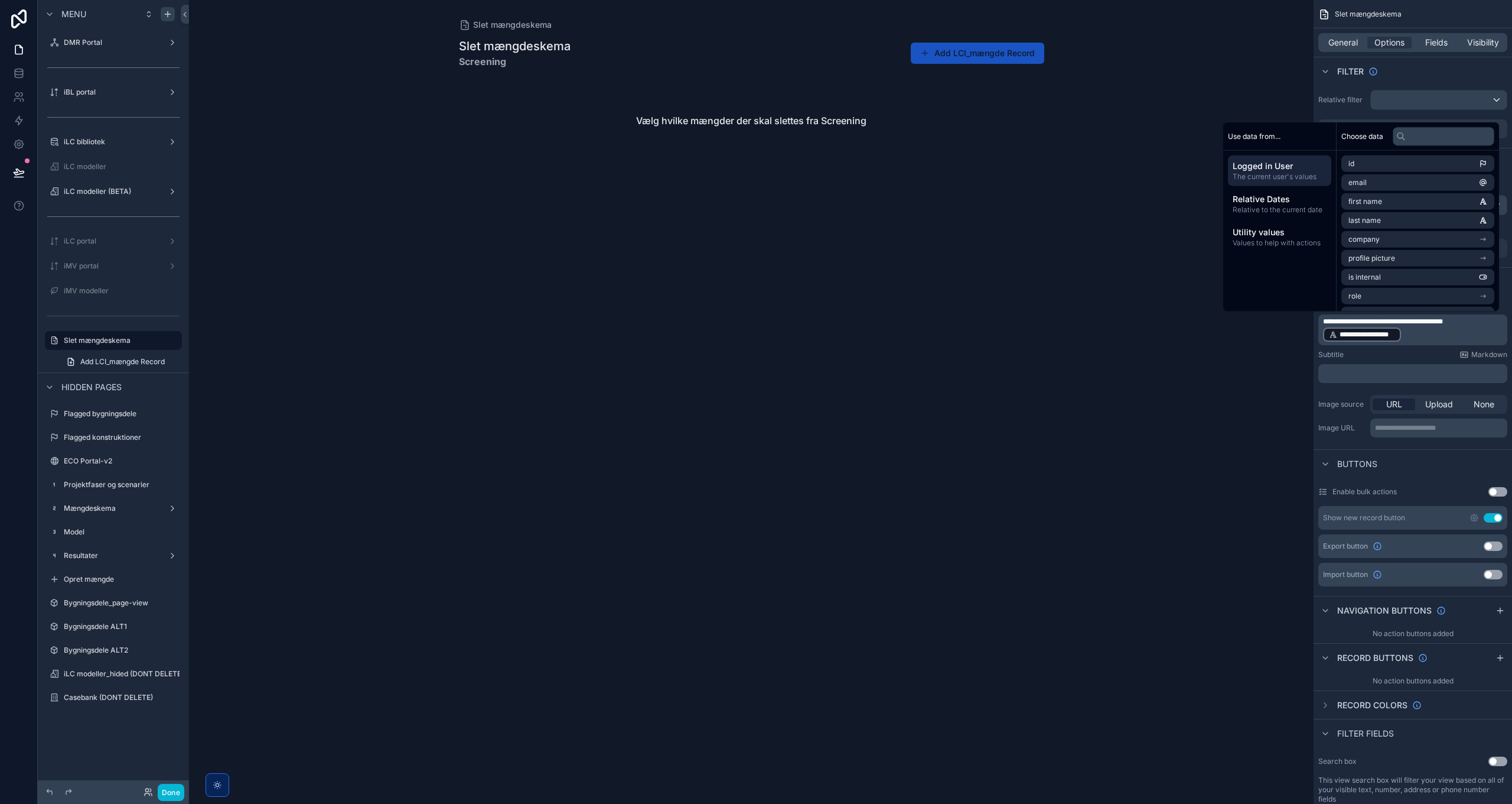
click at [1397, 354] on div "Subtitle Markdown" at bounding box center [1413, 354] width 189 height 10
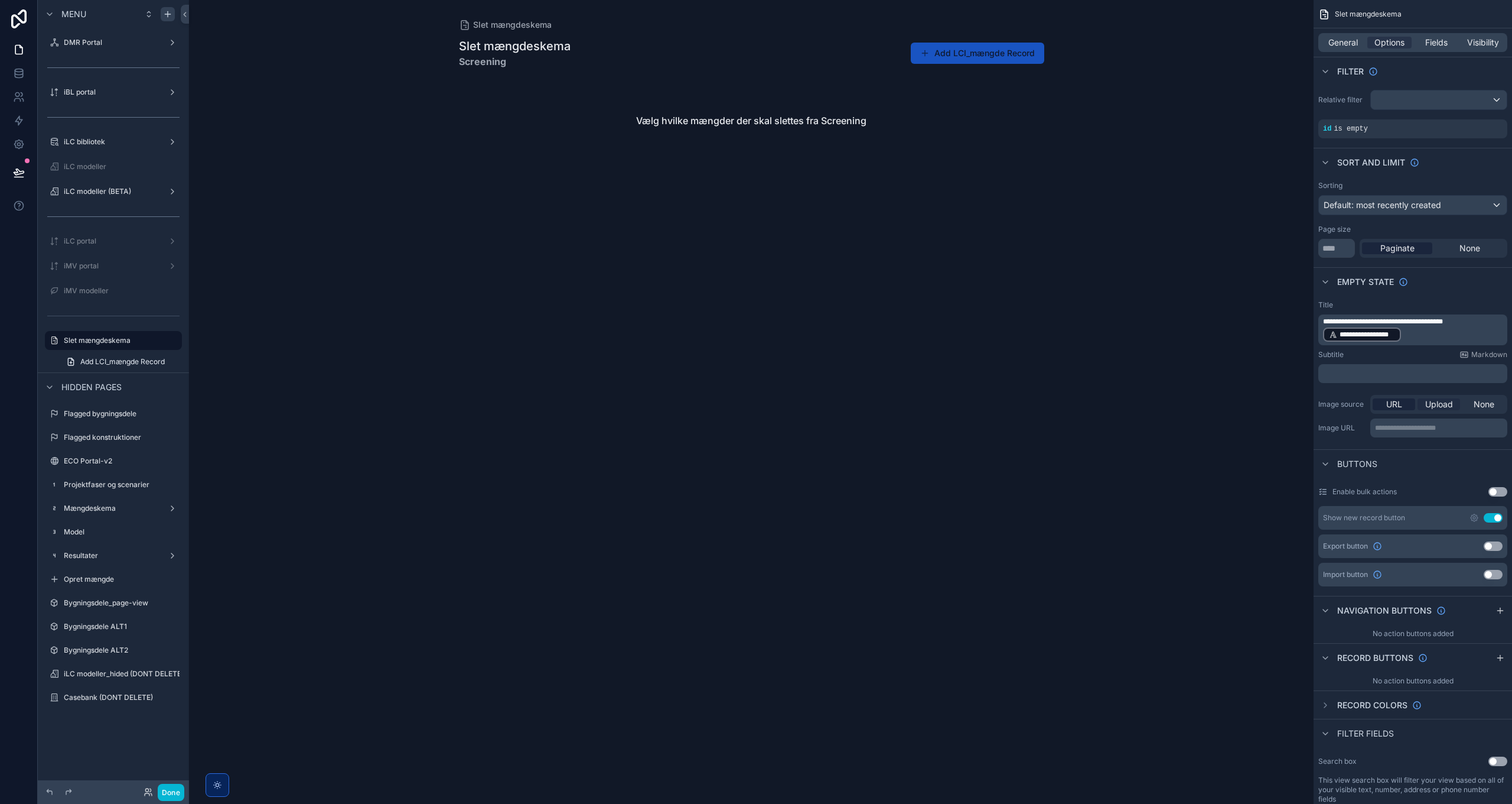
click at [1437, 402] on span "Upload" at bounding box center [1440, 404] width 28 height 12
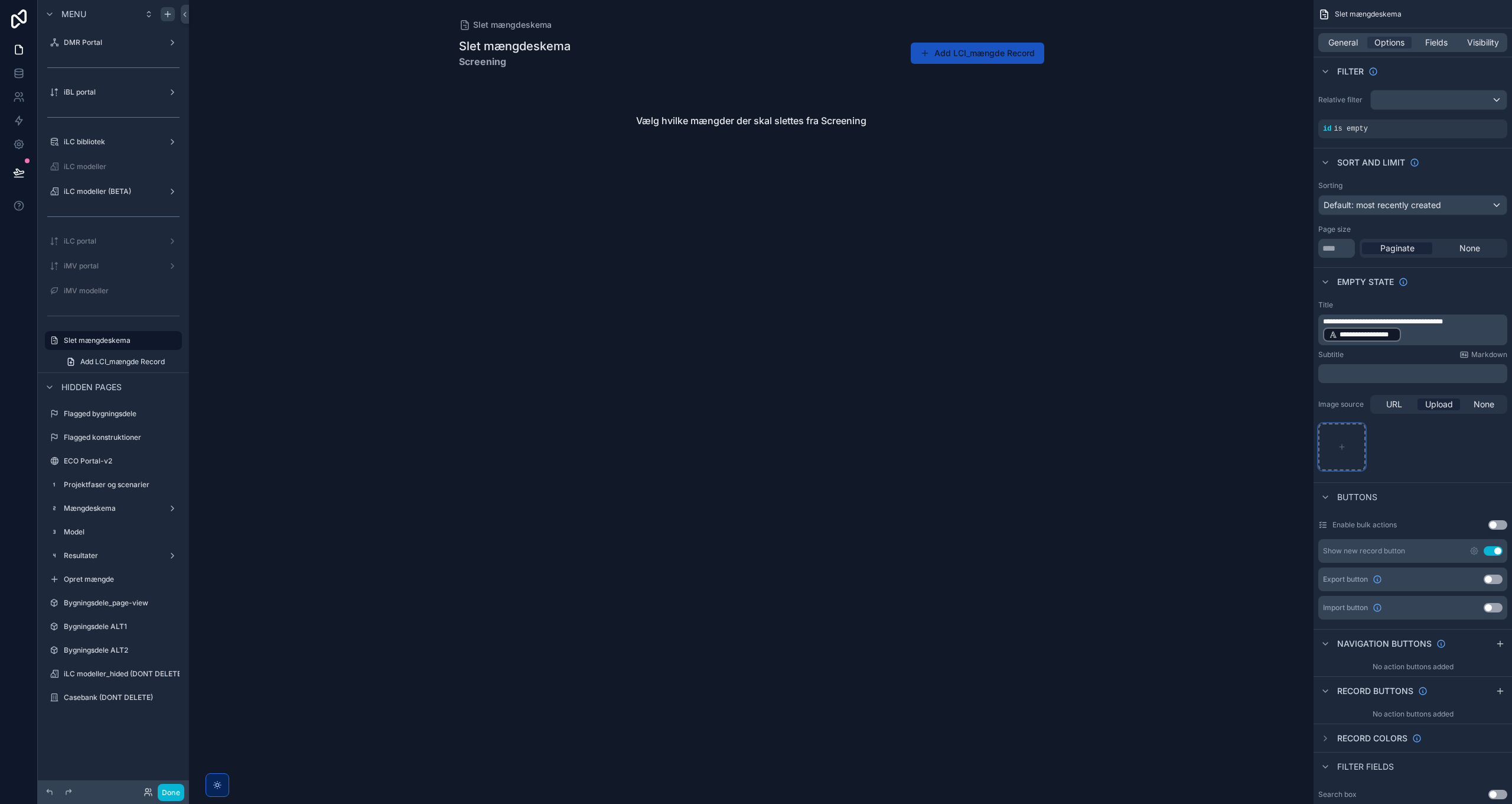
click at [1340, 440] on div "scrollable content" at bounding box center [1342, 447] width 47 height 47
type input "**********"
click at [1474, 550] on icon "scrollable content" at bounding box center [1474, 551] width 10 height 10
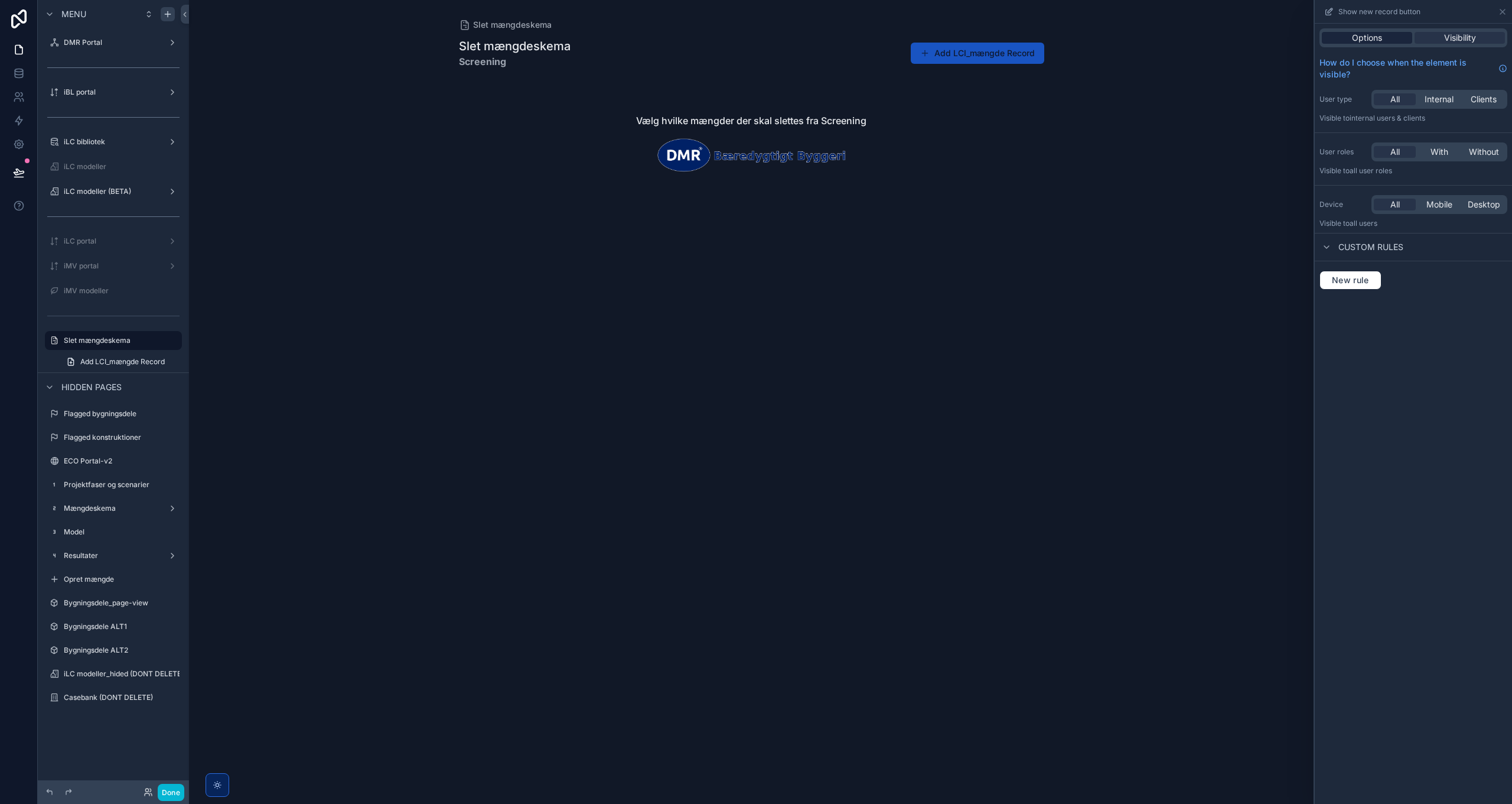
click at [1381, 38] on span "Options" at bounding box center [1367, 38] width 31 height 12
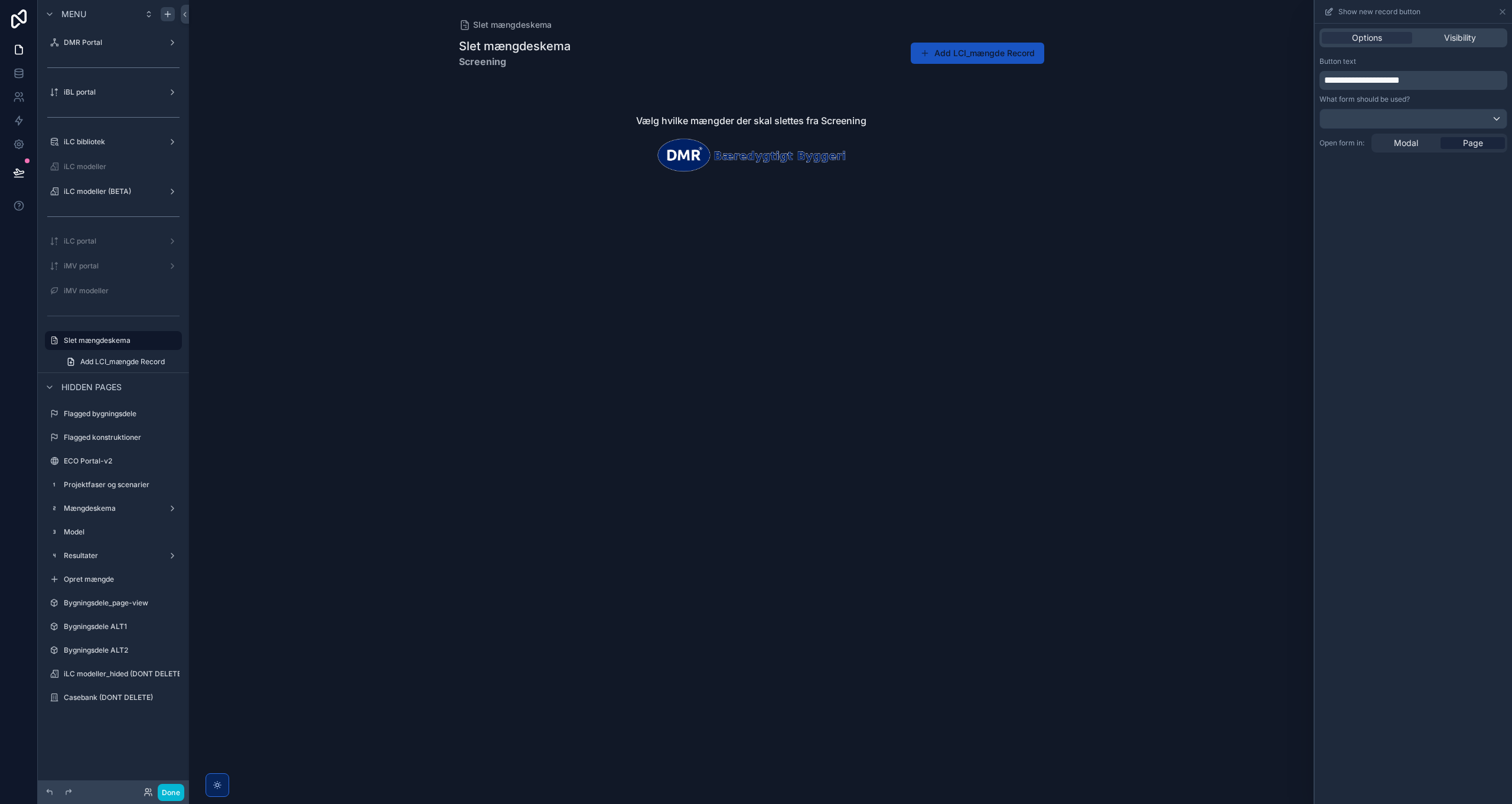
click at [1385, 79] on span "**********" at bounding box center [1362, 80] width 76 height 9
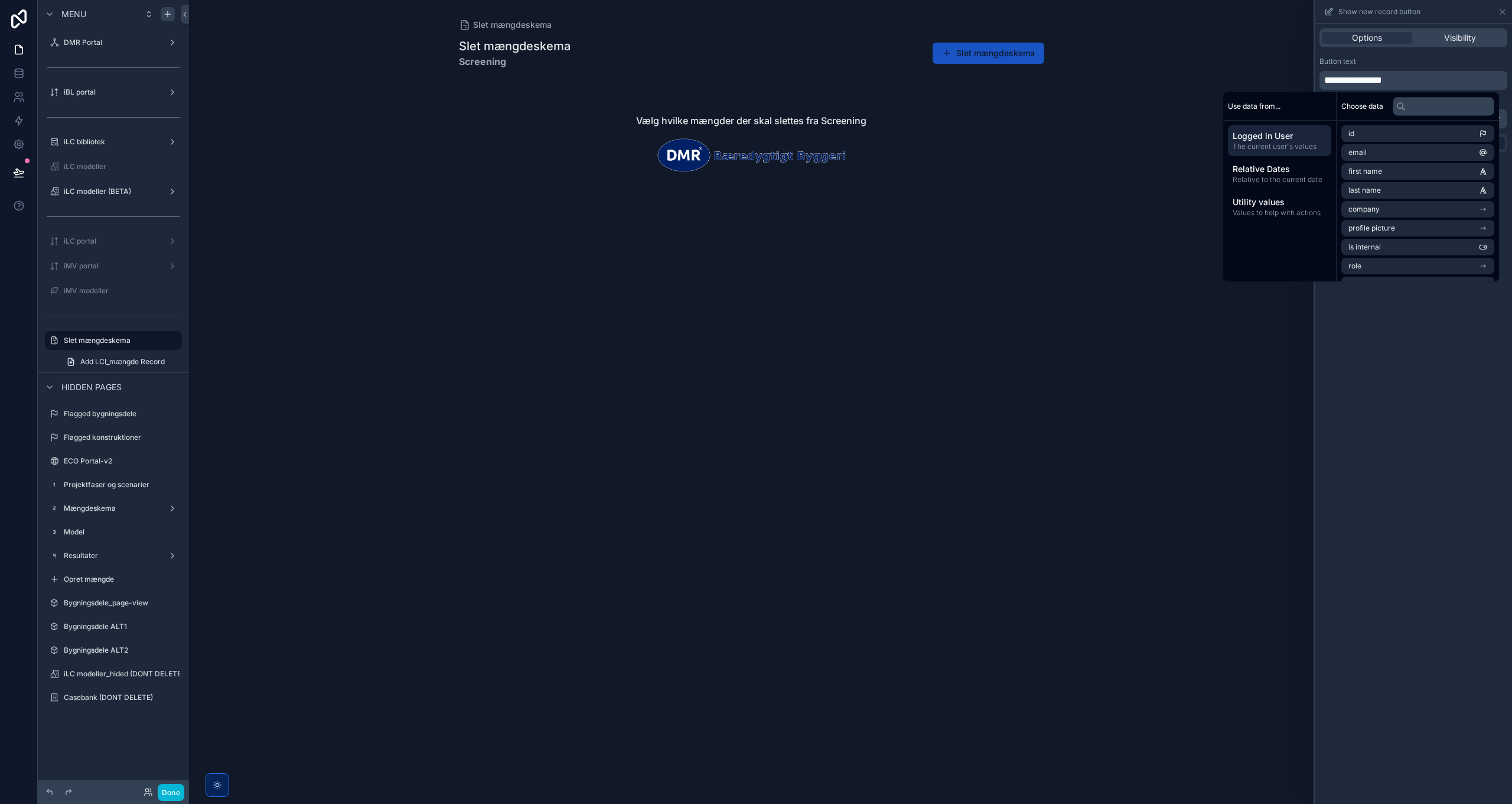
click at [1381, 415] on div "**********" at bounding box center [1413, 414] width 197 height 780
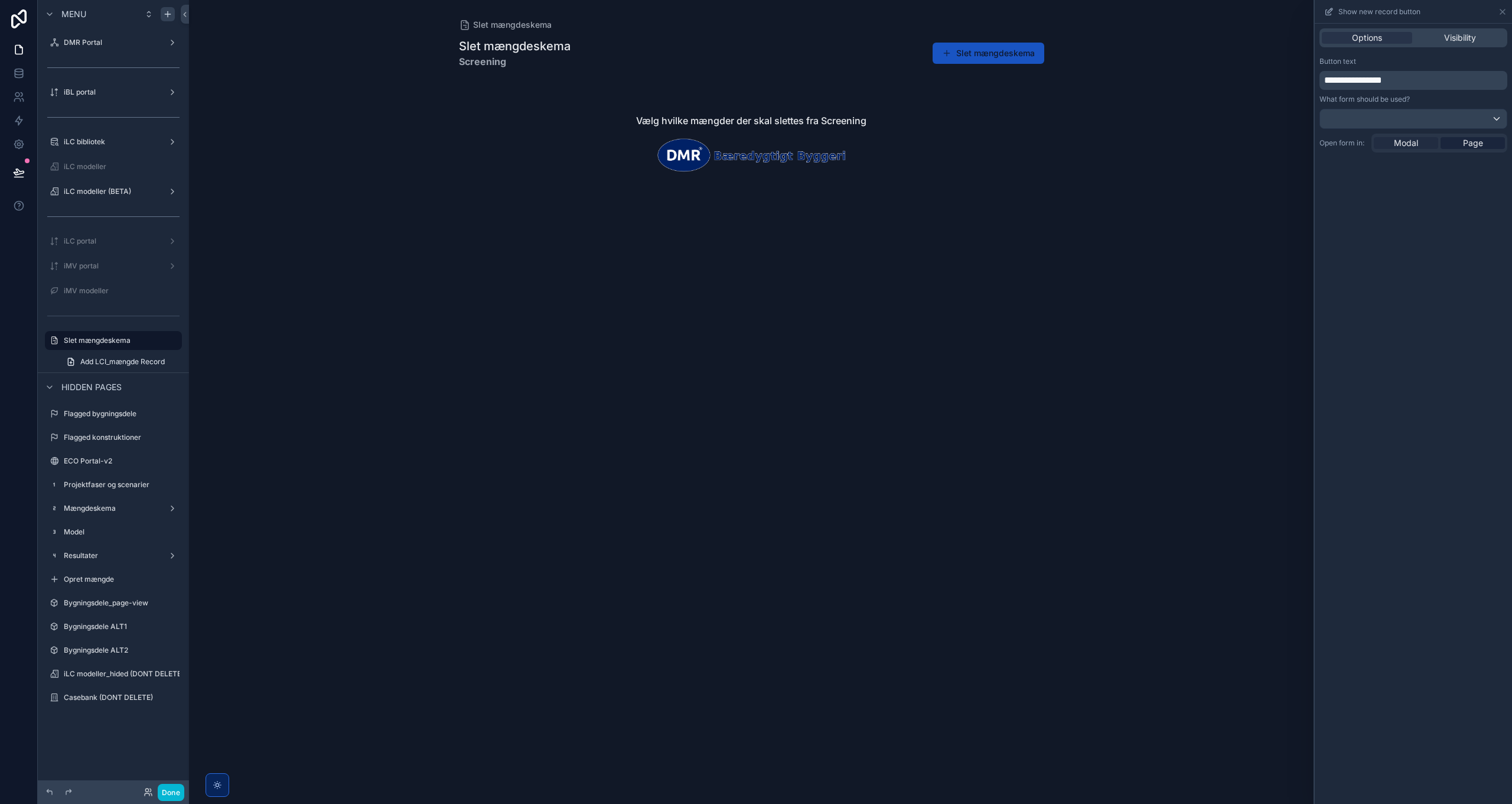
click at [1402, 141] on span "Modal" at bounding box center [1406, 143] width 24 height 12
click at [977, 54] on div "scrollable content" at bounding box center [751, 124] width 605 height 248
click at [983, 53] on button "Slet mængdeskema" at bounding box center [989, 53] width 112 height 21
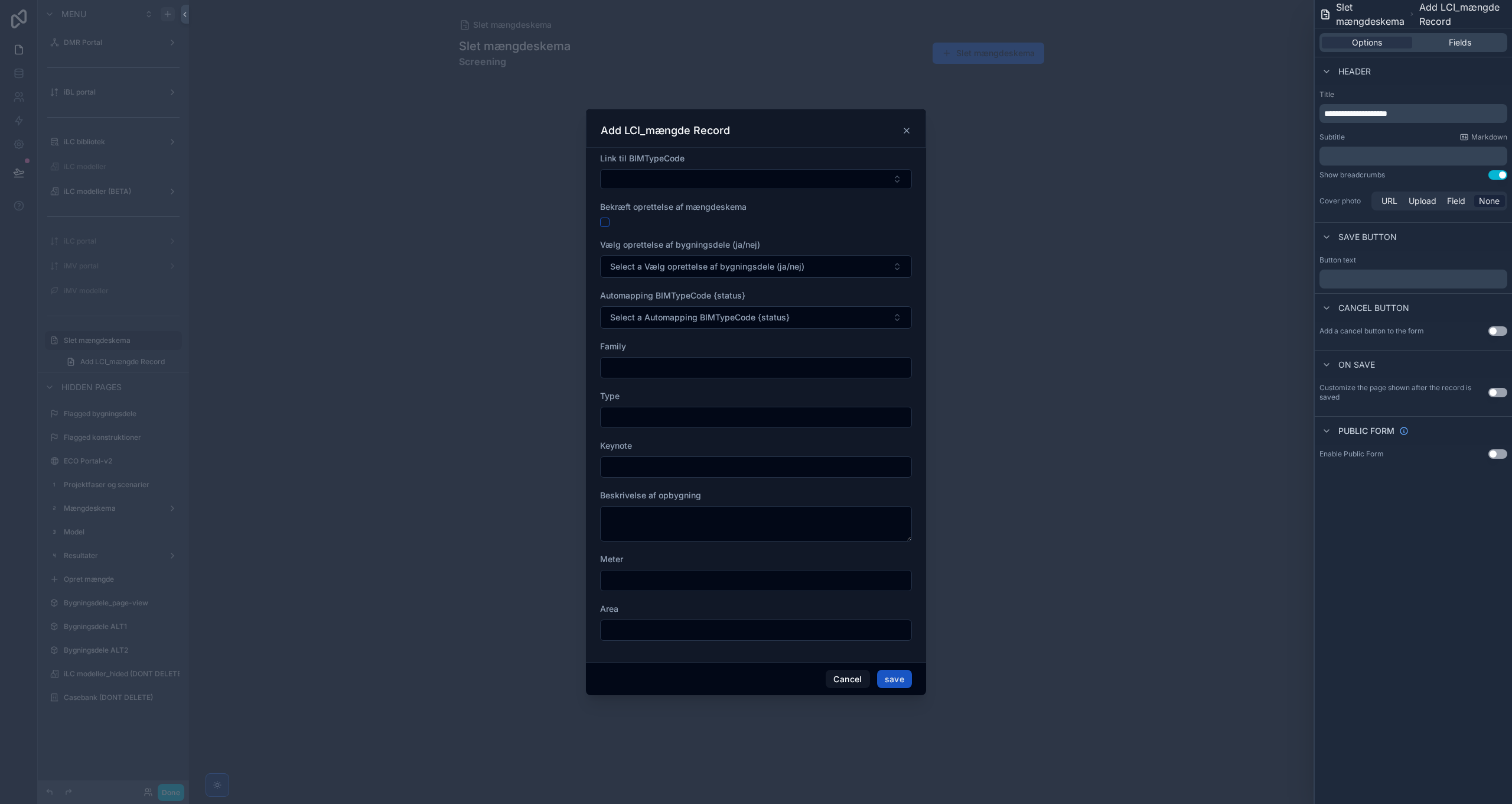
click at [907, 130] on icon "scrollable content" at bounding box center [907, 130] width 10 height 10
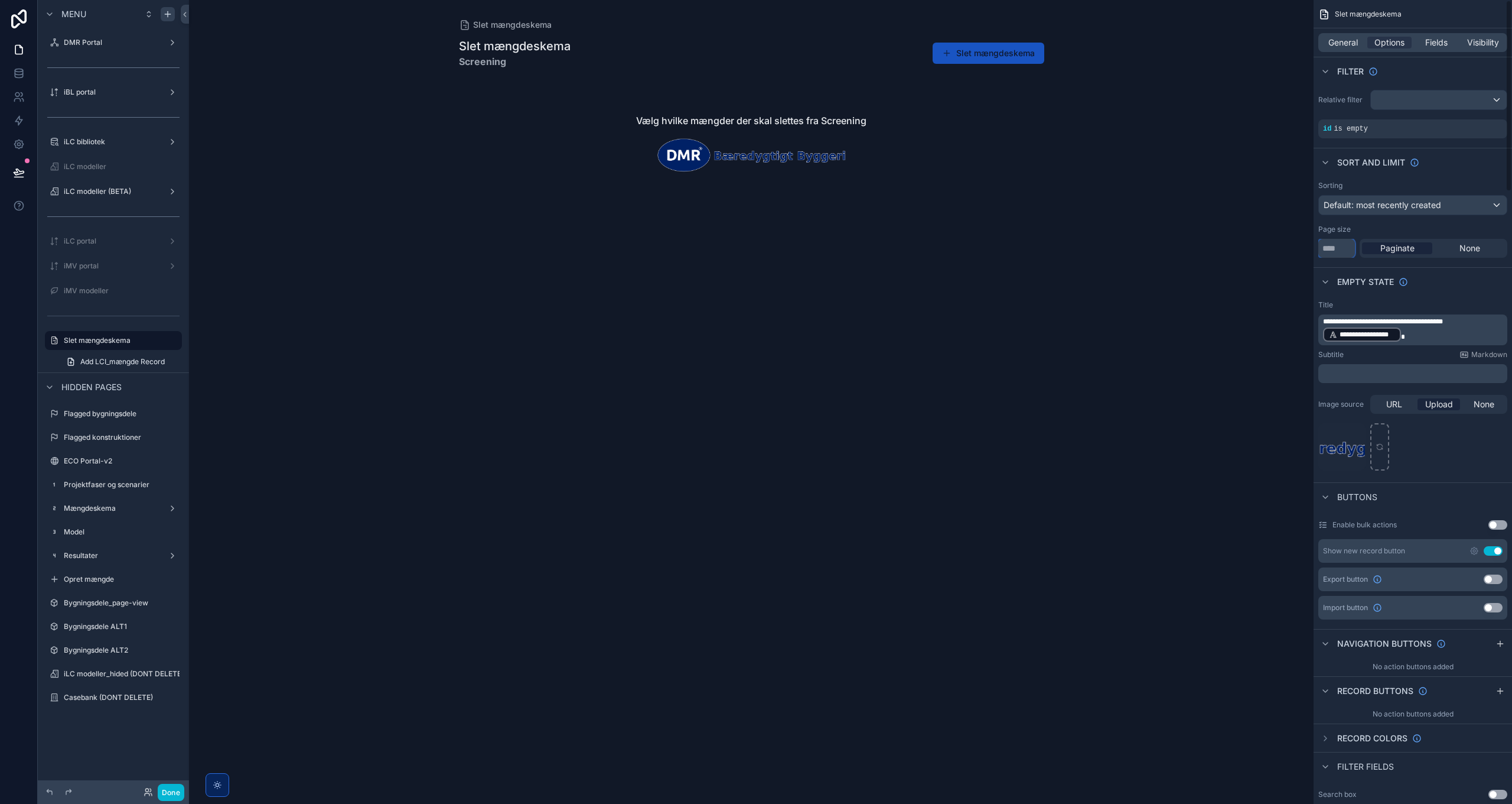
drag, startPoint x: 1342, startPoint y: 250, endPoint x: 1318, endPoint y: 251, distance: 24.0
click at [1288, 248] on div "**********" at bounding box center [851, 402] width 1324 height 804
type input "*"
click at [1474, 553] on icon "scrollable content" at bounding box center [1474, 551] width 10 height 10
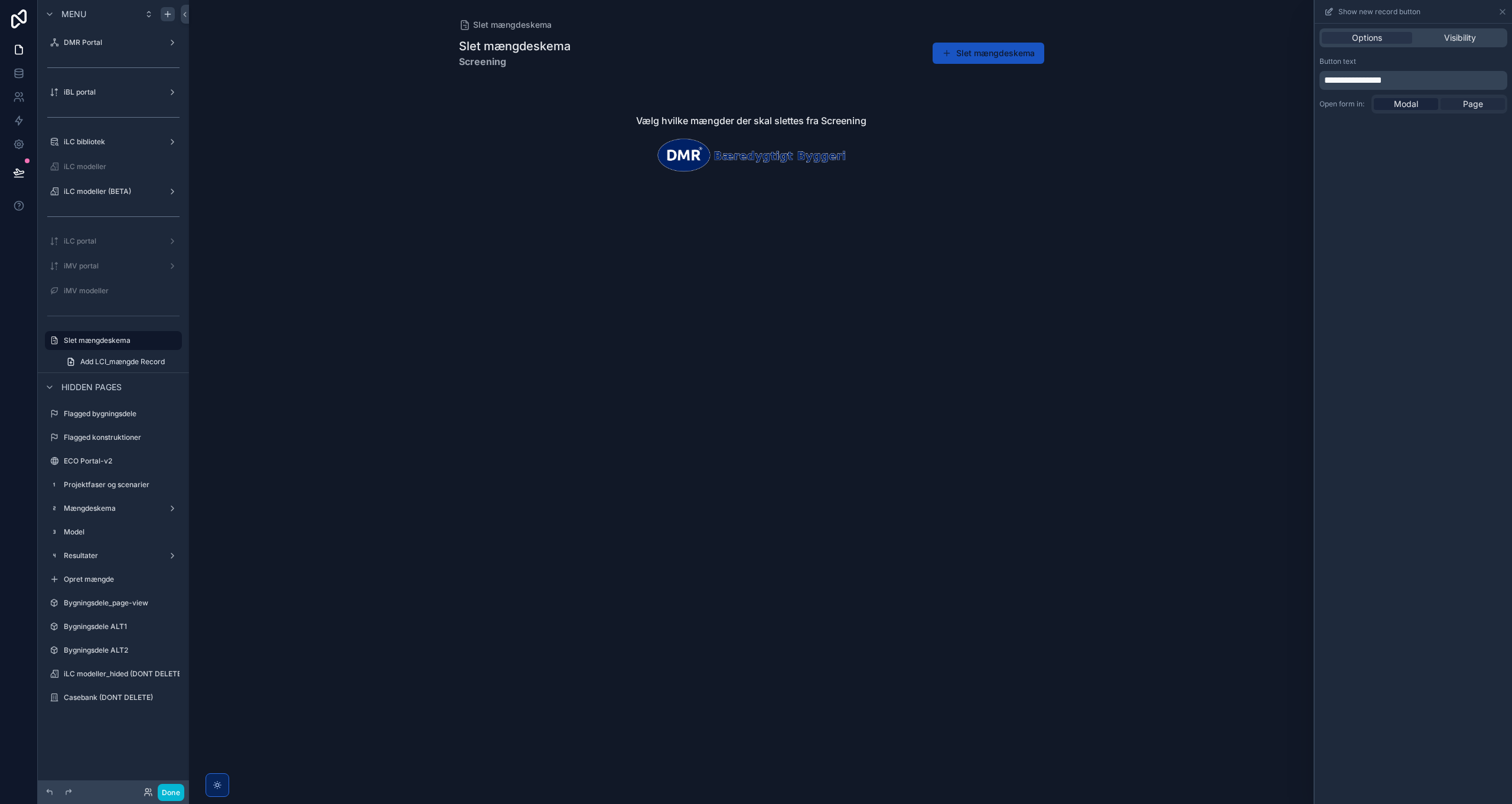
click at [1477, 109] on span "Page" at bounding box center [1473, 104] width 20 height 12
click at [990, 56] on button "Slet mængdeskema" at bounding box center [989, 53] width 112 height 21
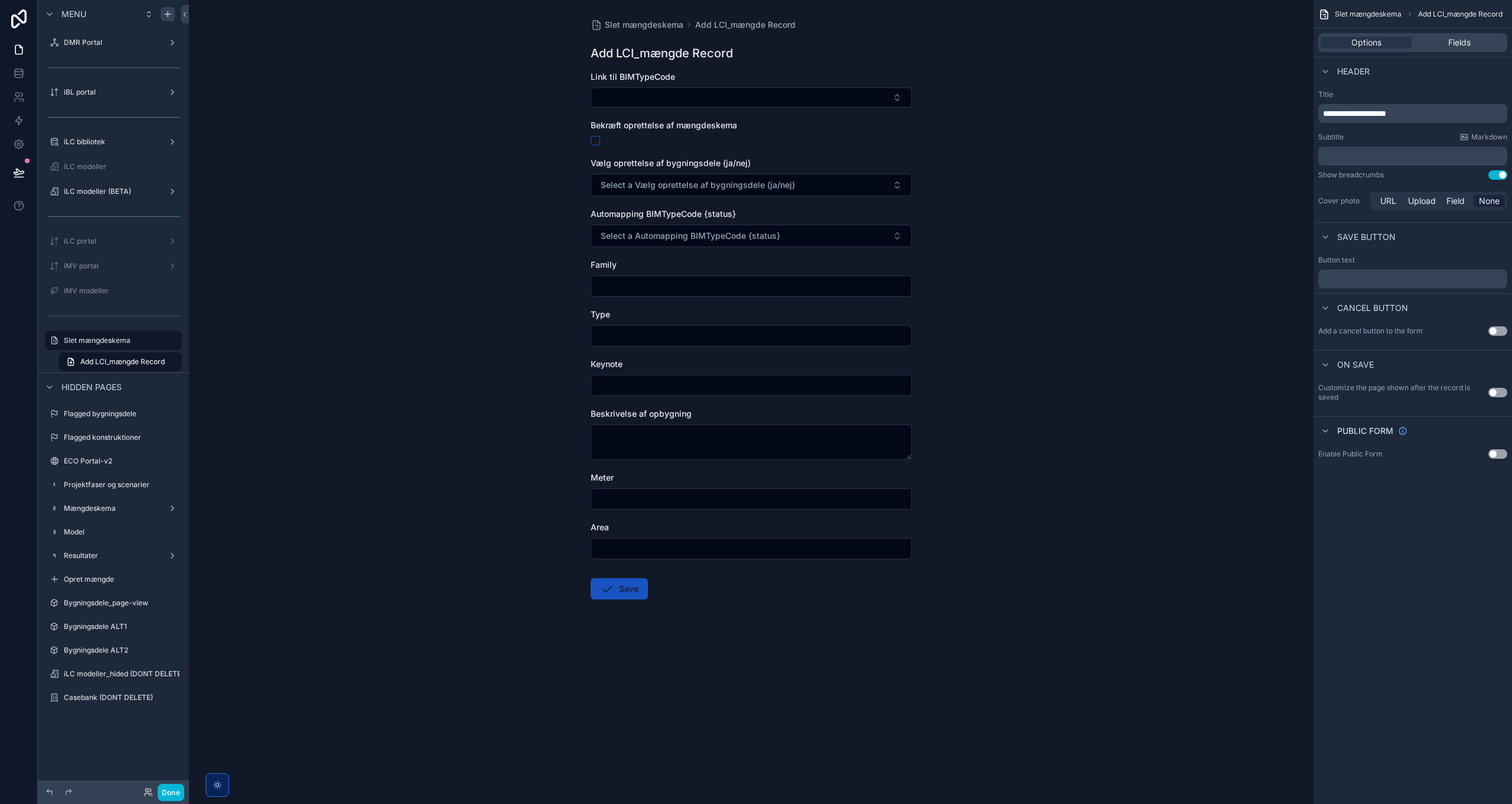
click at [1374, 113] on span "**********" at bounding box center [1355, 113] width 63 height 8
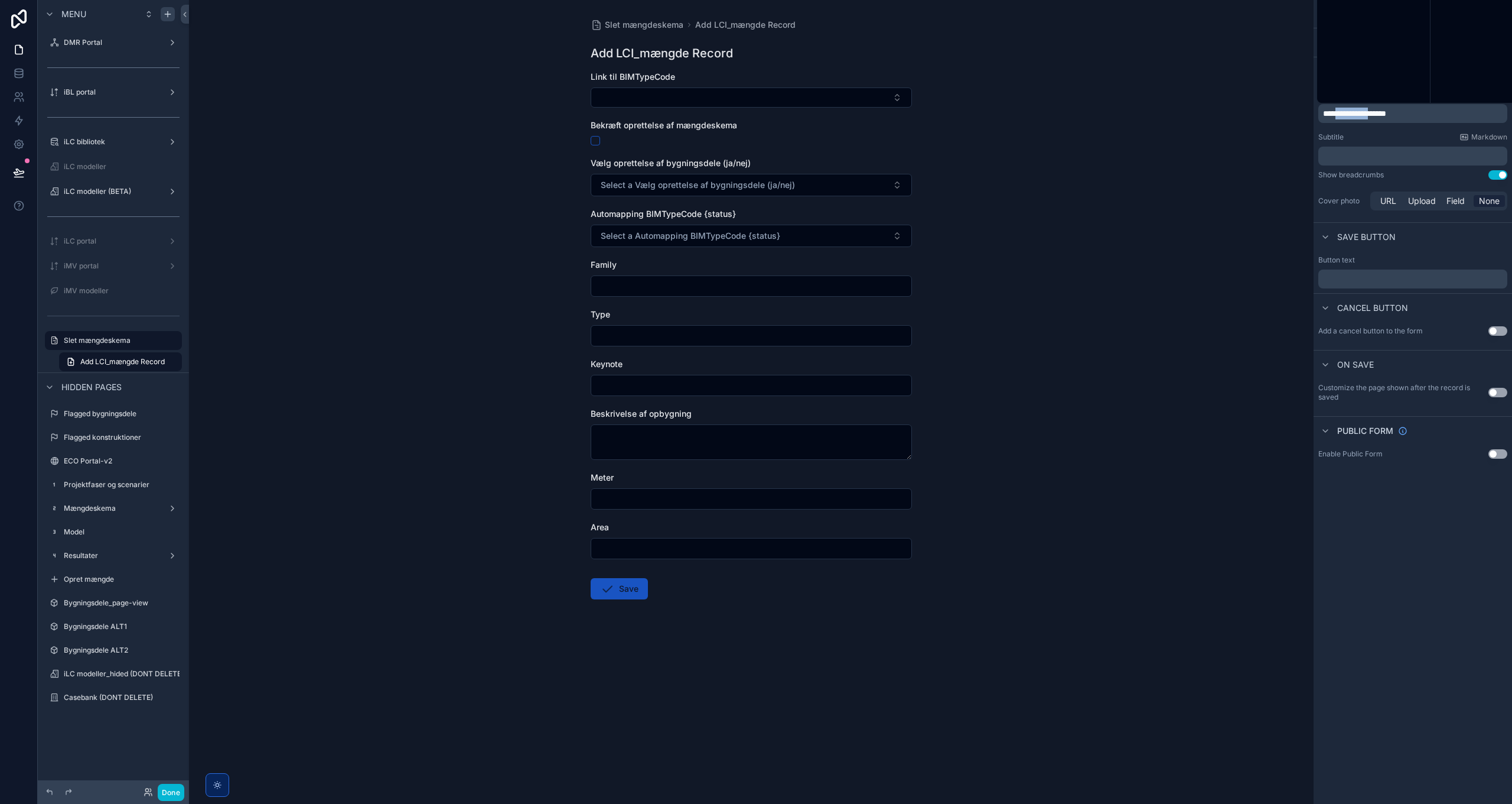
click at [1374, 113] on span "**********" at bounding box center [1355, 113] width 63 height 8
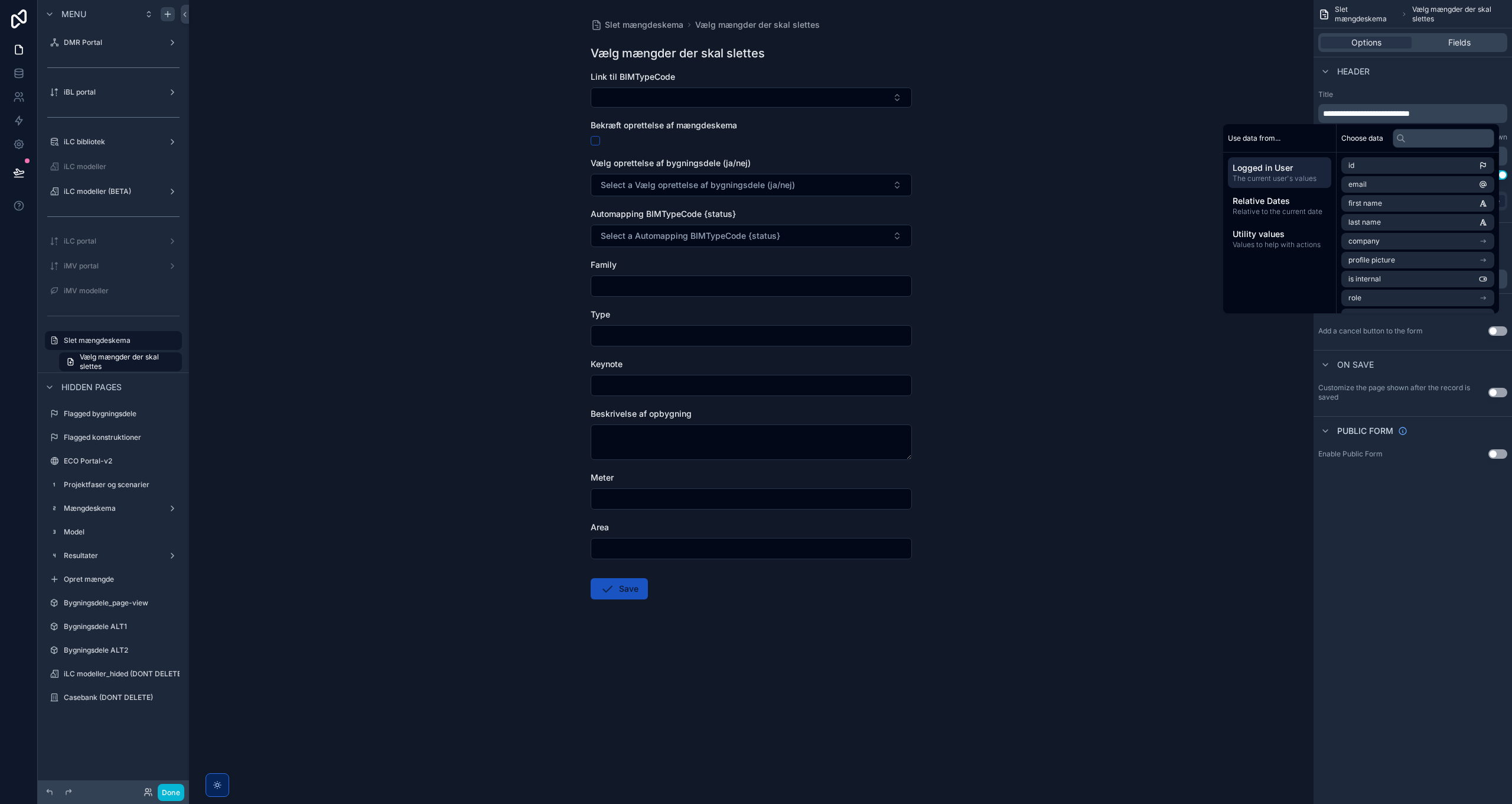
click at [1426, 545] on div "**********" at bounding box center [1413, 402] width 198 height 804
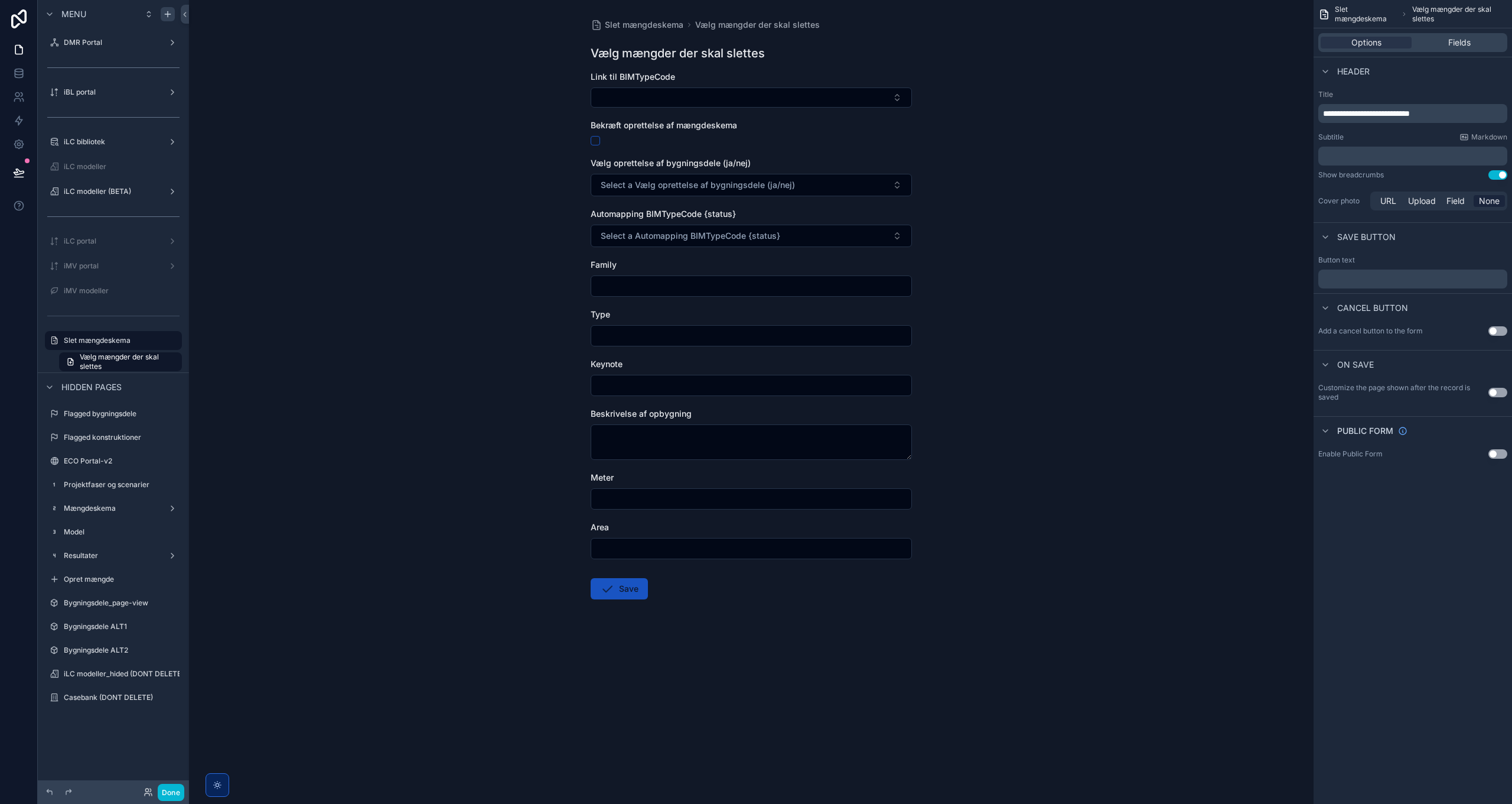
click at [1359, 159] on p "﻿" at bounding box center [1414, 156] width 182 height 12
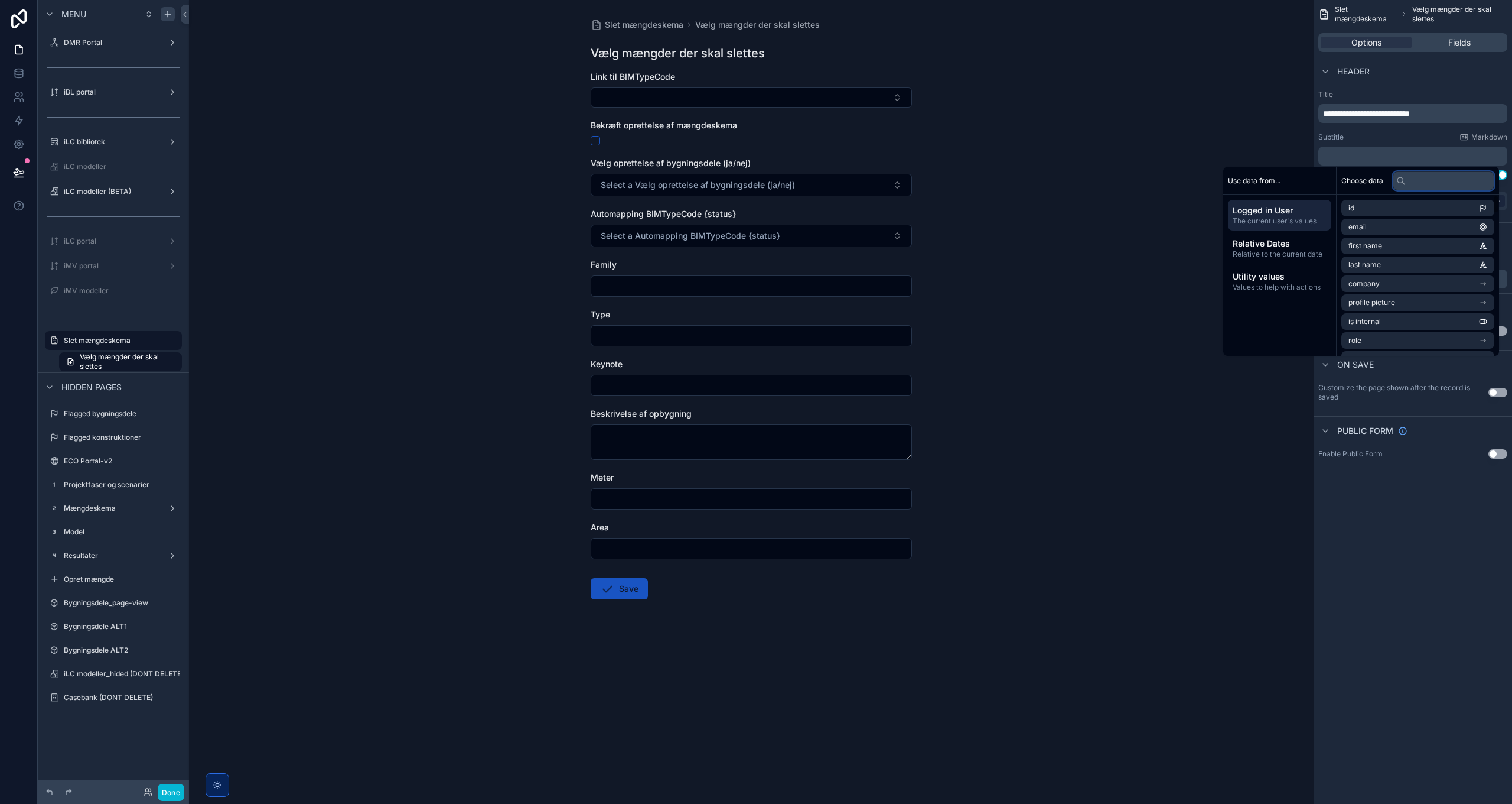
click at [1423, 182] on input "text" at bounding box center [1444, 181] width 101 height 19
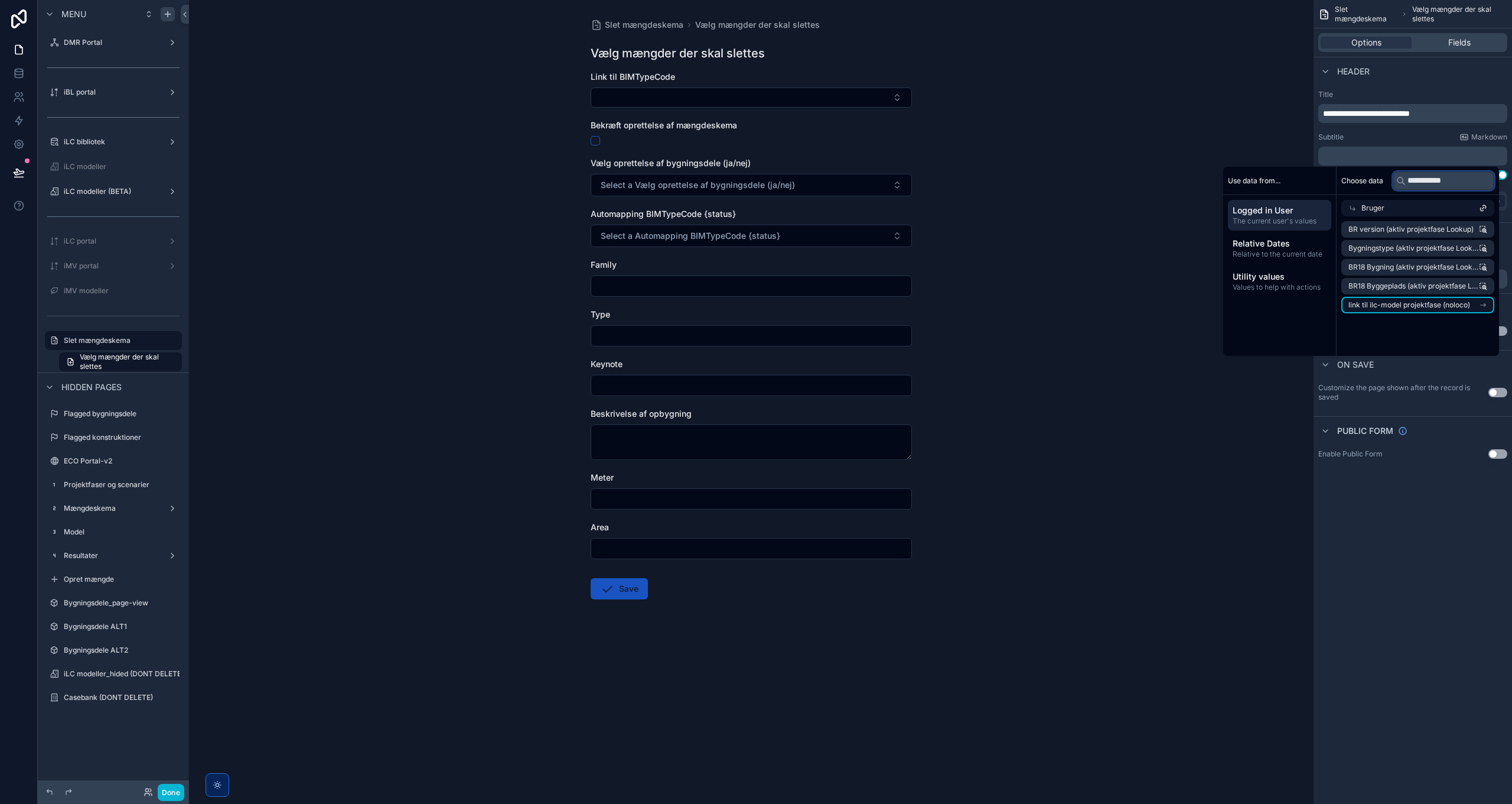
type input "**********"
click at [1370, 304] on span "link til ilc-model projektfase (noloco)" at bounding box center [1409, 305] width 121 height 10
click at [1387, 287] on li "Projektfase" at bounding box center [1416, 285] width 157 height 17
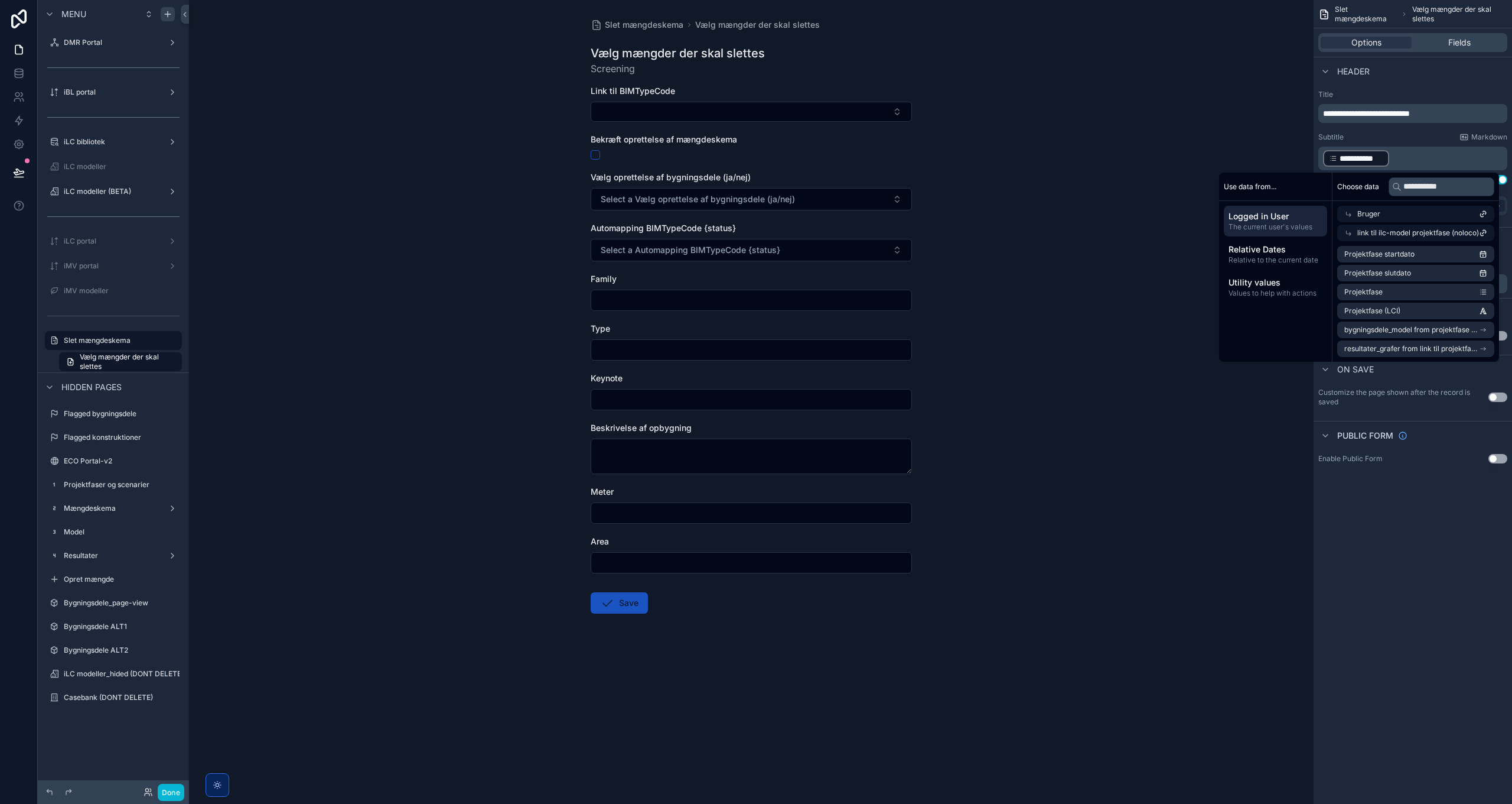
click at [1411, 591] on div "**********" at bounding box center [1413, 402] width 198 height 804
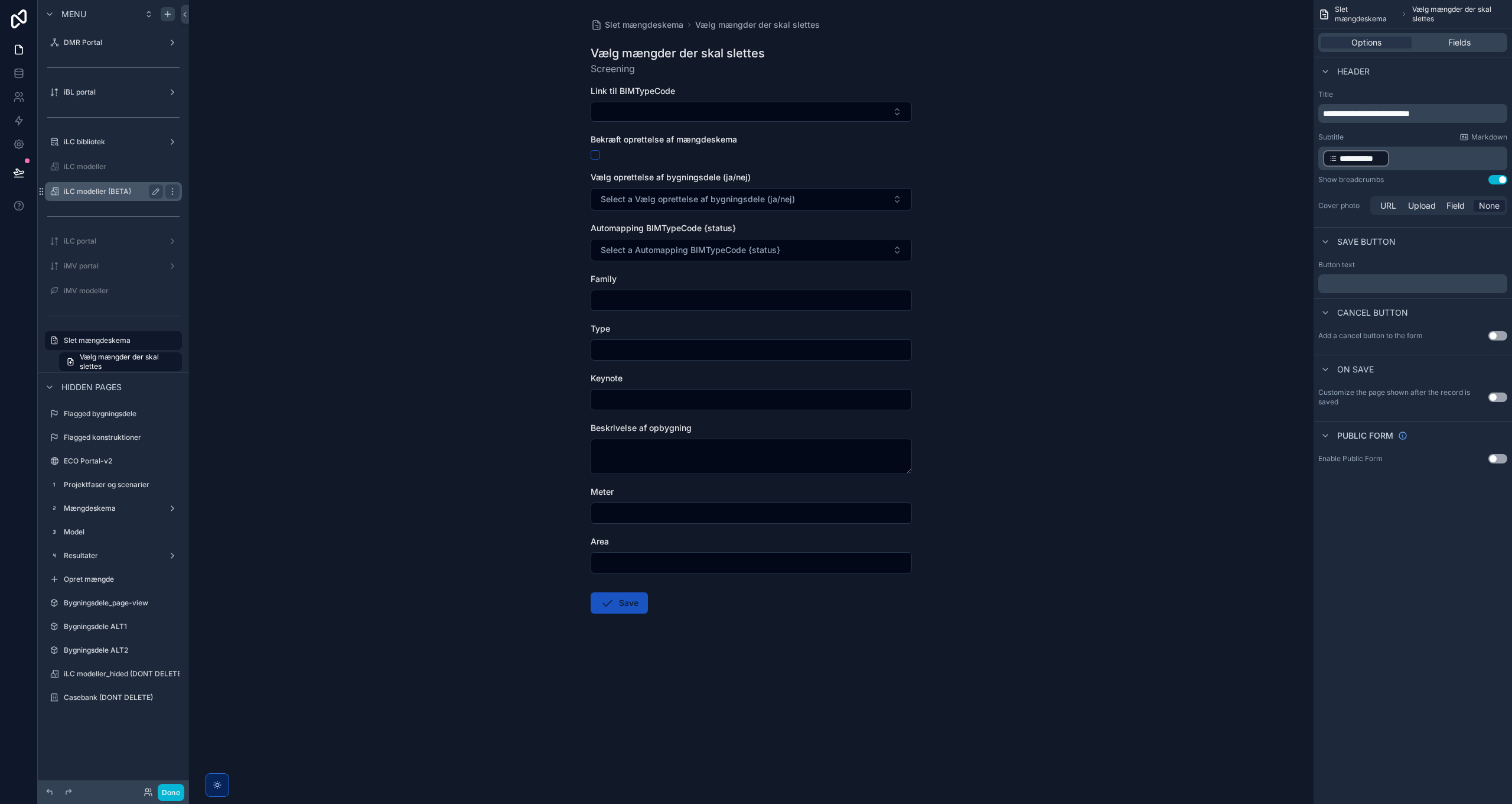
click at [89, 182] on div "iLC modeller (BETA)" at bounding box center [113, 192] width 133 height 19
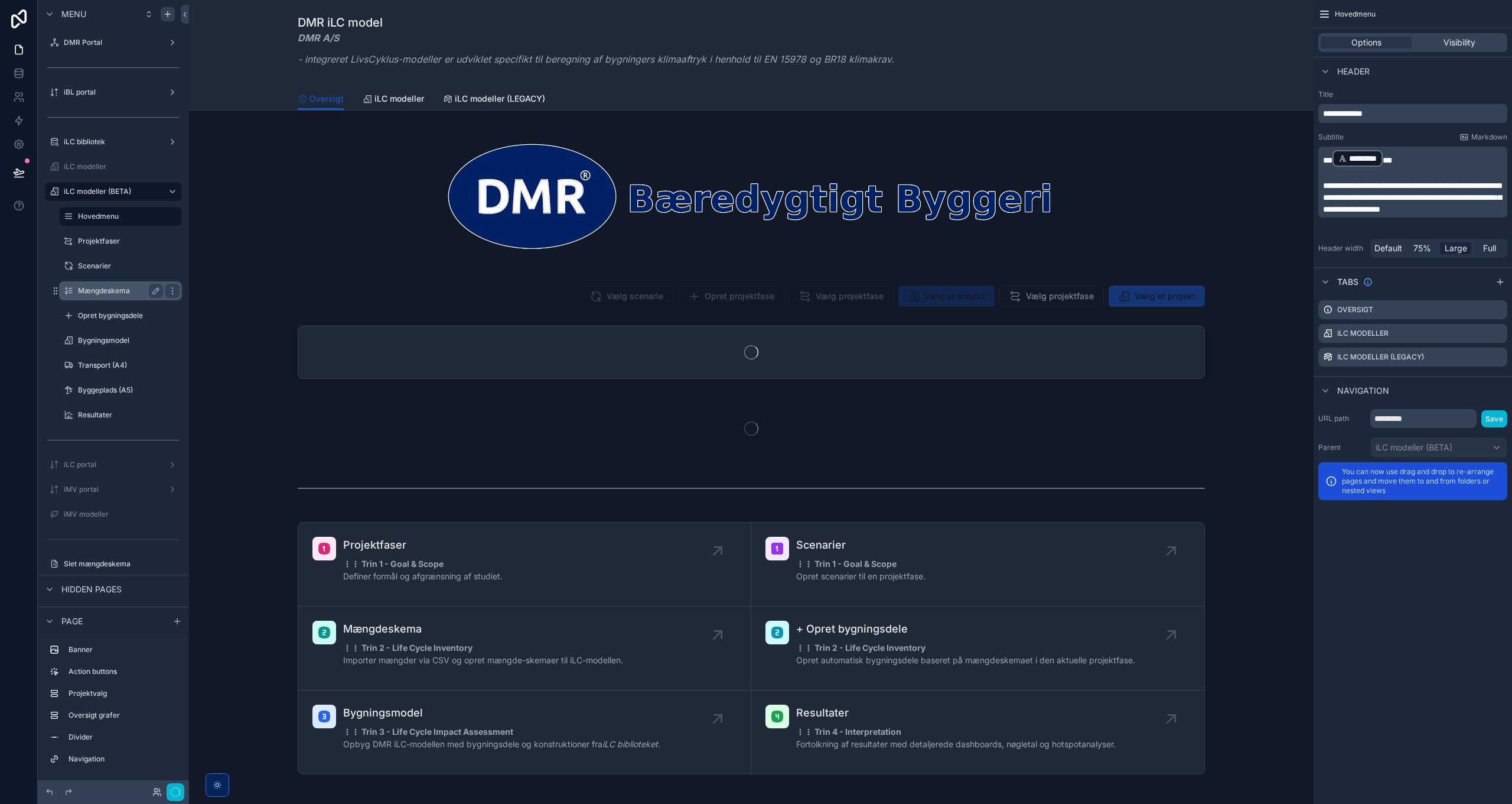
click at [113, 290] on label "Mængdeskema" at bounding box center [118, 291] width 80 height 10
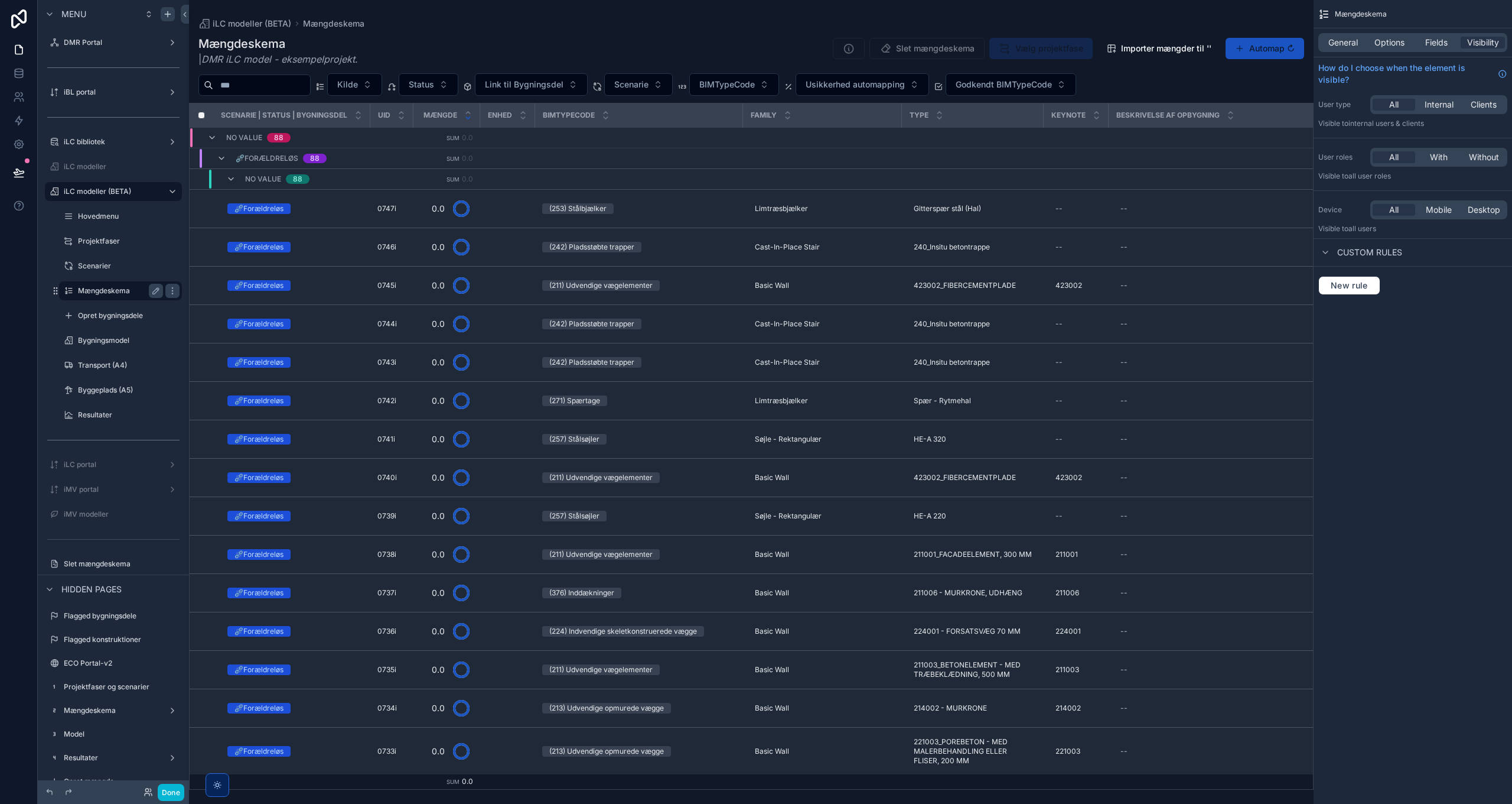
click at [1390, 41] on span "Options" at bounding box center [1390, 43] width 31 height 12
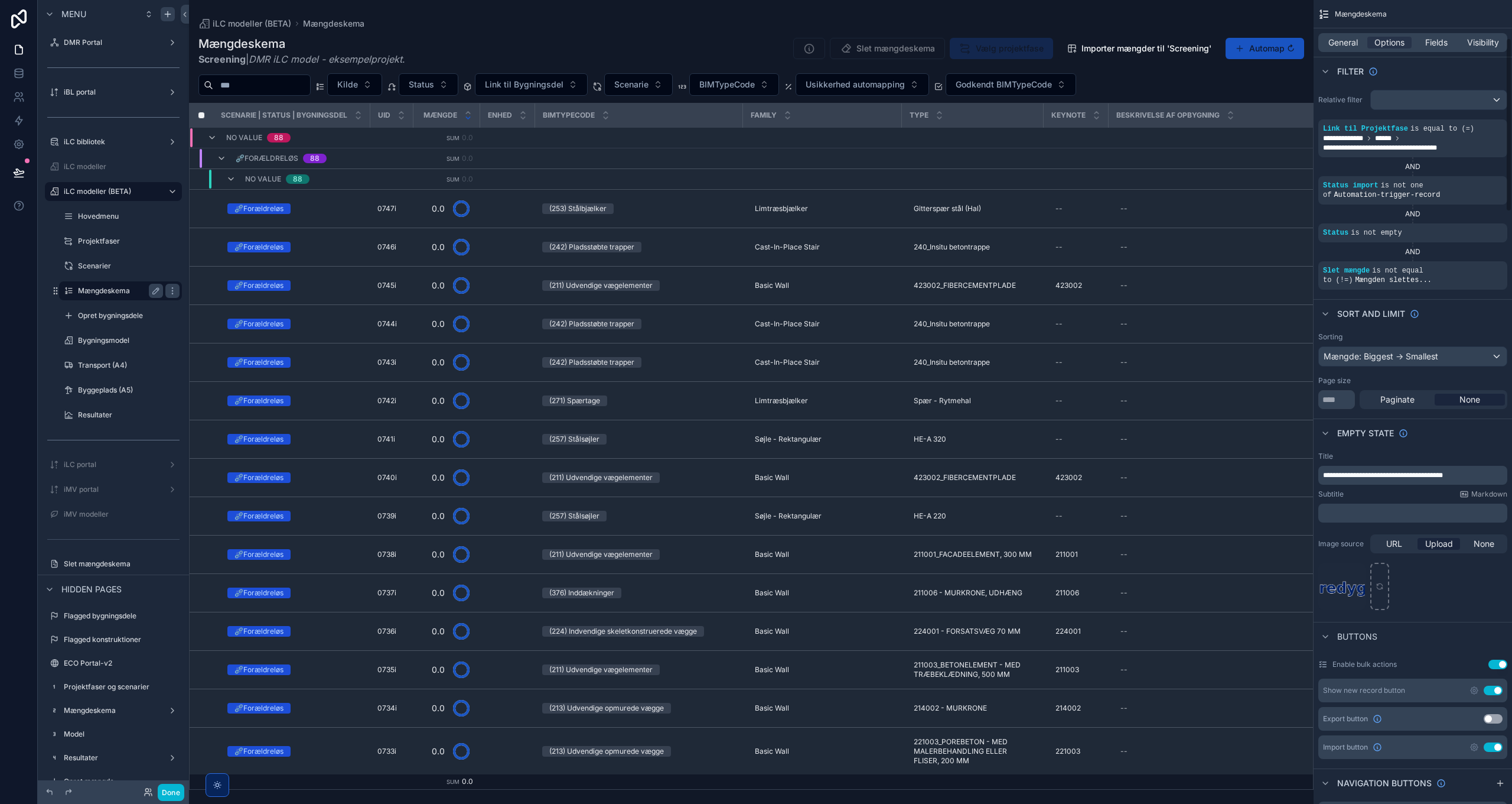
click at [0, 0] on icon "scrollable content" at bounding box center [0, 0] width 0 height 0
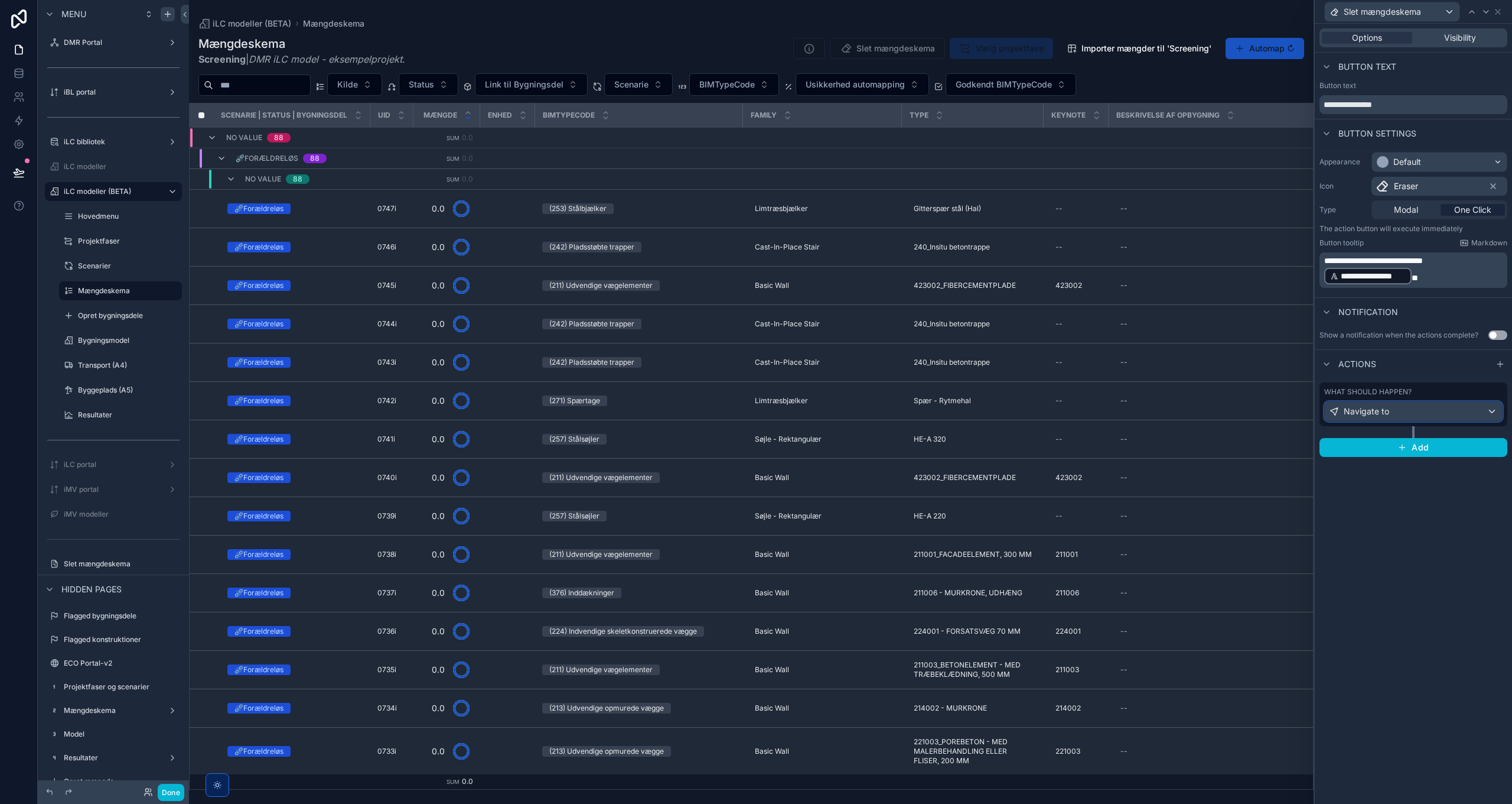
click at [1379, 415] on span "Navigate to" at bounding box center [1366, 411] width 45 height 12
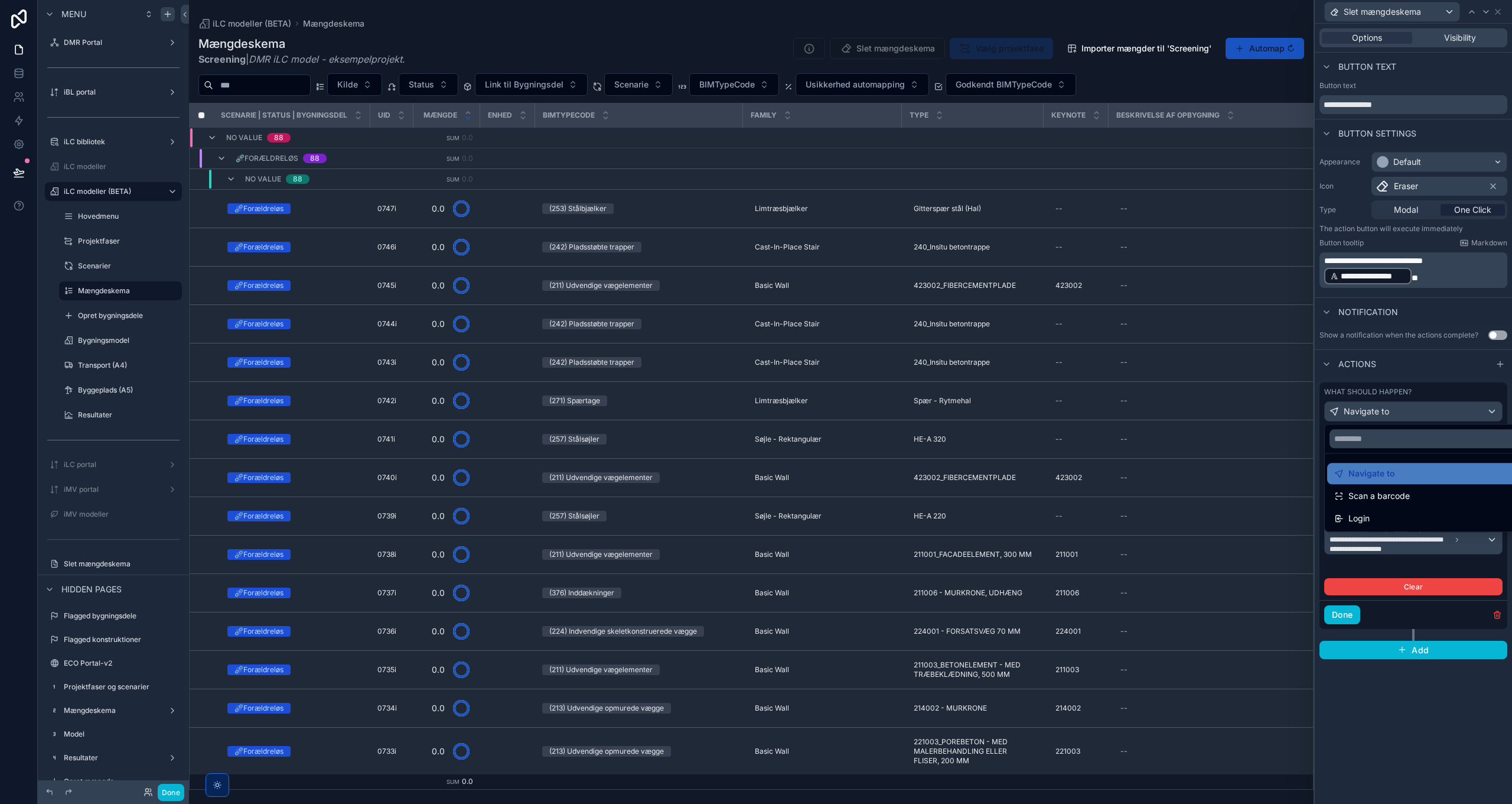
click at [1380, 413] on div at bounding box center [1413, 402] width 197 height 804
click at [1422, 464] on div "Projektfaser Record" at bounding box center [1440, 464] width 126 height 19
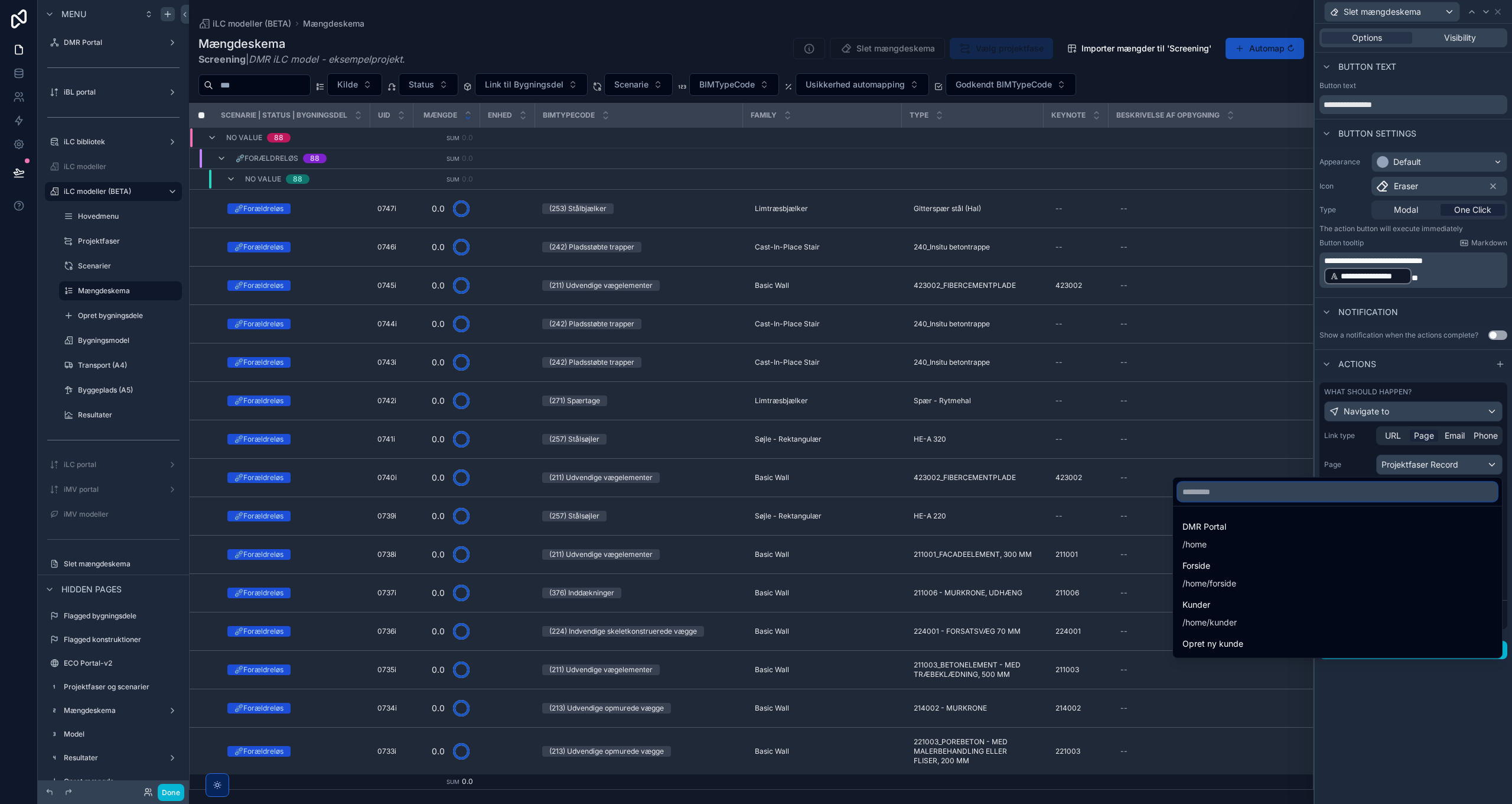
click at [1411, 487] on input "text" at bounding box center [1338, 491] width 319 height 19
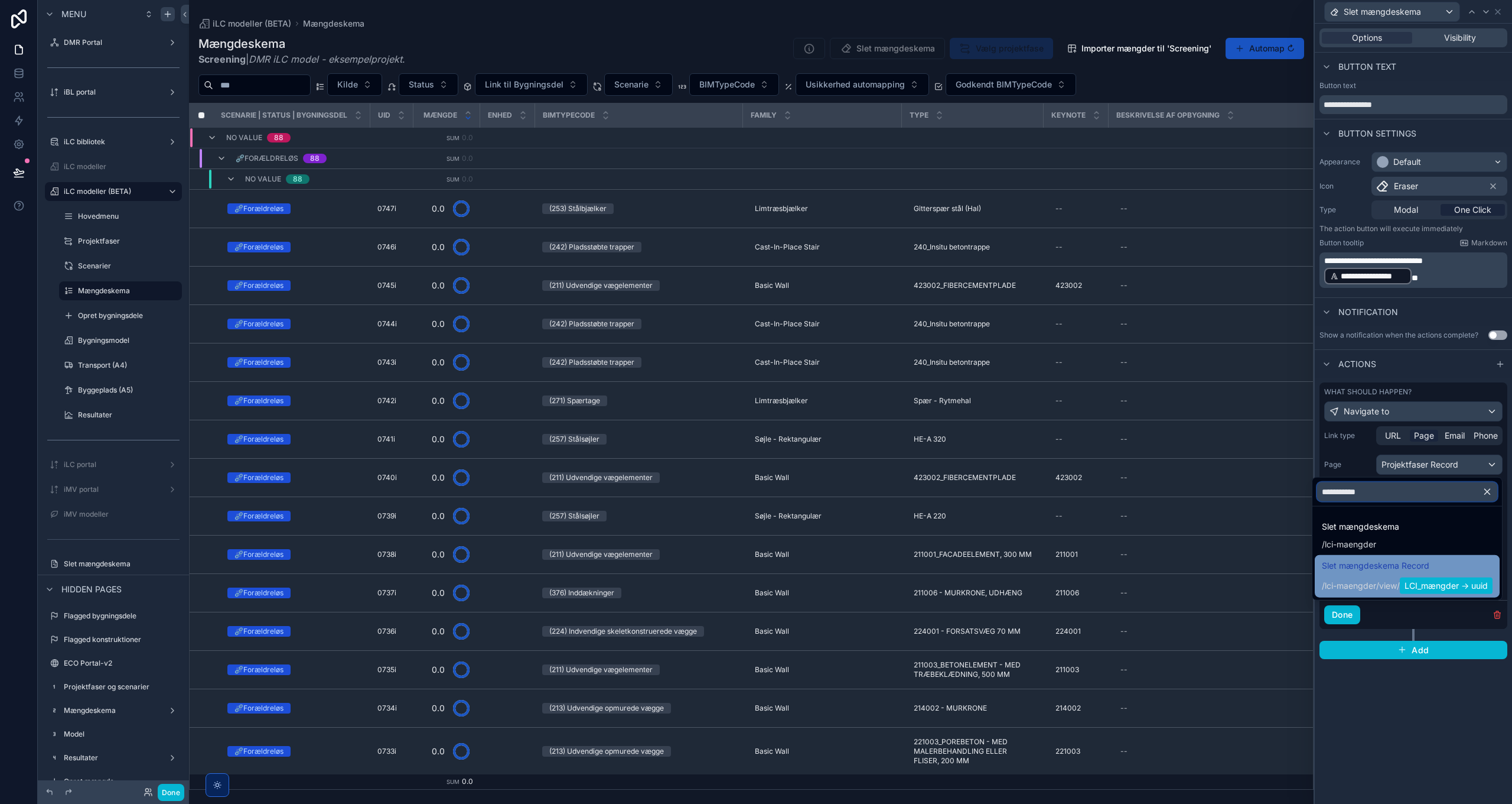
type input "**********"
click at [1373, 575] on span "/ lci-maengder / view / LCI_mængder -> uuid" at bounding box center [1407, 585] width 171 height 19
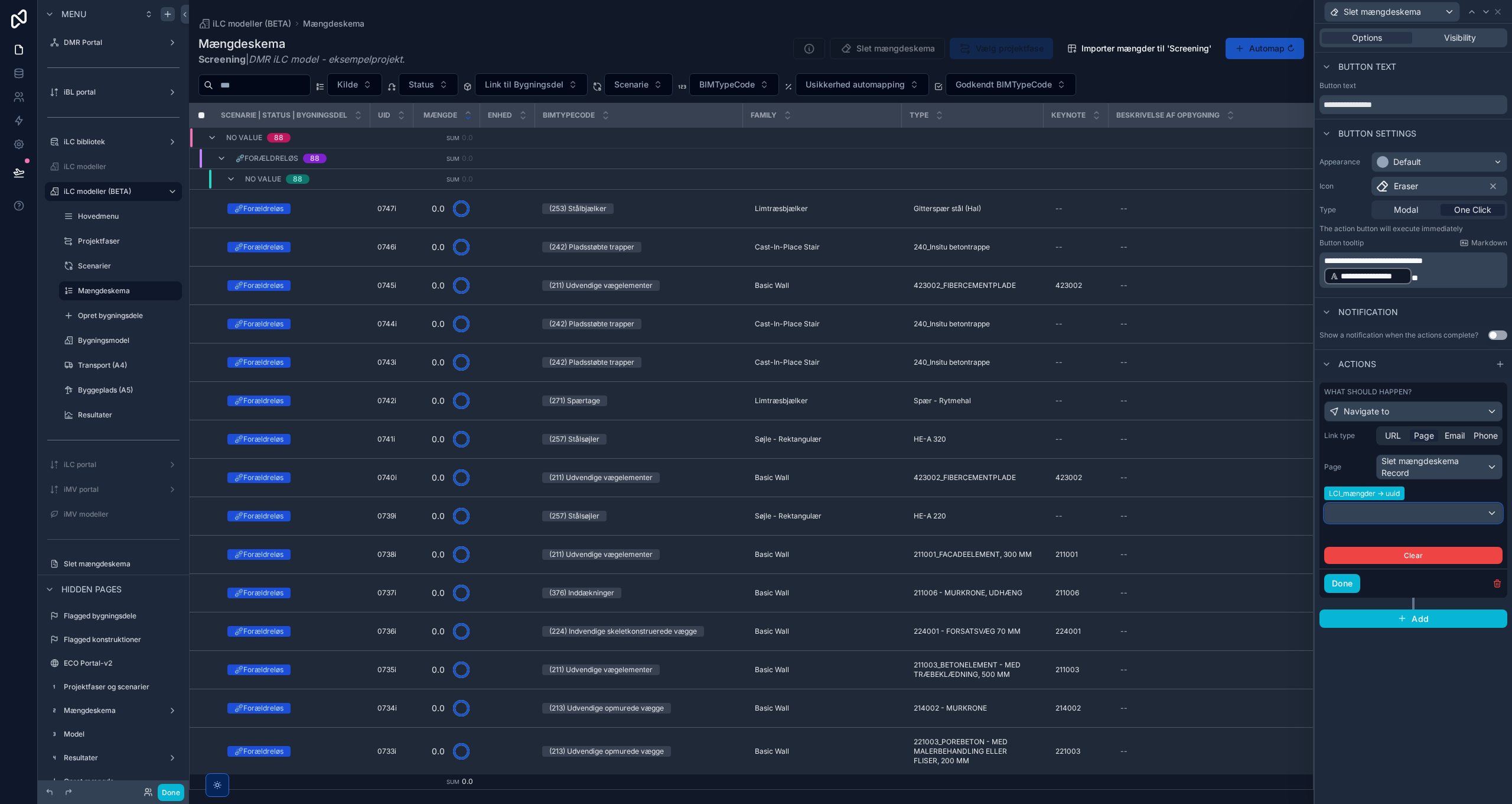
click at [1385, 511] on div at bounding box center [1413, 513] width 177 height 19
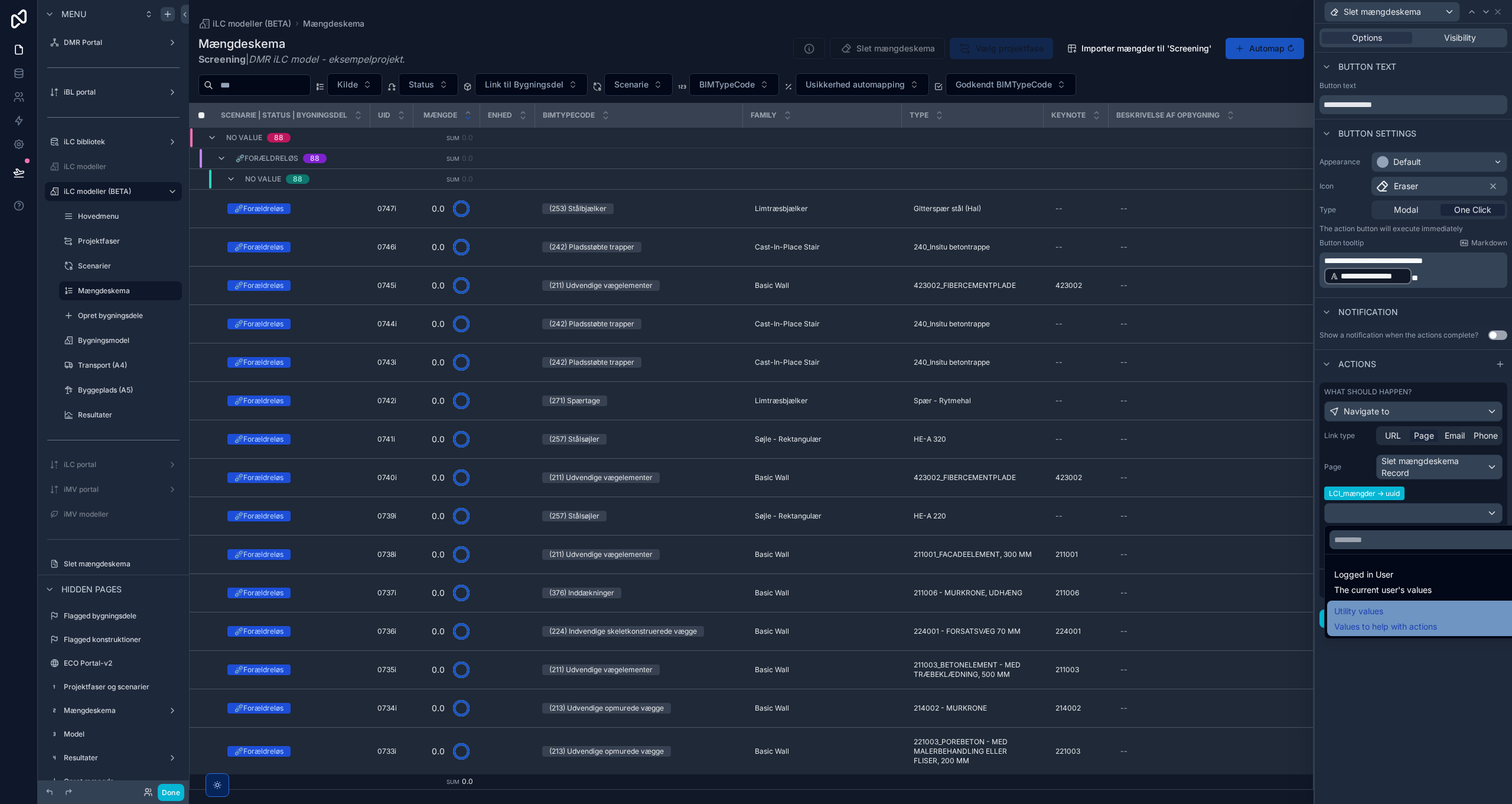
click at [1381, 625] on span "Values to help with actions" at bounding box center [1386, 627] width 103 height 12
click at [1392, 732] on div at bounding box center [1413, 402] width 197 height 804
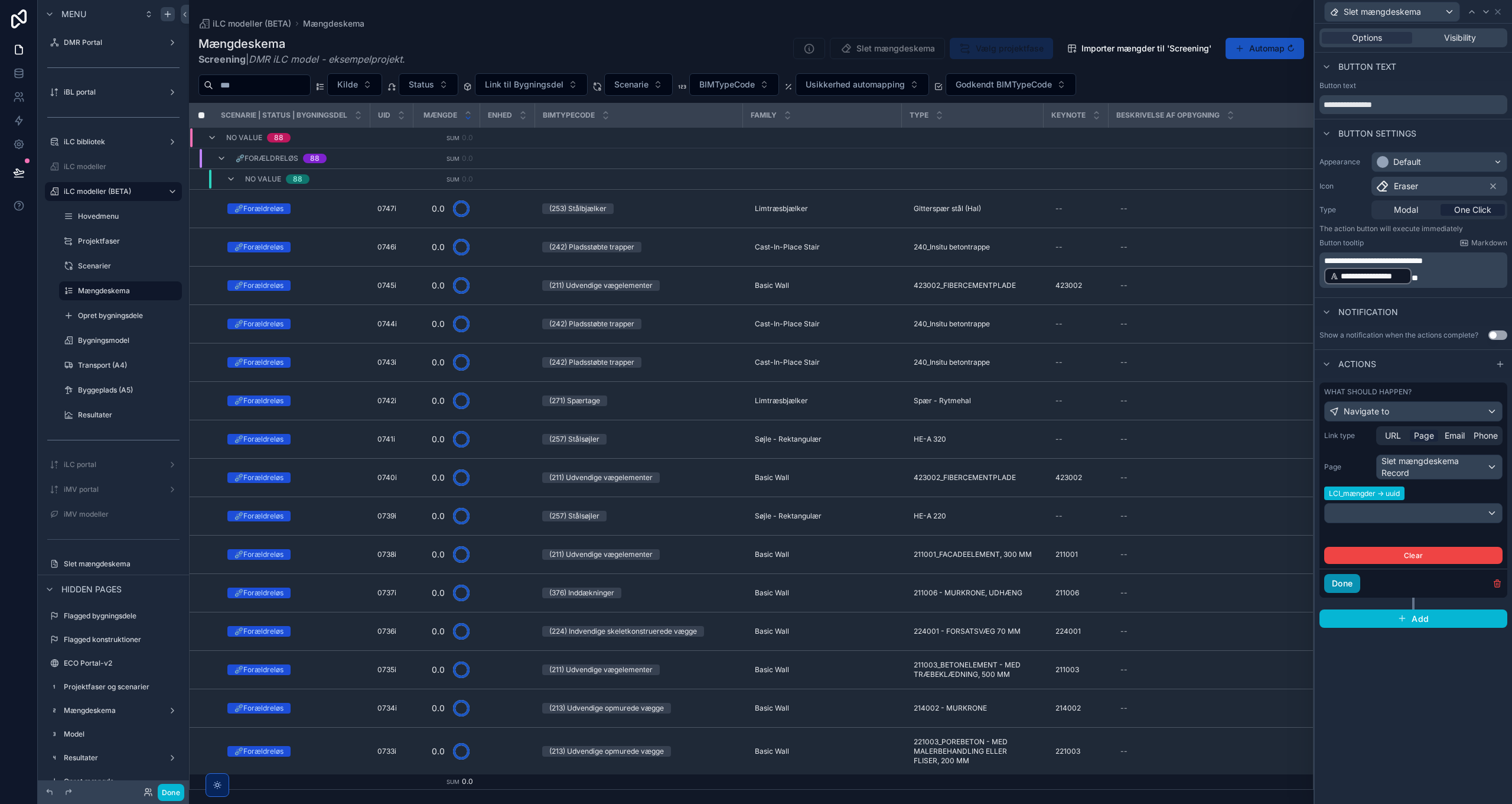
click at [1344, 577] on button "Done" at bounding box center [1342, 583] width 36 height 19
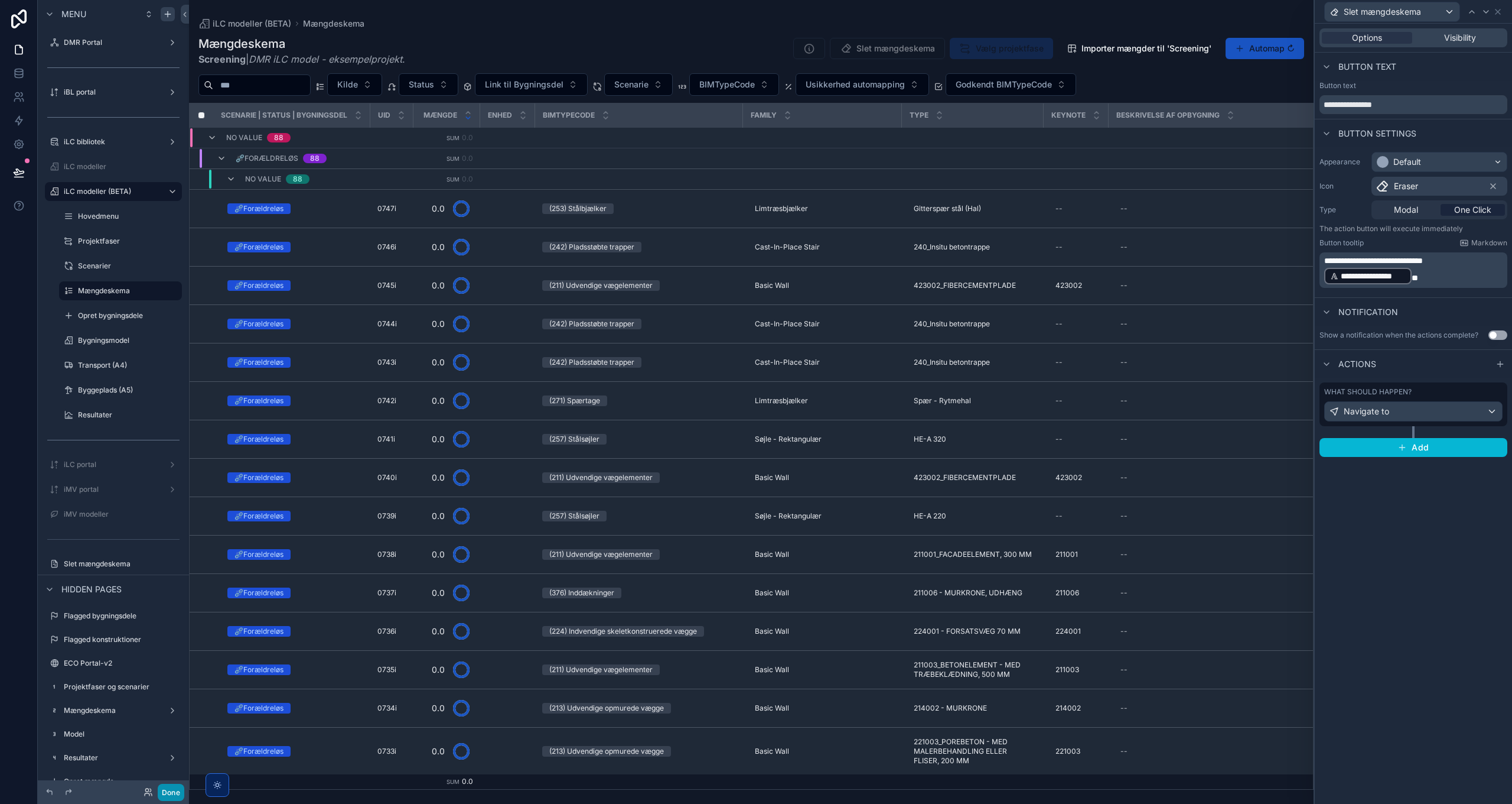
click at [173, 794] on button "Done" at bounding box center [171, 793] width 26 height 17
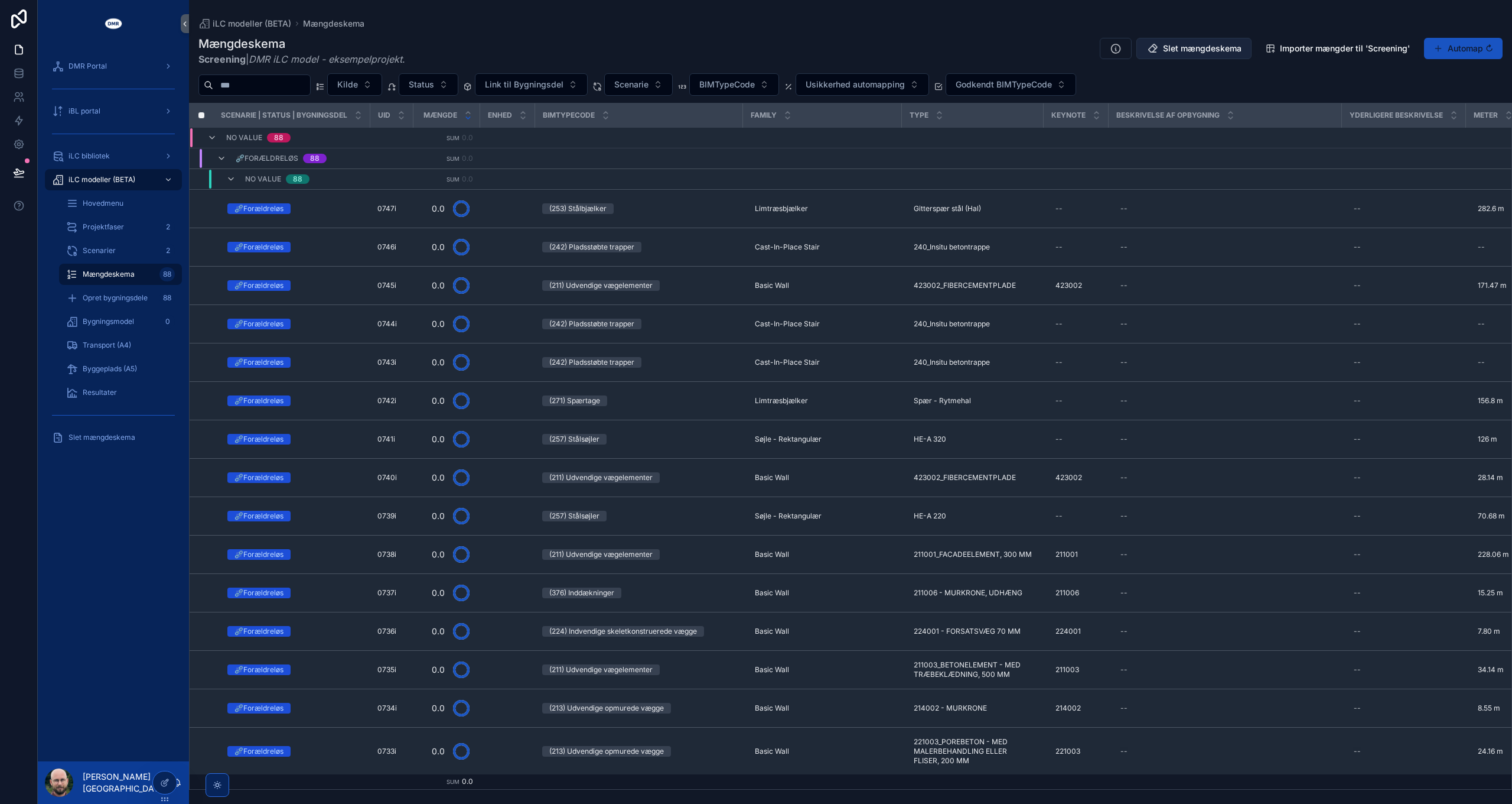
click at [1176, 47] on span "Slet mængdeskema" at bounding box center [1202, 49] width 79 height 12
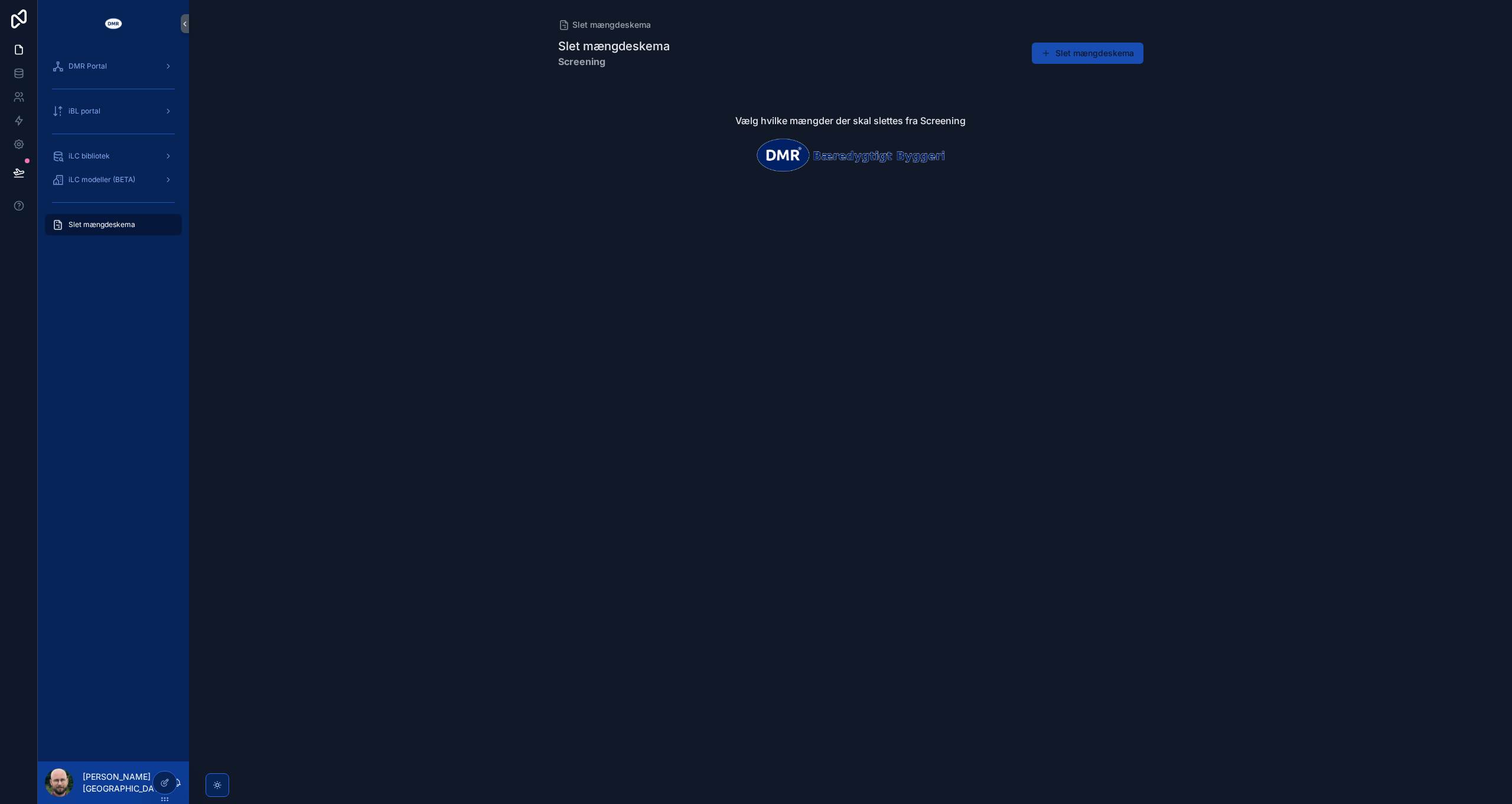
click at [1100, 56] on button "Slet mængdeskema" at bounding box center [1088, 53] width 112 height 21
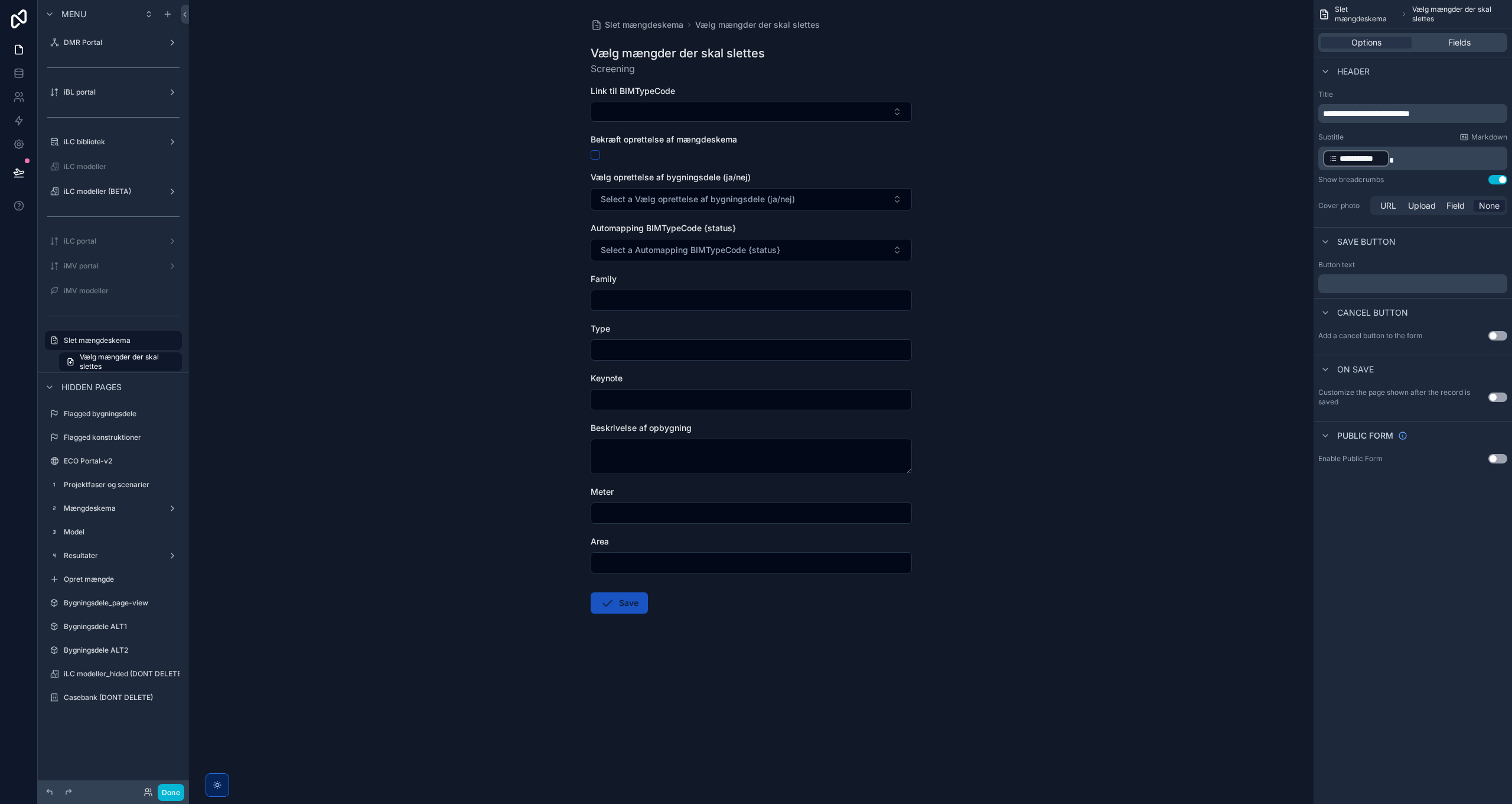
click at [1494, 334] on button "Use setting" at bounding box center [1498, 335] width 19 height 10
click at [1357, 368] on p "﻿" at bounding box center [1414, 373] width 182 height 10
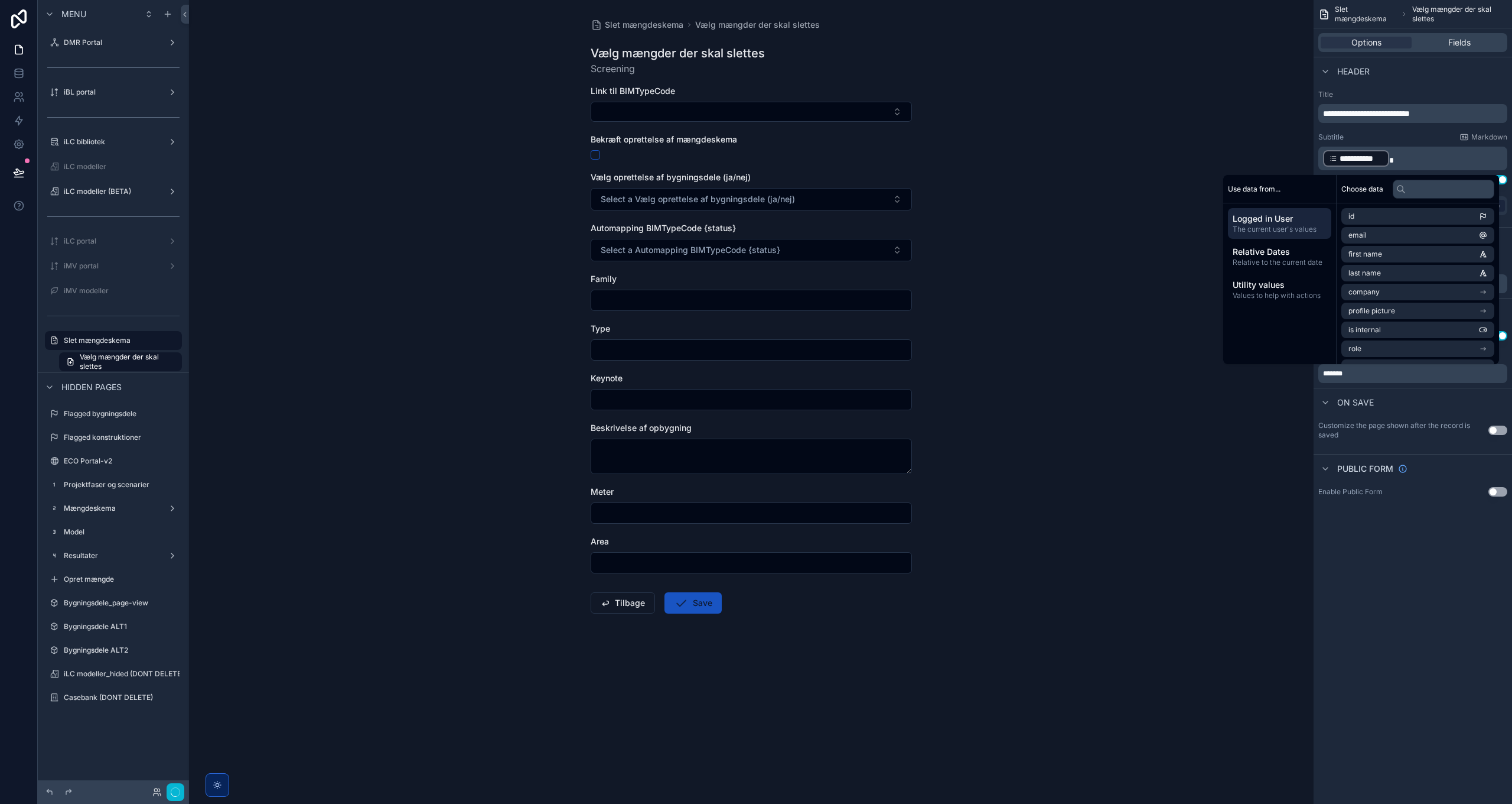
click at [1354, 552] on div "**********" at bounding box center [1413, 402] width 198 height 804
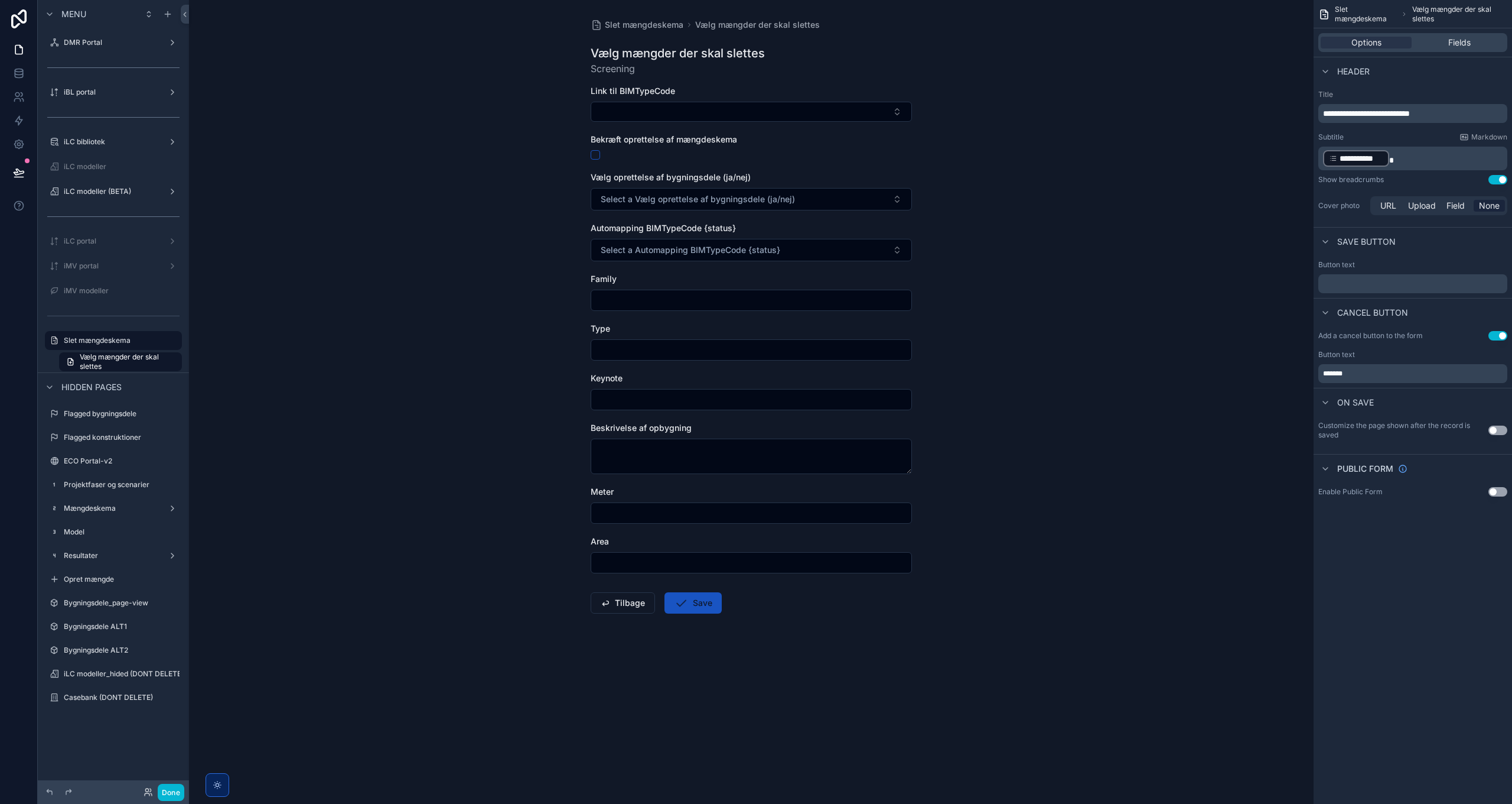
click at [1395, 285] on p "﻿" at bounding box center [1414, 284] width 182 height 10
click at [1402, 633] on div "**********" at bounding box center [1413, 402] width 198 height 804
click at [1324, 283] on span "****" at bounding box center [1329, 284] width 10 height 7
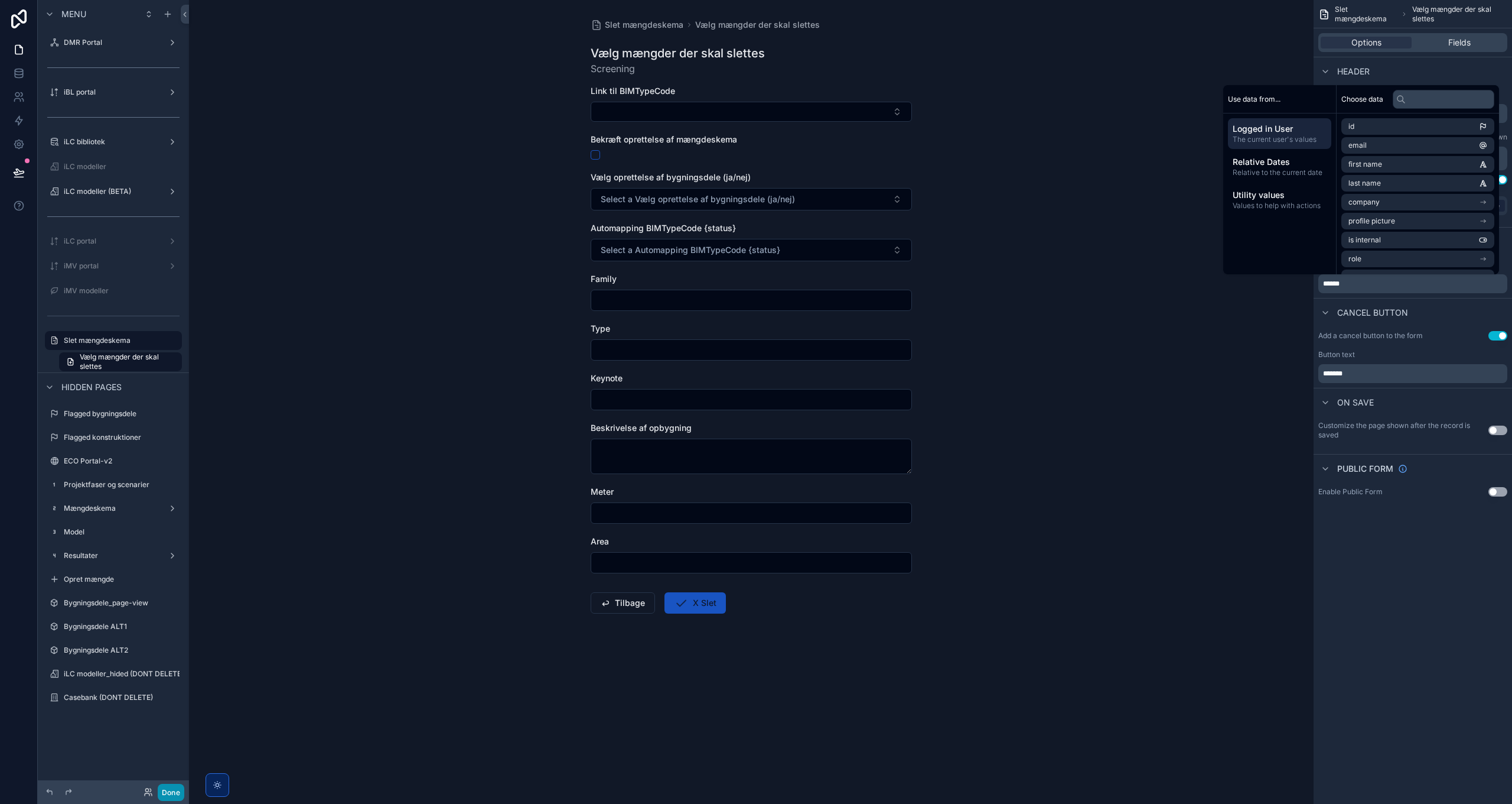
click at [173, 796] on button "Done" at bounding box center [171, 793] width 26 height 17
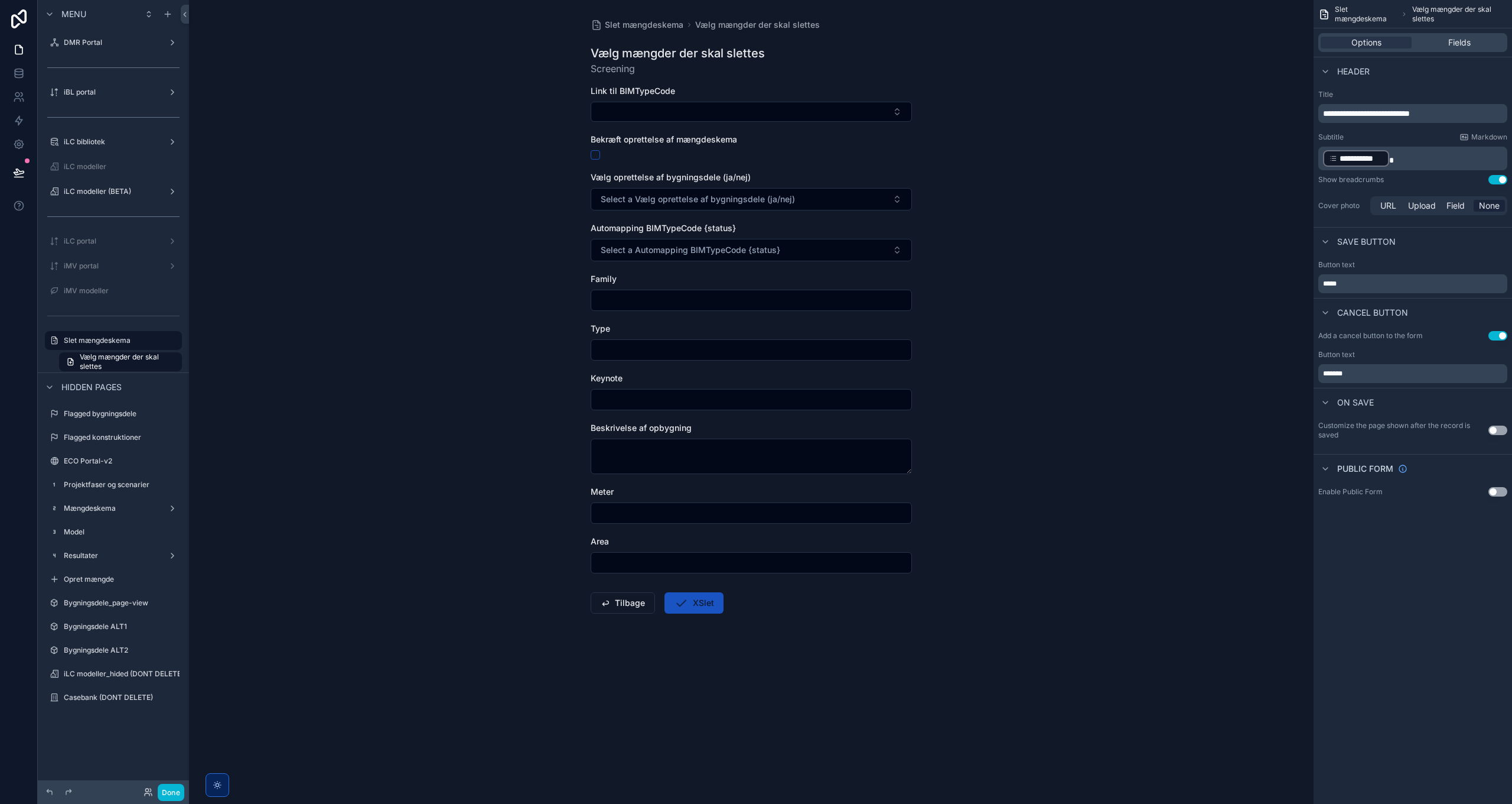
click at [1328, 282] on span "*****" at bounding box center [1331, 284] width 14 height 7
click at [1435, 578] on div "**********" at bounding box center [1413, 402] width 198 height 804
click at [619, 603] on button "Tilbage" at bounding box center [623, 602] width 65 height 21
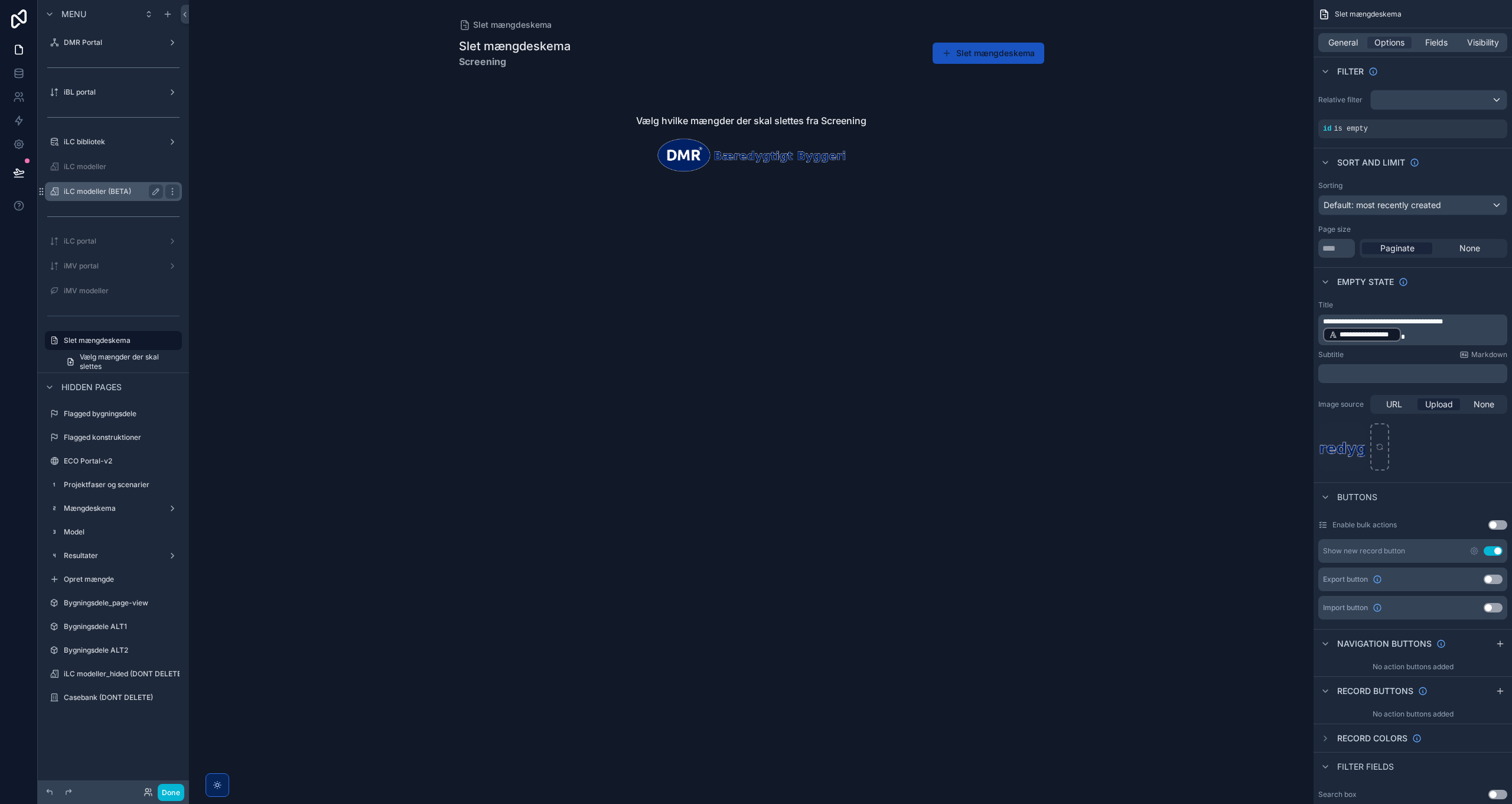
click at [85, 190] on label "iLC modeller (BETA)" at bounding box center [111, 191] width 94 height 10
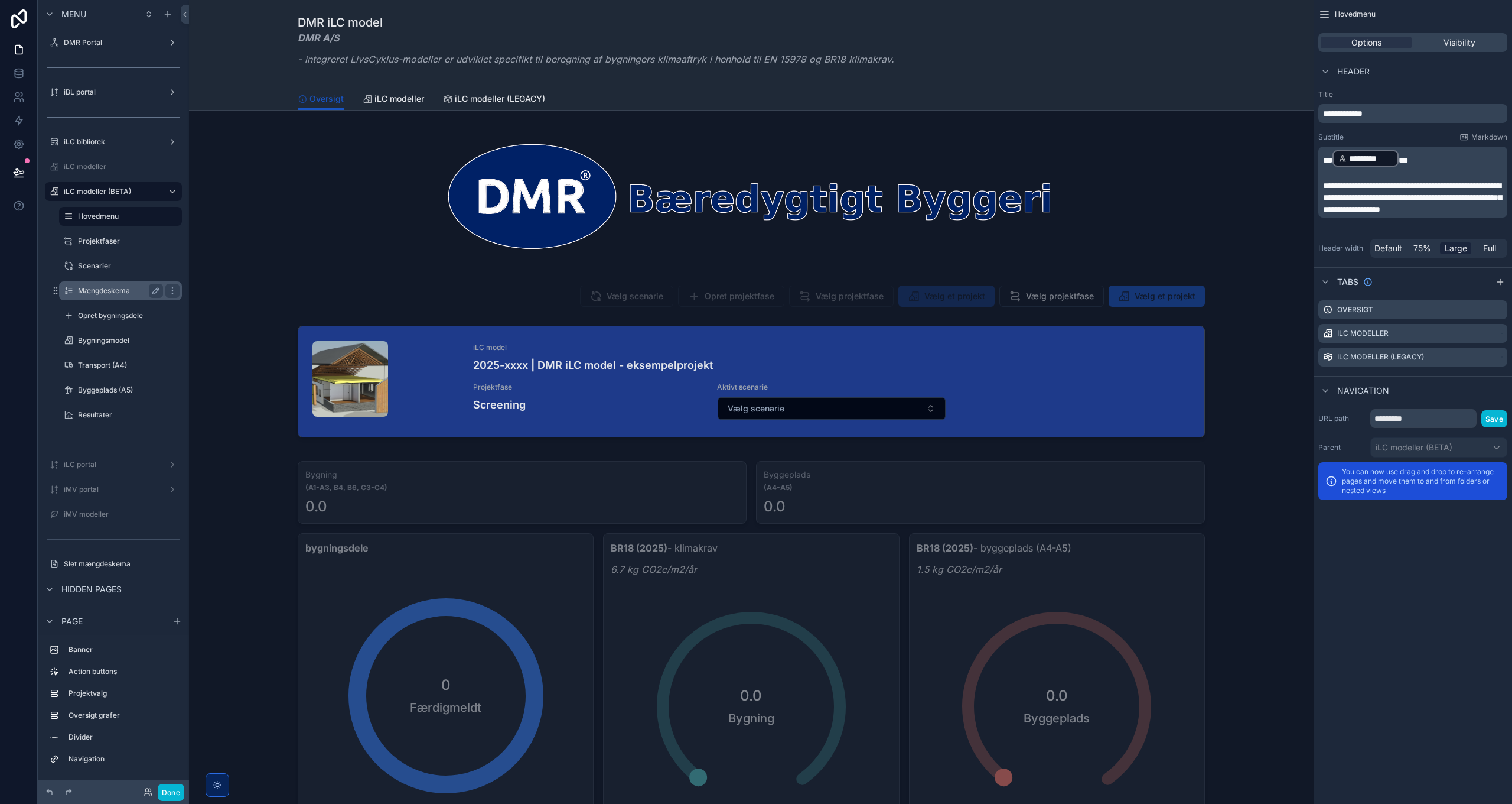
click at [106, 290] on label "Mængdeskema" at bounding box center [118, 291] width 80 height 10
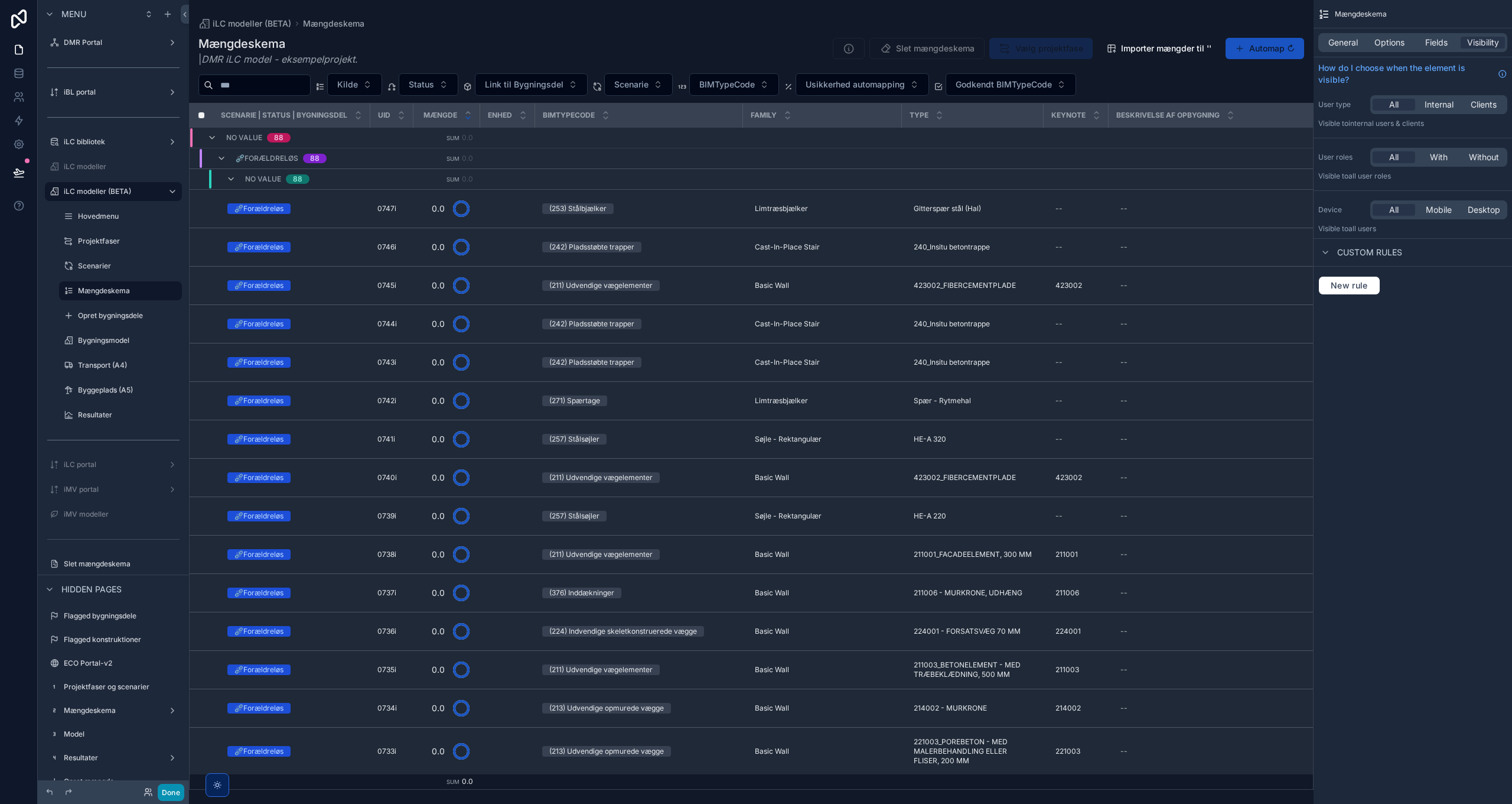
click at [168, 794] on button "Done" at bounding box center [171, 793] width 26 height 17
click at [168, 791] on button "Done" at bounding box center [171, 793] width 26 height 17
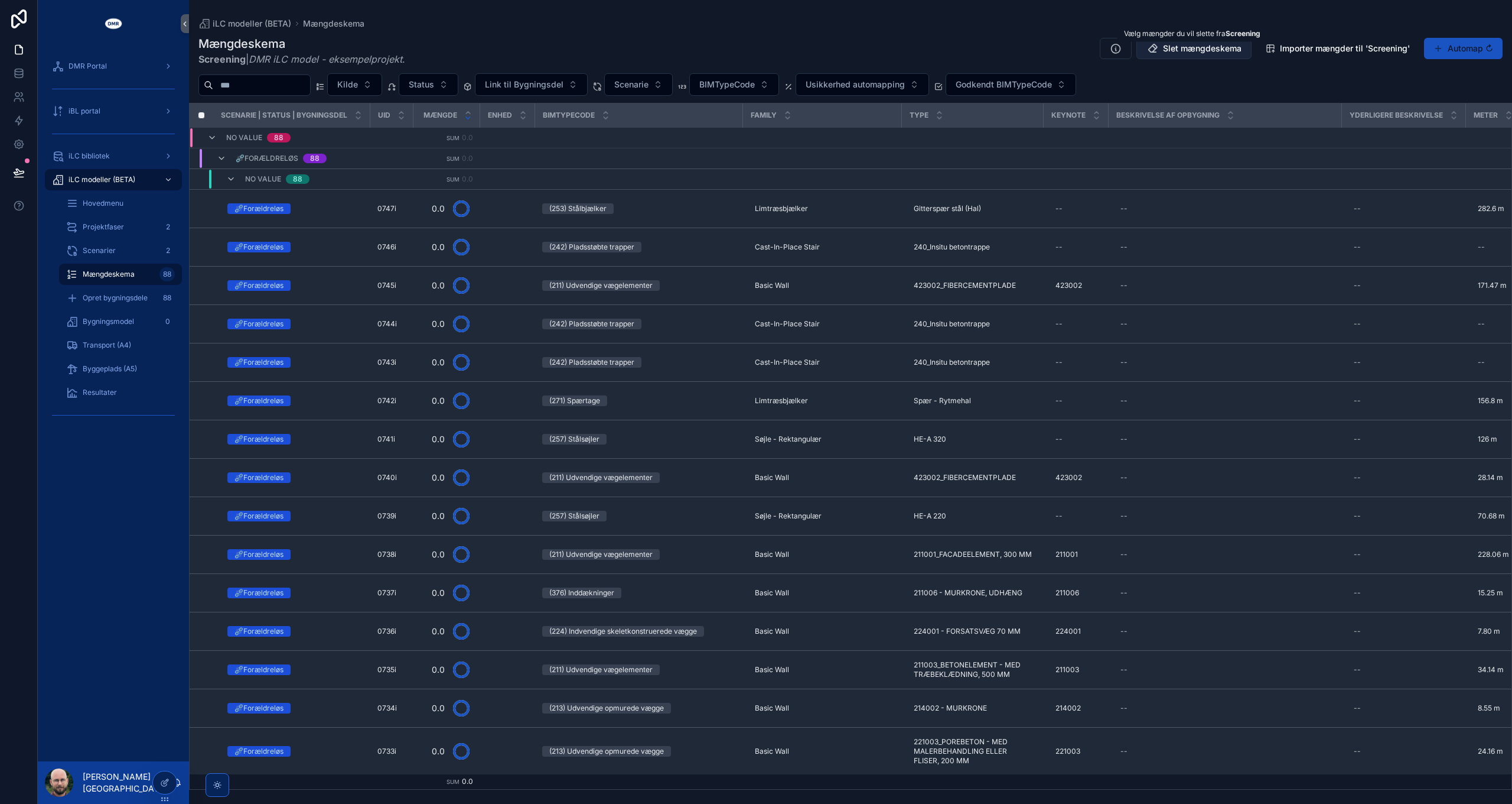
click at [1199, 49] on span "Slet mængdeskema" at bounding box center [1202, 49] width 79 height 12
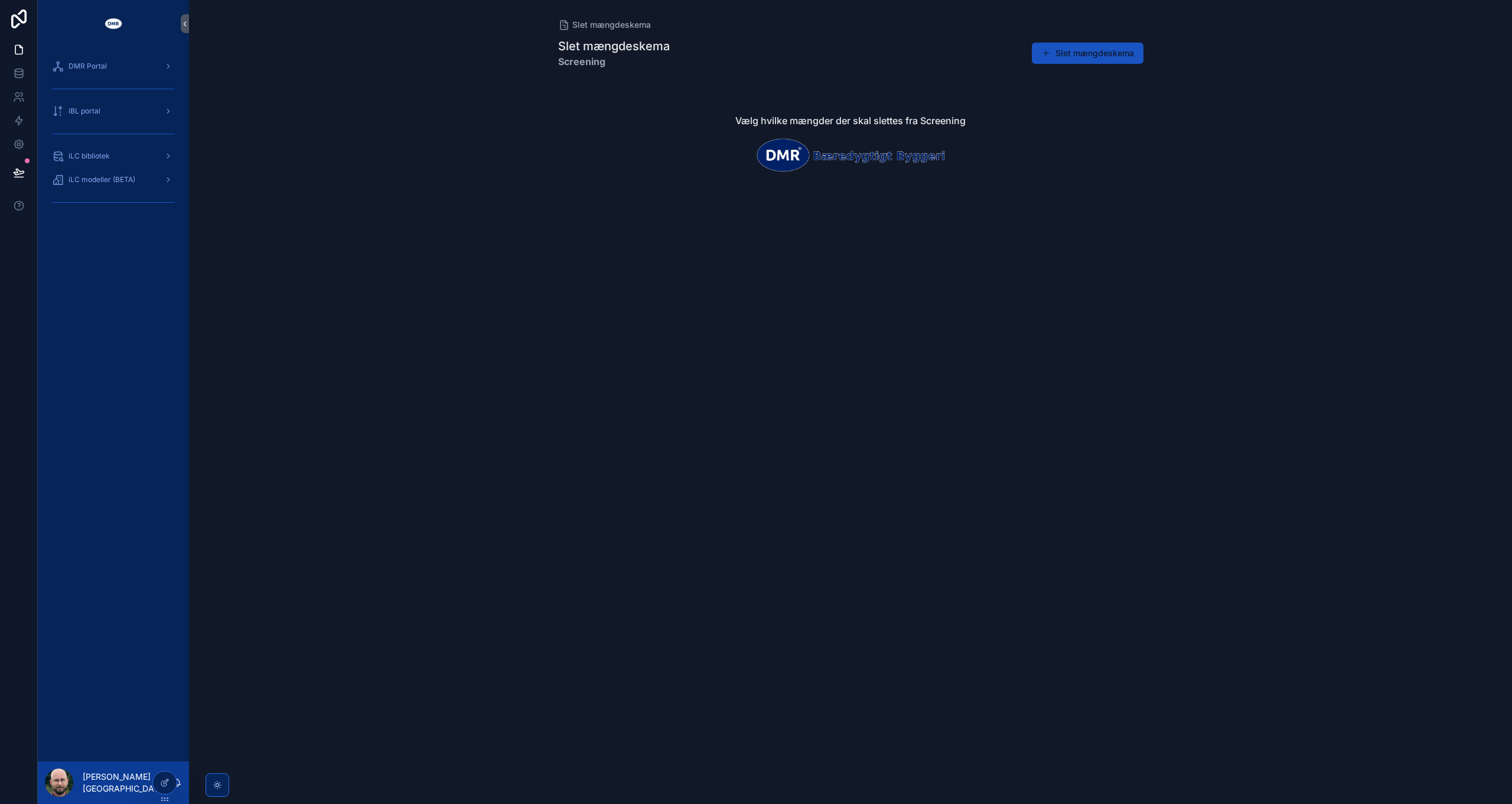
click at [583, 61] on strong "Screening" at bounding box center [614, 61] width 112 height 14
drag, startPoint x: 583, startPoint y: 61, endPoint x: 652, endPoint y: 277, distance: 226.8
click at [643, 280] on div "Slet mængdeskema Slet mængdeskema Screening Slet mængdeskema Vælg hvilke mængde…" at bounding box center [851, 402] width 1324 height 804
click at [1082, 52] on button "Slet mængdeskema" at bounding box center [1088, 53] width 112 height 21
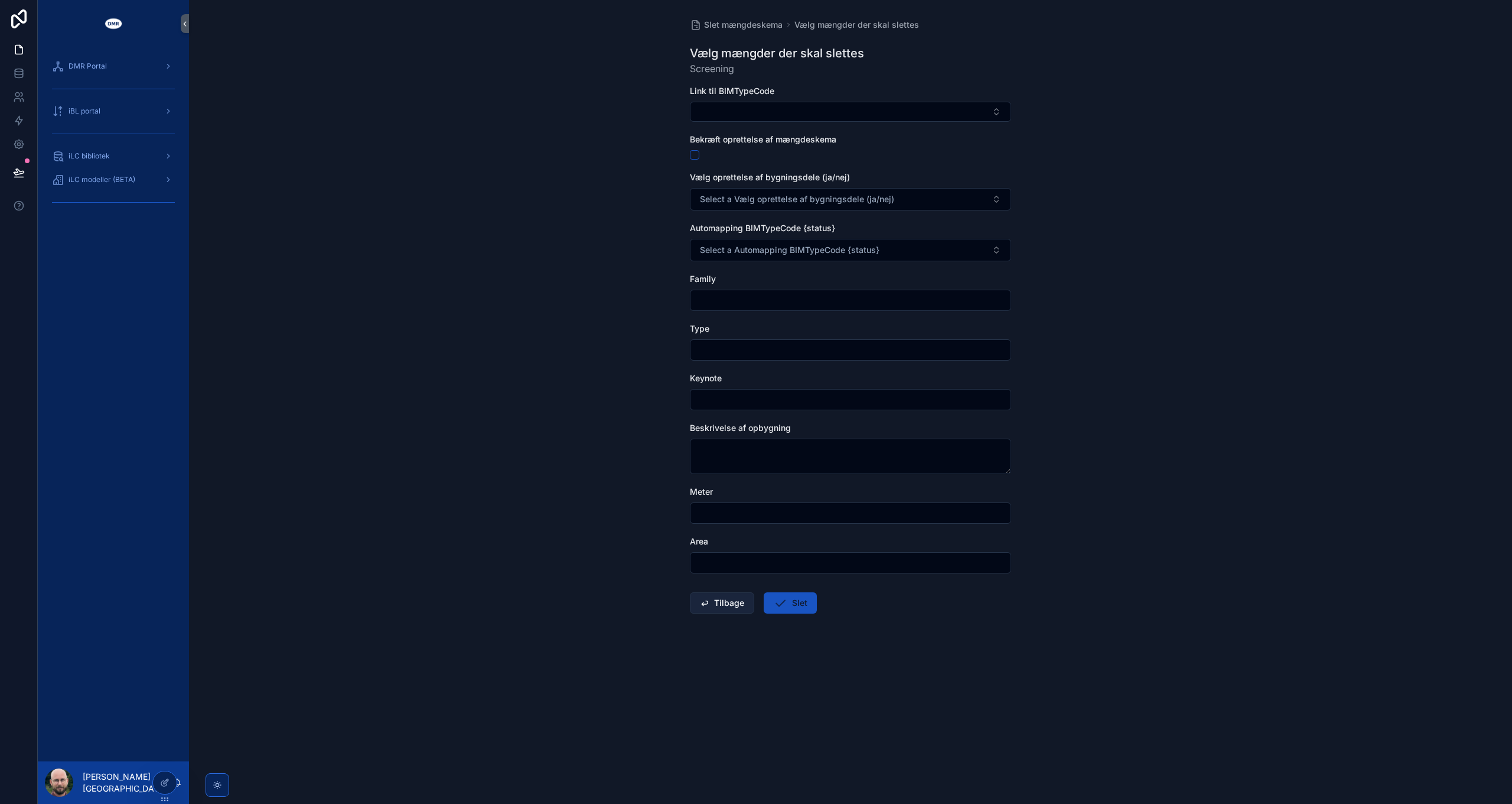
click at [722, 608] on button "Tilbage" at bounding box center [722, 602] width 65 height 21
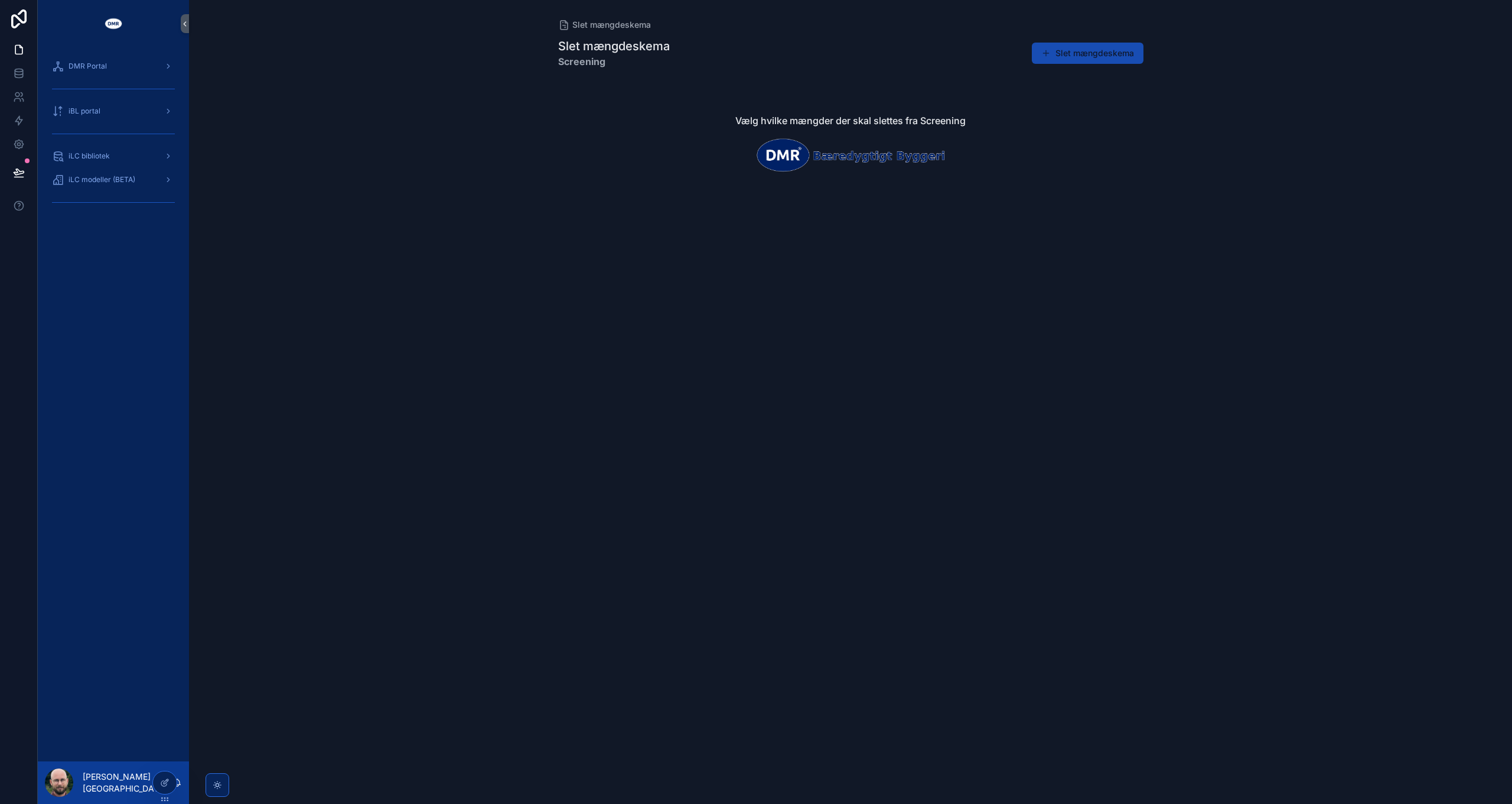
click at [1078, 58] on button "Slet mængdeskema" at bounding box center [1088, 53] width 112 height 21
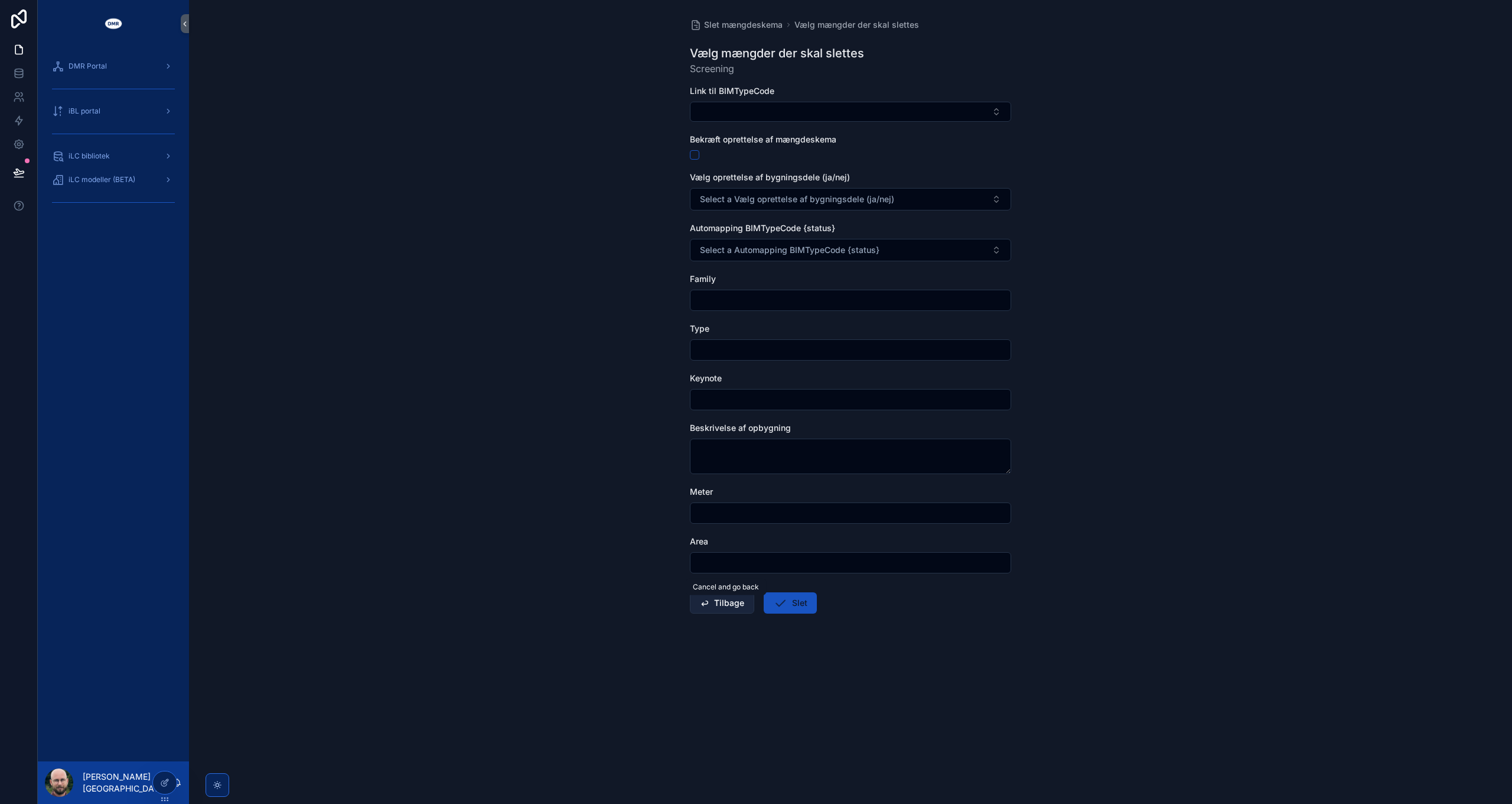
click at [725, 604] on button "Tilbage" at bounding box center [722, 602] width 65 height 21
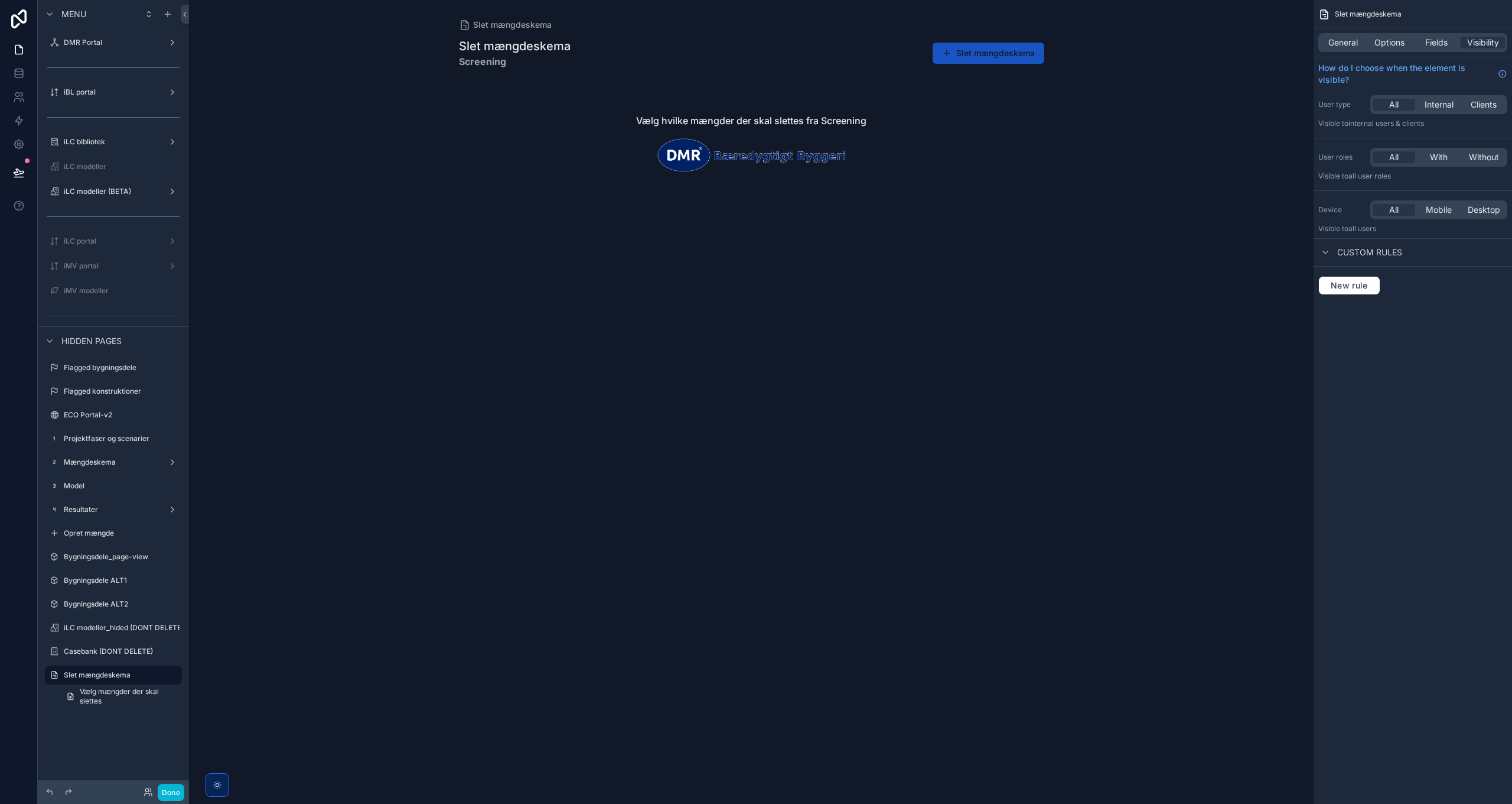
click at [1391, 50] on div "General Options Fields Visibility" at bounding box center [1413, 43] width 189 height 19
click at [1391, 45] on span "Options" at bounding box center [1390, 43] width 31 height 12
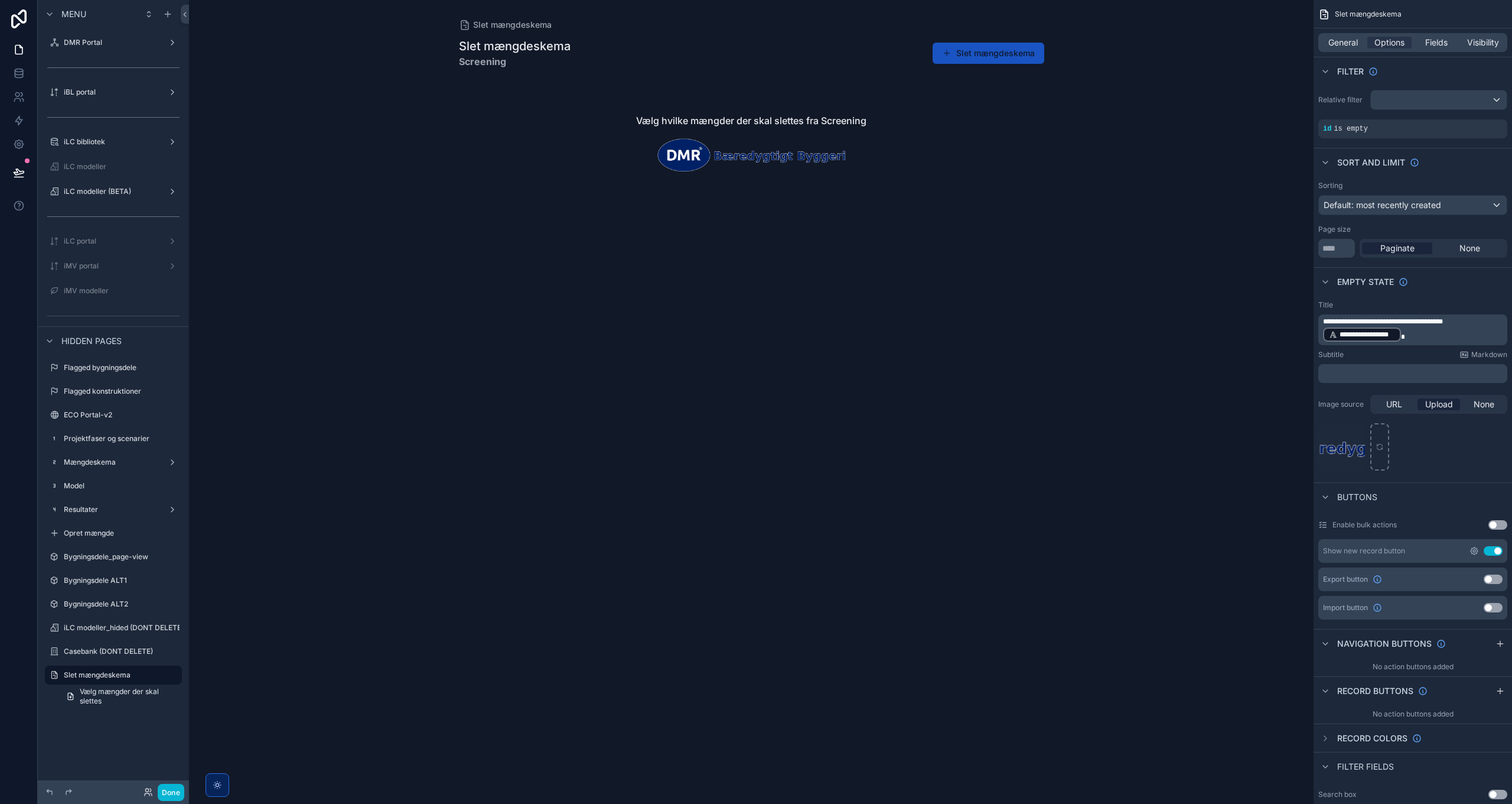
click at [1475, 551] on icon "scrollable content" at bounding box center [1474, 551] width 3 height 3
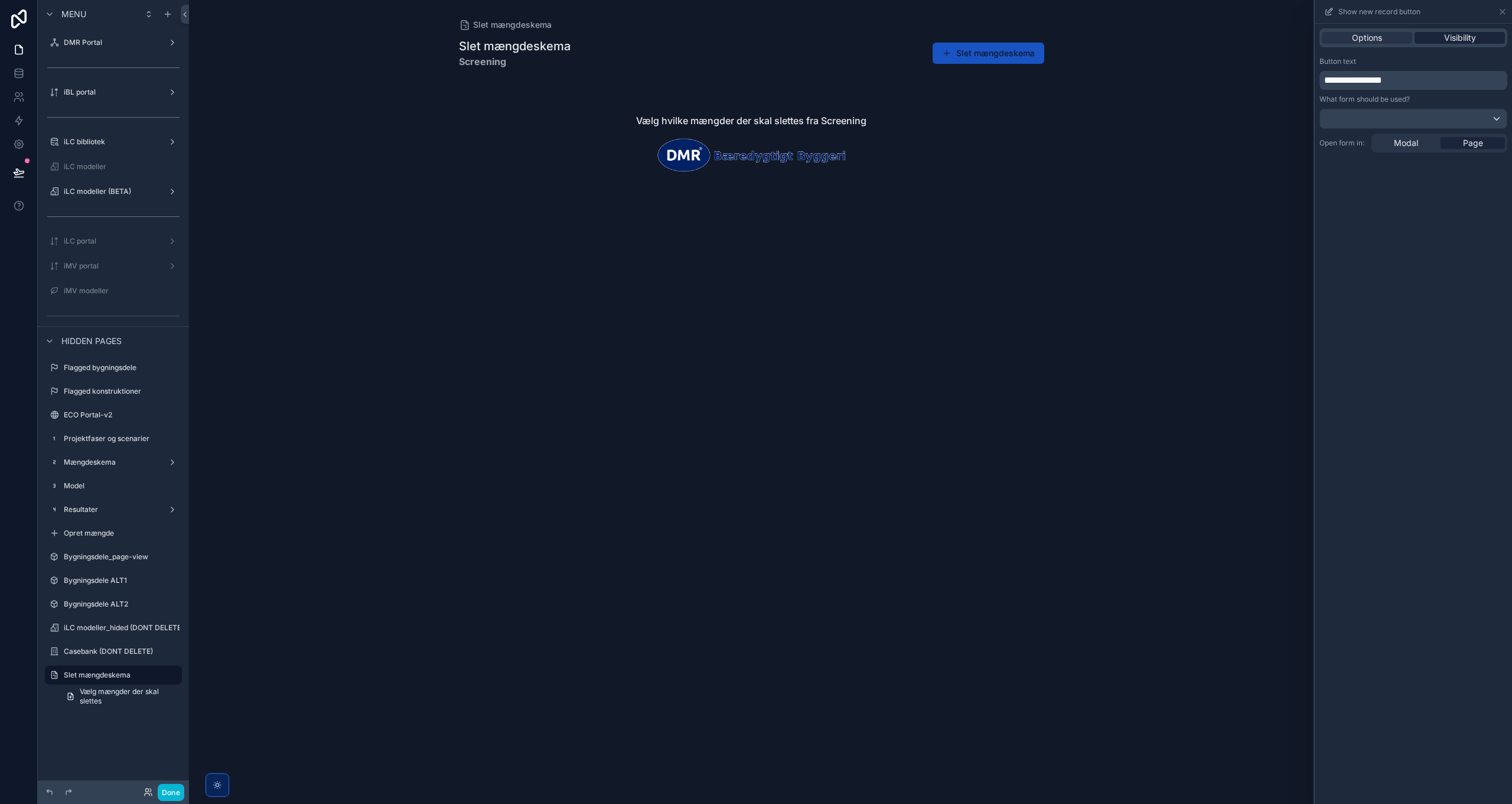
click at [1454, 39] on span "Visibility" at bounding box center [1460, 38] width 32 height 12
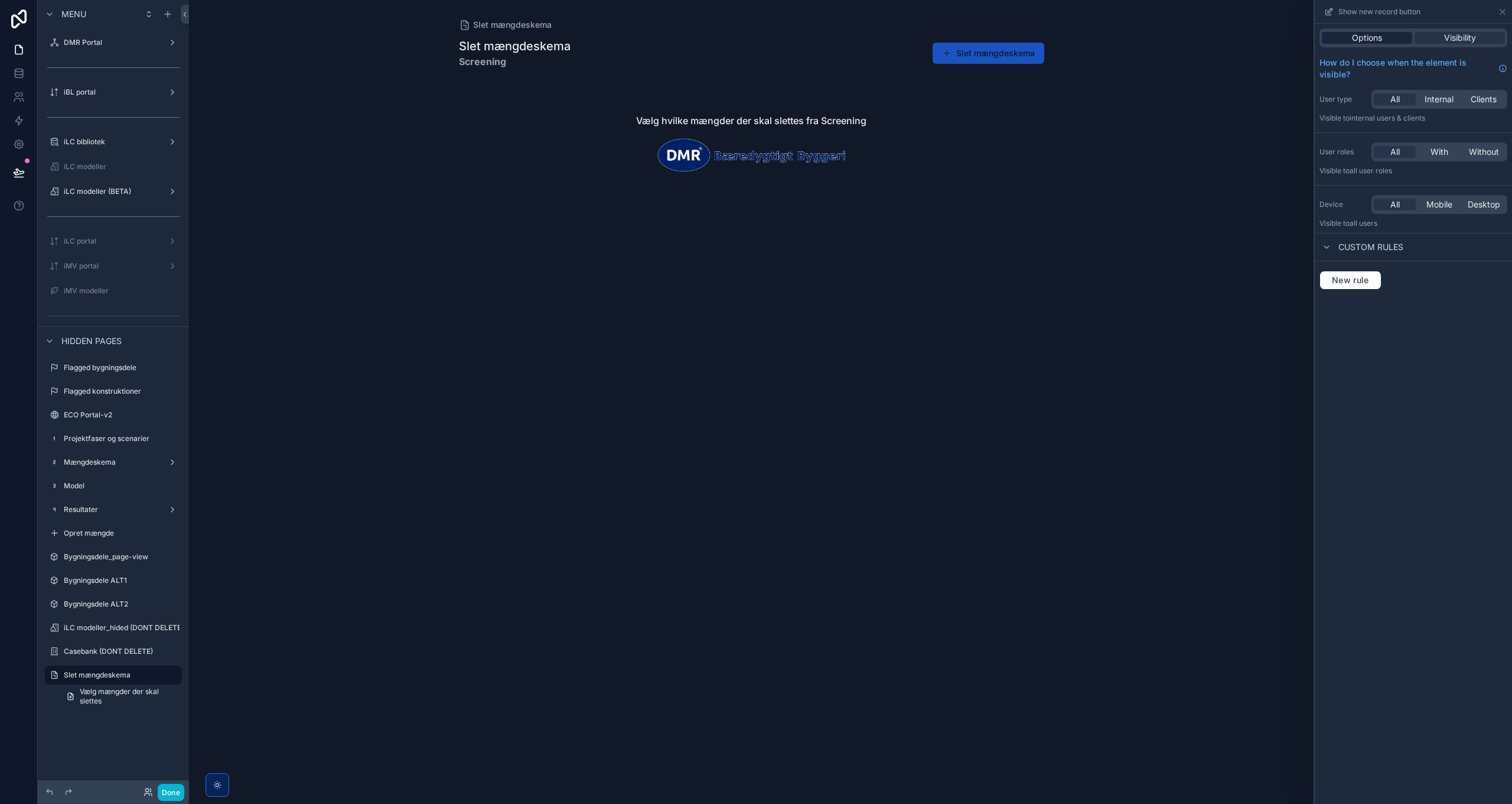
click at [1357, 36] on span "Options" at bounding box center [1367, 38] width 31 height 12
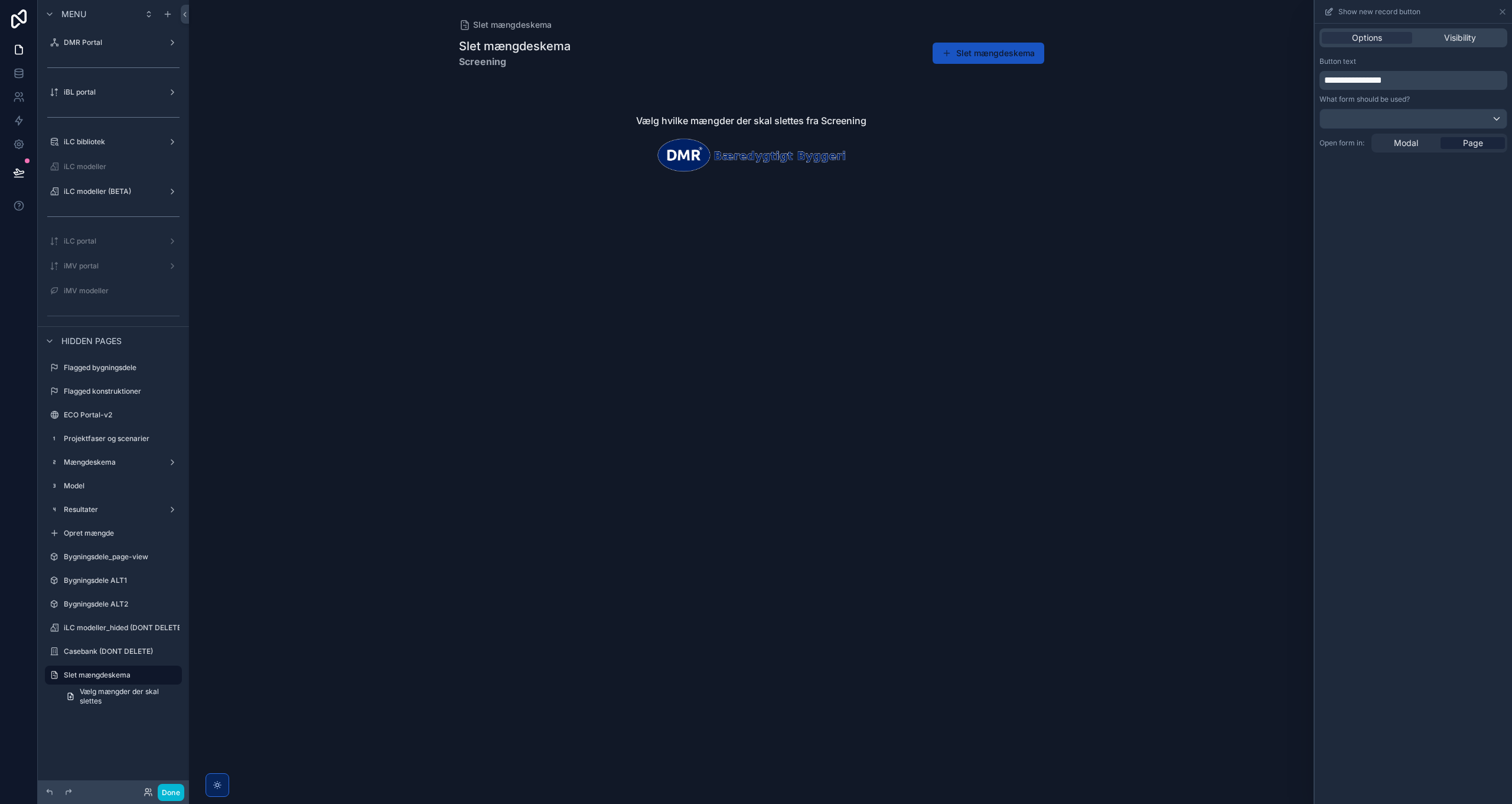
click at [1331, 81] on span "**********" at bounding box center [1353, 80] width 58 height 9
click at [1325, 79] on span "**********" at bounding box center [1353, 80] width 58 height 9
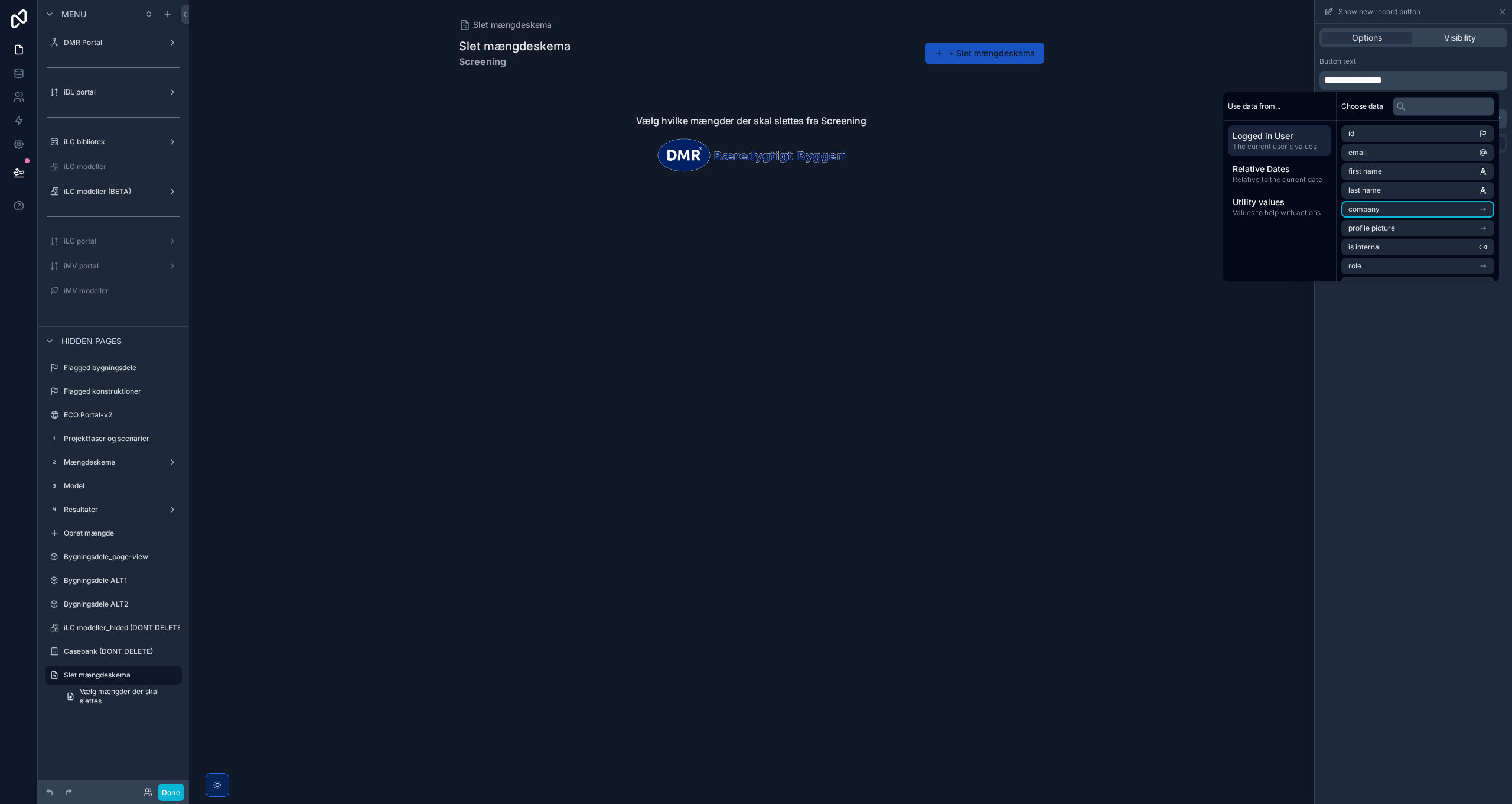
click at [1395, 393] on div "**********" at bounding box center [1413, 414] width 197 height 780
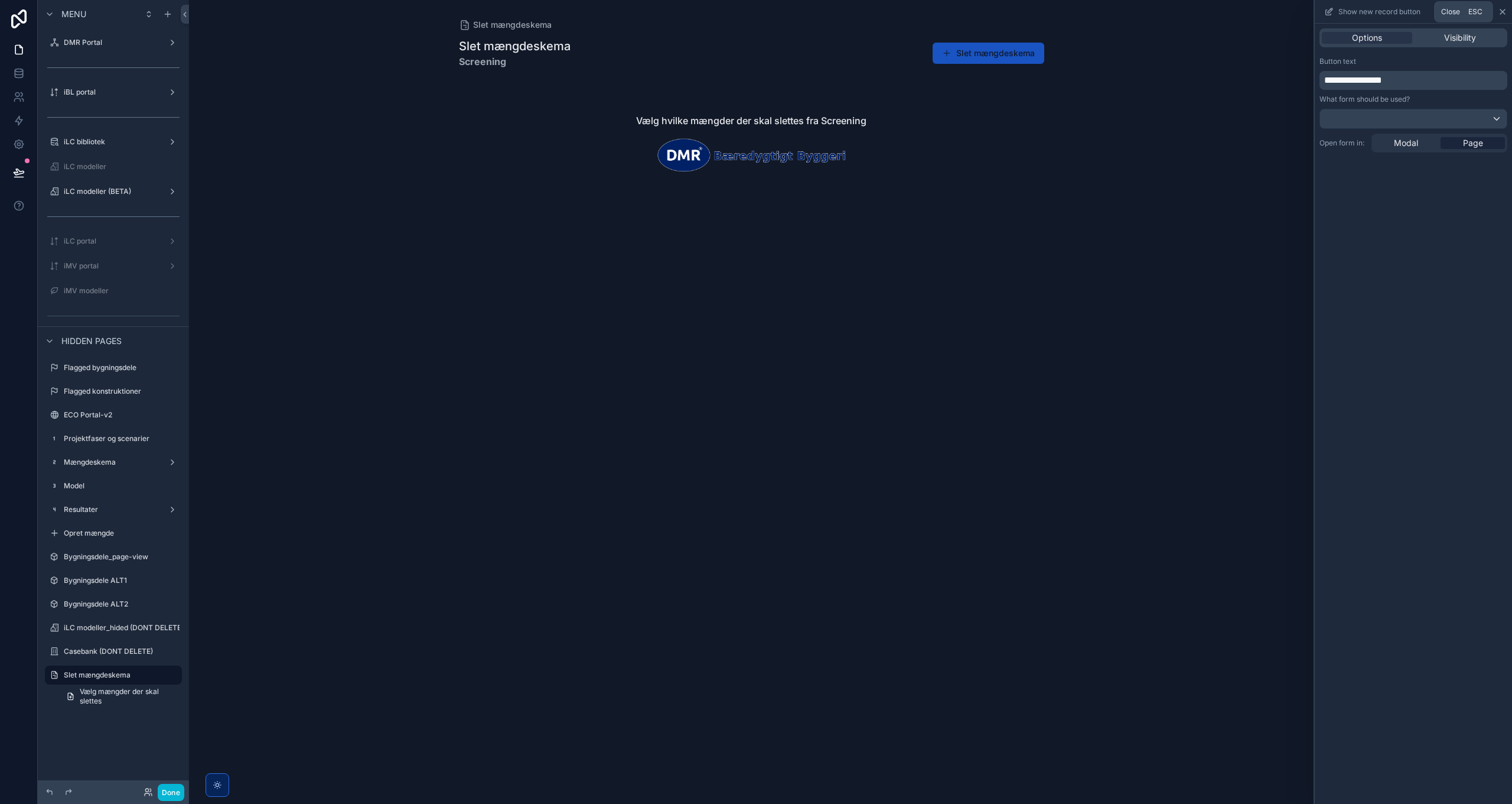
click at [1501, 10] on icon at bounding box center [1502, 11] width 10 height 10
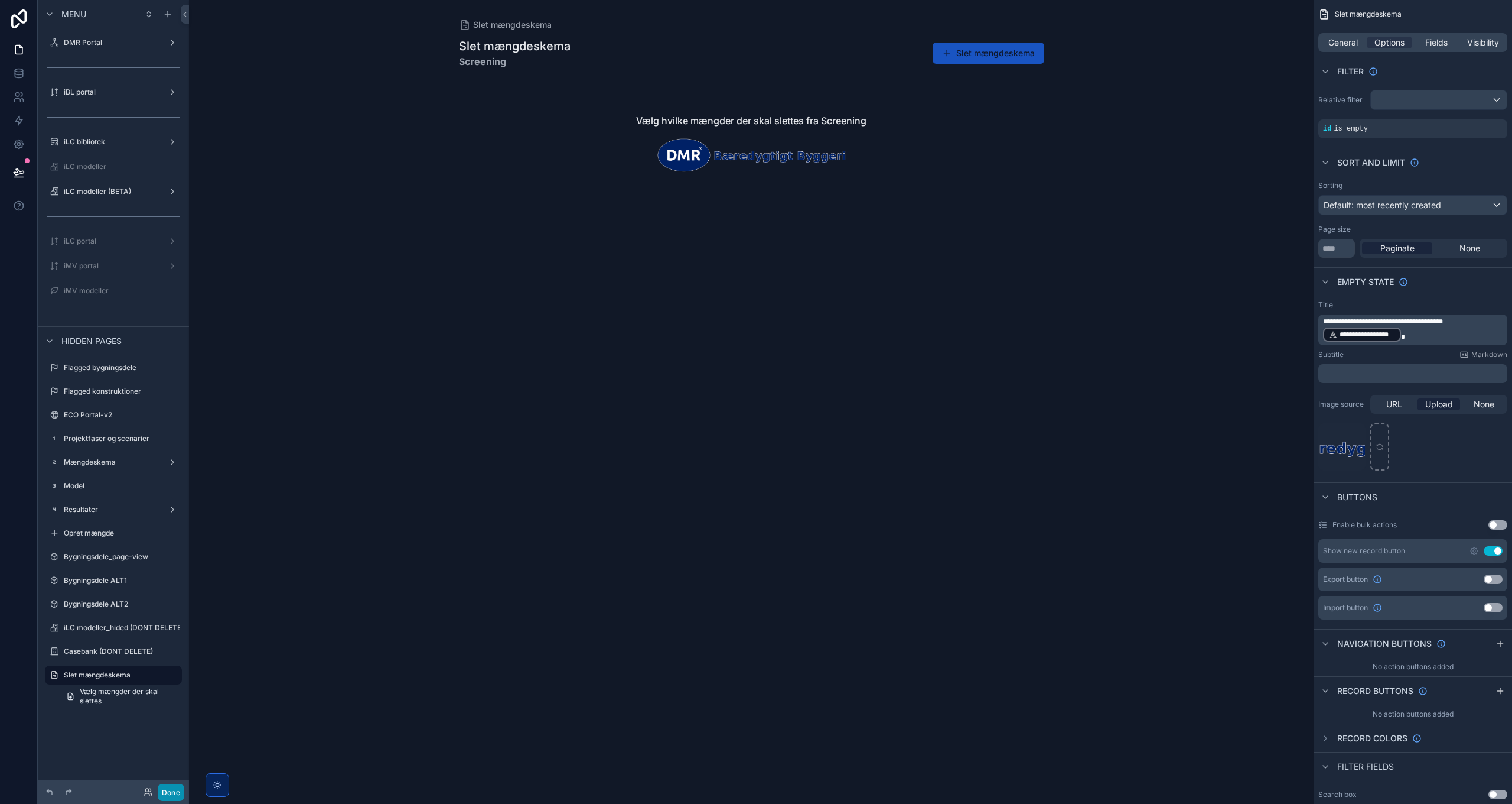
click at [166, 793] on button "Done" at bounding box center [171, 793] width 26 height 17
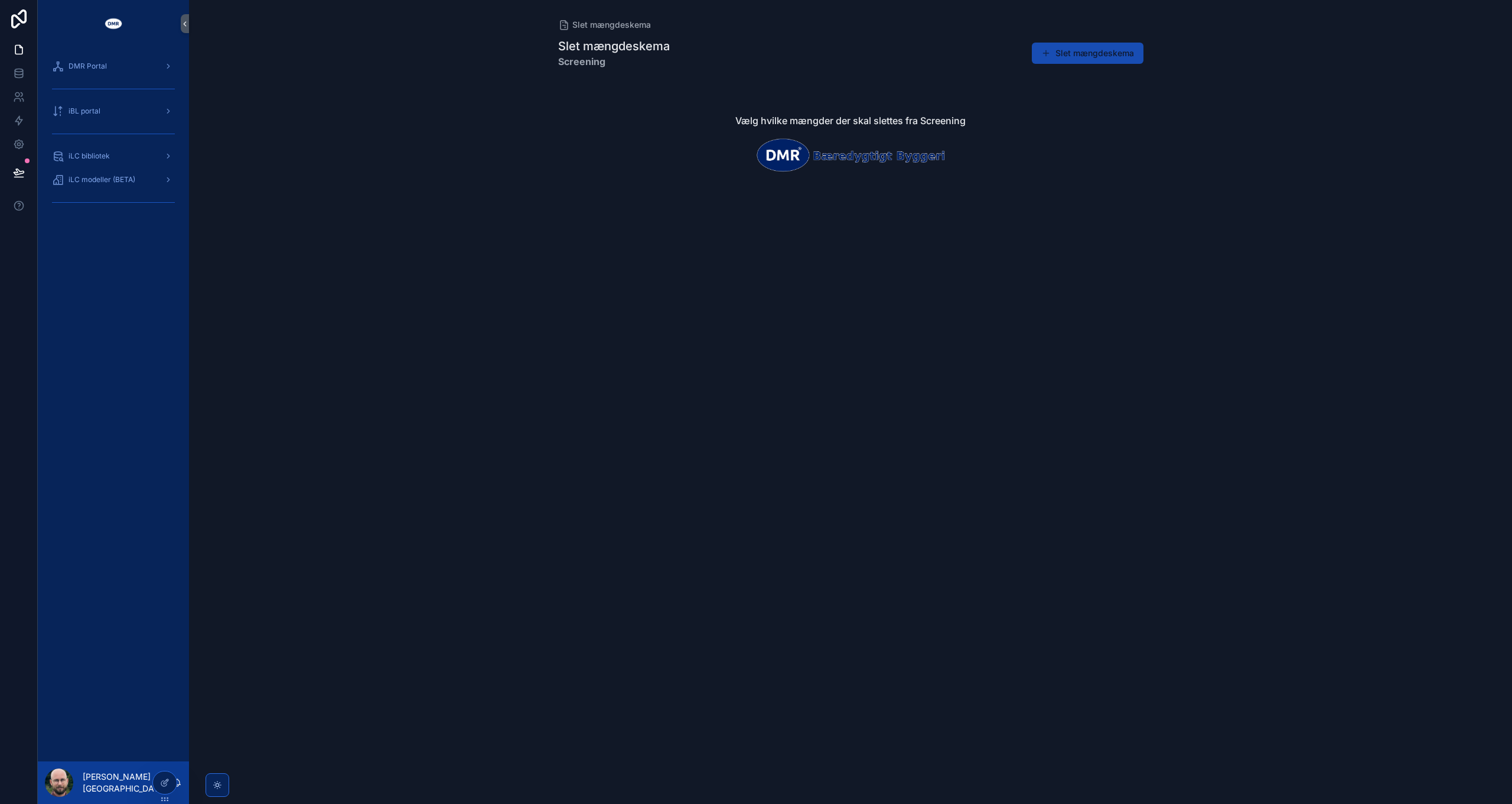
click at [1089, 54] on button "Slet mængdeskema" at bounding box center [1088, 53] width 112 height 21
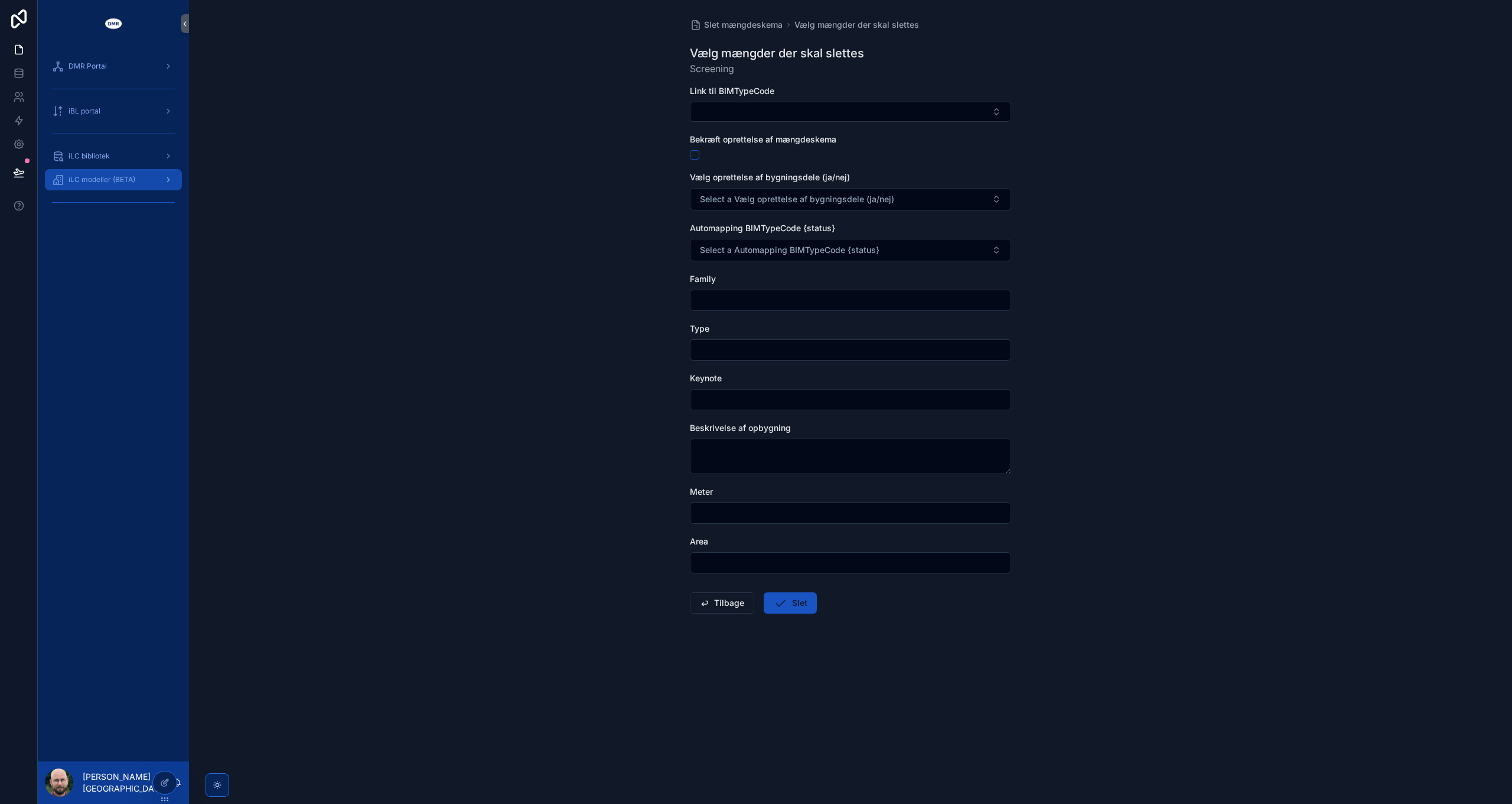
click at [143, 176] on div "iLC modeller (BETA)" at bounding box center [113, 180] width 123 height 19
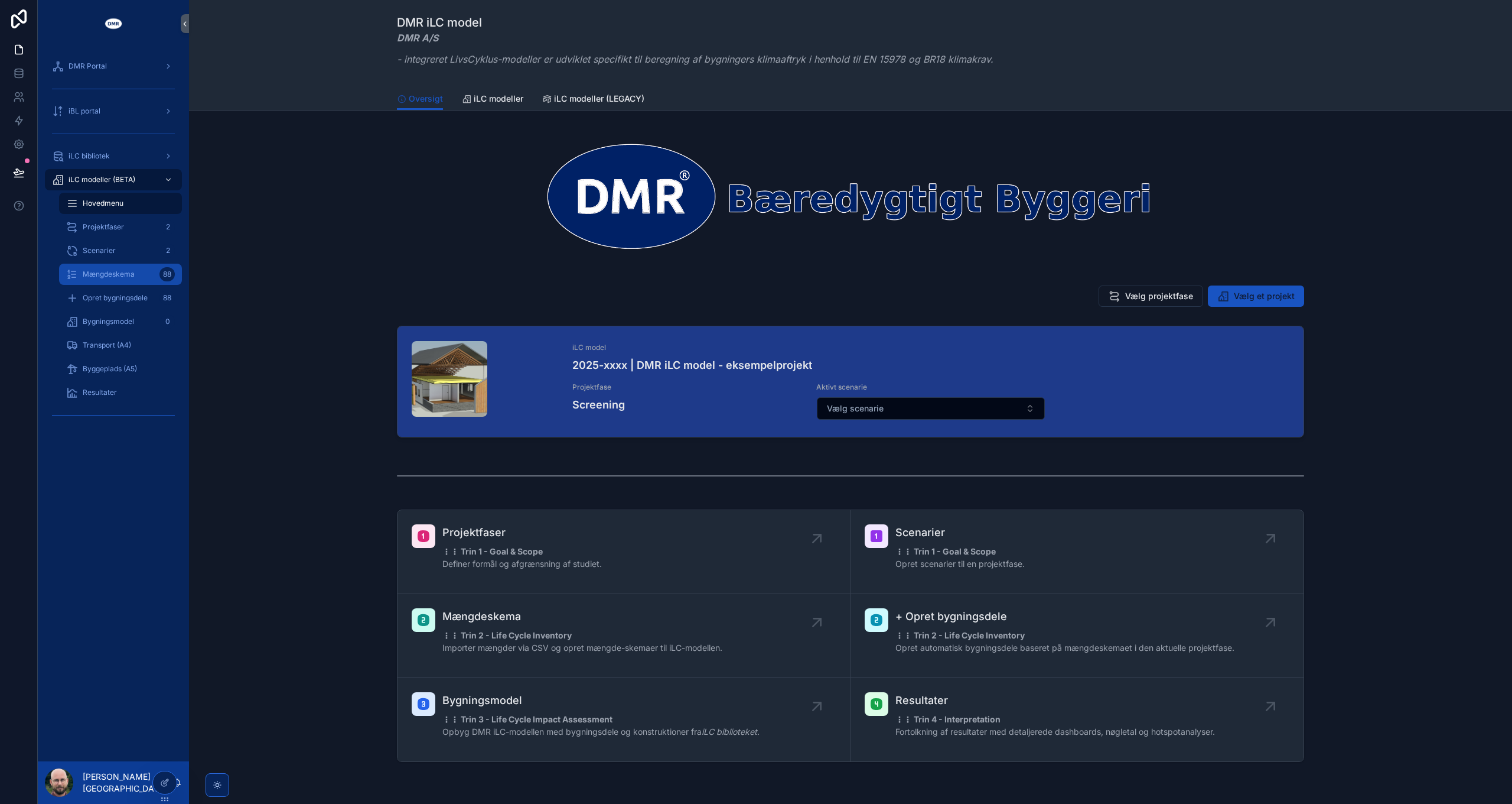
click at [131, 279] on div "Mængdeskema 88" at bounding box center [120, 274] width 109 height 19
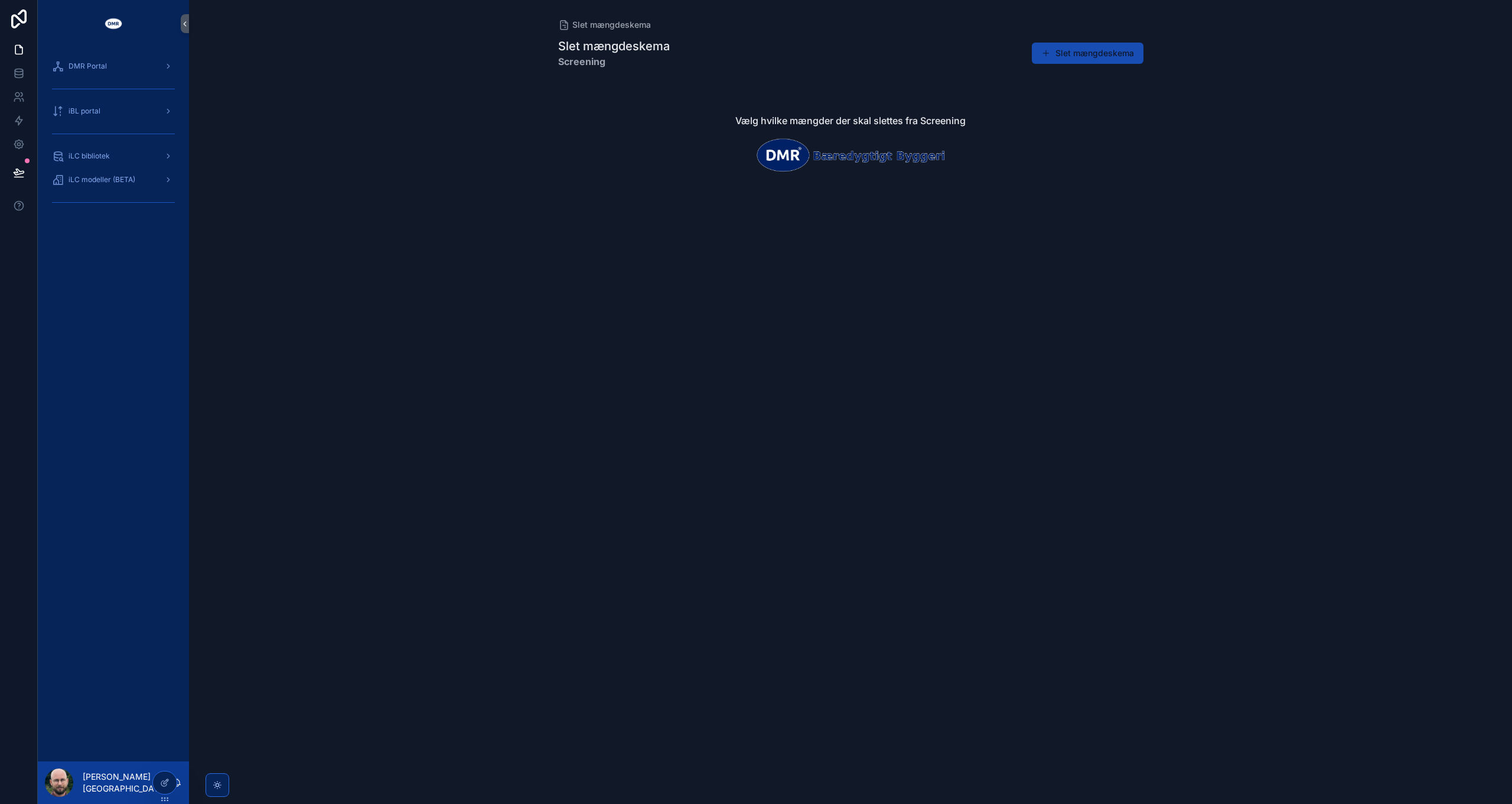
click at [1082, 46] on button "Slet mængdeskema" at bounding box center [1088, 53] width 112 height 21
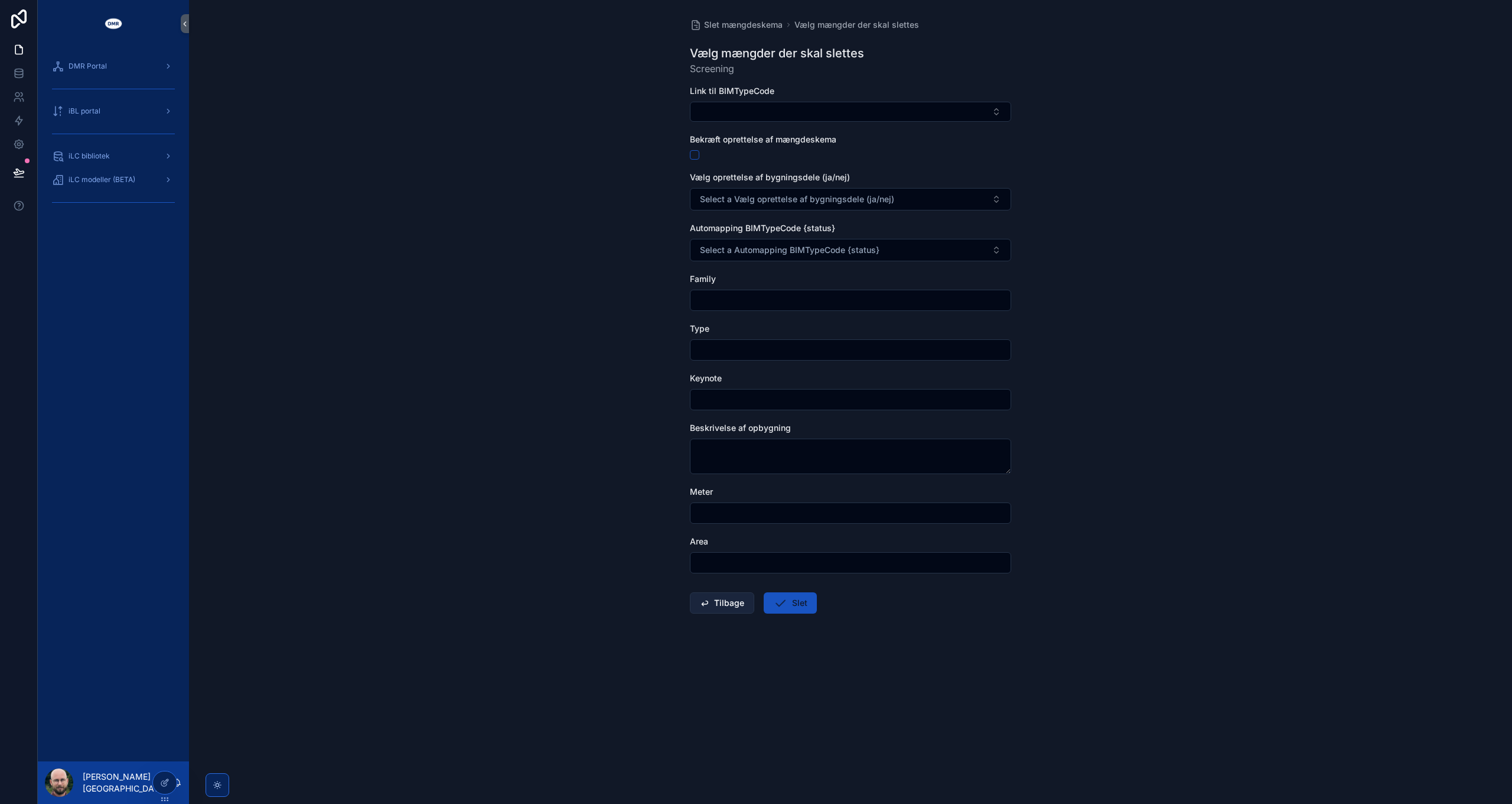
click at [725, 601] on button "Tilbage" at bounding box center [722, 602] width 65 height 21
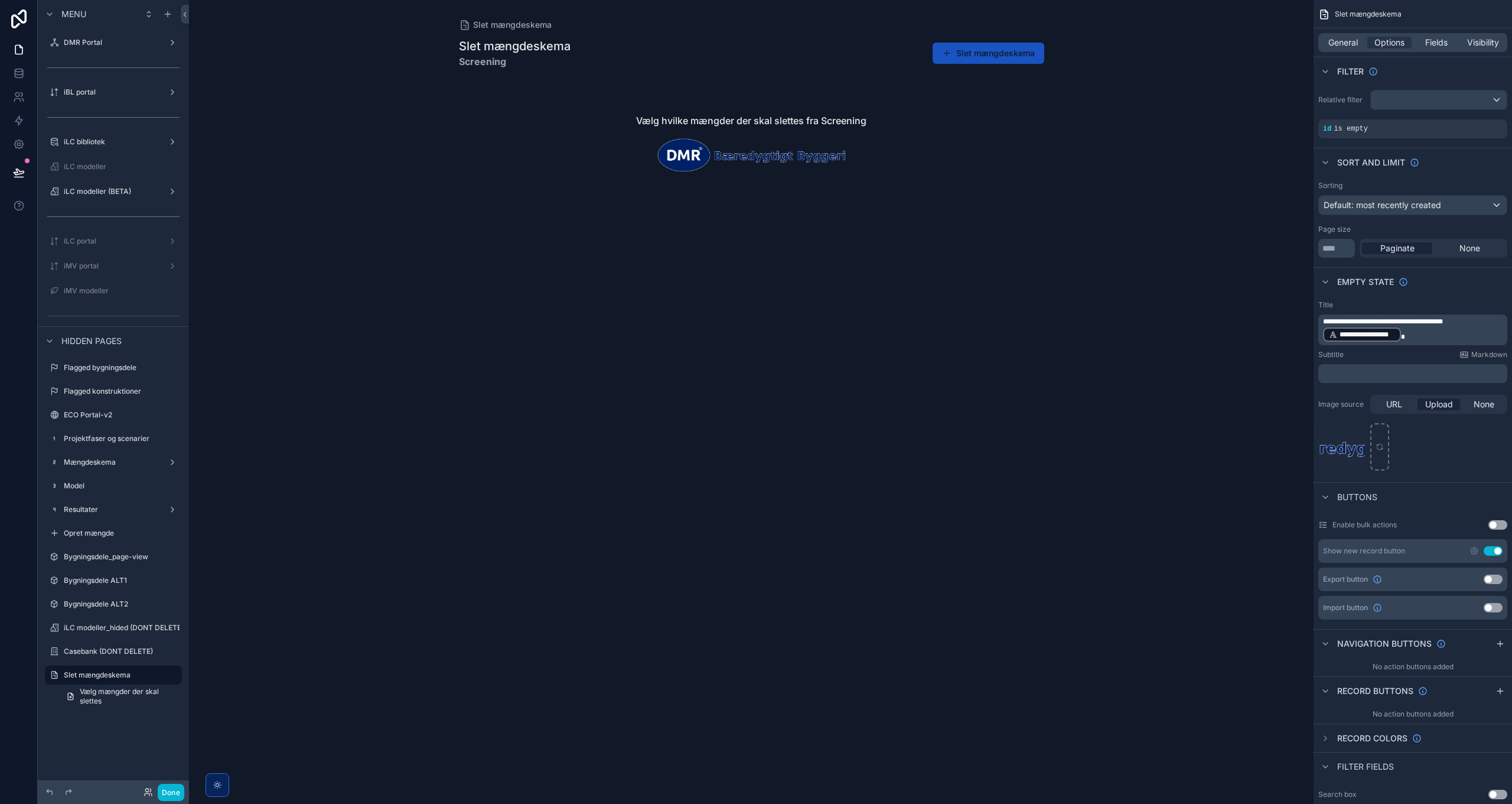
click at [1367, 371] on p "﻿" at bounding box center [1414, 373] width 182 height 10
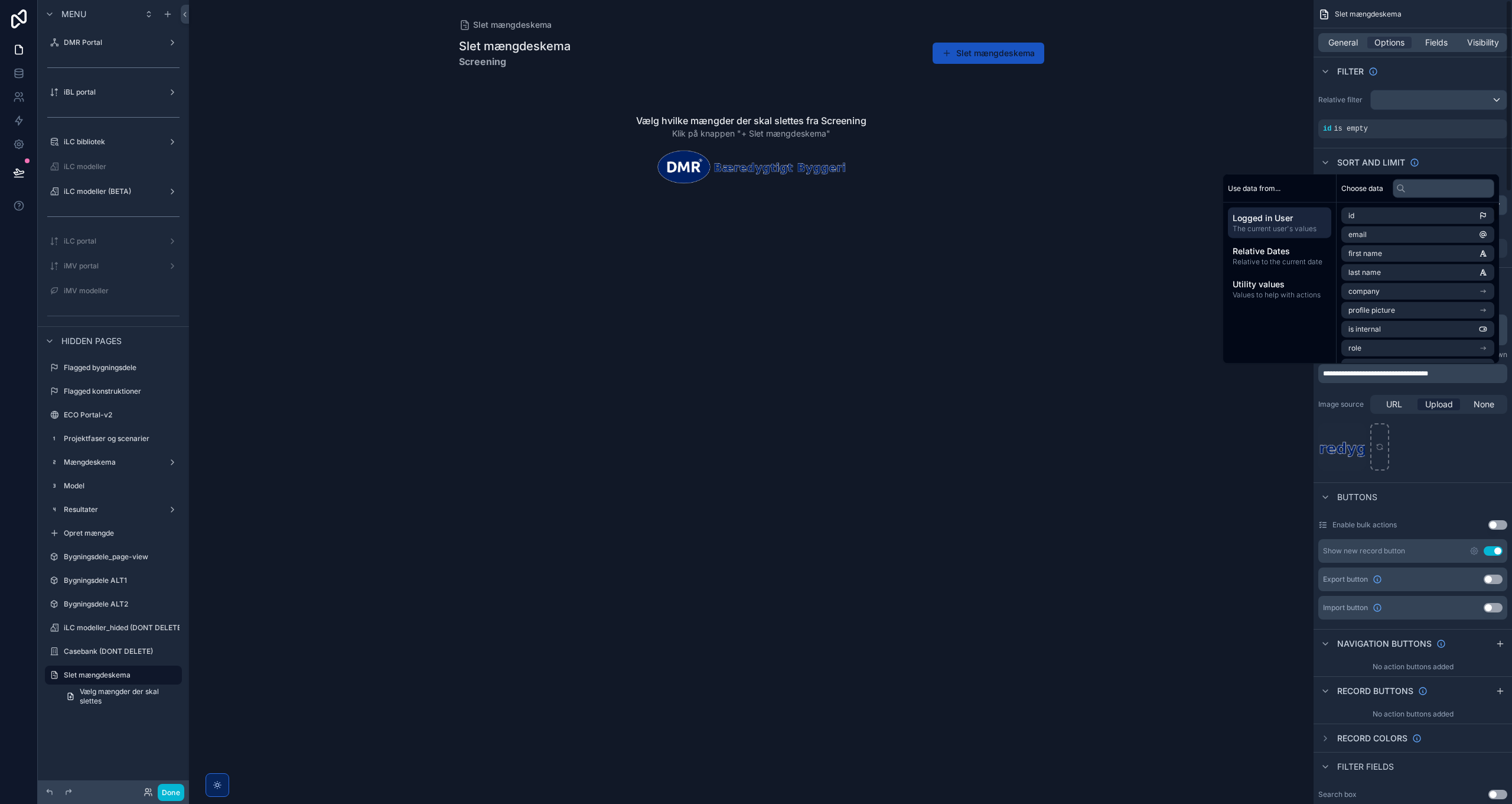
drag, startPoint x: 1381, startPoint y: 370, endPoint x: 1398, endPoint y: 390, distance: 26.2
click at [1381, 371] on span "**********" at bounding box center [1376, 374] width 106 height 7
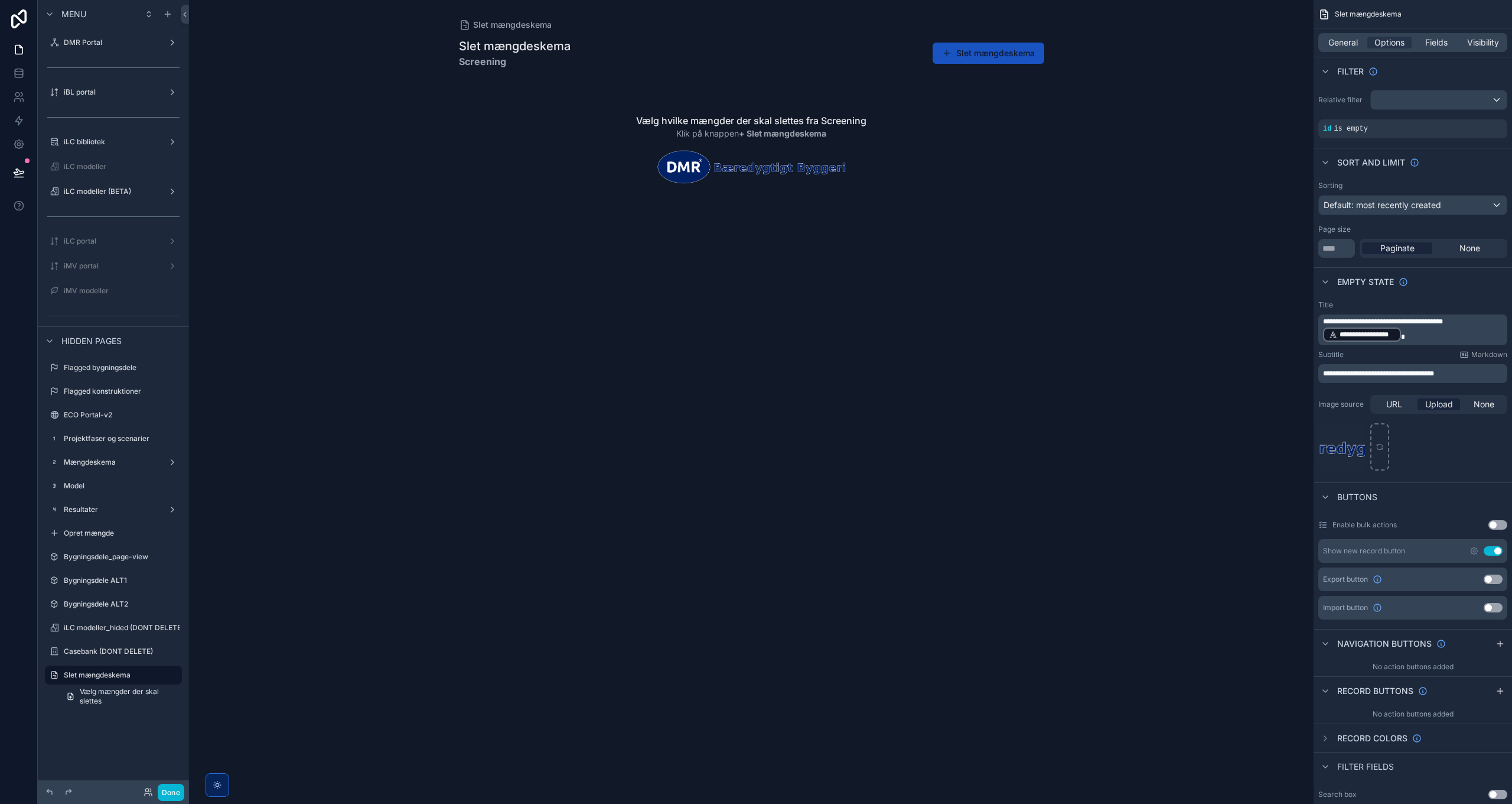
click at [1450, 458] on div "dmr_logo_baeredygtigt-byggeri---noloco---narrow---transparrent---white-DMR .png" at bounding box center [1413, 447] width 189 height 47
click at [1406, 329] on p "**********" at bounding box center [1414, 330] width 182 height 26
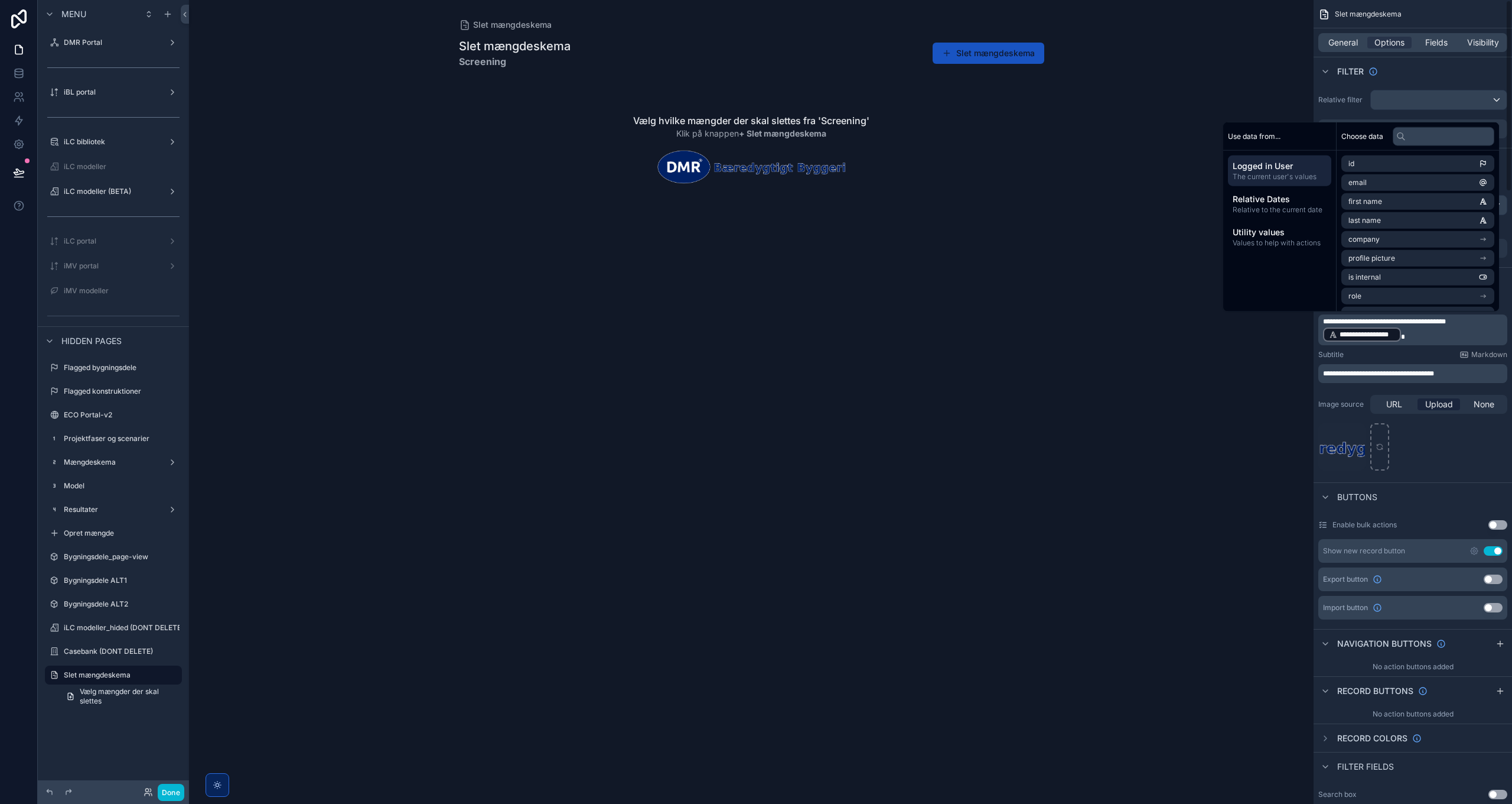
click at [1450, 467] on div "dmr_logo_baeredygtigt-byggeri---noloco---narrow---transparrent---white-DMR .png" at bounding box center [1413, 447] width 189 height 47
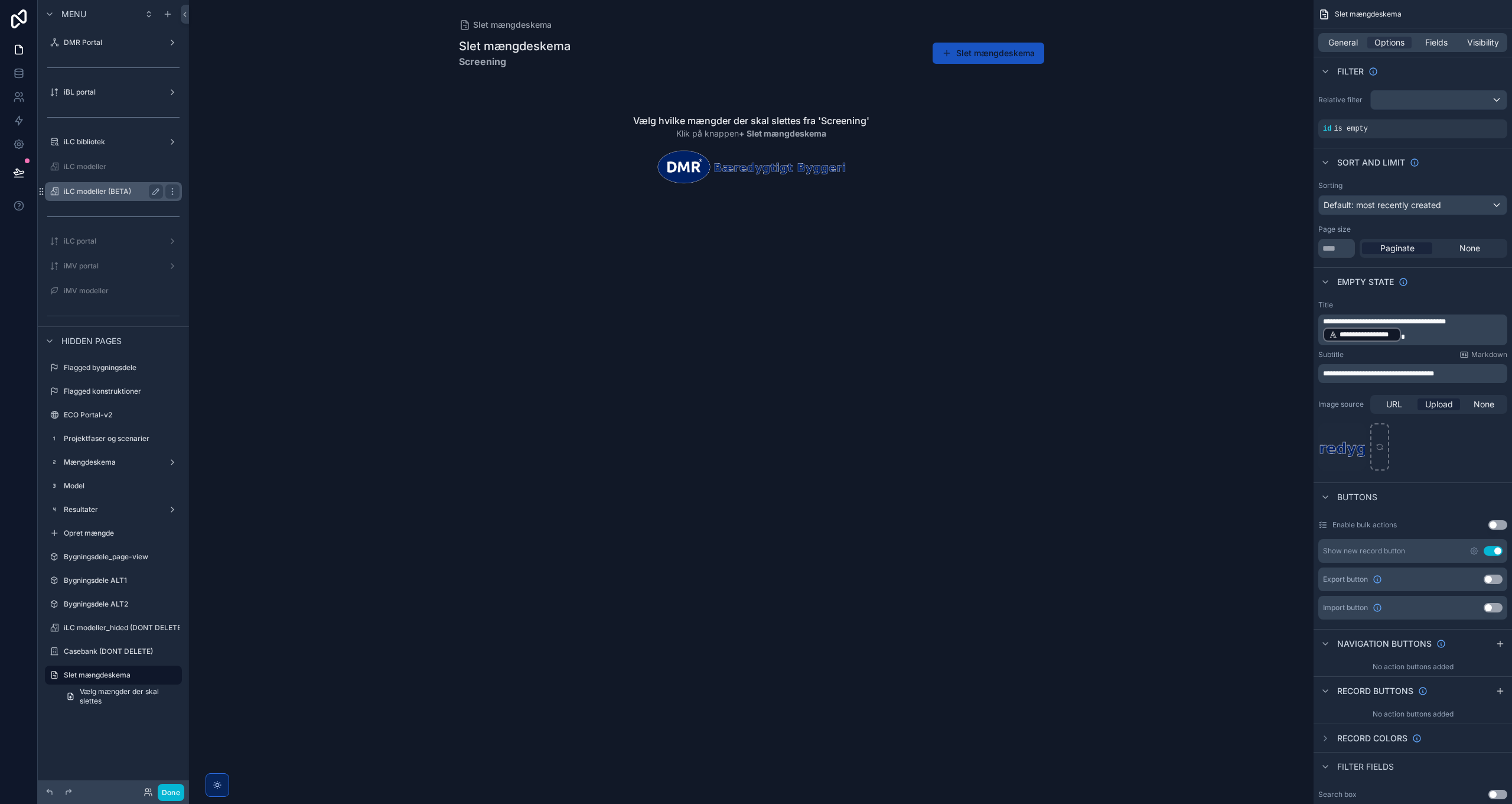
click at [86, 191] on label "iLC modeller (BETA)" at bounding box center [111, 191] width 94 height 10
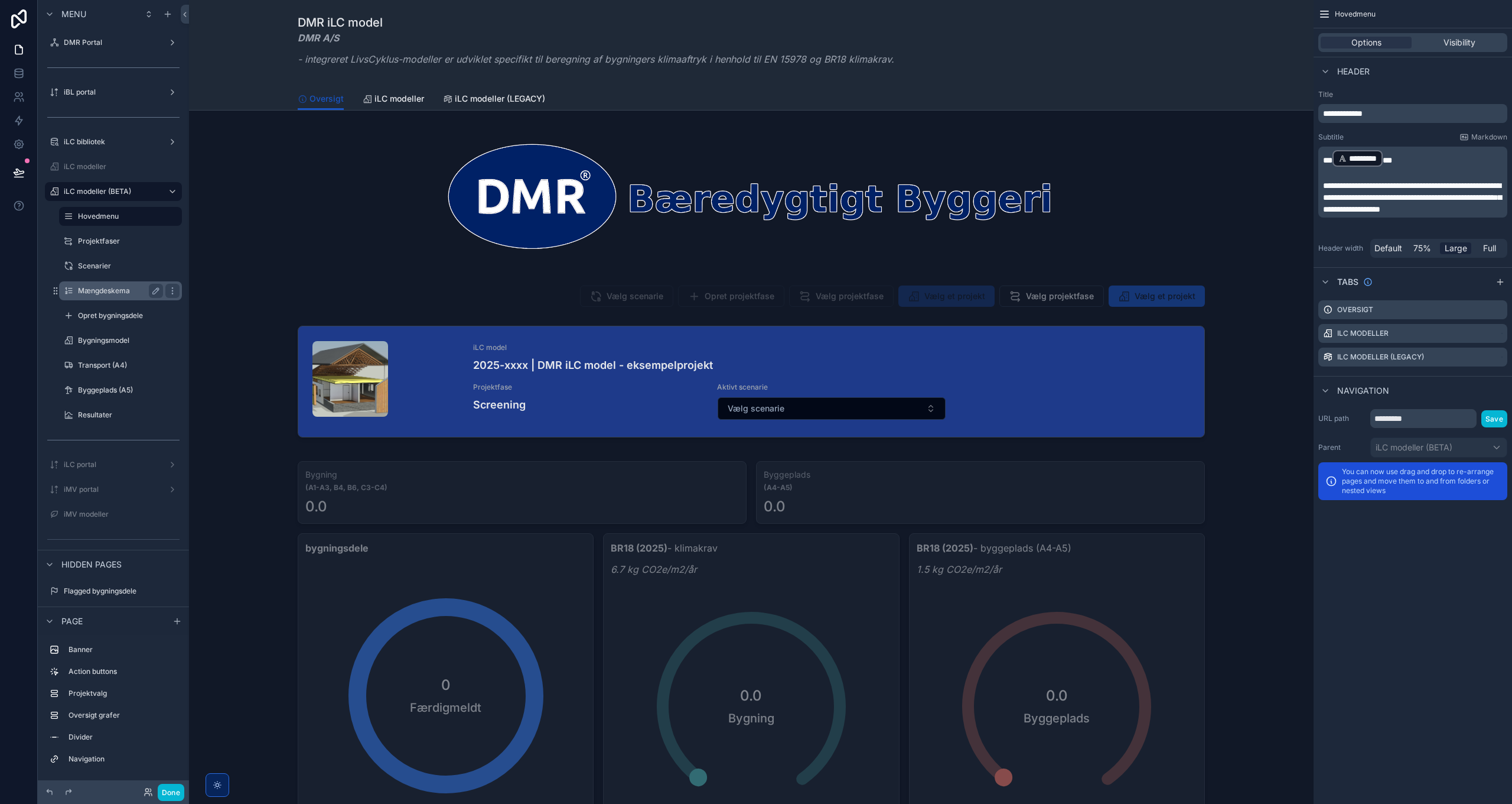
click at [103, 294] on label "Mængdeskema" at bounding box center [118, 291] width 80 height 10
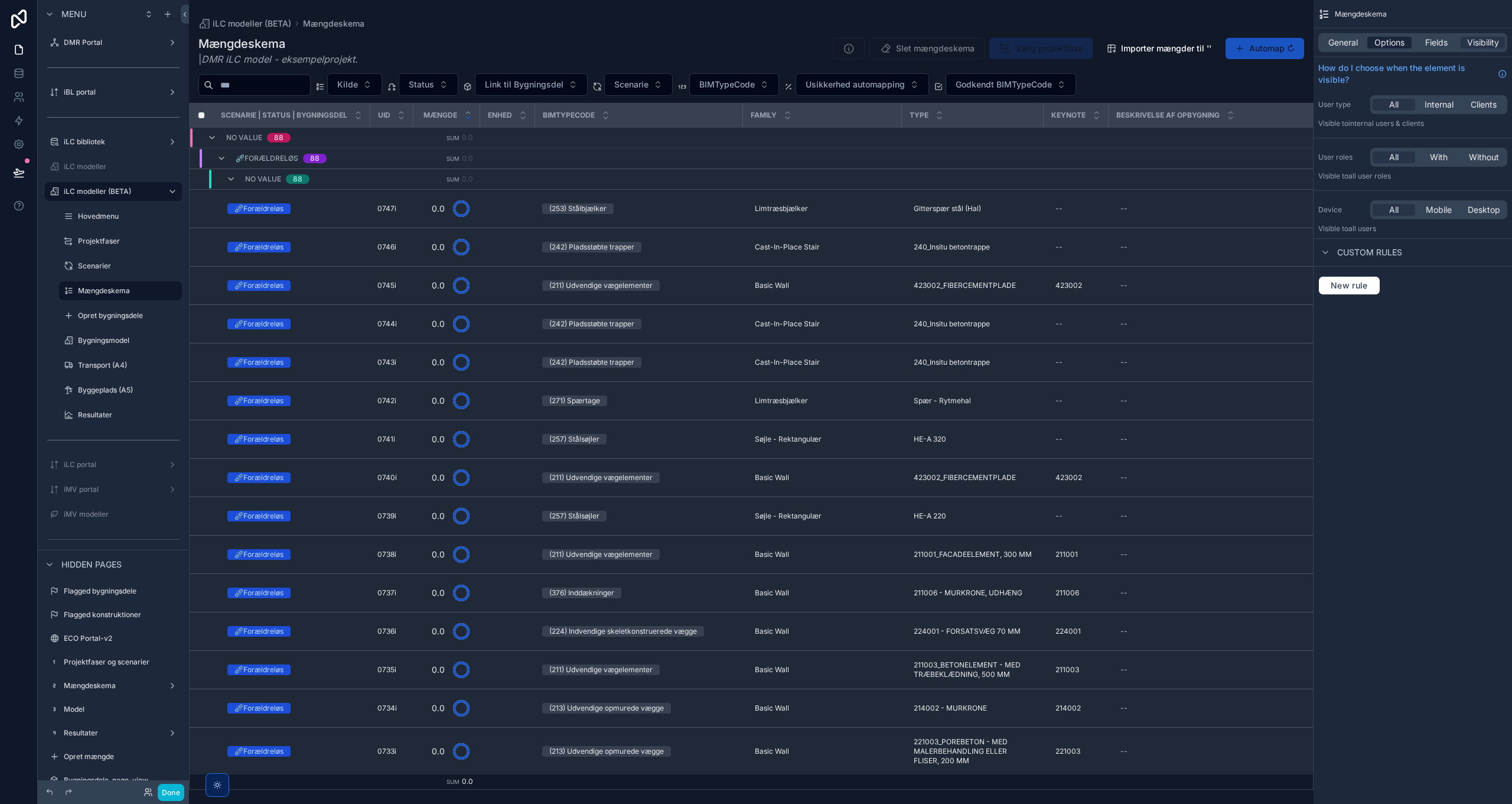
click at [1385, 39] on span "Options" at bounding box center [1390, 43] width 31 height 12
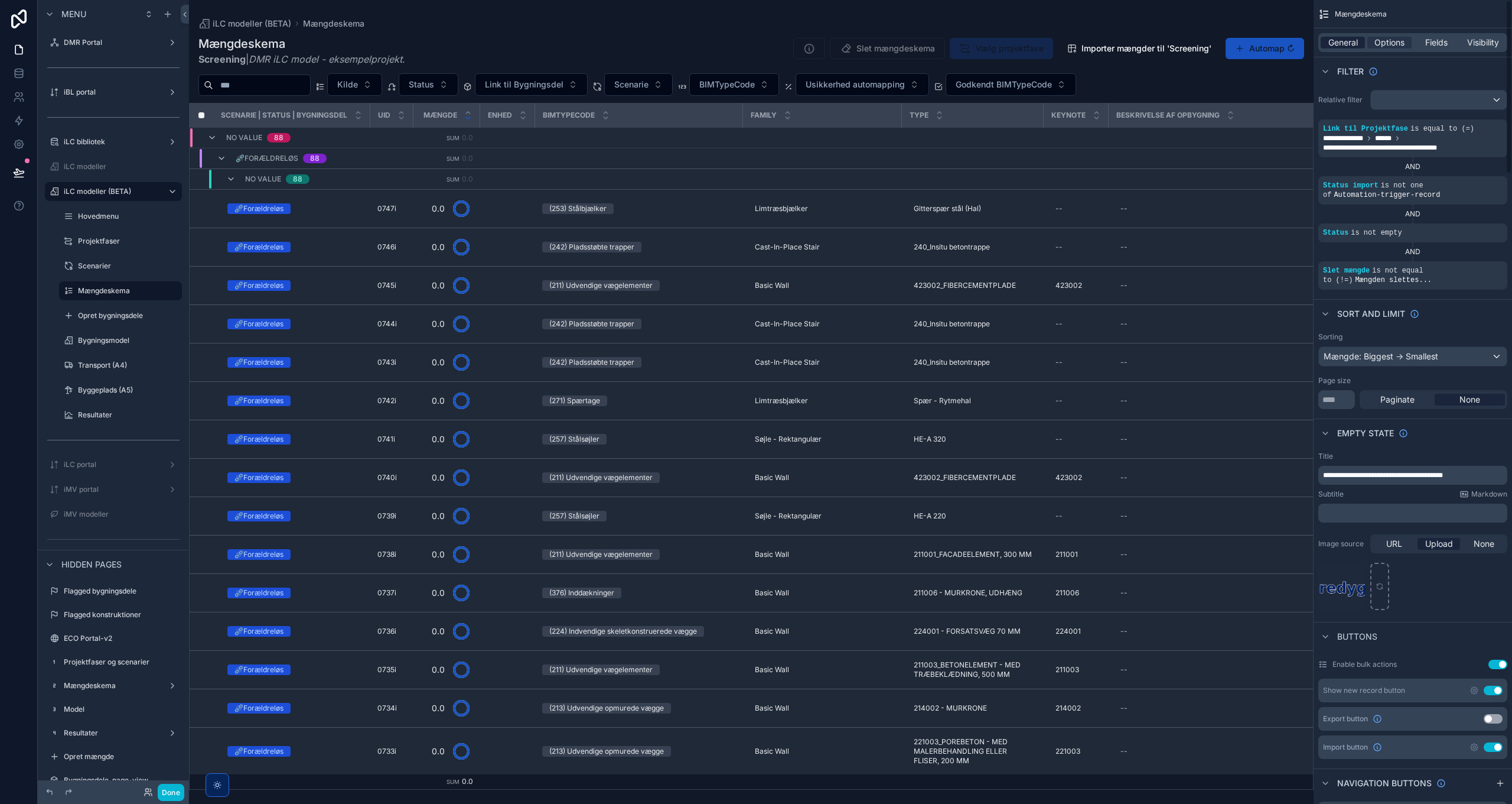
click at [1345, 45] on span "General" at bounding box center [1344, 43] width 30 height 12
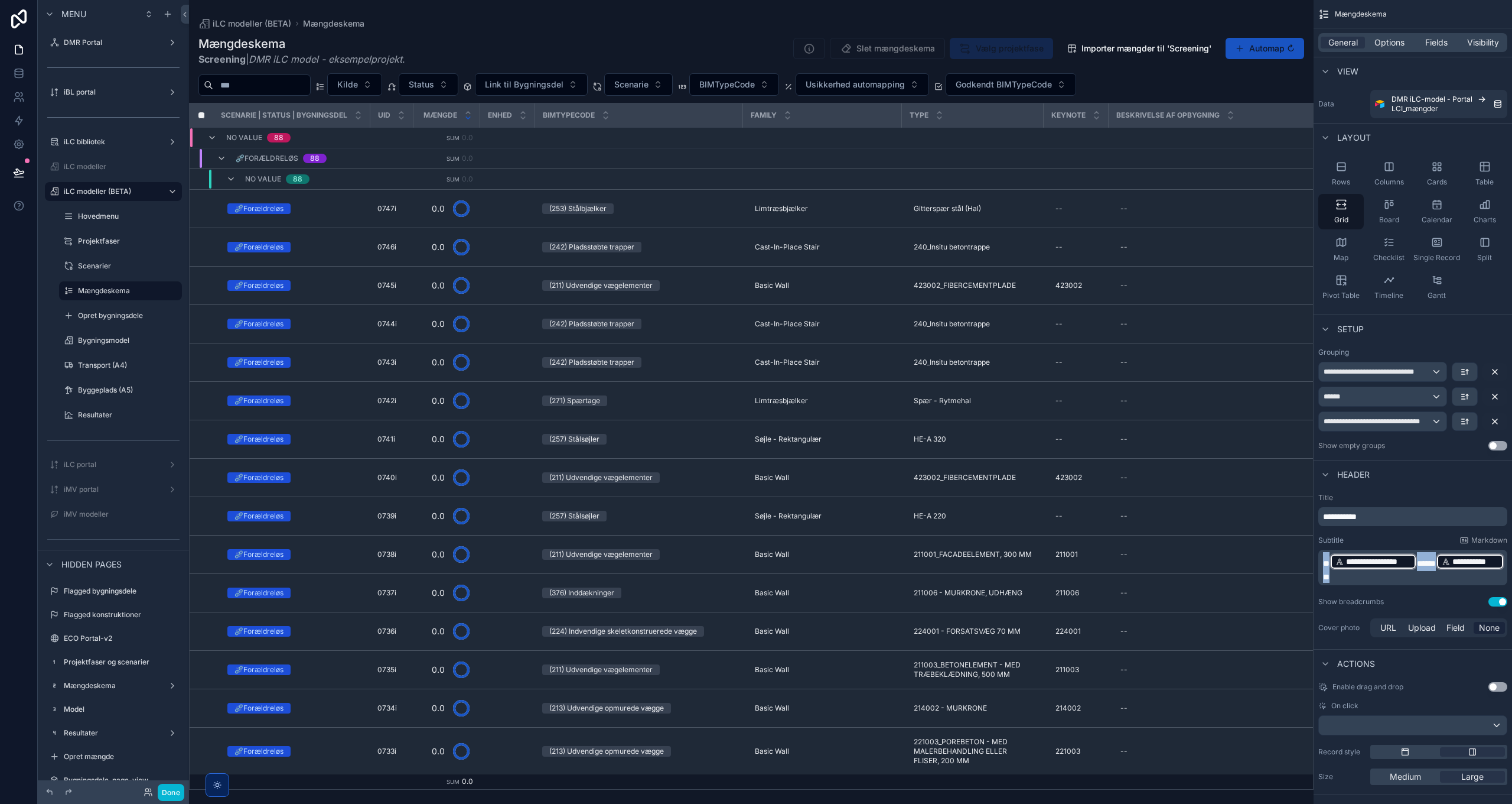
drag, startPoint x: 1431, startPoint y: 581, endPoint x: 1280, endPoint y: 548, distance: 154.6
click at [1280, 548] on div "DMR Portal iBL portal iLC bibliotek iLC modeller iLC modeller (BETA) Hovedmenu …" at bounding box center [851, 402] width 1324 height 804
copy p "**********"
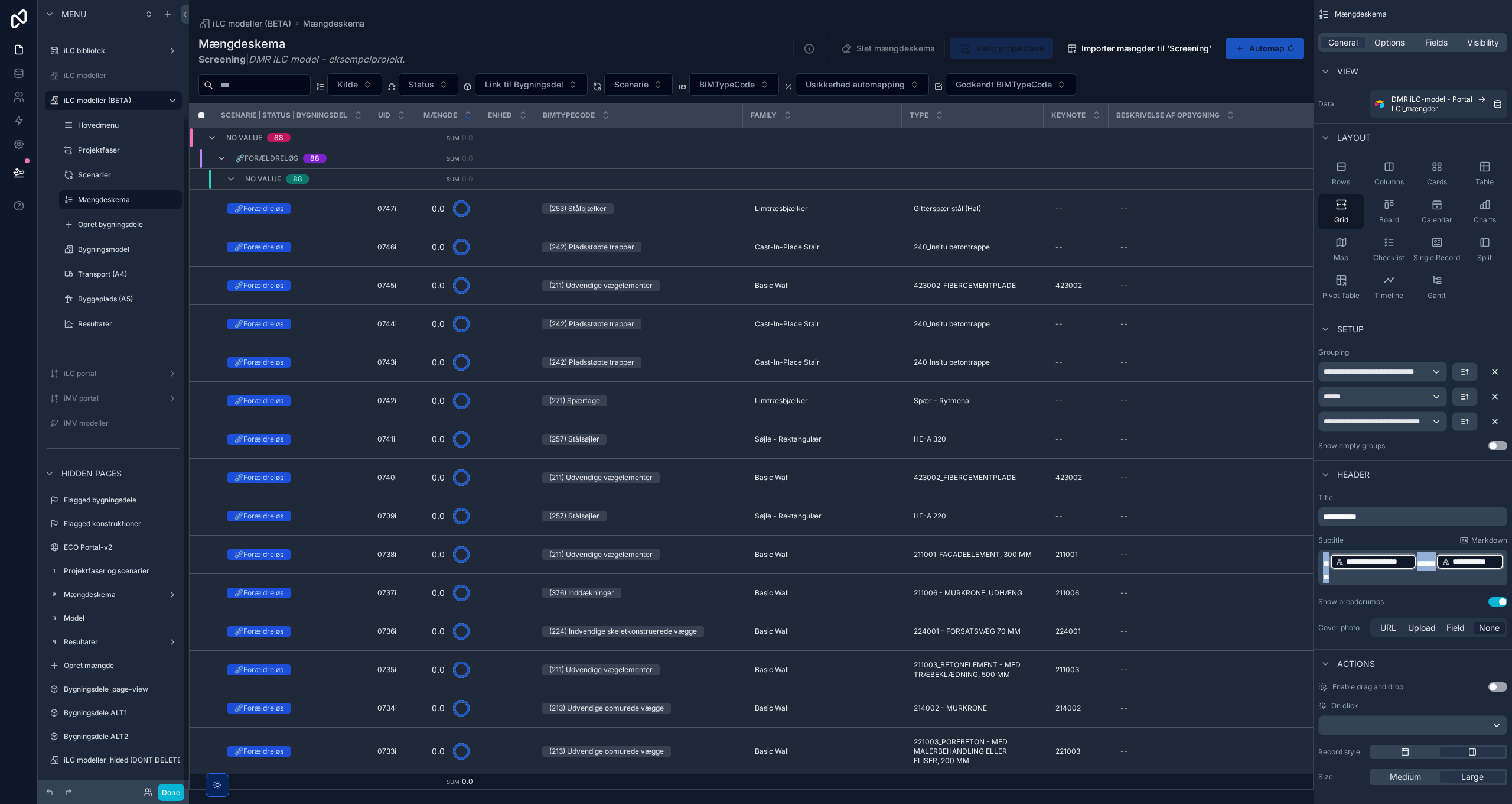
scroll to position [138, 0]
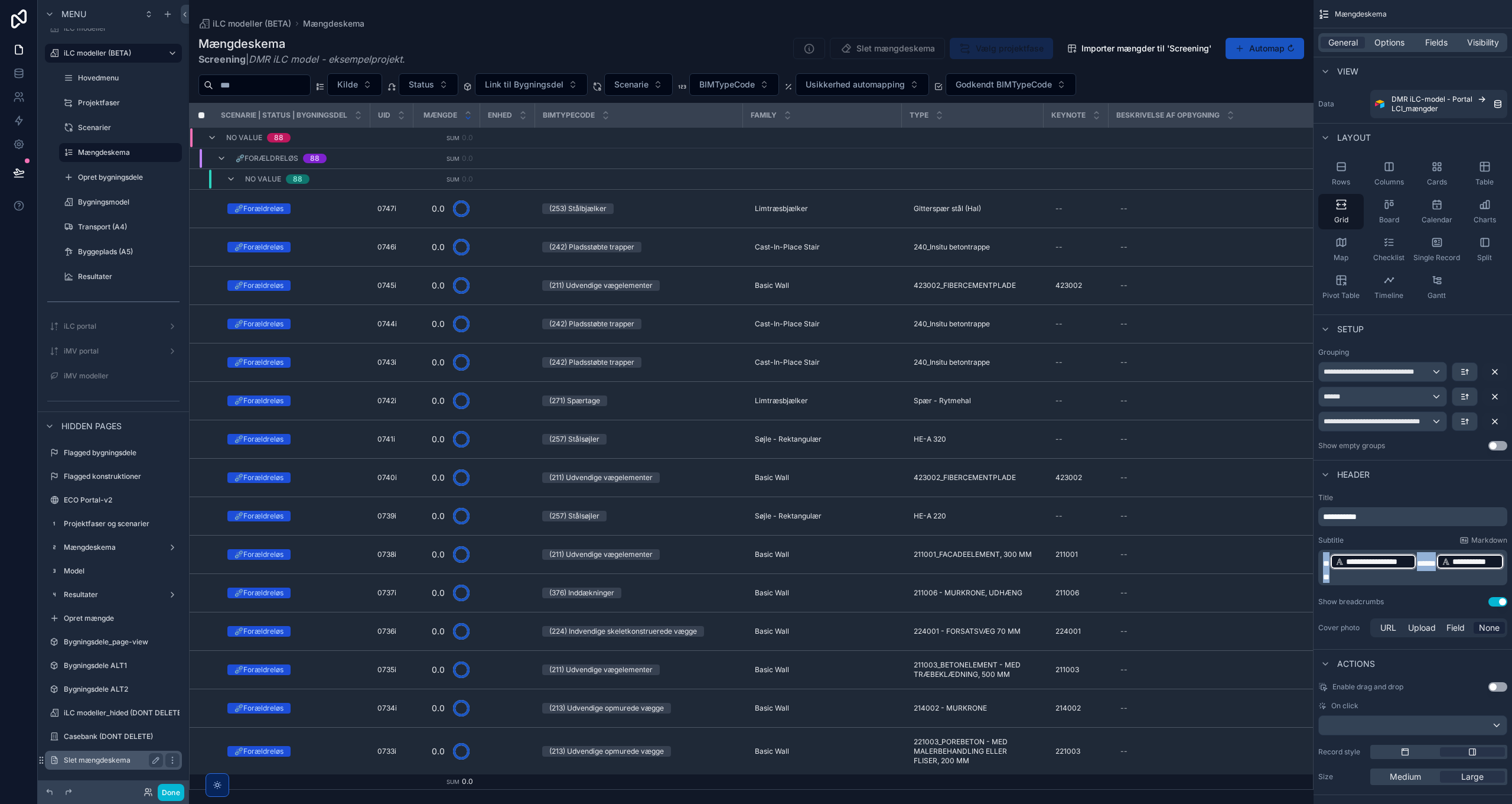
click at [100, 759] on label "Slet mængdeskema" at bounding box center [111, 759] width 94 height 10
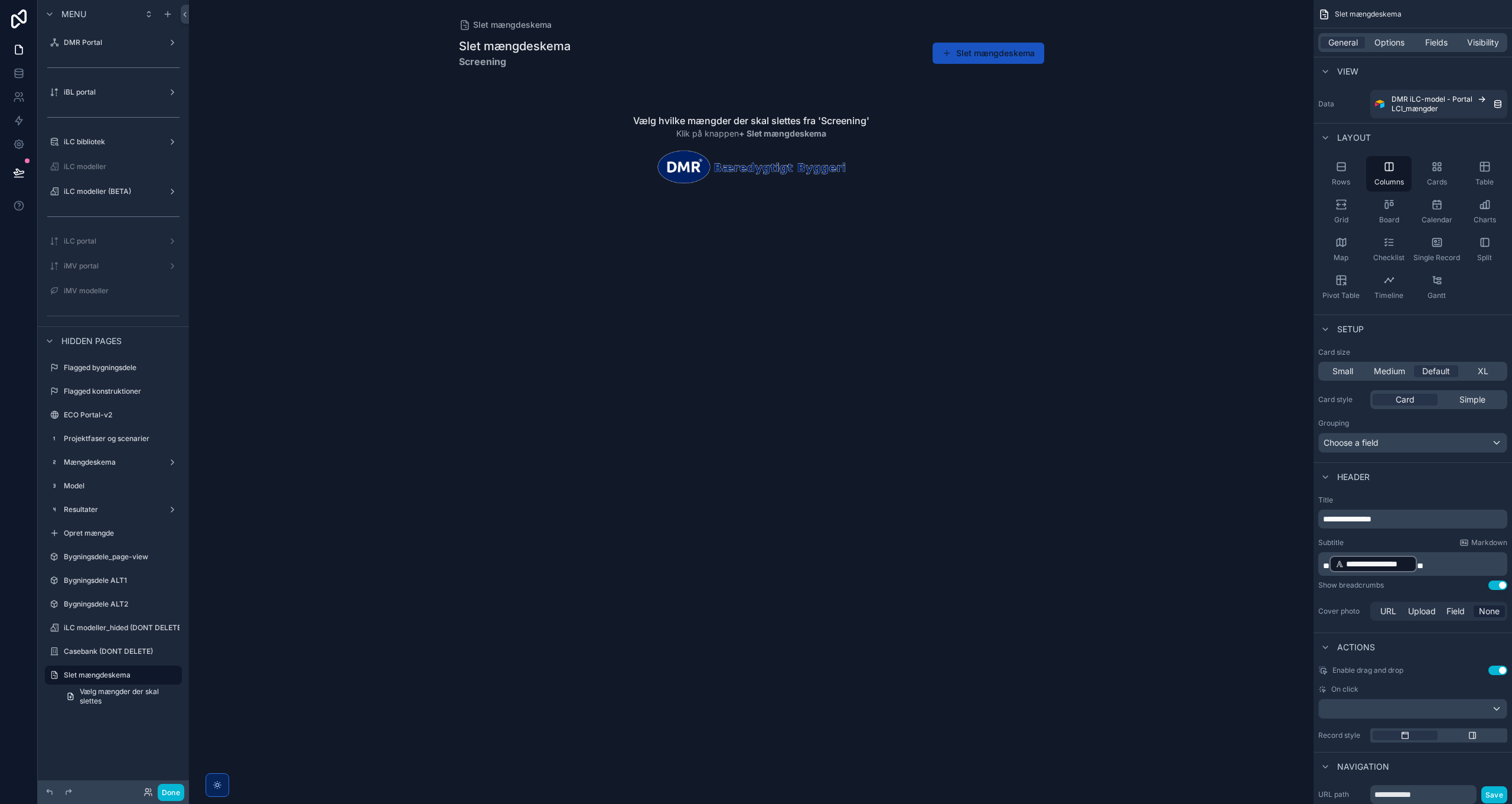
click at [1445, 567] on p "**********" at bounding box center [1414, 564] width 182 height 19
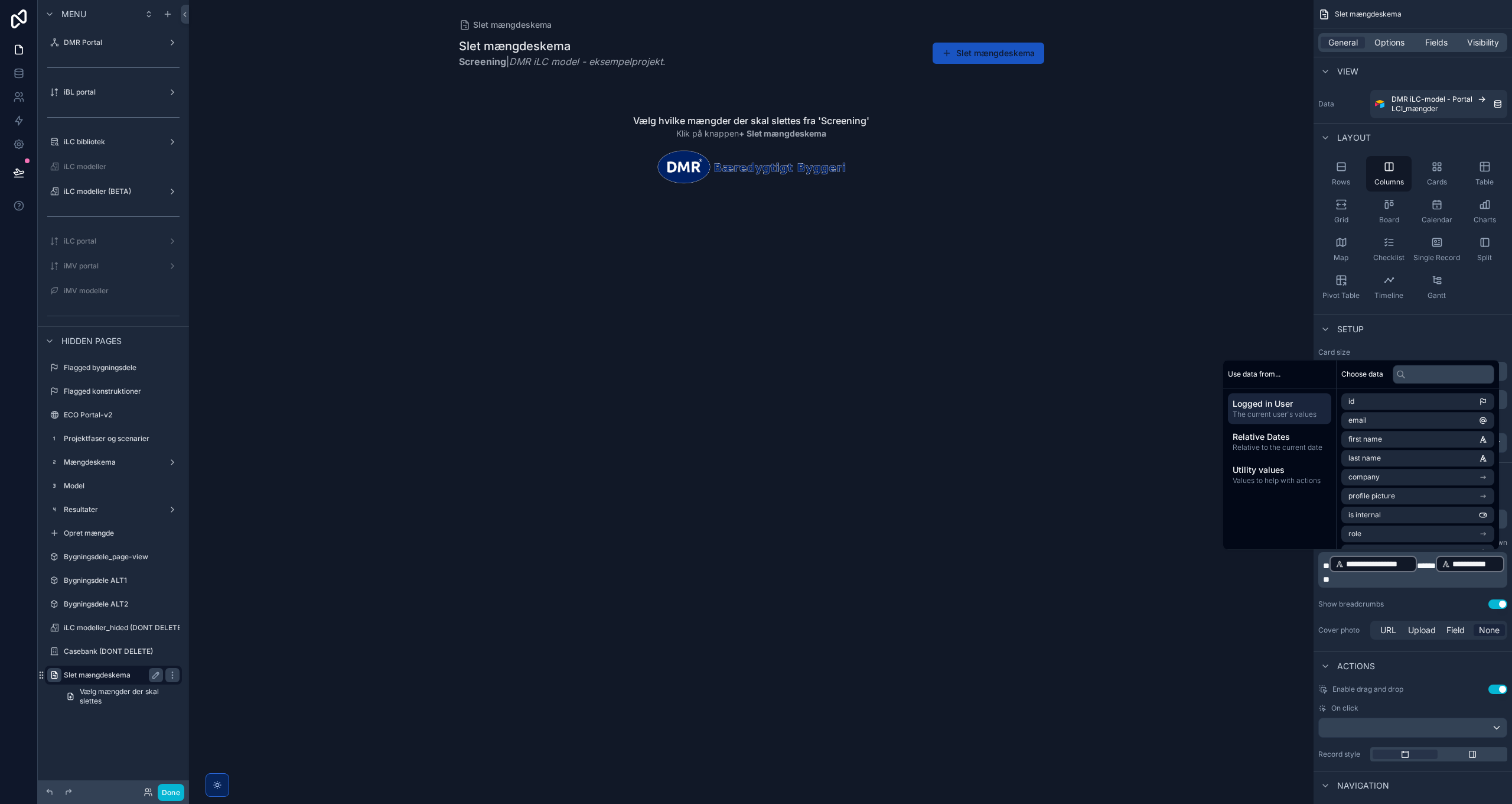
click at [54, 675] on icon "scrollable content" at bounding box center [54, 675] width 10 height 10
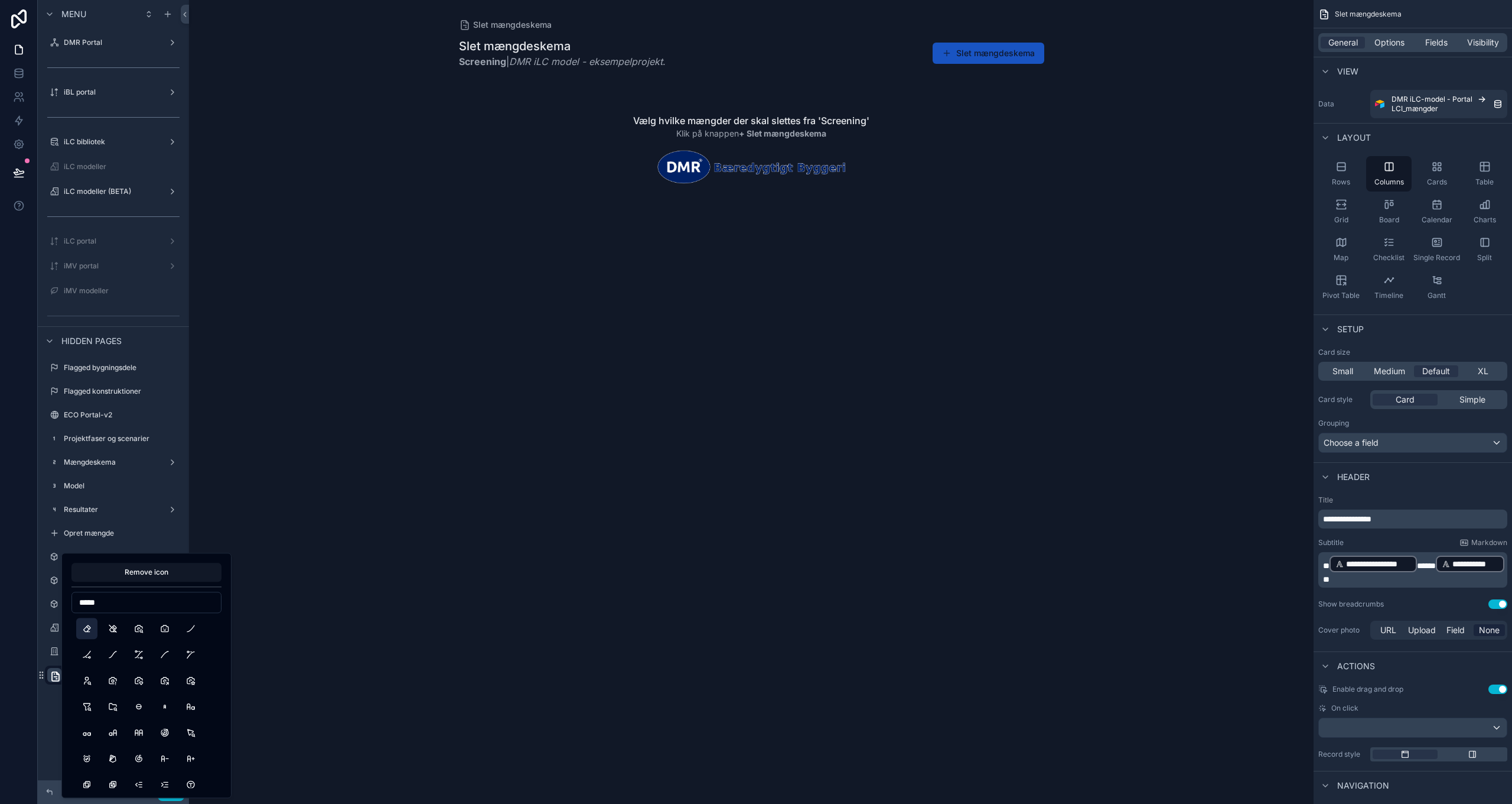
type input "*****"
click at [90, 625] on button "Eraser" at bounding box center [86, 629] width 21 height 21
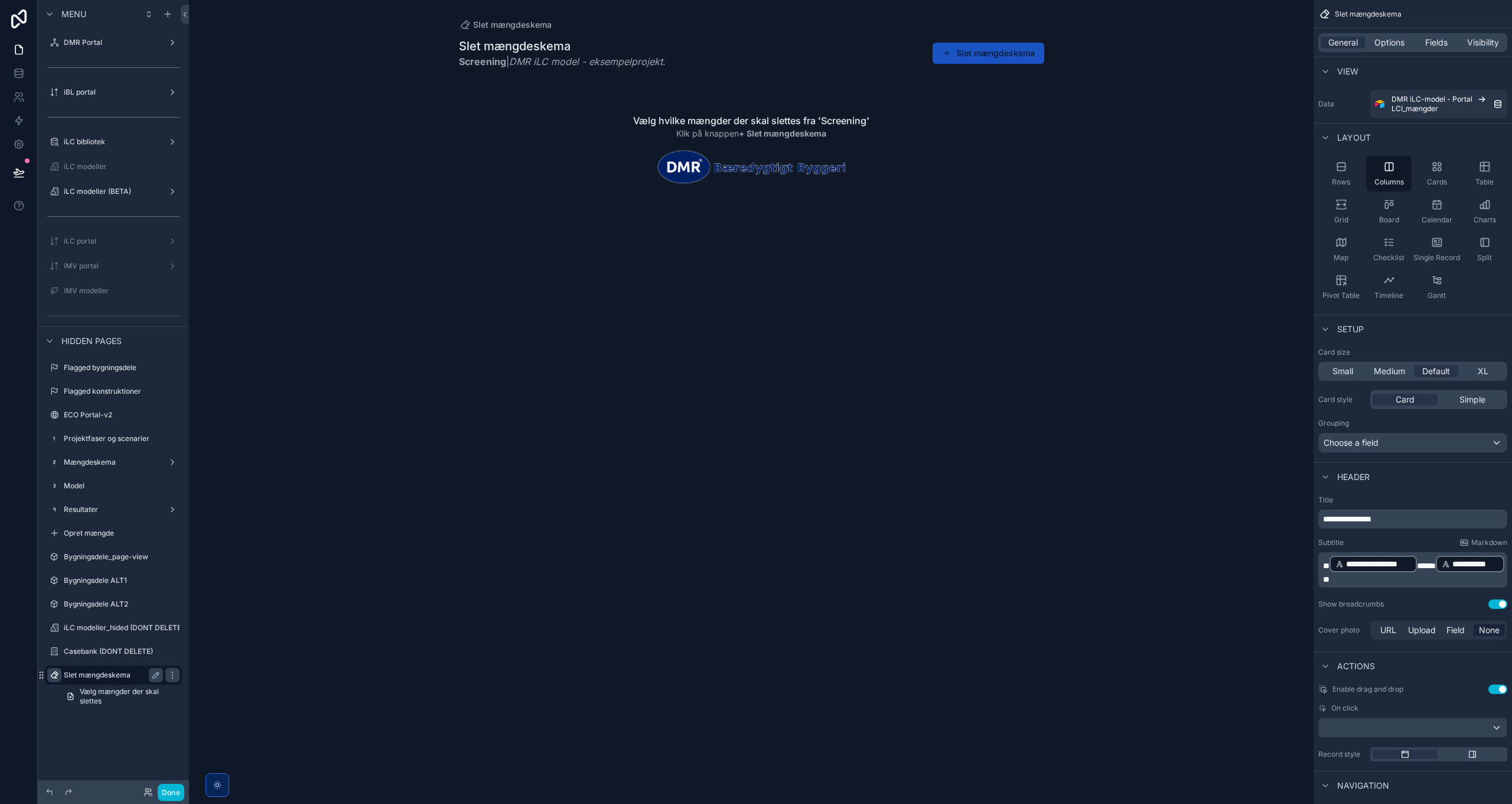
click at [383, 718] on div "Slet mængdeskema Slet mængdeskema Screening | DMR iLC model - eksempelprojekt .…" at bounding box center [751, 402] width 1125 height 804
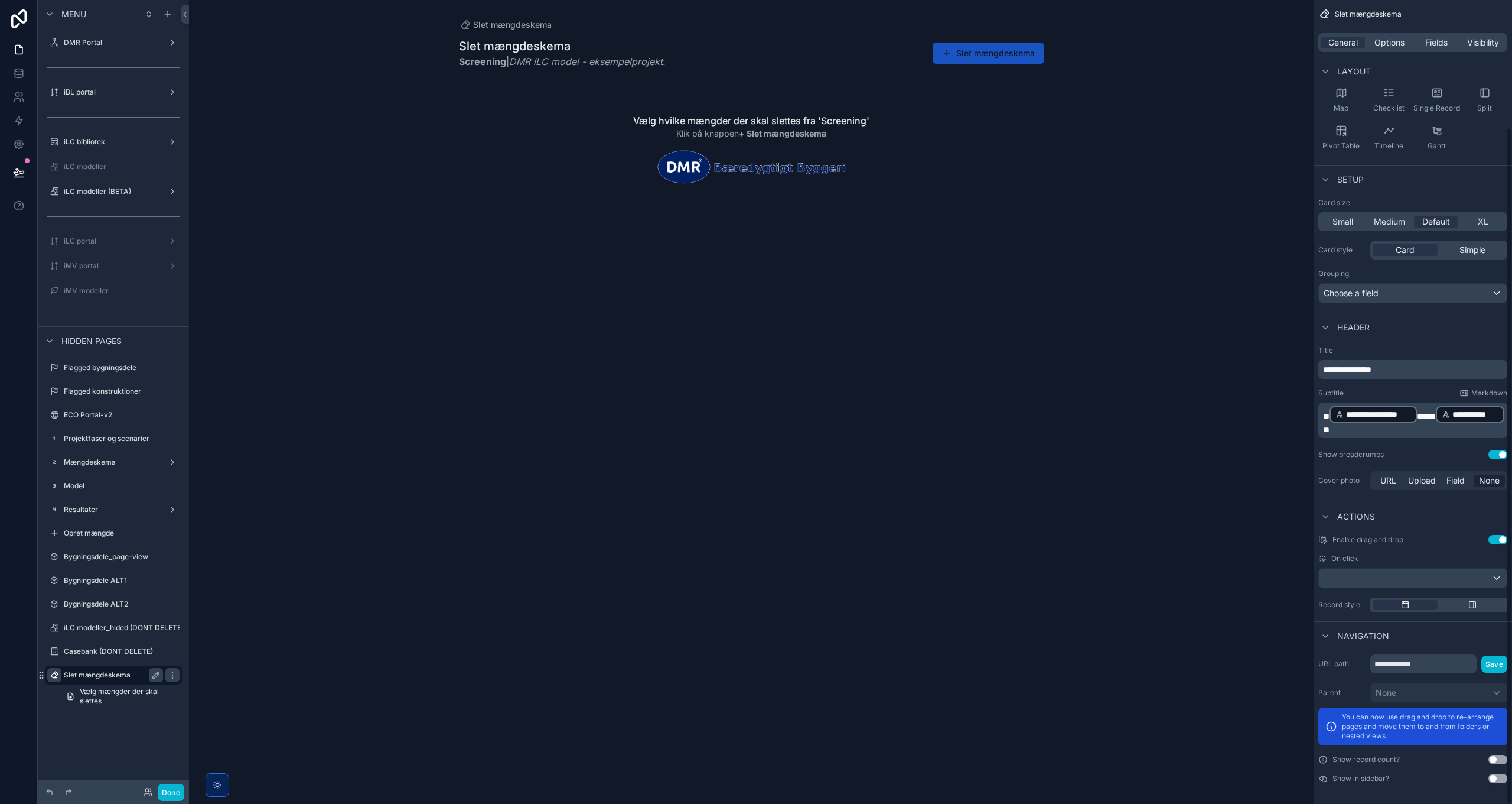
scroll to position [151, 0]
drag, startPoint x: 1445, startPoint y: 660, endPoint x: 1296, endPoint y: 658, distance: 149.0
click at [1296, 658] on div "**********" at bounding box center [851, 402] width 1324 height 804
type input "**********"
click at [1493, 660] on button "Save" at bounding box center [1495, 663] width 26 height 17
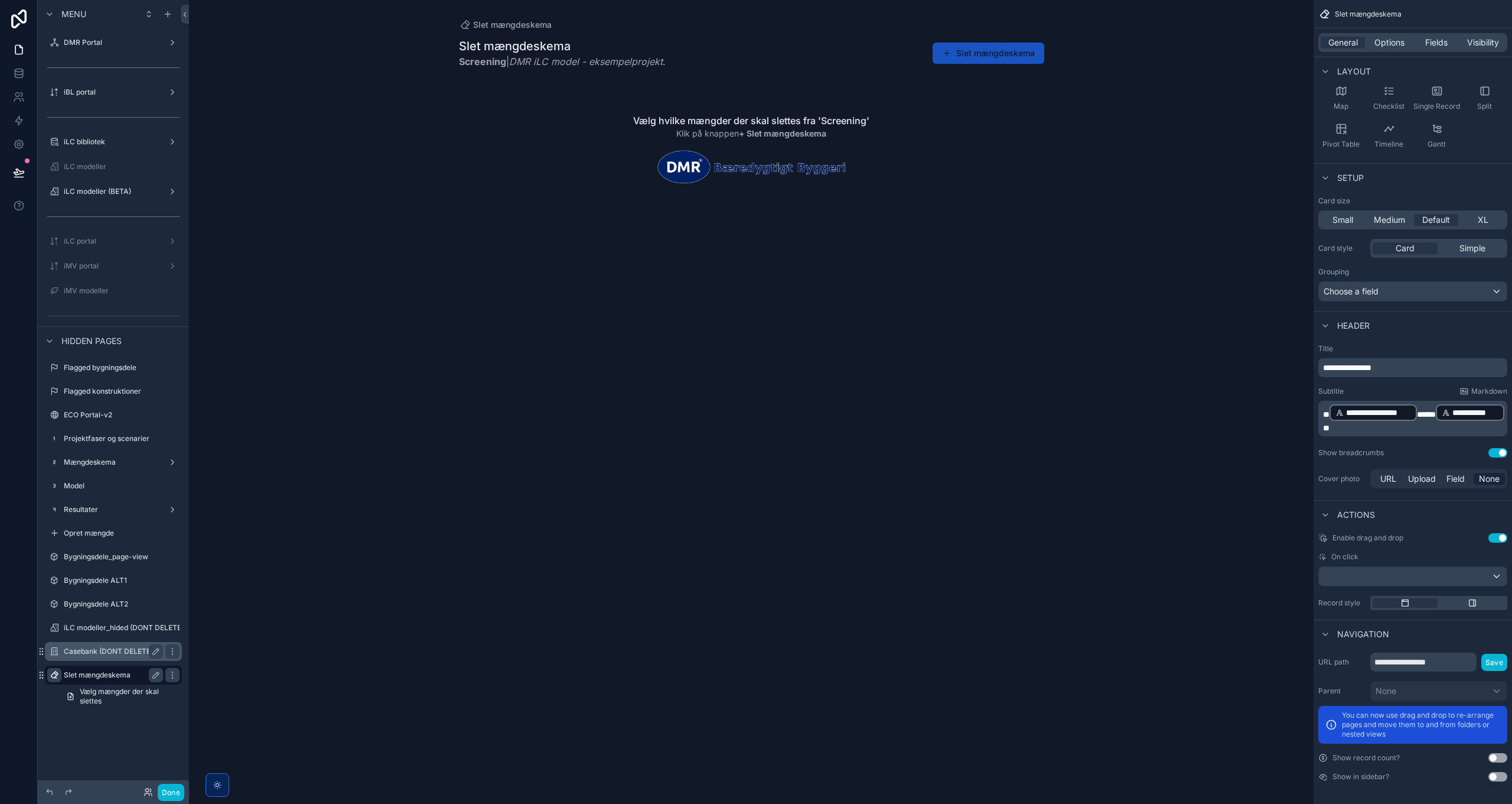
click at [79, 655] on label "Casebank (DONT DELETE)" at bounding box center [111, 651] width 94 height 10
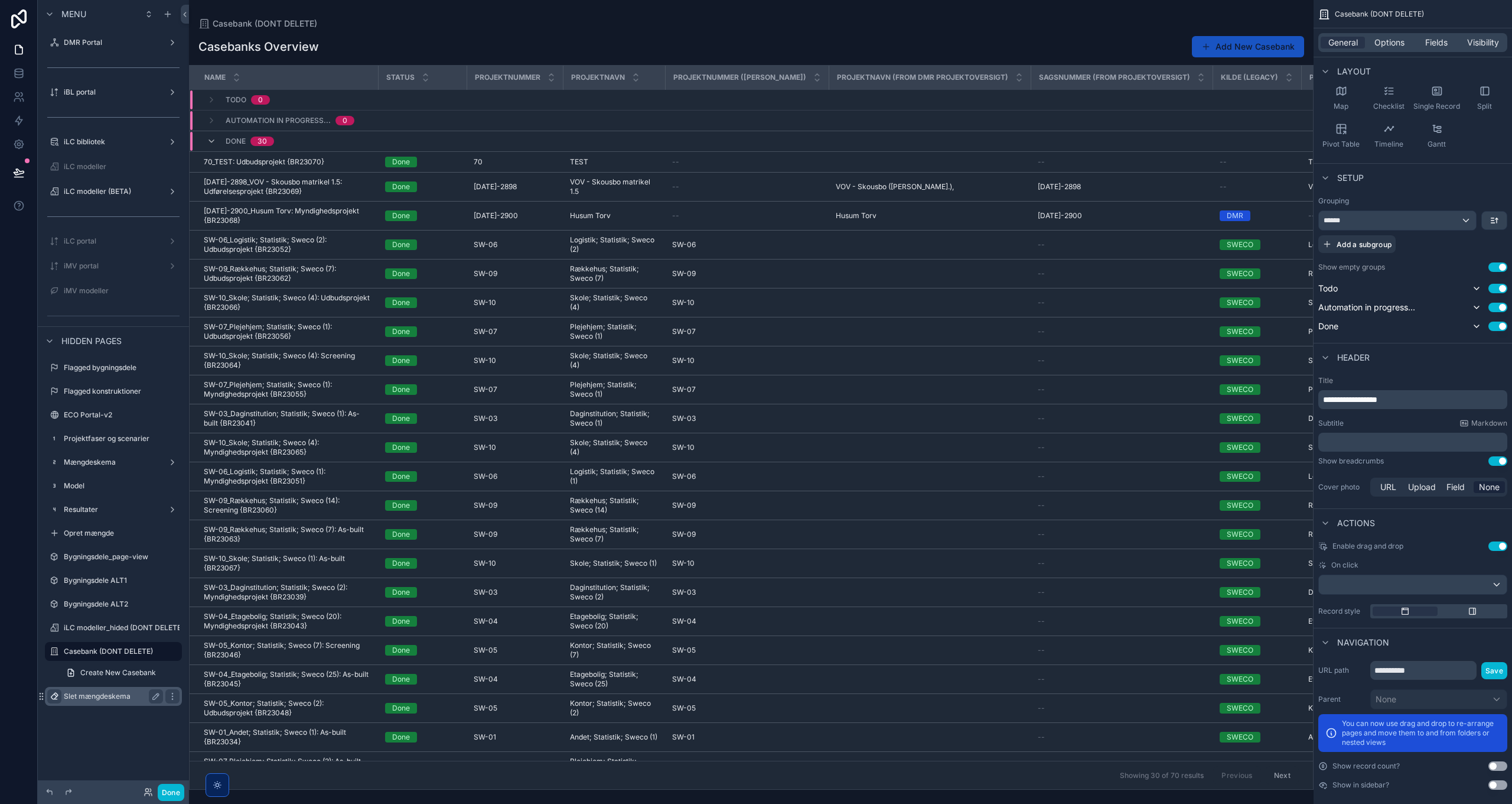
click at [80, 697] on label "Slet mængdeskema" at bounding box center [111, 696] width 94 height 10
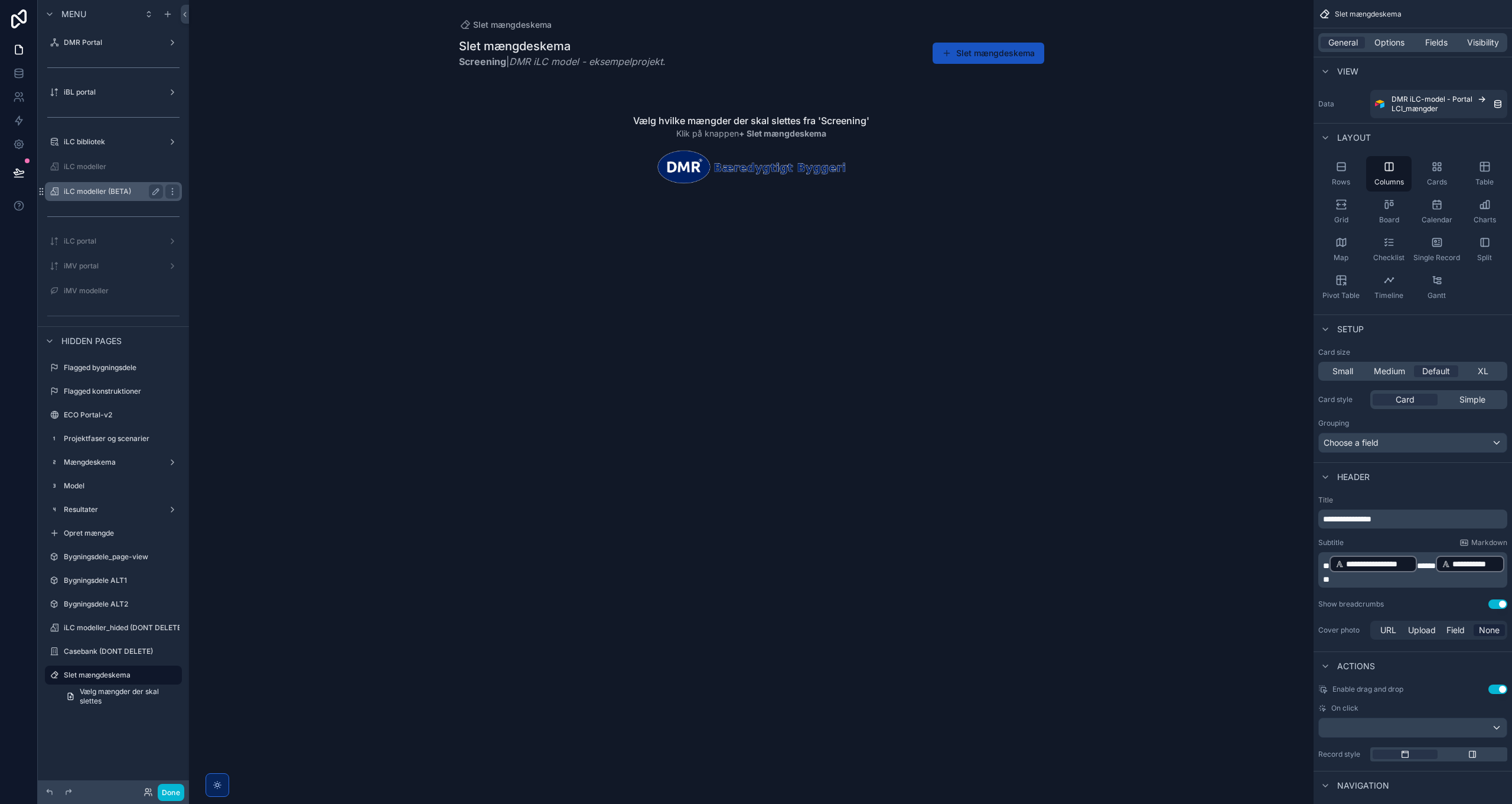
click at [114, 193] on label "iLC modeller (BETA)" at bounding box center [111, 191] width 94 height 10
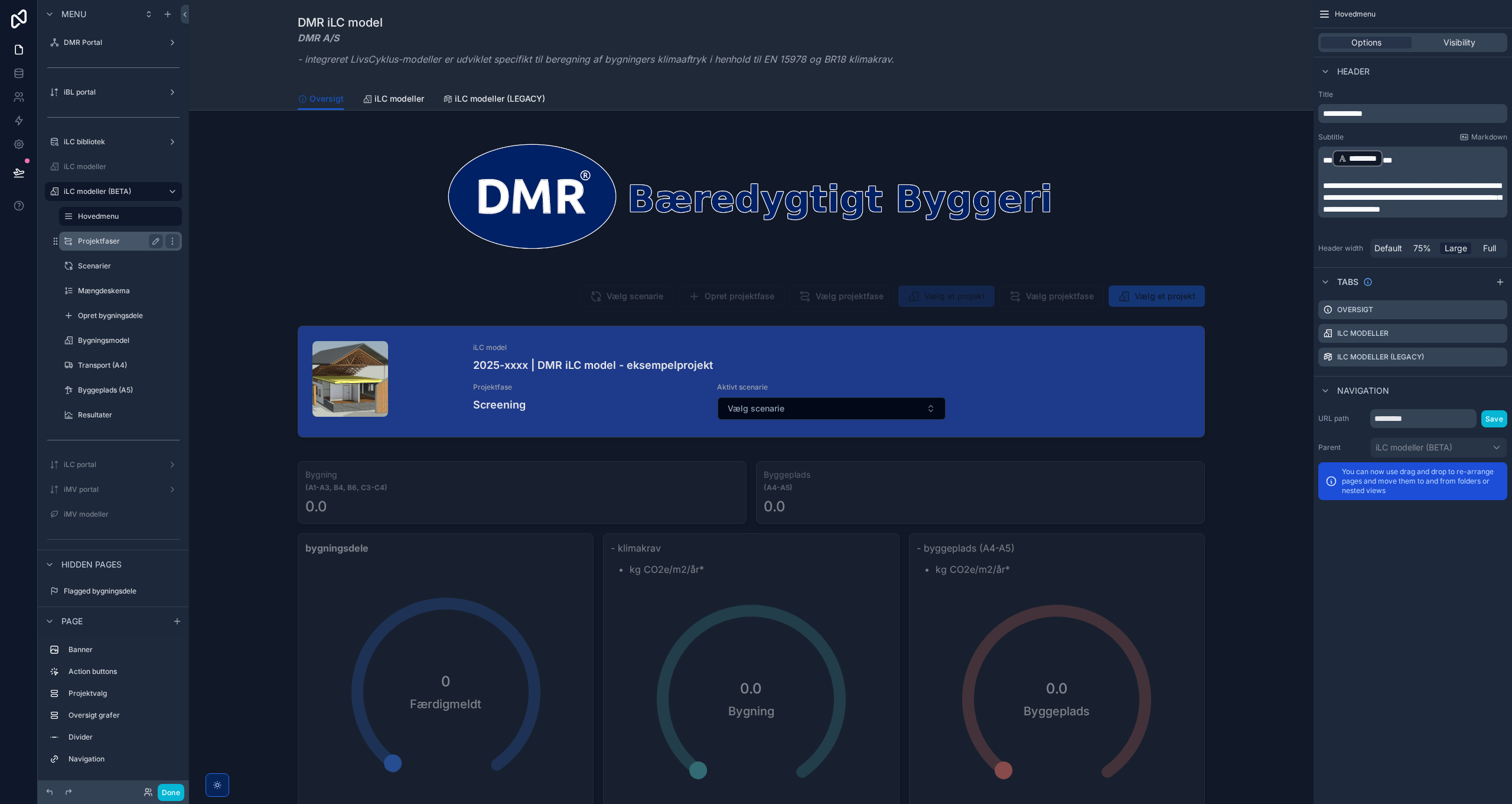
click at [106, 241] on label "Projektfaser" at bounding box center [118, 241] width 80 height 10
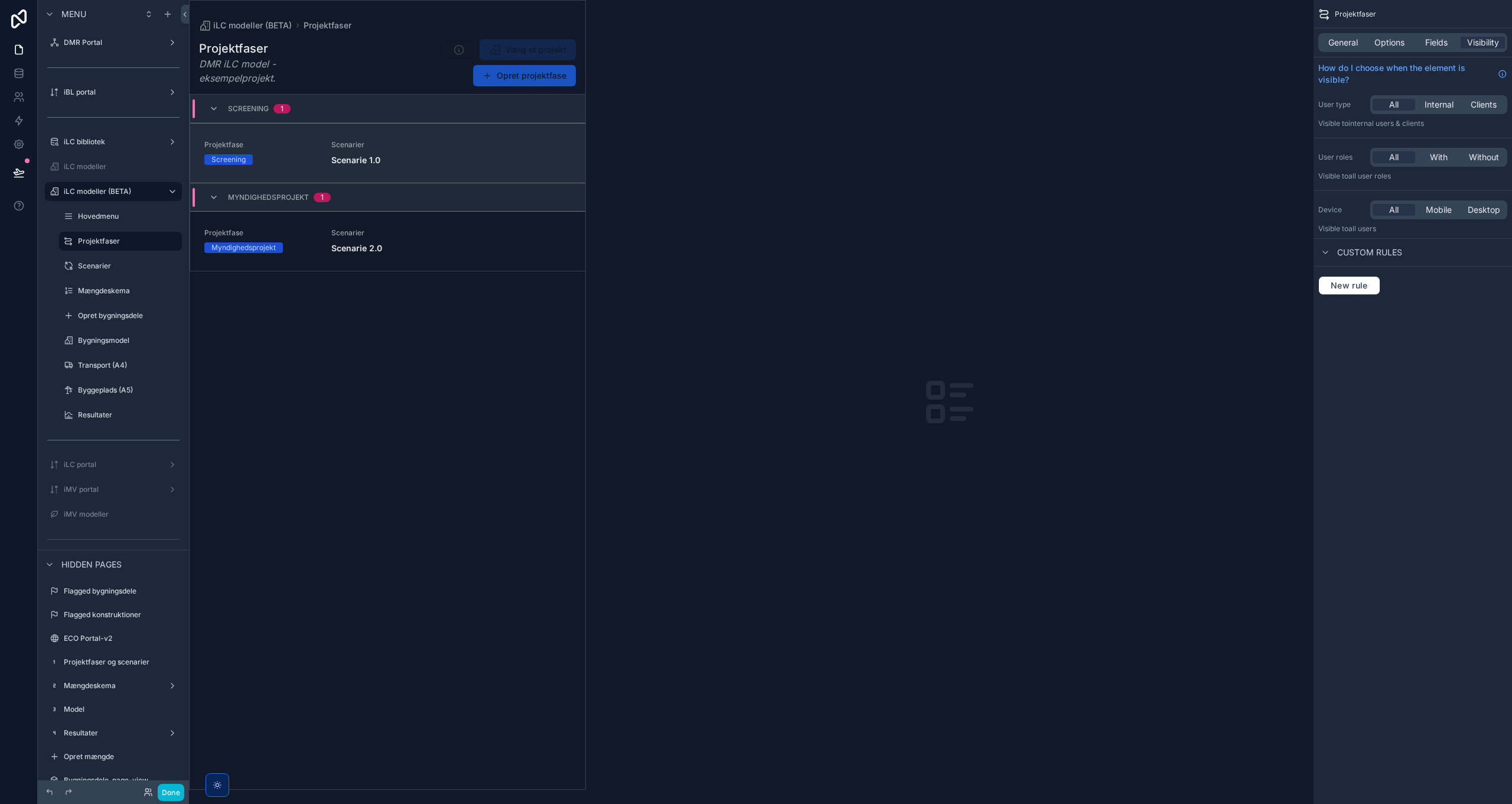
click at [457, 145] on span "Scenarier" at bounding box center [451, 144] width 240 height 10
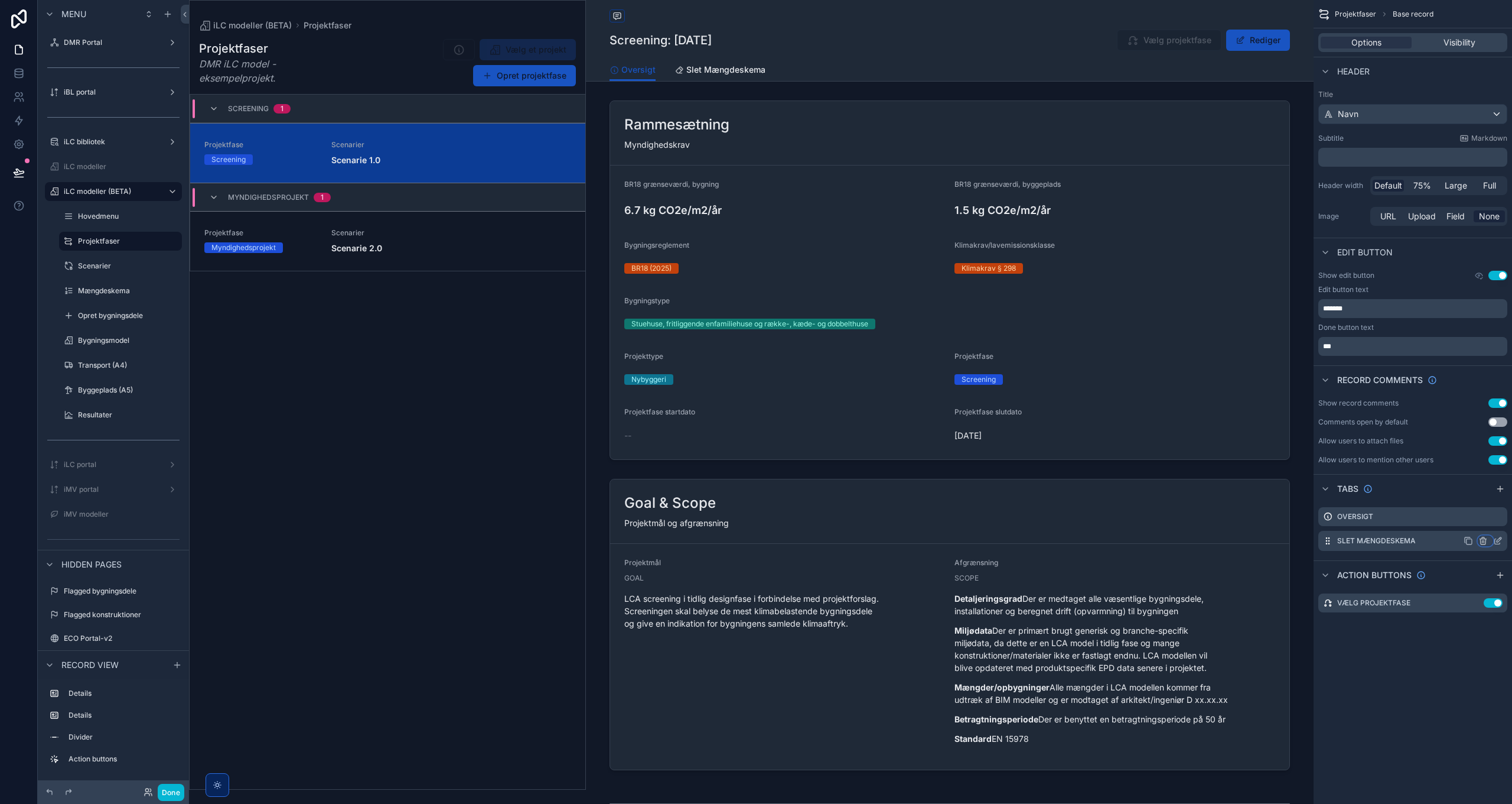
click at [1485, 541] on icon "scrollable content" at bounding box center [1483, 540] width 10 height 10
click at [1452, 564] on span "Remove tab and contents" at bounding box center [1433, 562] width 99 height 14
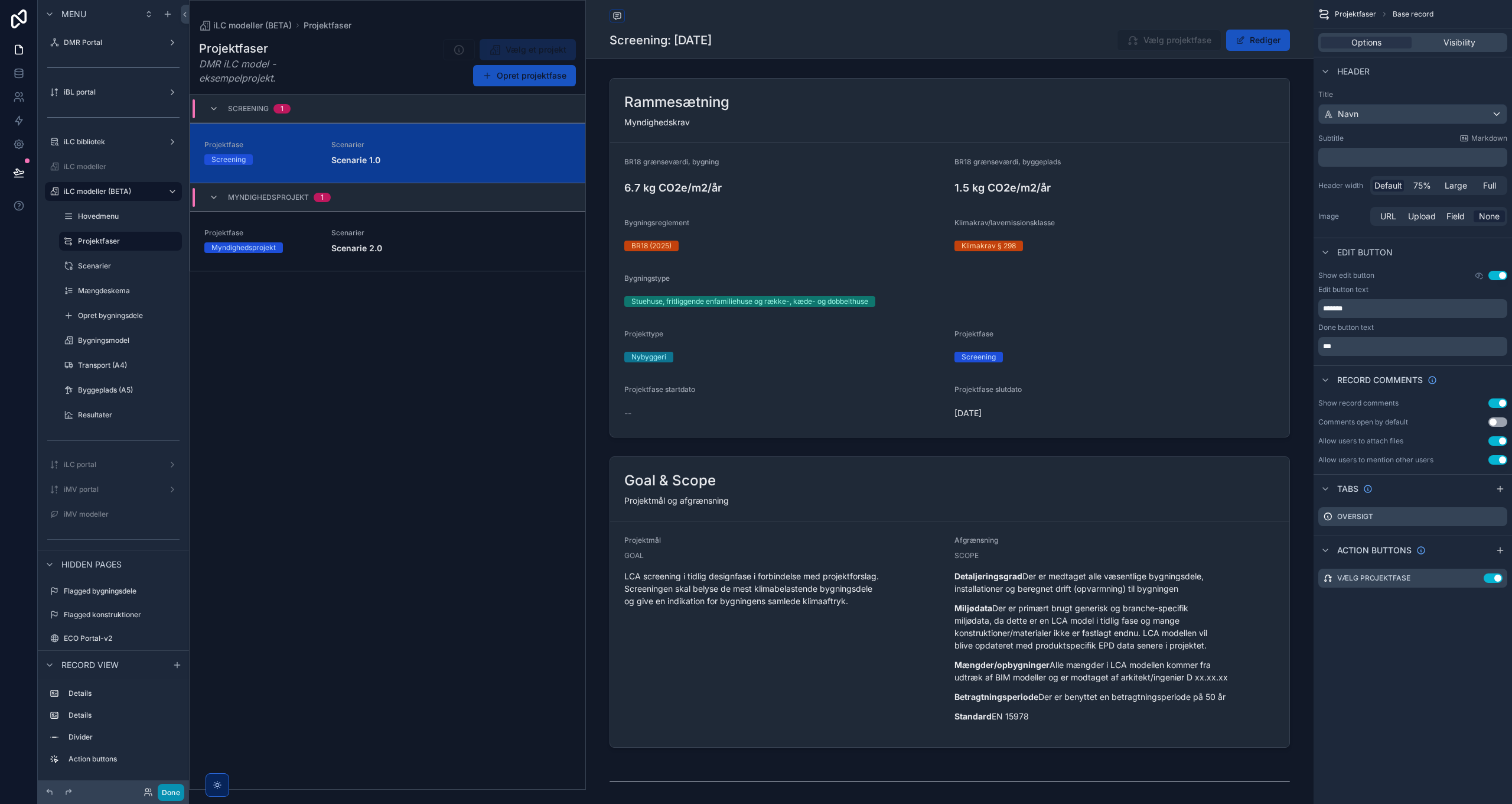
click at [173, 791] on button "Done" at bounding box center [171, 793] width 26 height 17
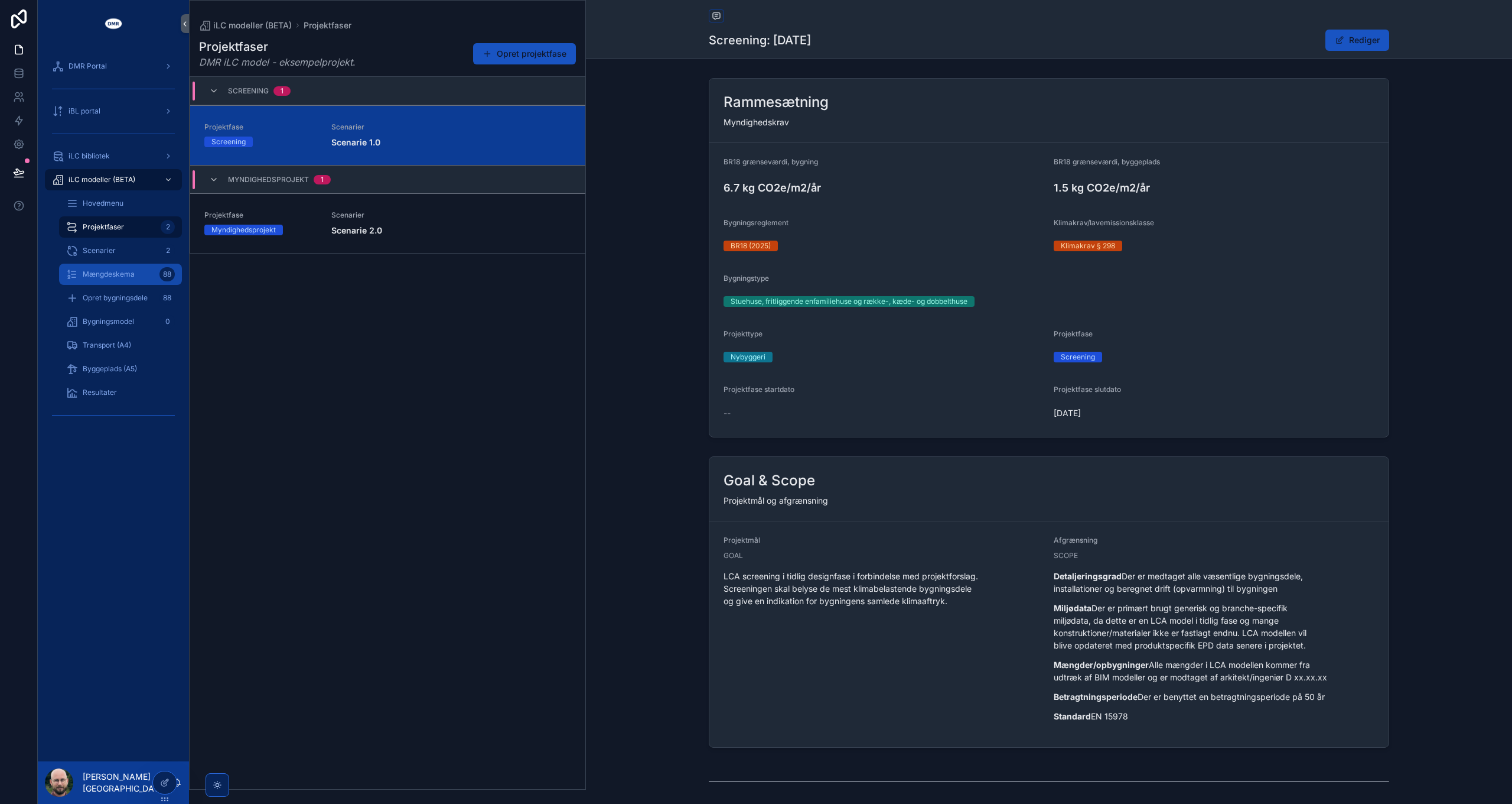
click at [116, 271] on span "Mængdeskema" at bounding box center [109, 274] width 52 height 10
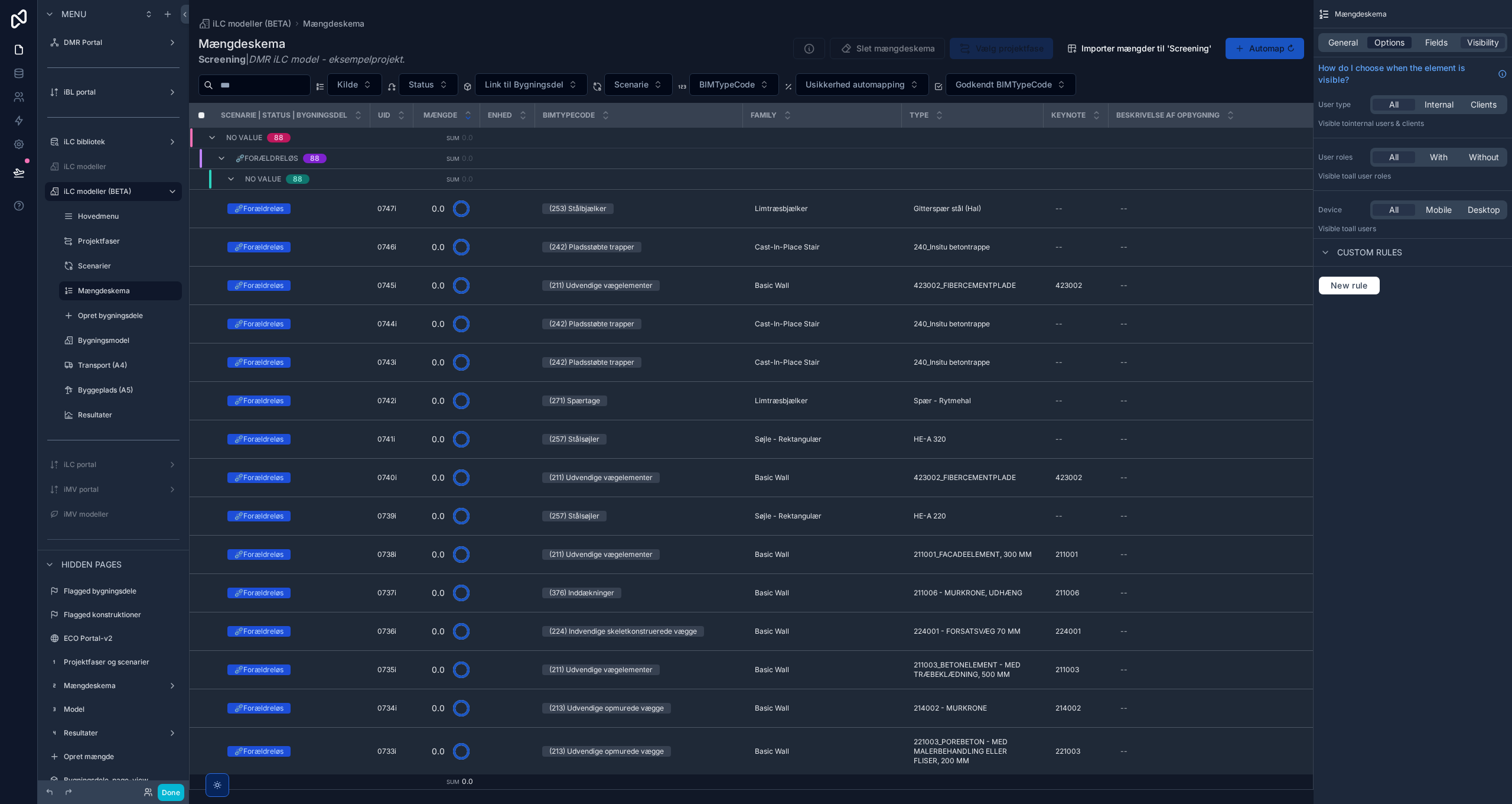
click at [1388, 44] on span "Options" at bounding box center [1390, 43] width 31 height 12
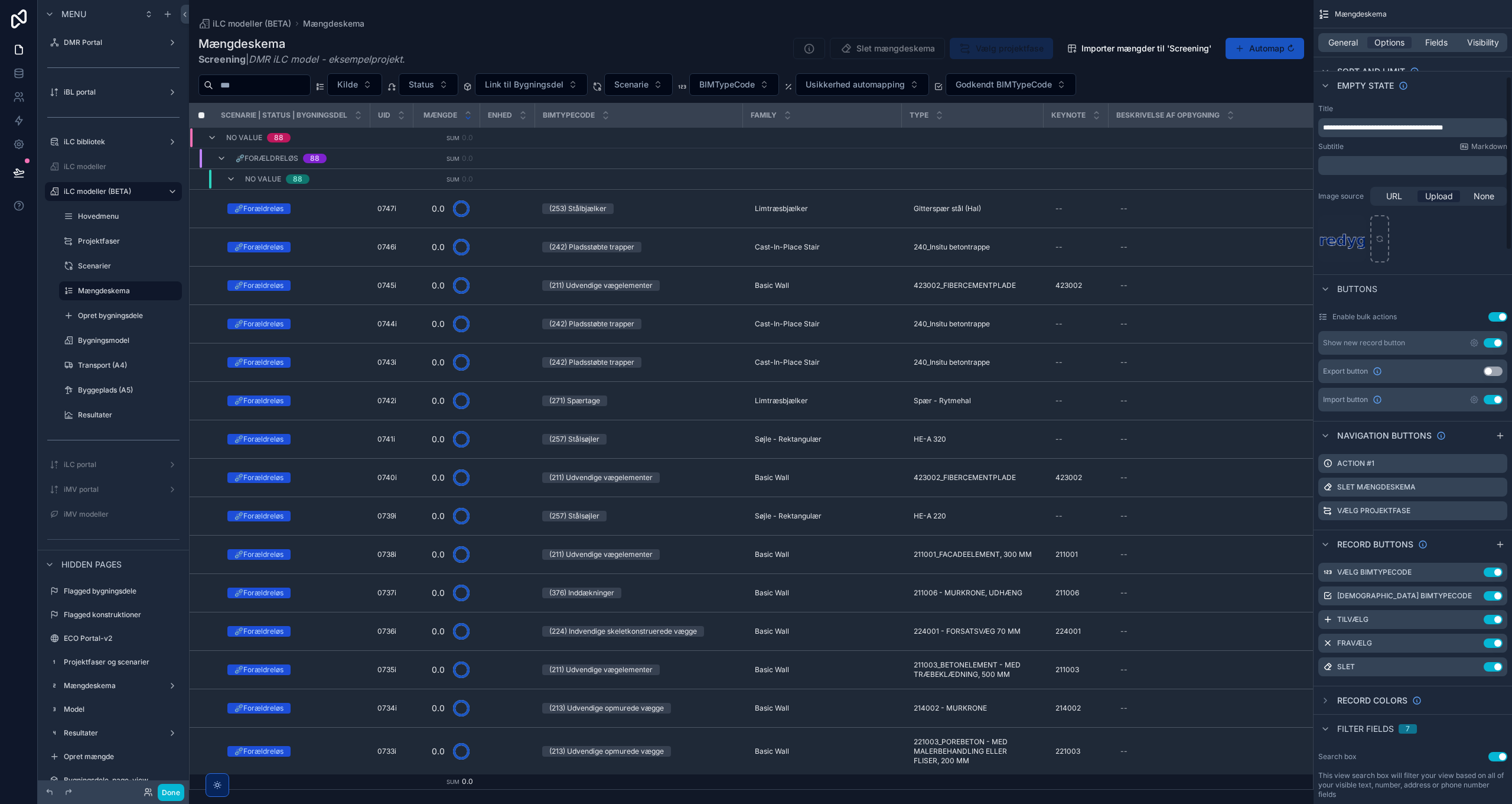
scroll to position [354, 0]
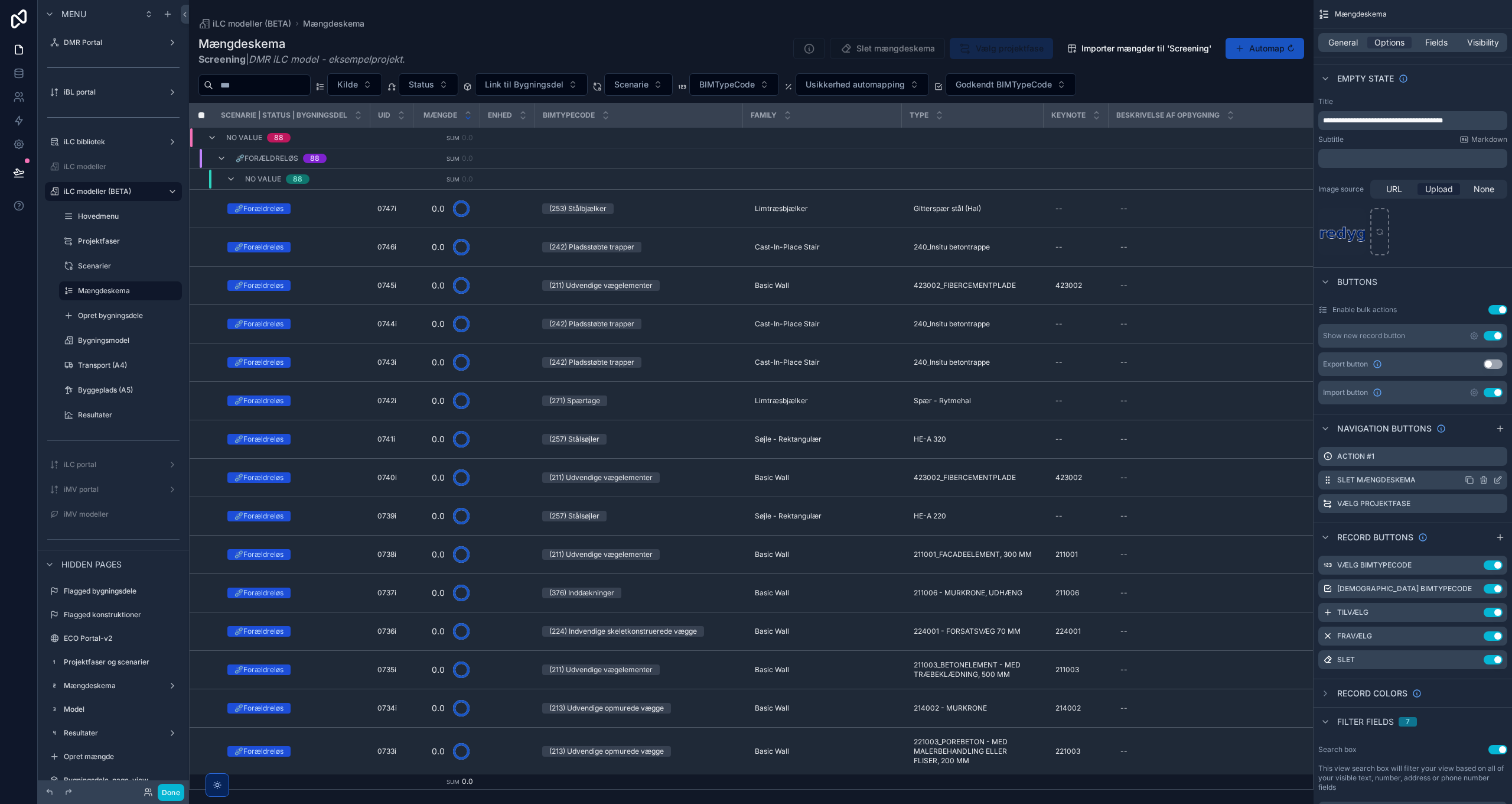
click at [1498, 478] on icon "scrollable content" at bounding box center [1499, 478] width 4 height 4
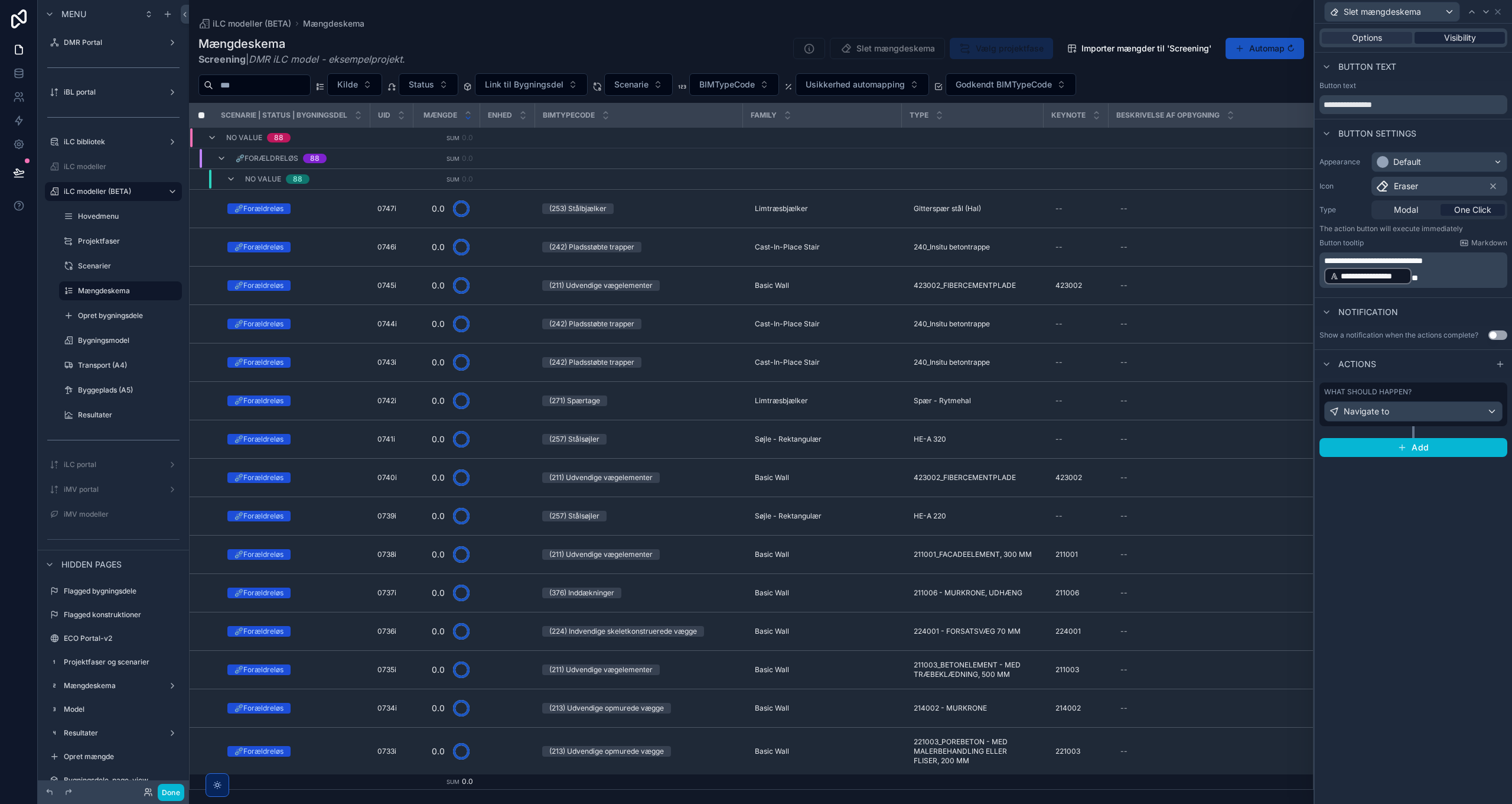
click at [1462, 32] on span "Visibility" at bounding box center [1460, 38] width 32 height 12
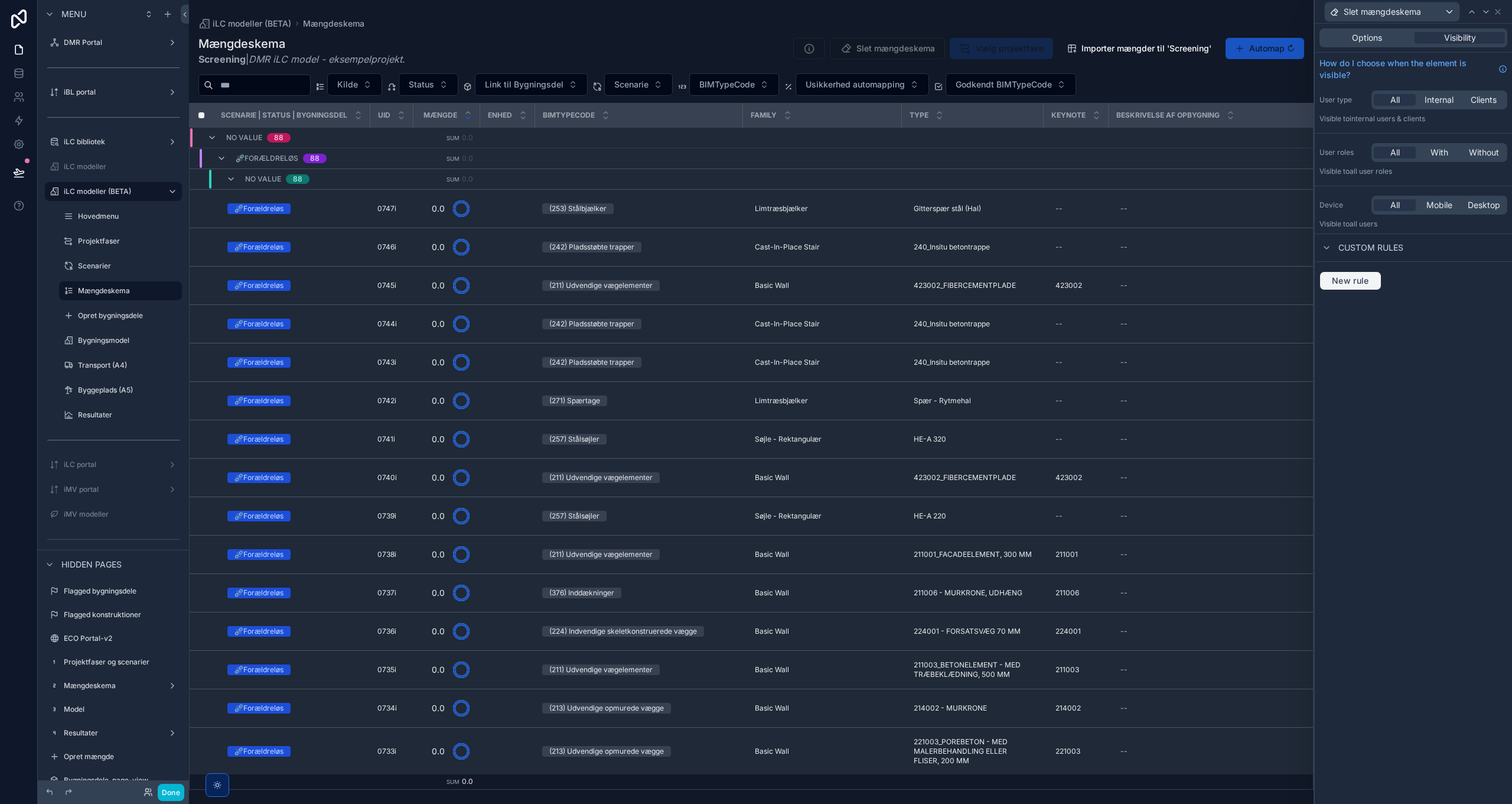
click at [1356, 281] on span "New rule" at bounding box center [1350, 281] width 46 height 10
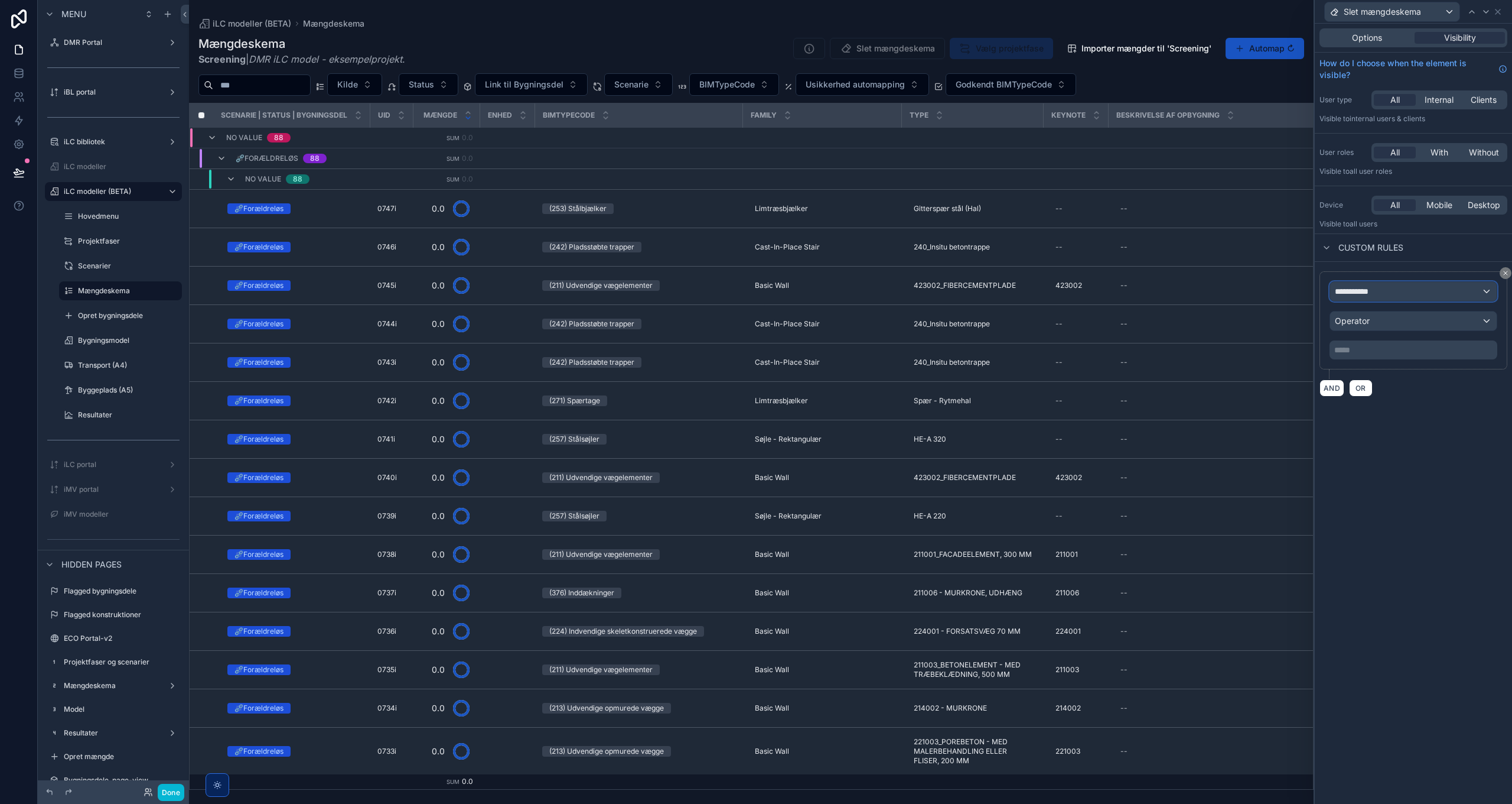
click at [1374, 288] on span "**********" at bounding box center [1357, 292] width 44 height 12
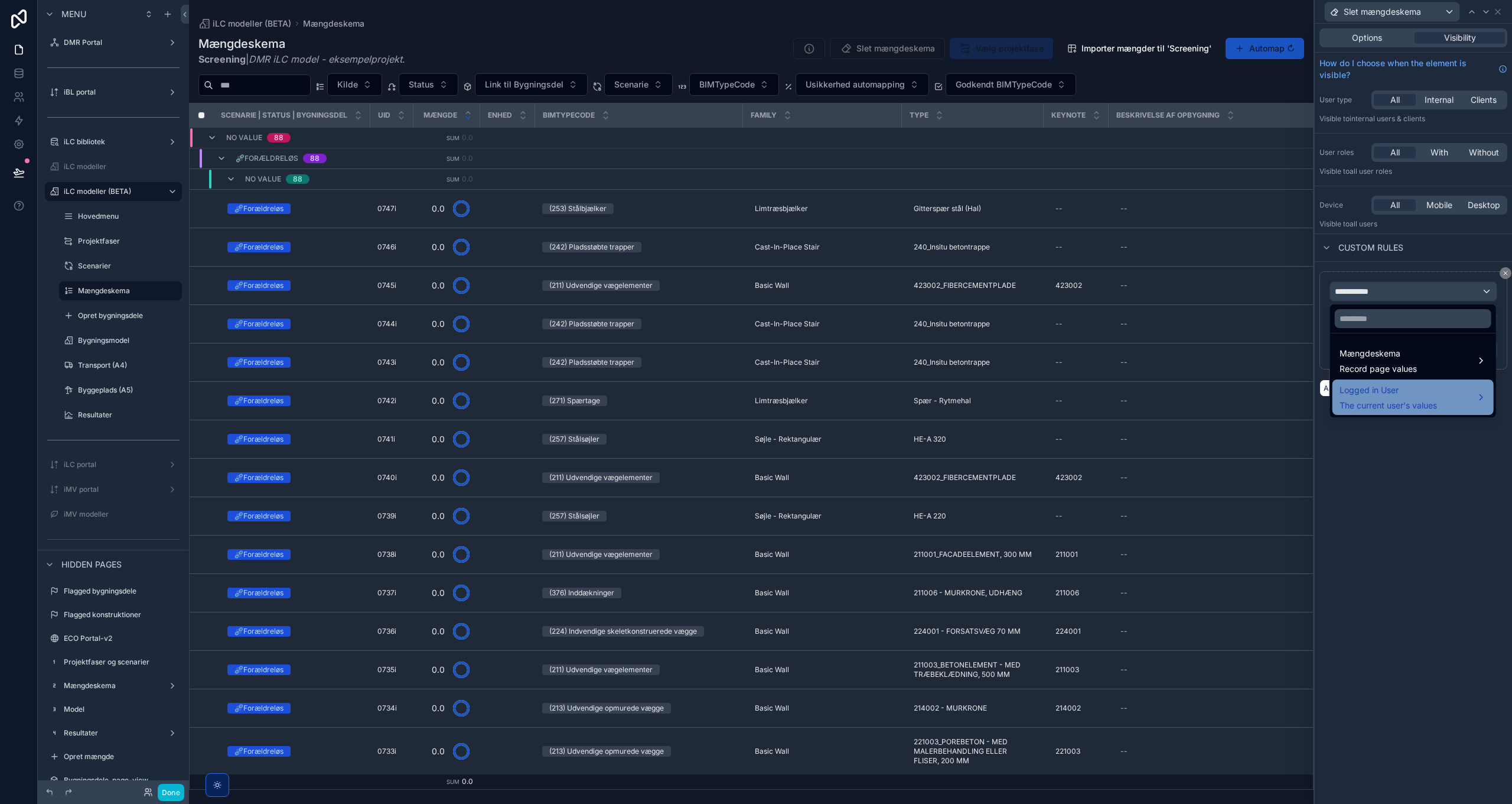
click at [1385, 395] on span "Logged in User" at bounding box center [1389, 390] width 98 height 14
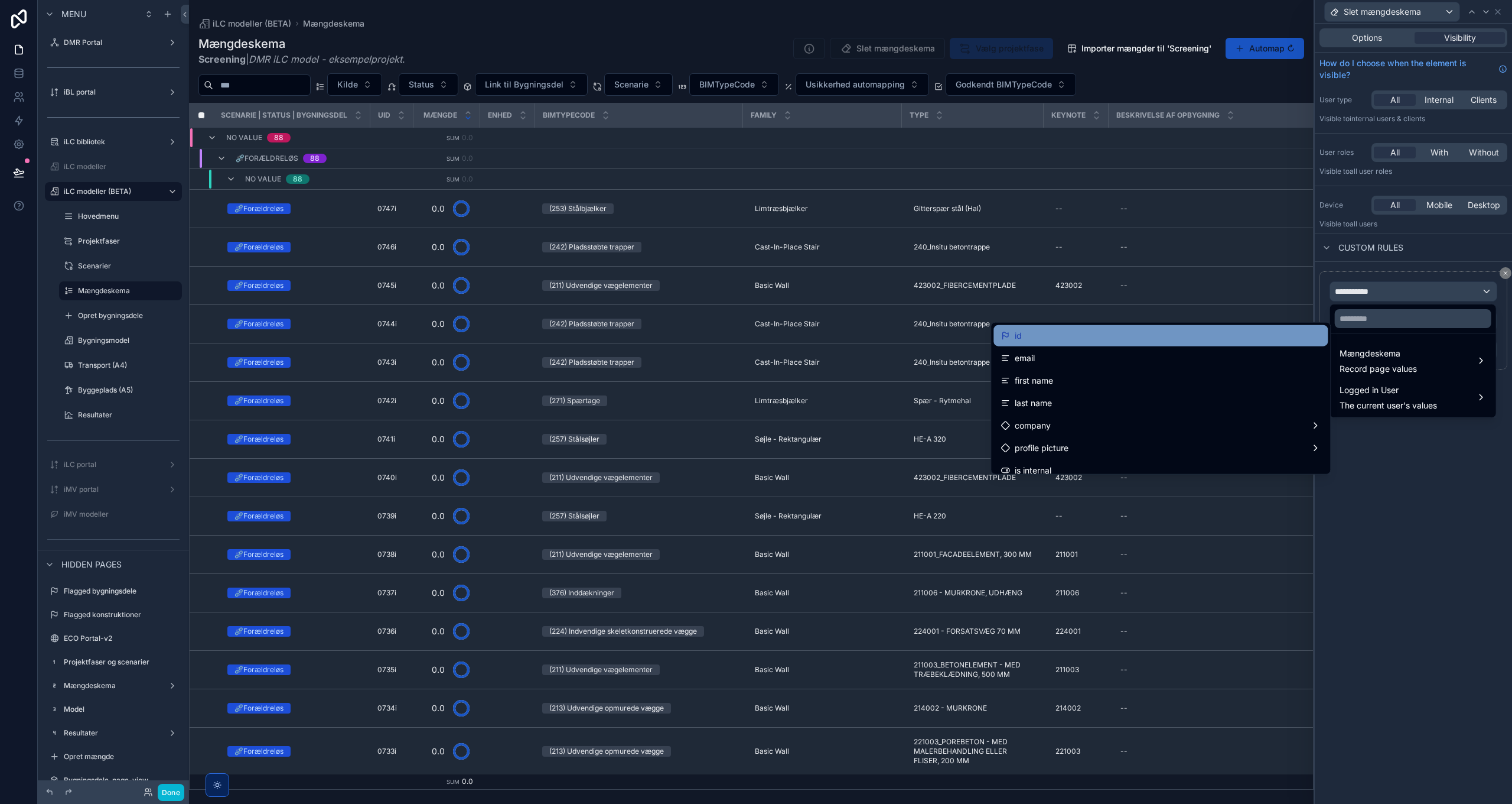
click at [1101, 340] on div "id" at bounding box center [1160, 335] width 320 height 14
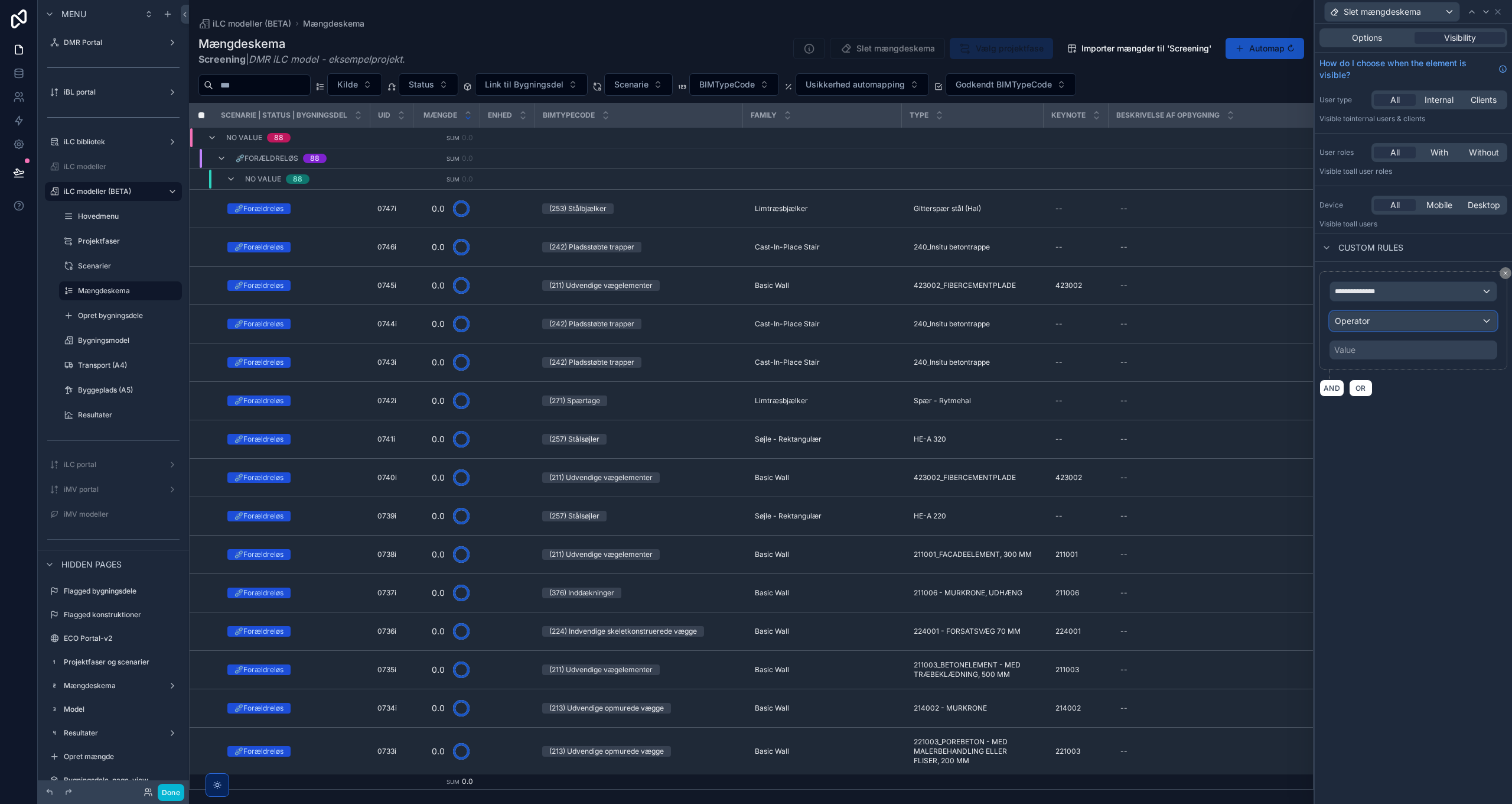
click at [1355, 321] on span "Operator" at bounding box center [1352, 321] width 35 height 10
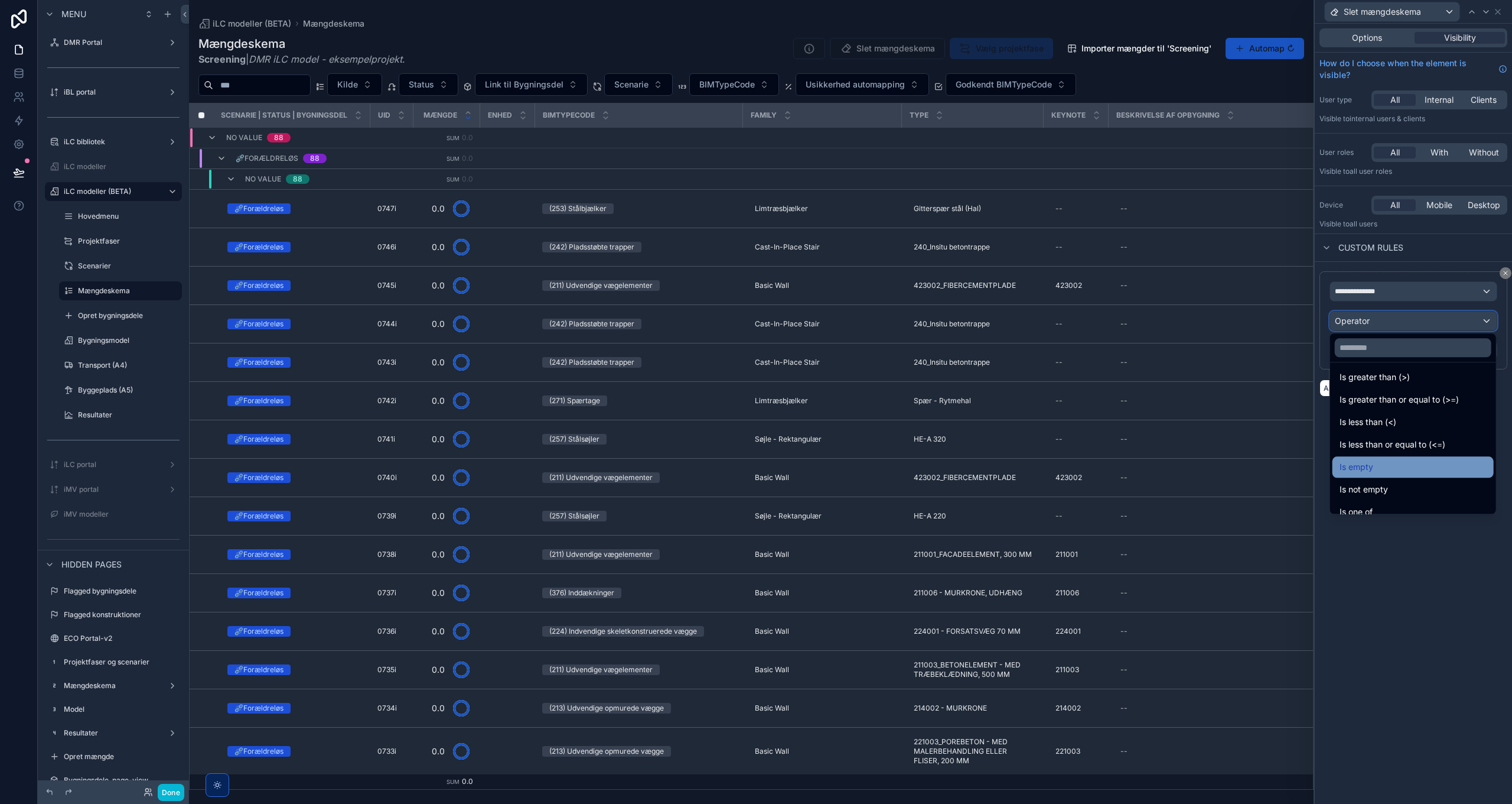
scroll to position [84, 0]
click at [1390, 436] on div "Is empty" at bounding box center [1413, 433] width 147 height 14
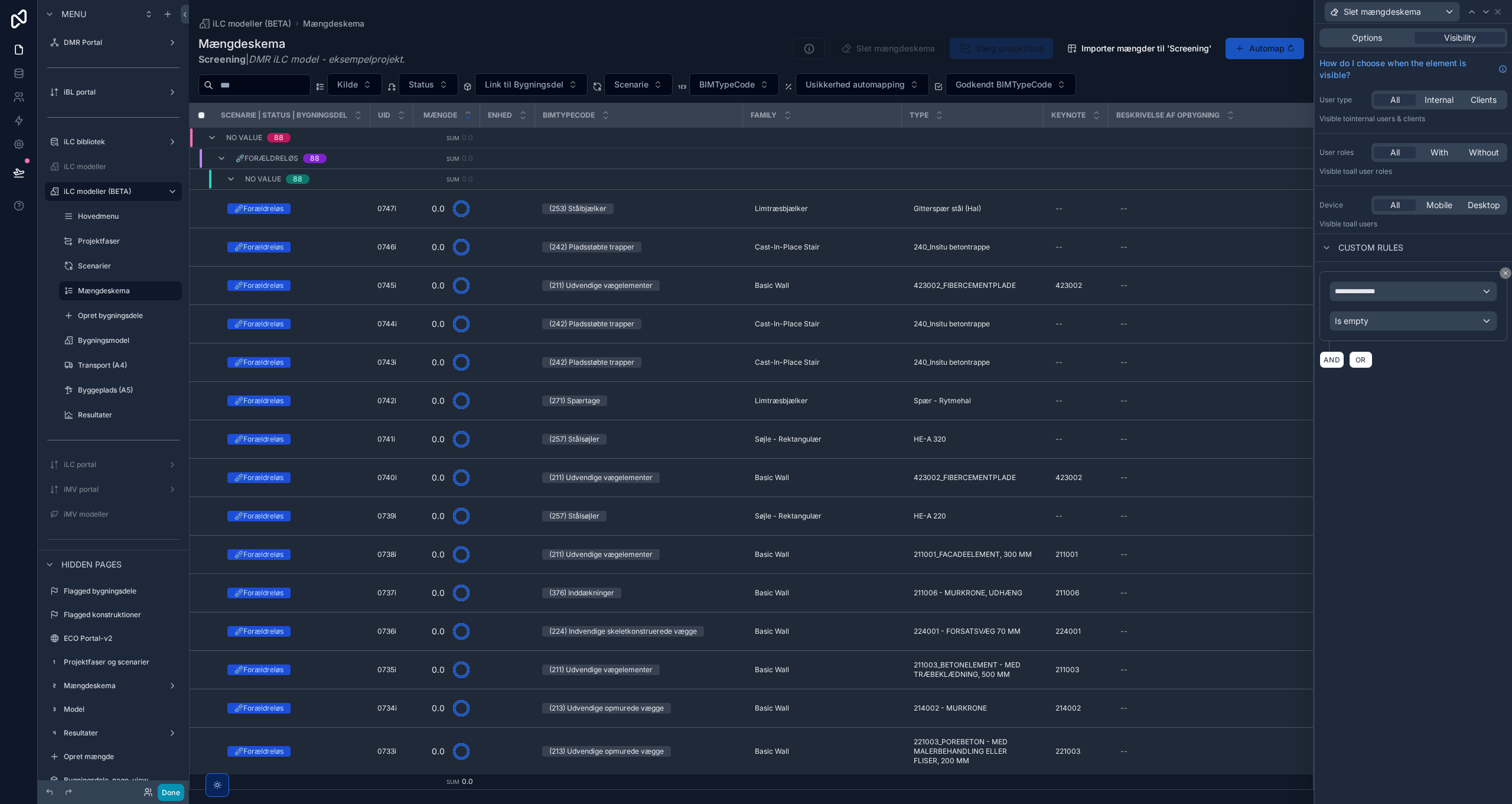
click at [172, 796] on button "Done" at bounding box center [171, 793] width 26 height 17
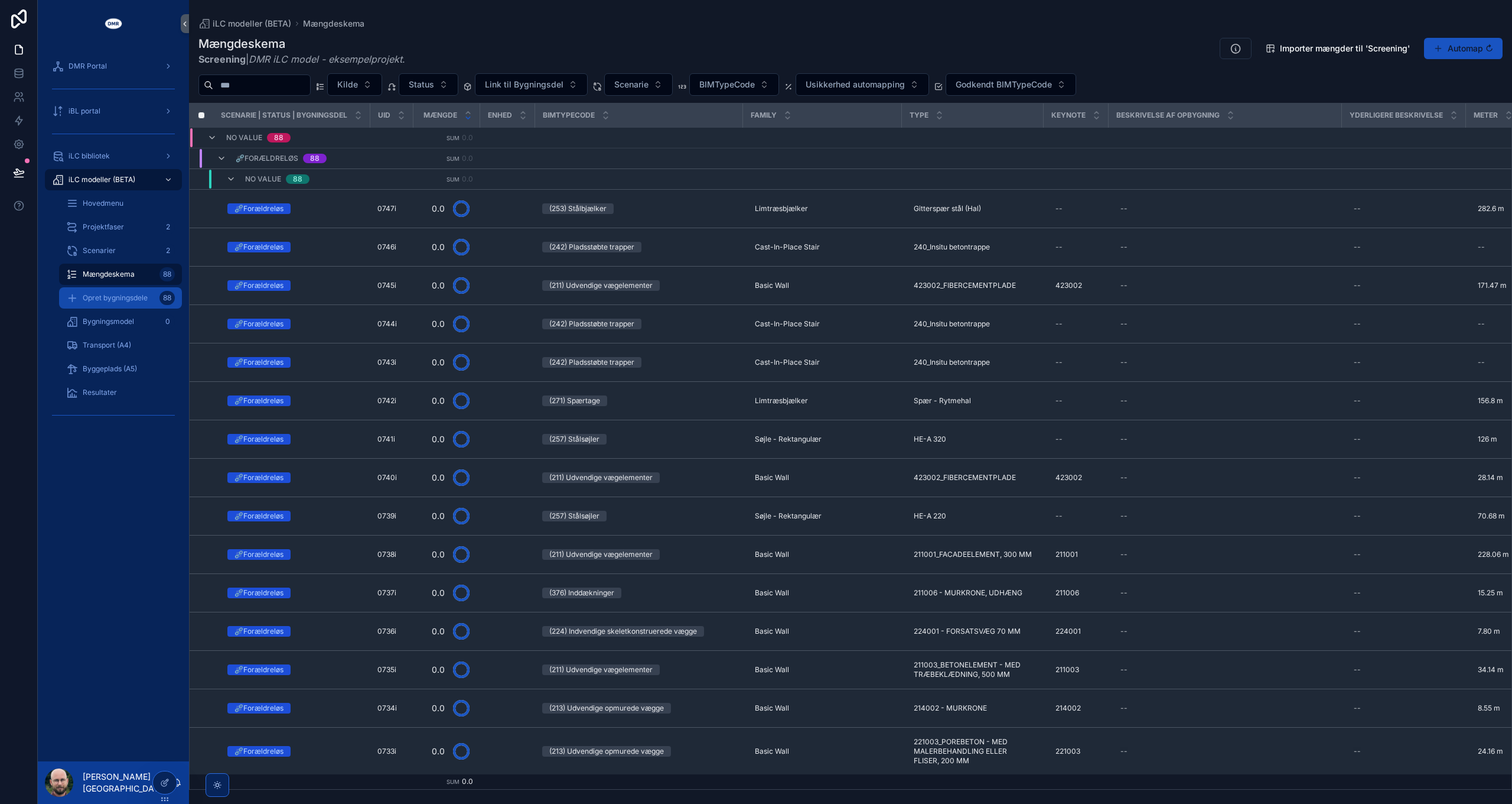
scroll to position [0, 0]
click at [106, 296] on span "Opret bygningsdele" at bounding box center [115, 298] width 65 height 10
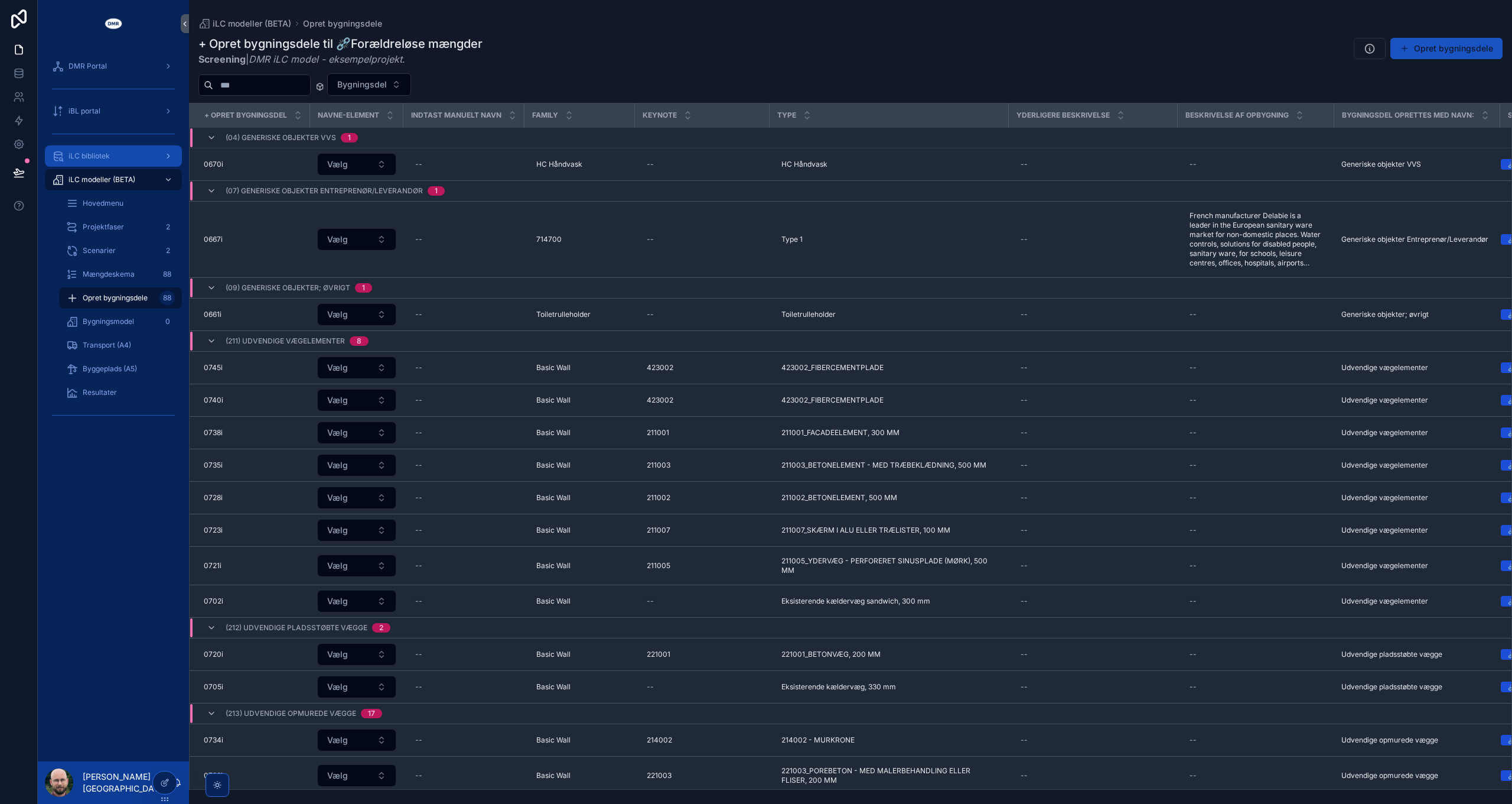
click at [77, 153] on span "iLC bibliotek" at bounding box center [89, 155] width 41 height 10
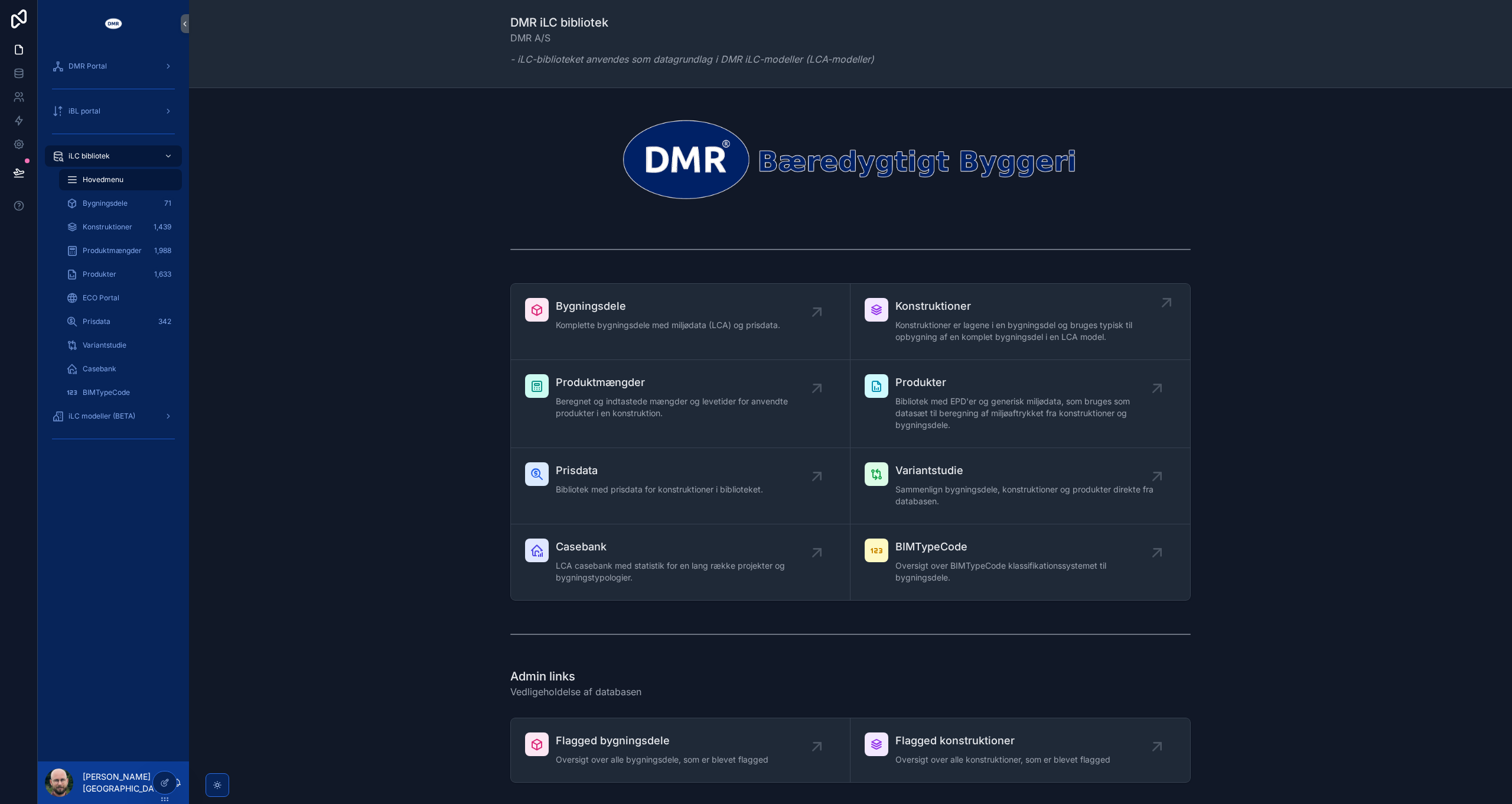
click at [958, 320] on span "Konstruktioner er lagene i en bygningsdel og bruges typisk til opbygning af en …" at bounding box center [1026, 331] width 262 height 24
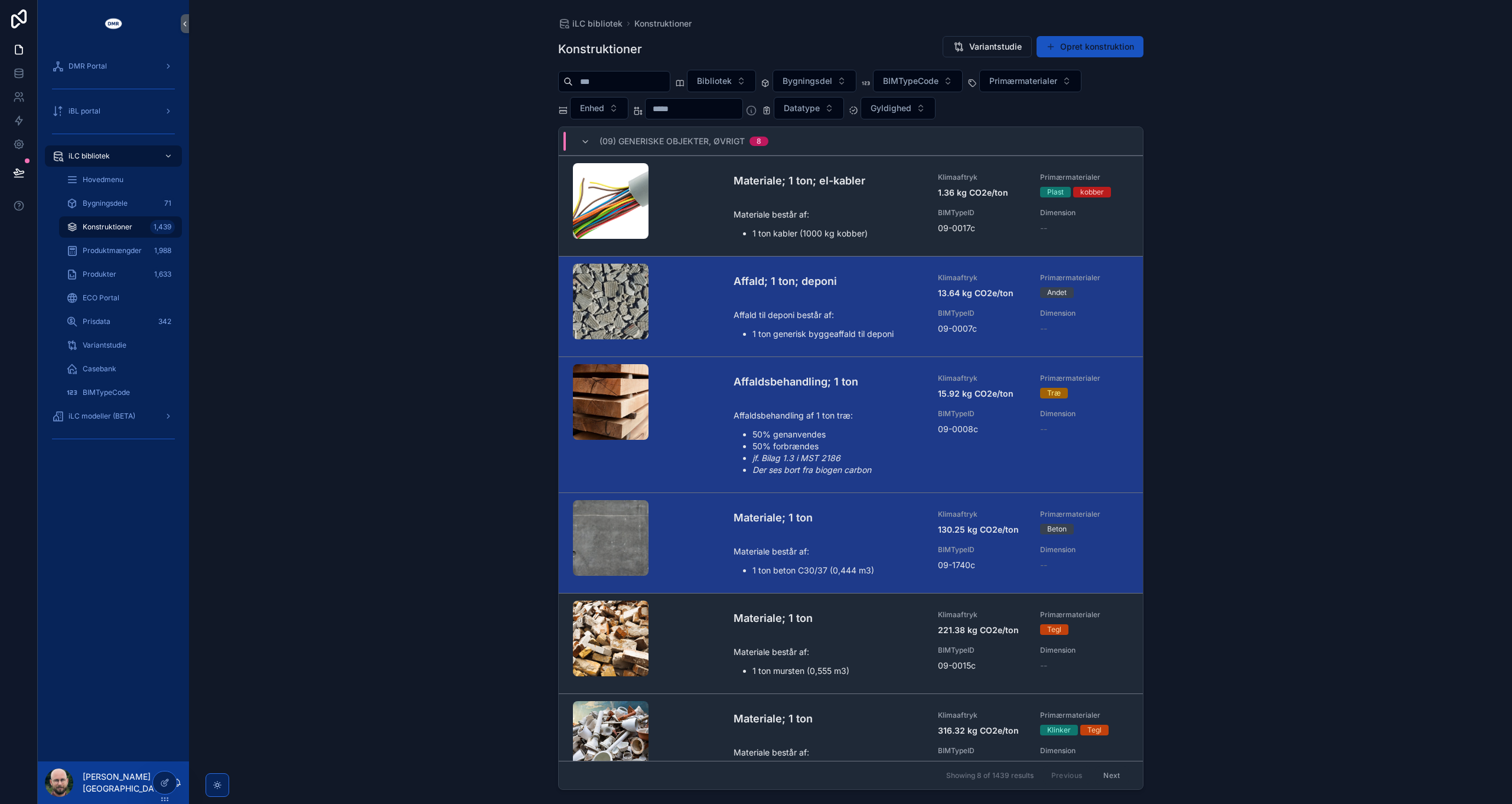
click at [609, 84] on input "scrollable content" at bounding box center [621, 81] width 97 height 17
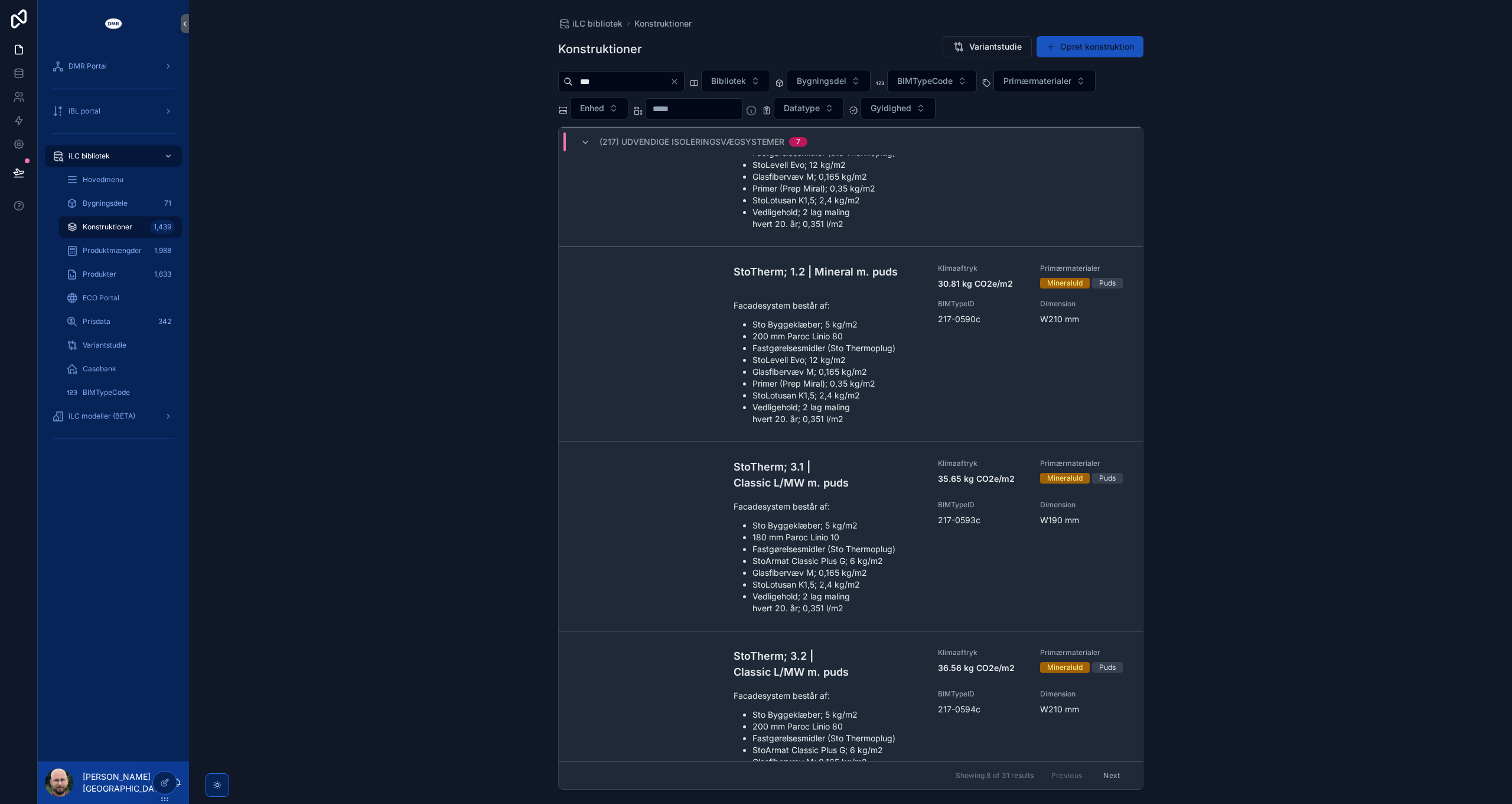
scroll to position [720, 0]
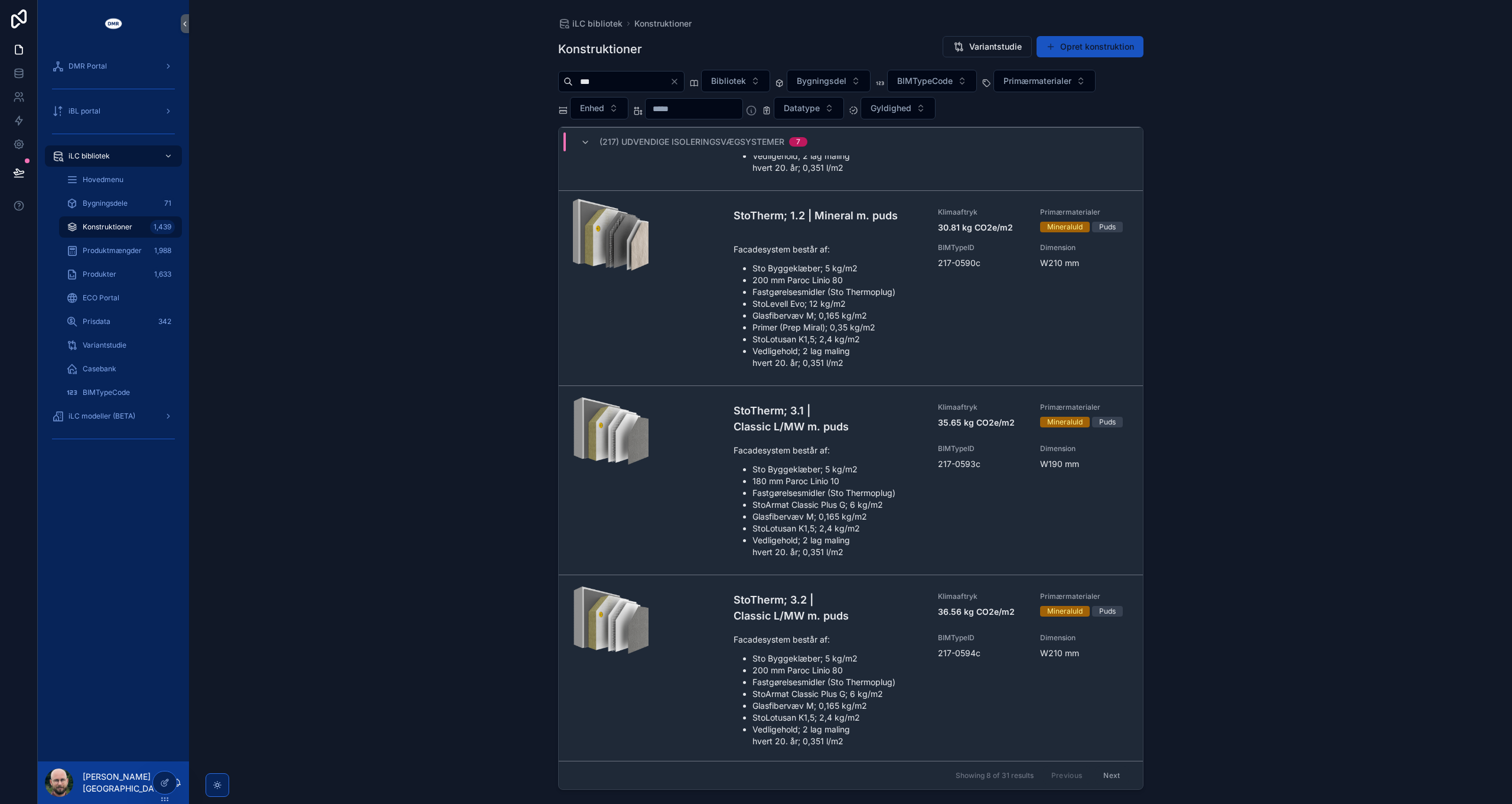
type input "***"
click at [1107, 773] on button "Next" at bounding box center [1112, 774] width 33 height 18
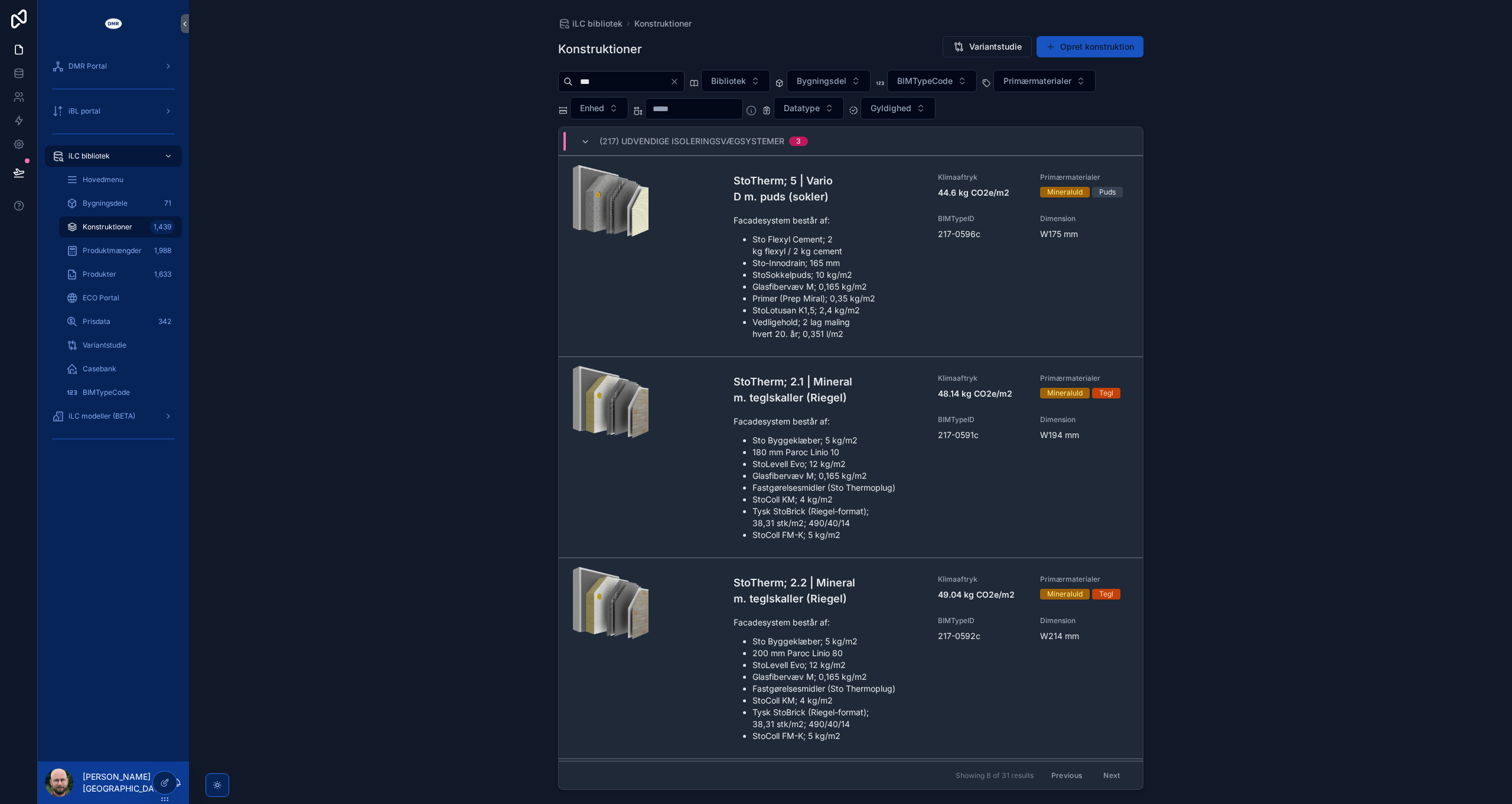
click at [1100, 775] on button "Next" at bounding box center [1112, 774] width 33 height 18
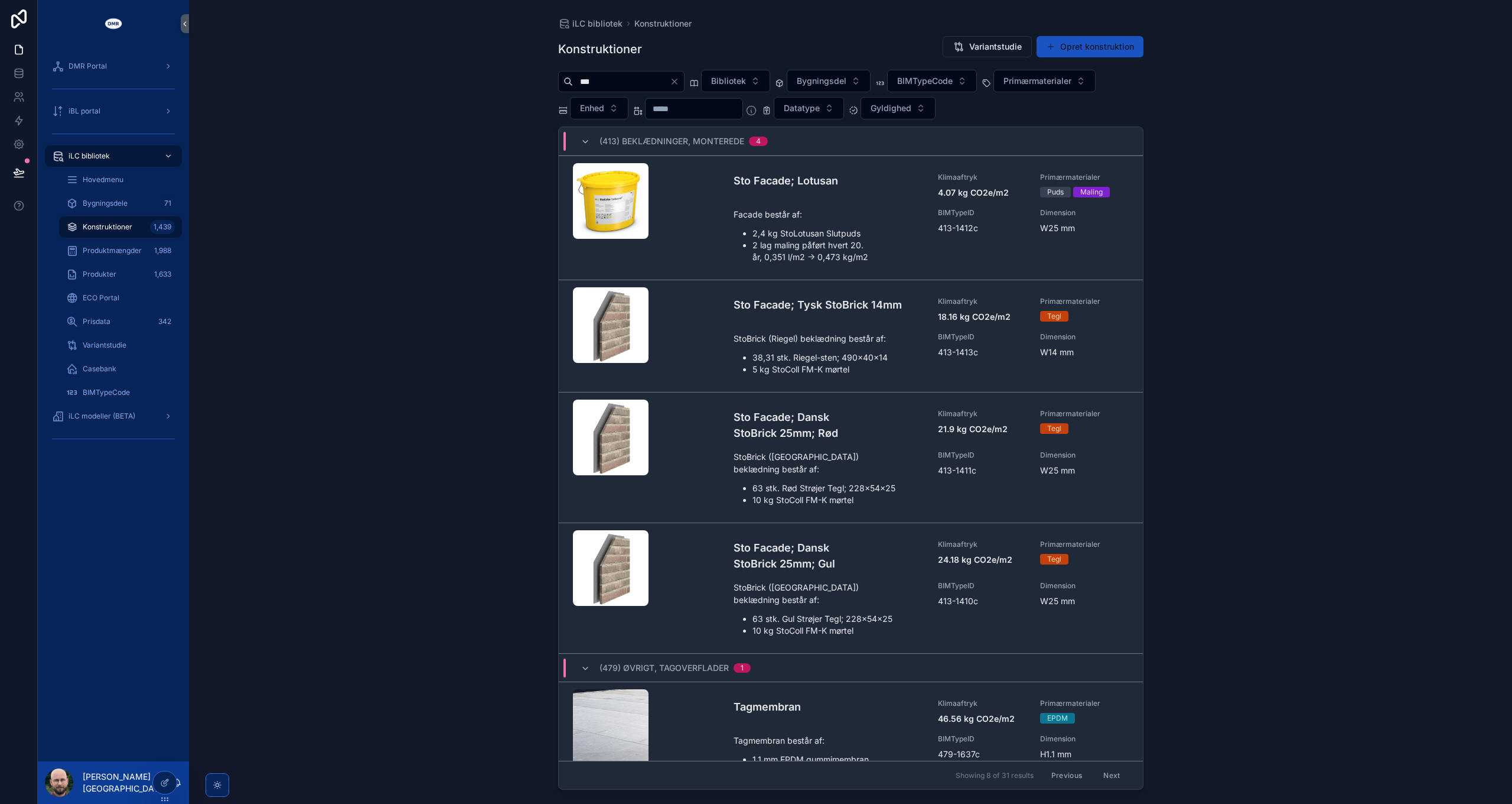
click at [1068, 779] on button "Previous" at bounding box center [1067, 774] width 47 height 18
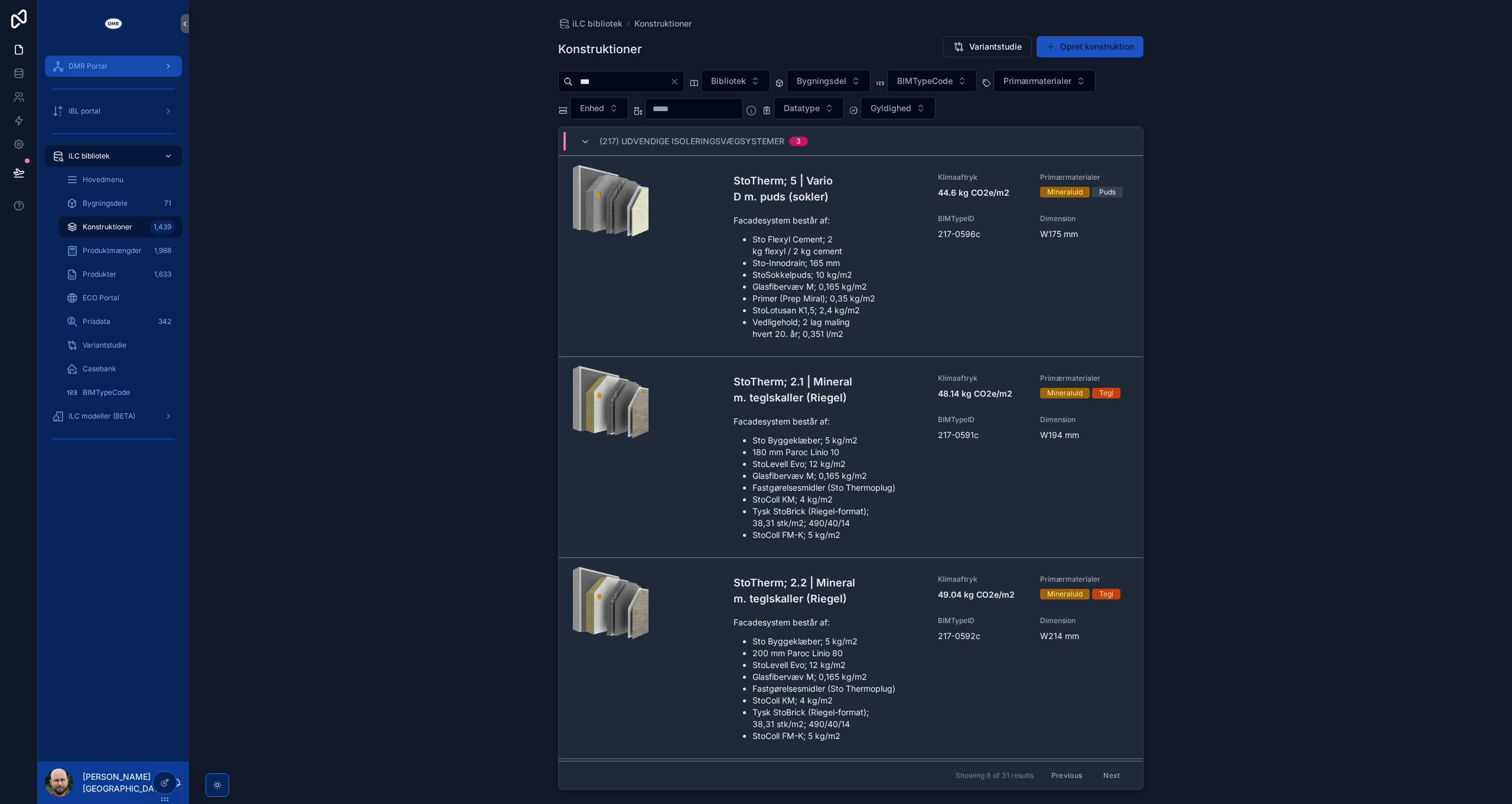
click at [100, 71] on span "DMR Portal" at bounding box center [88, 65] width 38 height 10
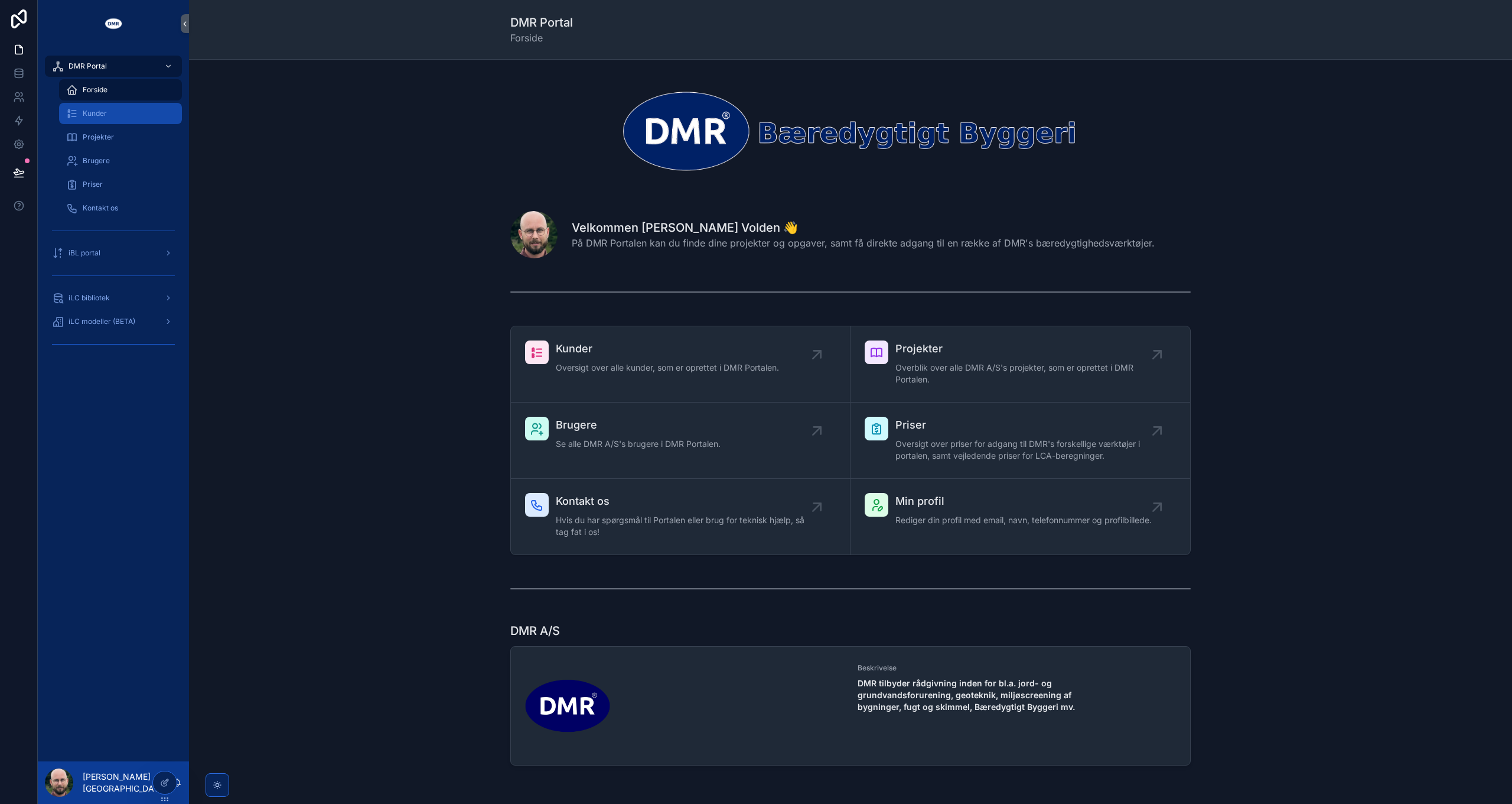
click at [99, 109] on span "Kunder" at bounding box center [95, 113] width 24 height 10
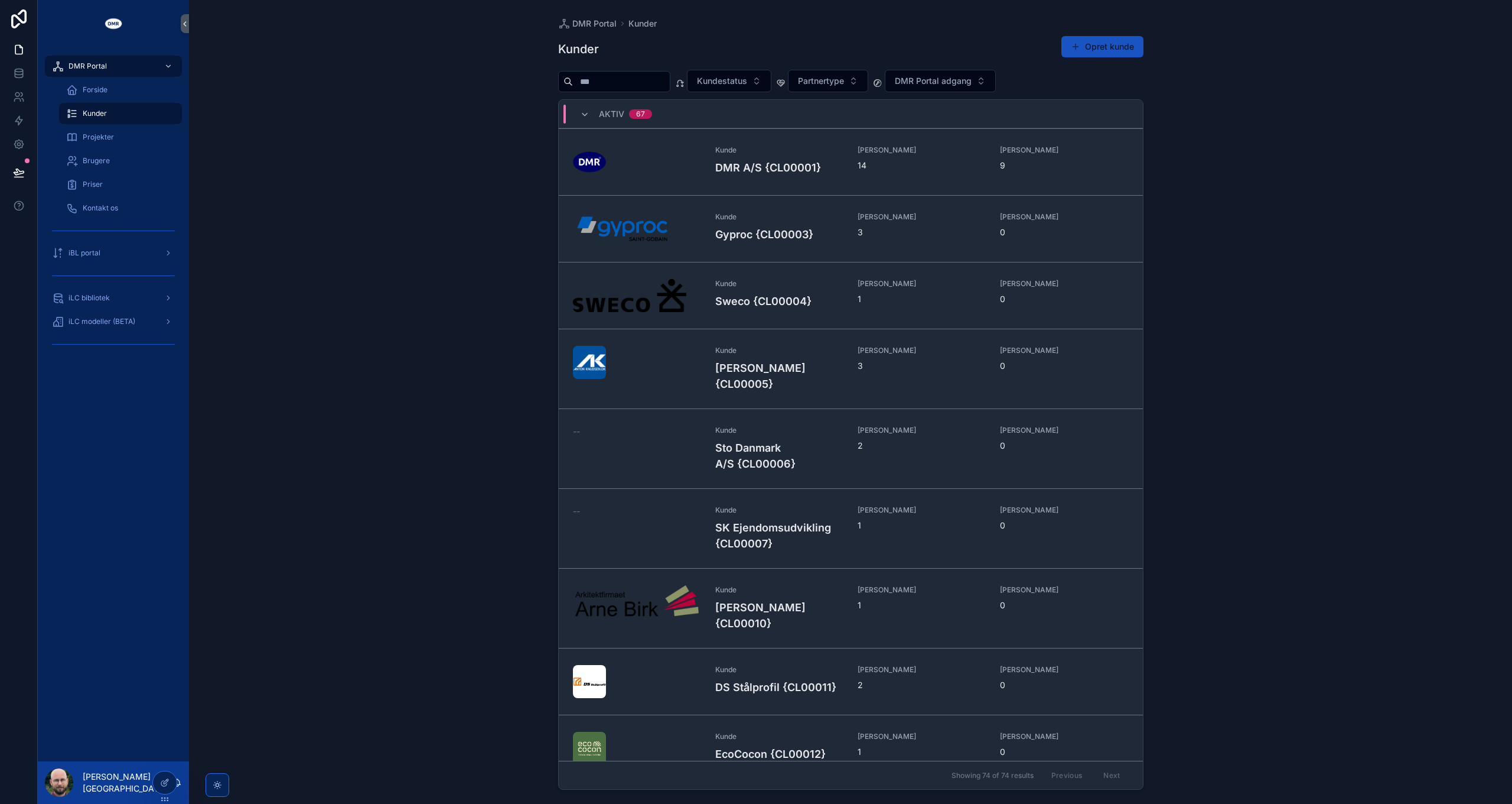
click at [636, 81] on input "scrollable content" at bounding box center [621, 81] width 97 height 17
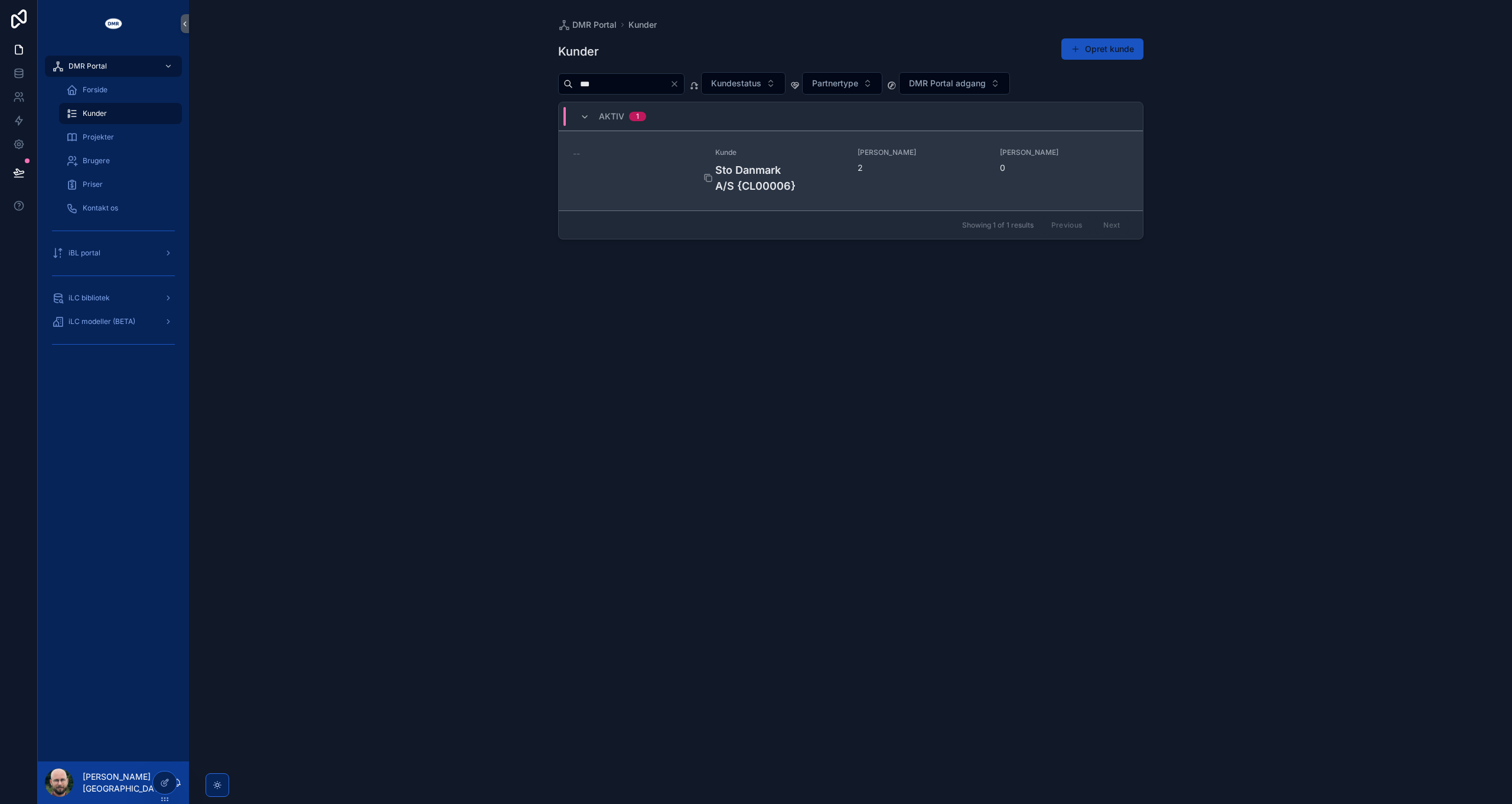
type input "***"
click at [787, 175] on h4 "Sto Danmark A/S {CL00006}" at bounding box center [779, 178] width 128 height 32
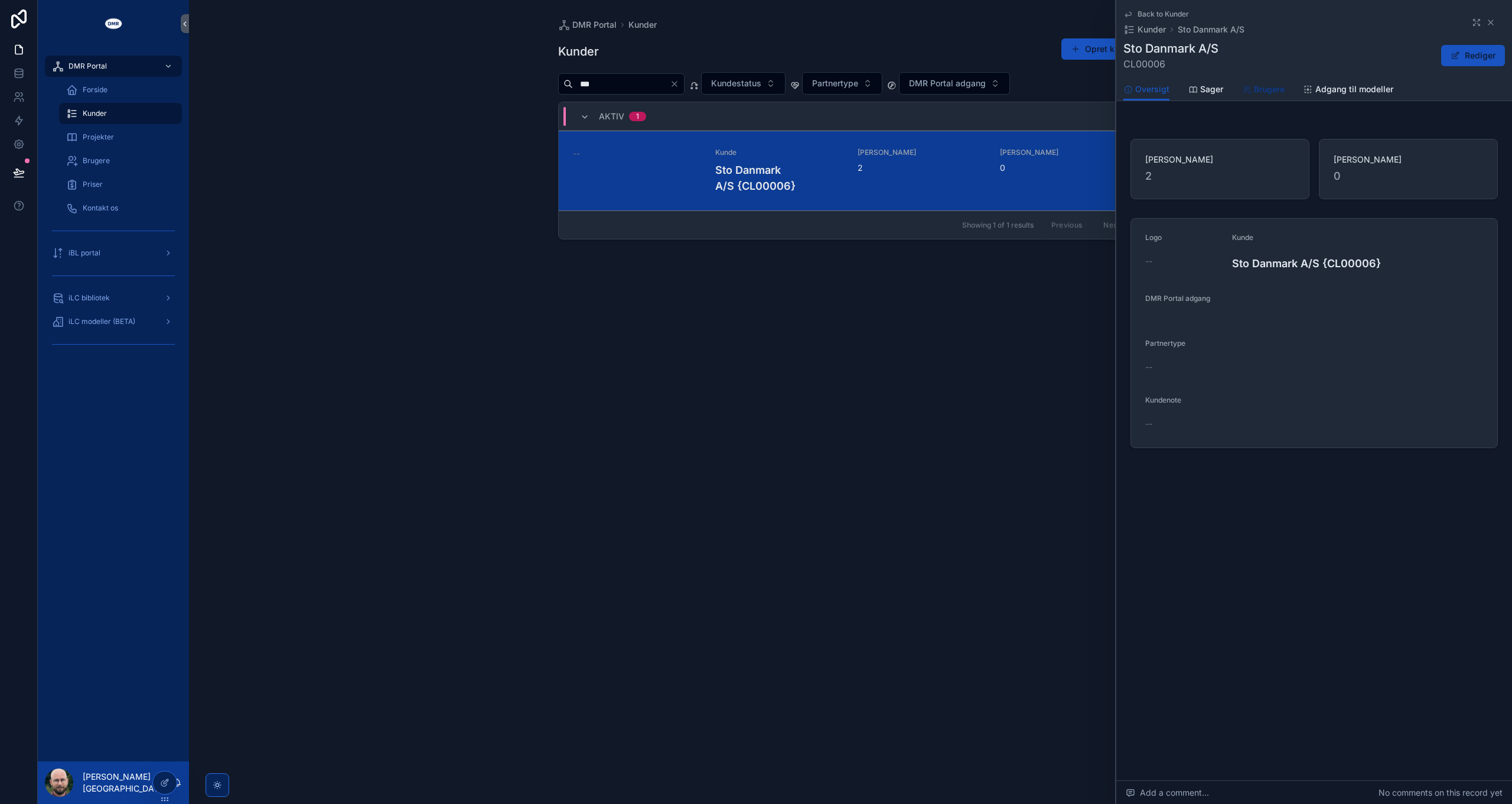
click at [1262, 91] on span "Brugere" at bounding box center [1269, 89] width 31 height 12
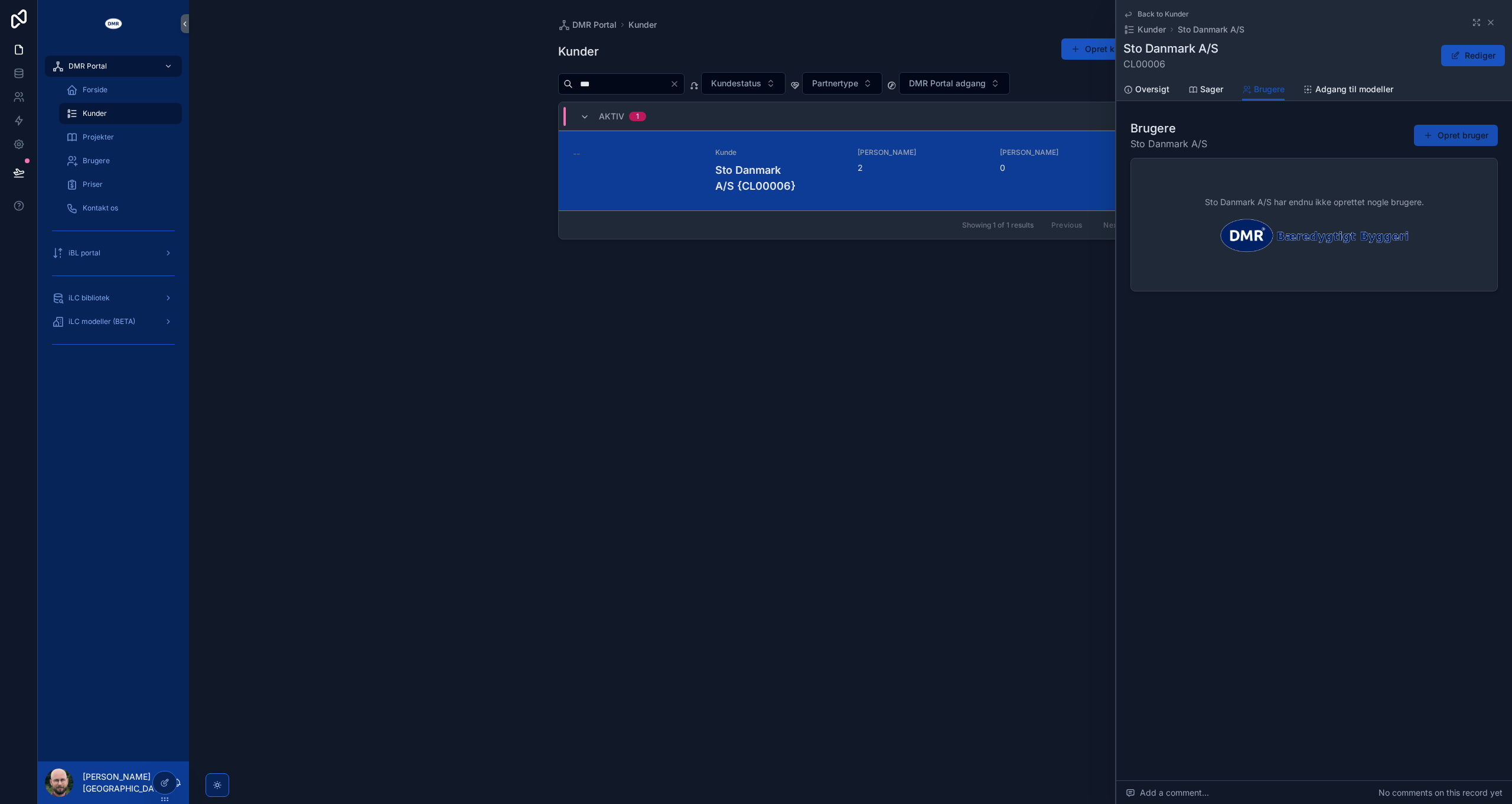
click at [1447, 136] on button "Opret bruger" at bounding box center [1456, 135] width 84 height 21
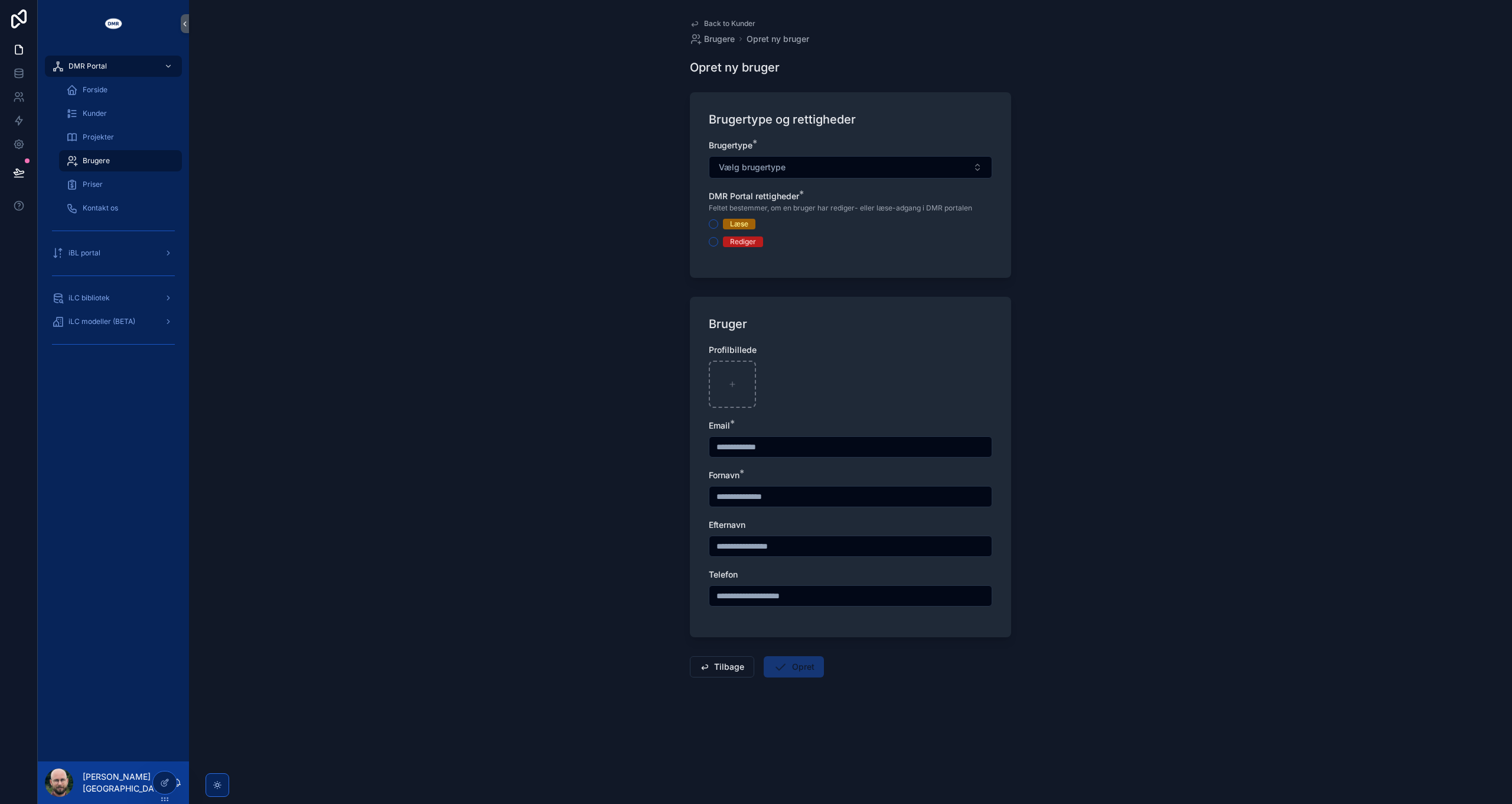
click at [726, 23] on span "Back to Kunder" at bounding box center [729, 24] width 51 height 10
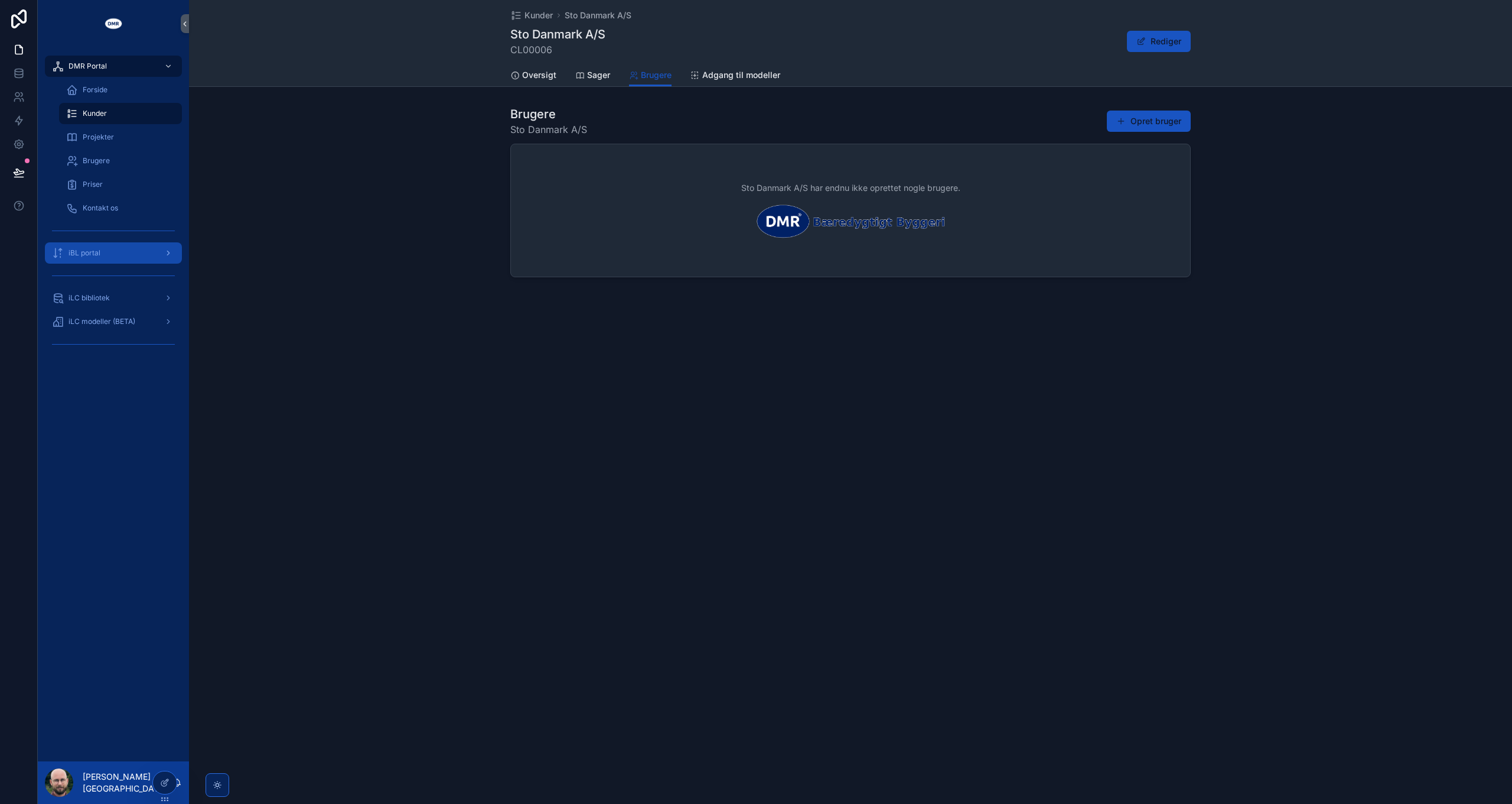
click at [107, 258] on div "iBL portal" at bounding box center [113, 253] width 123 height 19
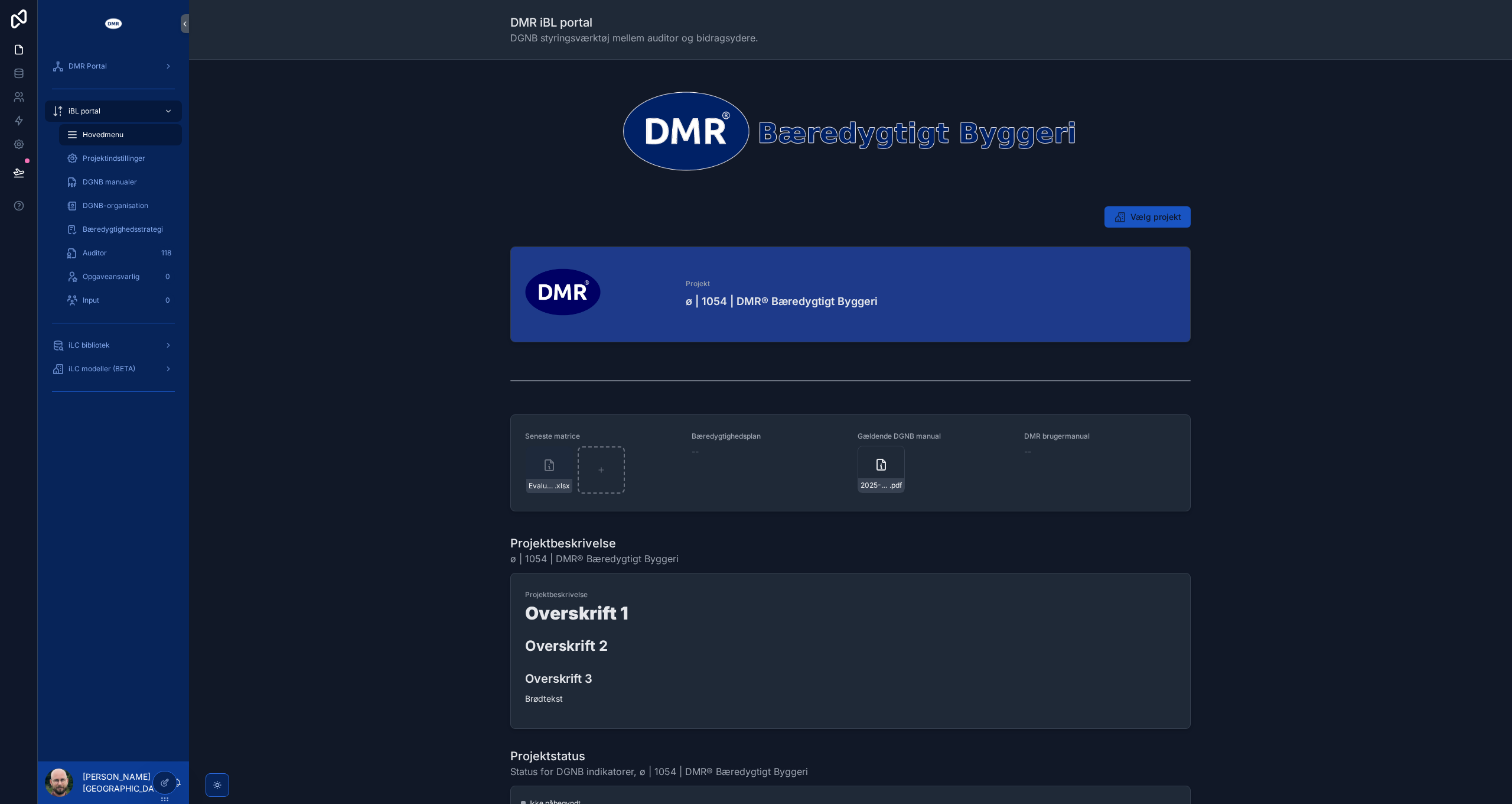
click at [350, 258] on div "Projekt ø | 1054 | DMR® Bæredygtigt Byggeri" at bounding box center [850, 297] width 1304 height 110
click at [124, 368] on span "iLC modeller (BETA)" at bounding box center [102, 368] width 67 height 10
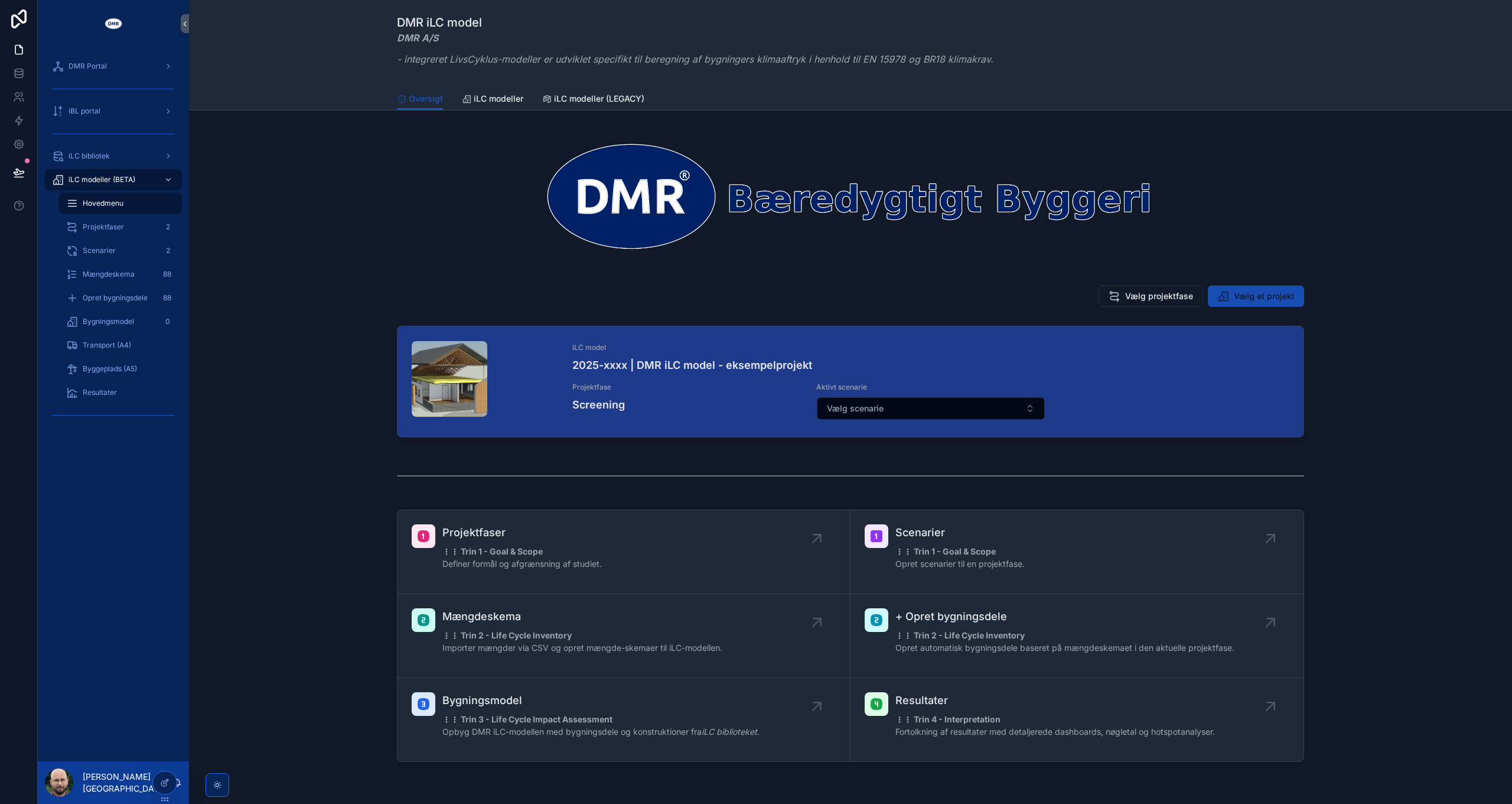
click at [1242, 298] on span "Vælg et projekt" at bounding box center [1264, 296] width 61 height 12
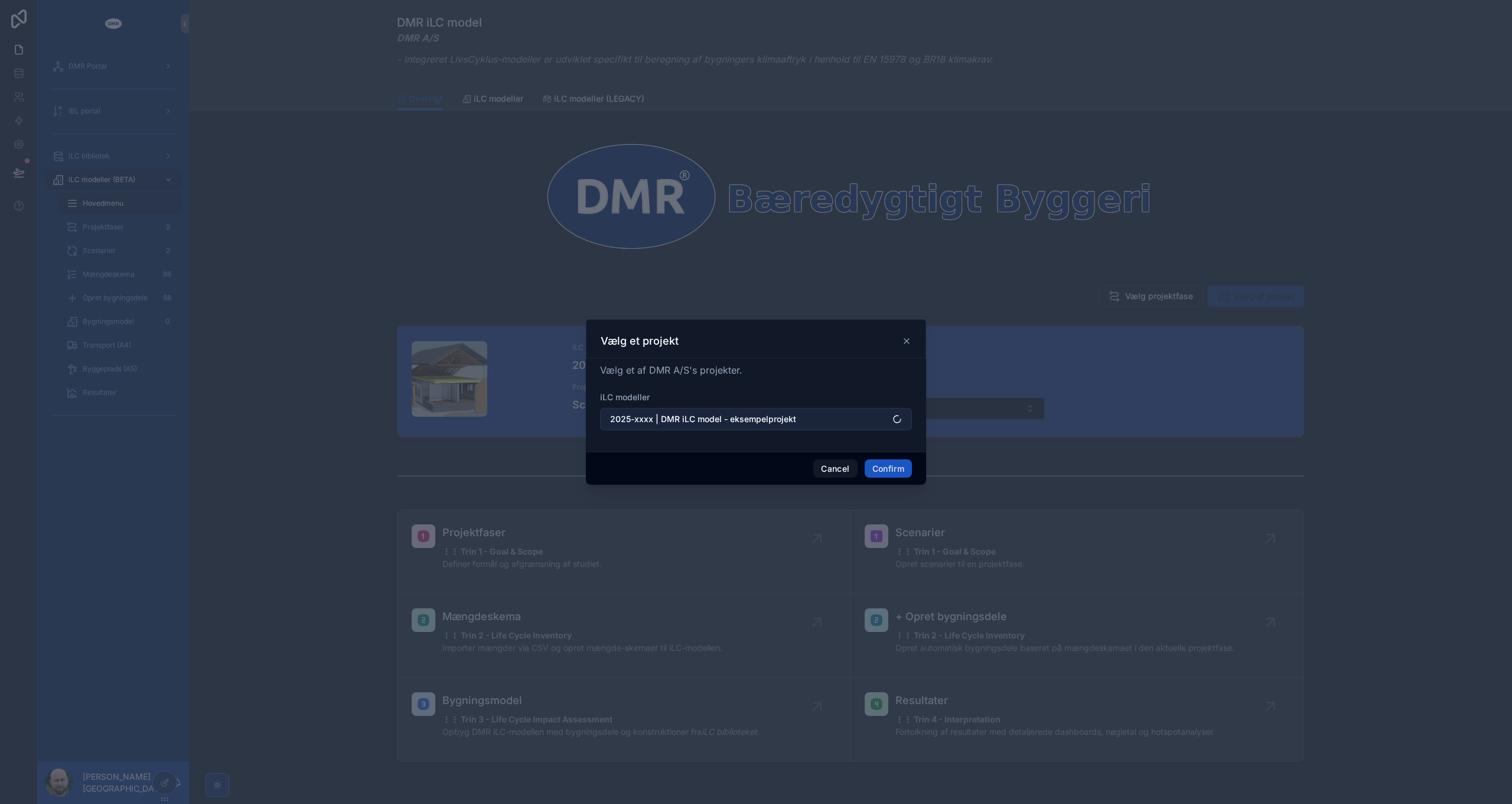
click at [696, 425] on button "2025-xxxx | DMR iLC model - eksempelprojekt" at bounding box center [756, 419] width 311 height 23
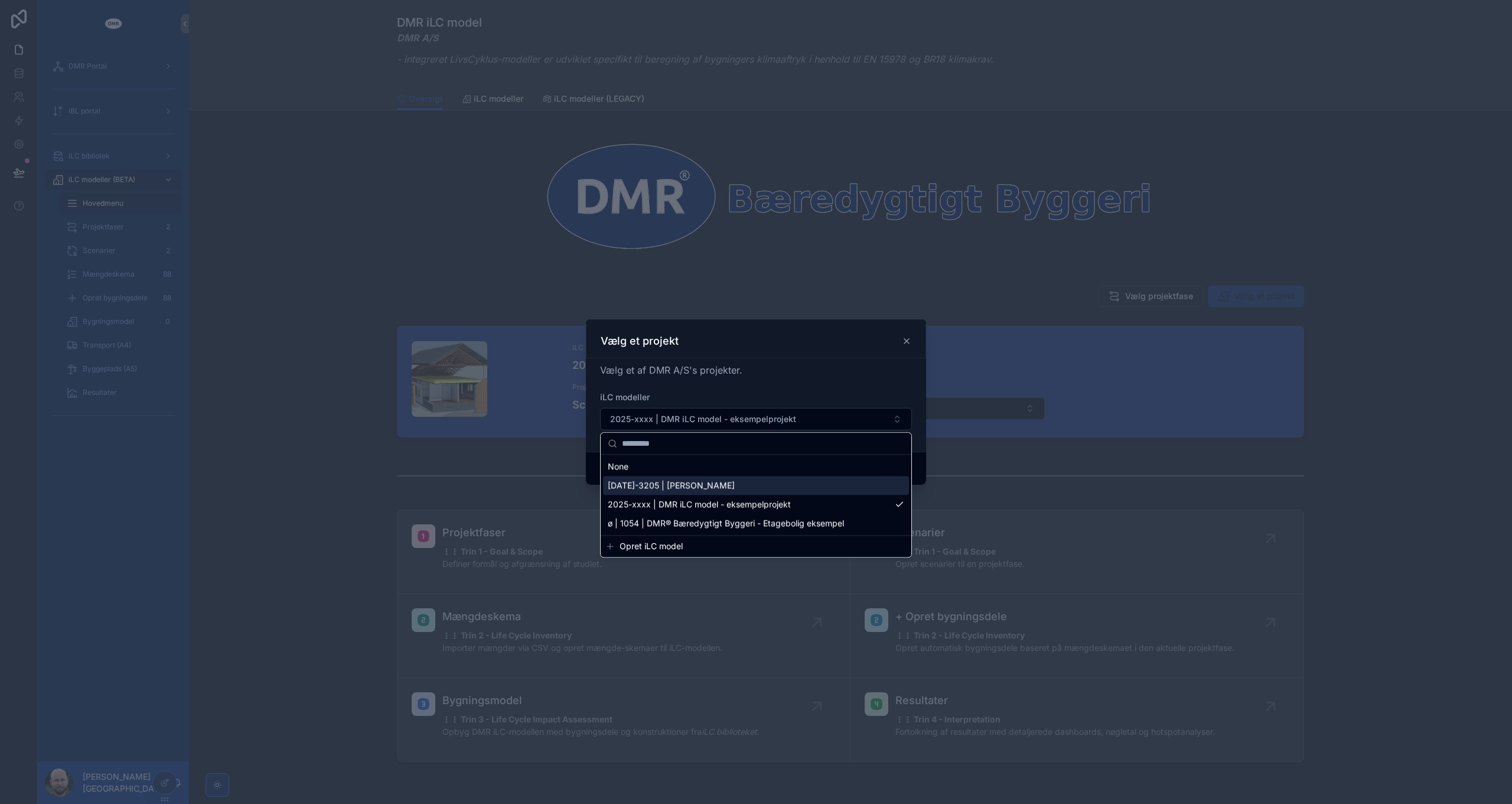
click at [694, 484] on span "[DATE]-3205 | [PERSON_NAME]" at bounding box center [672, 485] width 127 height 12
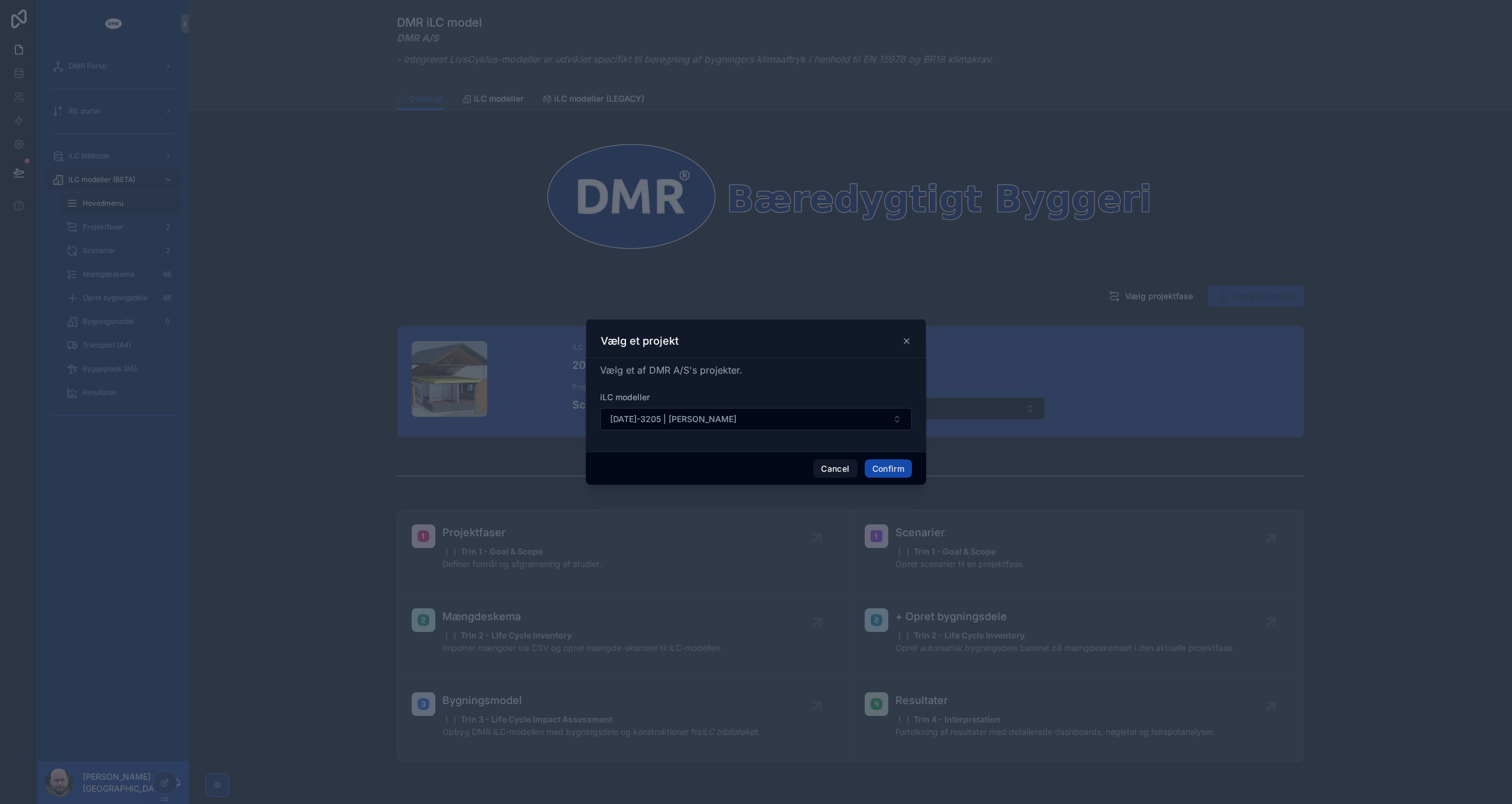
click at [892, 468] on button "Confirm" at bounding box center [888, 469] width 47 height 19
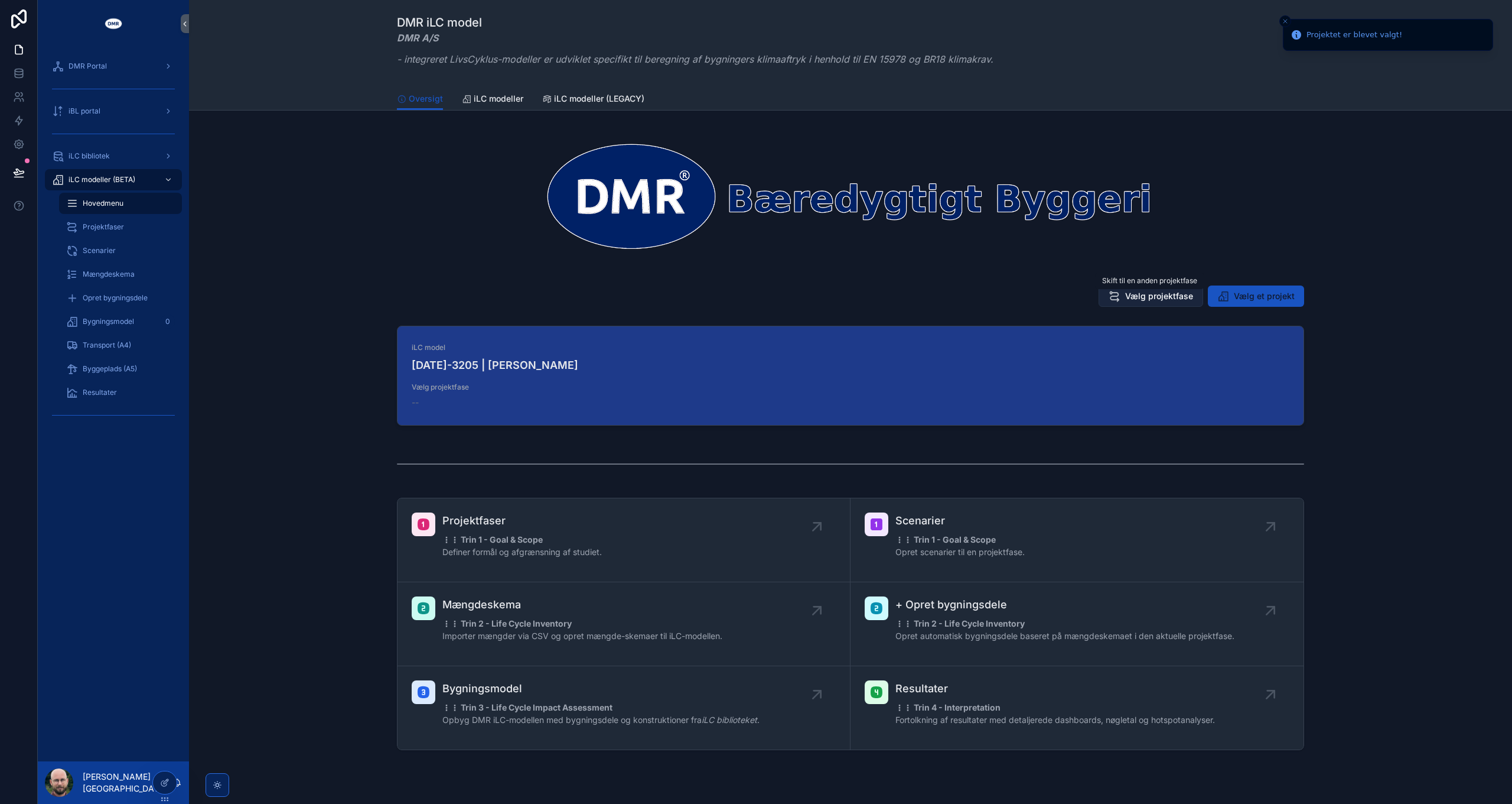
click at [1144, 295] on span "Vælg projektfase" at bounding box center [1160, 296] width 68 height 12
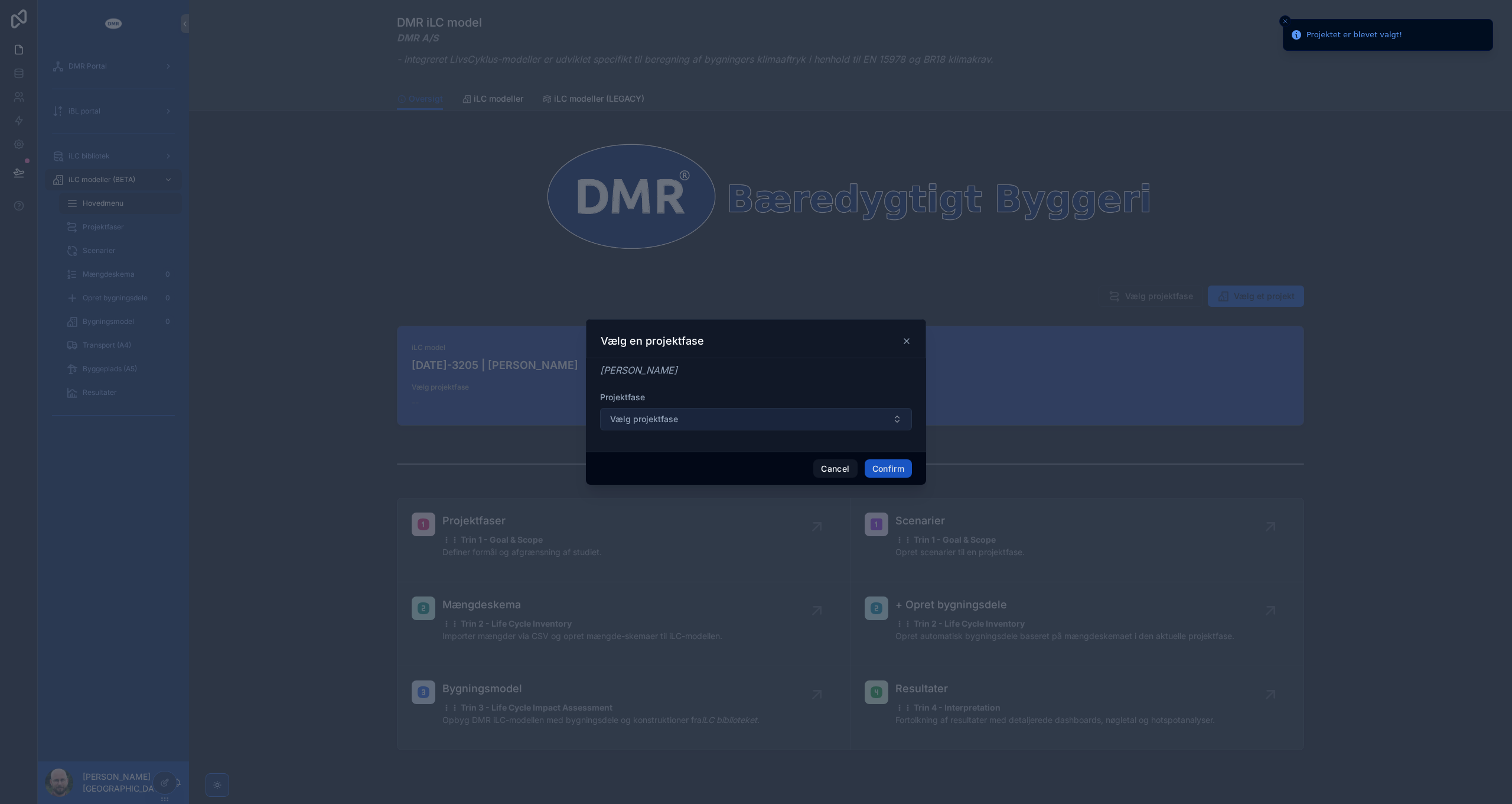
click at [719, 422] on button "Vælg projektfase" at bounding box center [756, 419] width 311 height 23
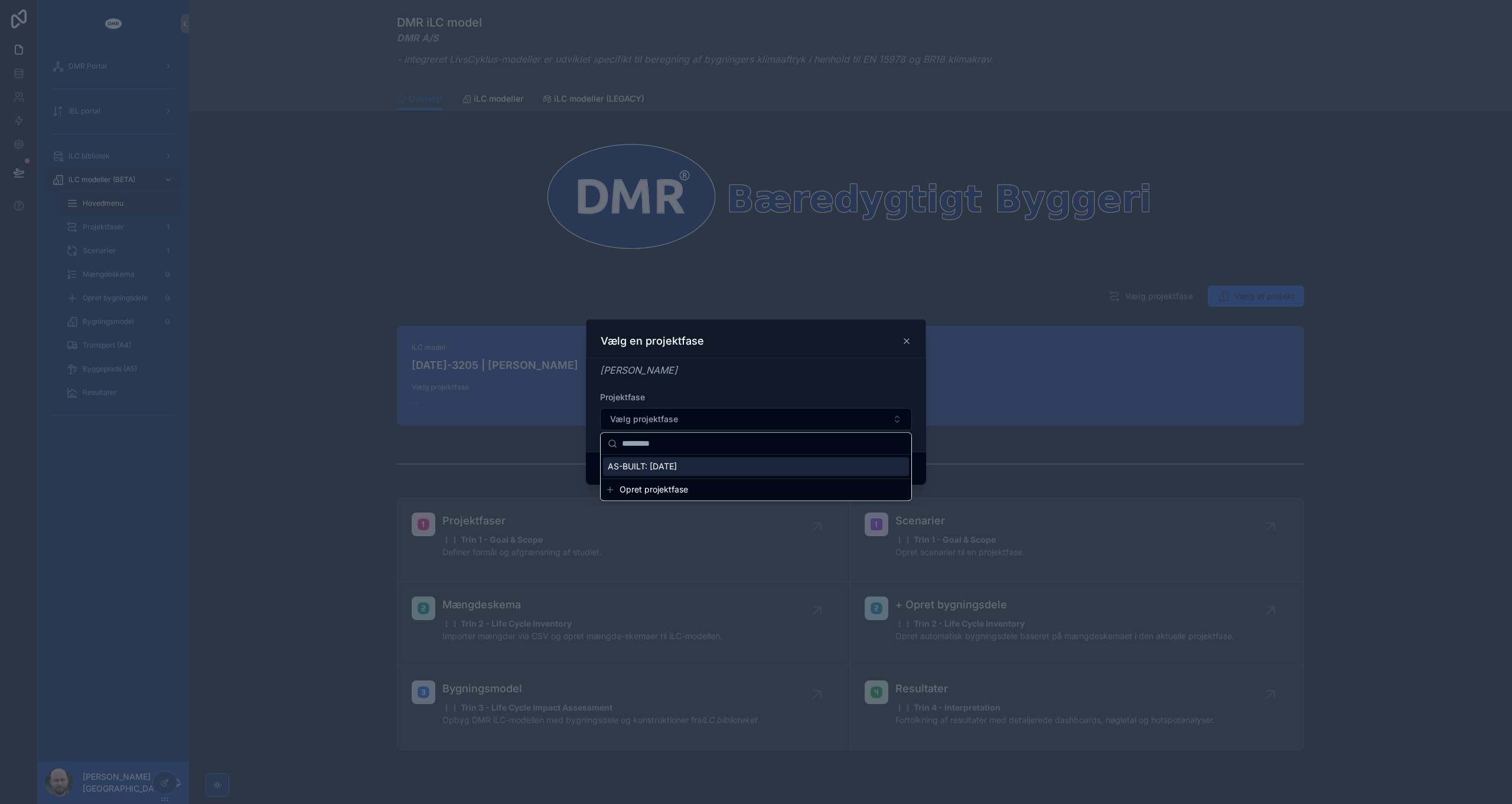
click at [677, 468] on span "AS-BUILT: [DATE]" at bounding box center [642, 466] width 69 height 12
click at [890, 468] on button "Confirm" at bounding box center [888, 469] width 47 height 19
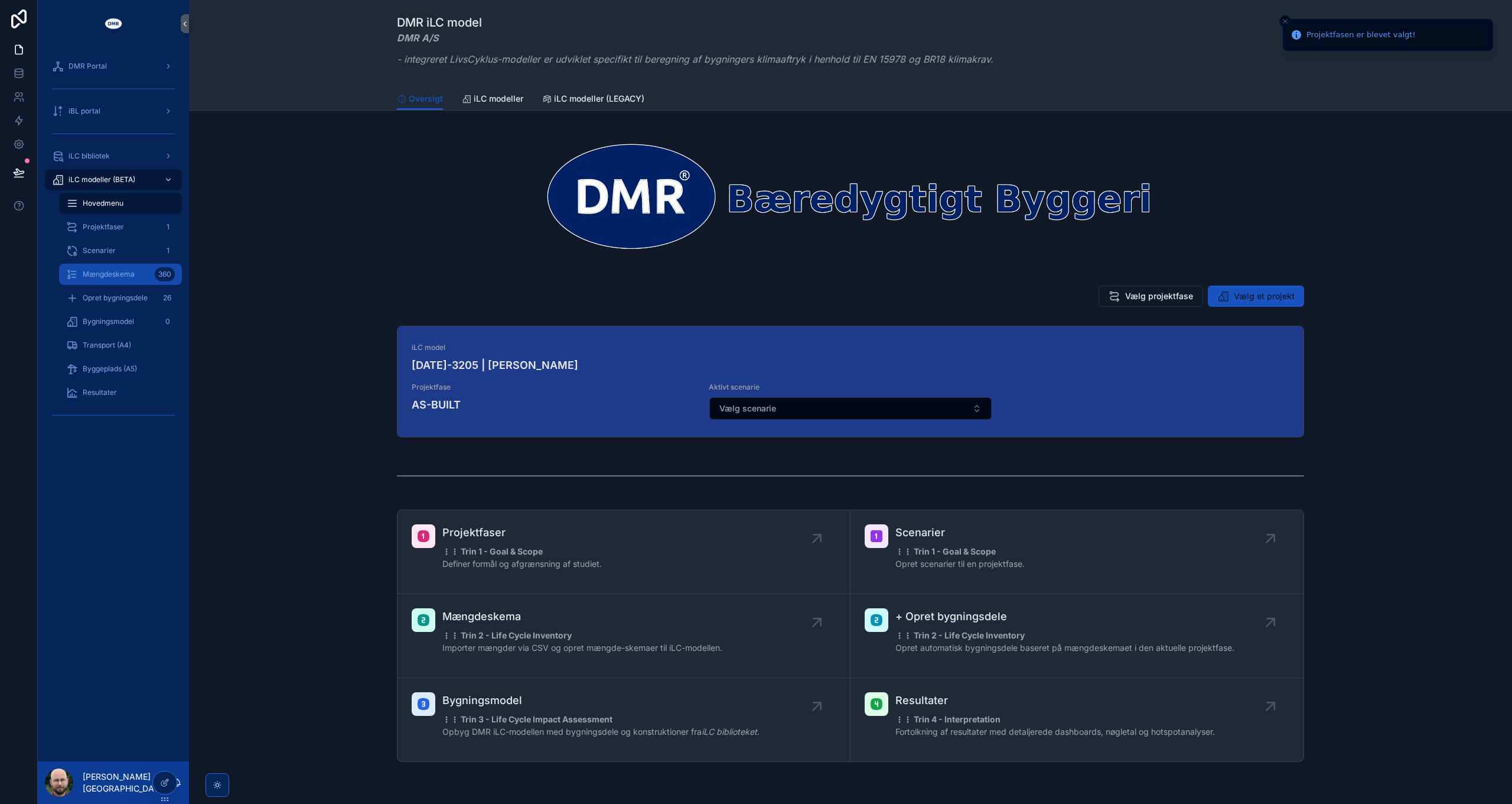
click at [109, 279] on div "Mængdeskema 360" at bounding box center [120, 274] width 109 height 19
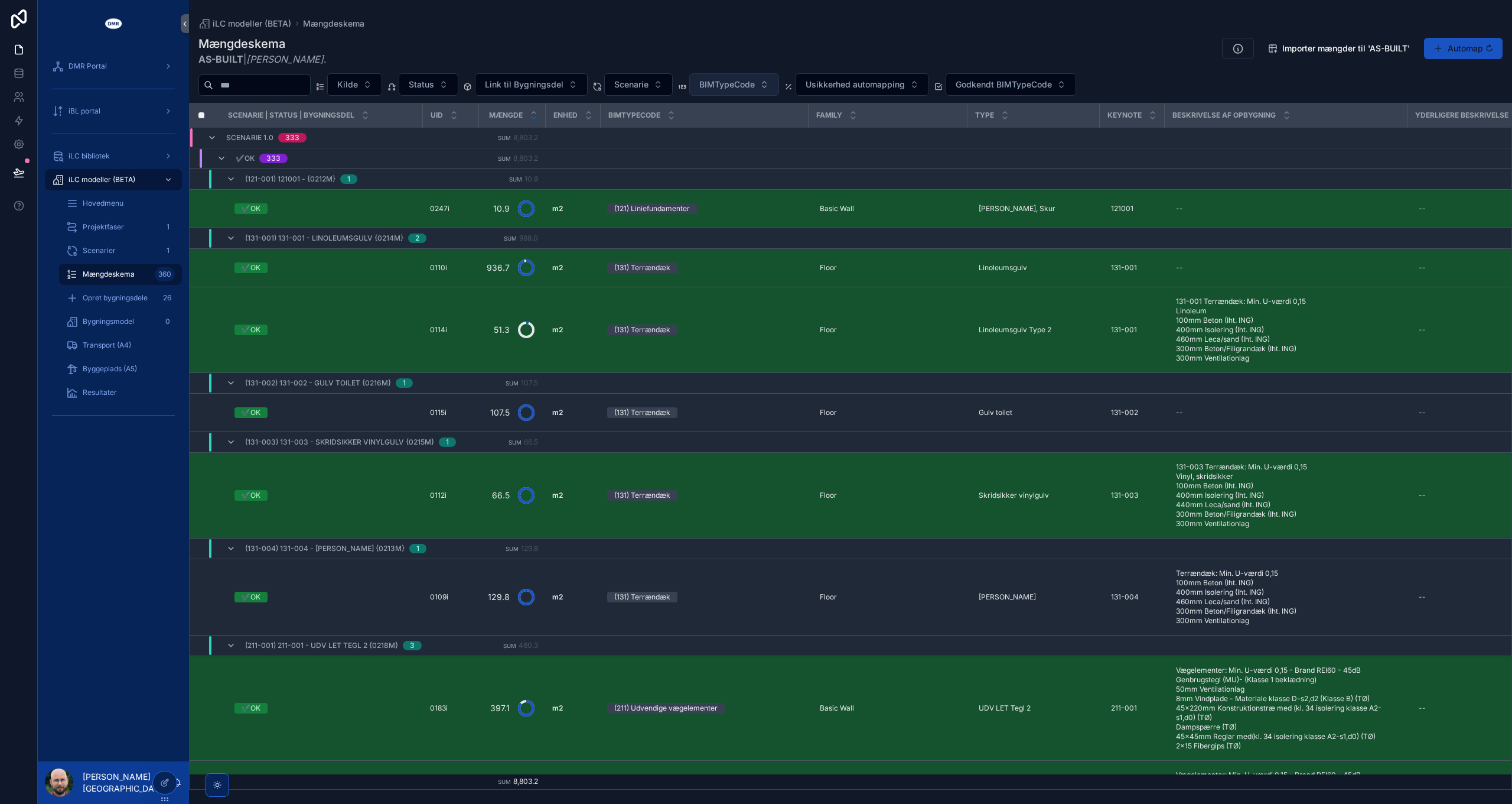
click at [745, 88] on span "BIMTypeCode" at bounding box center [728, 85] width 56 height 12
type input "***"
click at [744, 133] on span "(271) Spærtage" at bounding box center [721, 132] width 61 height 12
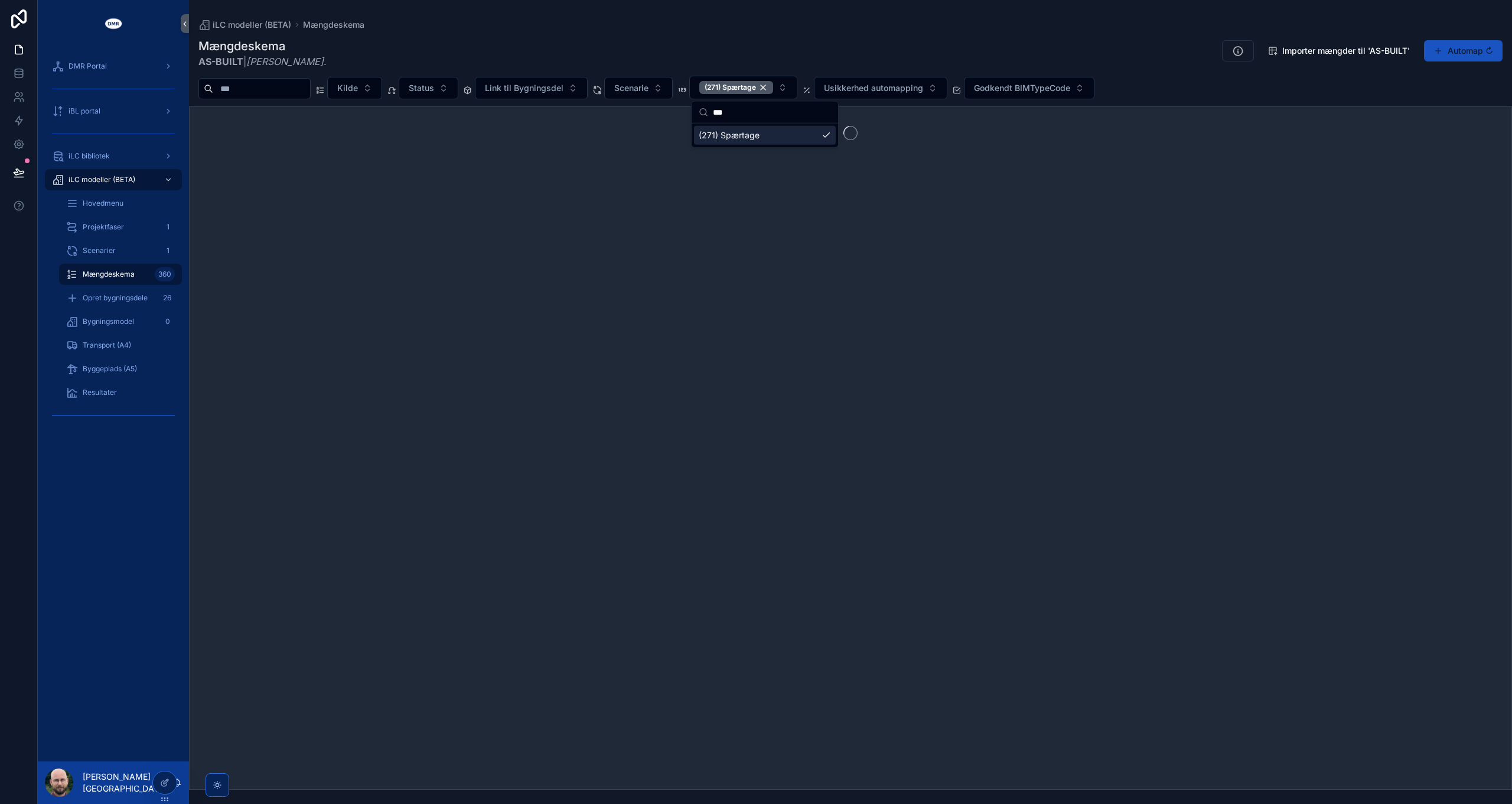
click at [781, 33] on div "Mængdeskema AS-BUILT | [PERSON_NAME] . Importer mængder til 'AS-BUILT' Automap …" at bounding box center [851, 409] width 1324 height 759
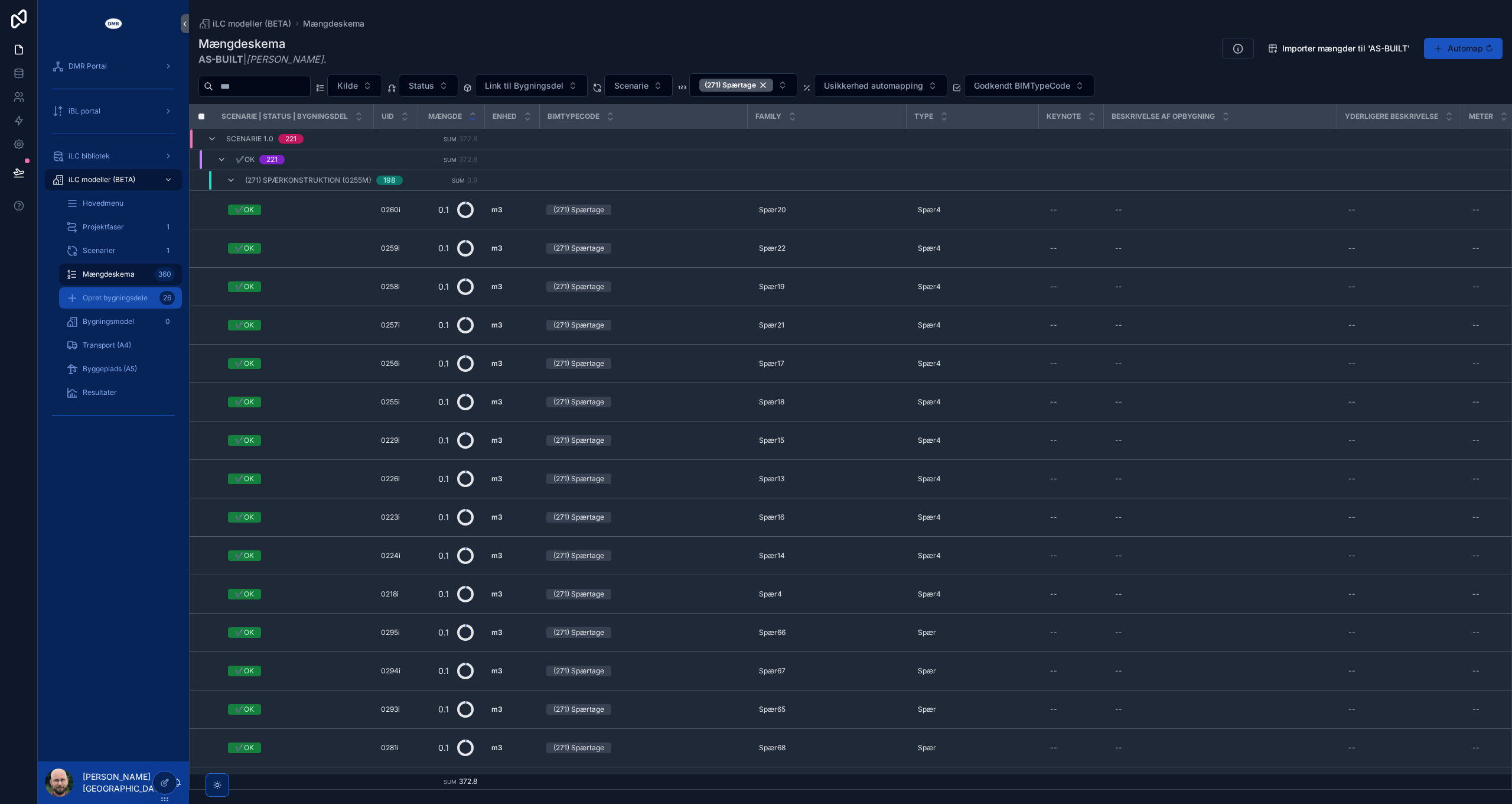
click at [113, 300] on span "Opret bygningsdele" at bounding box center [115, 298] width 65 height 10
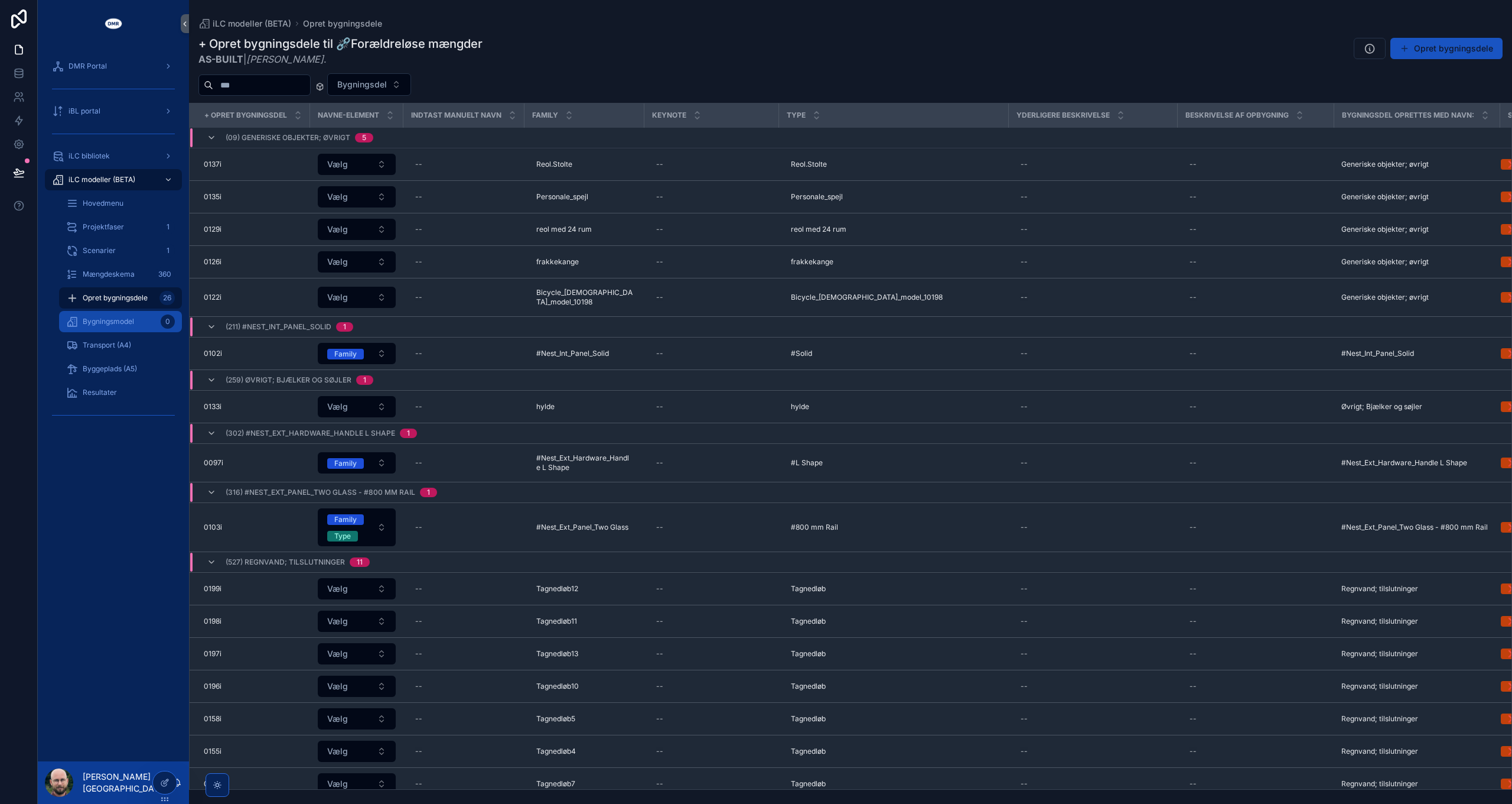
click at [120, 321] on span "Bygningsmodel" at bounding box center [108, 321] width 51 height 10
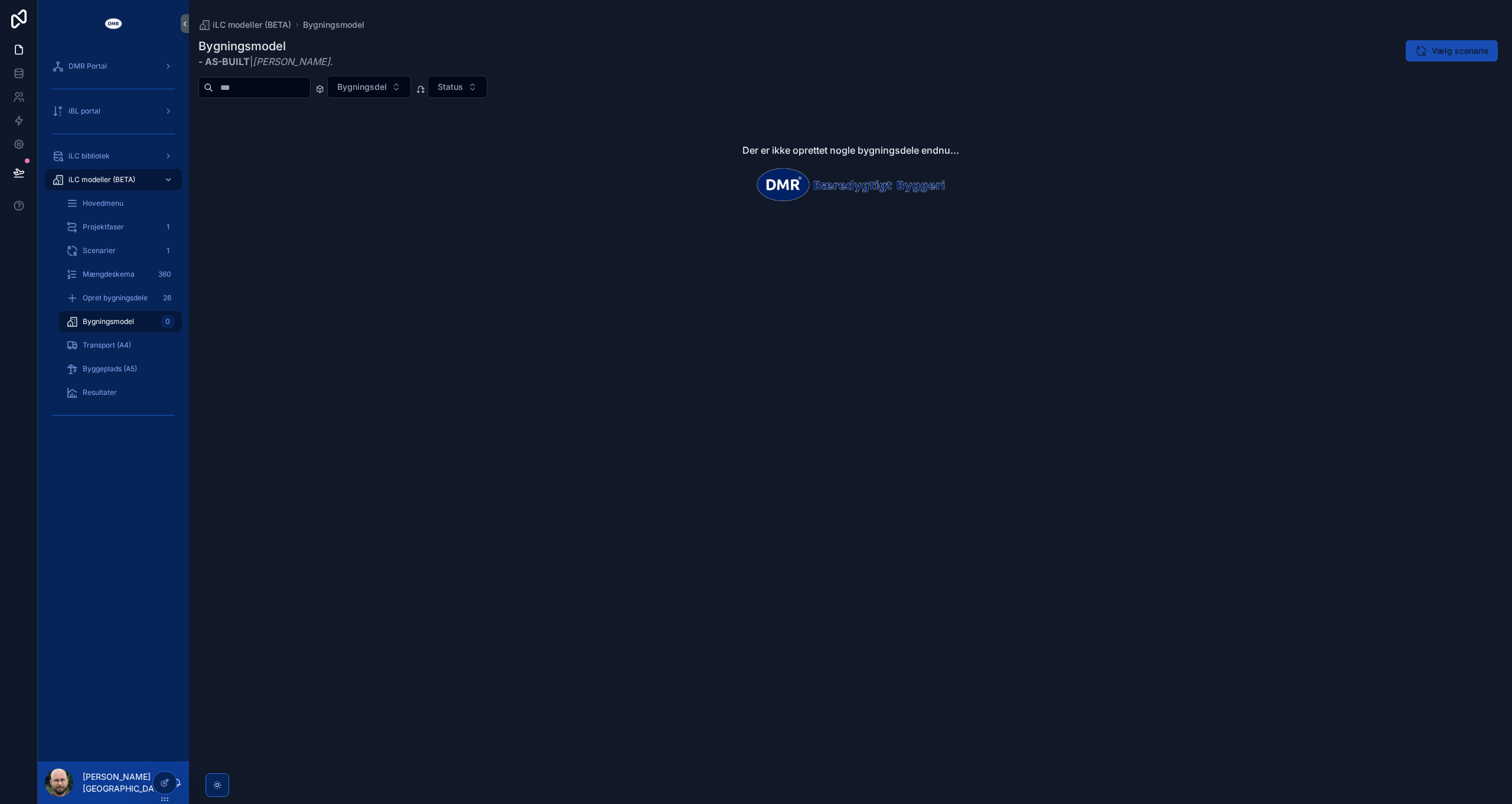
click at [1454, 50] on span "Vælg scenarie" at bounding box center [1460, 51] width 57 height 12
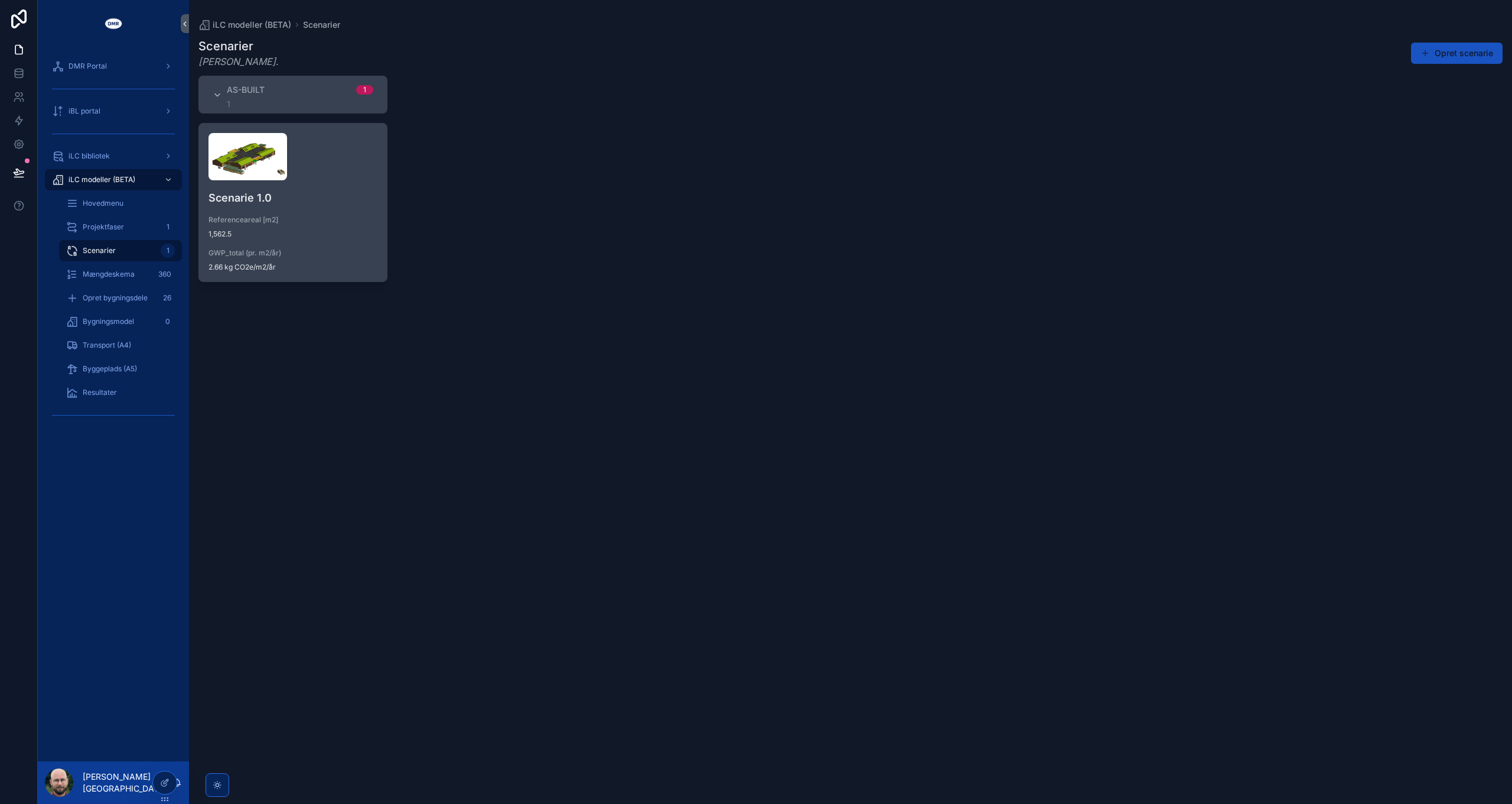
click at [333, 198] on h4 "Scenarie 1.0" at bounding box center [293, 197] width 169 height 16
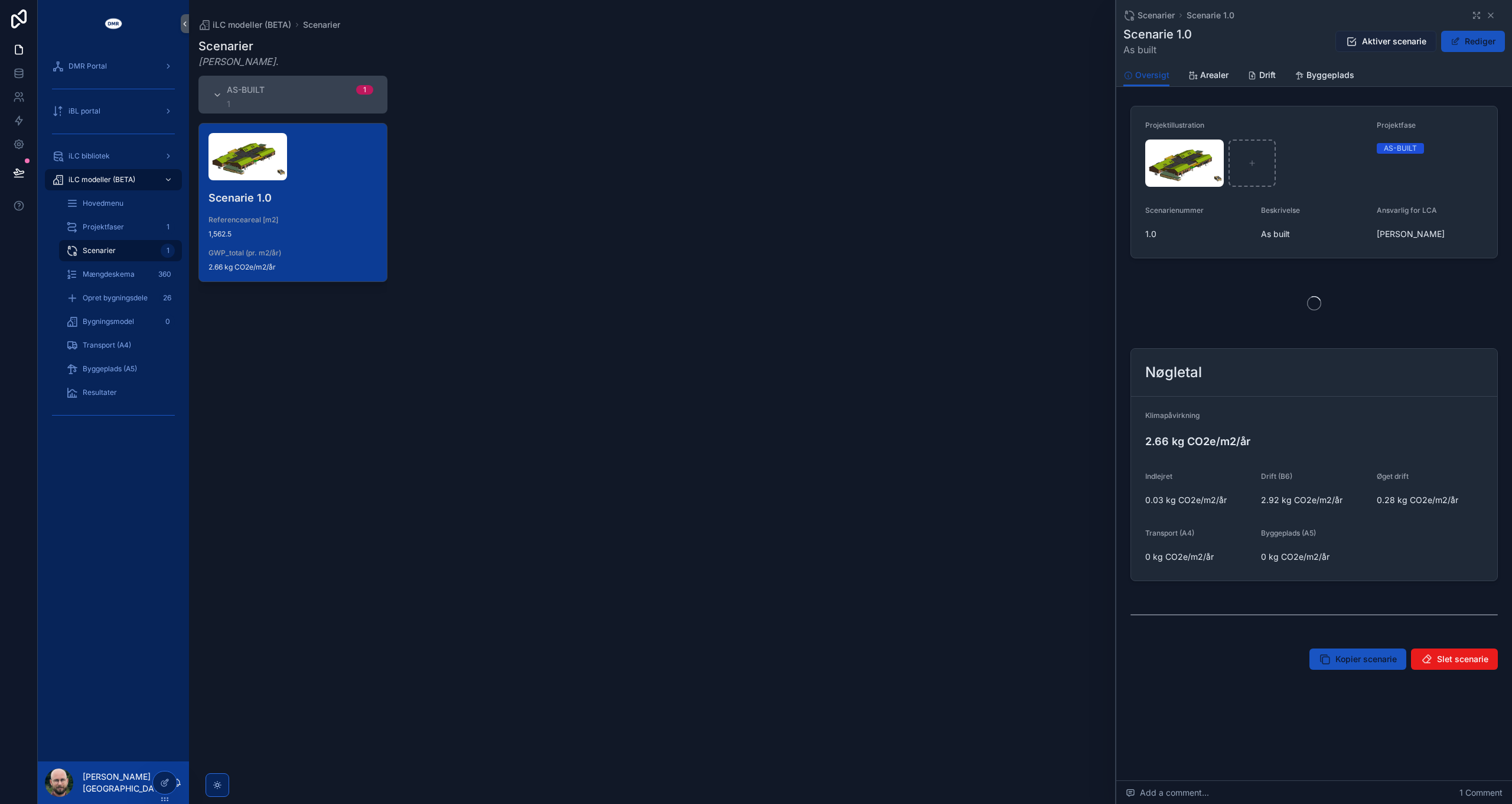
click at [1370, 39] on span "Aktiver scenarie" at bounding box center [1394, 42] width 65 height 12
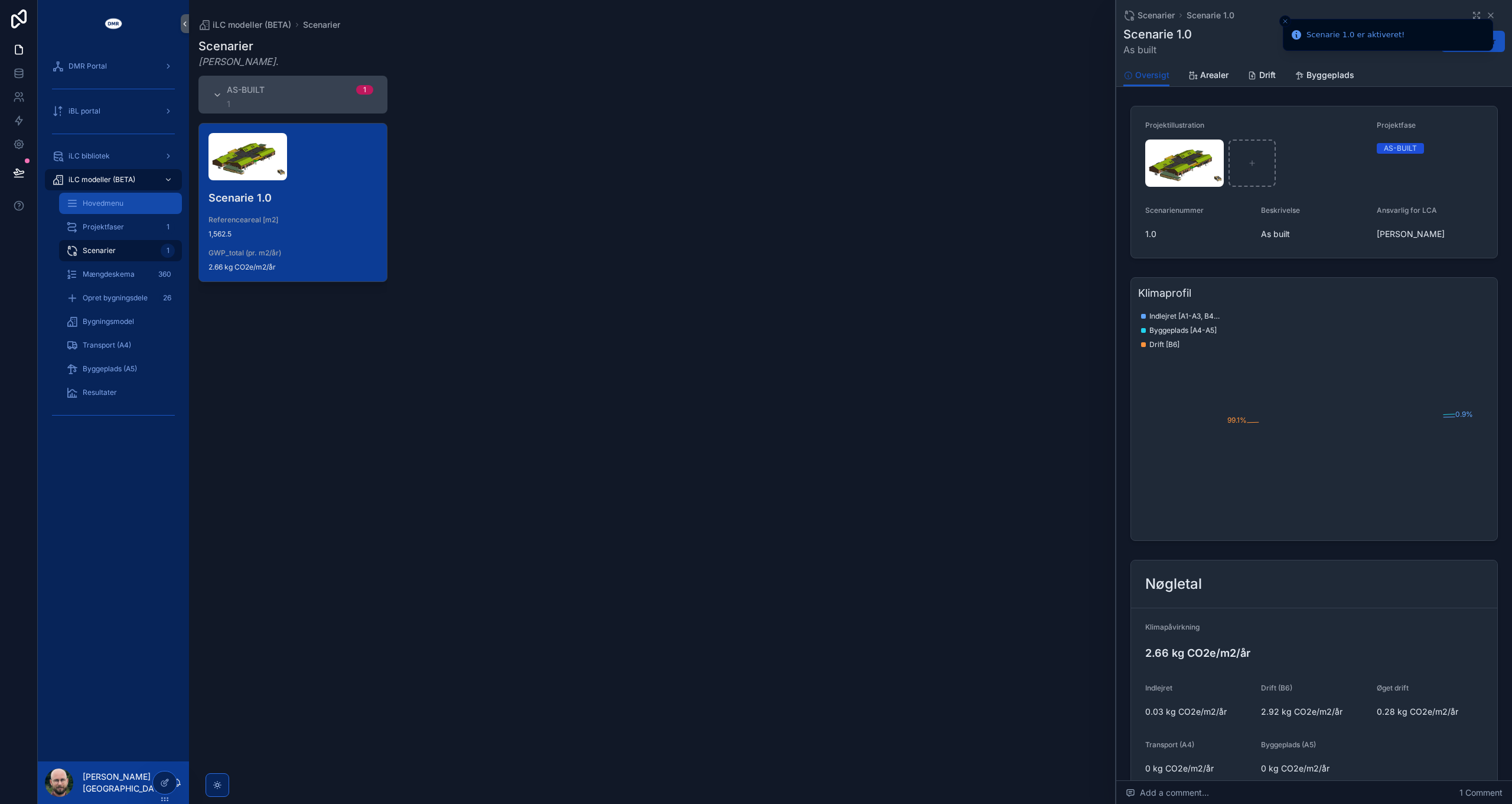
click at [122, 203] on span "Hovedmenu" at bounding box center [103, 203] width 41 height 10
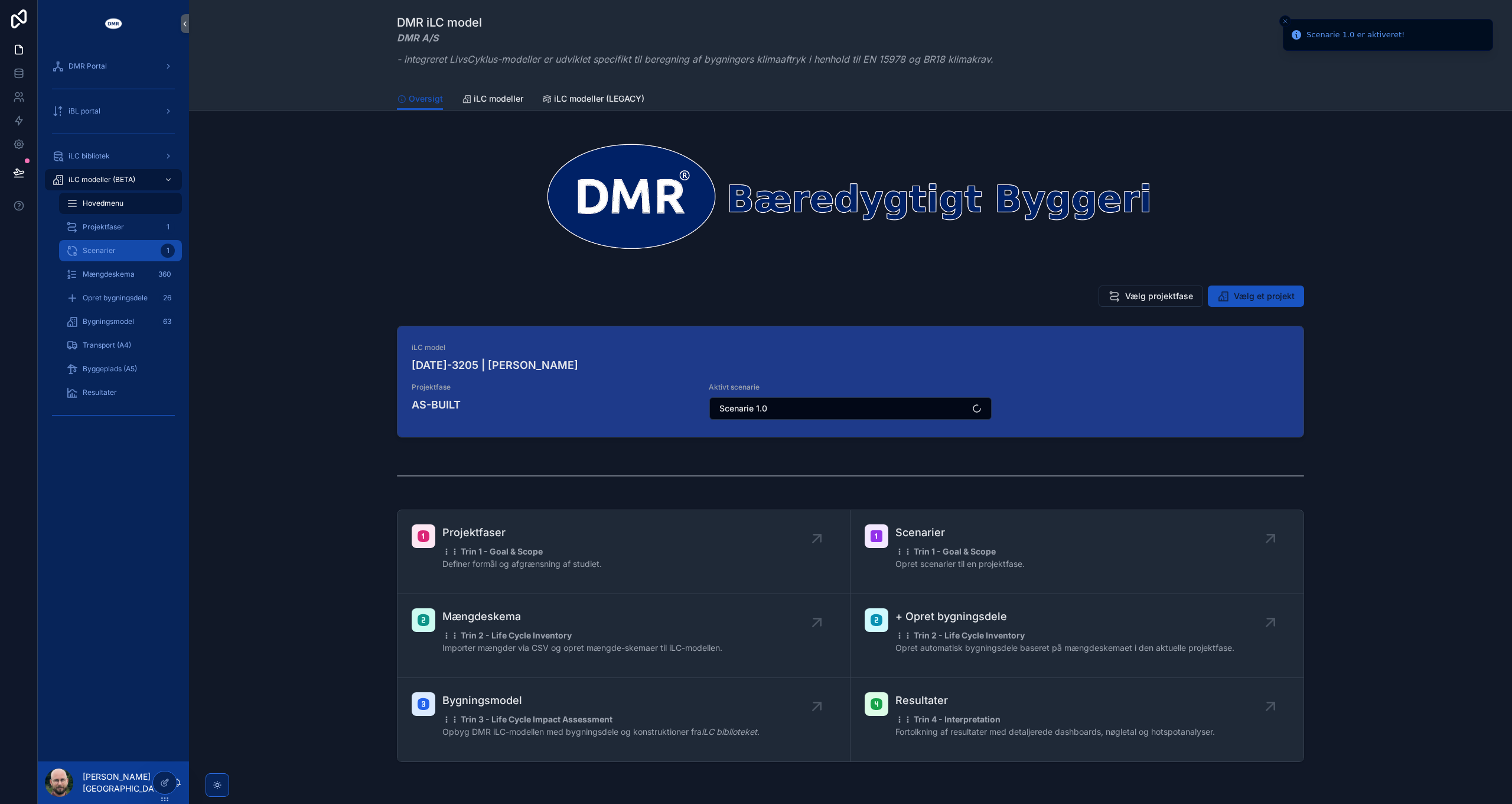
click at [109, 252] on span "Scenarier" at bounding box center [99, 251] width 33 height 10
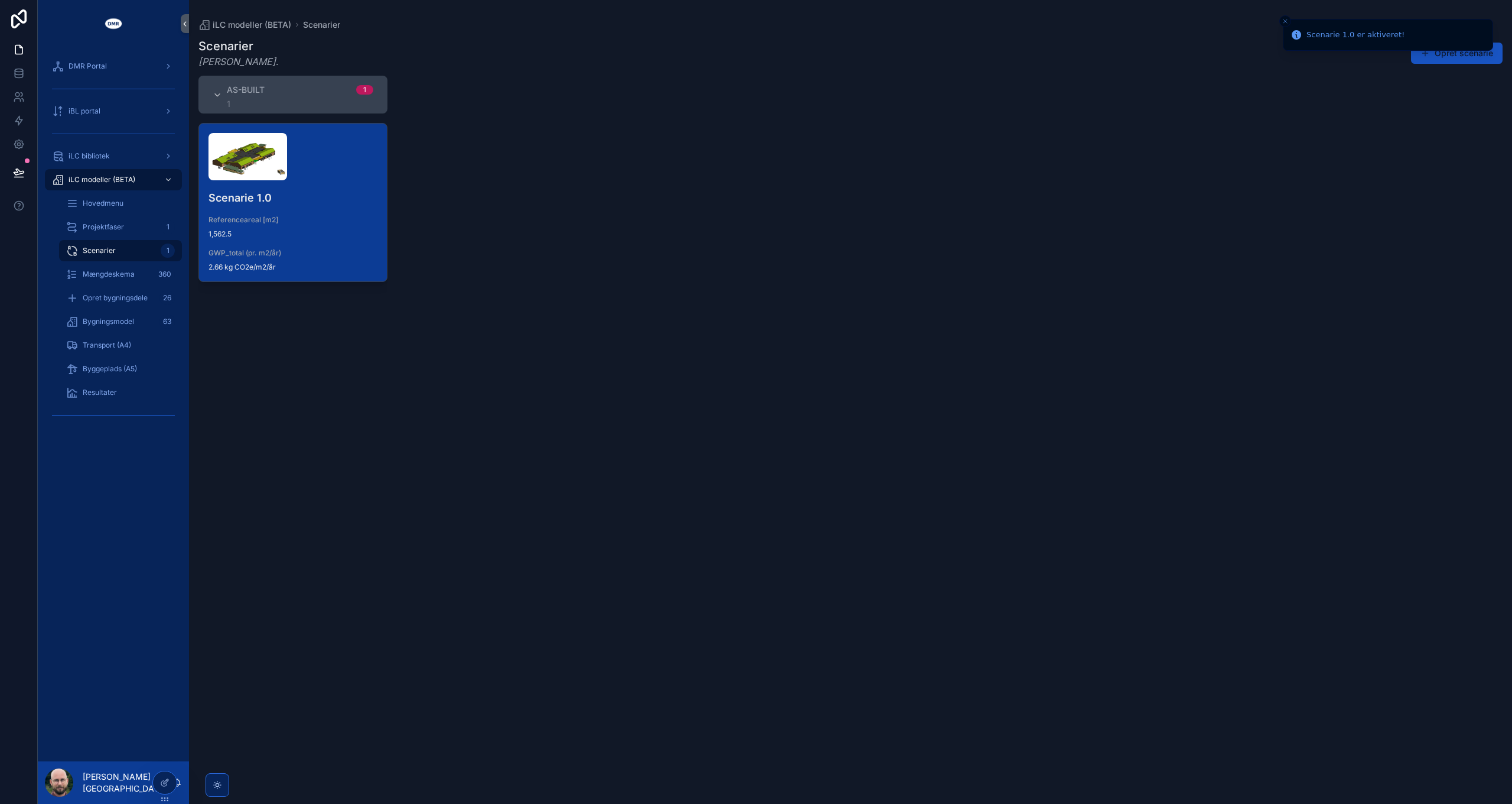
click at [325, 165] on div "scrollable content" at bounding box center [293, 156] width 169 height 47
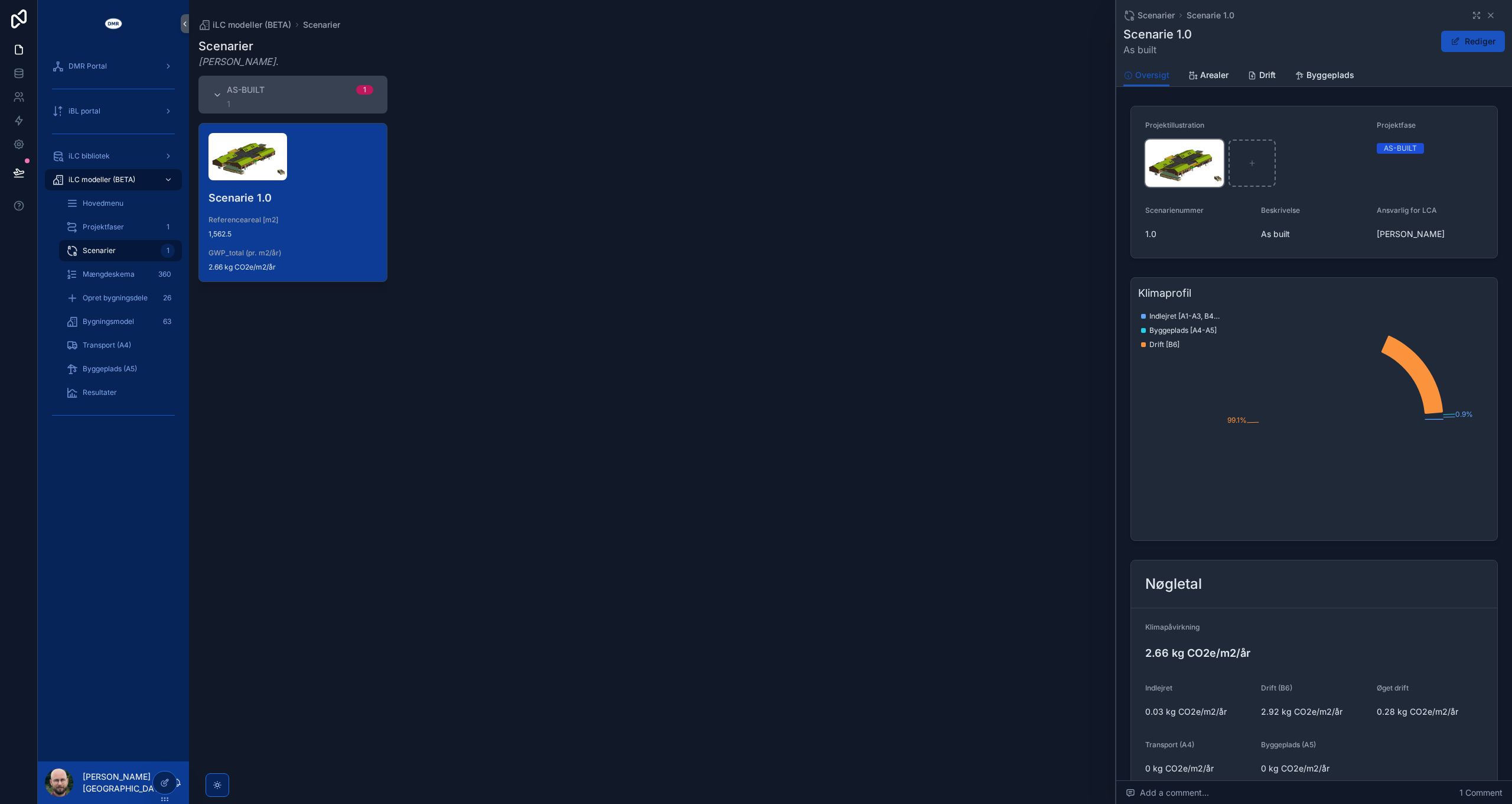
click at [1187, 166] on img "scrollable content" at bounding box center [1185, 163] width 79 height 47
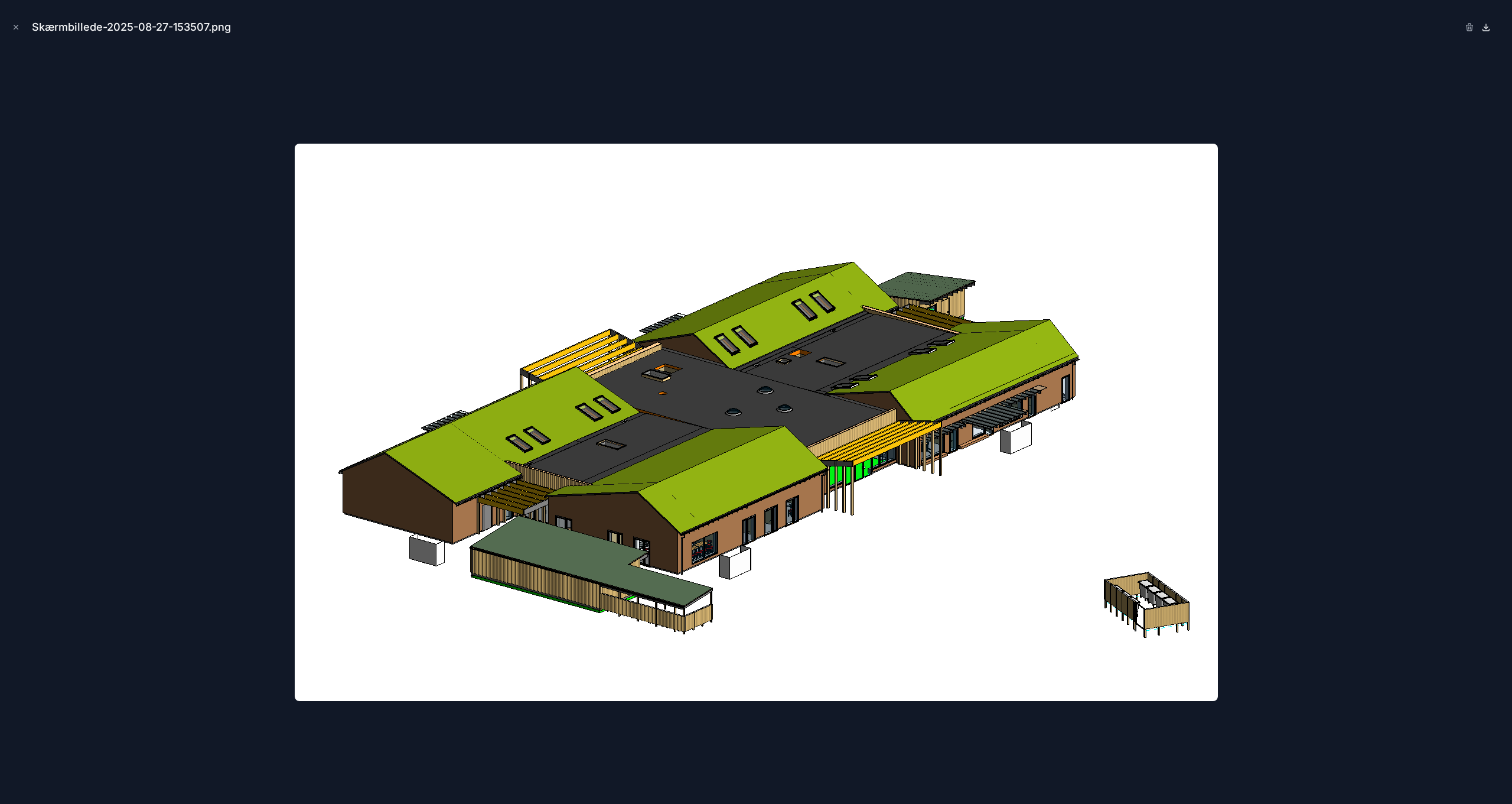
click at [1488, 27] on icon at bounding box center [1486, 27] width 10 height 10
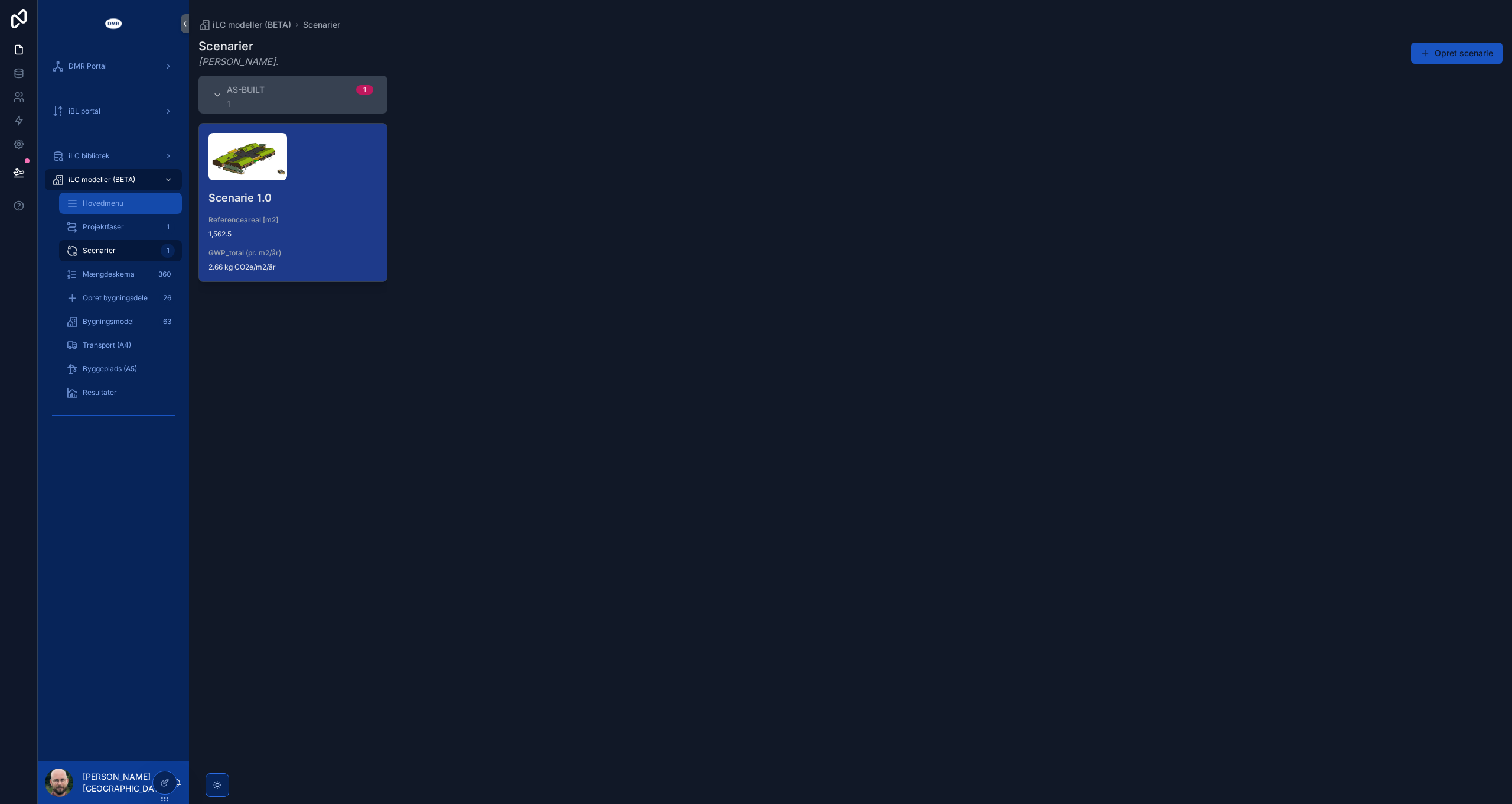
click at [103, 204] on span "Hovedmenu" at bounding box center [103, 203] width 41 height 10
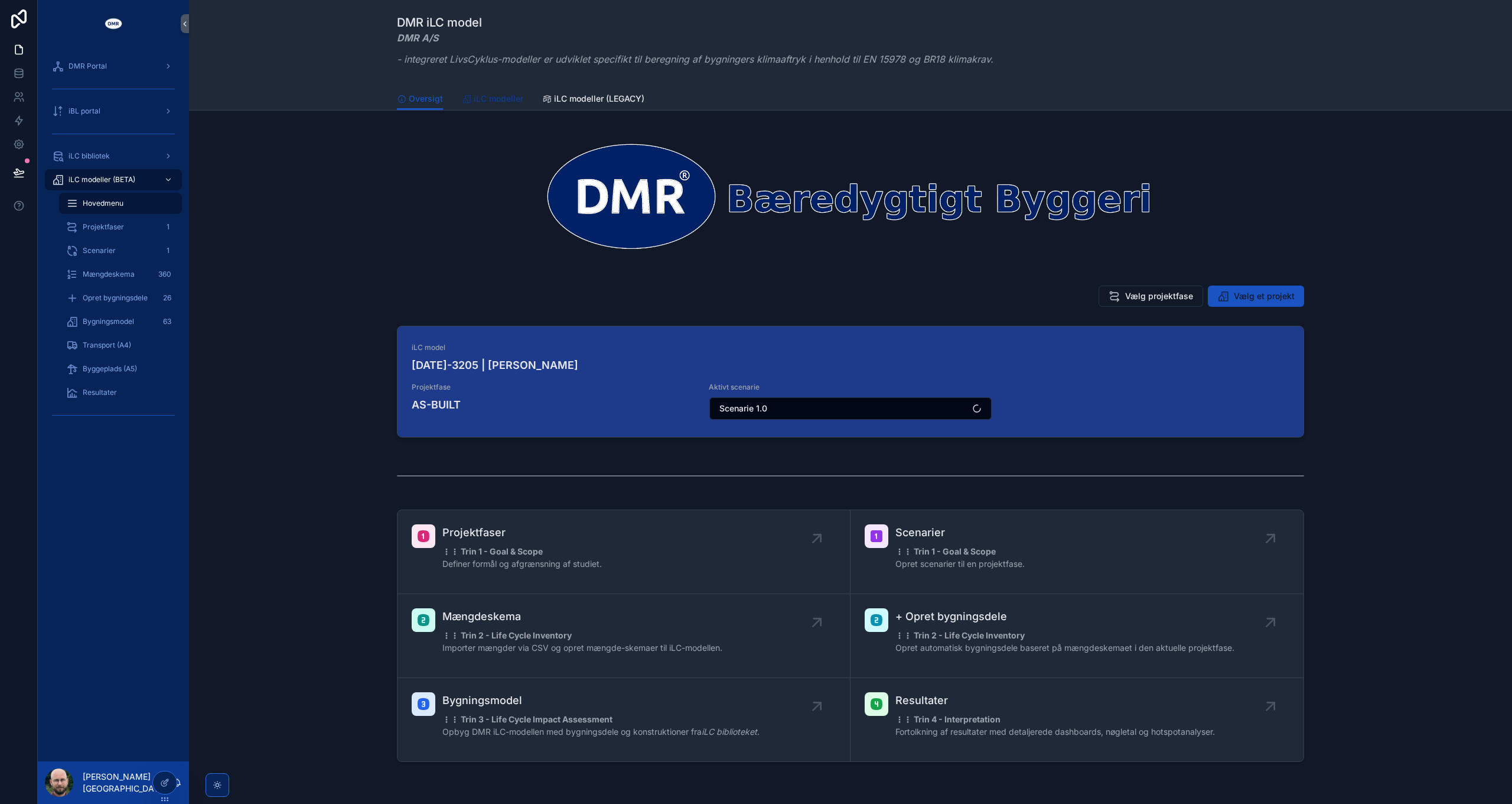
click at [506, 100] on span "iLC modeller" at bounding box center [498, 99] width 50 height 12
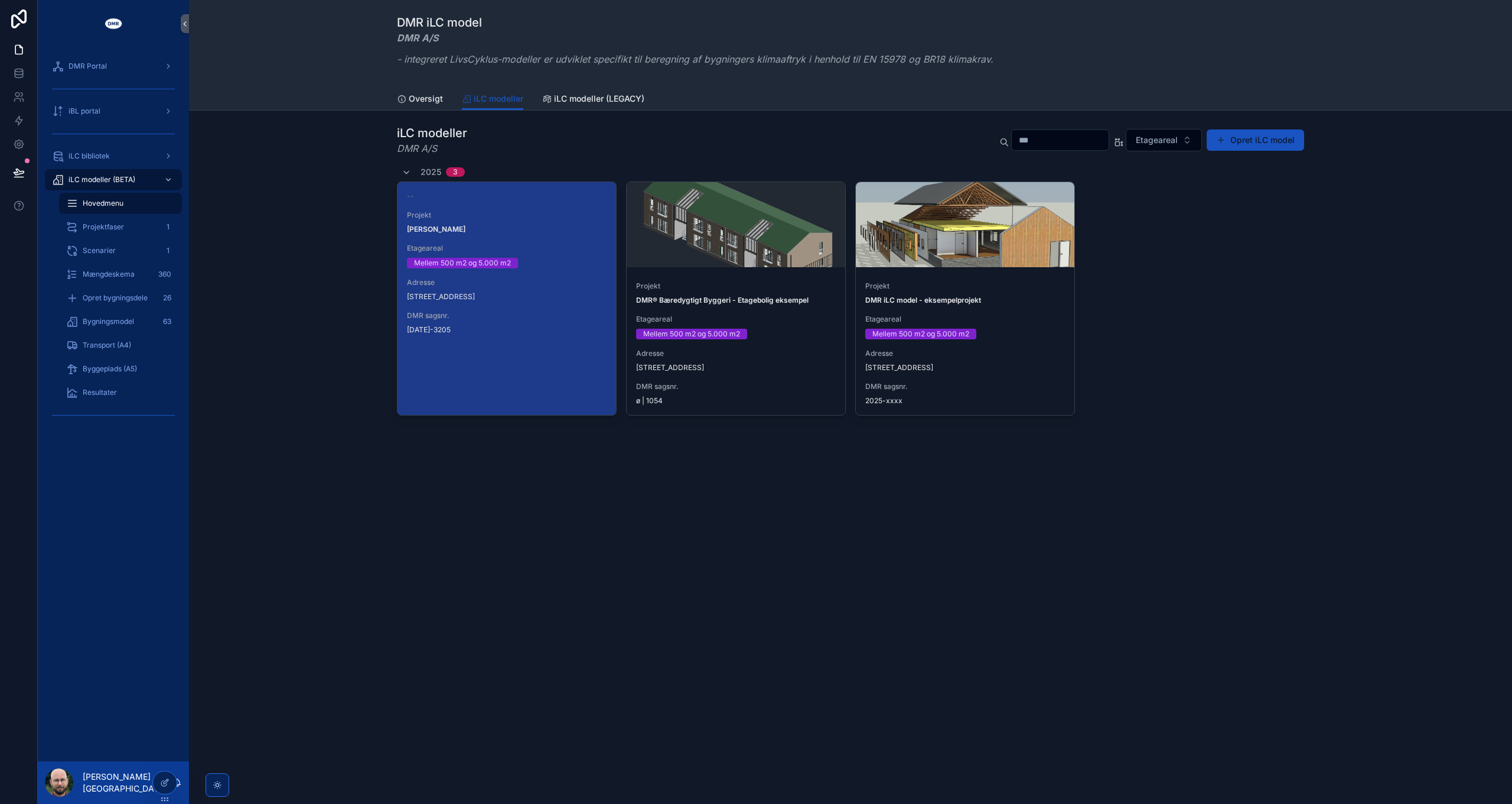
click at [0, 0] on span "Rediger" at bounding box center [0, 0] width 0 height 0
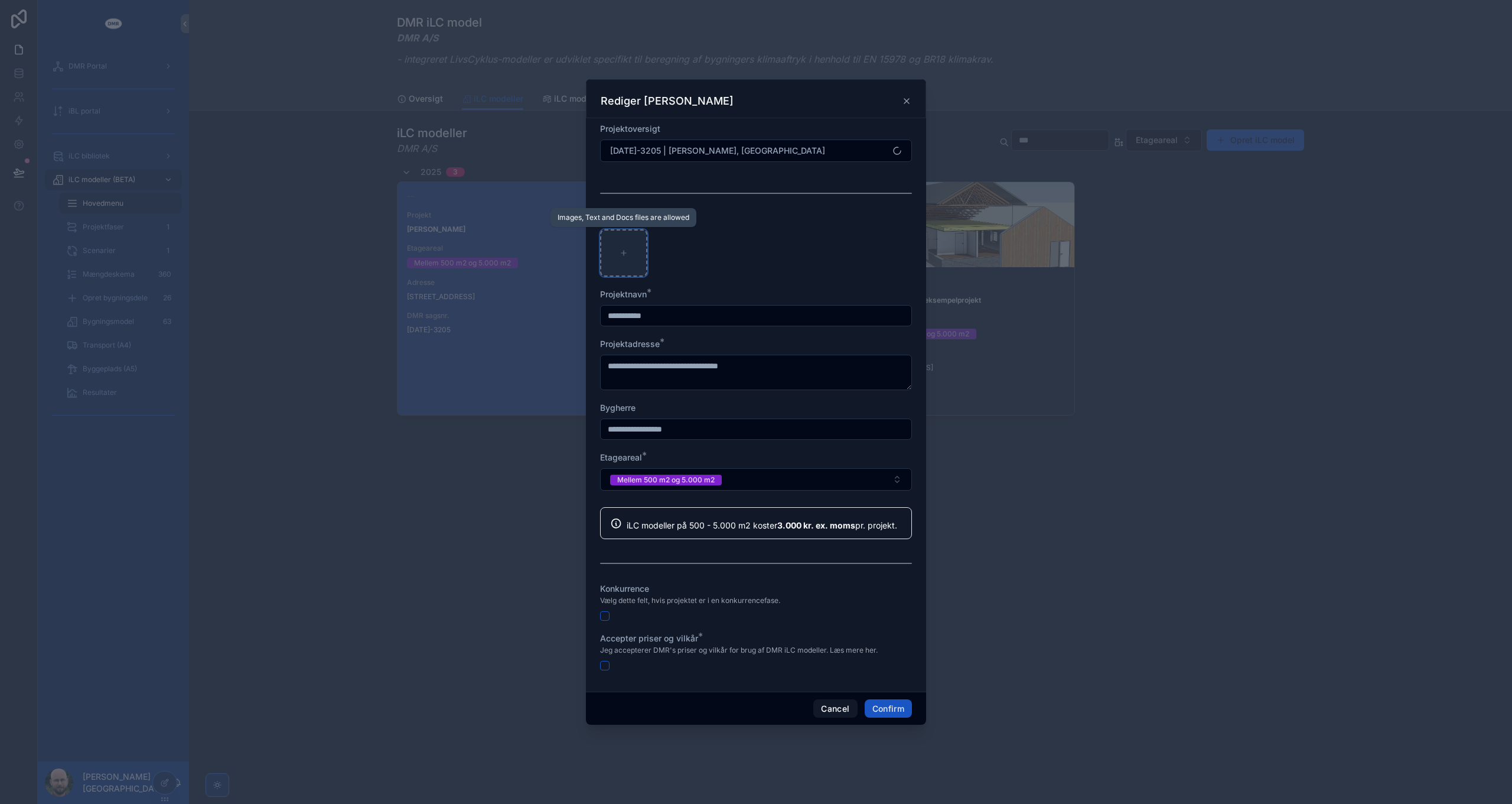
click at [615, 237] on div at bounding box center [624, 253] width 47 height 47
type input "**********"
click at [606, 663] on button "button" at bounding box center [605, 665] width 10 height 10
click at [894, 709] on button "Confirm" at bounding box center [888, 709] width 47 height 19
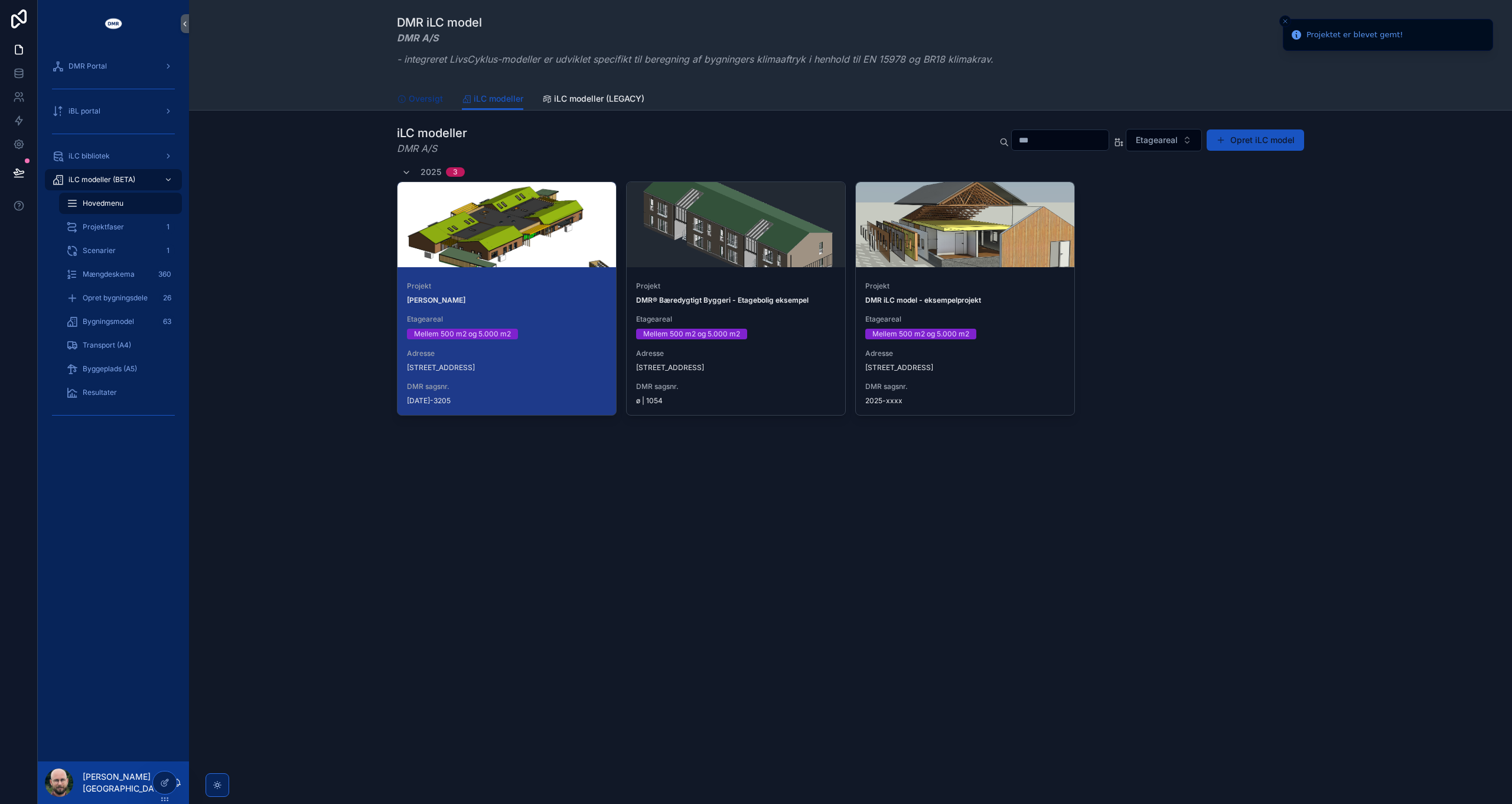
click at [421, 100] on span "Oversigt" at bounding box center [426, 99] width 34 height 12
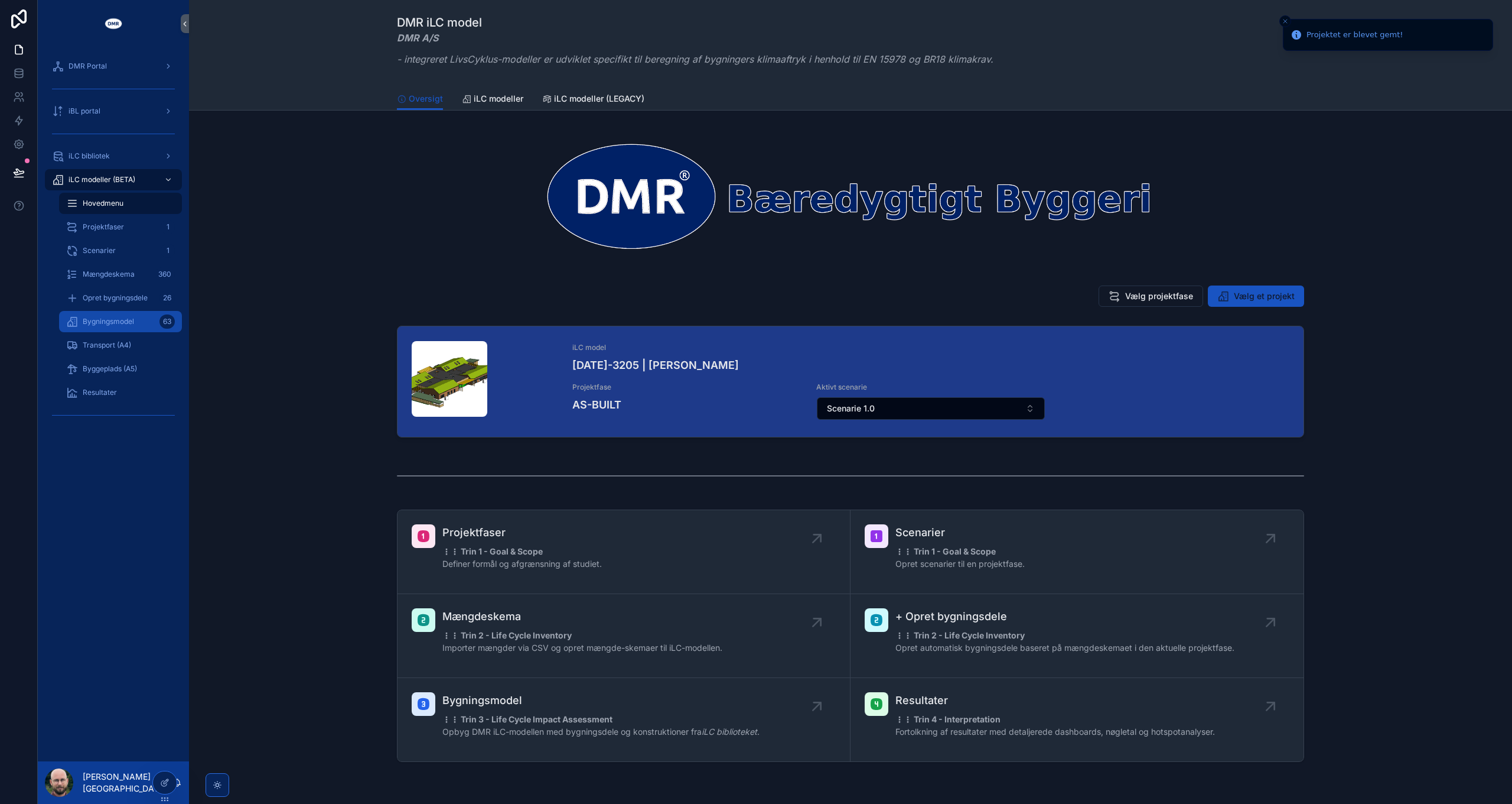
click at [110, 320] on span "Bygningsmodel" at bounding box center [108, 321] width 51 height 10
